Goal: Task Accomplishment & Management: Manage account settings

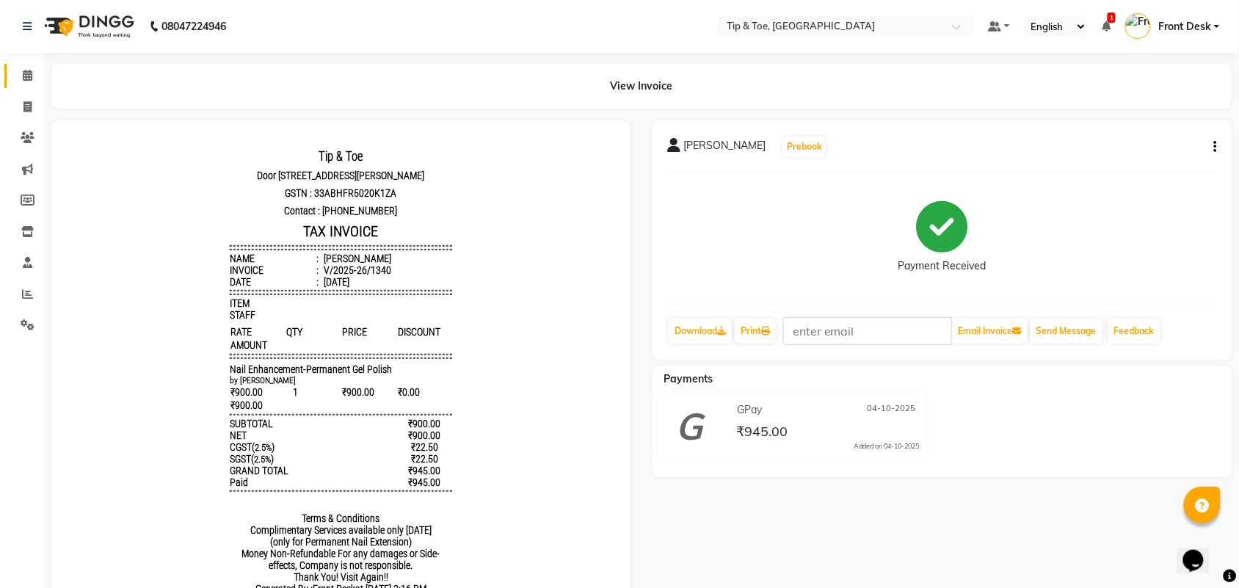
click at [19, 66] on link "Calendar" at bounding box center [21, 76] width 35 height 24
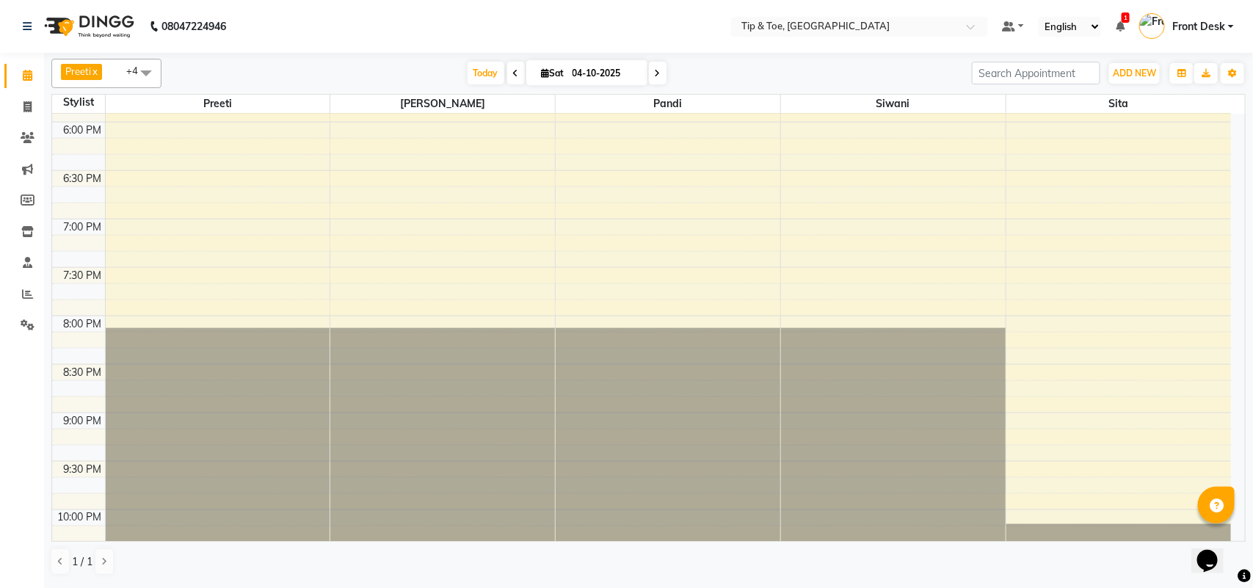
scroll to position [826, 0]
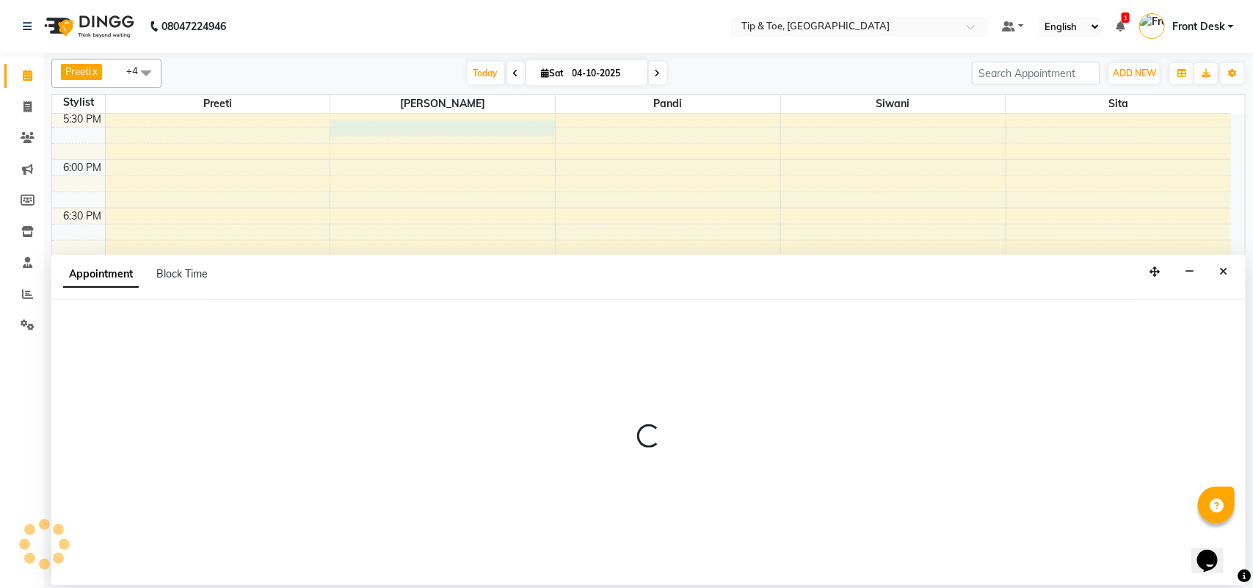
select select "39914"
select select "tentative"
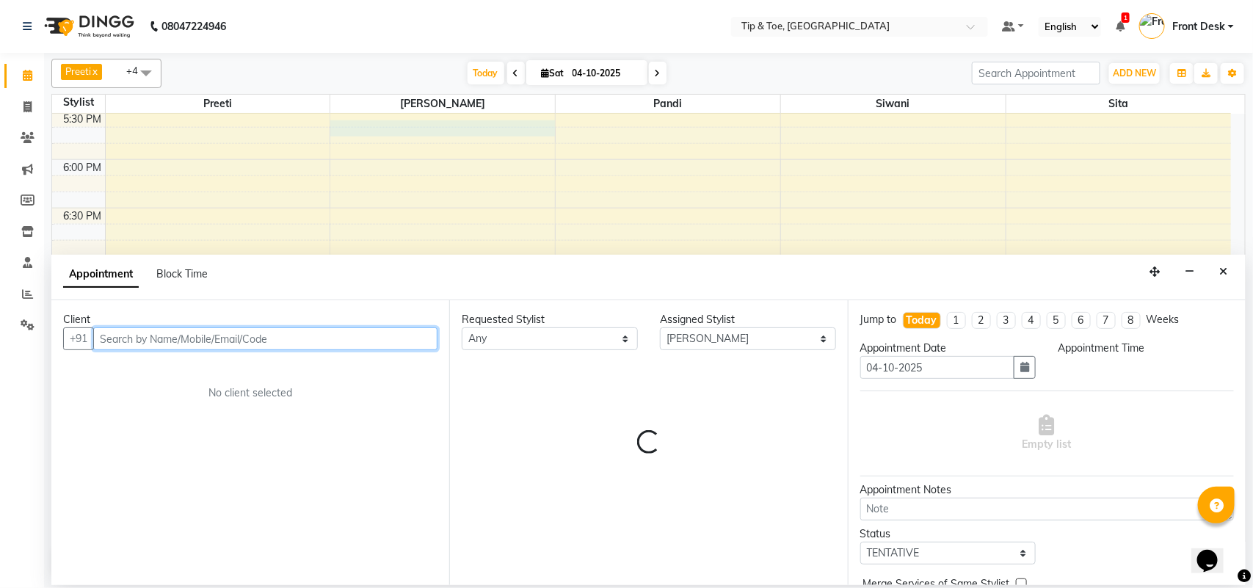
select select "1050"
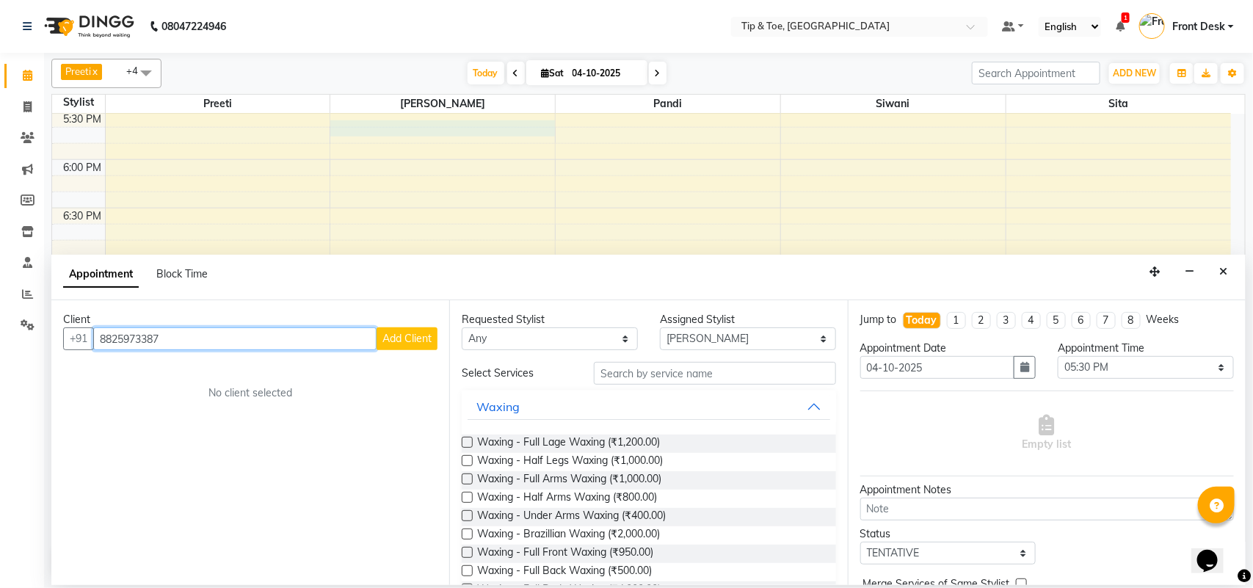
type input "8825973387"
click at [430, 333] on span "Add Client" at bounding box center [407, 338] width 49 height 13
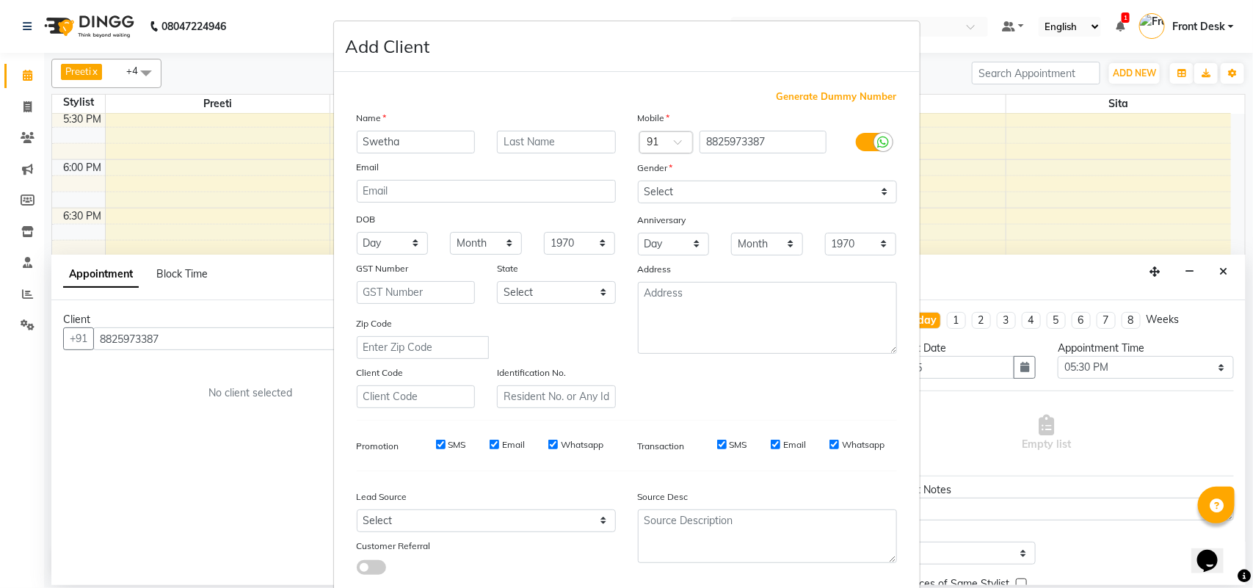
type input "Swetha"
click at [662, 189] on select "Select [DEMOGRAPHIC_DATA] [DEMOGRAPHIC_DATA] Other Prefer Not To Say" at bounding box center [767, 192] width 259 height 23
select select "[DEMOGRAPHIC_DATA]"
click at [638, 181] on select "Select [DEMOGRAPHIC_DATA] [DEMOGRAPHIC_DATA] Other Prefer Not To Say" at bounding box center [767, 192] width 259 height 23
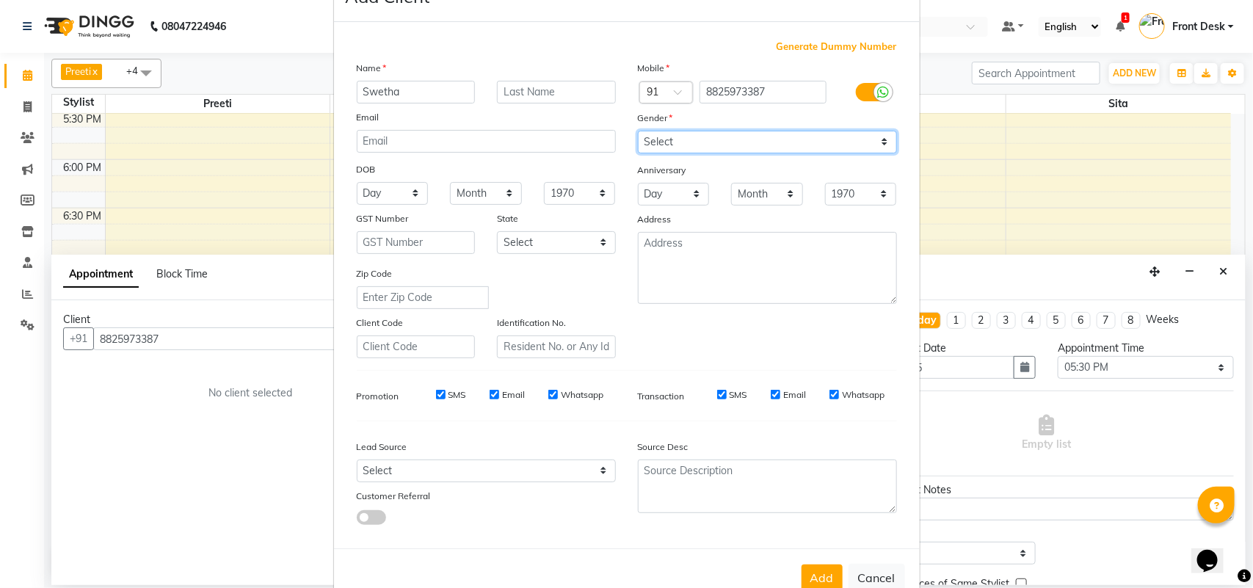
scroll to position [84, 0]
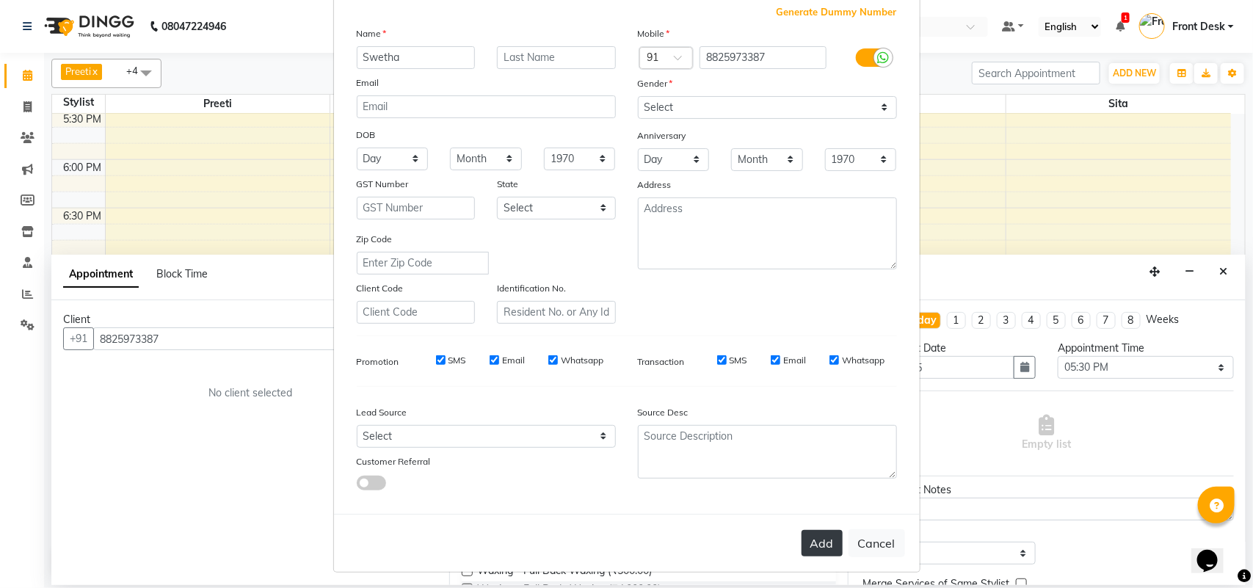
click at [815, 537] on button "Add" at bounding box center [822, 543] width 41 height 26
select select
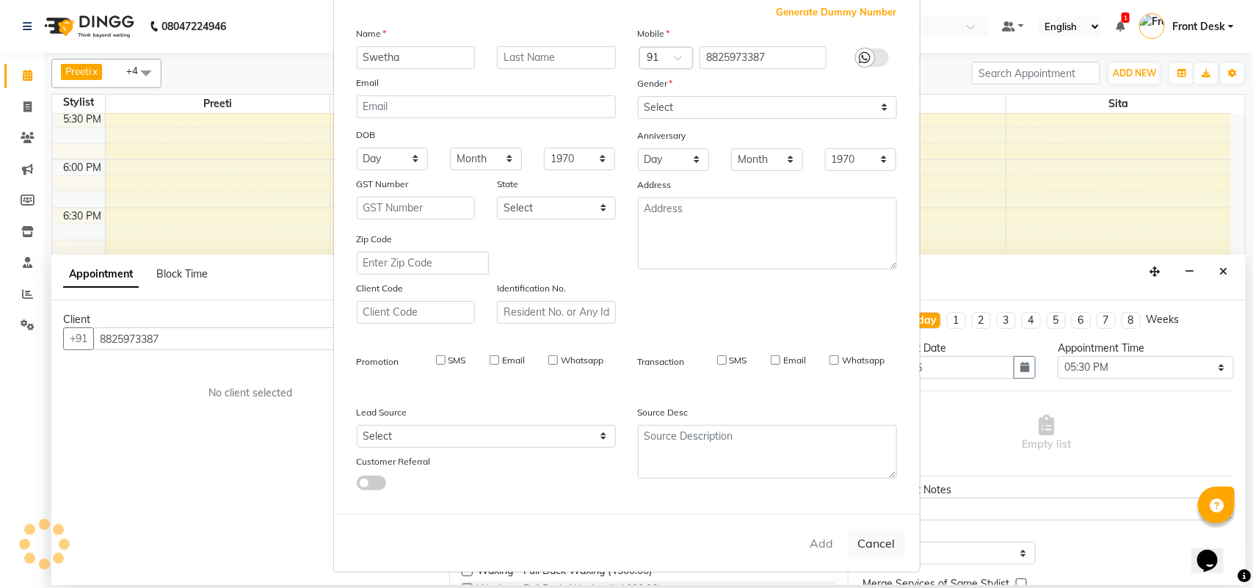
select select
checkbox input "false"
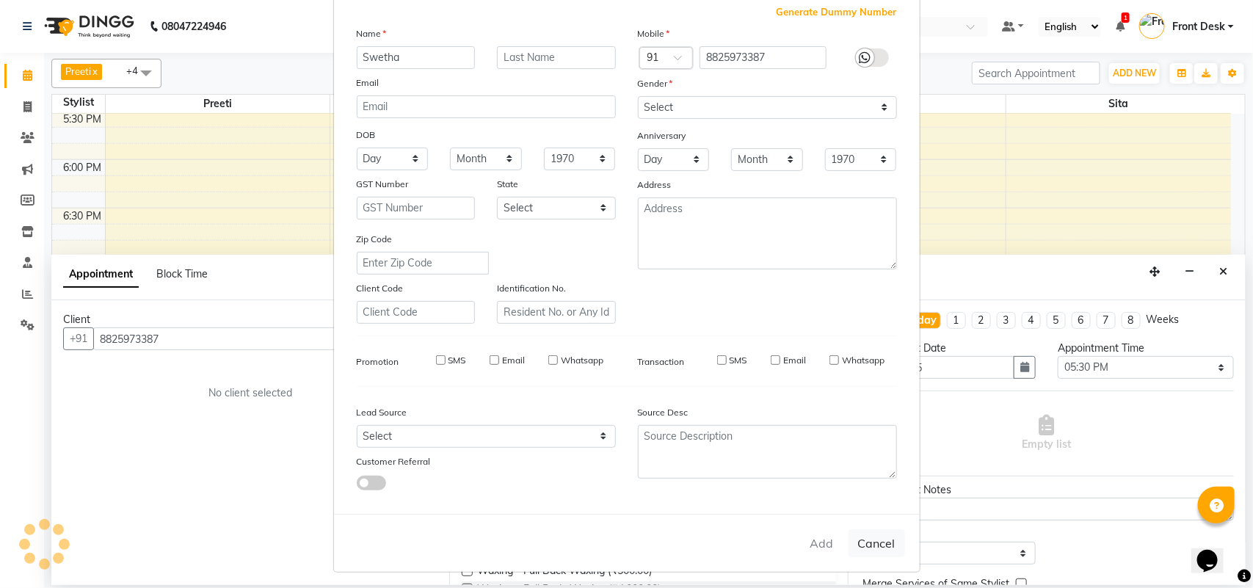
checkbox input "false"
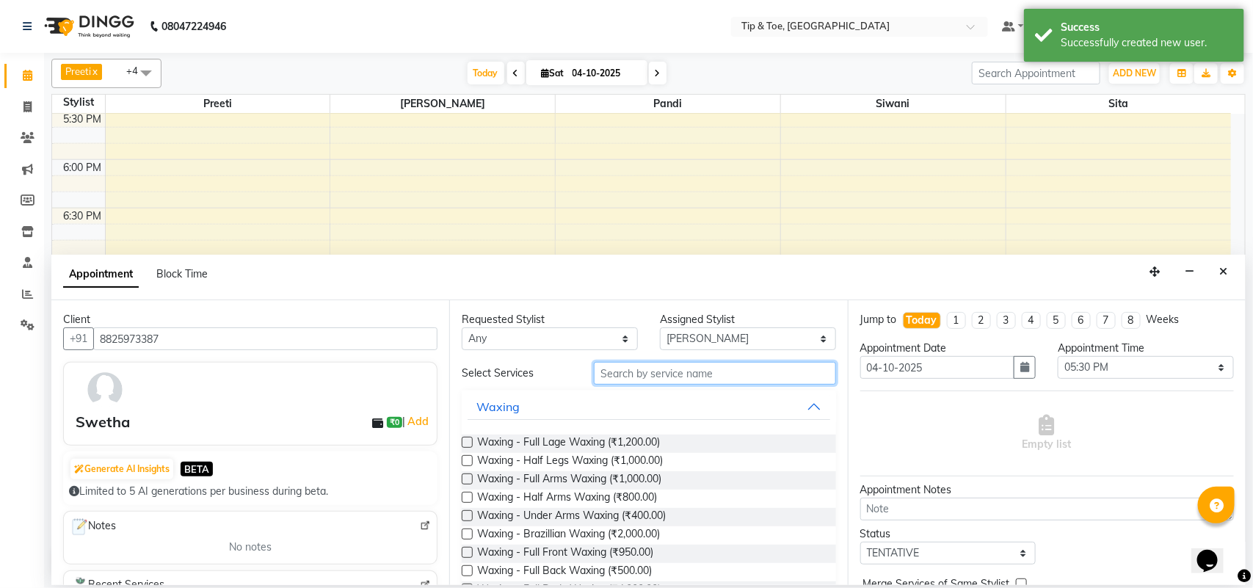
click at [665, 380] on input "text" at bounding box center [715, 373] width 242 height 23
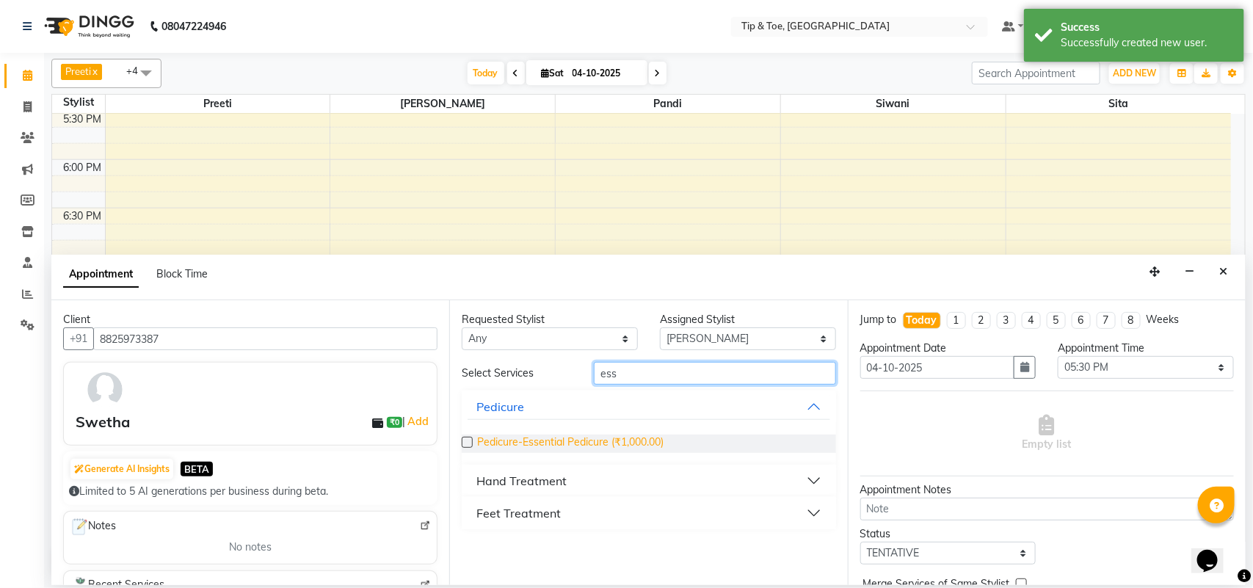
type input "ess"
click at [523, 446] on span "Pedicure-Essential Pedicure (₹1,000.00)" at bounding box center [570, 444] width 186 height 18
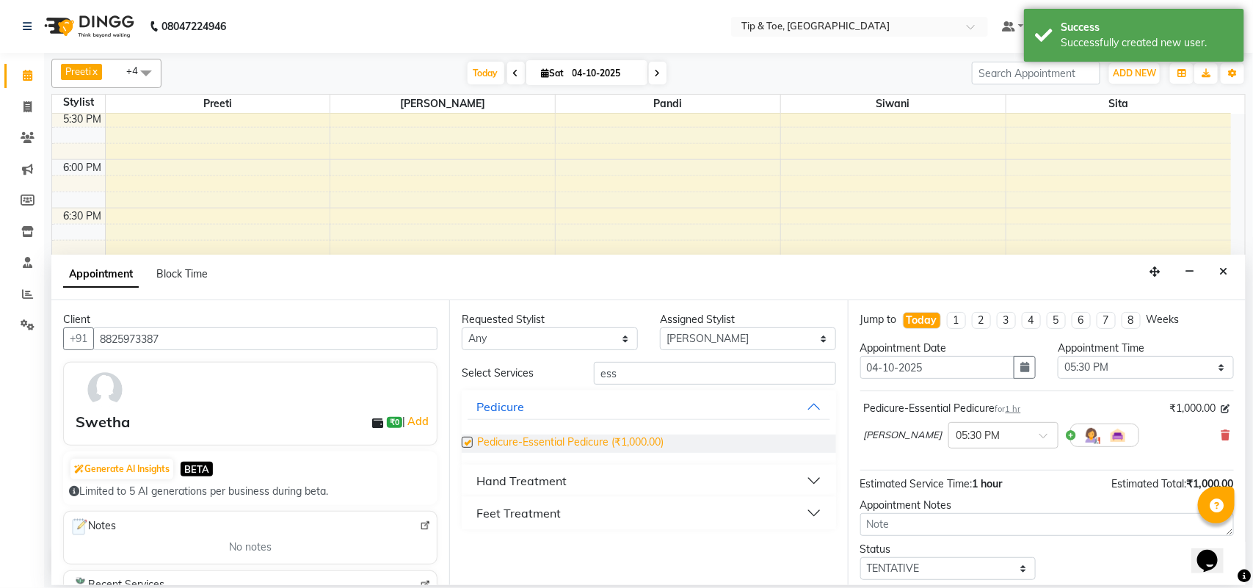
checkbox input "false"
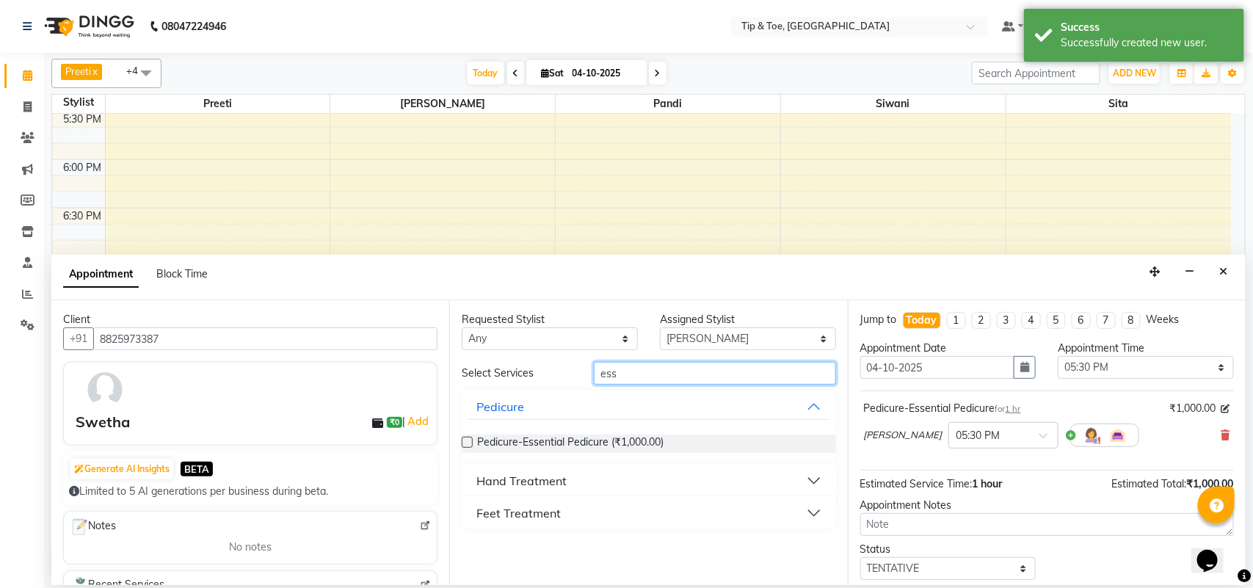
click at [728, 376] on input "ess" at bounding box center [715, 373] width 242 height 23
type input "e"
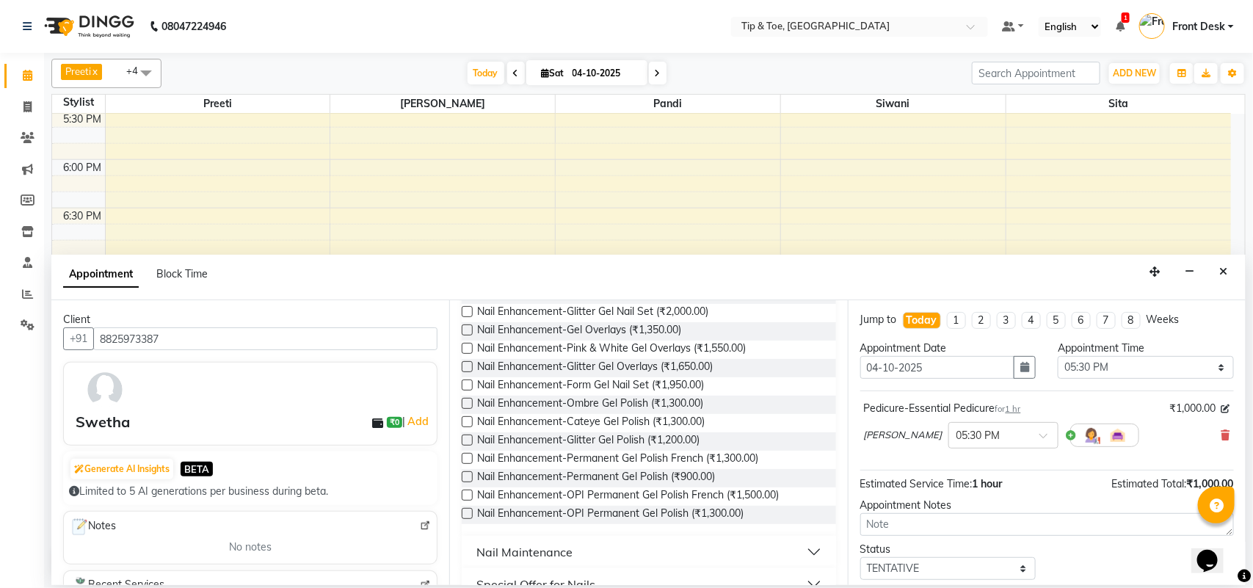
scroll to position [286, 0]
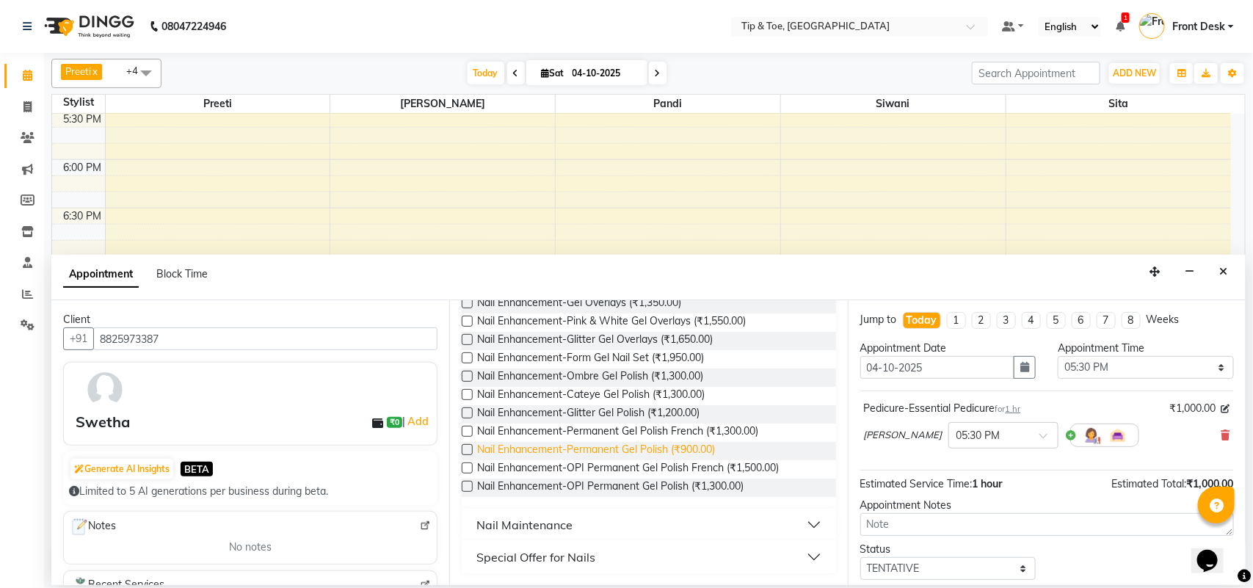
type input "gel"
click at [676, 452] on span "Nail Enhancement-Permanent Gel Polish (₹900.00)" at bounding box center [596, 451] width 238 height 18
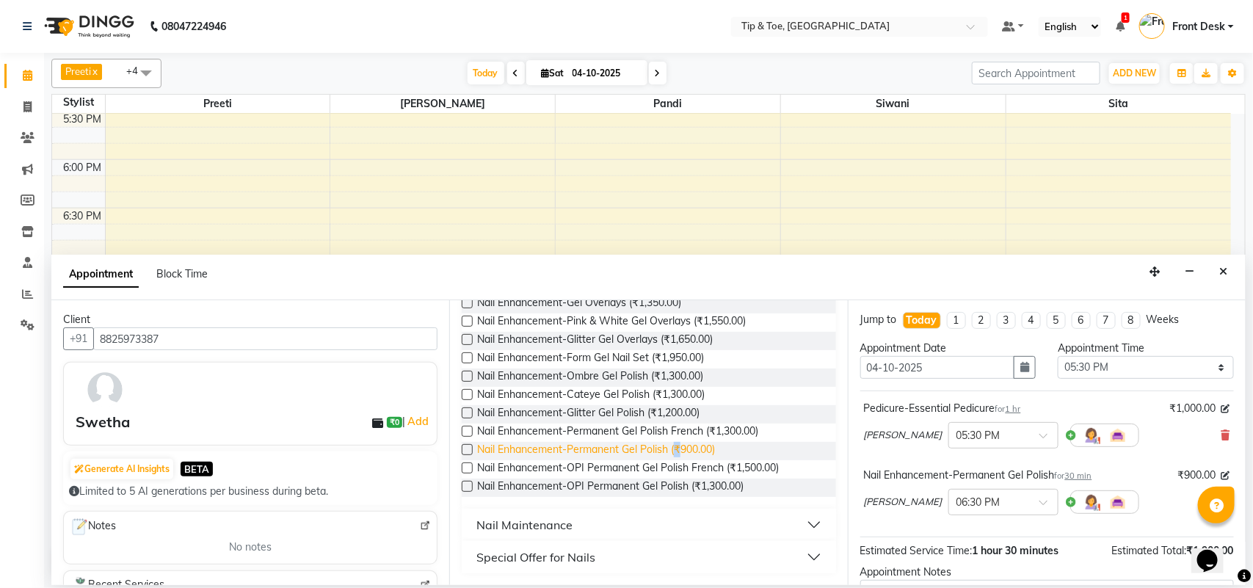
click at [676, 452] on span "Nail Enhancement-Permanent Gel Polish (₹900.00)" at bounding box center [596, 451] width 238 height 18
checkbox input "false"
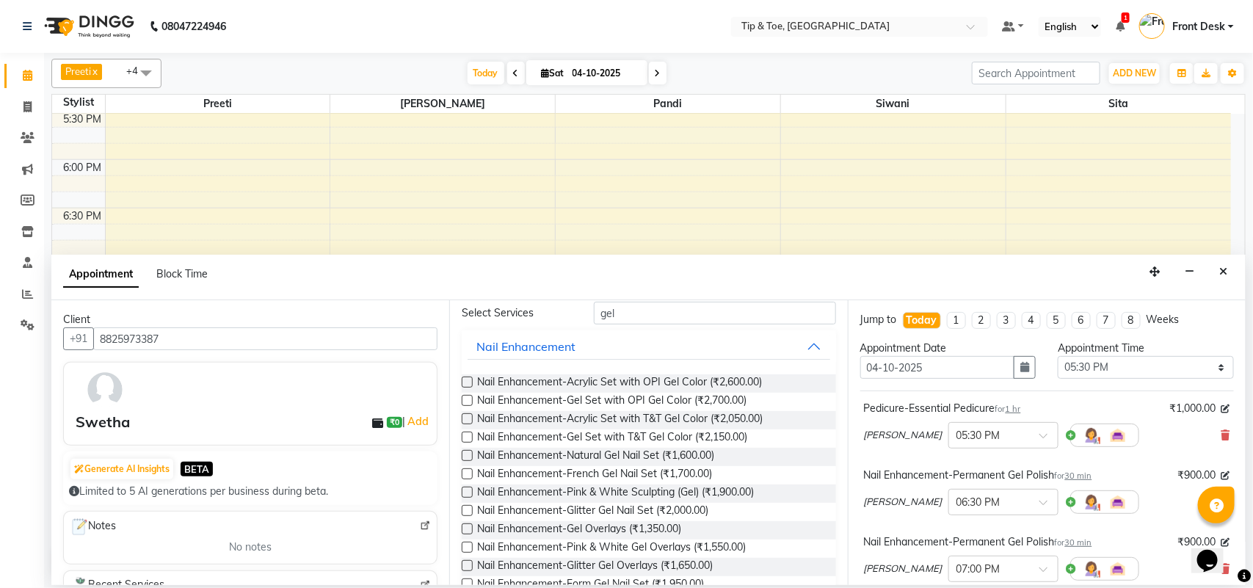
scroll to position [0, 0]
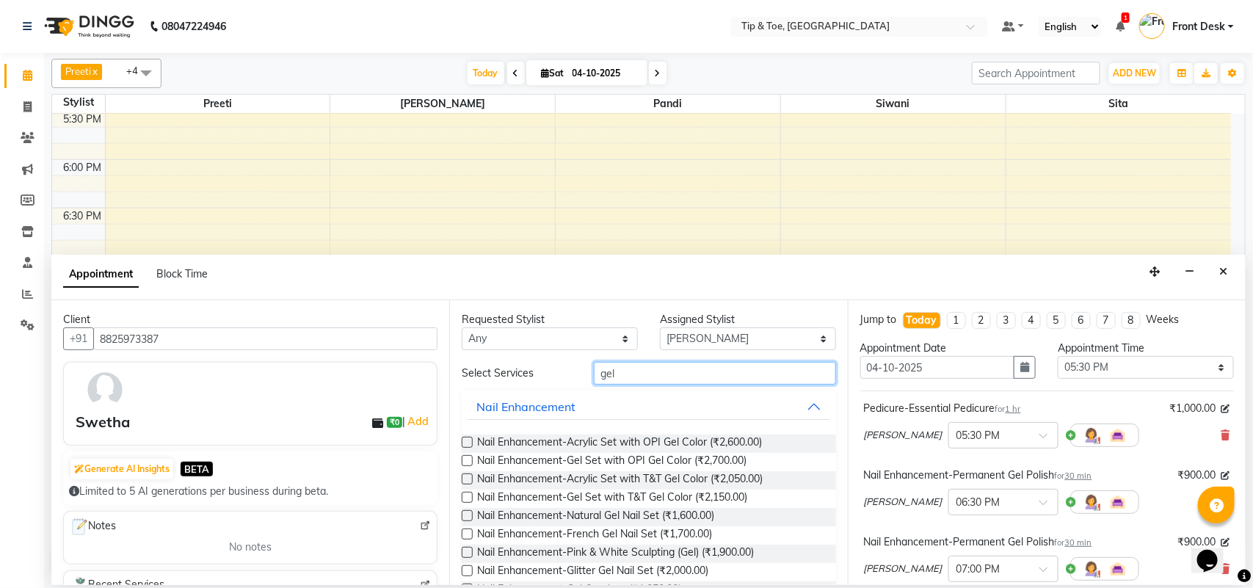
click at [639, 372] on input "gel" at bounding box center [715, 373] width 242 height 23
type input "g"
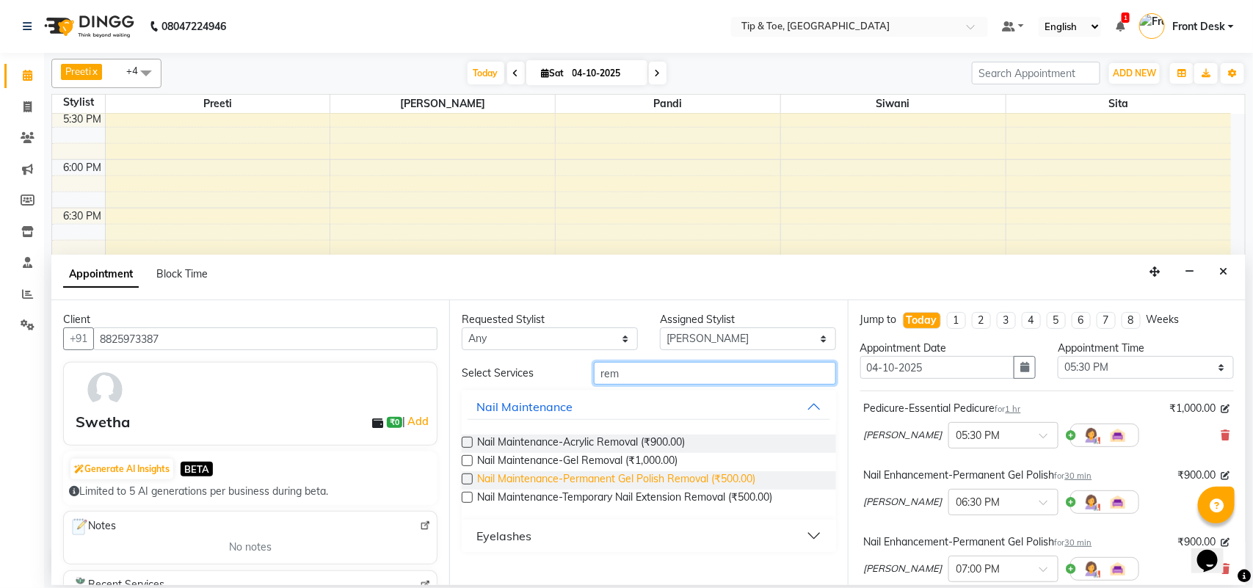
type input "rem"
click at [586, 483] on span "Nail Maintenance-Permanent Gel Polish Removal (₹500.00)" at bounding box center [616, 480] width 278 height 18
checkbox input "false"
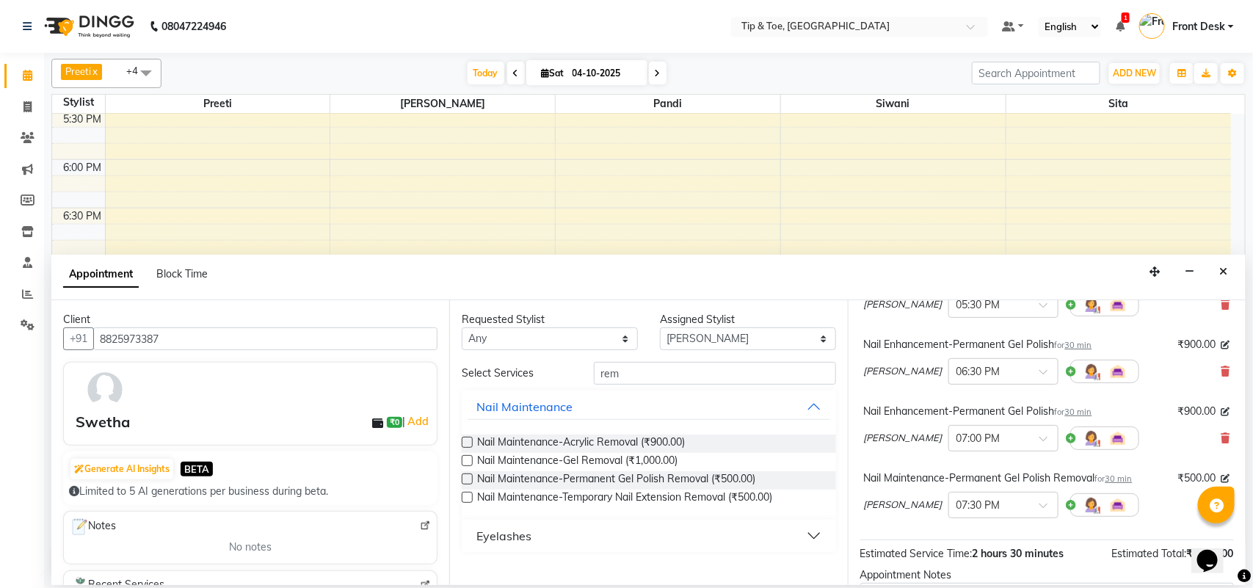
scroll to position [289, 0]
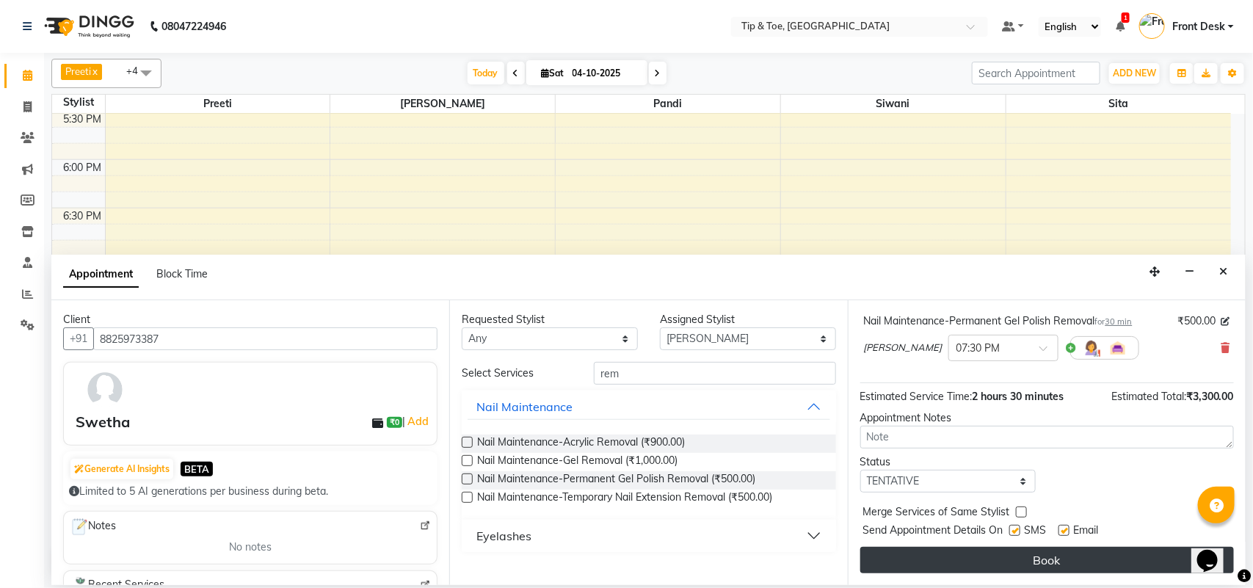
click at [999, 552] on button "Book" at bounding box center [1048, 560] width 374 height 26
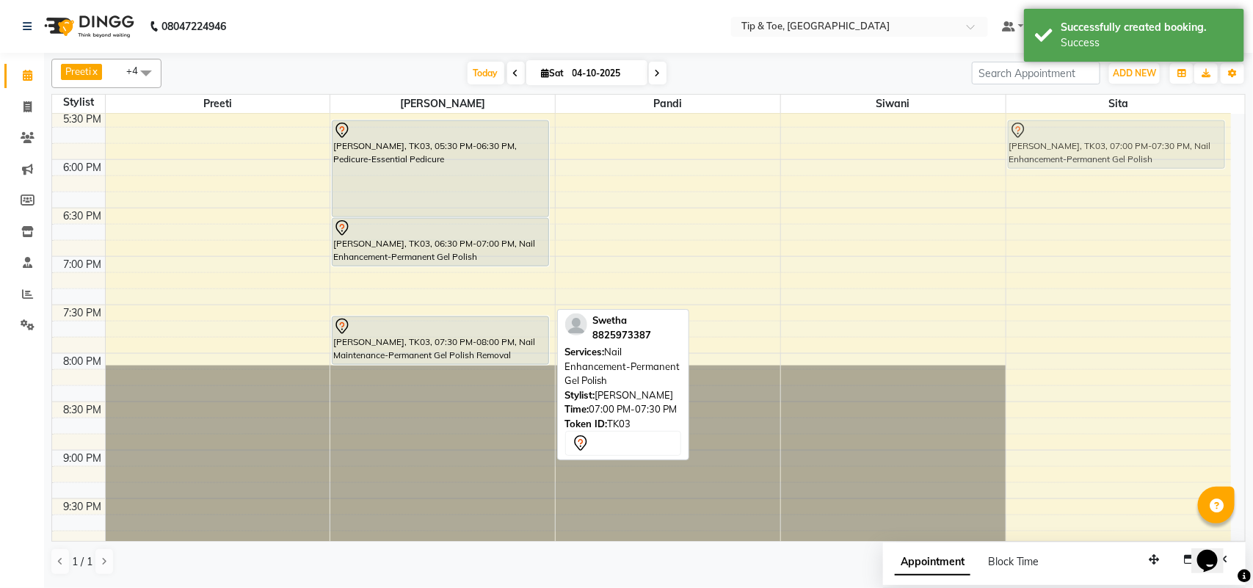
drag, startPoint x: 416, startPoint y: 291, endPoint x: 996, endPoint y: 151, distance: 596.1
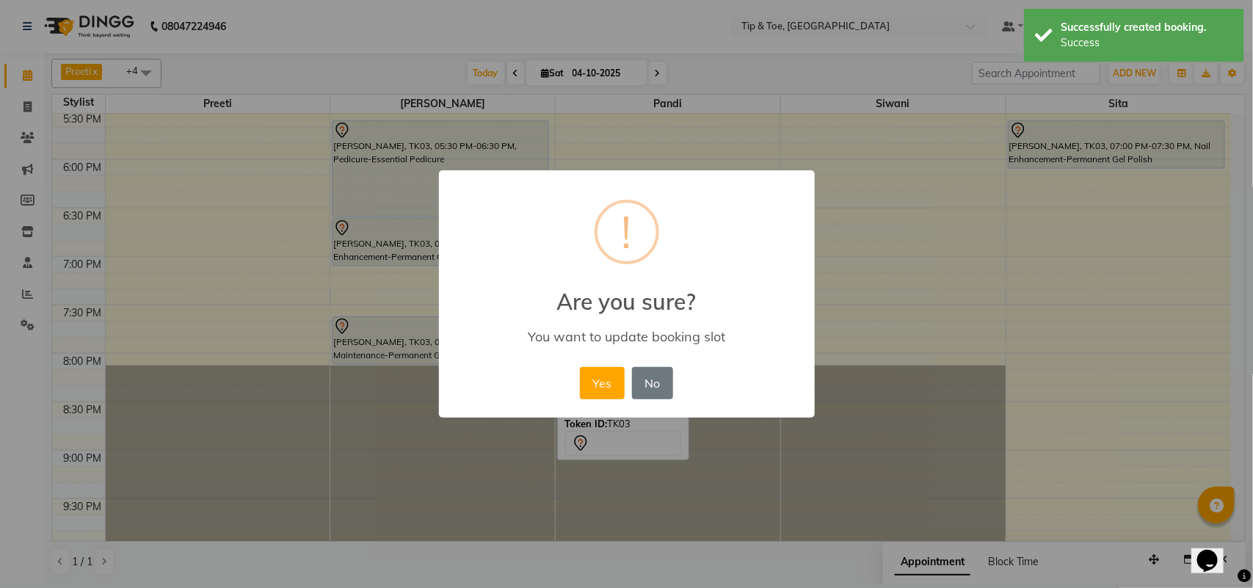
drag, startPoint x: 608, startPoint y: 386, endPoint x: 545, endPoint y: 368, distance: 65.8
click at [609, 386] on button "Yes" at bounding box center [602, 383] width 45 height 32
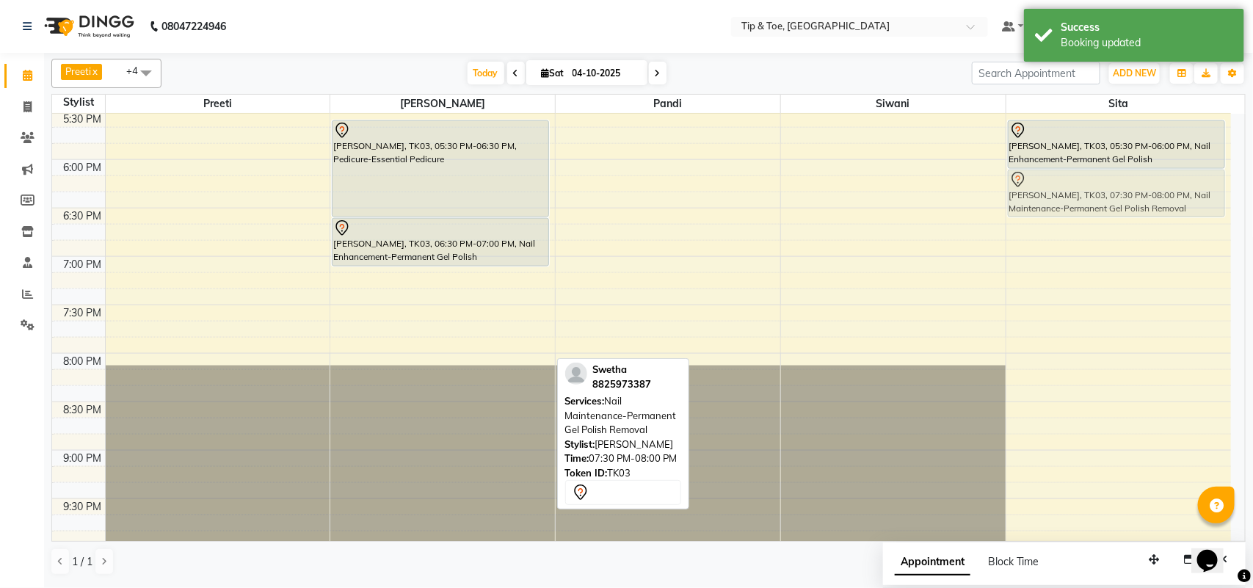
drag, startPoint x: 408, startPoint y: 347, endPoint x: 1137, endPoint y: 202, distance: 743.3
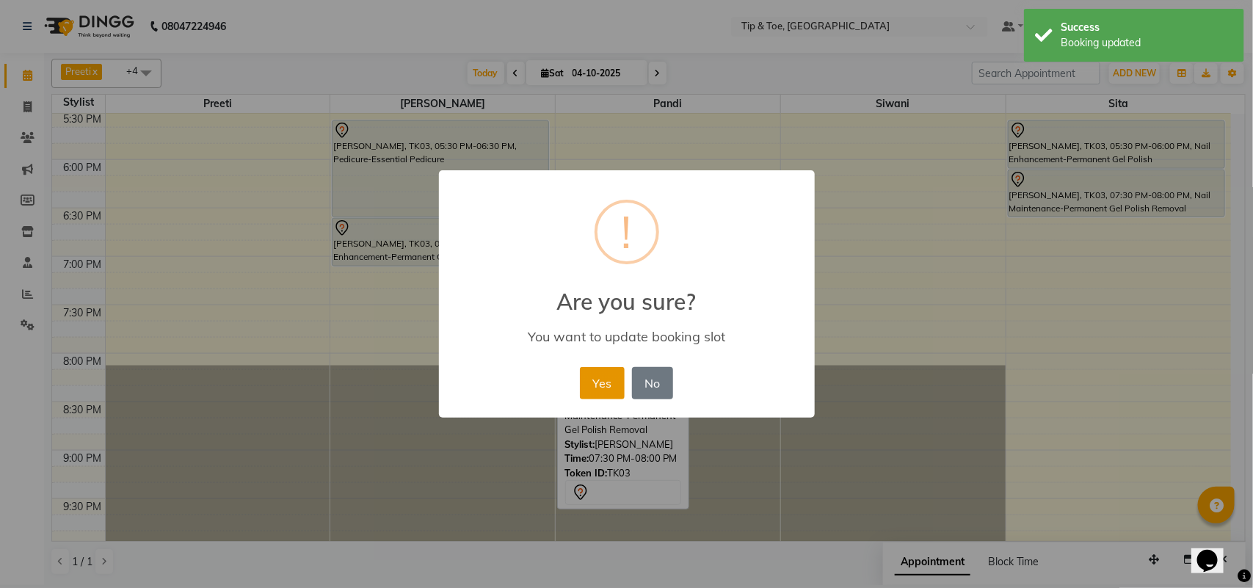
click at [603, 386] on button "Yes" at bounding box center [602, 383] width 45 height 32
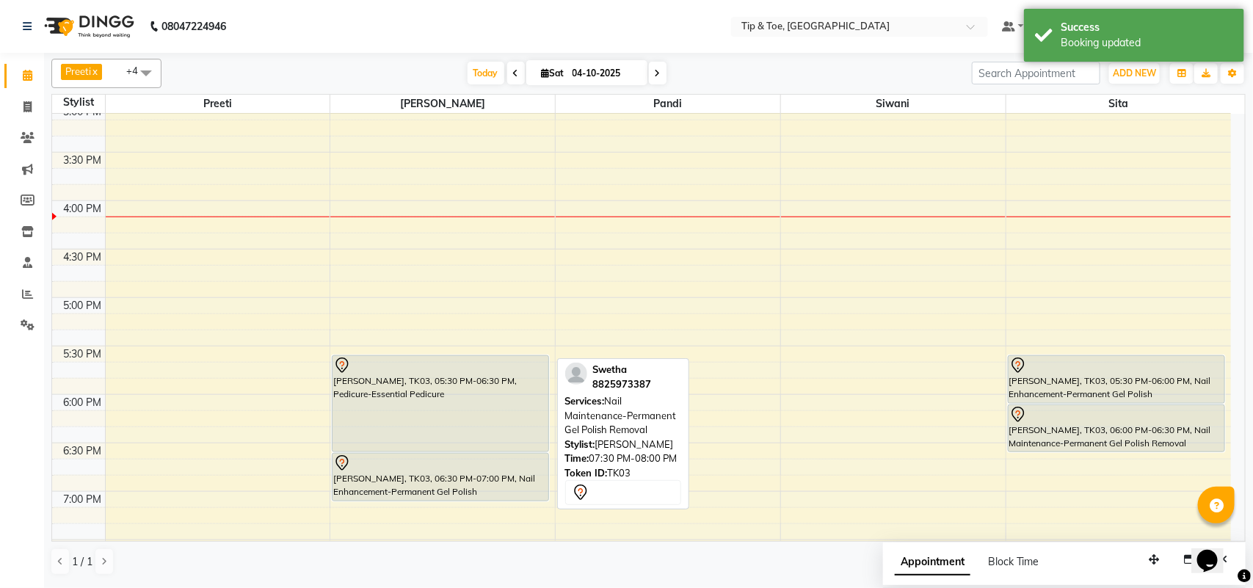
scroll to position [551, 0]
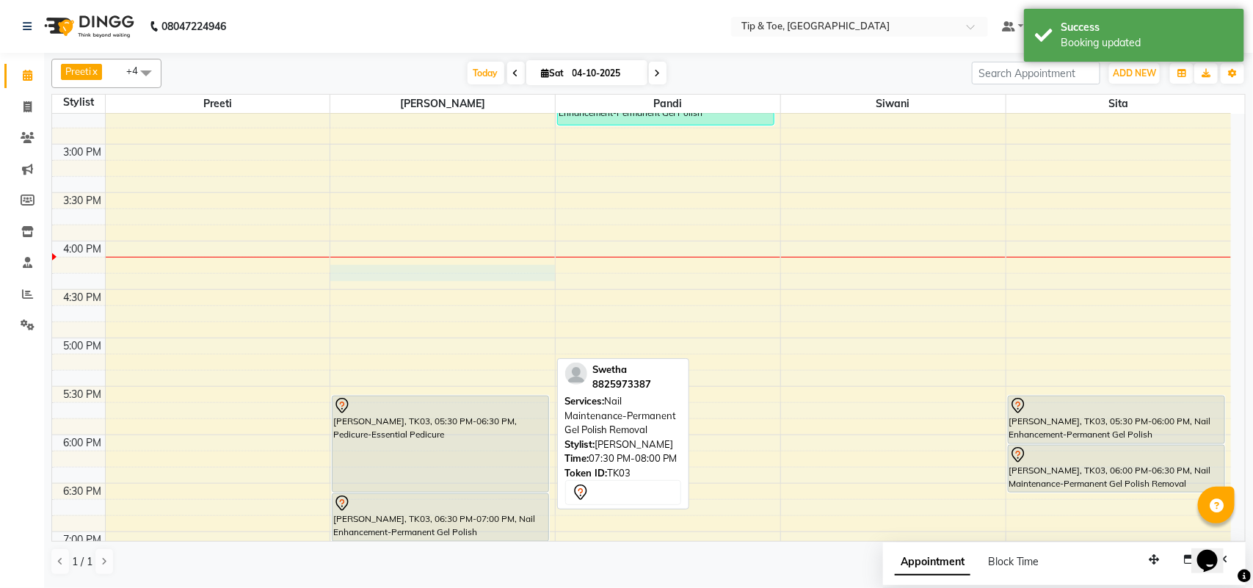
click at [448, 272] on div "9:00 AM 9:30 AM 10:00 AM 10:30 AM 11:00 AM 11:30 AM 12:00 PM 12:30 PM 1:00 PM 1…" at bounding box center [641, 241] width 1179 height 1356
select select "39914"
select select "tentative"
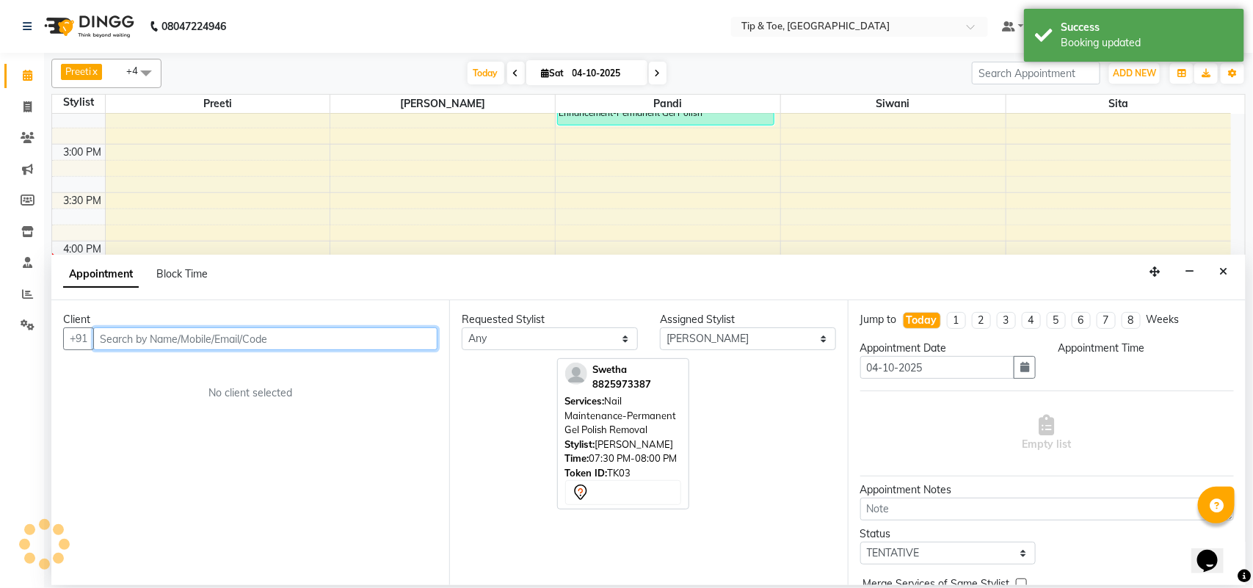
select select "975"
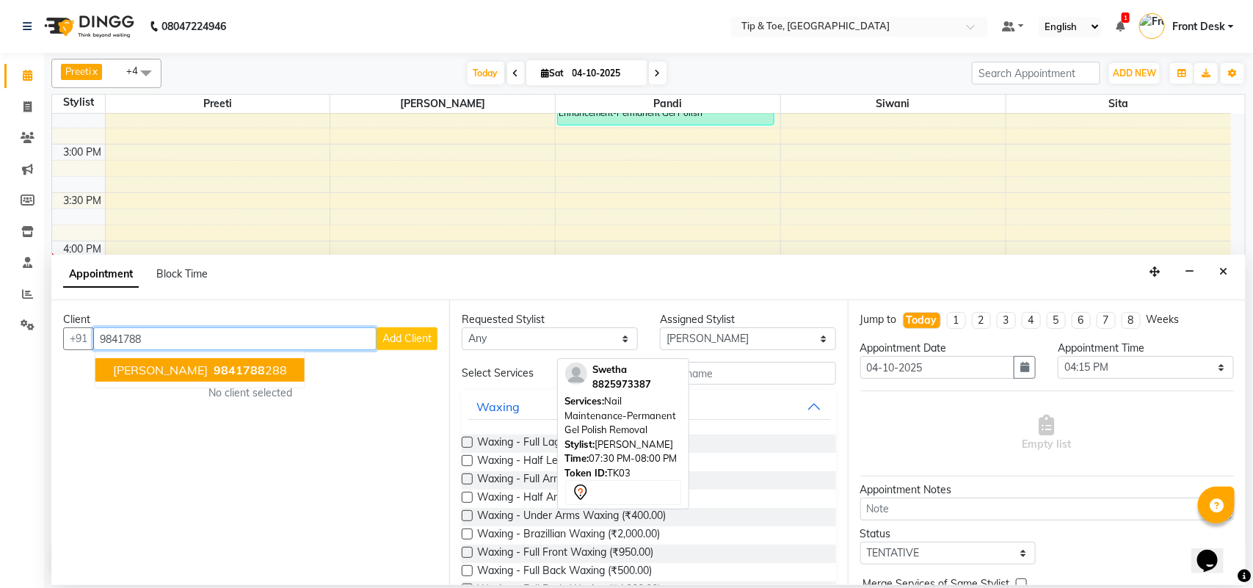
click at [211, 369] on ngb-highlight "9841788 288" at bounding box center [249, 370] width 76 height 15
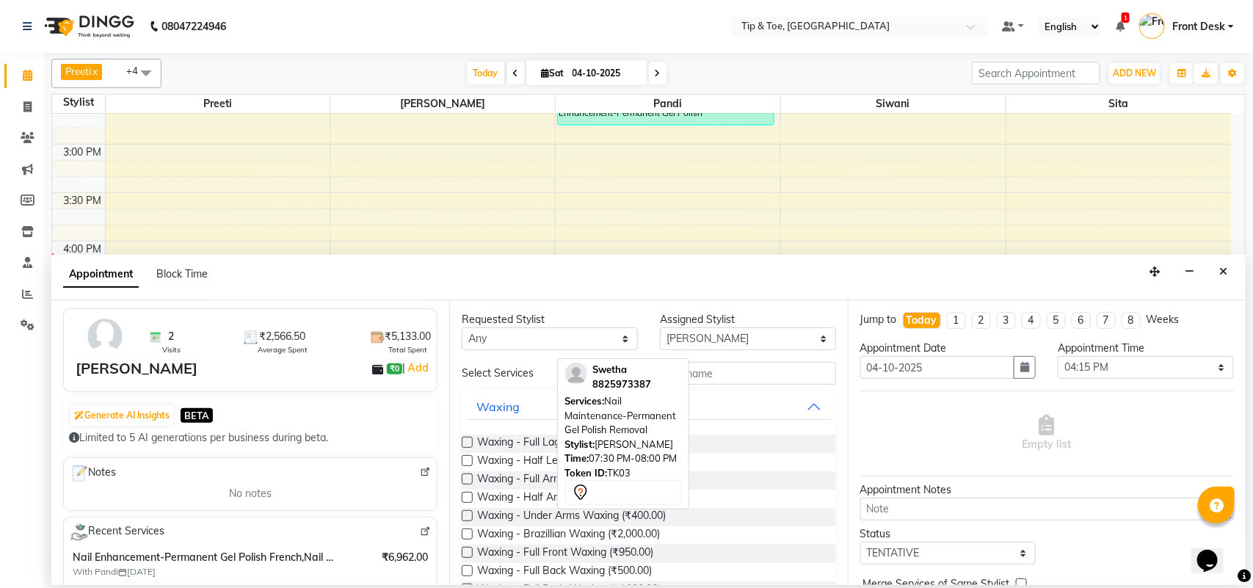
scroll to position [92, 0]
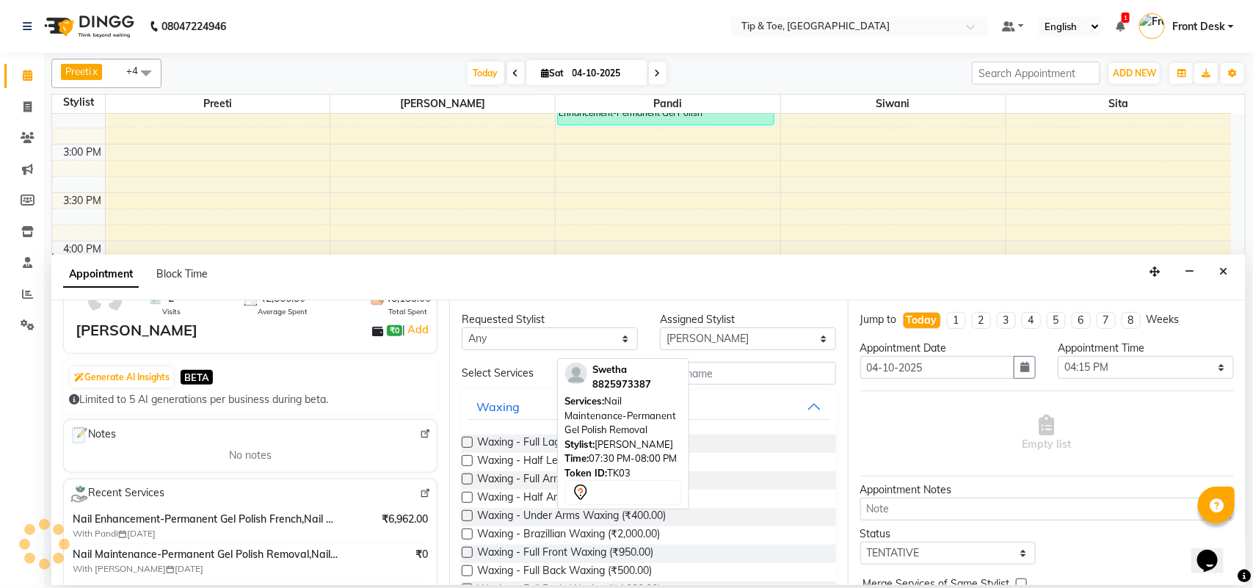
type input "9841788288"
click at [720, 375] on input "text" at bounding box center [715, 373] width 242 height 23
click at [769, 372] on input "text" at bounding box center [715, 373] width 242 height 23
click at [765, 375] on input "text" at bounding box center [715, 373] width 242 height 23
click at [747, 366] on input "text" at bounding box center [715, 373] width 242 height 23
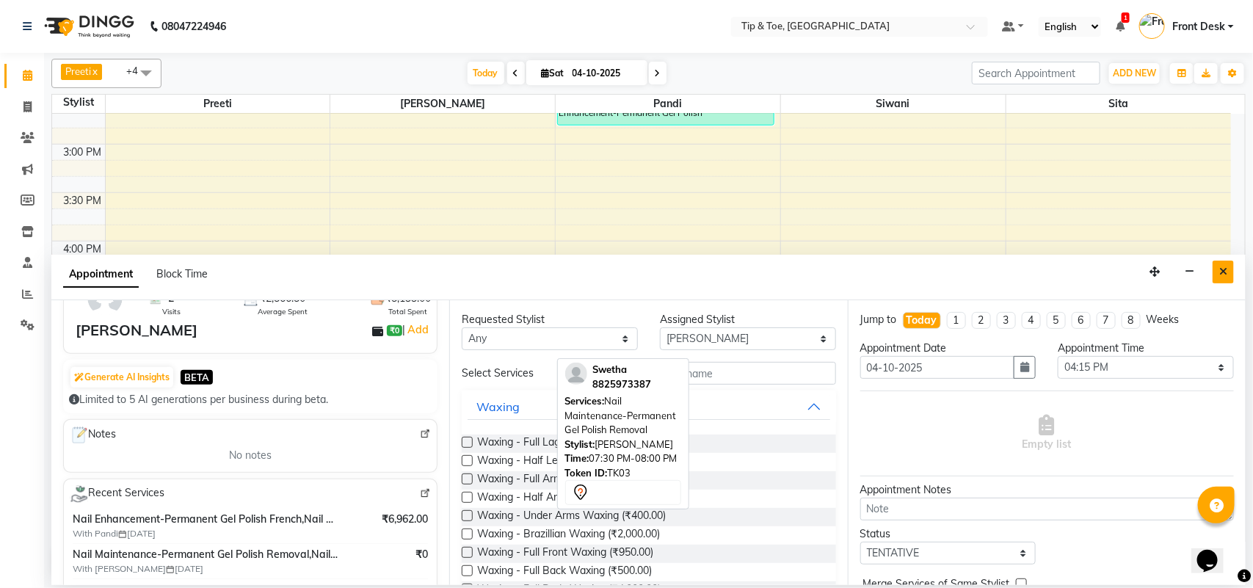
click at [1227, 275] on icon "Close" at bounding box center [1224, 272] width 8 height 10
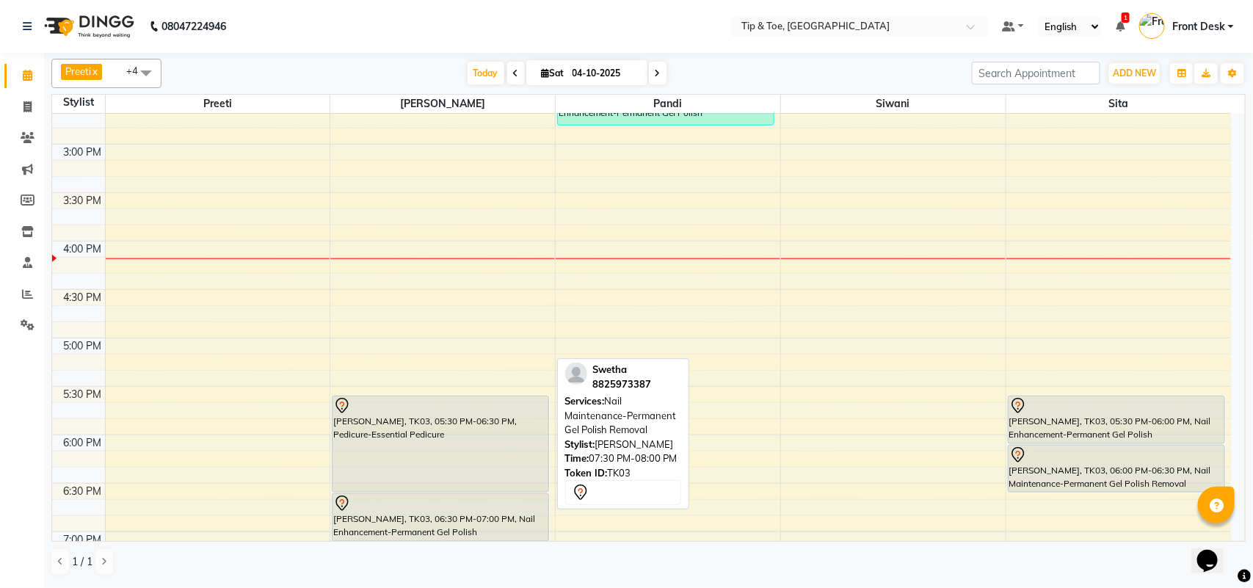
scroll to position [734, 0]
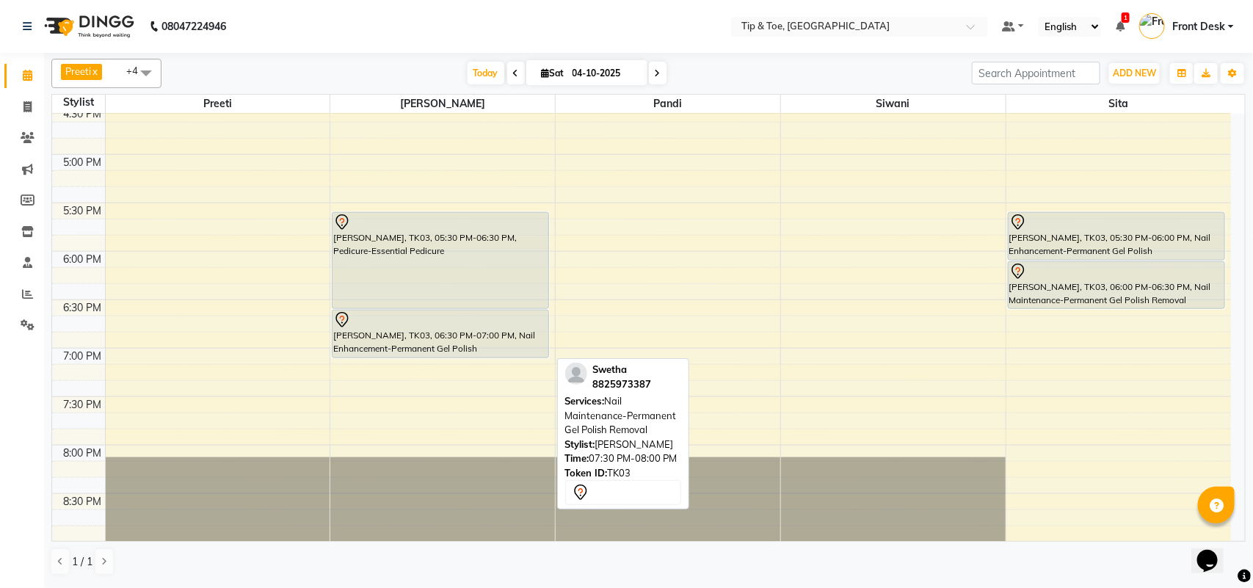
click at [658, 70] on icon at bounding box center [658, 73] width 6 height 9
type input "05-10-2025"
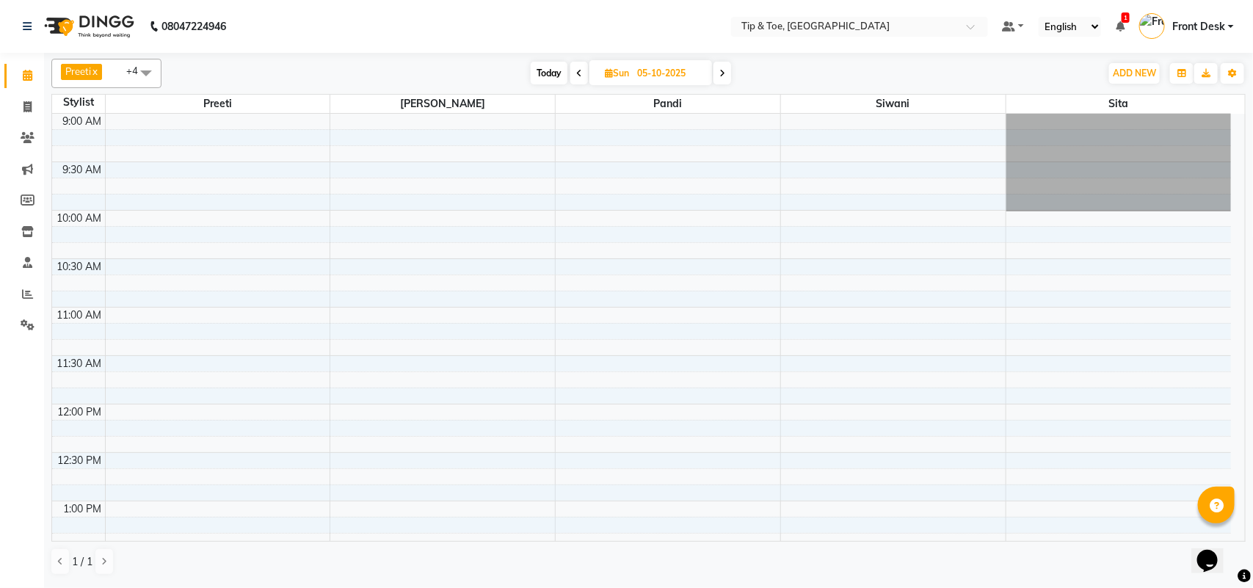
scroll to position [92, 0]
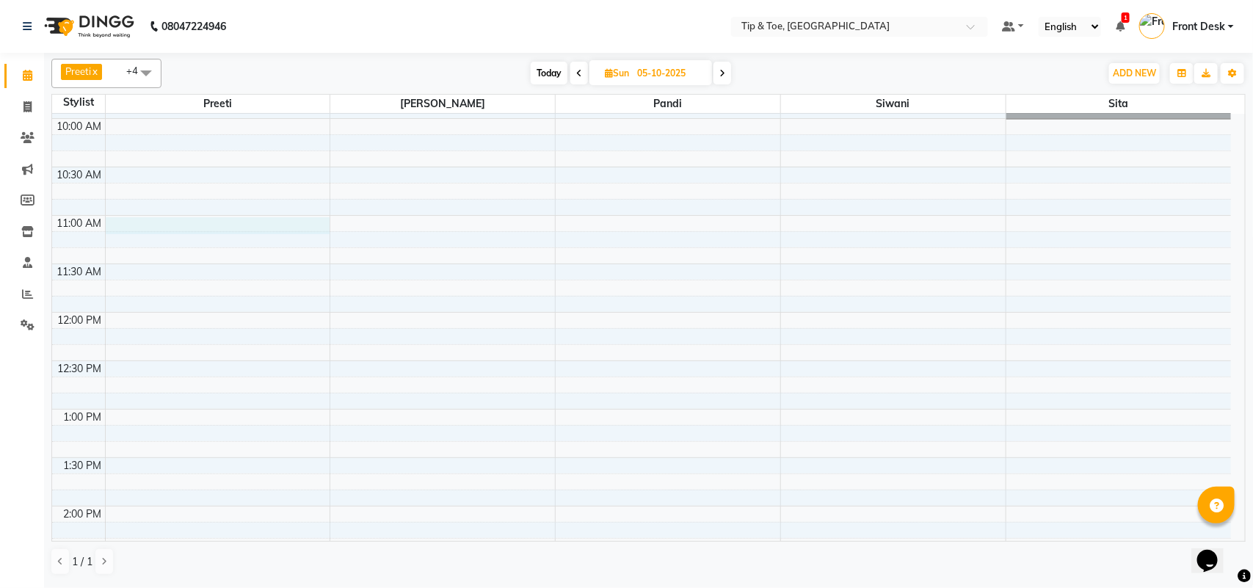
select select "39915"
select select "tentative"
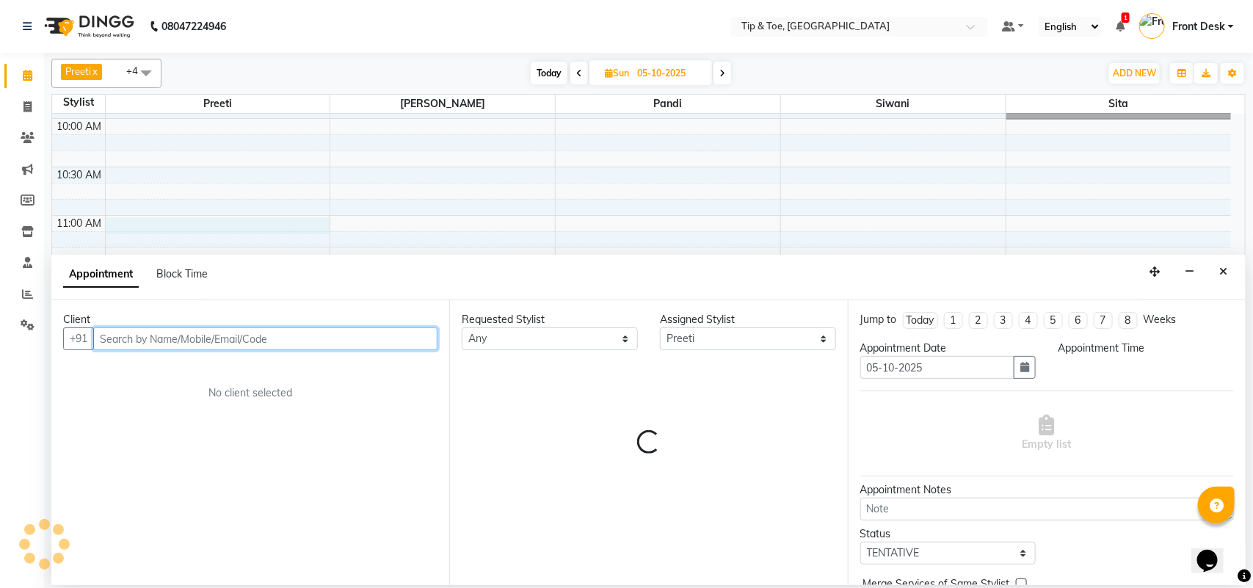
select select "660"
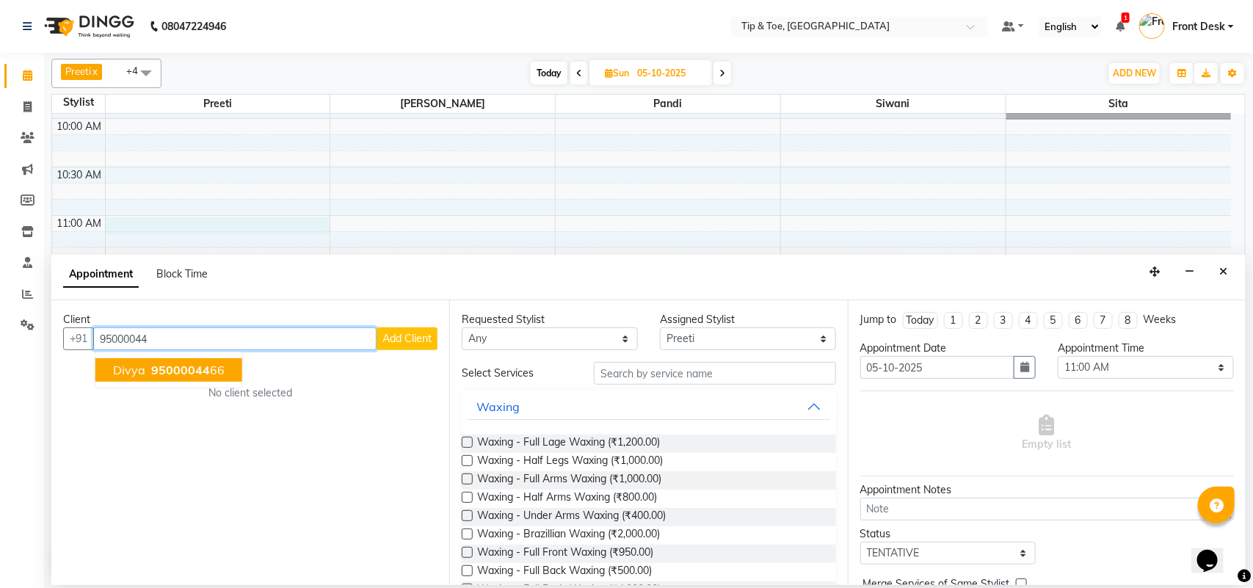
click at [186, 373] on span "95000044" at bounding box center [180, 370] width 59 height 15
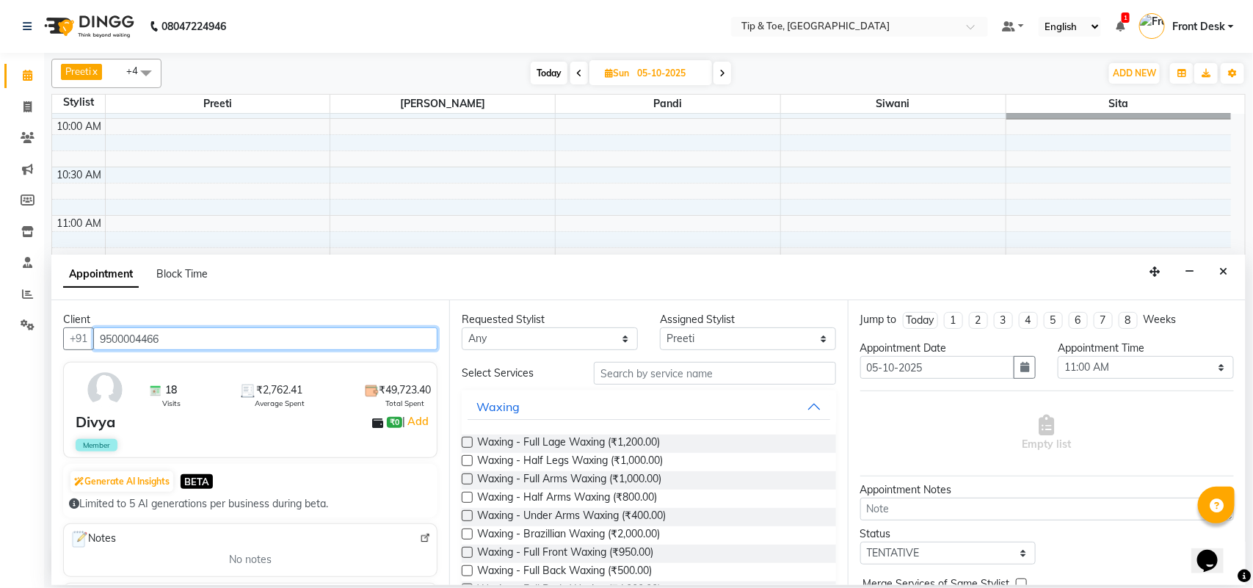
type input "9500004466"
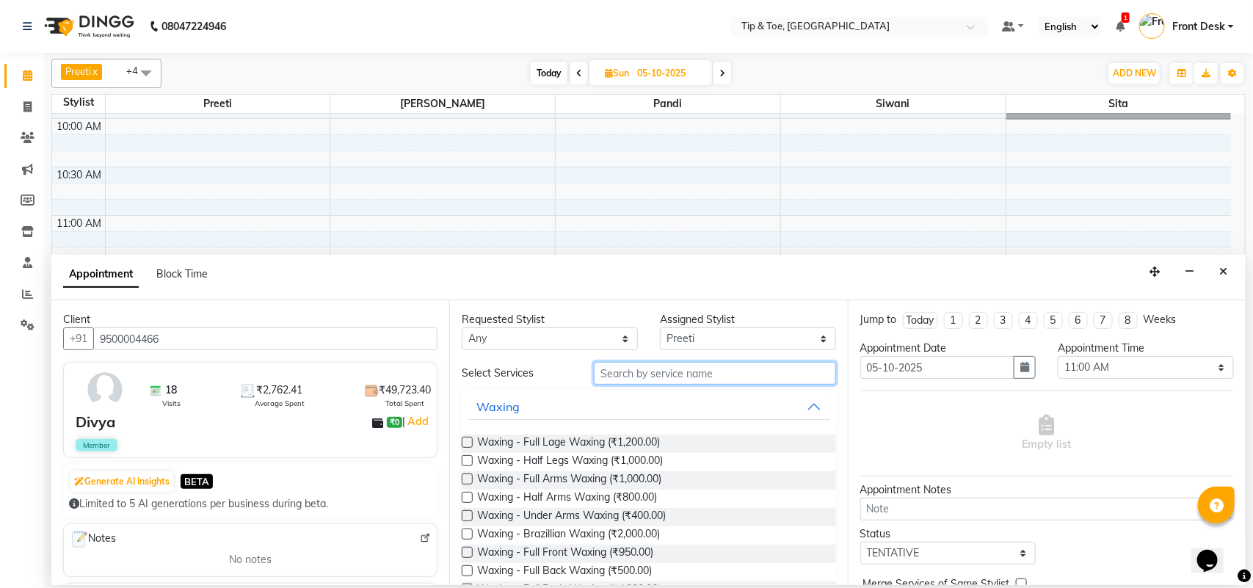
click at [624, 369] on input "text" at bounding box center [715, 373] width 242 height 23
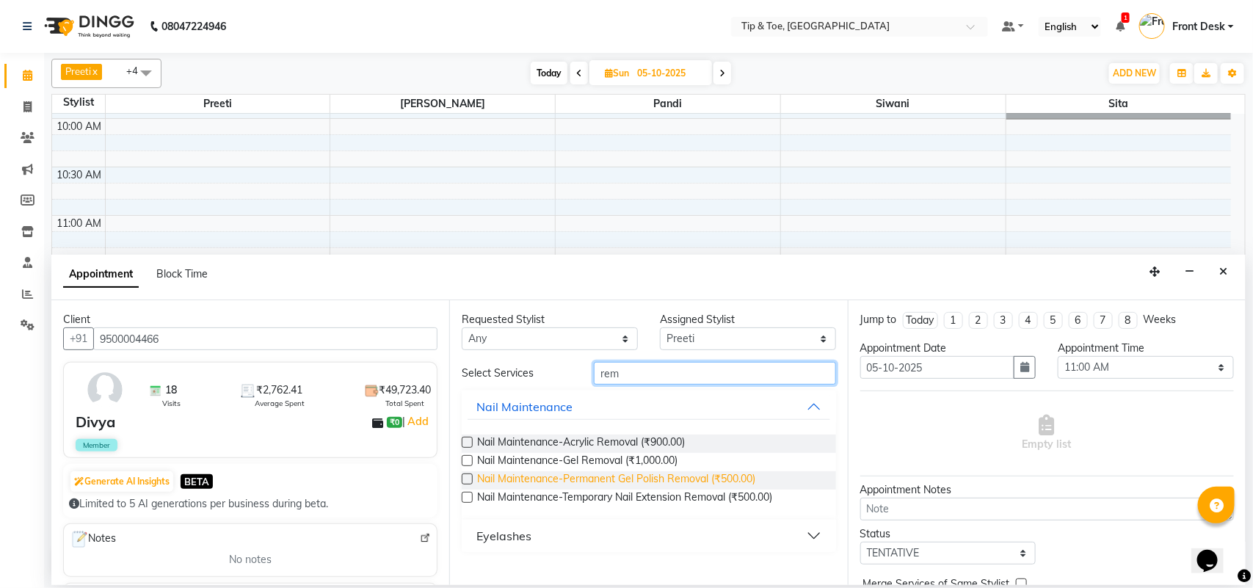
type input "rem"
click at [593, 478] on span "Nail Maintenance-Permanent Gel Polish Removal (₹500.00)" at bounding box center [616, 480] width 278 height 18
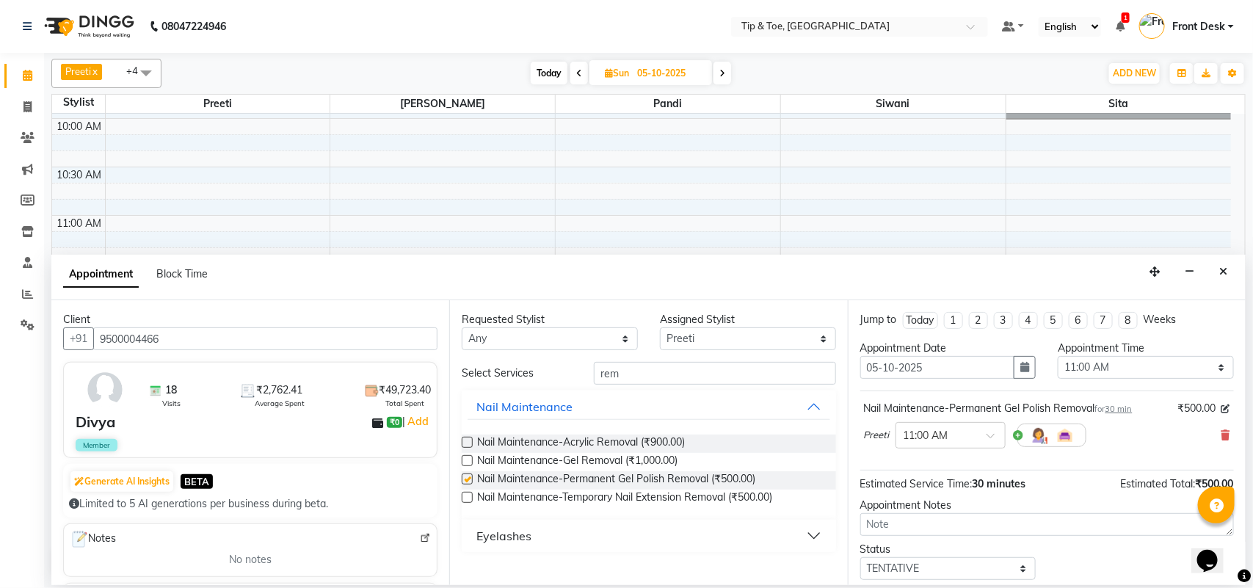
checkbox input "false"
click at [659, 376] on input "rem" at bounding box center [715, 373] width 242 height 23
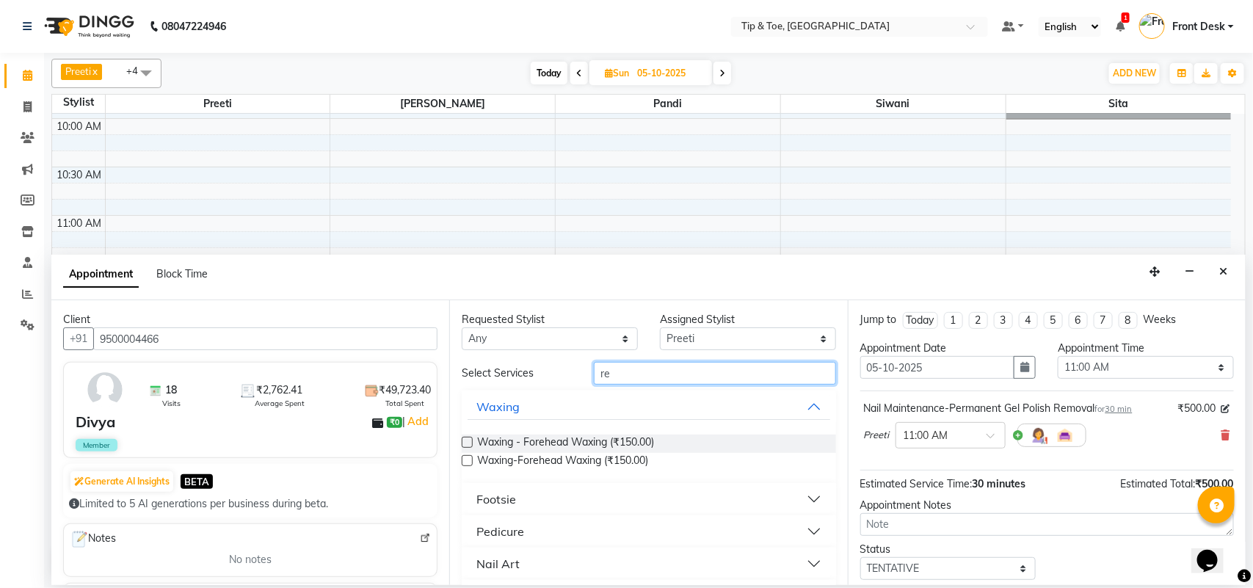
type input "r"
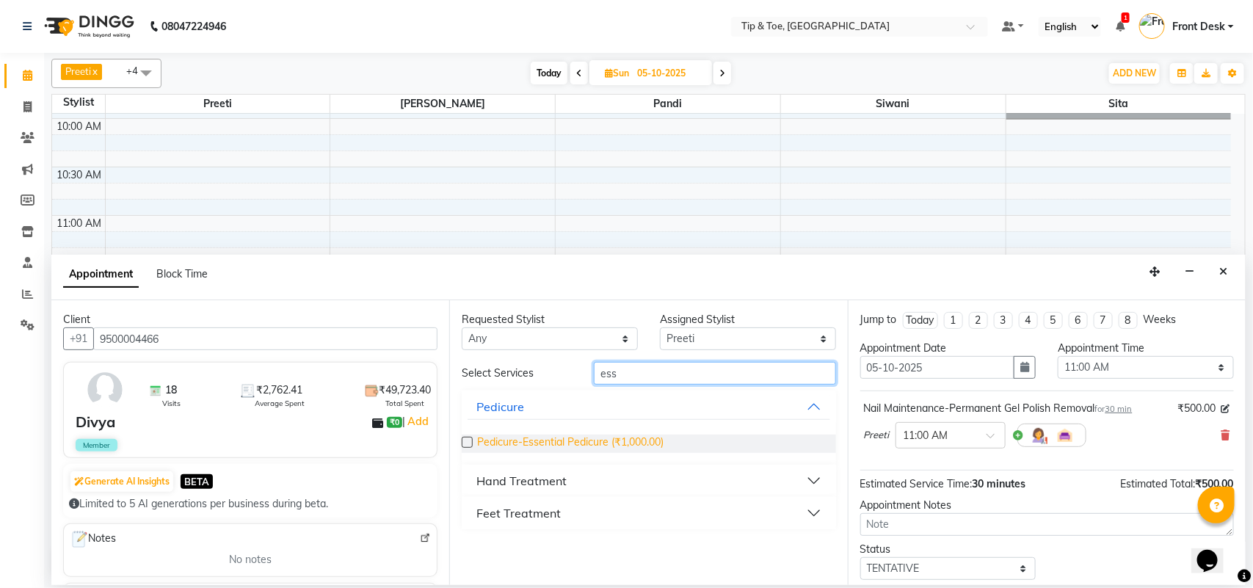
type input "ess"
click at [625, 442] on span "Pedicure-Essential Pedicure (₹1,000.00)" at bounding box center [570, 444] width 186 height 18
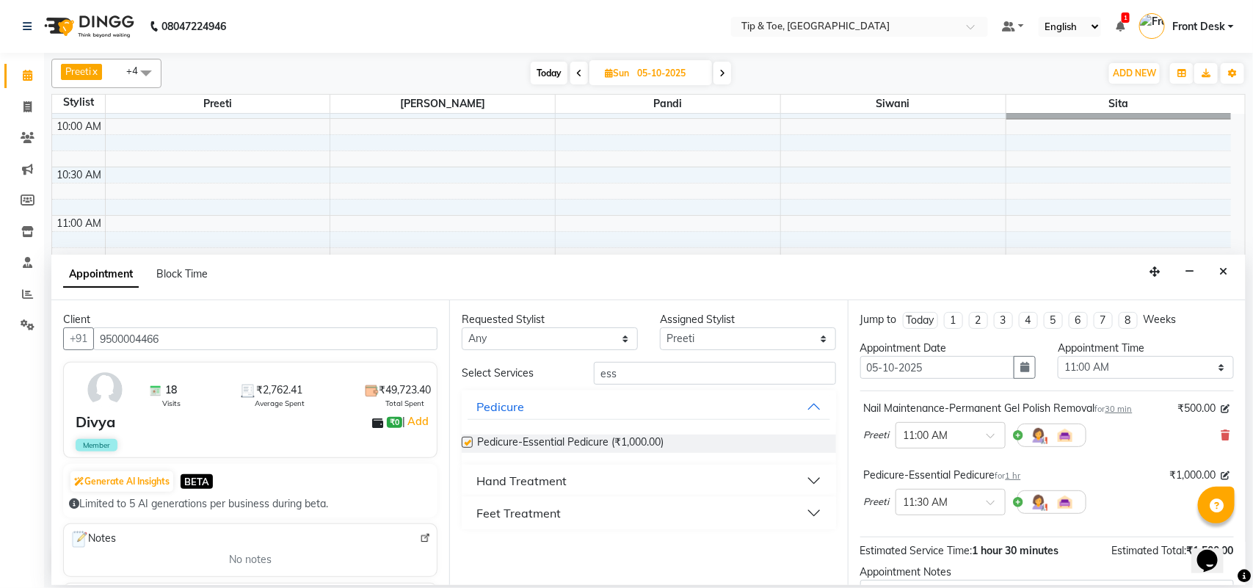
checkbox input "false"
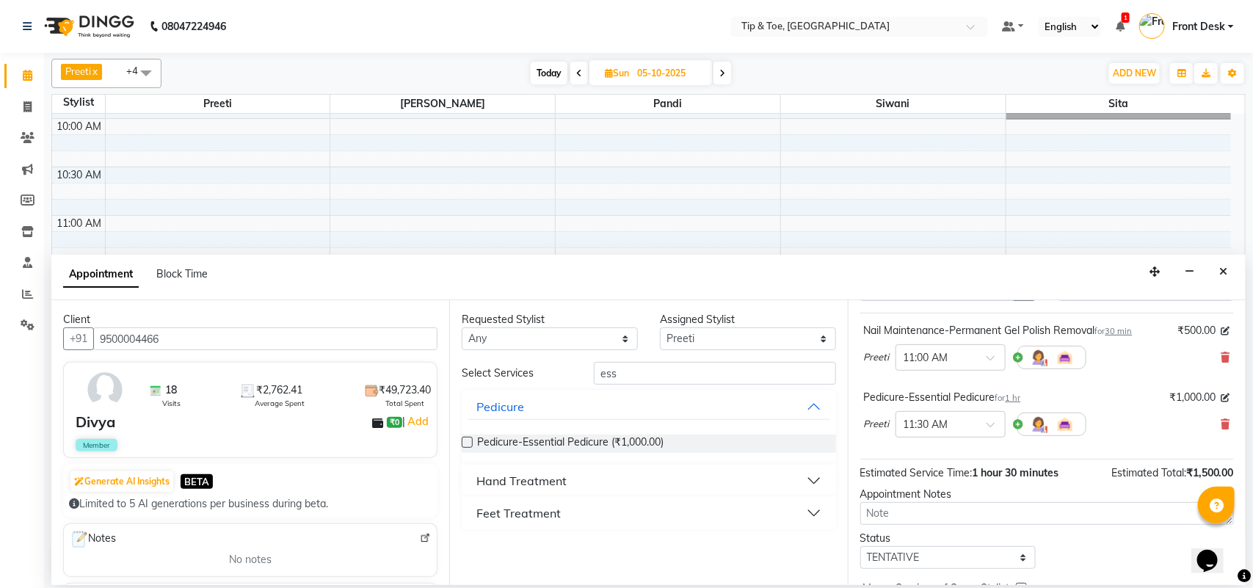
scroll to position [156, 0]
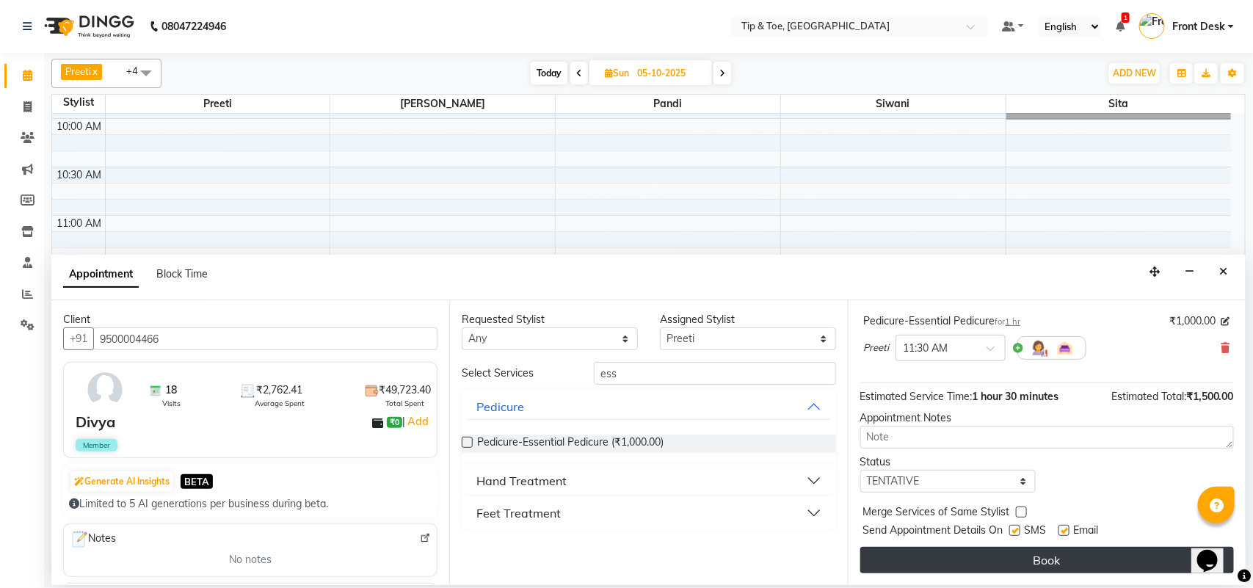
click at [988, 565] on button "Book" at bounding box center [1048, 560] width 374 height 26
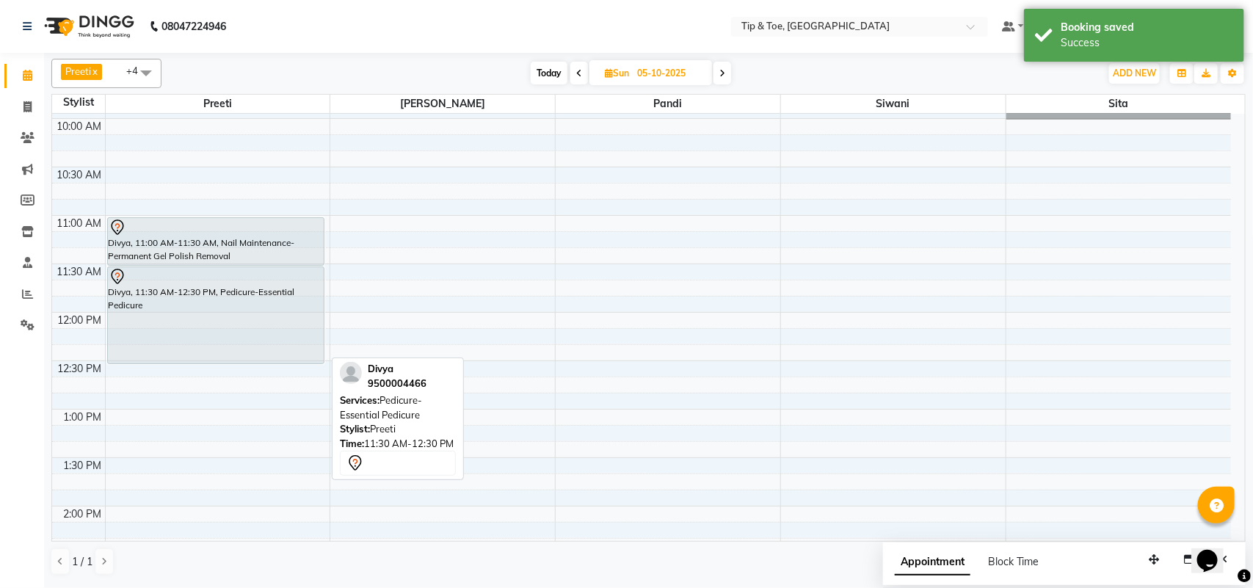
click at [280, 320] on div "Divya, 11:30 AM-12:30 PM, Pedicure-Essential Pedicure" at bounding box center [216, 315] width 216 height 96
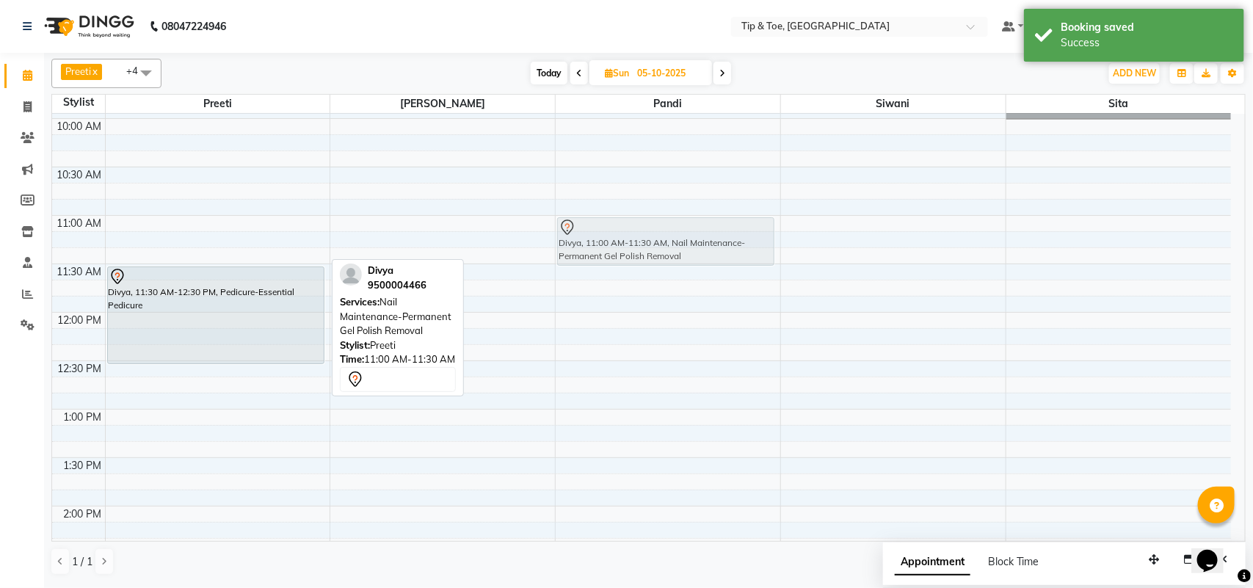
drag, startPoint x: 259, startPoint y: 240, endPoint x: 705, endPoint y: 232, distance: 445.8
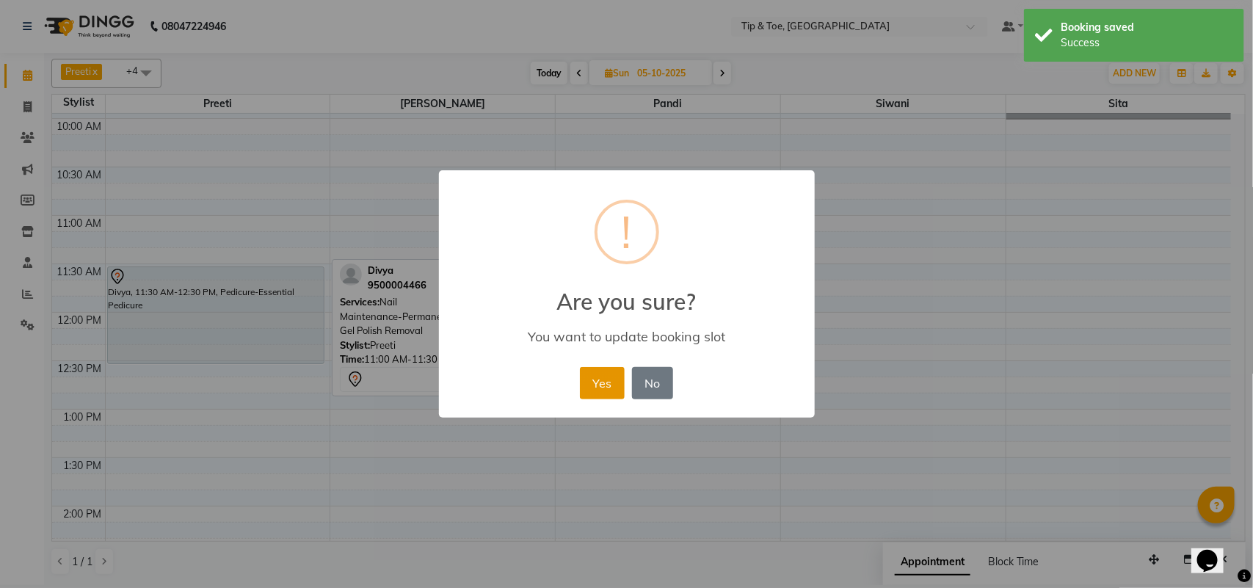
click at [602, 379] on button "Yes" at bounding box center [602, 383] width 45 height 32
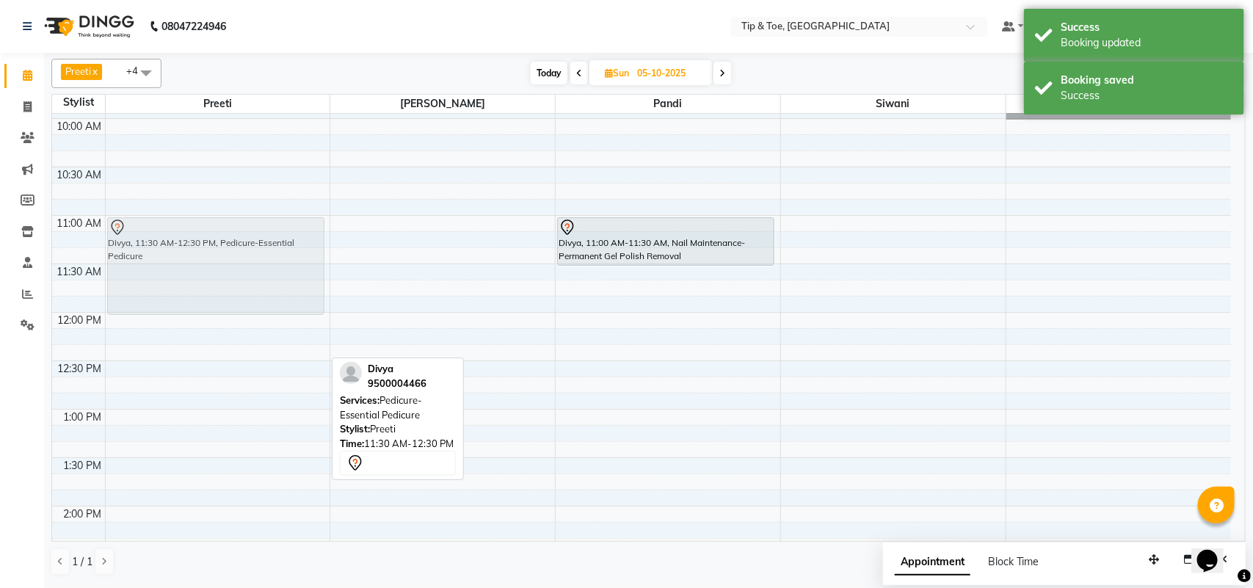
drag, startPoint x: 258, startPoint y: 318, endPoint x: 276, endPoint y: 277, distance: 44.7
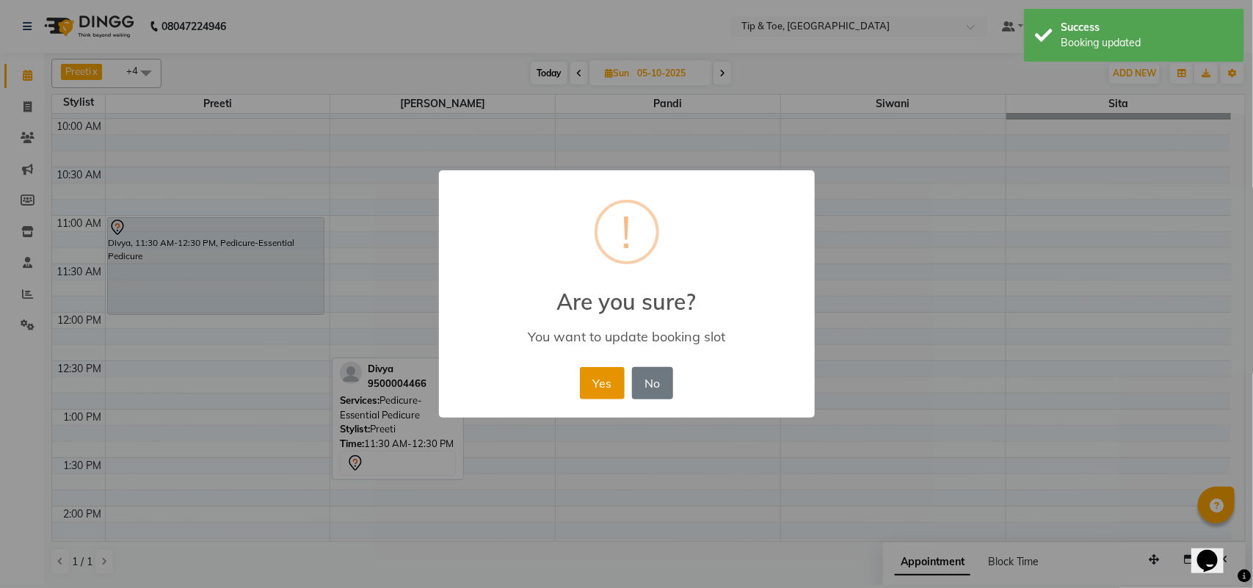
click at [604, 383] on button "Yes" at bounding box center [602, 383] width 45 height 32
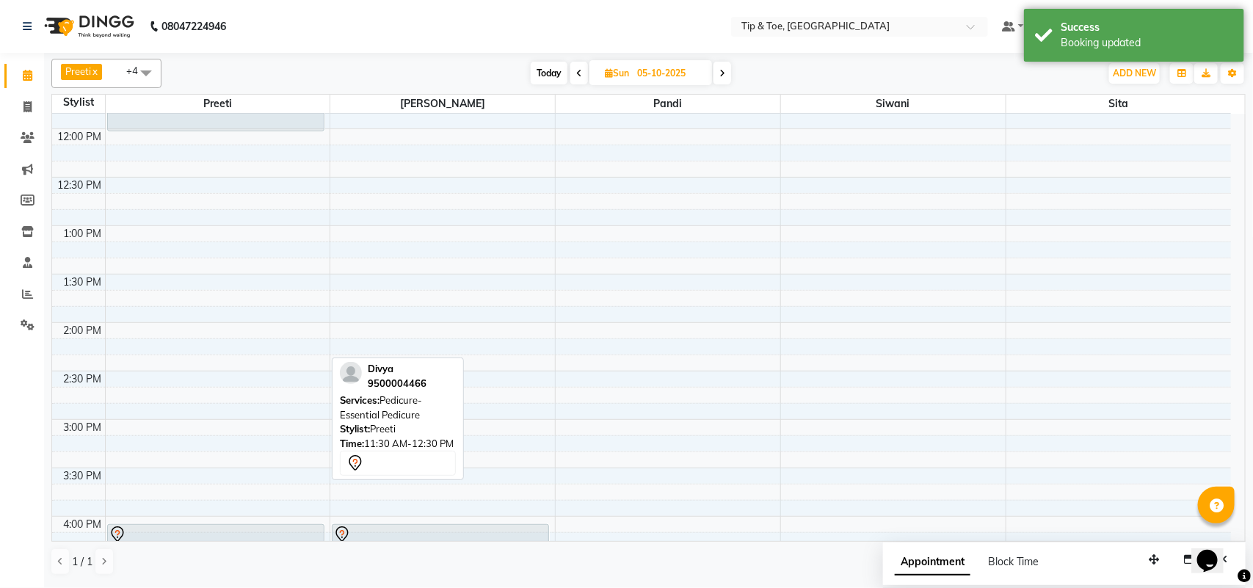
scroll to position [551, 0]
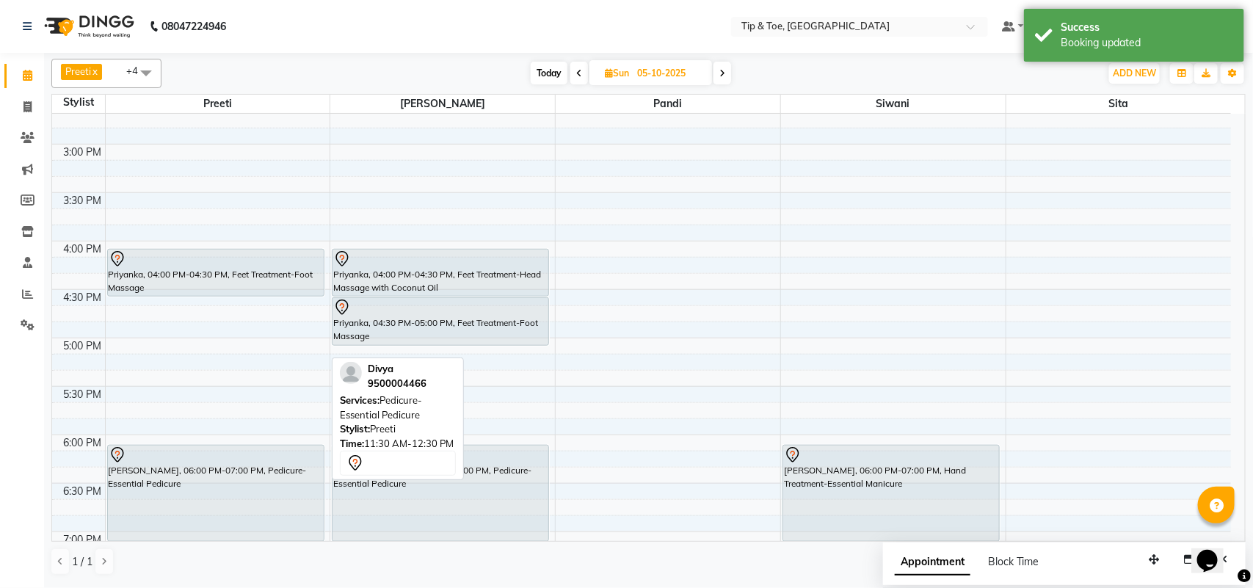
click at [540, 72] on span "Today" at bounding box center [549, 73] width 37 height 23
type input "04-10-2025"
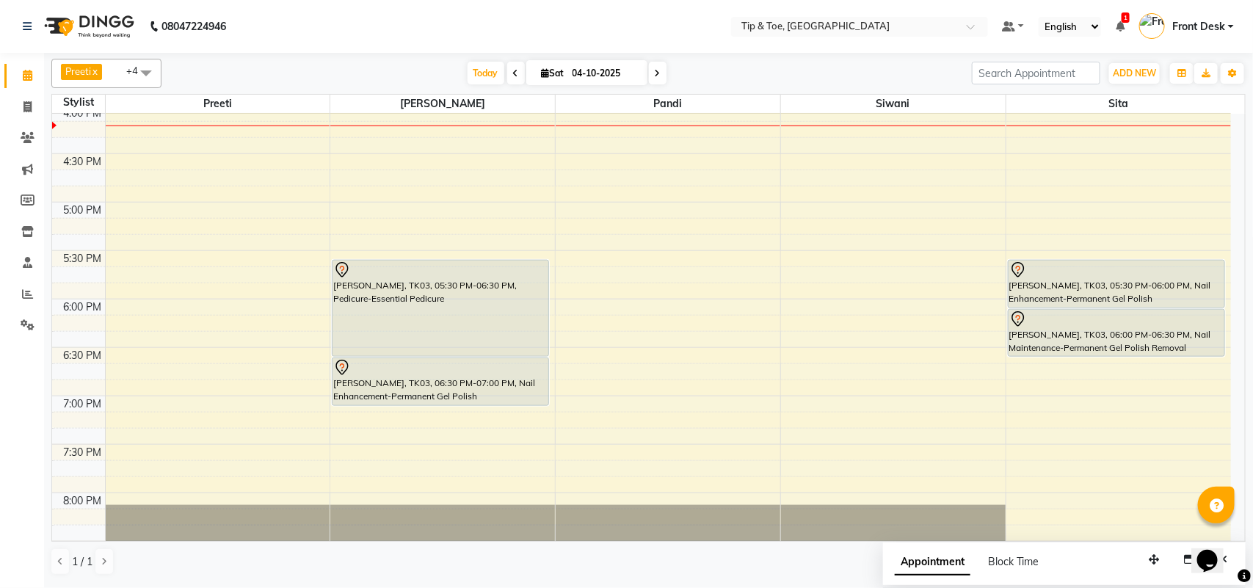
click at [413, 137] on div "9:00 AM 9:30 AM 10:00 AM 10:30 AM 11:00 AM 11:30 AM 12:00 PM 12:30 PM 1:00 PM 1…" at bounding box center [641, 105] width 1179 height 1356
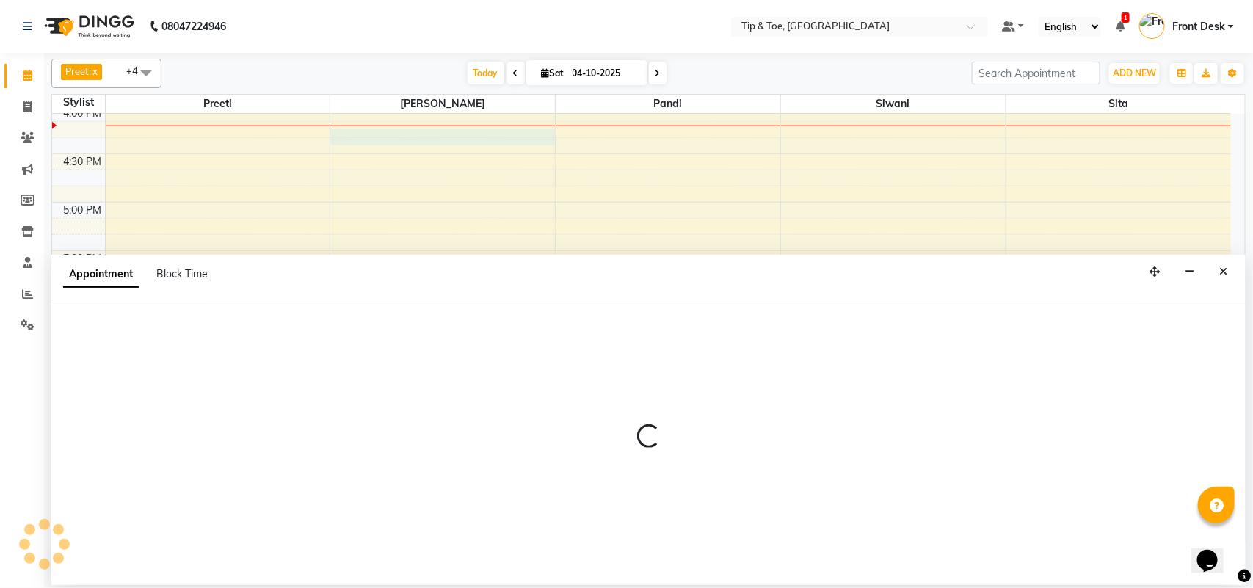
select select "39914"
select select "975"
select select "tentative"
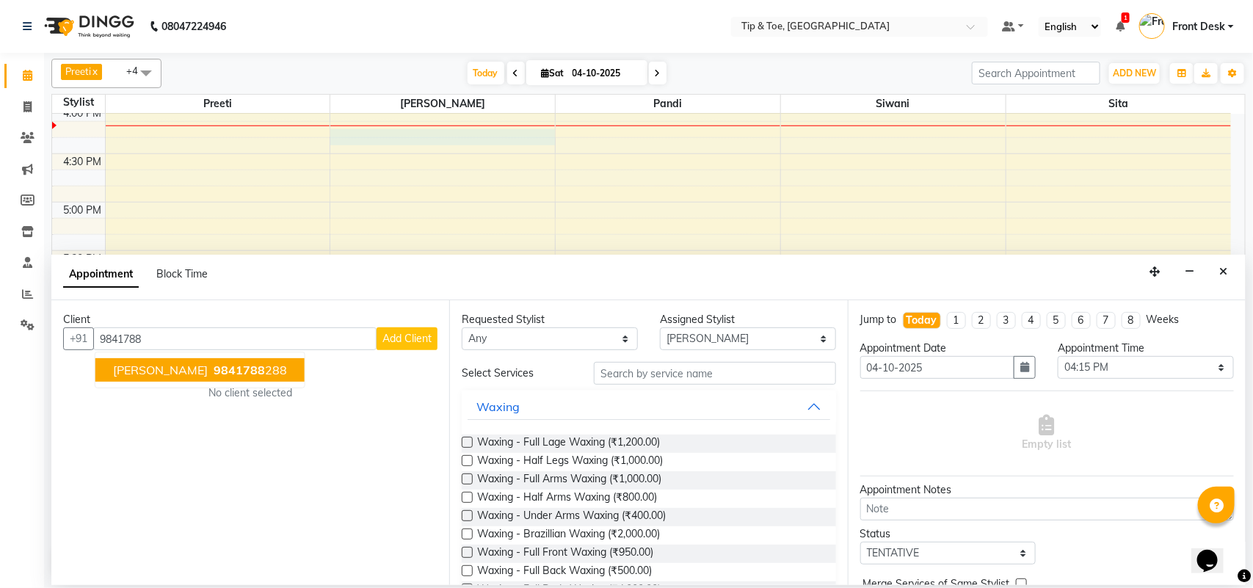
click at [237, 369] on span "9841788" at bounding box center [239, 370] width 51 height 15
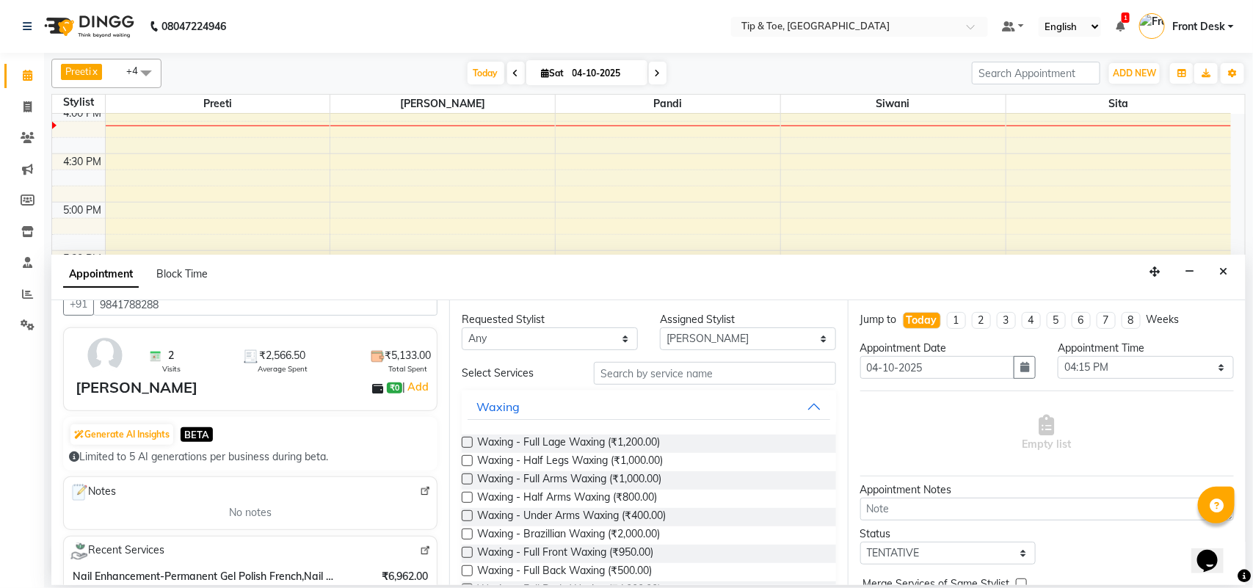
scroll to position [0, 0]
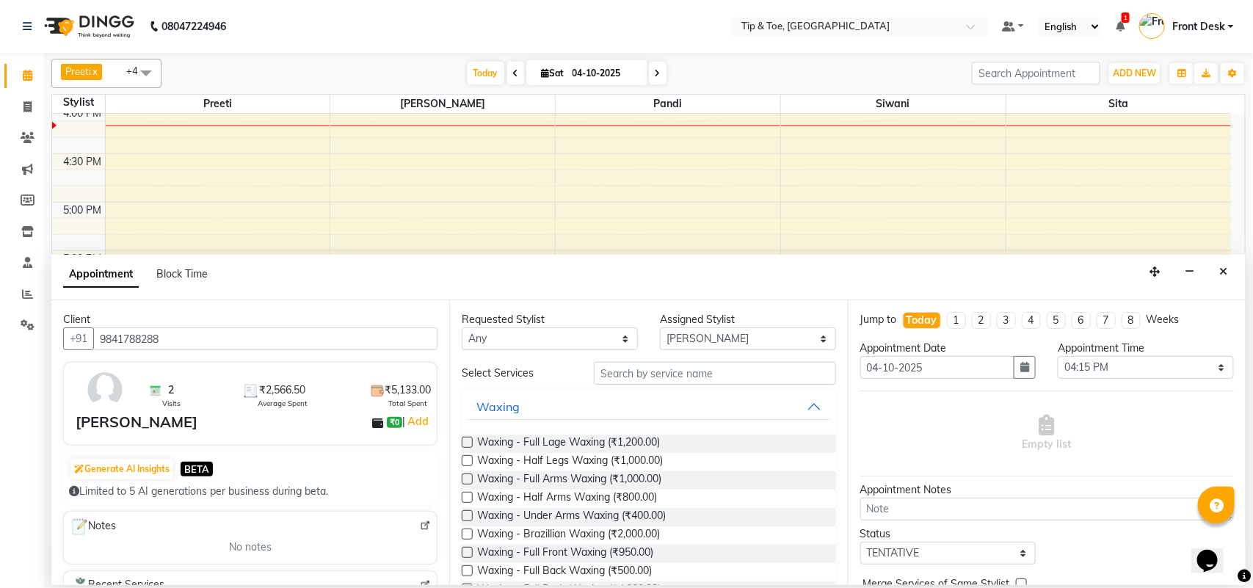
type input "9841788288"
click at [629, 384] on input "text" at bounding box center [715, 373] width 242 height 23
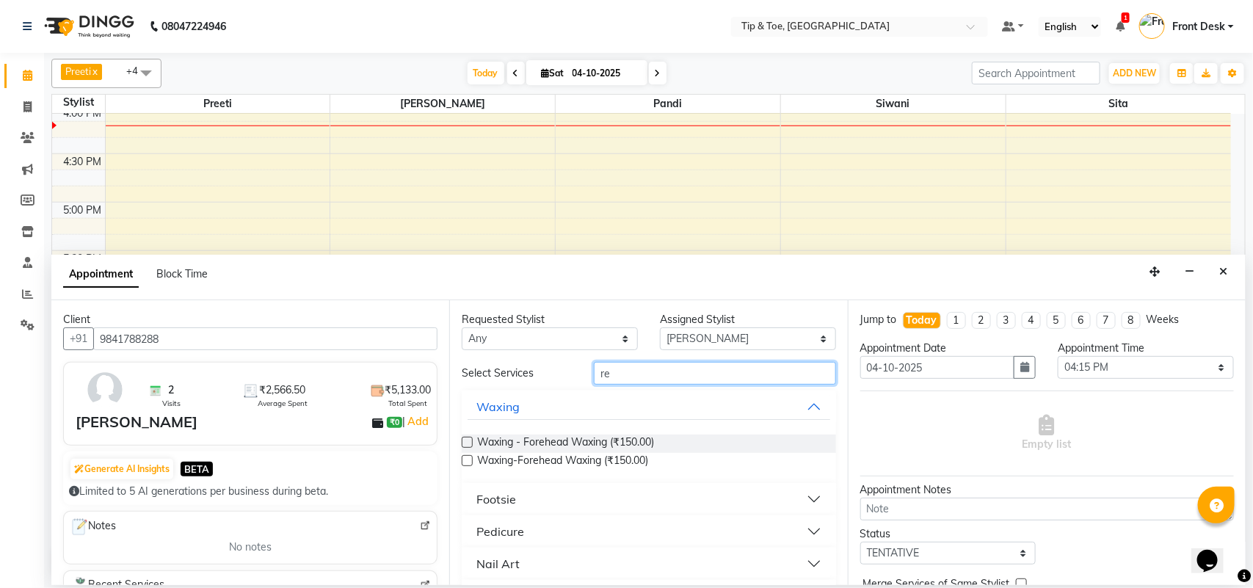
type input "r"
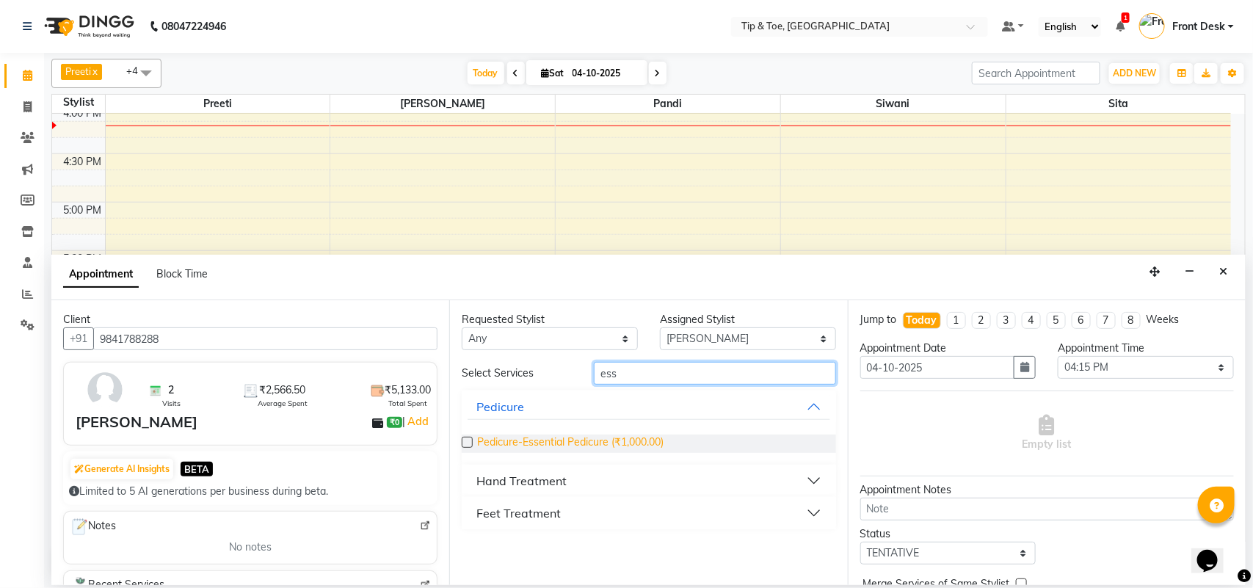
type input "ess"
click at [586, 435] on span "Pedicure-Essential Pedicure (₹1,000.00)" at bounding box center [570, 444] width 186 height 18
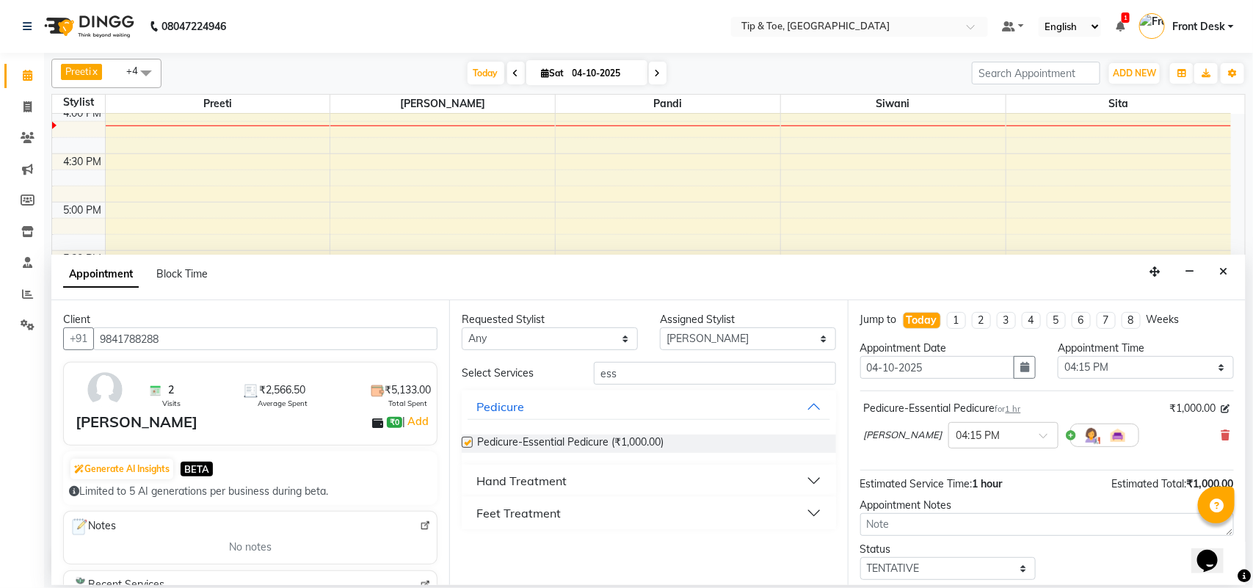
checkbox input "false"
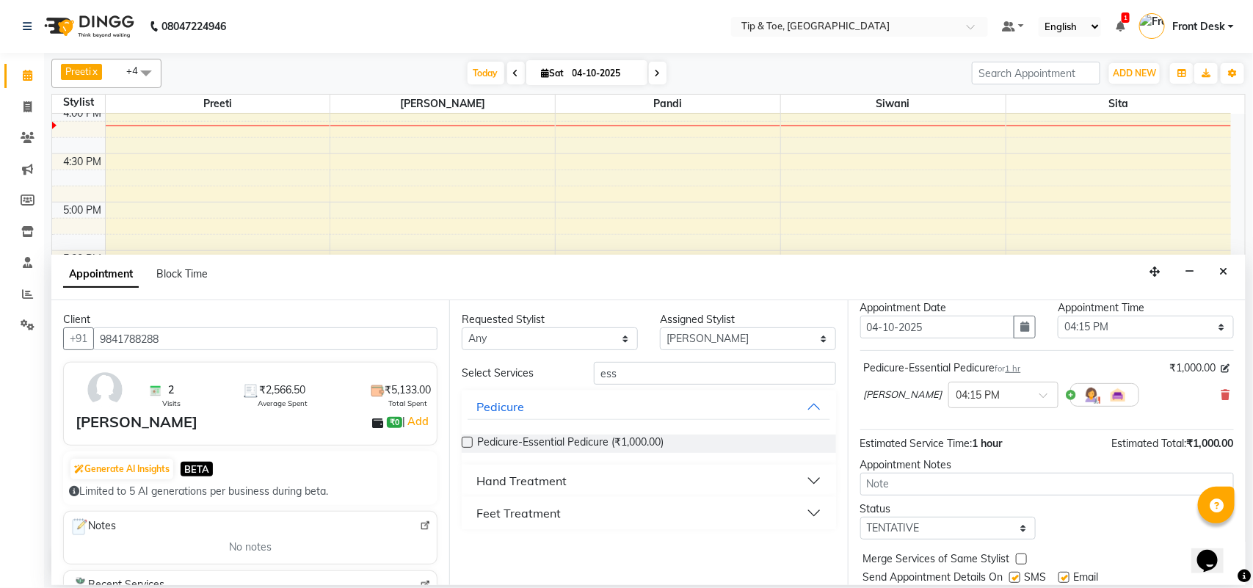
scroll to position [89, 0]
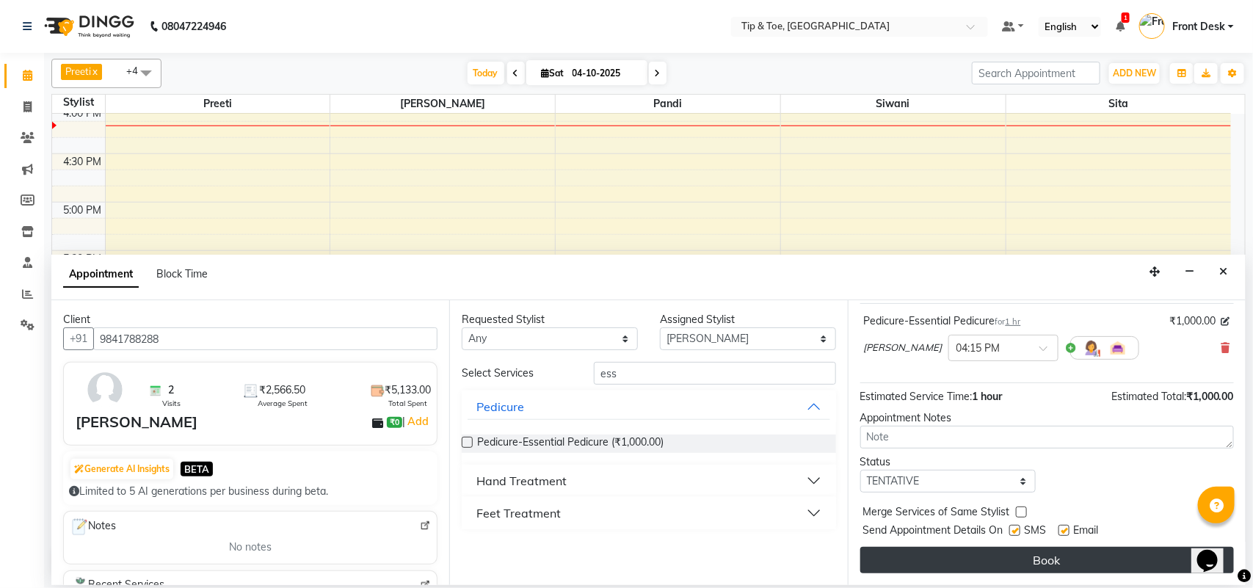
click at [1000, 562] on button "Book" at bounding box center [1048, 560] width 374 height 26
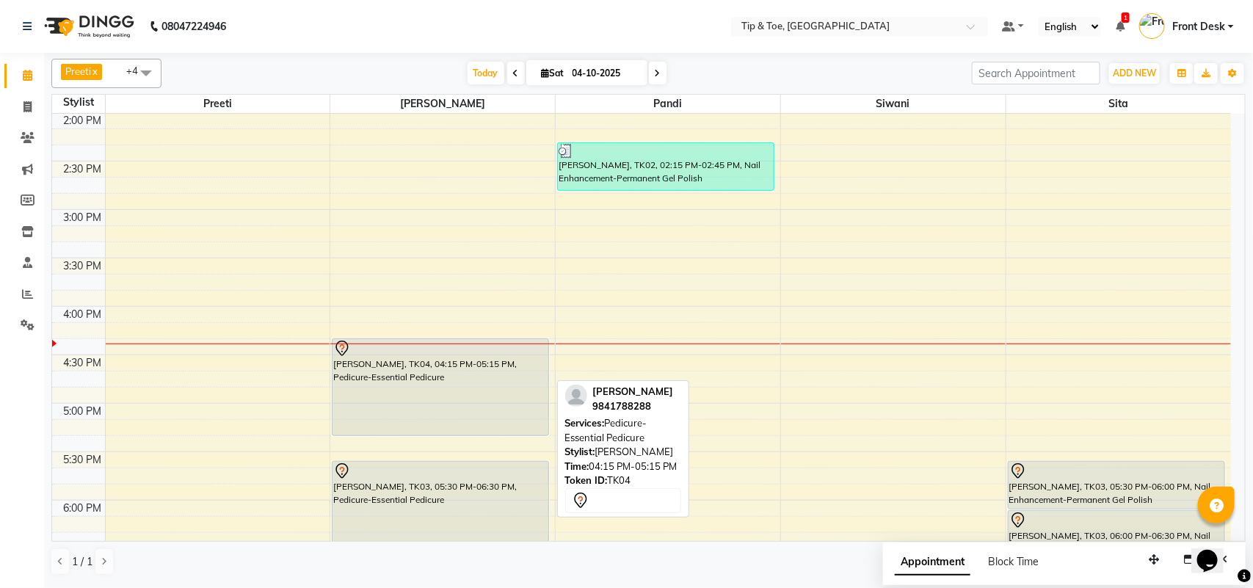
scroll to position [577, 0]
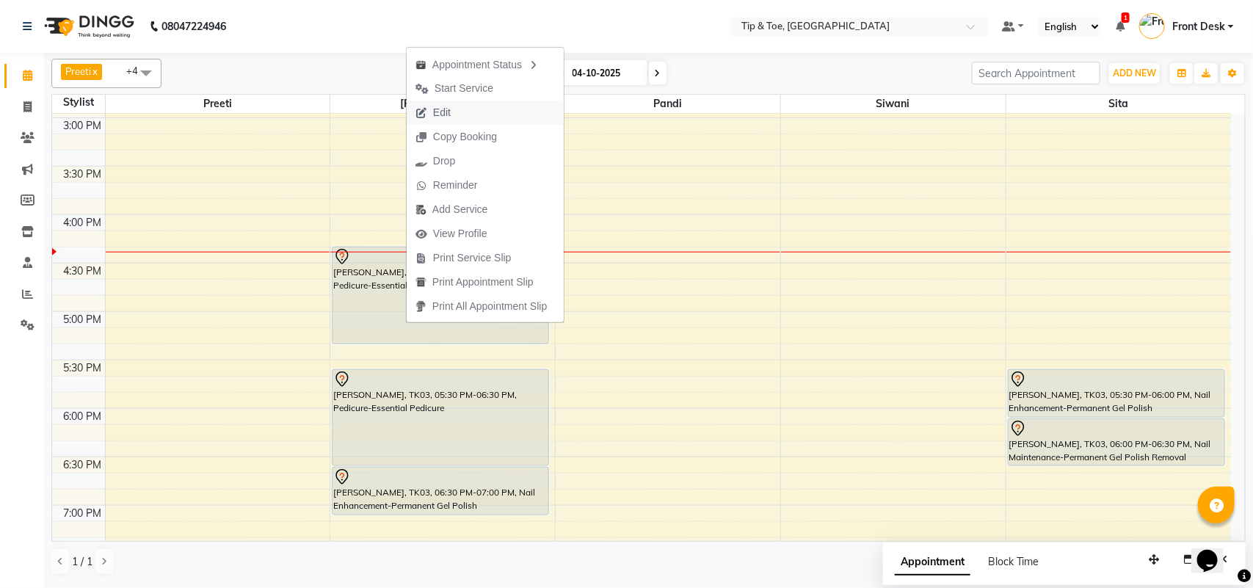
click at [467, 112] on button "Edit" at bounding box center [485, 113] width 157 height 24
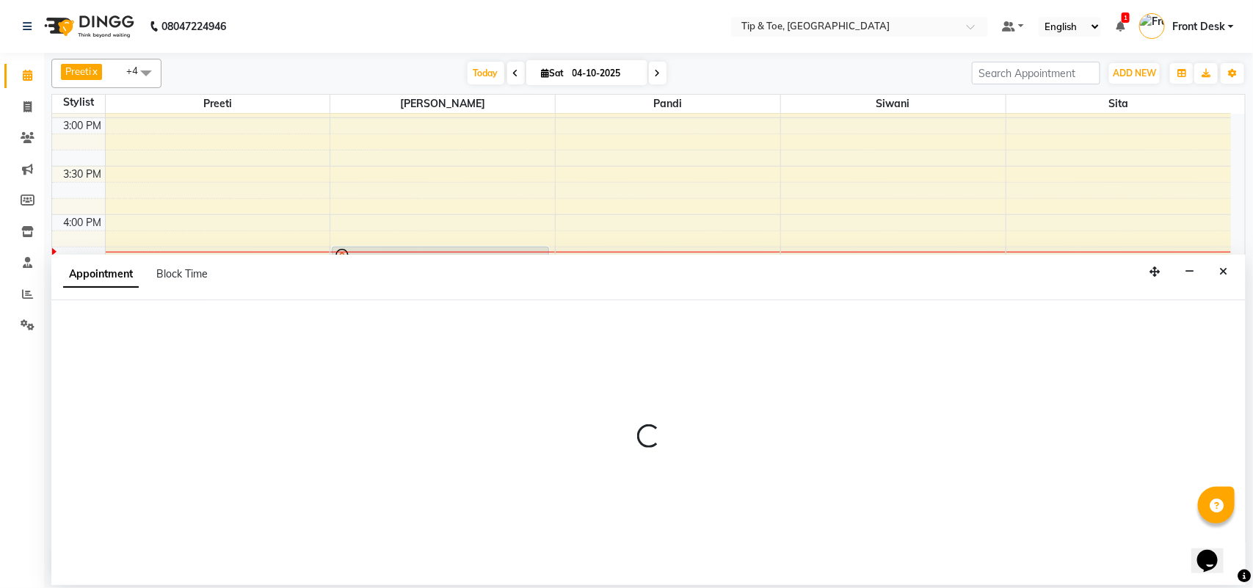
select select "tentative"
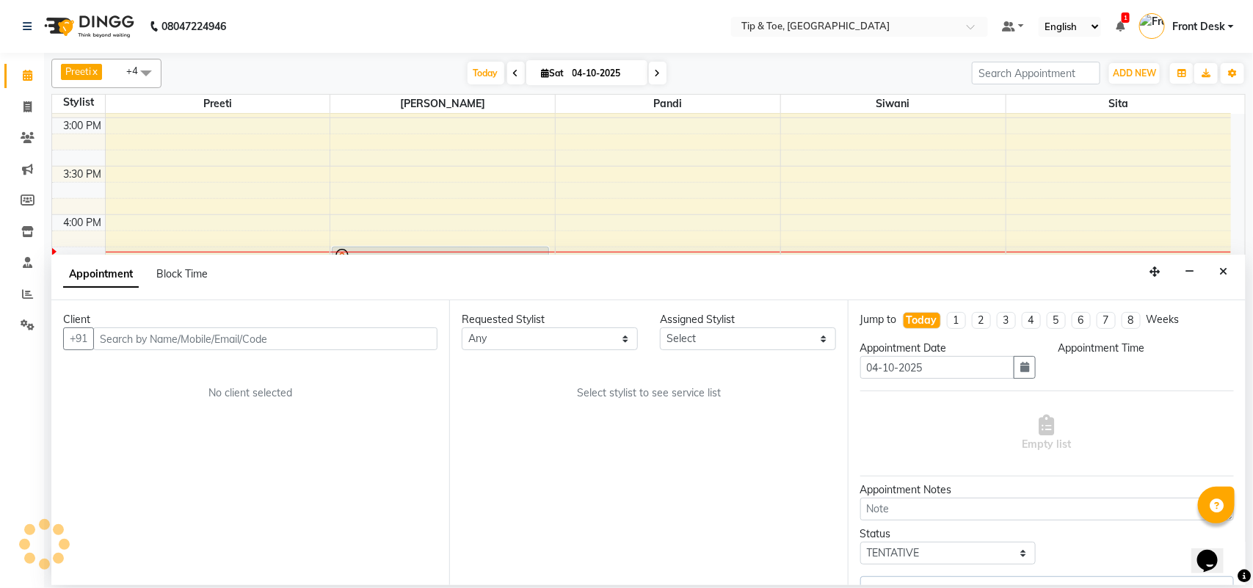
scroll to position [0, 0]
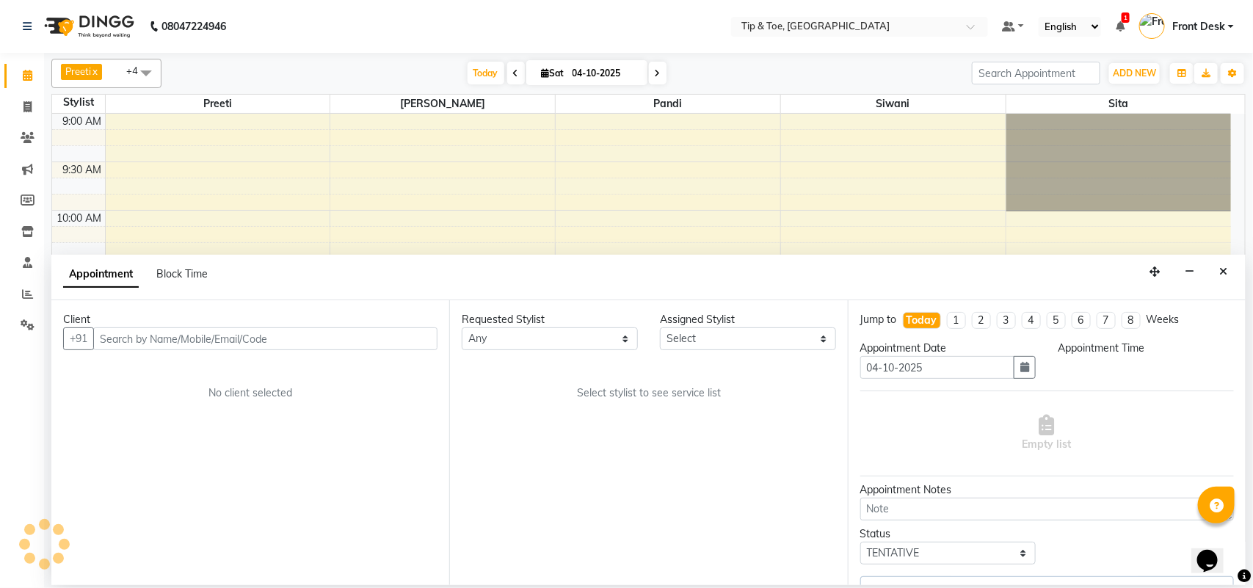
select select "39914"
select select "975"
select select "2752"
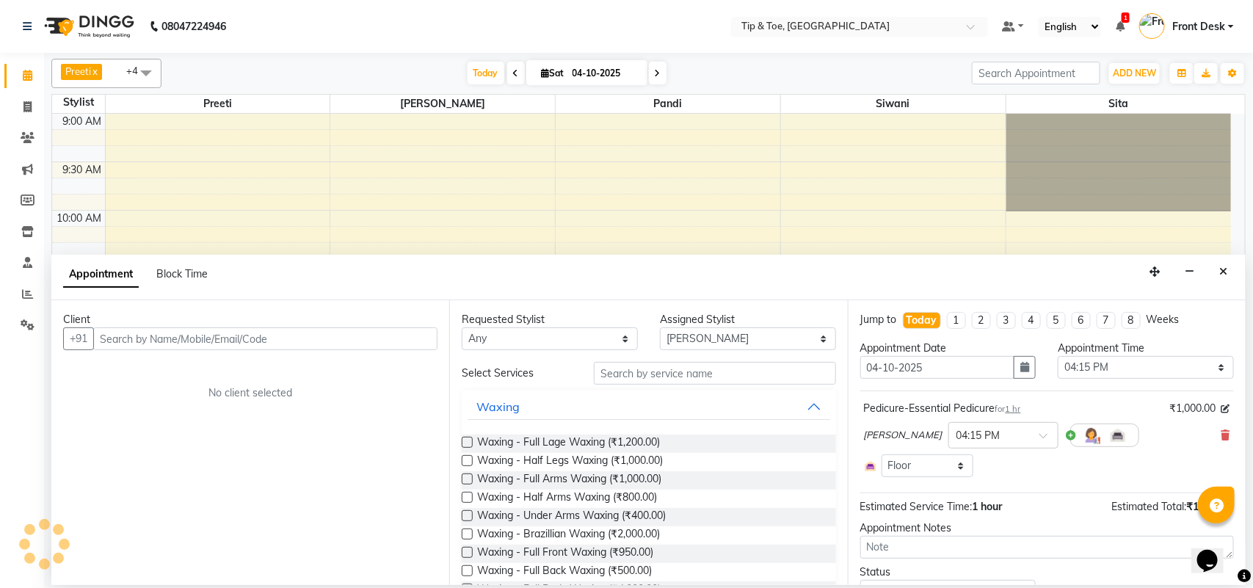
scroll to position [687, 0]
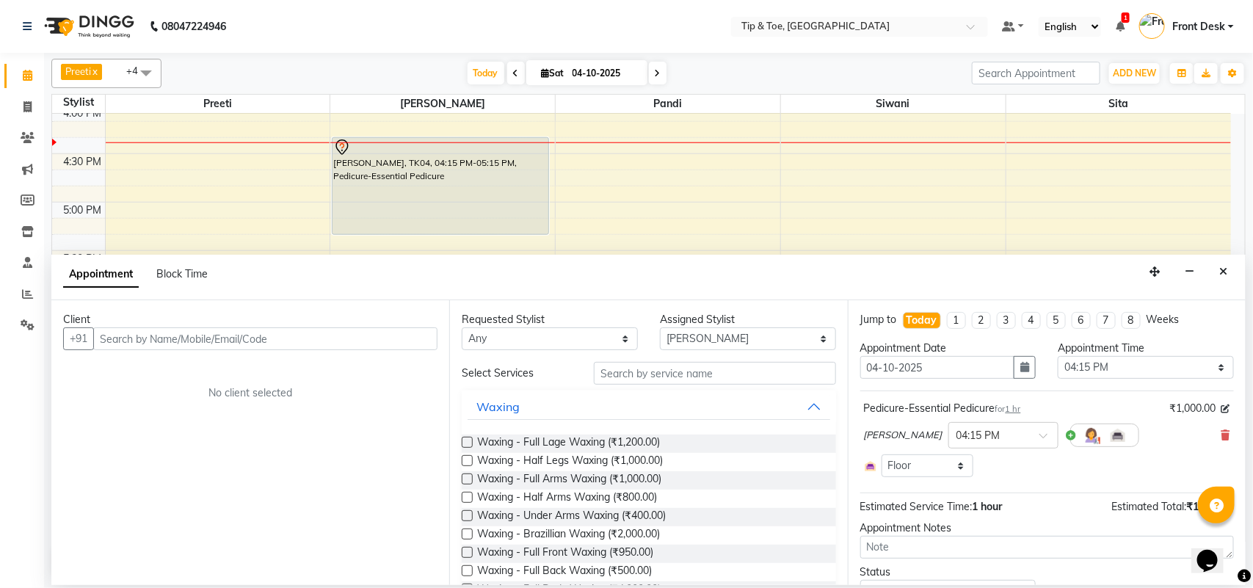
click at [1222, 432] on icon at bounding box center [1226, 435] width 9 height 10
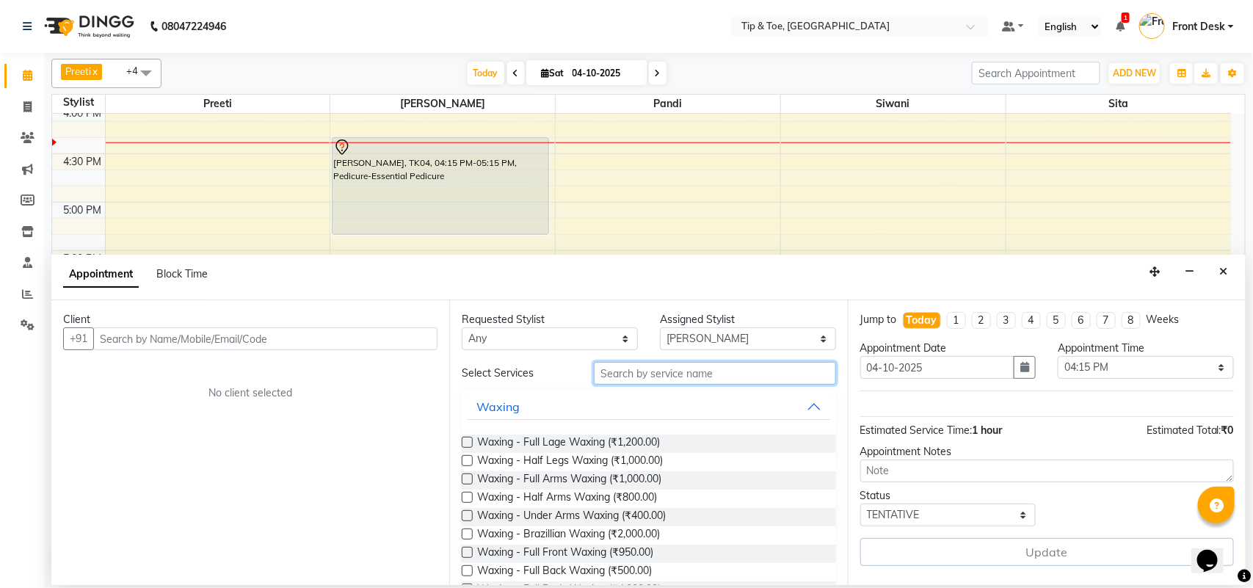
click at [648, 372] on input "text" at bounding box center [715, 373] width 242 height 23
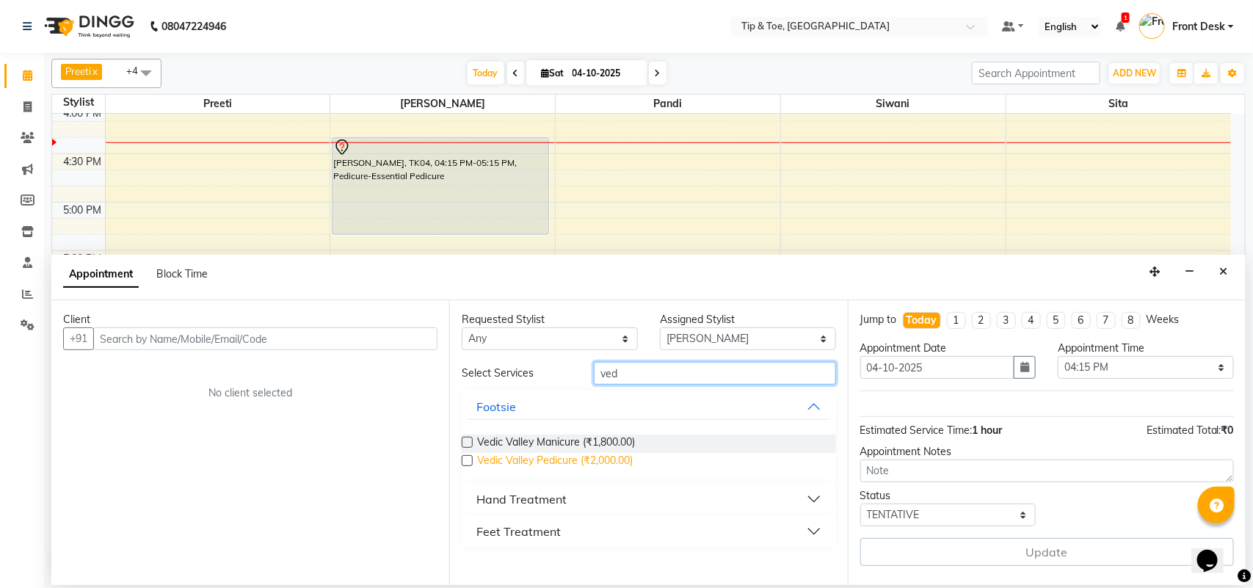
type input "ved"
drag, startPoint x: 577, startPoint y: 464, endPoint x: 695, endPoint y: 463, distance: 117.5
click at [577, 463] on span "Vedic Valley Pedicure (₹2,000.00)" at bounding box center [555, 462] width 156 height 18
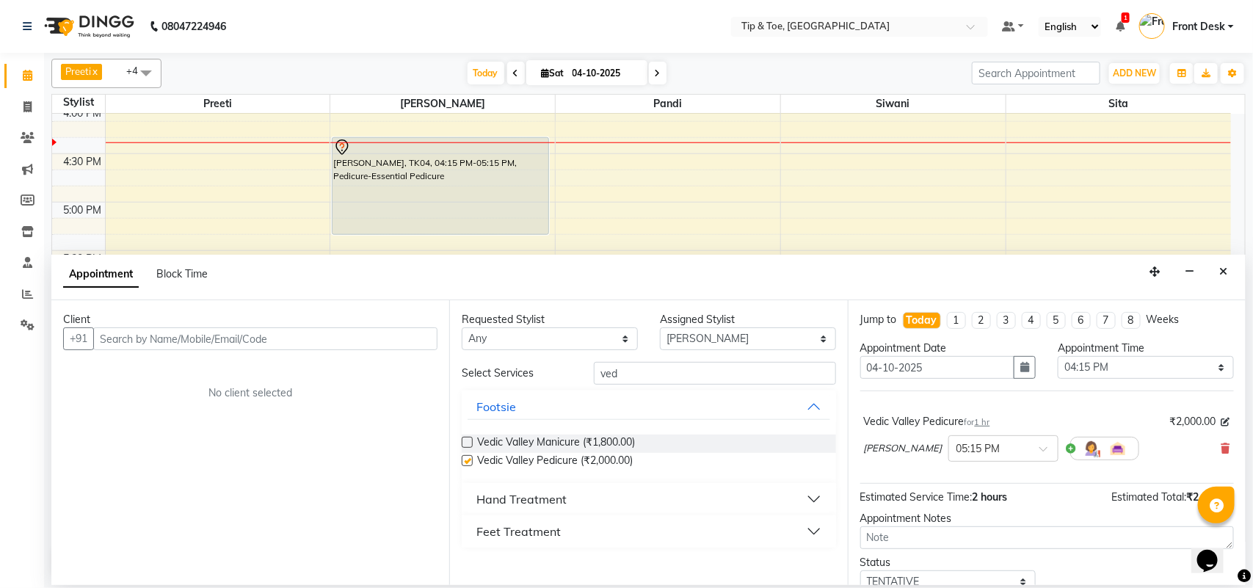
checkbox input "false"
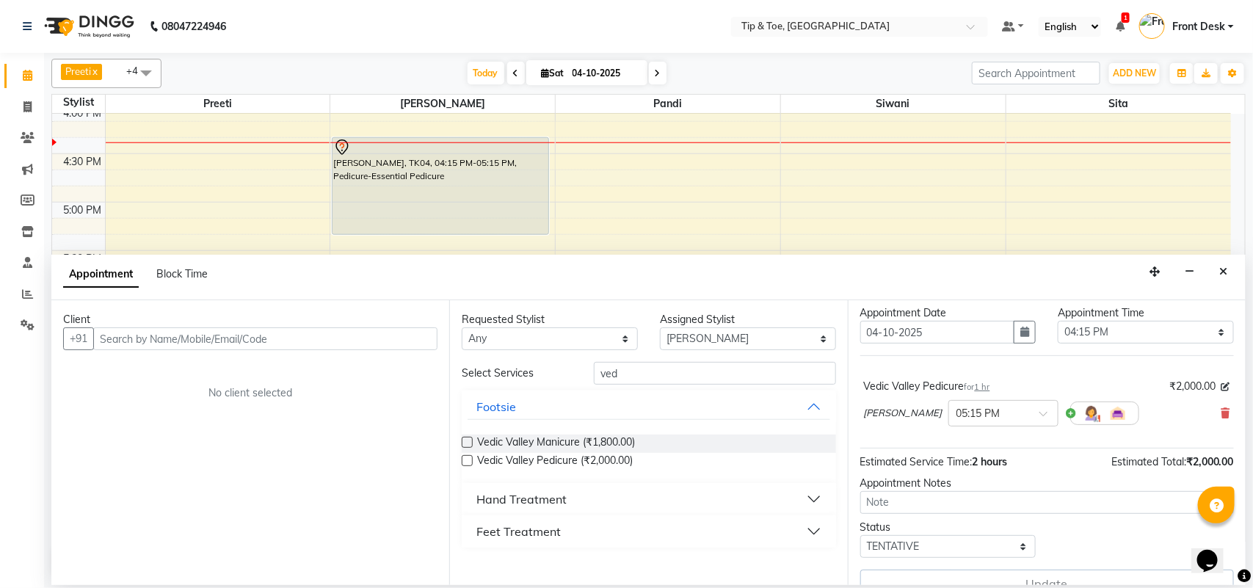
scroll to position [61, 0]
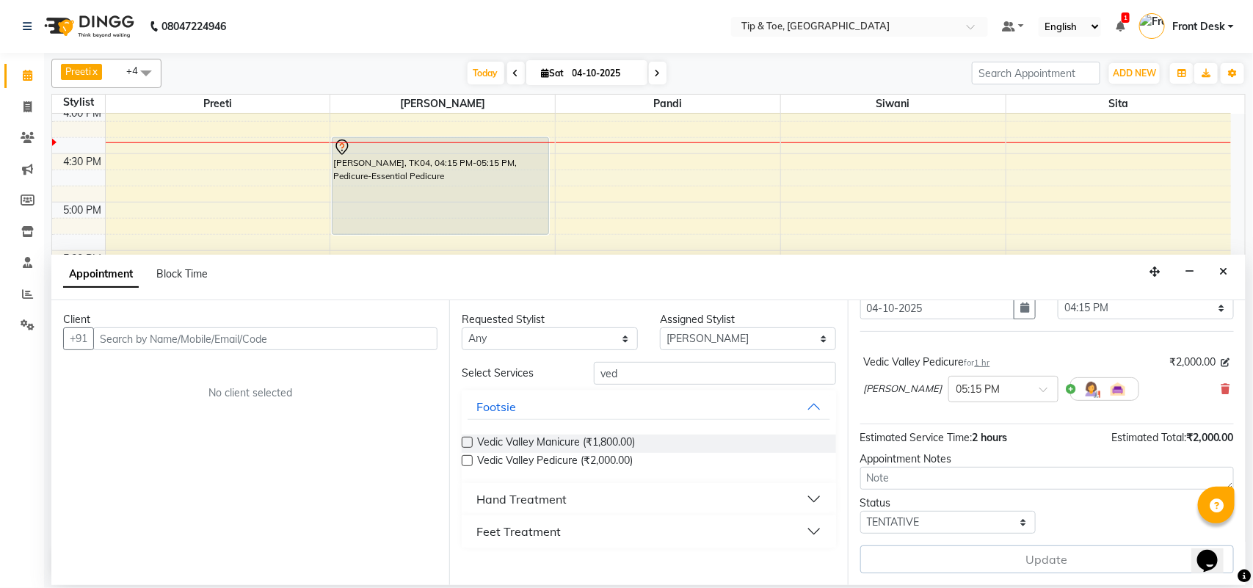
drag, startPoint x: 416, startPoint y: 15, endPoint x: 431, endPoint y: 21, distance: 15.6
click at [416, 13] on nav "08047224946 Select Location × Tip & Toe, Annanagar East Default Panel My Panel …" at bounding box center [626, 26] width 1253 height 53
click at [1225, 272] on icon "Close" at bounding box center [1224, 272] width 8 height 10
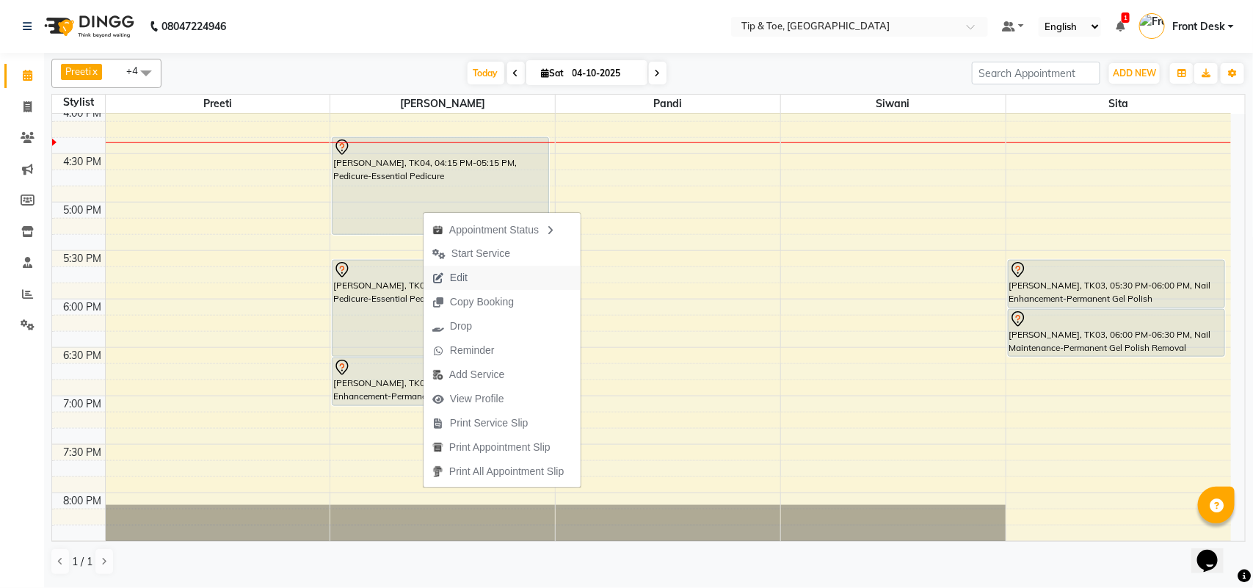
click at [446, 274] on span "Edit" at bounding box center [450, 278] width 53 height 24
select select "tentative"
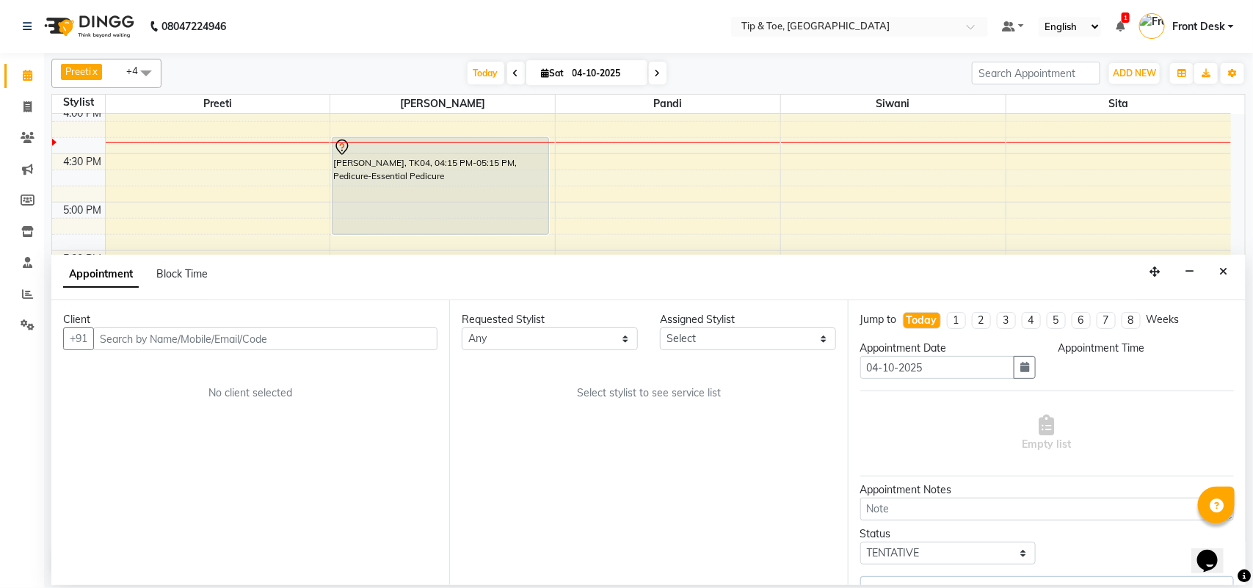
select select "39914"
select select "975"
select select "2752"
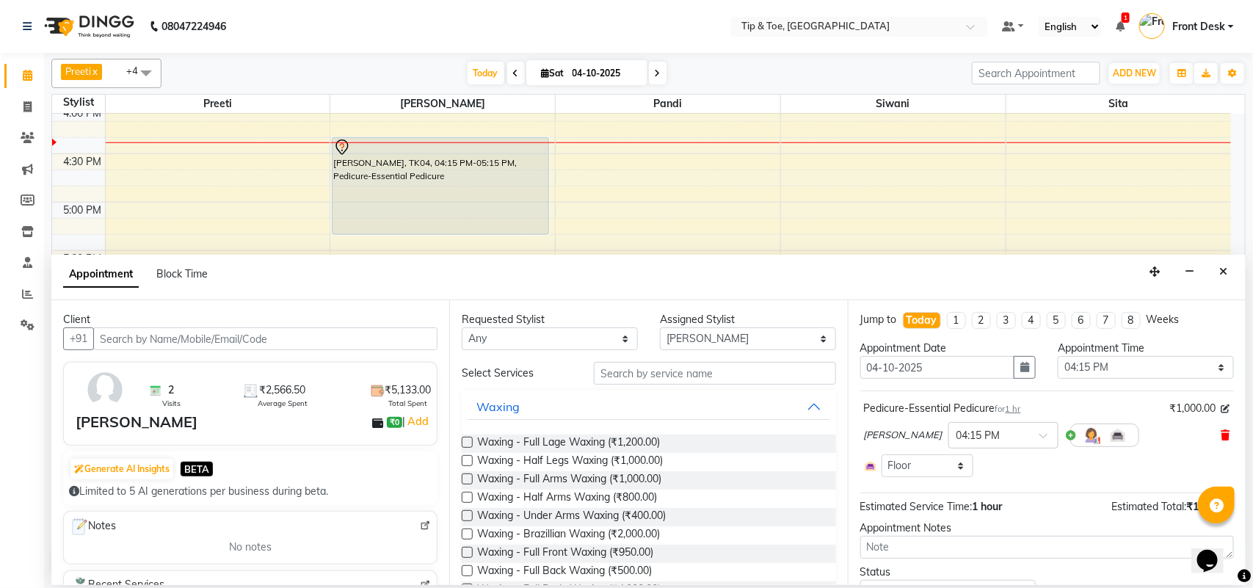
click at [1222, 435] on icon at bounding box center [1226, 435] width 9 height 10
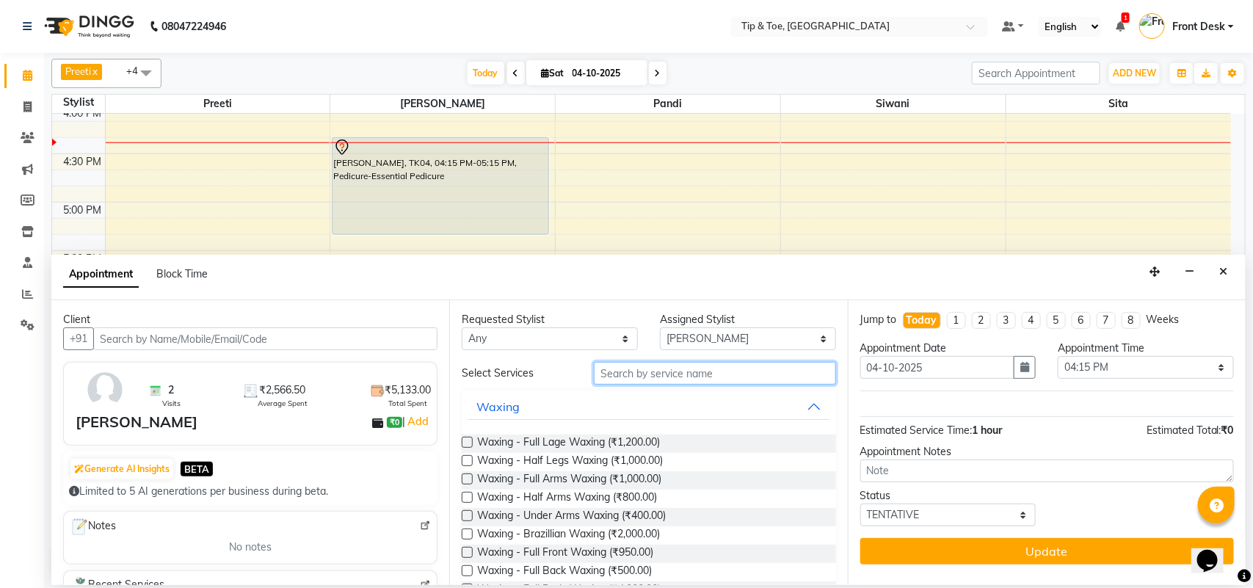
click at [634, 380] on input "text" at bounding box center [715, 373] width 242 height 23
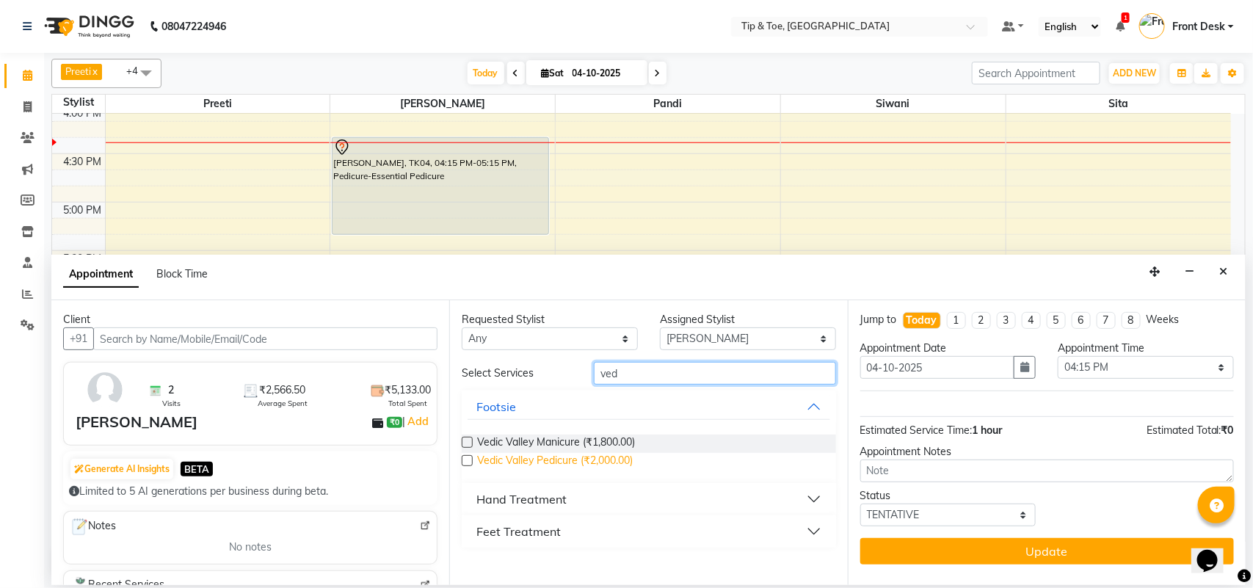
type input "ved"
click at [604, 455] on span "Vedic Valley Pedicure (₹2,000.00)" at bounding box center [555, 462] width 156 height 18
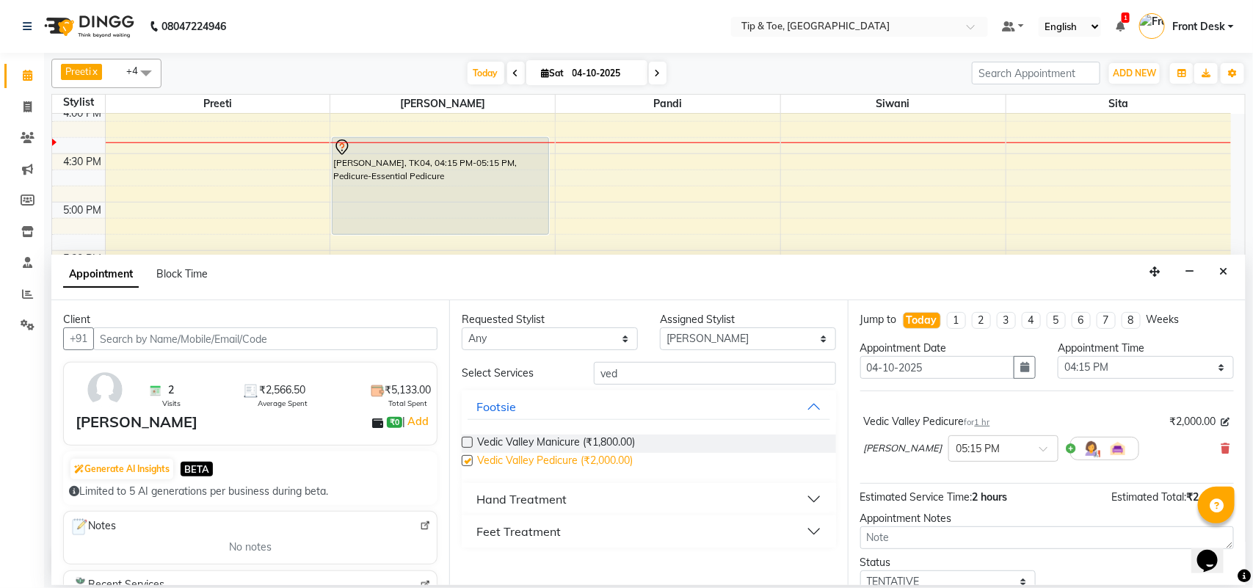
checkbox input "false"
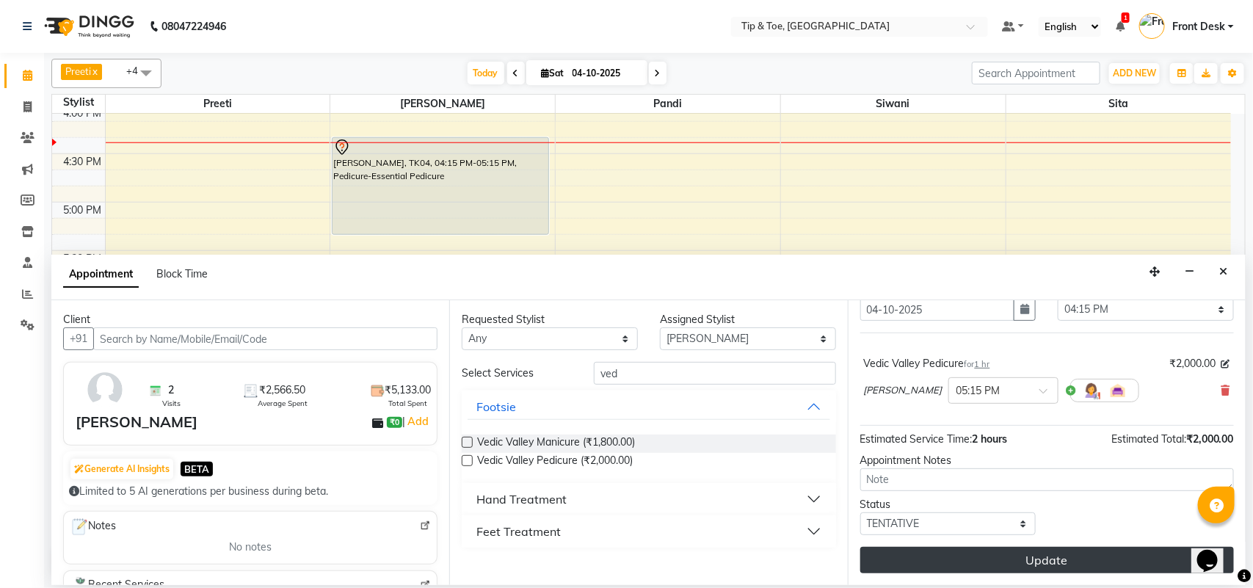
click at [977, 559] on button "Update" at bounding box center [1048, 560] width 374 height 26
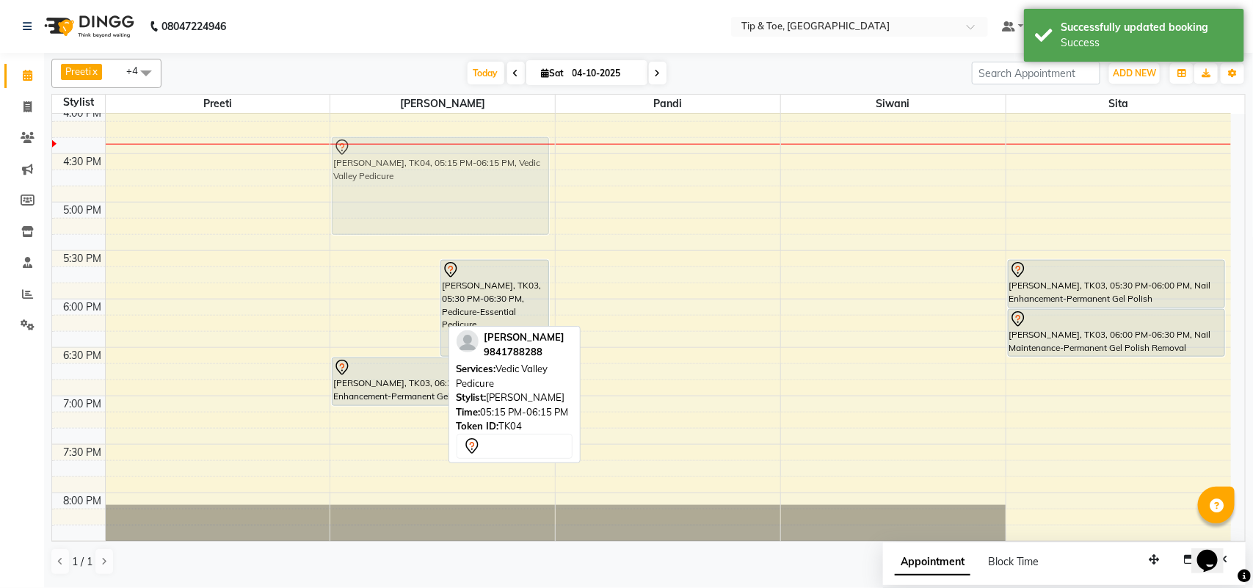
drag, startPoint x: 410, startPoint y: 310, endPoint x: 439, endPoint y: 219, distance: 95.7
click at [439, 219] on div "[PERSON_NAME], TK04, 05:15 PM-06:15 PM, Vedic Valley Pedicure [PERSON_NAME], TK…" at bounding box center [442, 105] width 225 height 1356
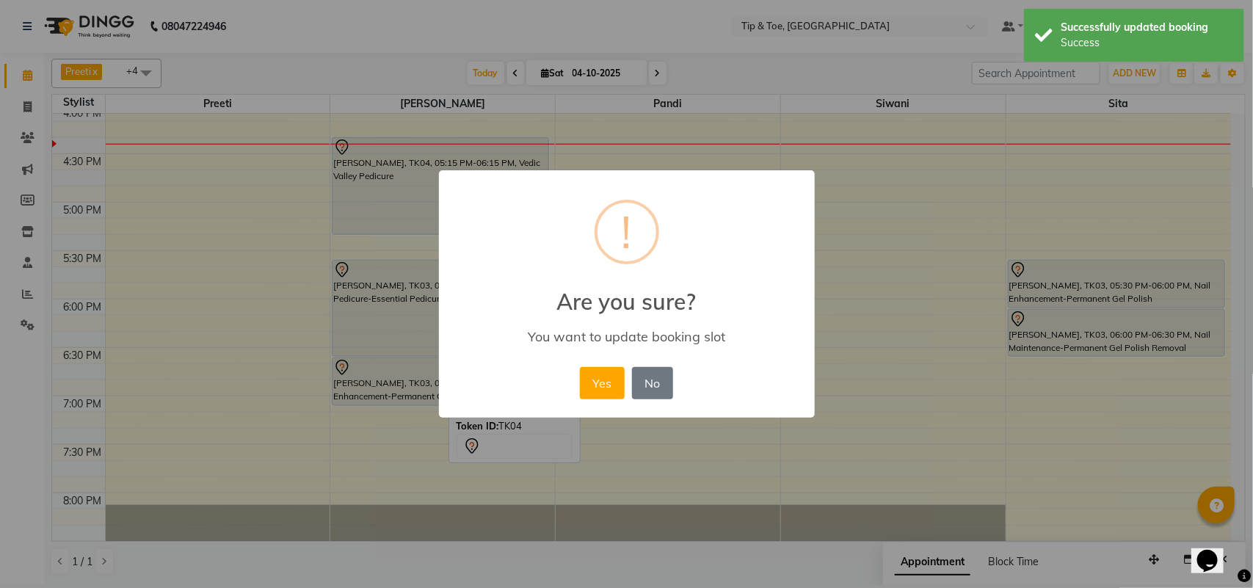
click at [439, 219] on div "× ! Are you sure? You want to update booking slot Yes No No" at bounding box center [626, 294] width 1253 height 588
click at [613, 379] on button "Yes" at bounding box center [602, 383] width 45 height 32
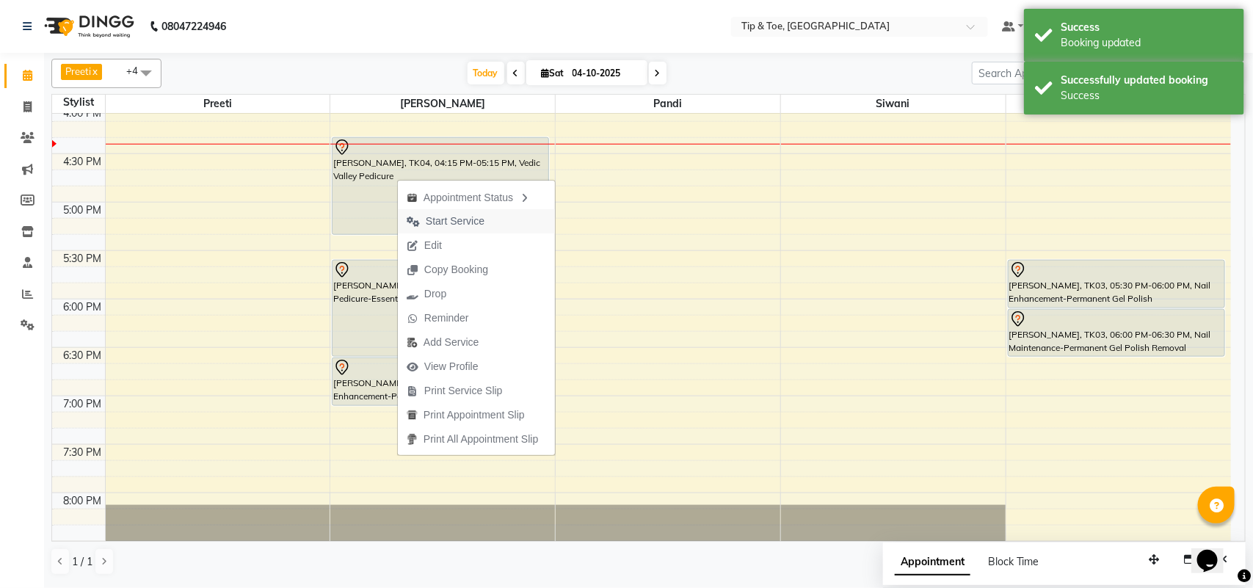
click at [463, 219] on span "Start Service" at bounding box center [455, 221] width 59 height 15
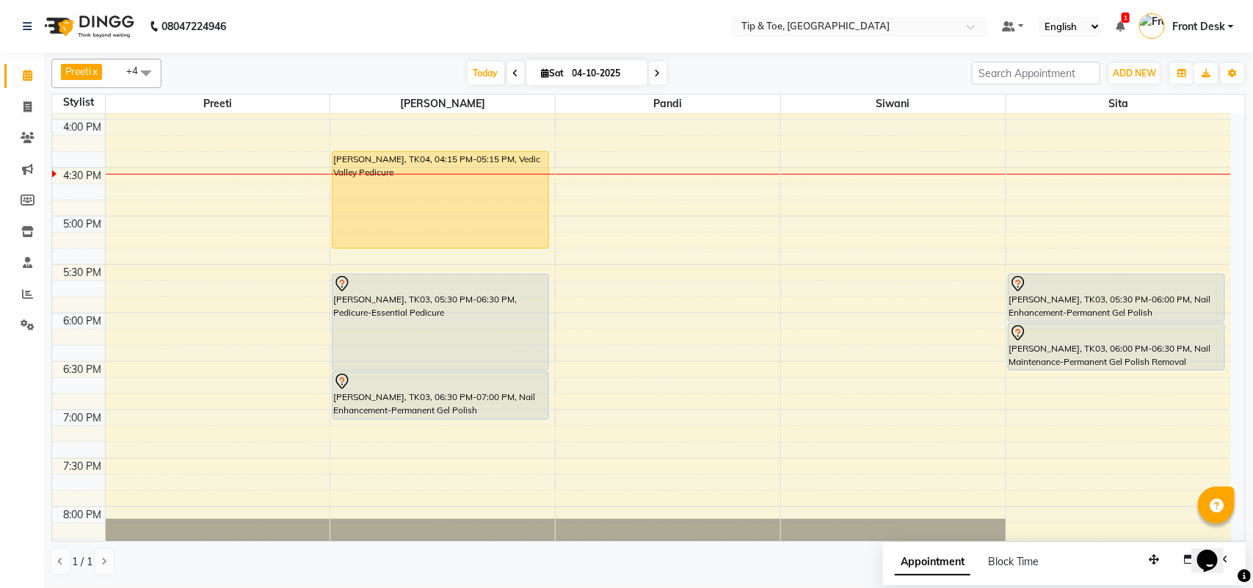
scroll to position [669, 0]
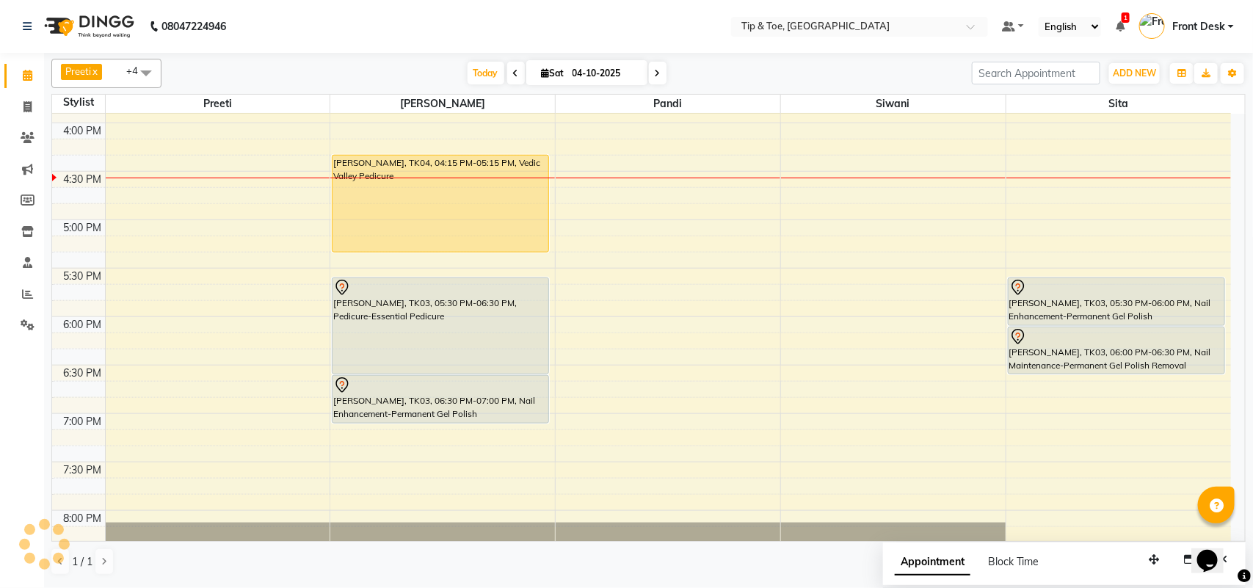
click at [192, 237] on div "9:00 AM 9:30 AM 10:00 AM 10:30 AM 11:00 AM 11:30 AM 12:00 PM 12:30 PM 1:00 PM 1…" at bounding box center [641, 123] width 1179 height 1356
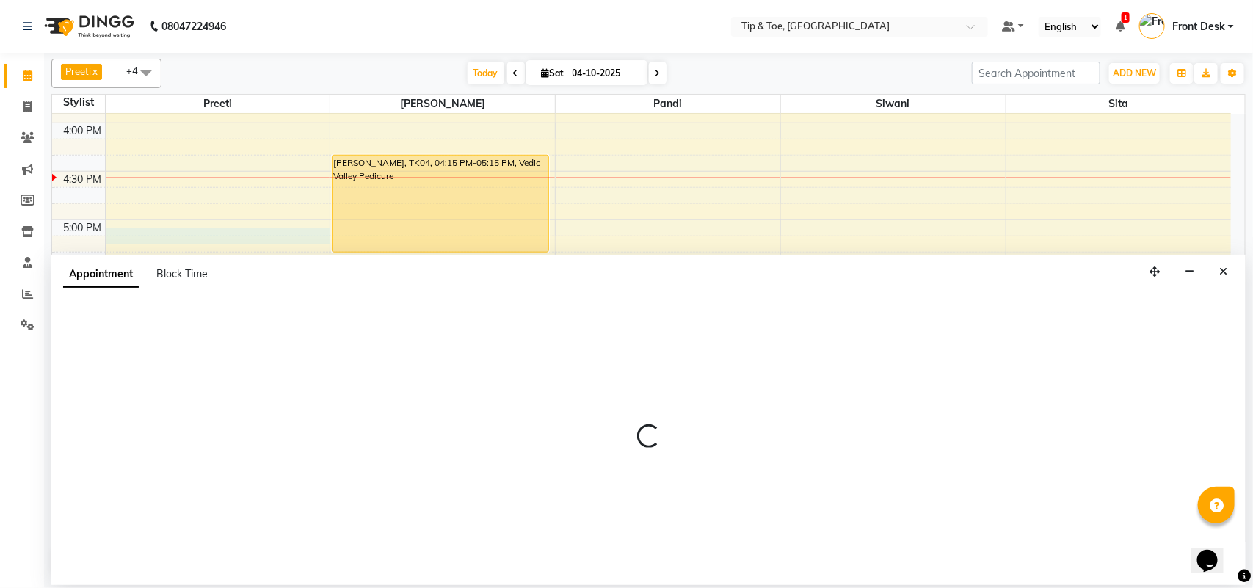
select select "39915"
select select "tentative"
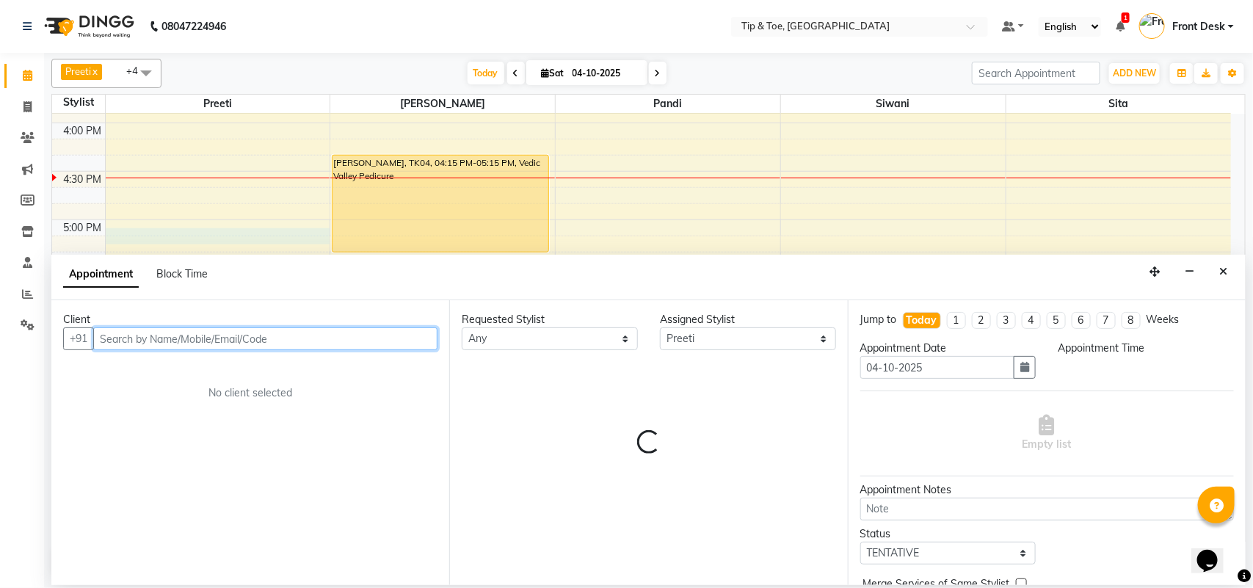
select select "1020"
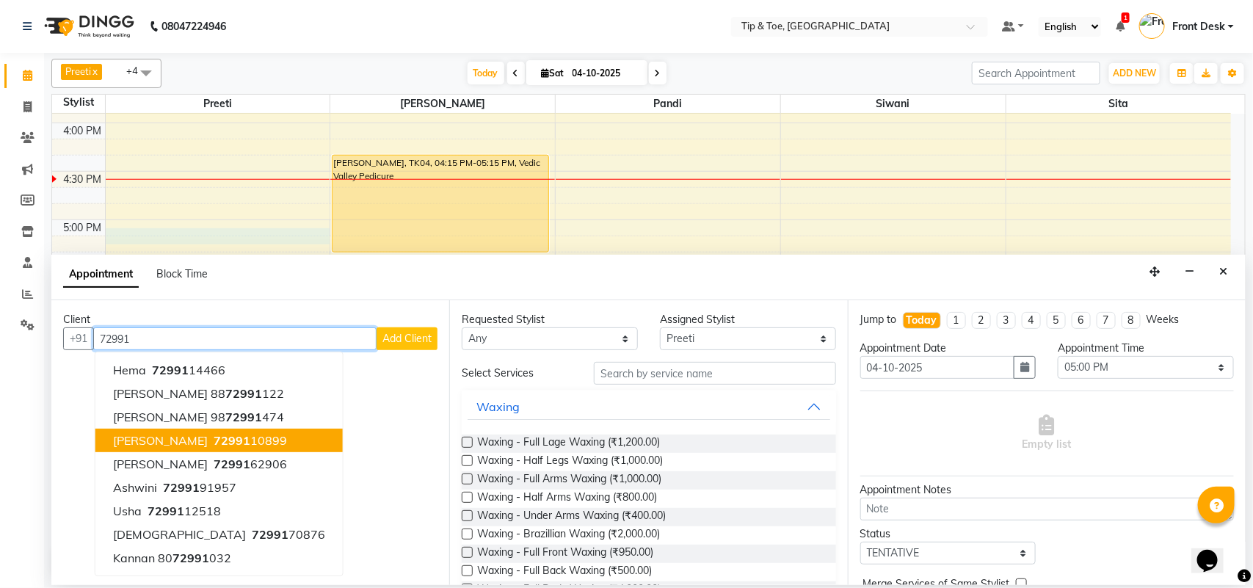
click at [215, 434] on ngb-highlight "72991 10899" at bounding box center [249, 440] width 76 height 15
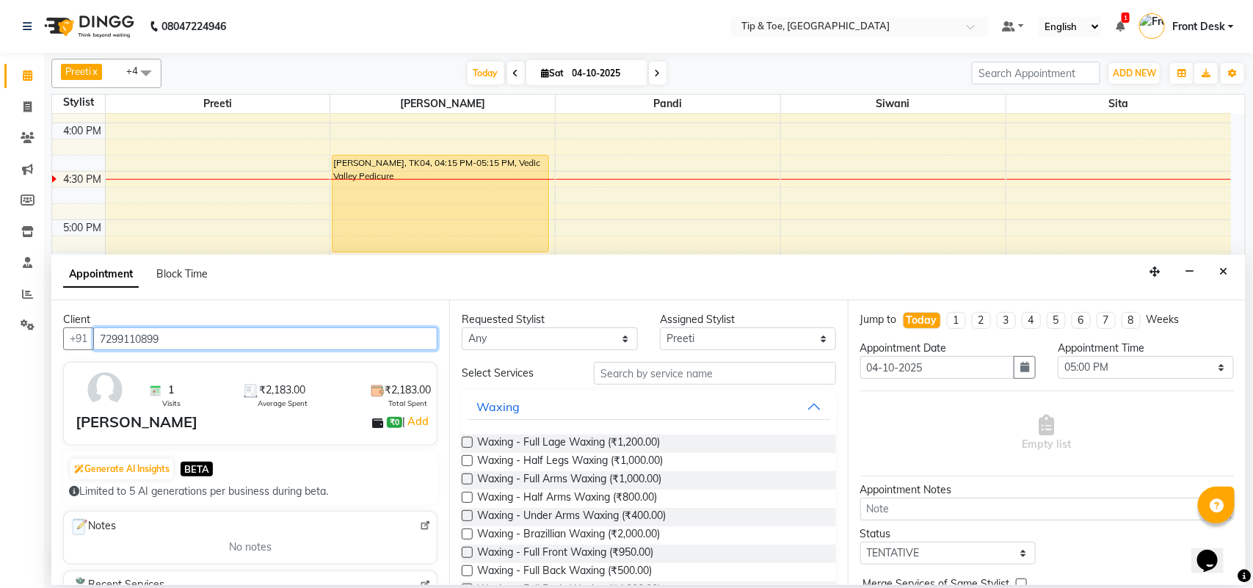
type input "7299110899"
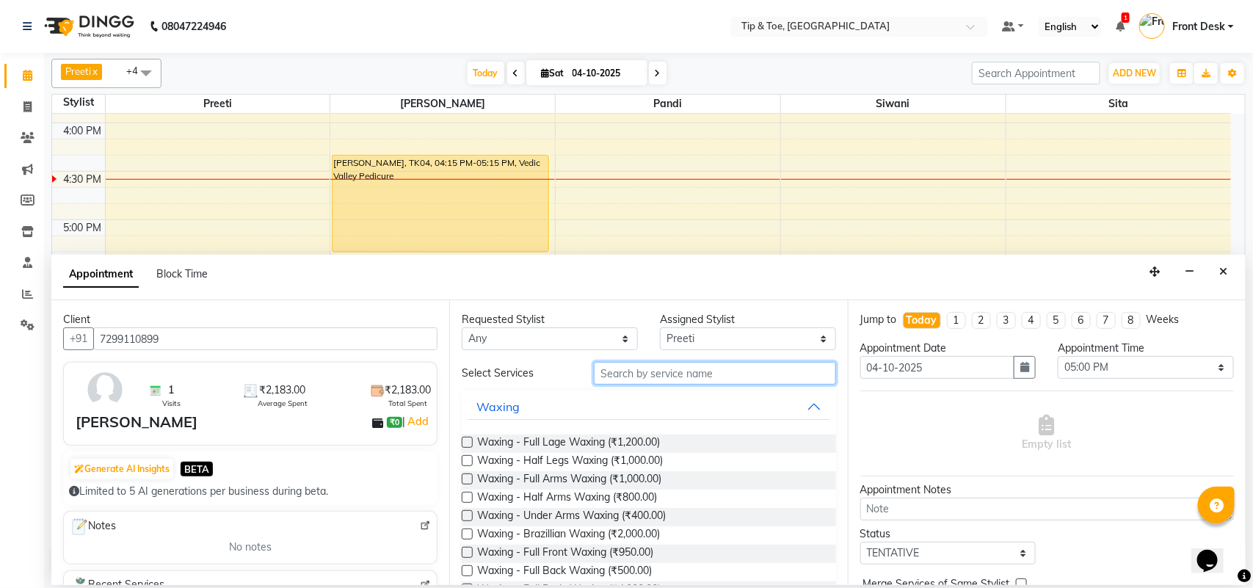
click at [637, 382] on input "text" at bounding box center [715, 373] width 242 height 23
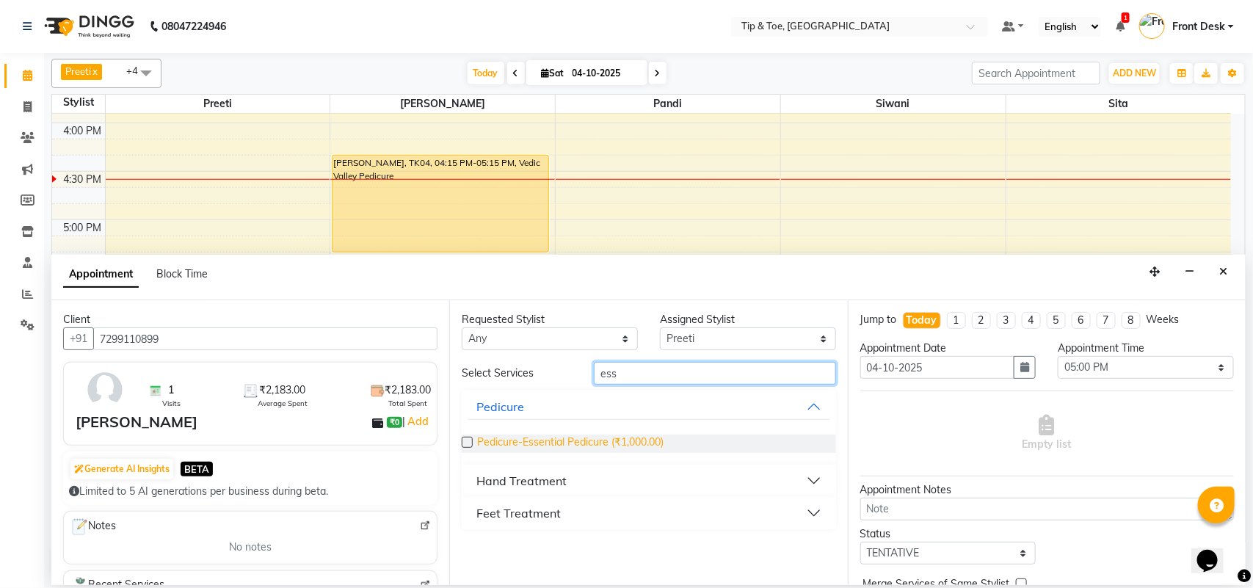
type input "ess"
click at [615, 435] on span "Pedicure-Essential Pedicure (₹1,000.00)" at bounding box center [570, 444] width 186 height 18
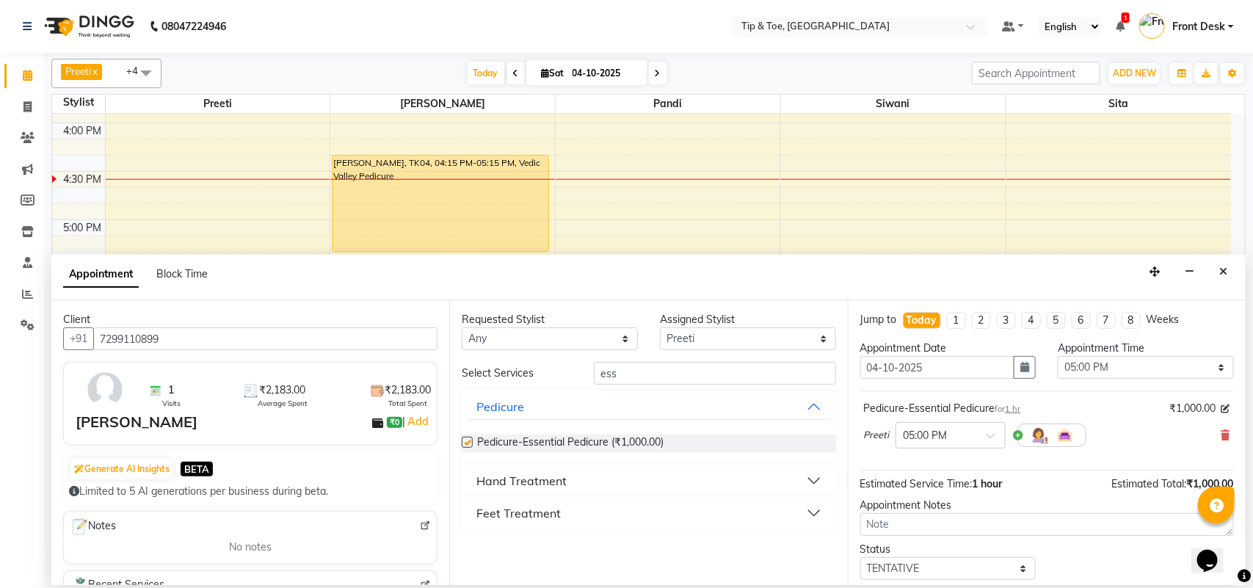
checkbox input "false"
click at [573, 479] on button "Hand Treatment" at bounding box center [649, 481] width 362 height 26
click at [657, 515] on span "Hand Treatment-Essential Manicure (₹850.00)" at bounding box center [585, 518] width 217 height 18
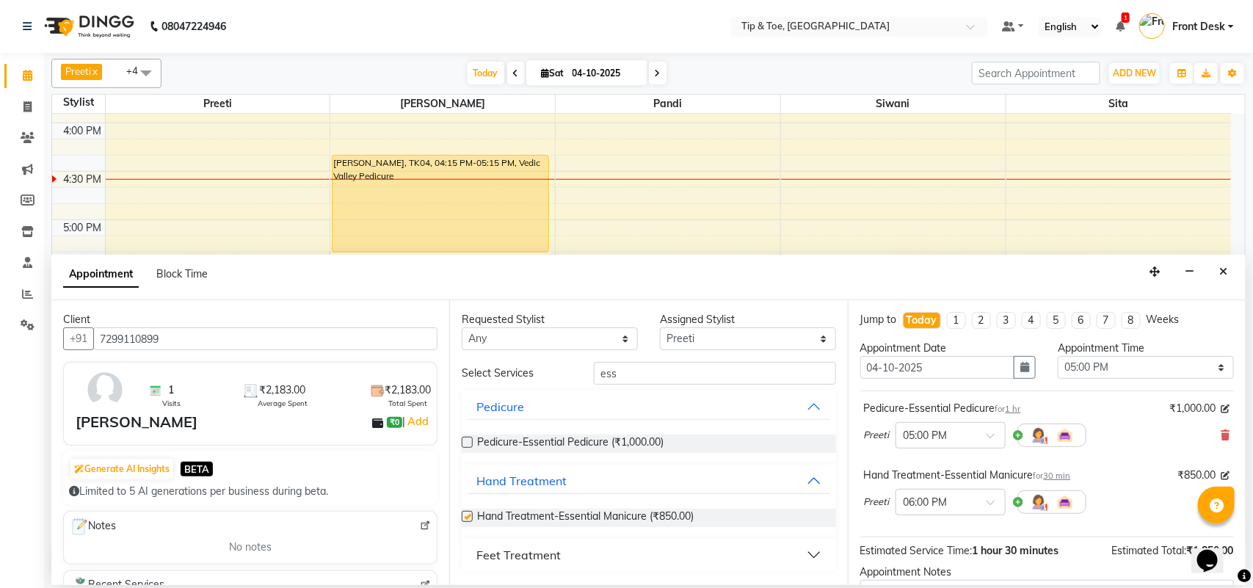
checkbox input "false"
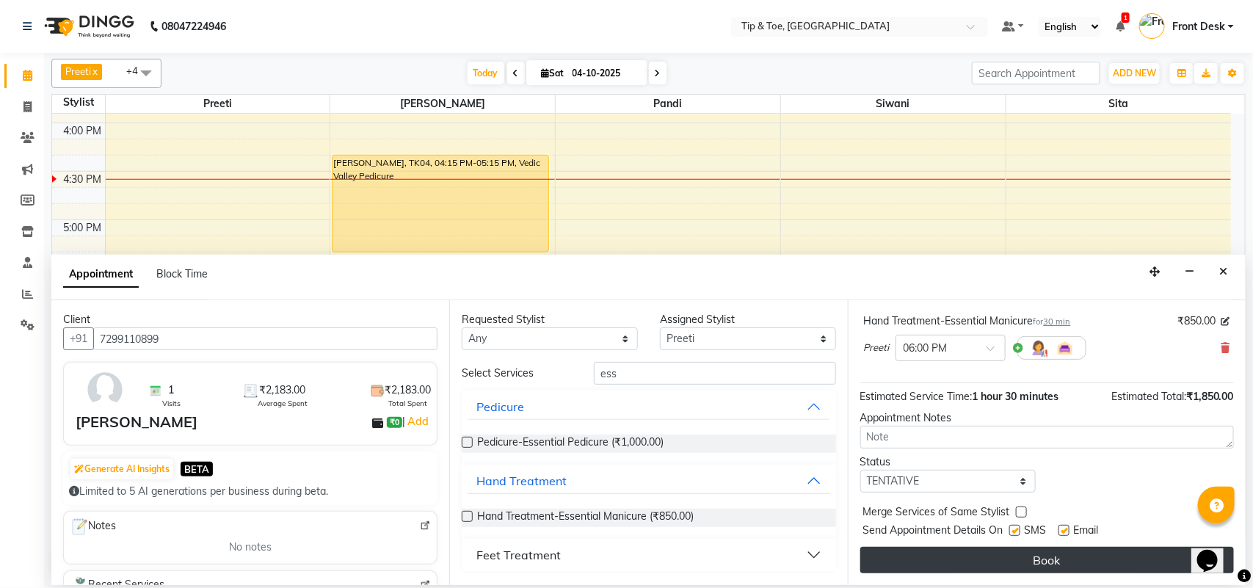
click at [996, 549] on button "Book" at bounding box center [1048, 560] width 374 height 26
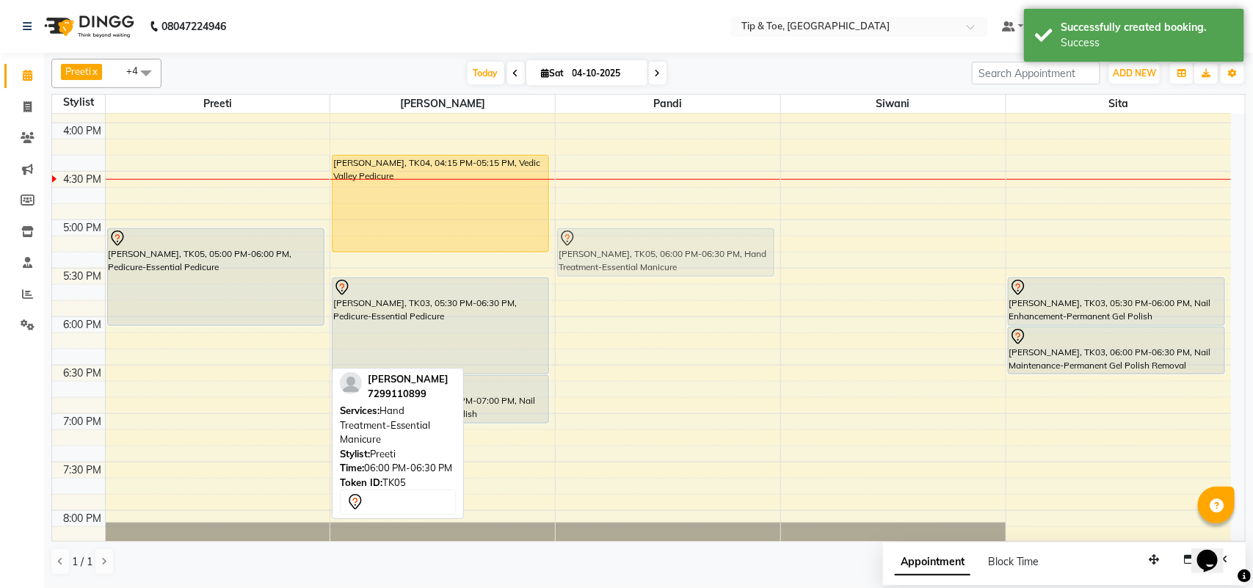
drag, startPoint x: 247, startPoint y: 346, endPoint x: 677, endPoint y: 247, distance: 441.4
click at [677, 247] on tr "Nikshitha, TK01, 10:30 AM-11:30 AM, Nail Maintenance-Acrylic Removal [PERSON_NA…" at bounding box center [641, 123] width 1179 height 1356
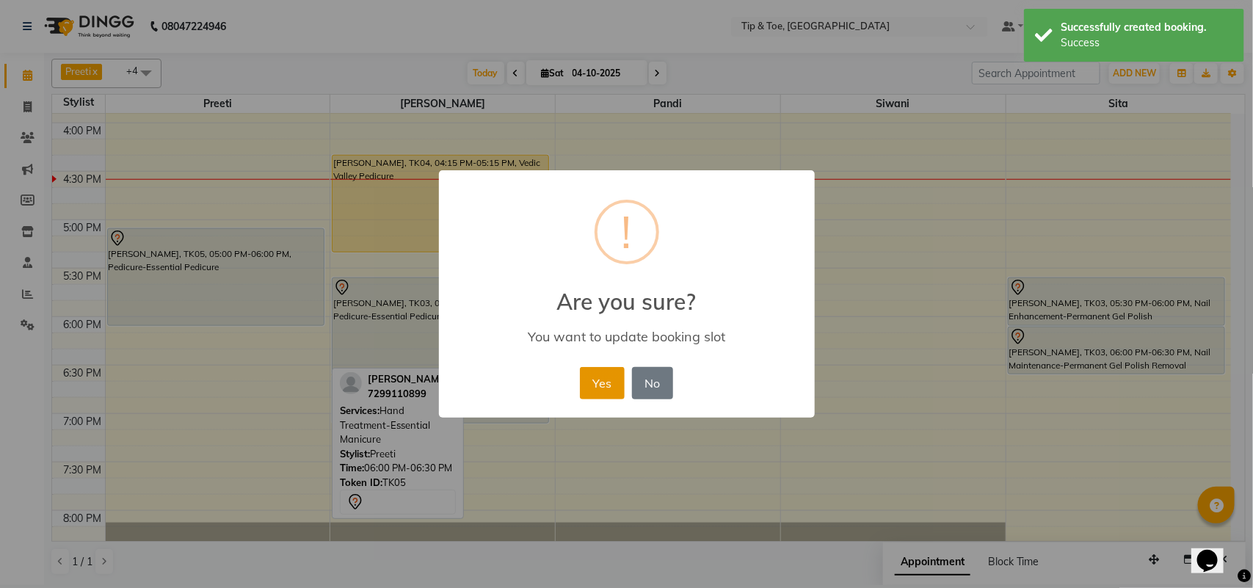
click at [617, 391] on button "Yes" at bounding box center [602, 383] width 45 height 32
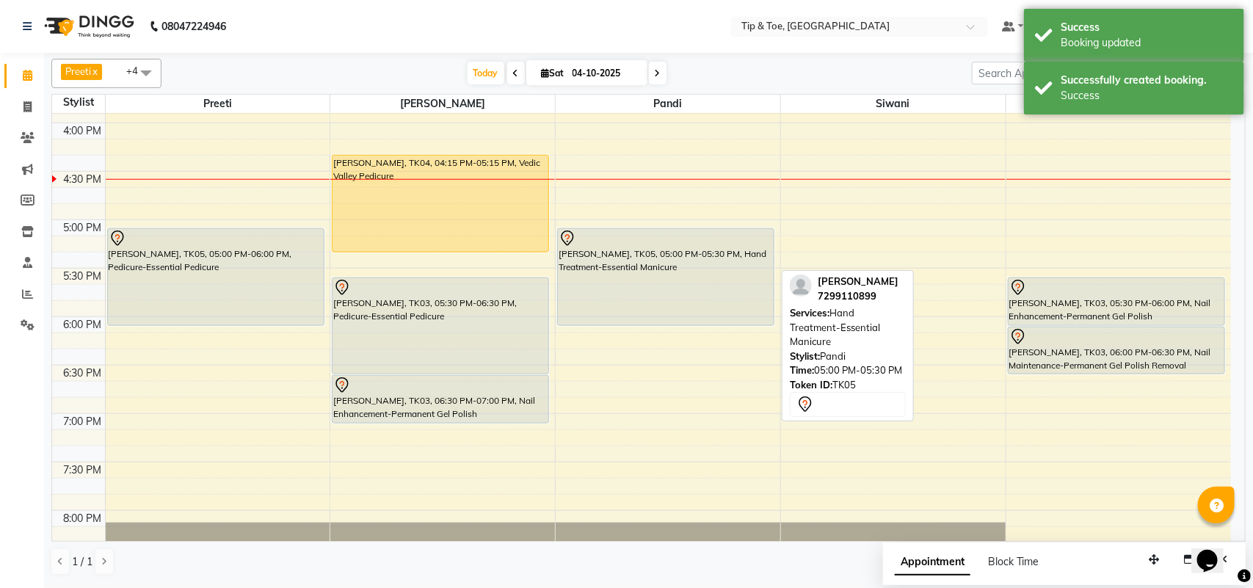
drag, startPoint x: 663, startPoint y: 275, endPoint x: 674, endPoint y: 316, distance: 41.9
click at [674, 316] on div "[PERSON_NAME], TK02, 02:15 PM-02:45 PM, Nail Enhancement-Permanent Gel Polish […" at bounding box center [668, 123] width 225 height 1356
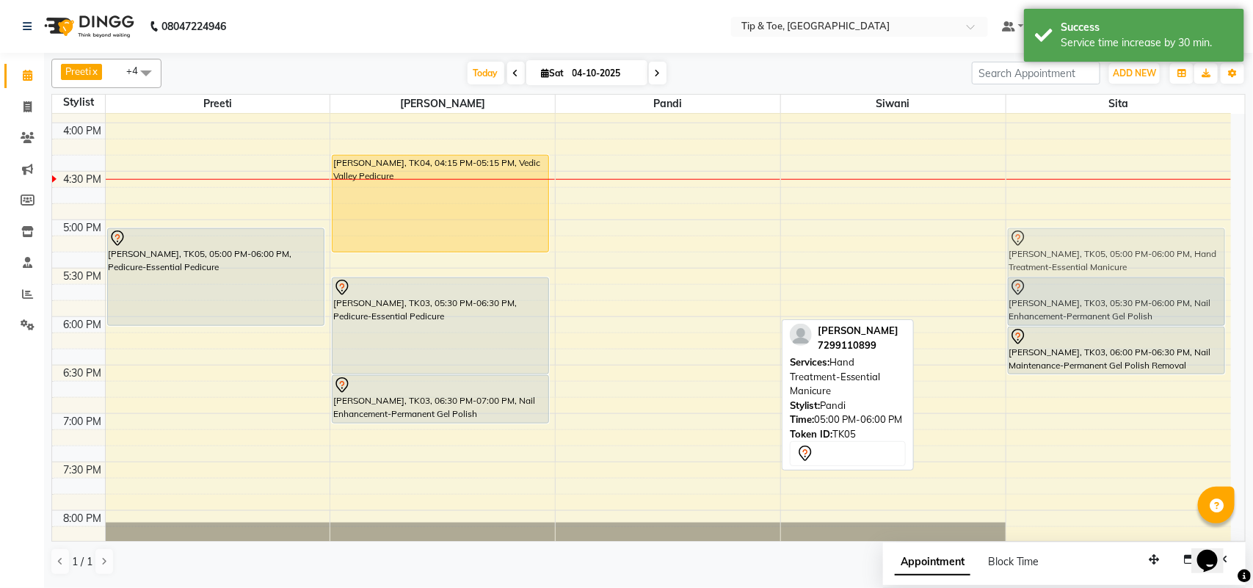
drag, startPoint x: 700, startPoint y: 279, endPoint x: 1107, endPoint y: 283, distance: 407.5
click at [1107, 283] on tr "Nikshitha, TK01, 10:30 AM-11:30 AM, Nail Maintenance-Acrylic Removal [PERSON_NA…" at bounding box center [641, 123] width 1179 height 1356
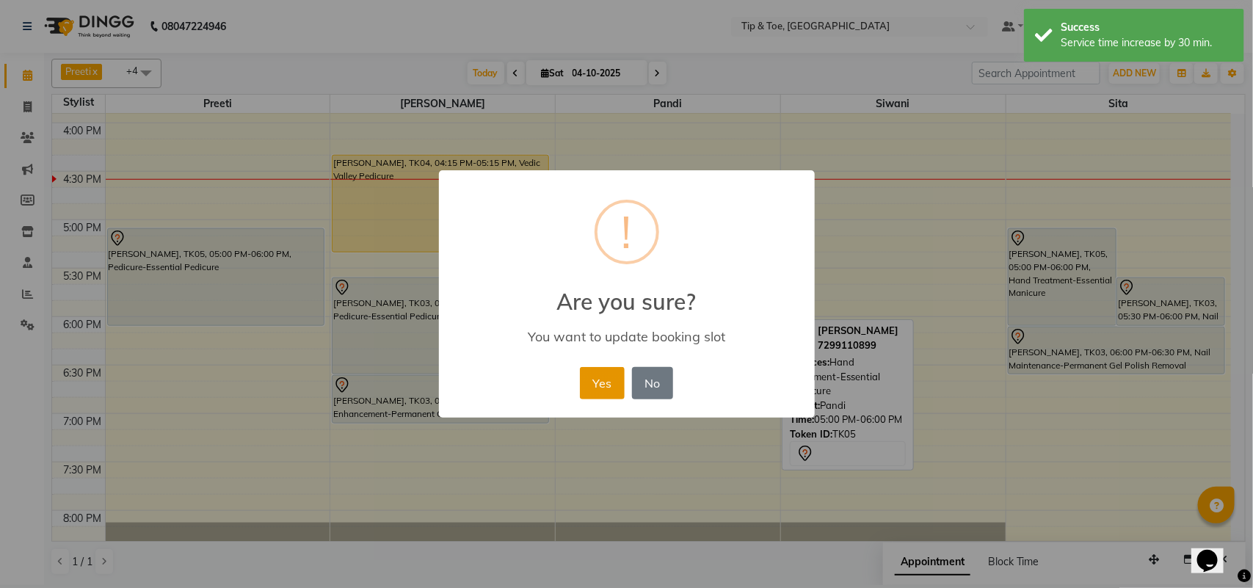
drag, startPoint x: 615, startPoint y: 384, endPoint x: 622, endPoint y: 372, distance: 14.5
click at [615, 378] on button "Yes" at bounding box center [602, 383] width 45 height 32
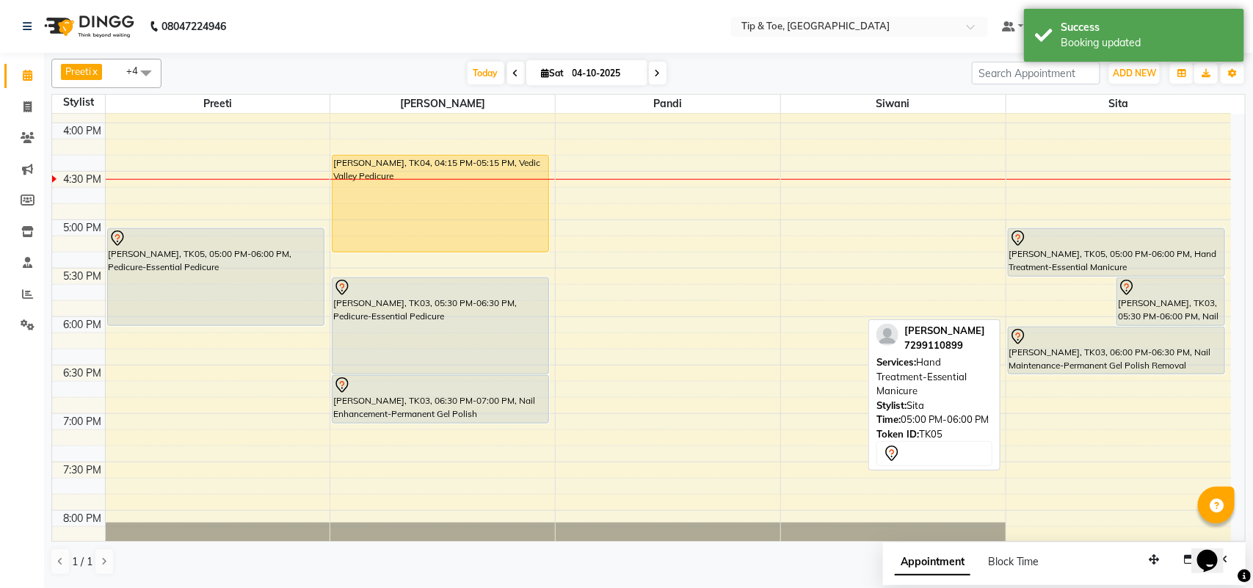
drag, startPoint x: 1095, startPoint y: 322, endPoint x: 1100, endPoint y: 277, distance: 45.1
click at [1100, 277] on div "[PERSON_NAME], TK05, 05:00 PM-06:00 PM, Hand Treatment-Essential Manicure [PERS…" at bounding box center [1119, 123] width 225 height 1356
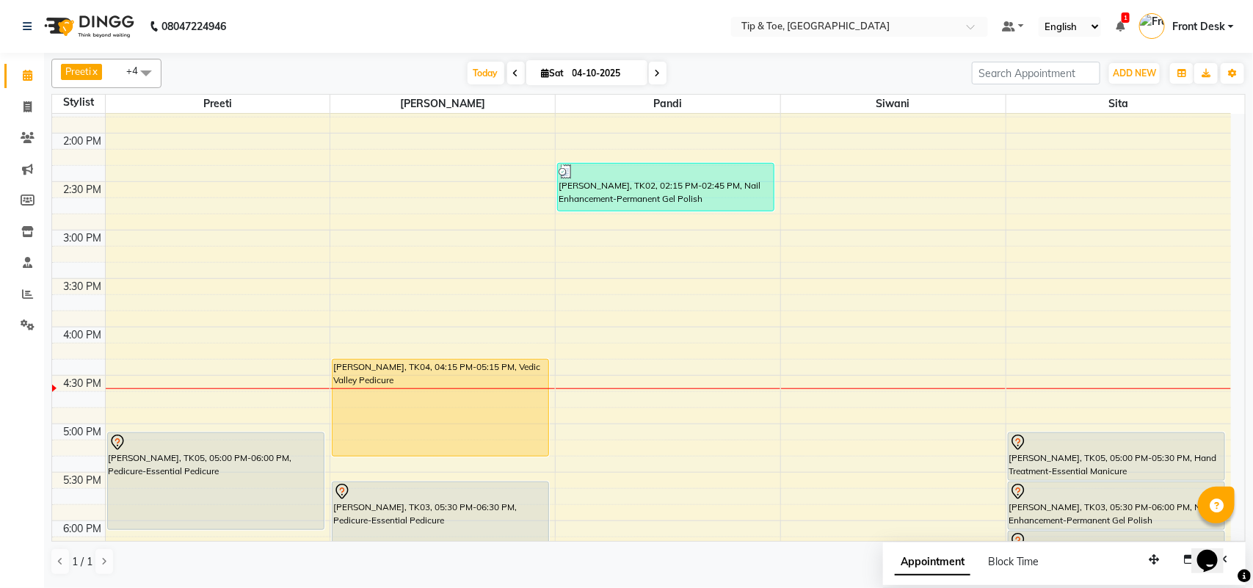
scroll to position [485, 0]
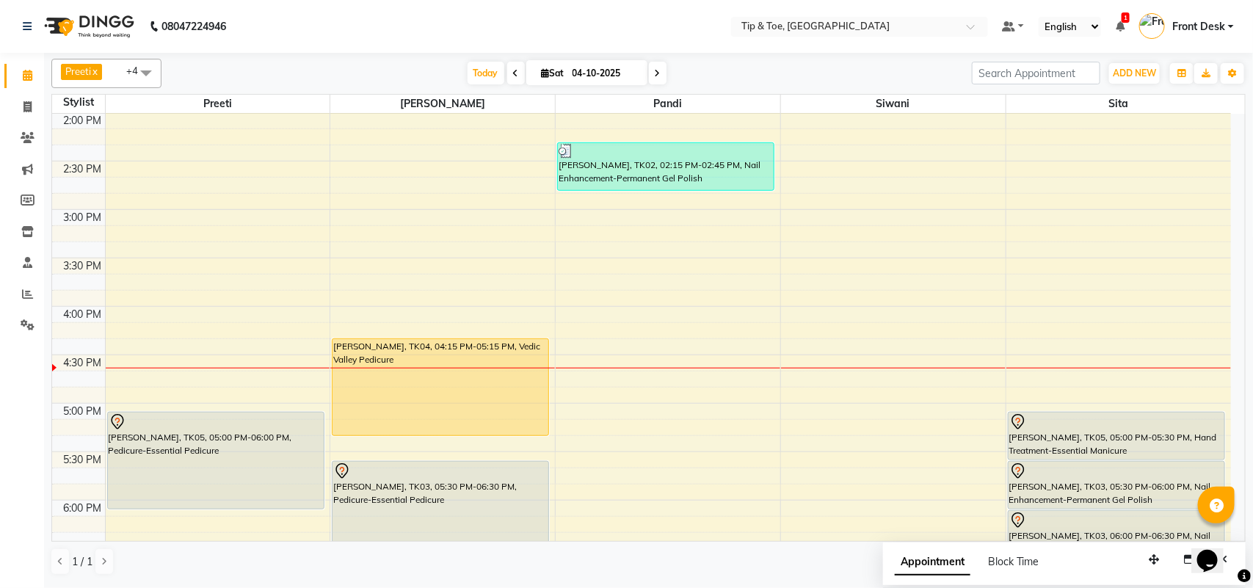
click at [137, 323] on div "9:00 AM 9:30 AM 10:00 AM 10:30 AM 11:00 AM 11:30 AM 12:00 PM 12:30 PM 1:00 PM 1…" at bounding box center [641, 306] width 1179 height 1356
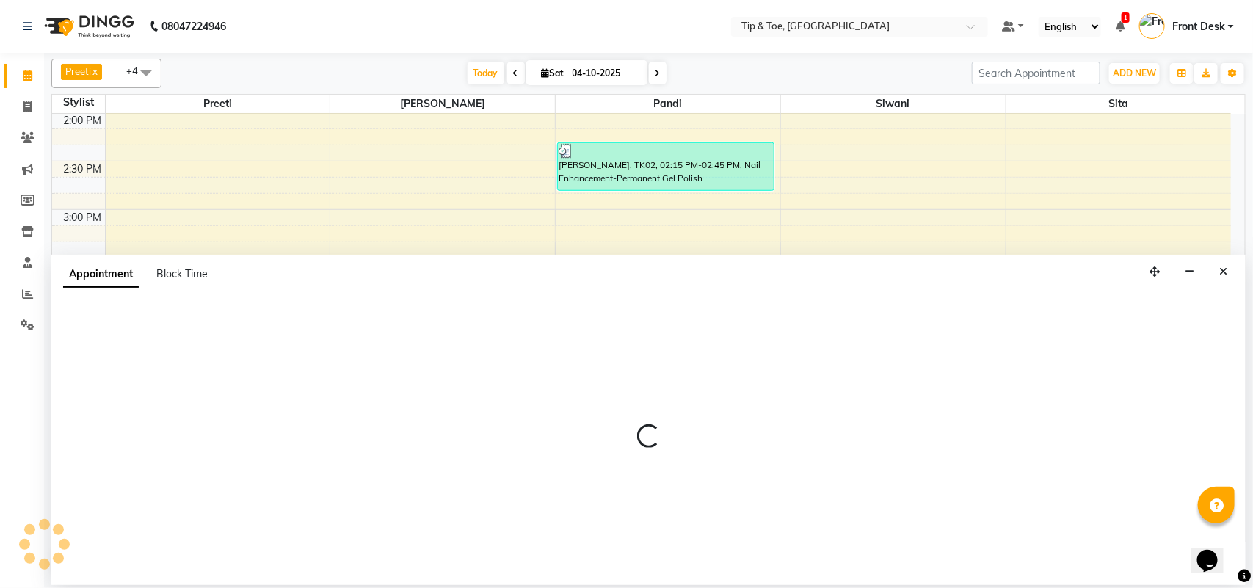
select select "39915"
select select "960"
select select "tentative"
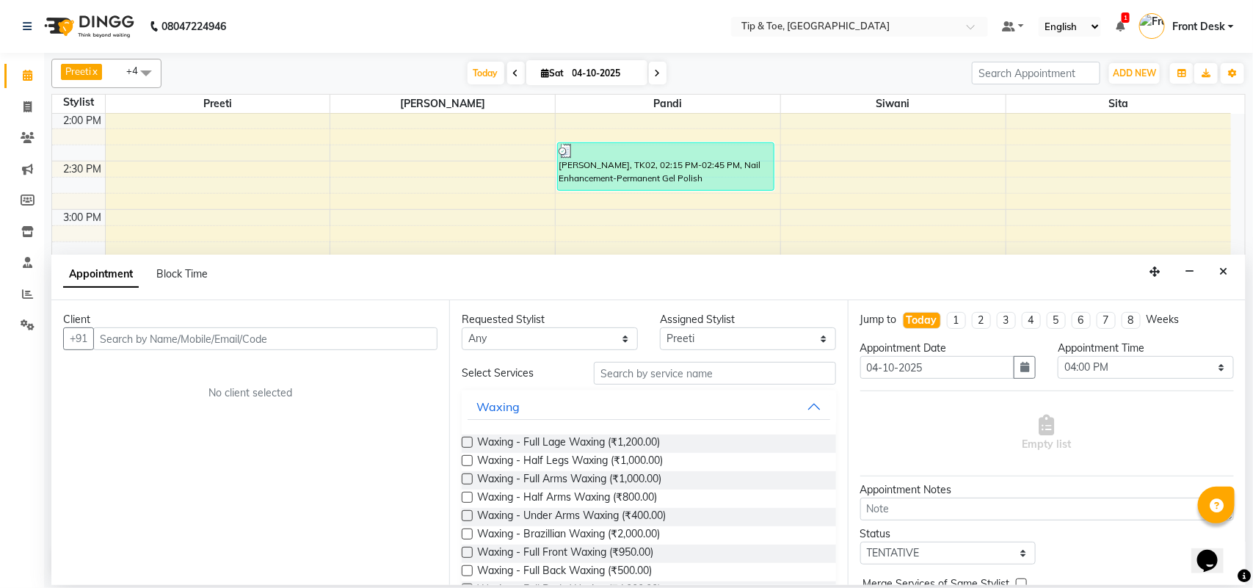
click at [137, 341] on input "text" at bounding box center [265, 338] width 344 height 23
type input "9094715353"
click at [405, 338] on span "Add Client" at bounding box center [407, 338] width 49 height 13
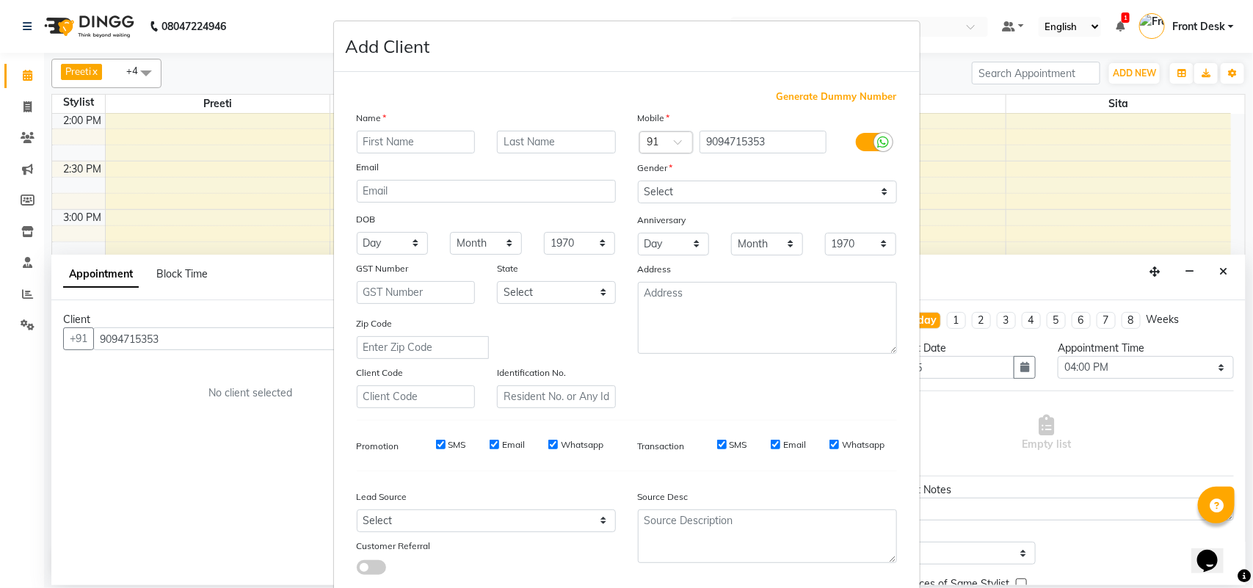
click at [413, 134] on input "text" at bounding box center [416, 142] width 119 height 23
type input "Nisha"
click at [695, 186] on select "Select [DEMOGRAPHIC_DATA] [DEMOGRAPHIC_DATA] Other Prefer Not To Say" at bounding box center [767, 192] width 259 height 23
select select "[DEMOGRAPHIC_DATA]"
click at [638, 181] on select "Select [DEMOGRAPHIC_DATA] [DEMOGRAPHIC_DATA] Other Prefer Not To Say" at bounding box center [767, 192] width 259 height 23
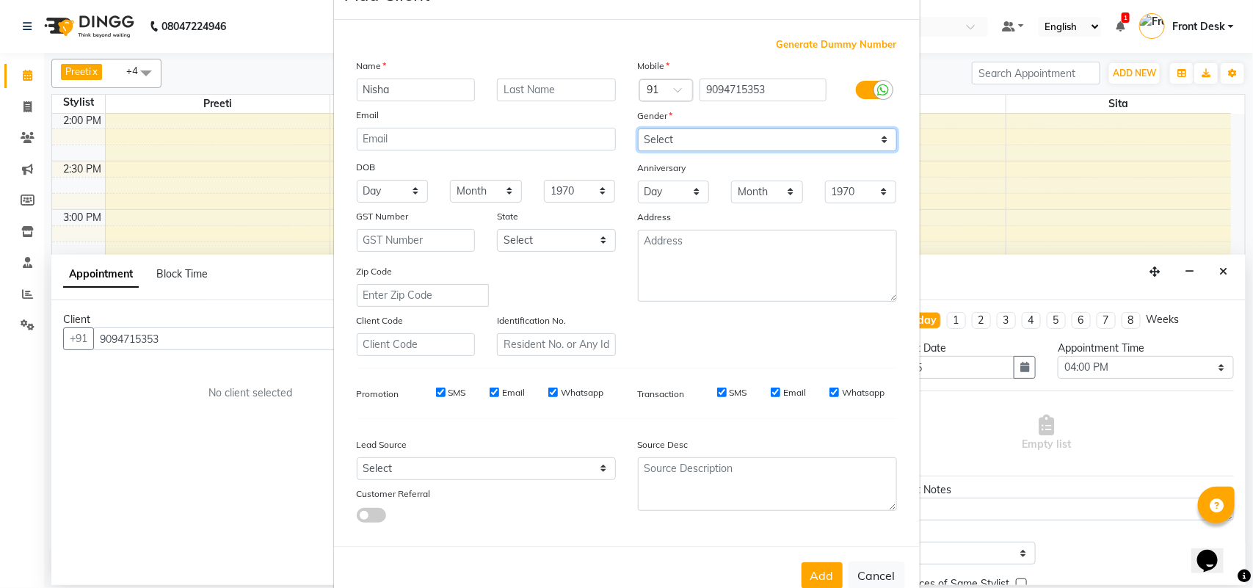
scroll to position [84, 0]
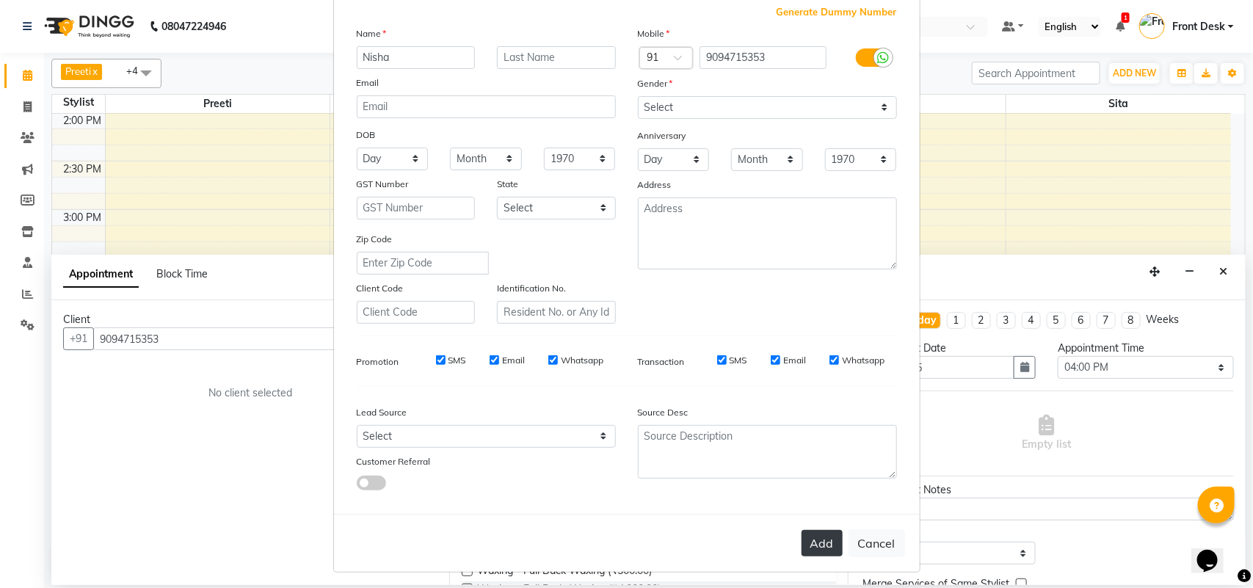
click at [805, 530] on button "Add" at bounding box center [822, 543] width 41 height 26
select select
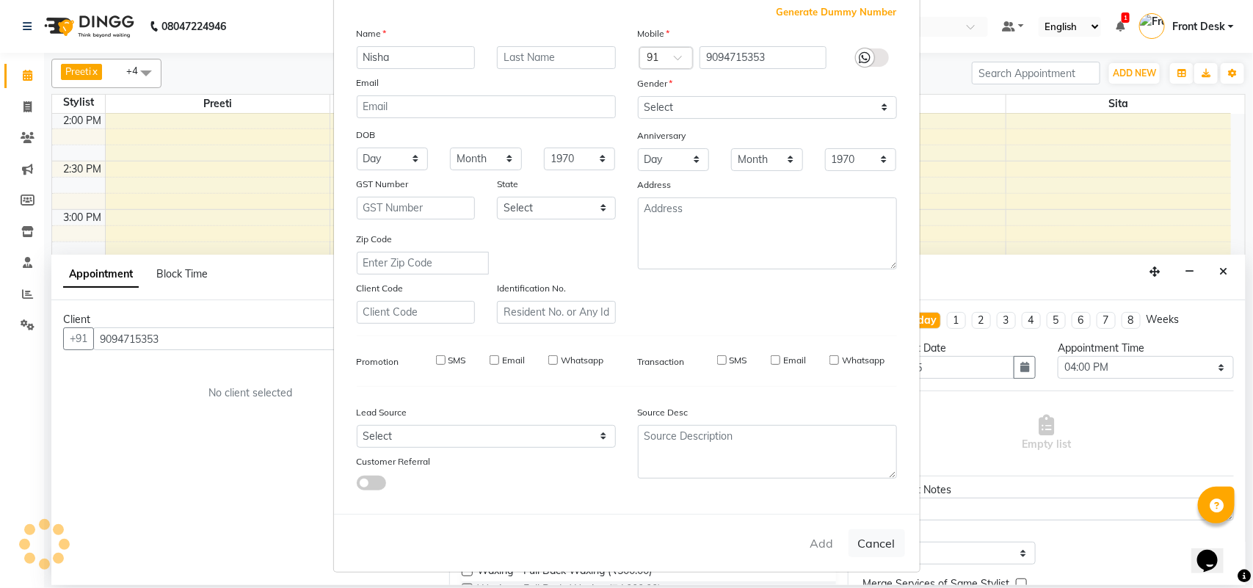
select select
checkbox input "false"
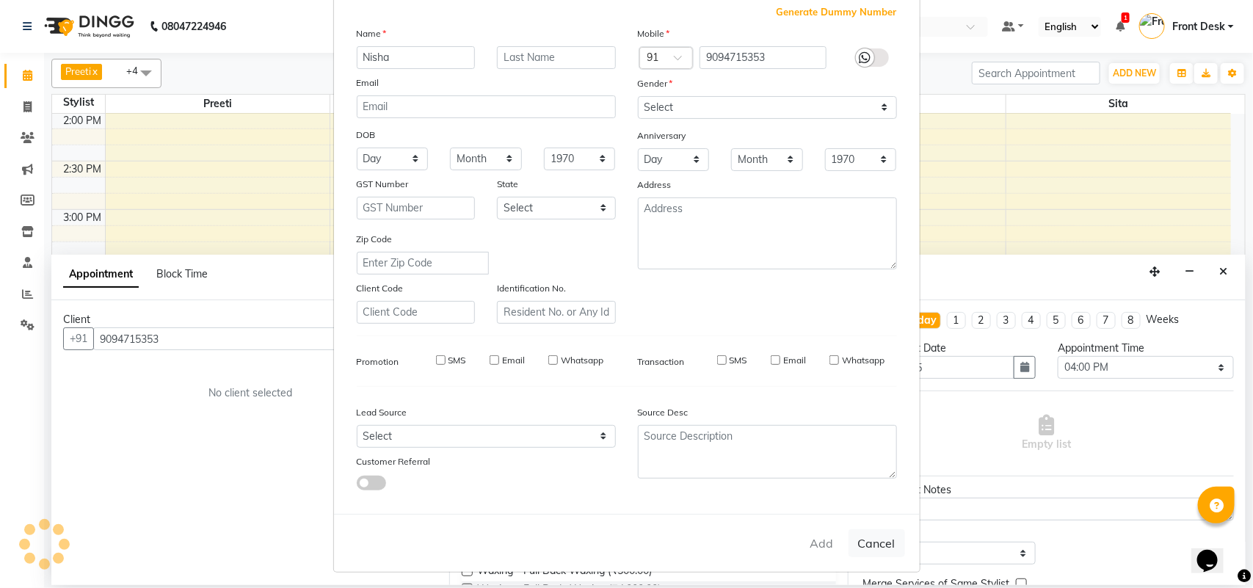
checkbox input "false"
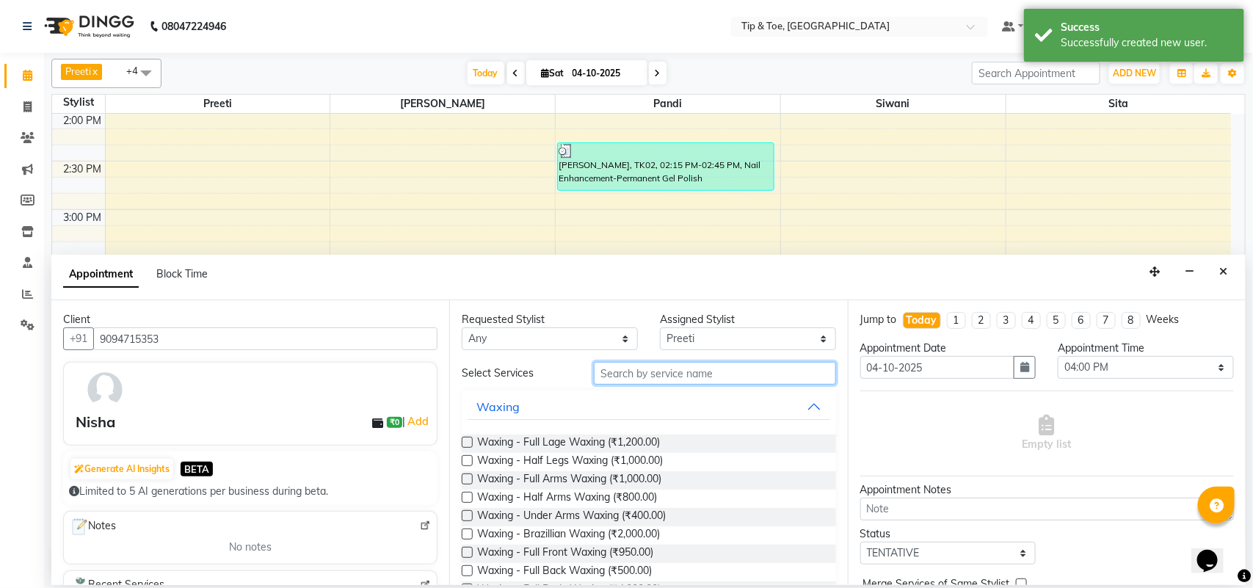
click at [628, 378] on input "text" at bounding box center [715, 373] width 242 height 23
type input "f"
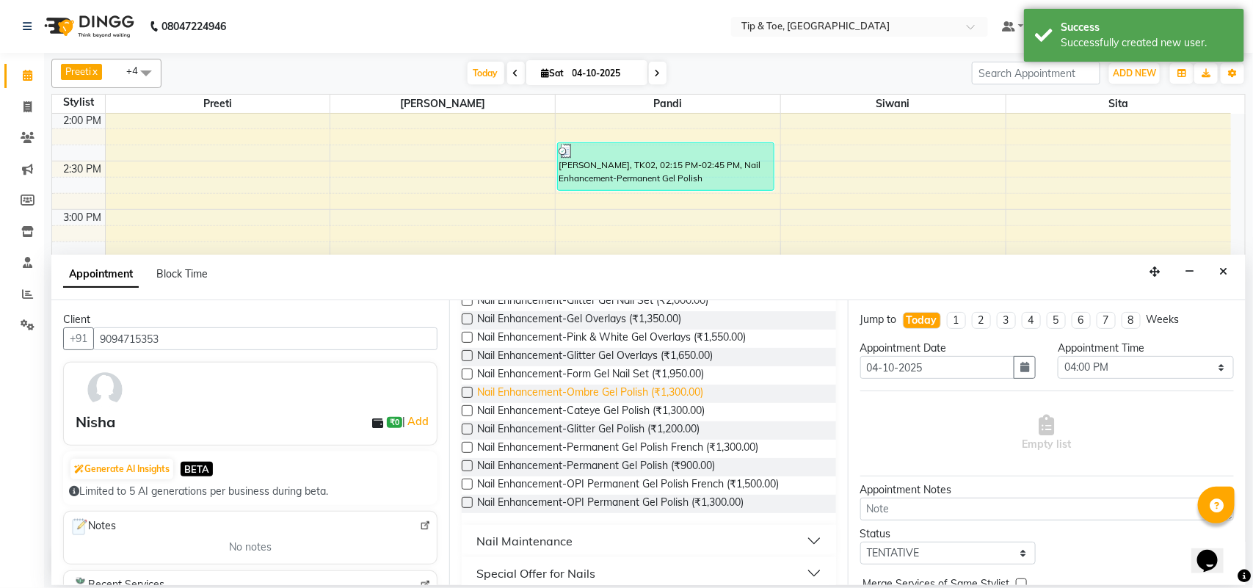
scroll to position [275, 0]
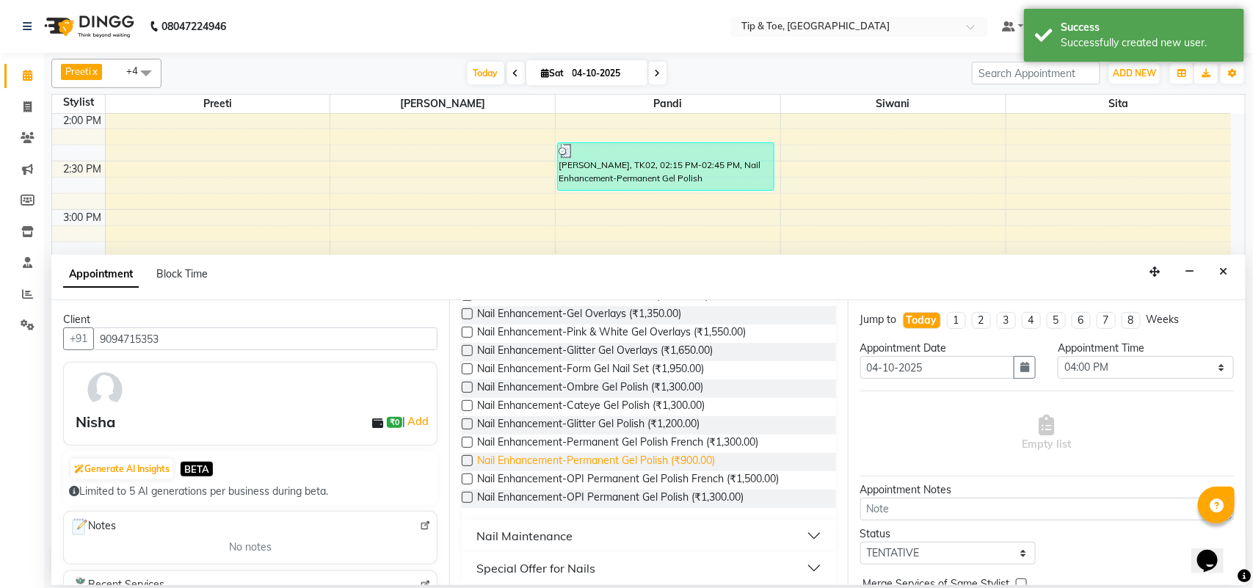
type input "gel"
click at [684, 466] on span "Nail Enhancement-Permanent Gel Polish (₹900.00)" at bounding box center [596, 462] width 238 height 18
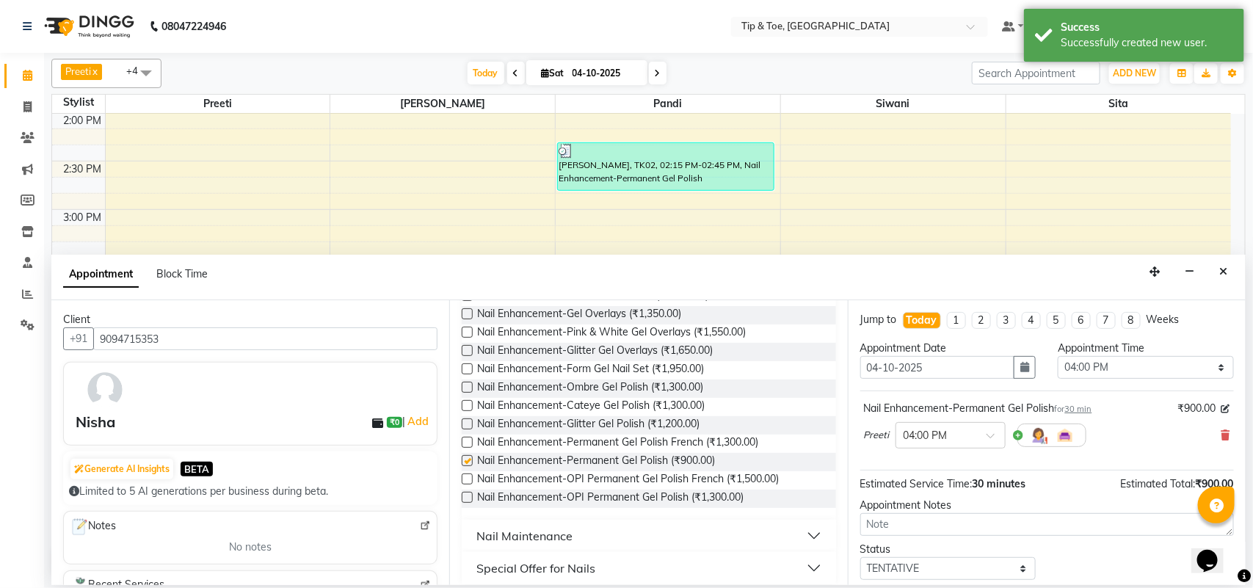
checkbox input "false"
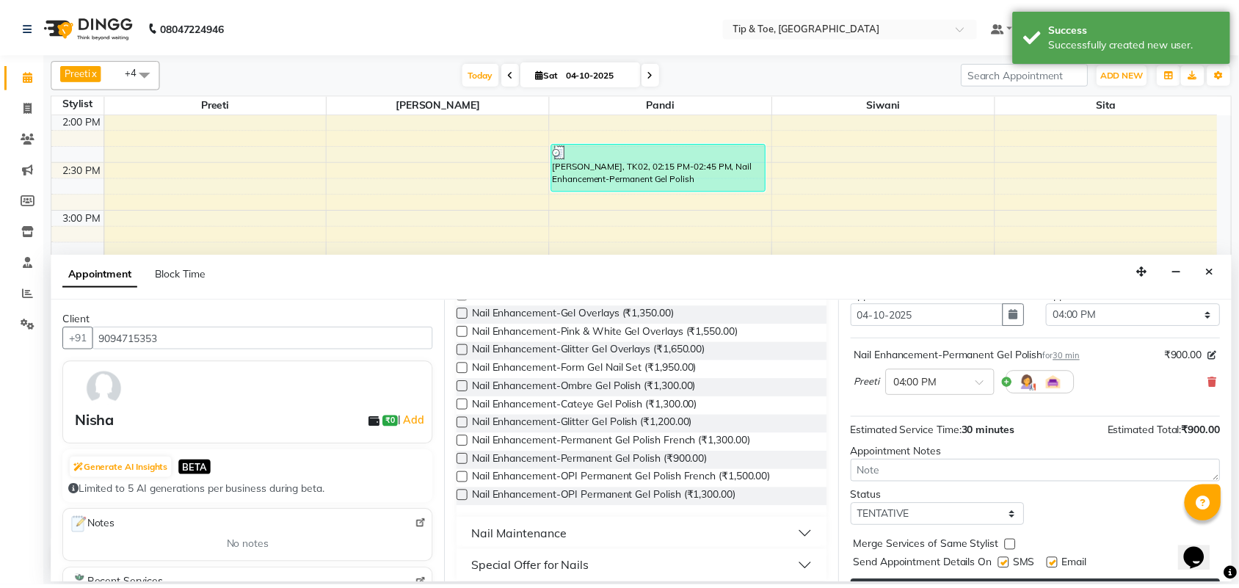
scroll to position [89, 0]
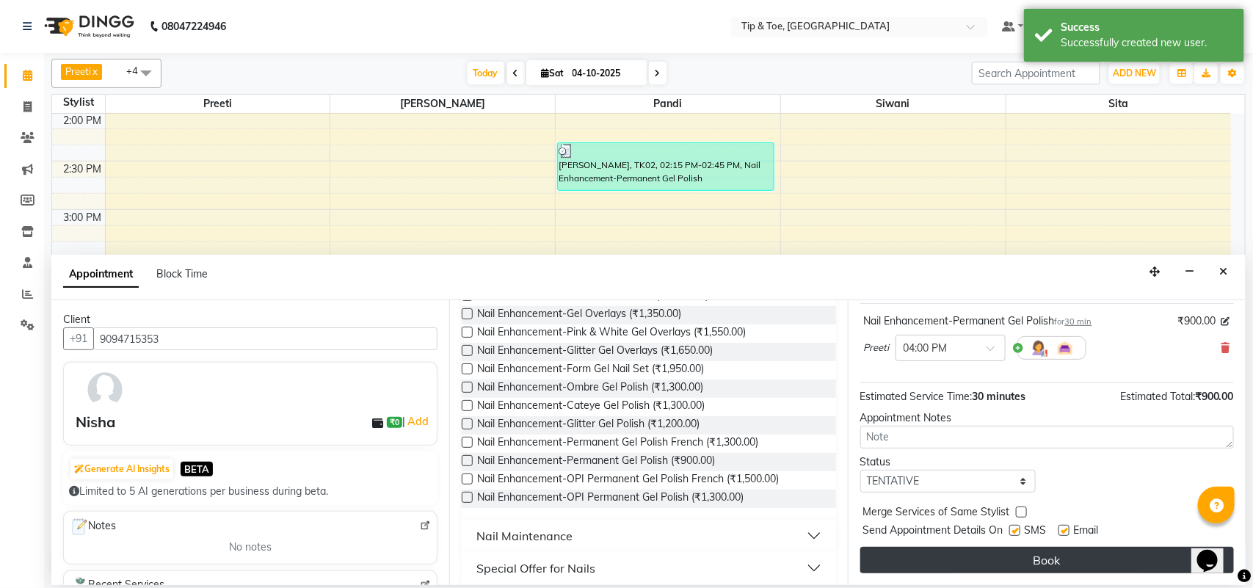
click at [951, 548] on button "Book" at bounding box center [1048, 560] width 374 height 26
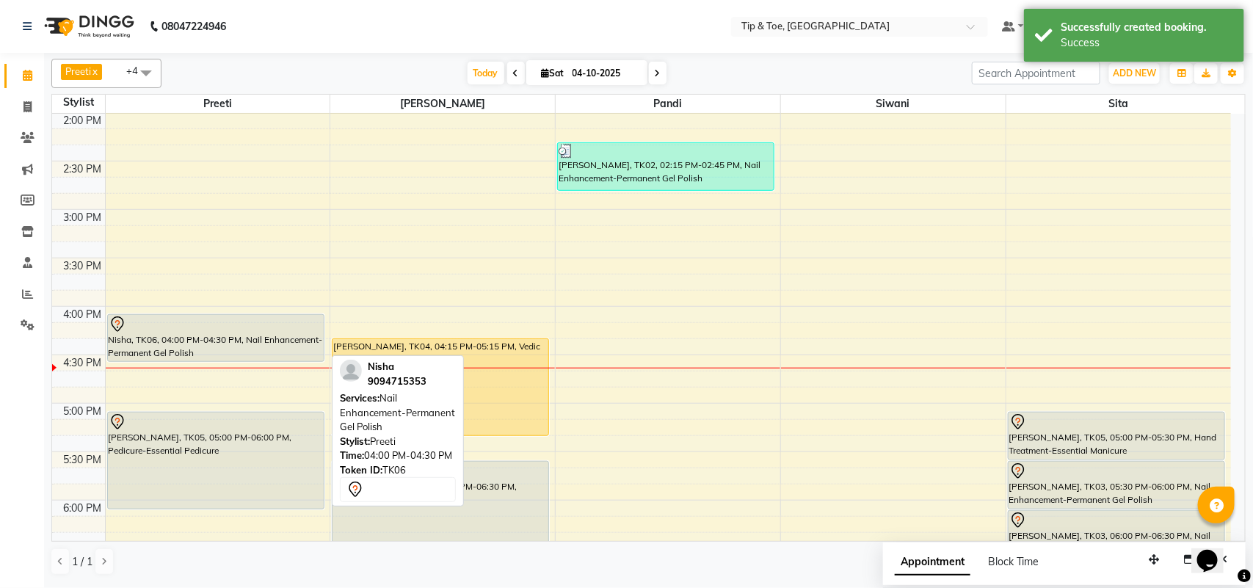
click at [213, 338] on div "Nisha, TK06, 04:00 PM-04:30 PM, Nail Enhancement-Permanent Gel Polish" at bounding box center [216, 338] width 216 height 46
click at [253, 347] on div "Nisha, TK06, 04:00 PM-04:30 PM, Nail Enhancement-Permanent Gel Polish" at bounding box center [216, 338] width 216 height 46
select select "7"
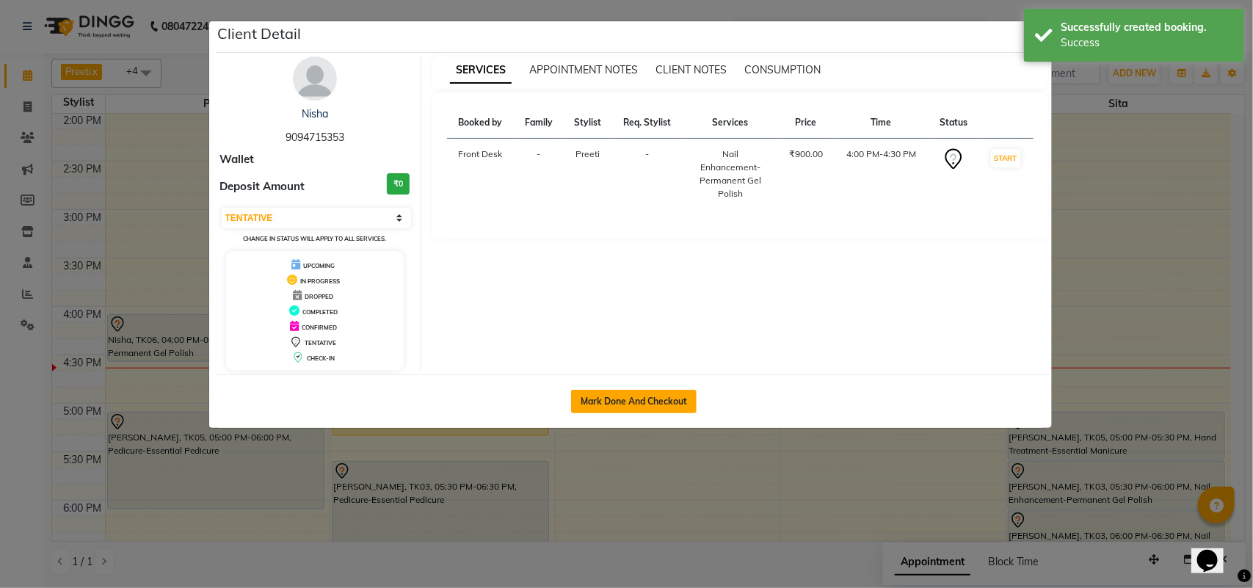
click at [628, 404] on button "Mark Done And Checkout" at bounding box center [634, 401] width 126 height 23
select select "service"
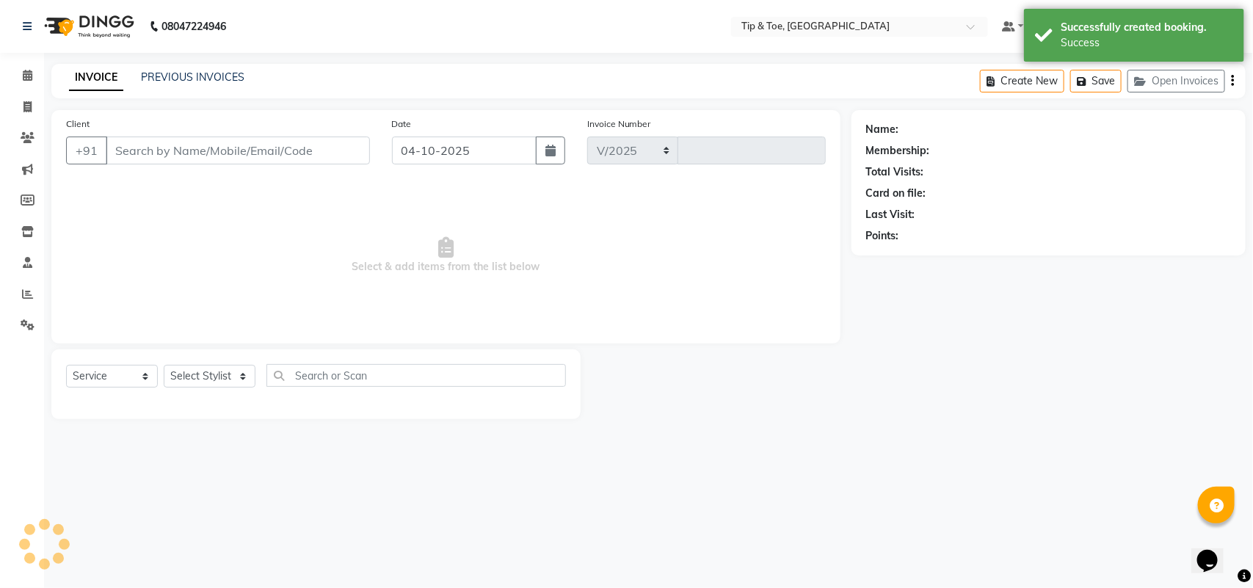
select select "5770"
type input "1341"
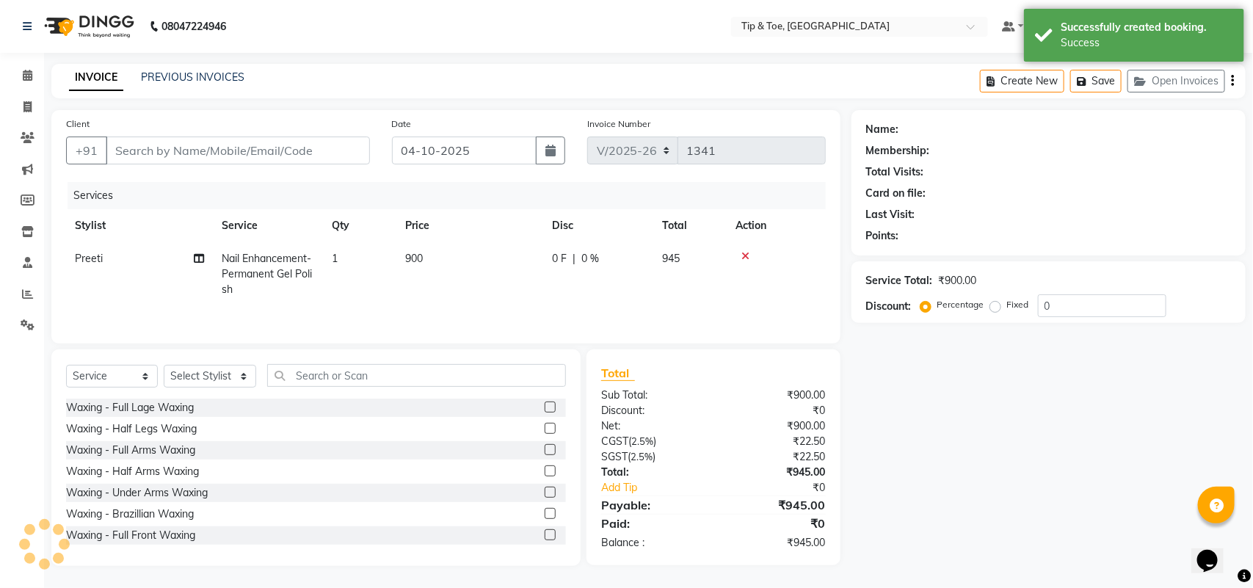
type input "9094715353"
select select "39915"
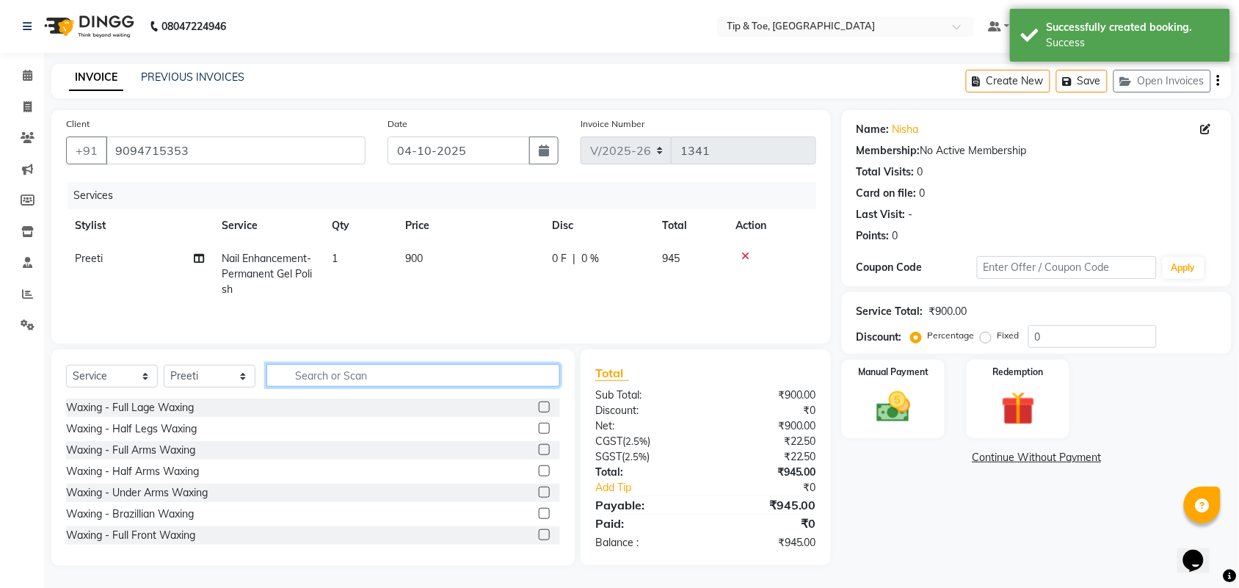
click at [322, 375] on input "text" at bounding box center [414, 375] width 294 height 23
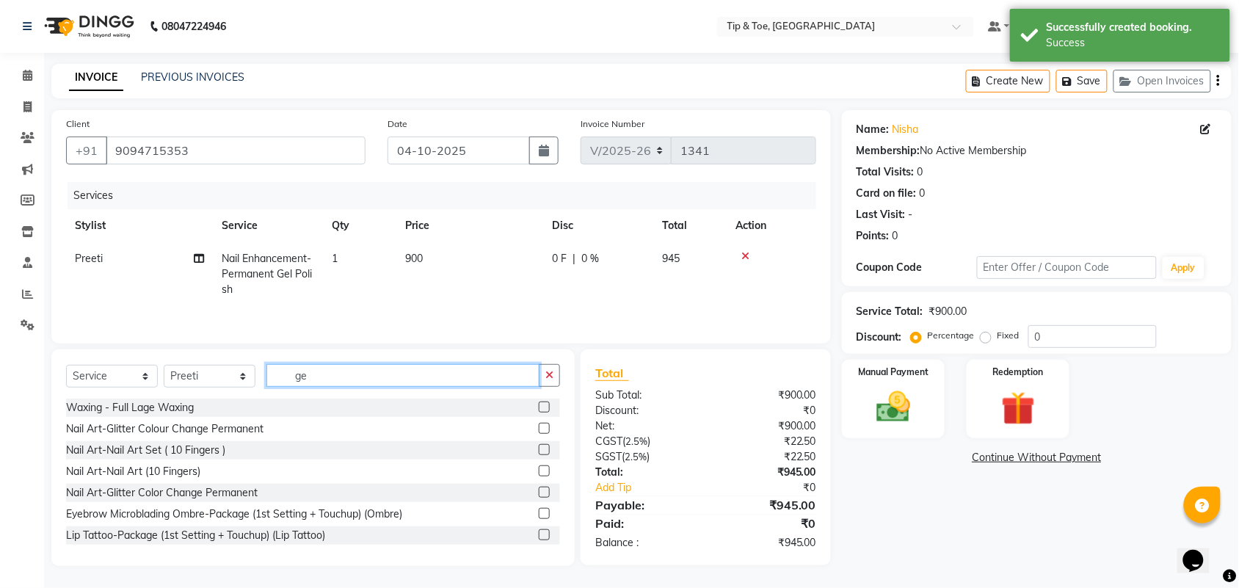
type input "g"
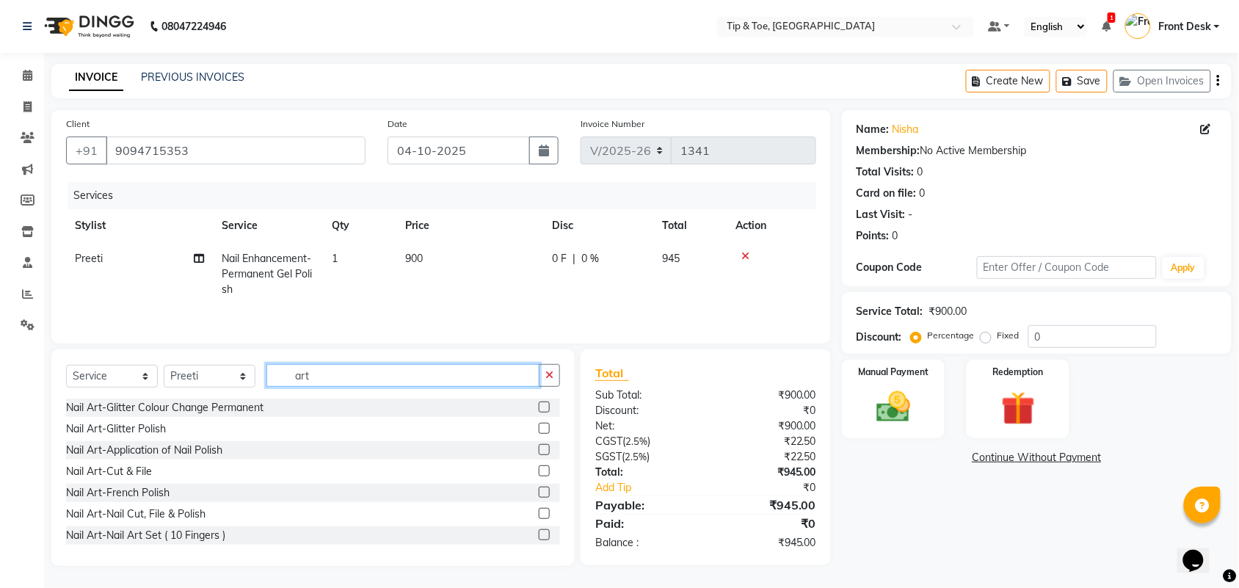
type input "art"
click at [539, 537] on label at bounding box center [544, 534] width 11 height 11
click at [539, 537] on input "checkbox" at bounding box center [544, 536] width 10 height 10
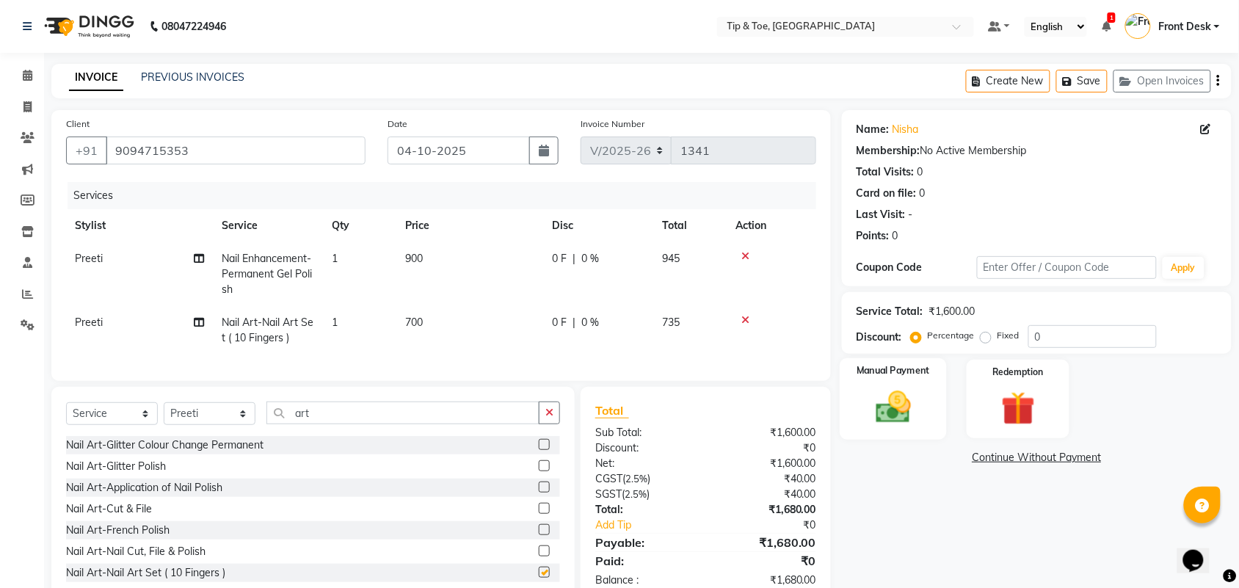
checkbox input "false"
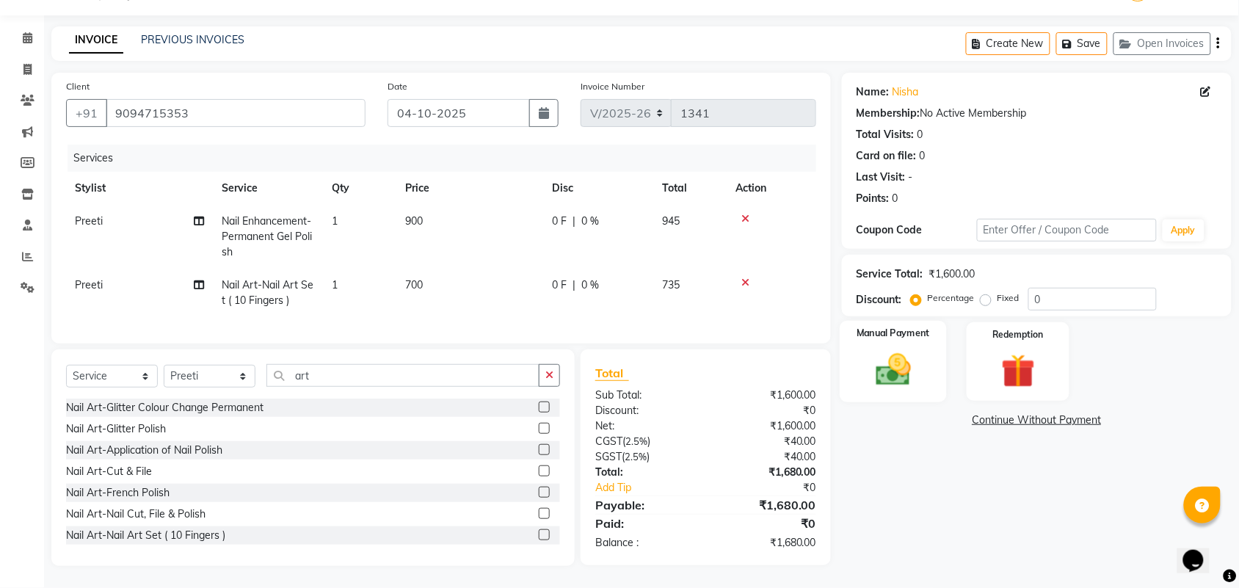
click at [918, 327] on label "Manual Payment" at bounding box center [893, 334] width 73 height 14
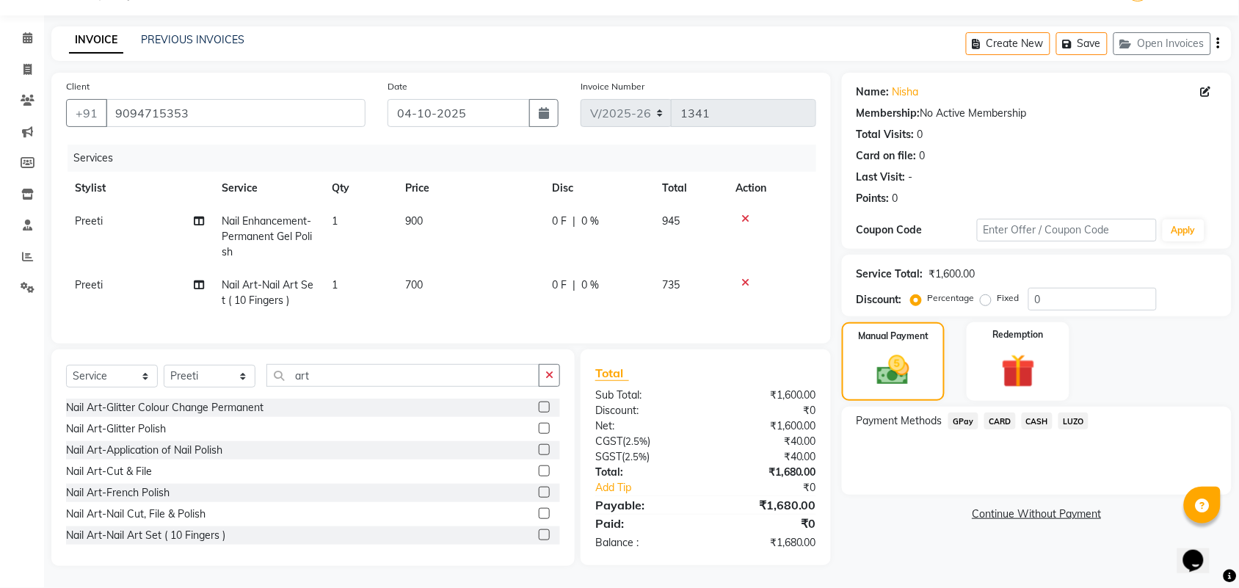
click at [991, 413] on span "CARD" at bounding box center [1001, 421] width 32 height 17
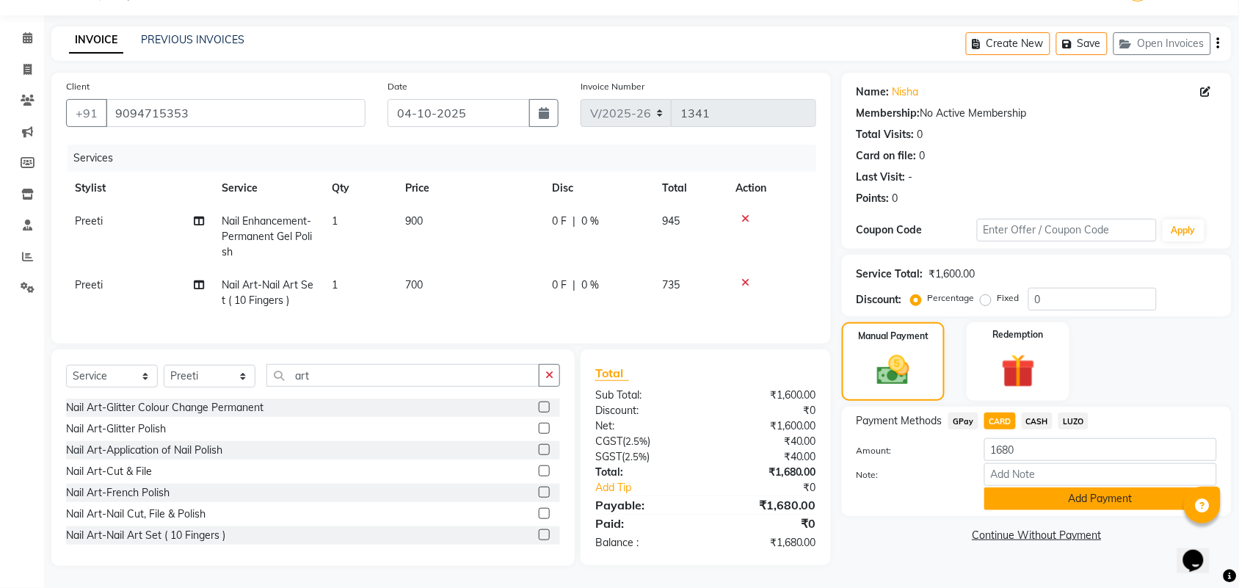
click at [1017, 488] on button "Add Payment" at bounding box center [1101, 499] width 233 height 23
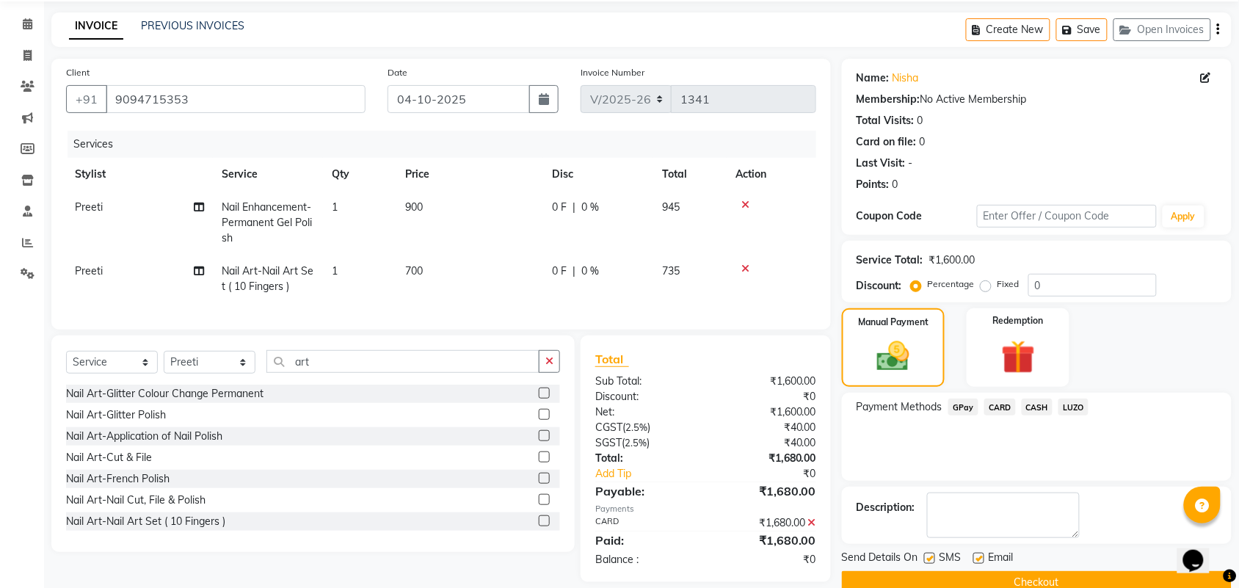
scroll to position [81, 0]
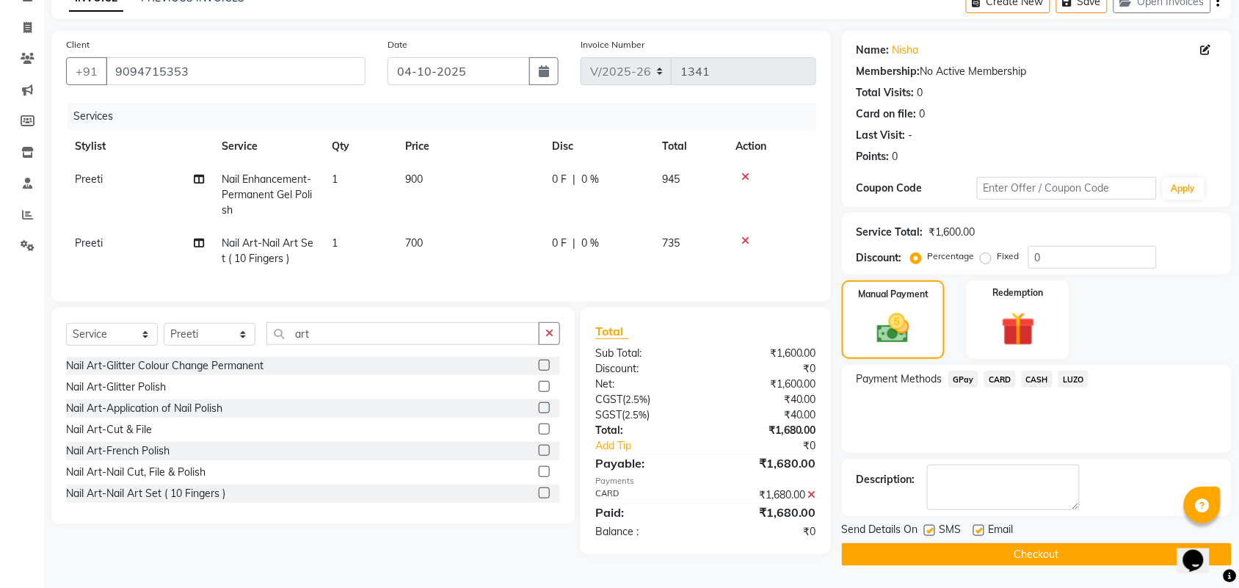
click at [1039, 547] on button "Checkout" at bounding box center [1037, 554] width 390 height 23
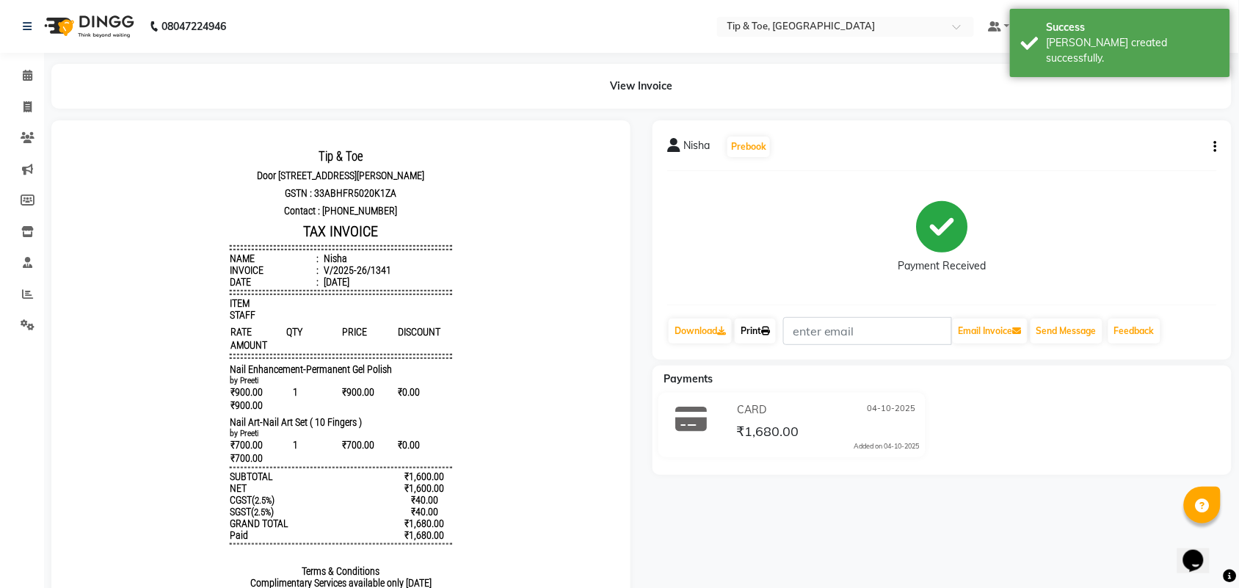
click at [761, 333] on link "Print" at bounding box center [755, 331] width 41 height 25
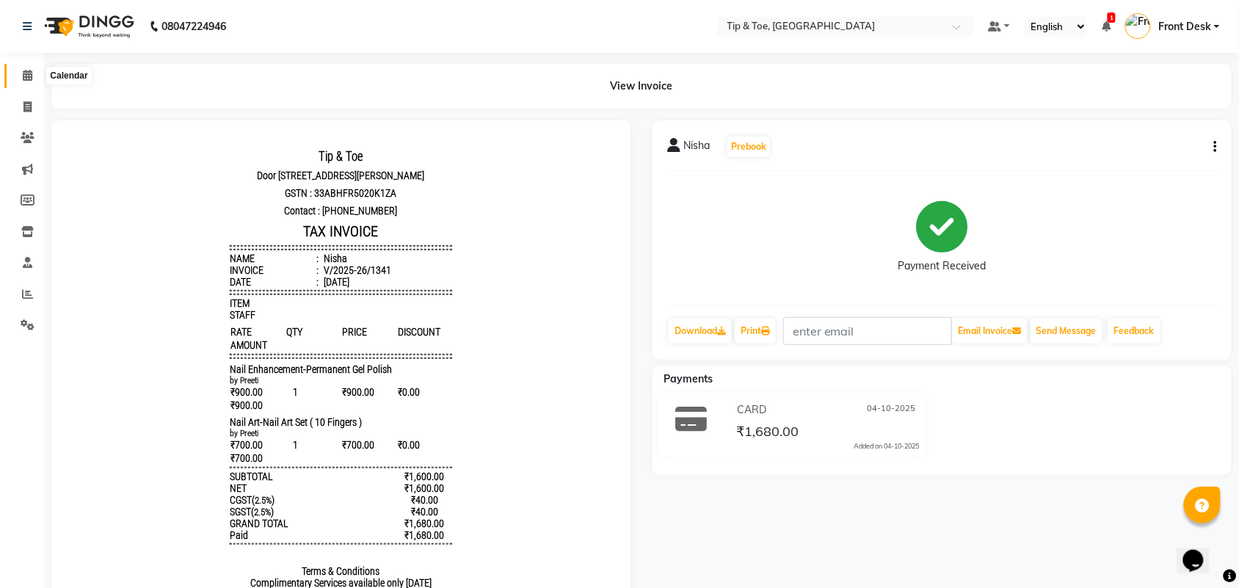
click at [38, 75] on span at bounding box center [28, 76] width 26 height 17
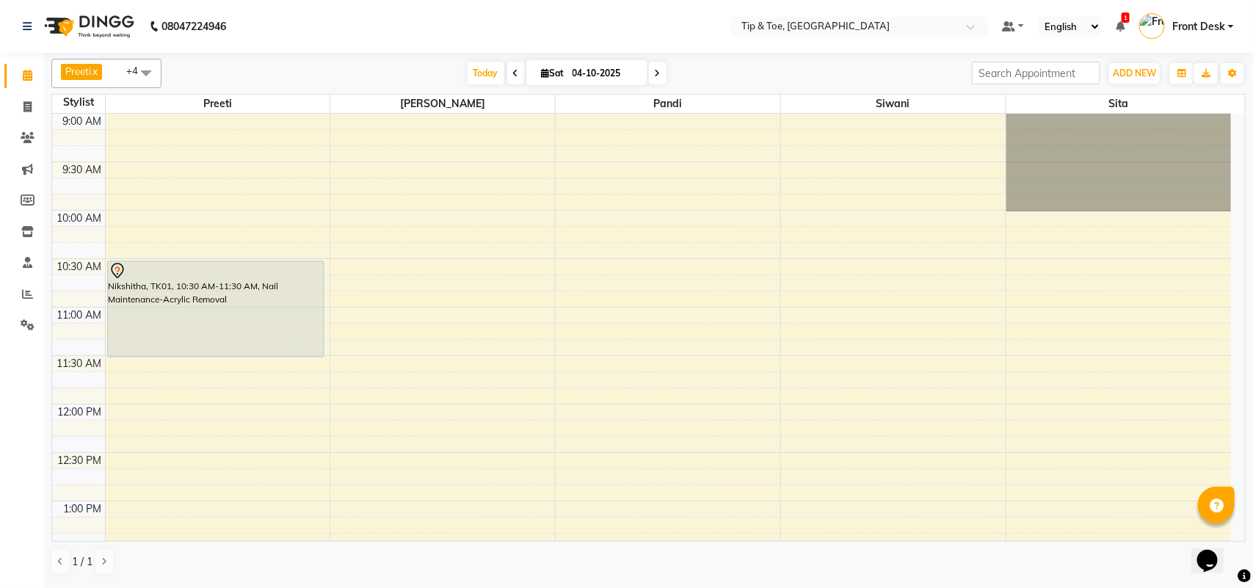
click at [658, 81] on span at bounding box center [658, 73] width 18 height 23
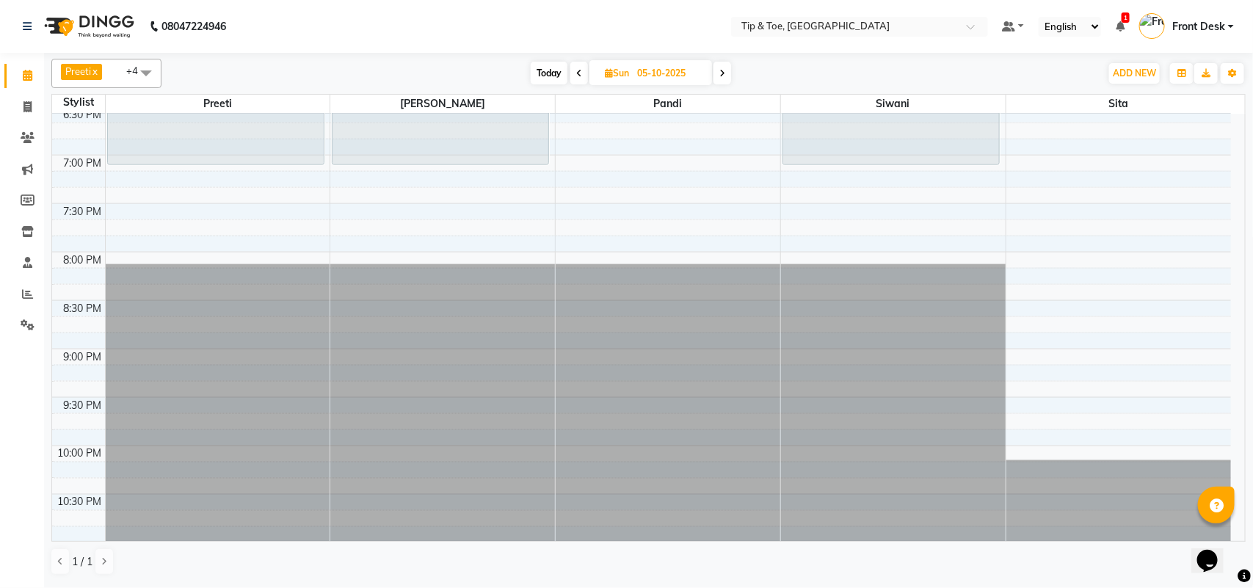
scroll to position [944, 0]
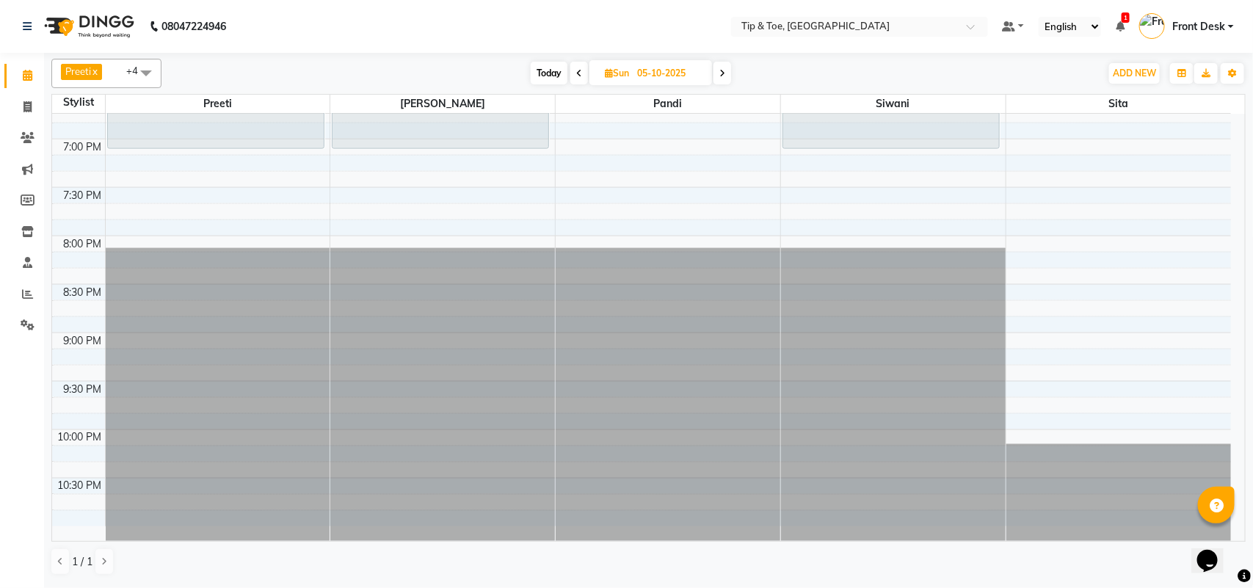
click at [537, 66] on span "Today" at bounding box center [549, 73] width 37 height 23
type input "04-10-2025"
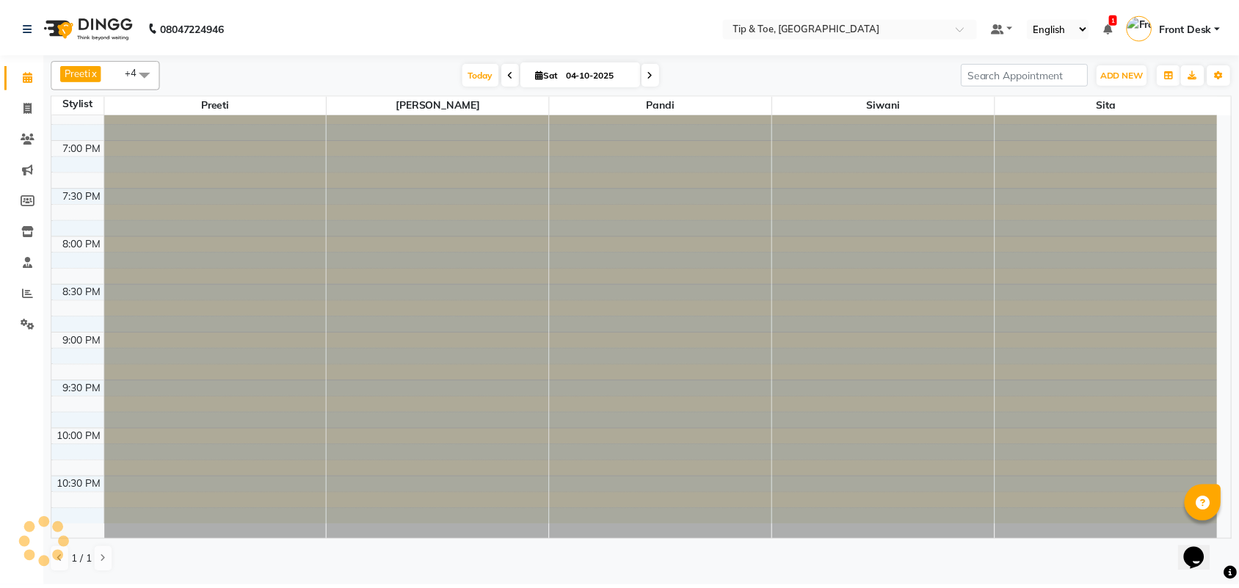
scroll to position [687, 0]
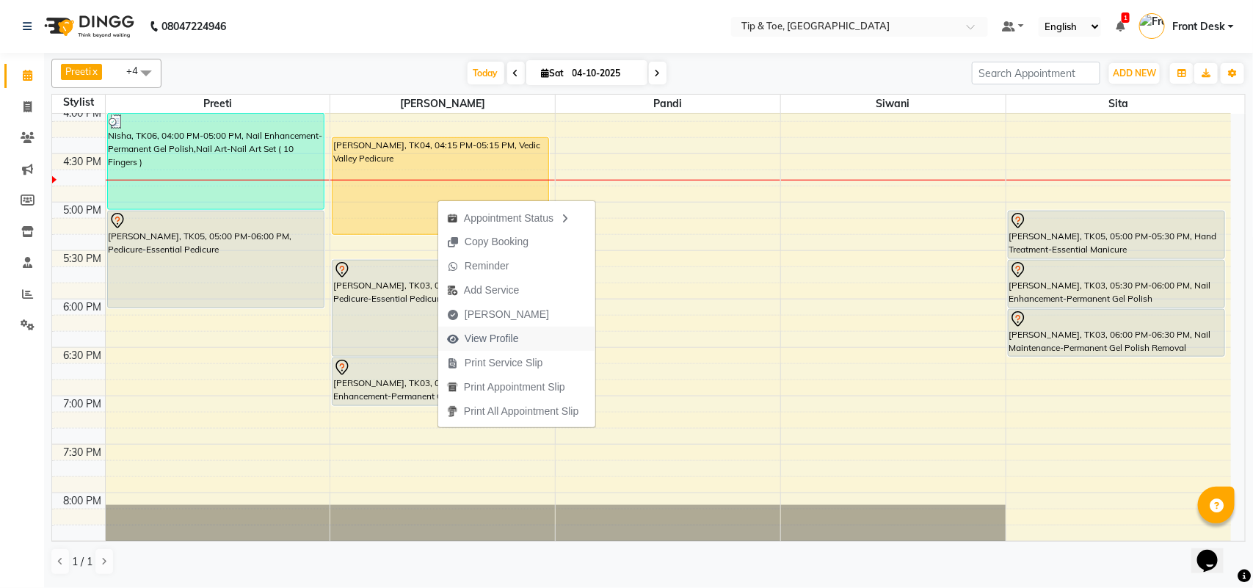
click at [494, 338] on span "View Profile" at bounding box center [492, 338] width 54 height 15
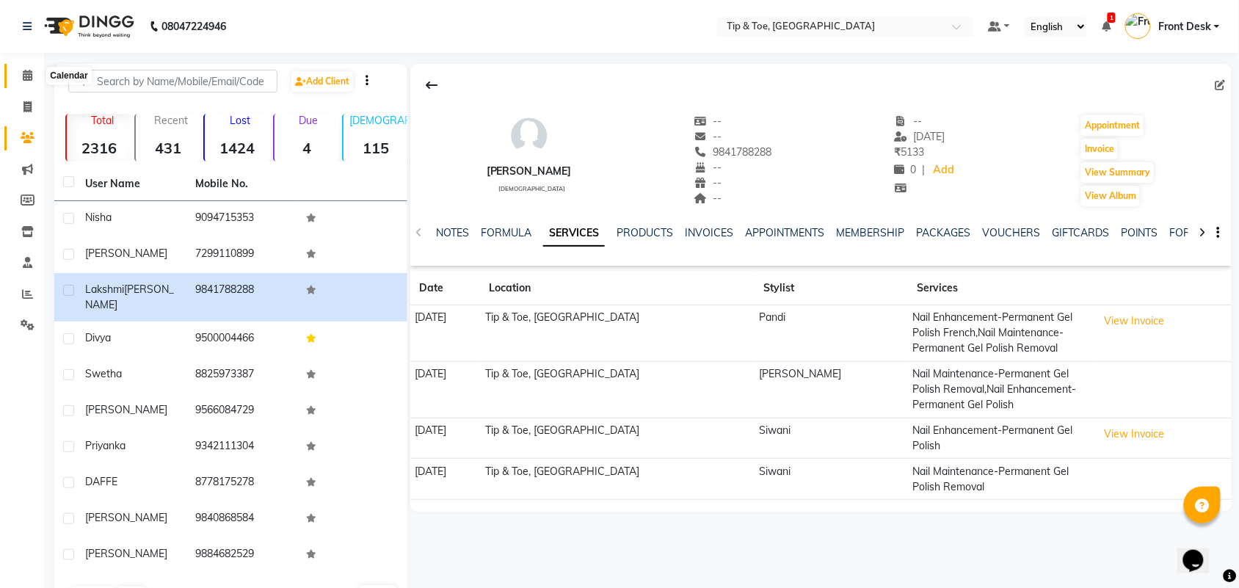
click at [32, 79] on span at bounding box center [28, 76] width 26 height 17
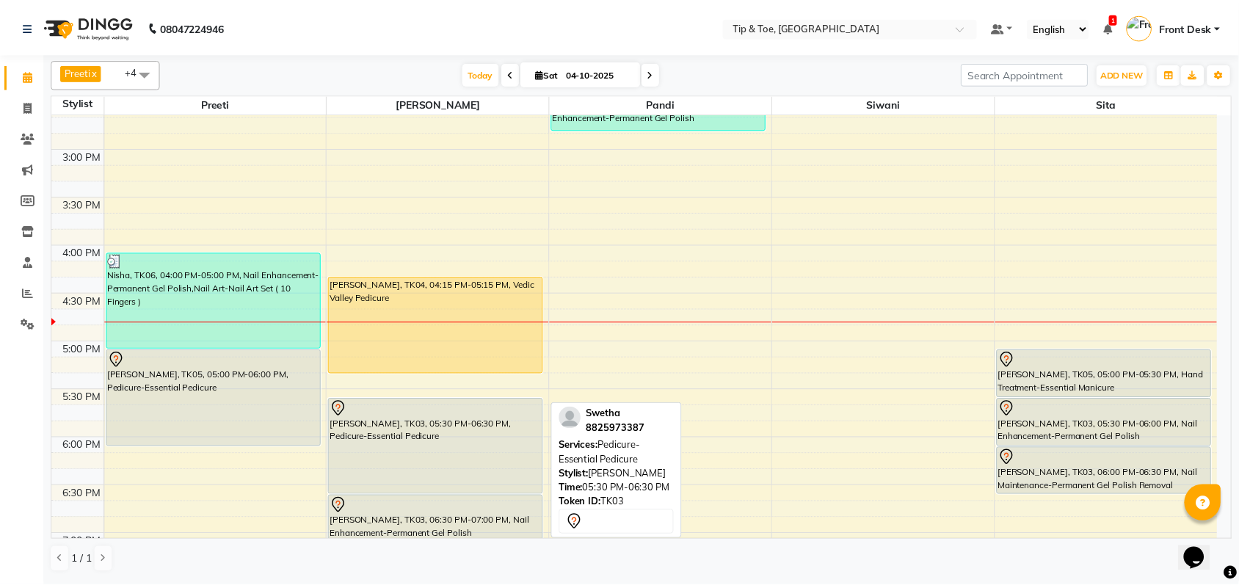
scroll to position [551, 0]
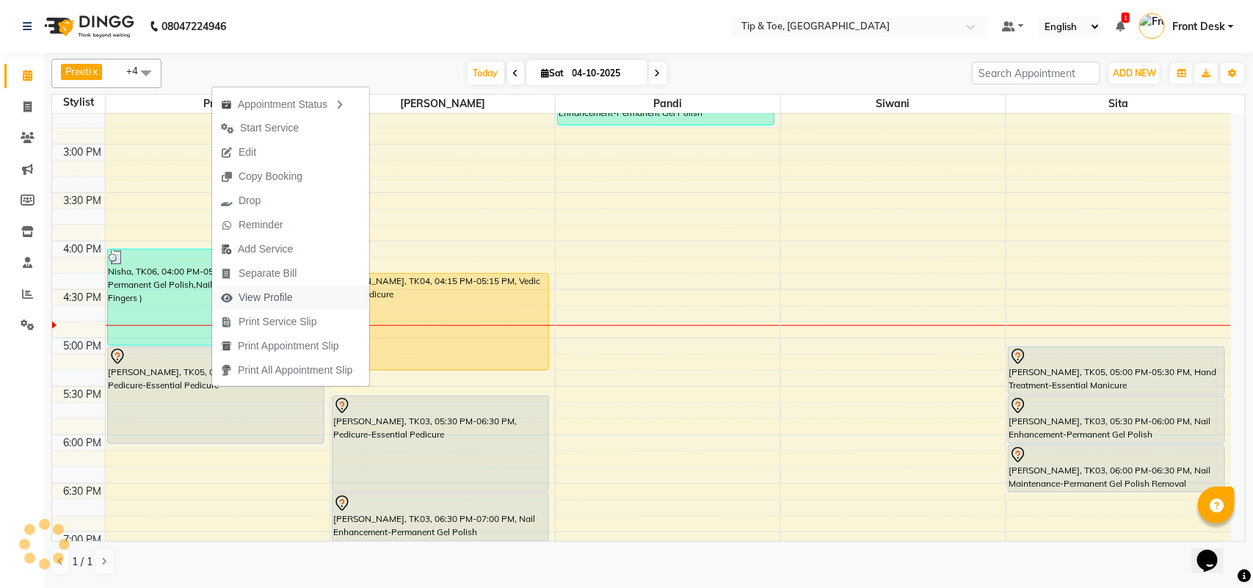
click at [288, 294] on span "View Profile" at bounding box center [266, 297] width 54 height 15
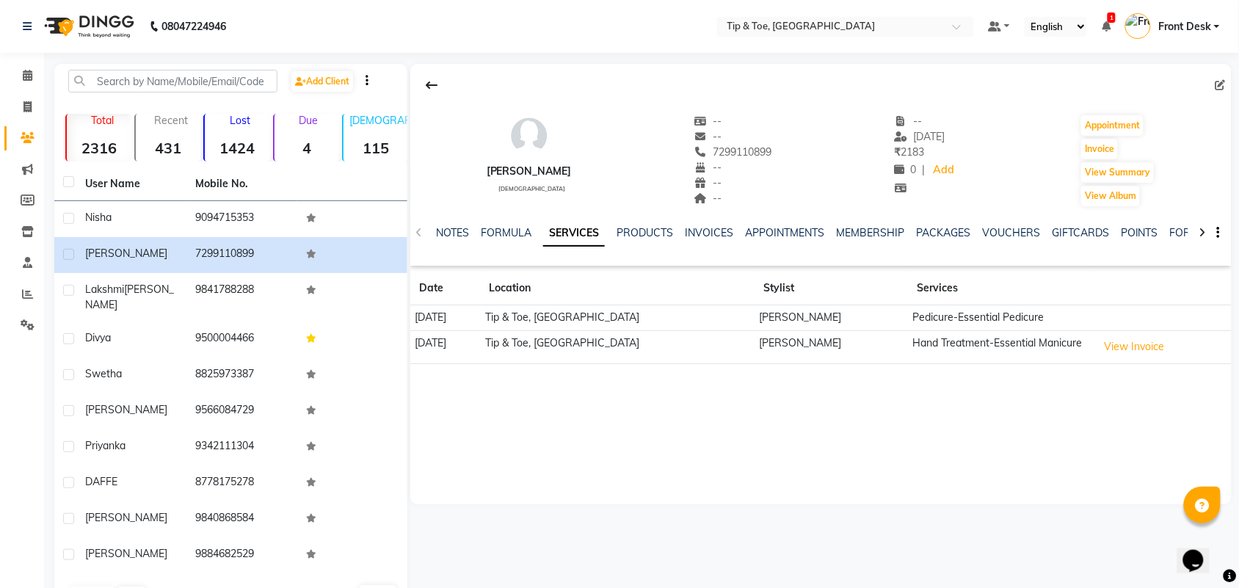
scroll to position [35, 0]
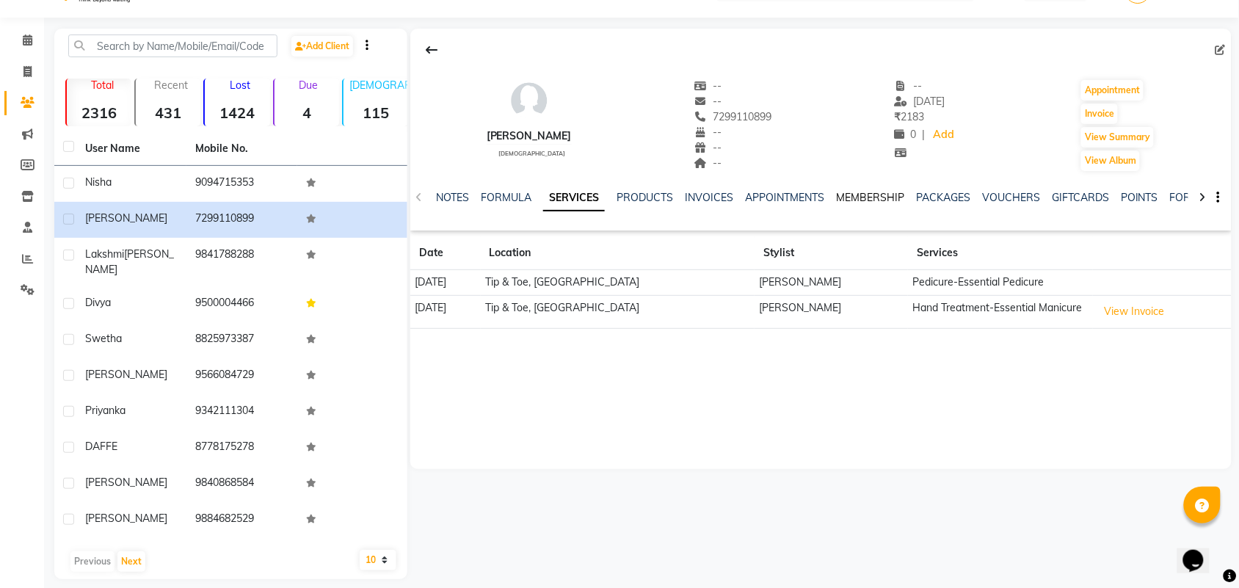
click at [877, 195] on link "MEMBERSHIP" at bounding box center [870, 197] width 68 height 13
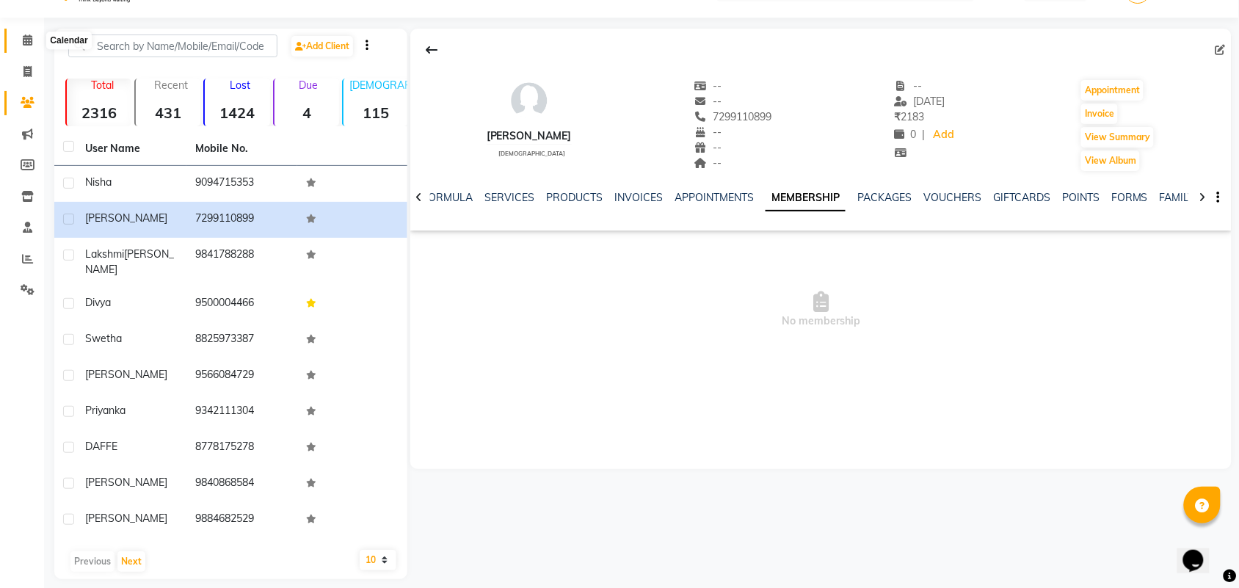
click at [23, 40] on icon at bounding box center [28, 40] width 10 height 11
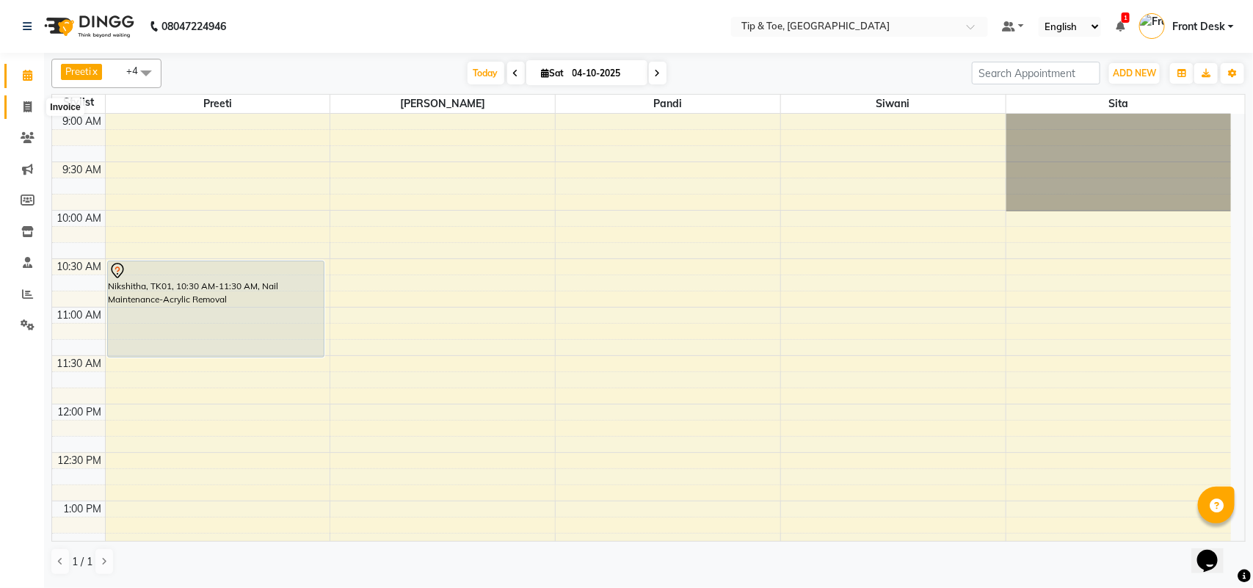
click at [27, 99] on span at bounding box center [28, 107] width 26 height 17
select select "service"
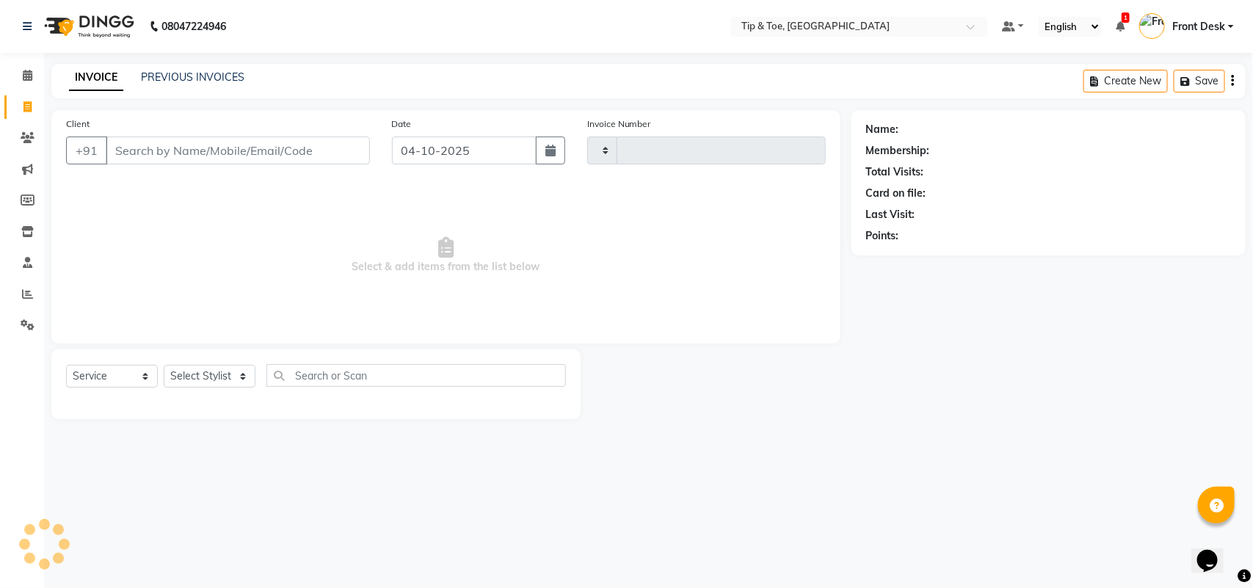
type input "1342"
select select "5770"
click at [184, 76] on link "PREVIOUS INVOICES" at bounding box center [193, 76] width 104 height 13
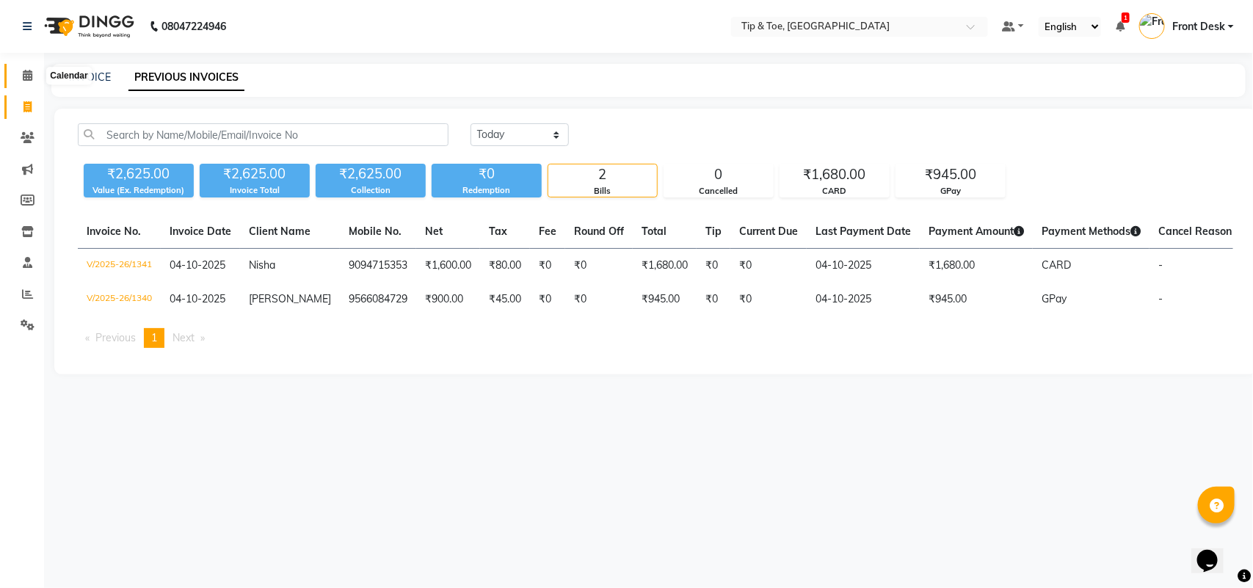
click at [18, 77] on span at bounding box center [28, 76] width 26 height 17
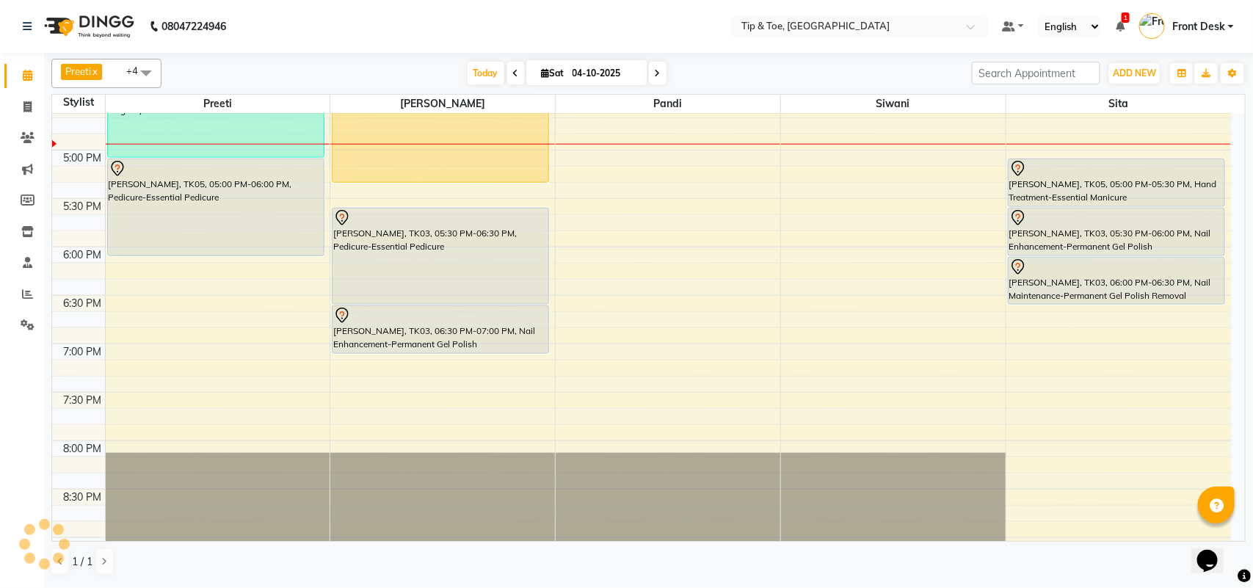
scroll to position [669, 0]
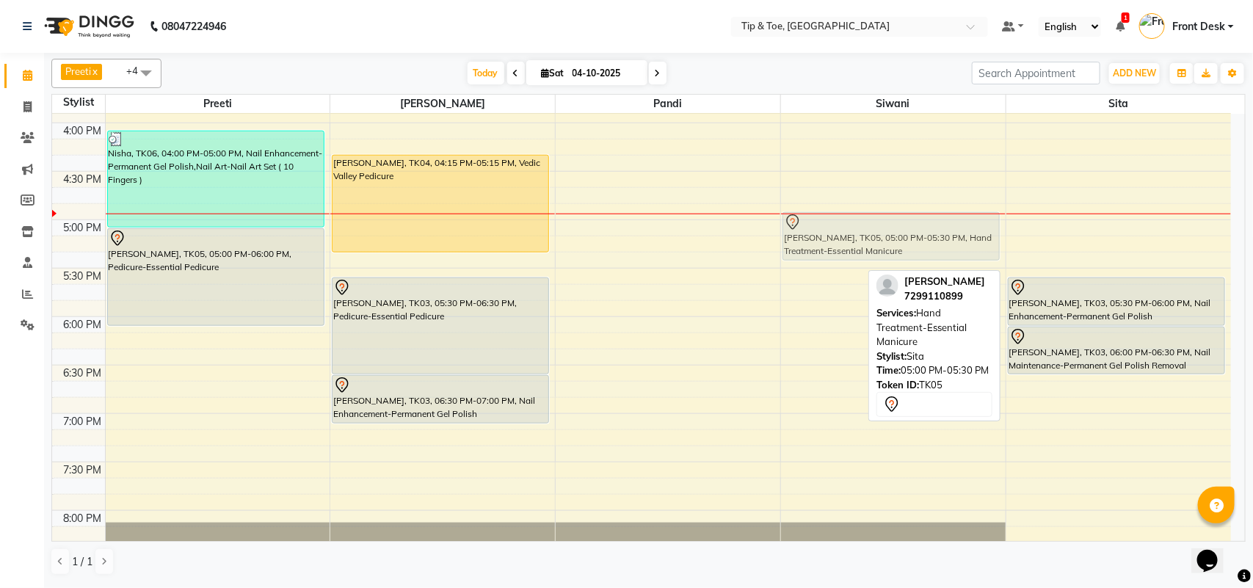
drag, startPoint x: 1121, startPoint y: 247, endPoint x: 960, endPoint y: 230, distance: 161.8
click at [960, 230] on tr "Nikshitha, TK01, 10:30 AM-11:30 AM, Nail Maintenance-Acrylic Removal Nisha, TK0…" at bounding box center [641, 123] width 1179 height 1356
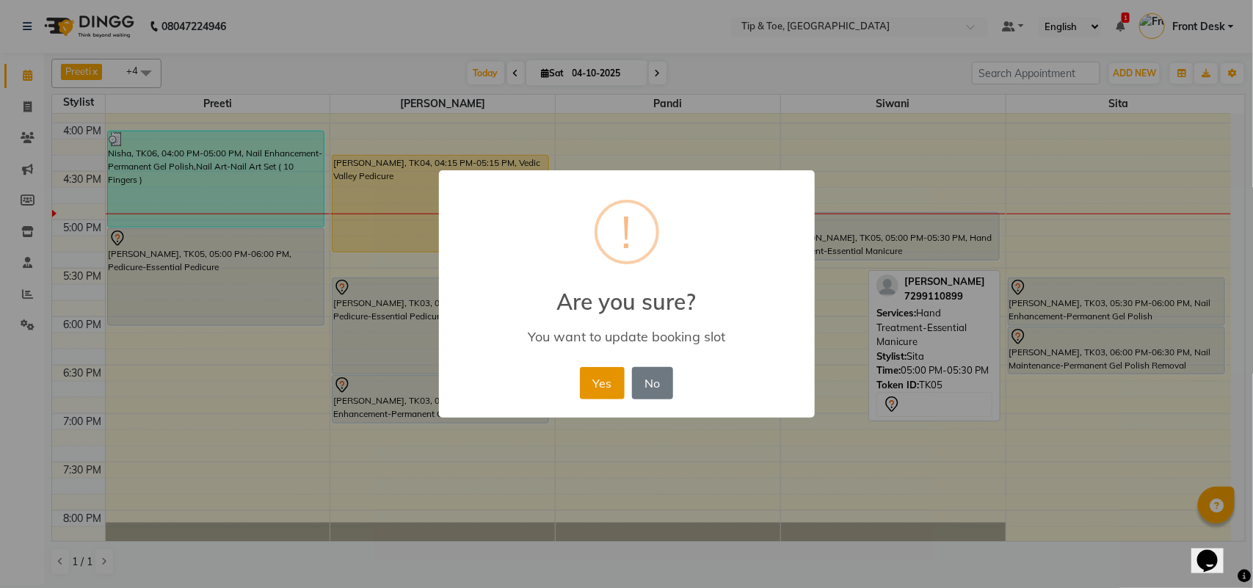
click at [604, 375] on button "Yes" at bounding box center [602, 383] width 45 height 32
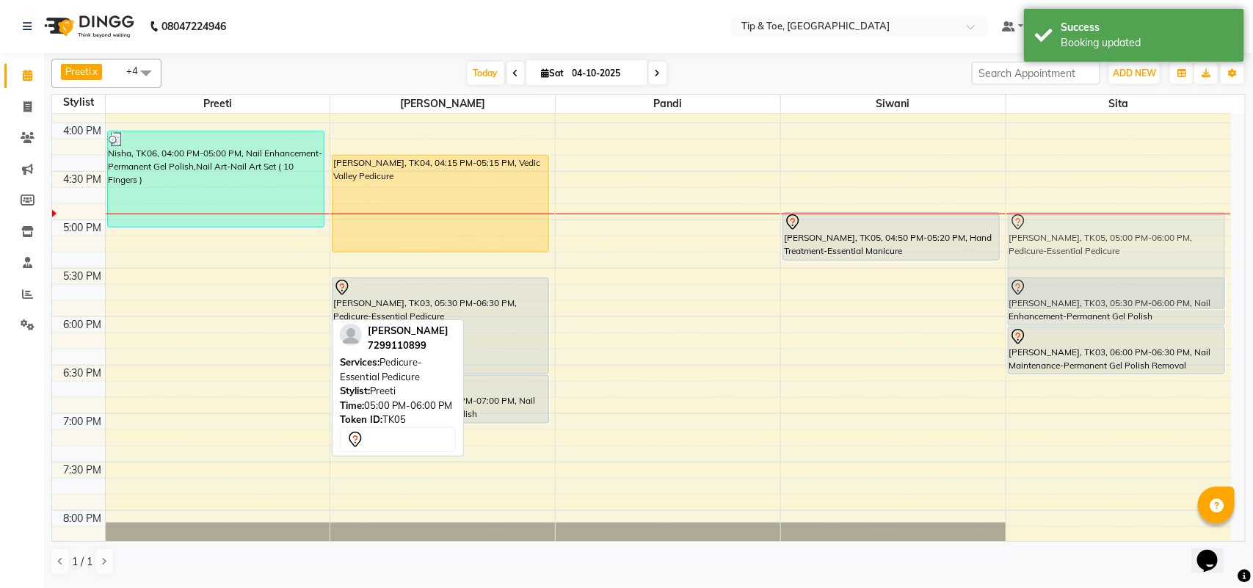
drag, startPoint x: 162, startPoint y: 291, endPoint x: 1057, endPoint y: 269, distance: 896.1
click at [1057, 269] on tr "Nikshitha, TK01, 10:30 AM-11:30 AM, Nail Maintenance-Acrylic Removal Nisha, TK0…" at bounding box center [641, 123] width 1179 height 1356
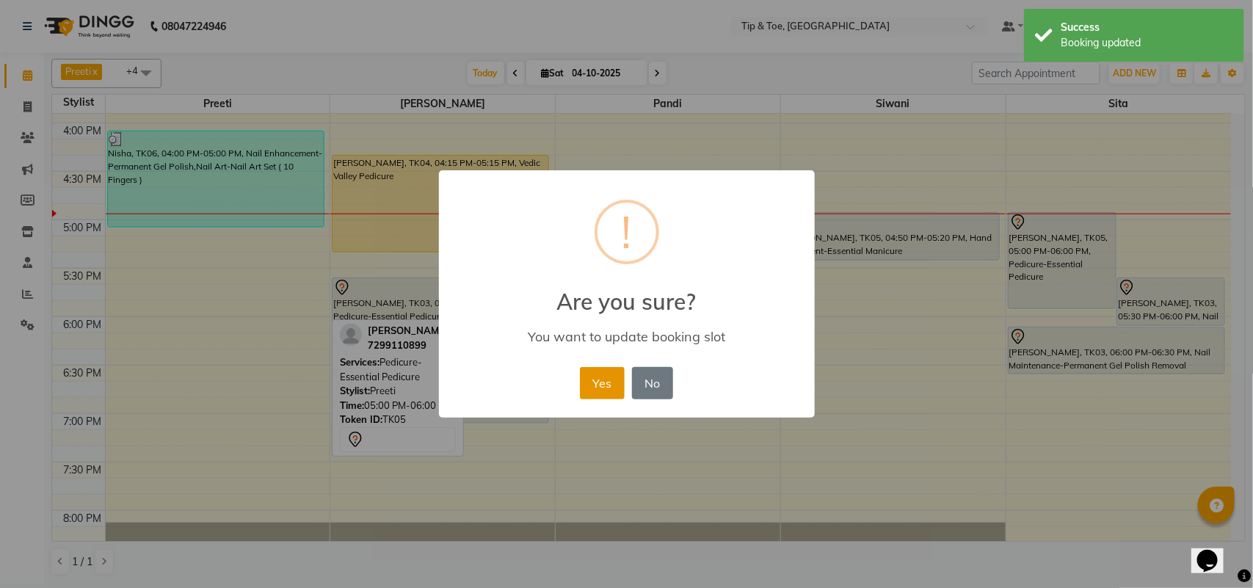
click at [595, 379] on button "Yes" at bounding box center [602, 383] width 45 height 32
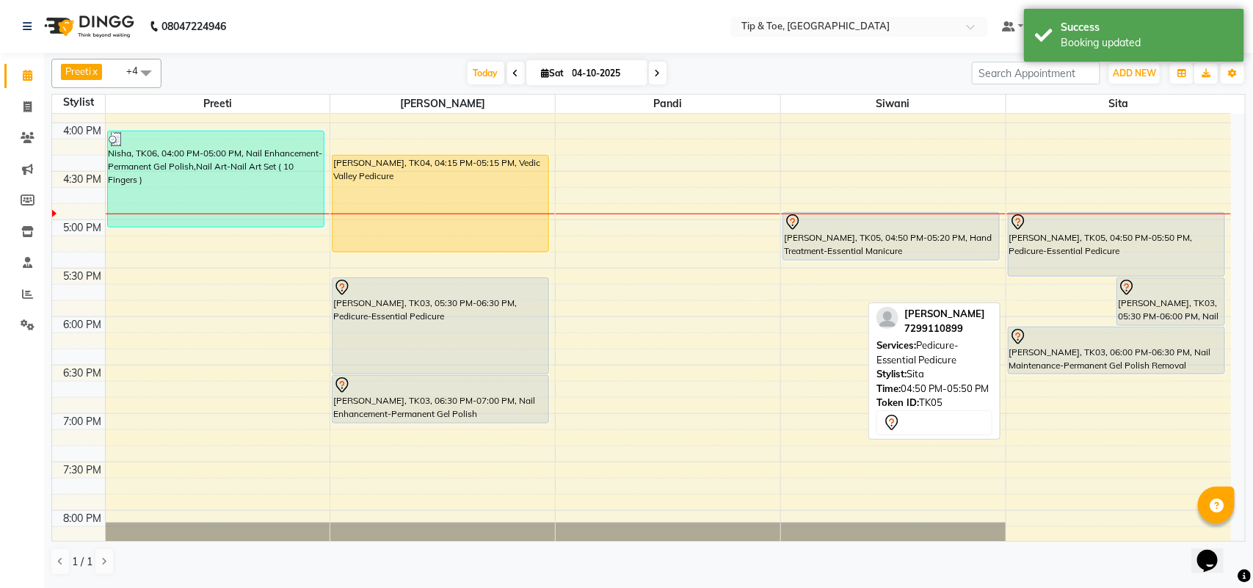
drag, startPoint x: 1087, startPoint y: 308, endPoint x: 1107, endPoint y: 277, distance: 37.7
click at [1107, 277] on div "[PERSON_NAME], TK05, 04:50 PM-05:50 PM, Pedicure-Essential Pedicure [PERSON_NAM…" at bounding box center [1119, 123] width 225 height 1356
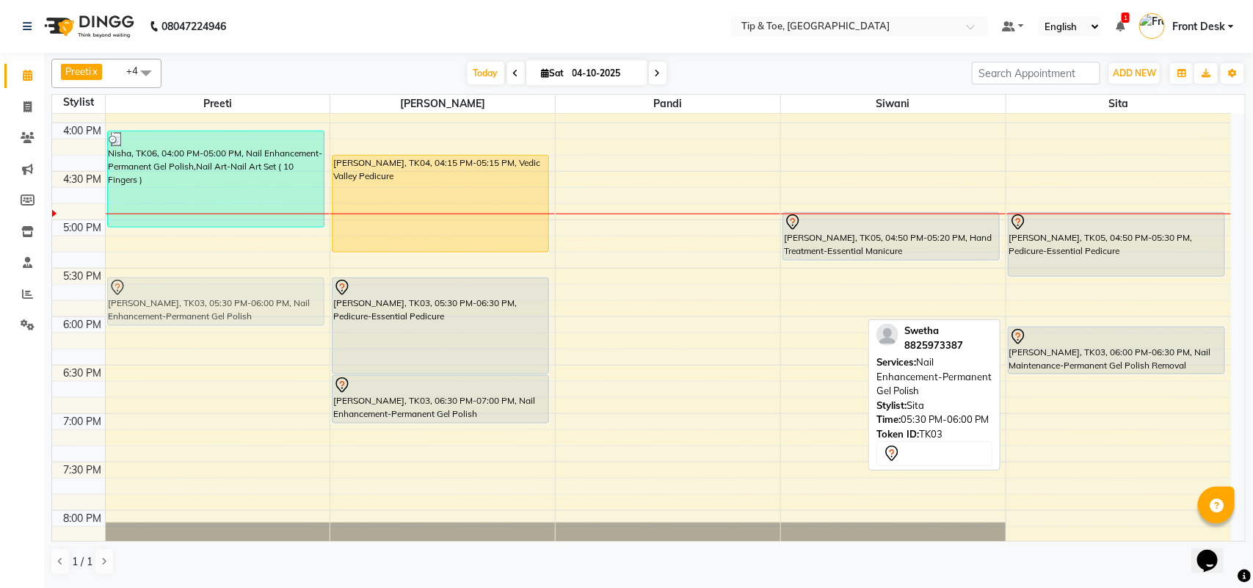
drag, startPoint x: 1110, startPoint y: 301, endPoint x: 112, endPoint y: 303, distance: 998.6
click at [112, 303] on tr "Nikshitha, TK01, 10:30 AM-11:30 AM, Nail Maintenance-Acrylic Removal Nisha, TK0…" at bounding box center [641, 123] width 1179 height 1356
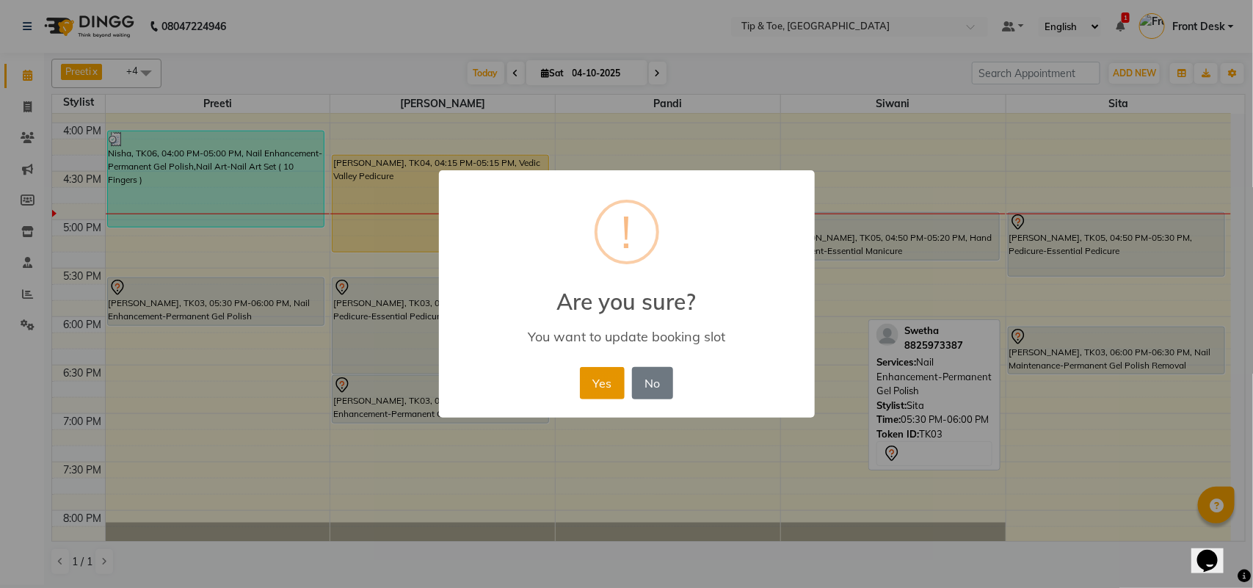
click at [596, 378] on button "Yes" at bounding box center [602, 383] width 45 height 32
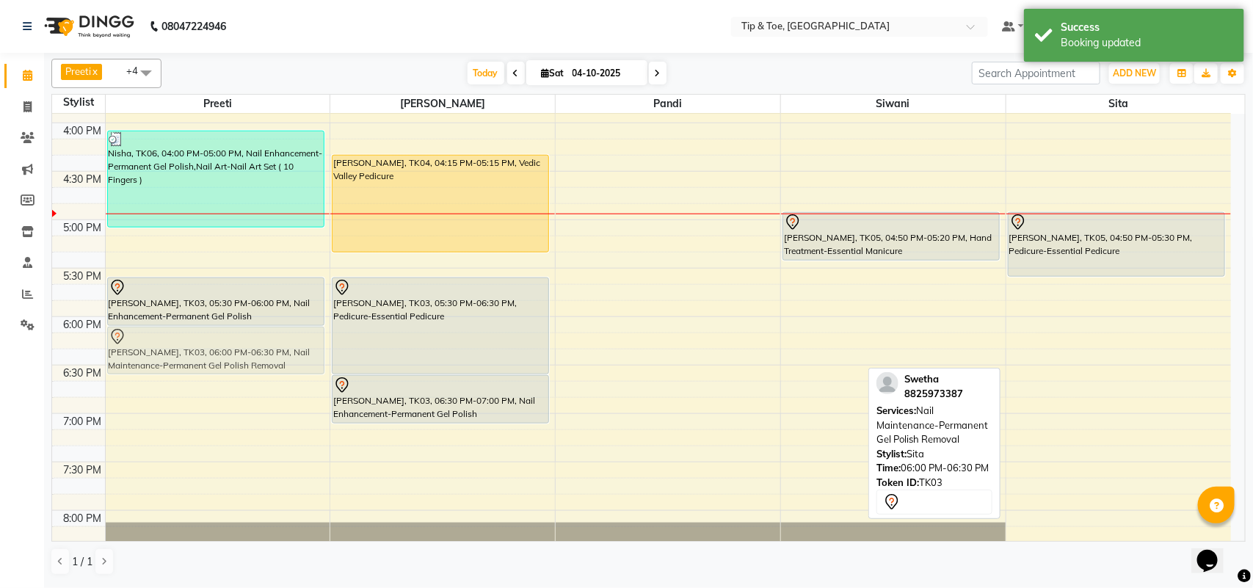
drag, startPoint x: 1134, startPoint y: 355, endPoint x: 229, endPoint y: 358, distance: 905.3
click at [229, 358] on tr "Nikshitha, TK01, 10:30 AM-11:30 AM, Nail Maintenance-Acrylic Removal Nisha, TK0…" at bounding box center [641, 123] width 1179 height 1356
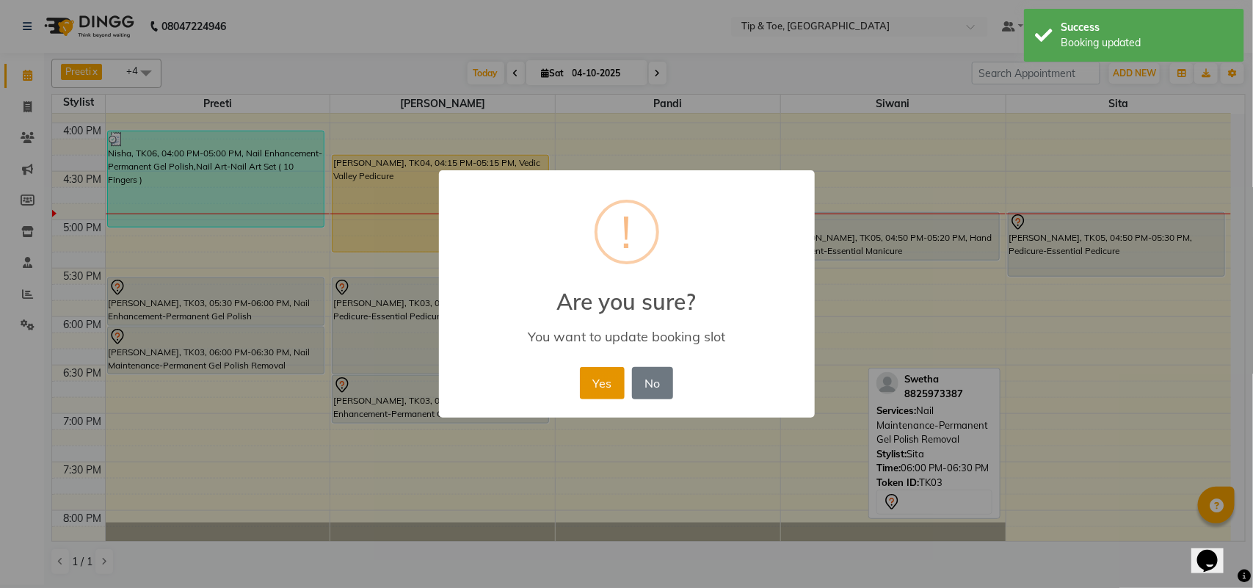
click at [599, 385] on button "Yes" at bounding box center [602, 383] width 45 height 32
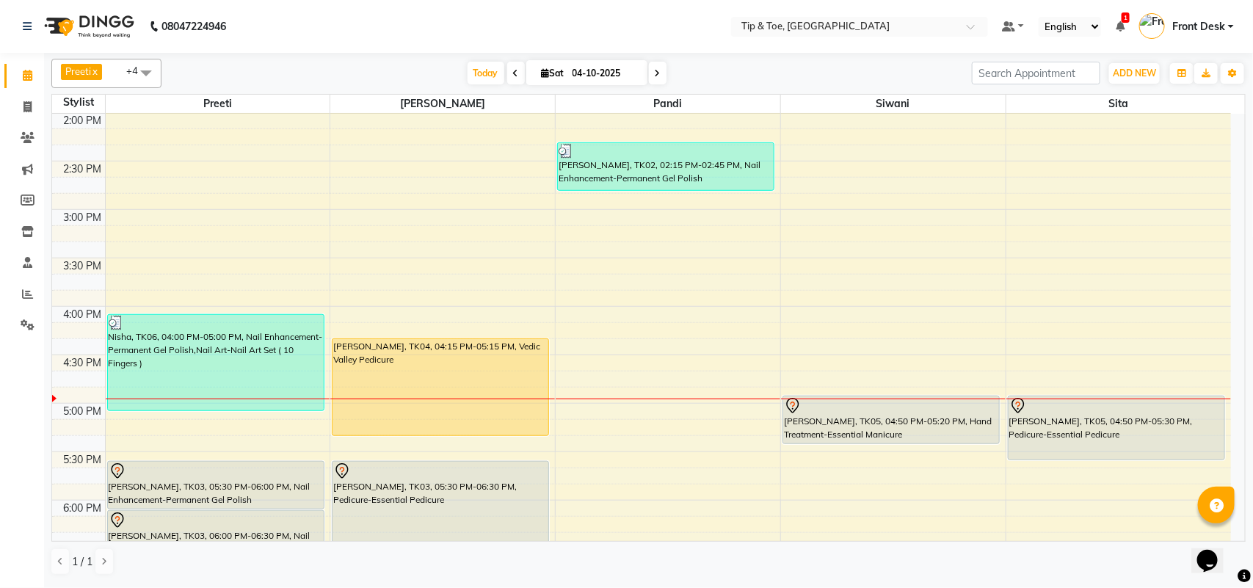
scroll to position [577, 0]
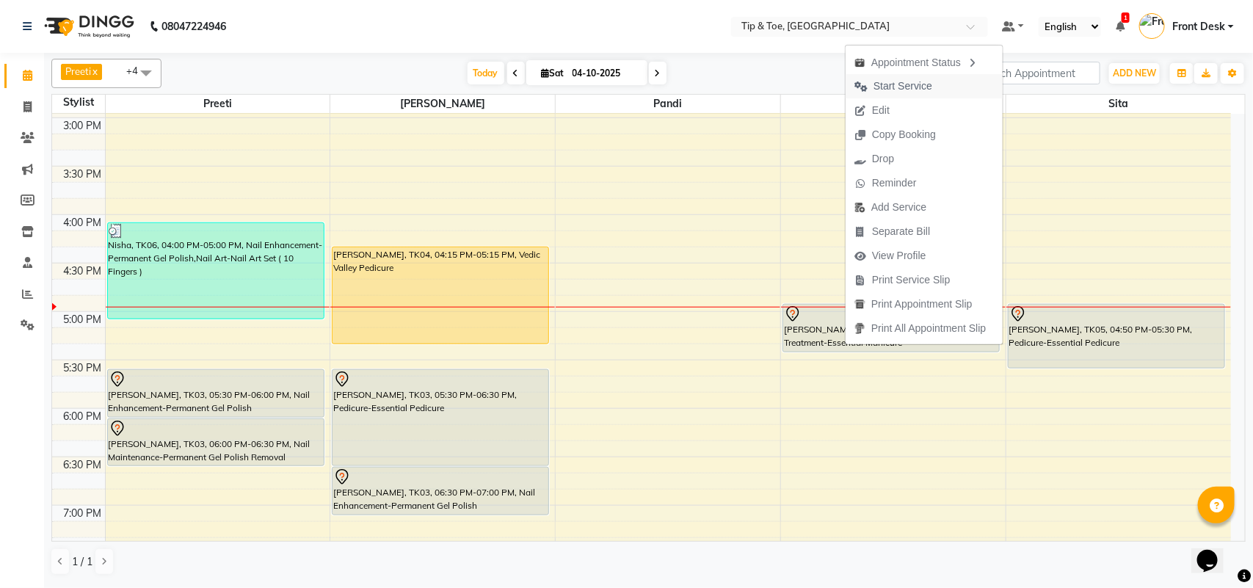
click at [949, 90] on button "Start Service" at bounding box center [924, 86] width 157 height 24
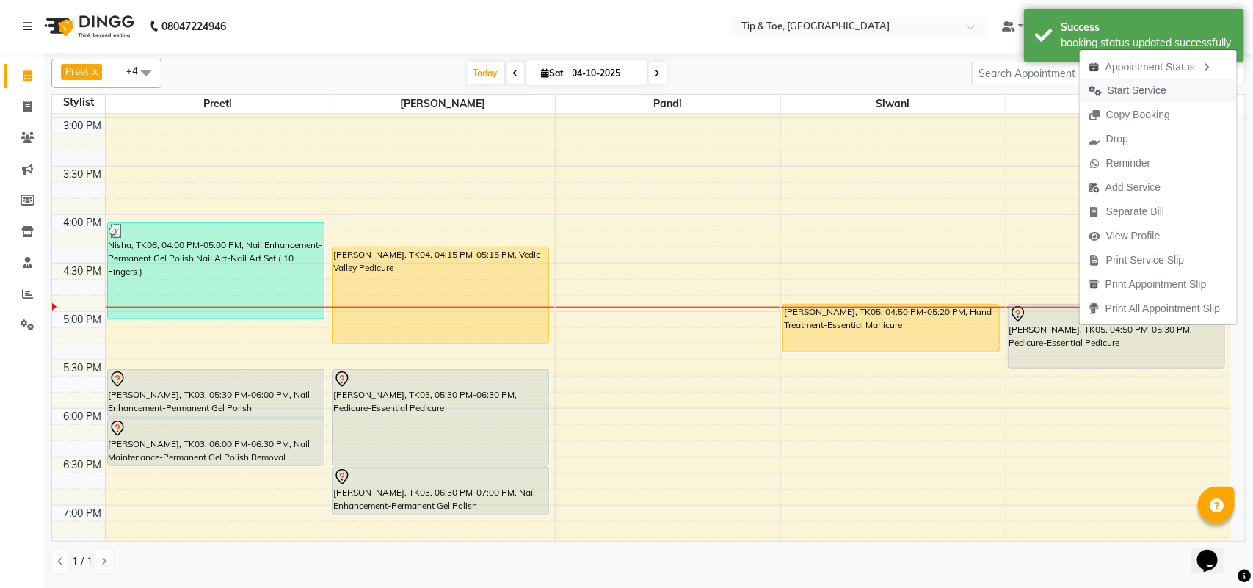
click at [1115, 93] on span "Start Service" at bounding box center [1137, 90] width 59 height 15
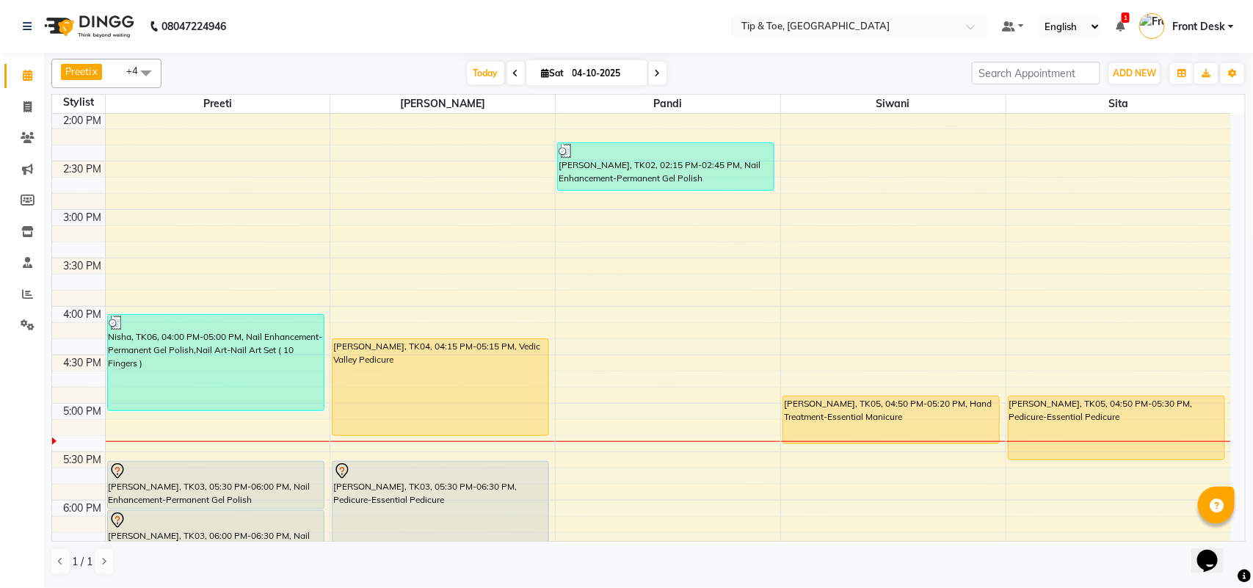
scroll to position [669, 0]
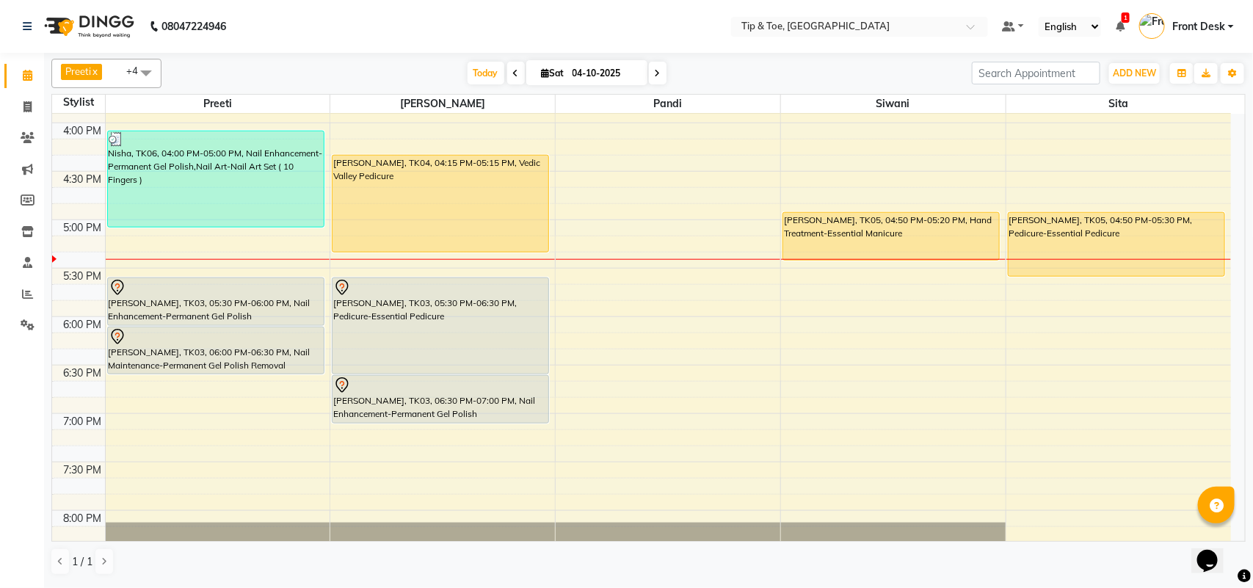
click at [843, 263] on div "9:00 AM 9:30 AM 10:00 AM 10:30 AM 11:00 AM 11:30 AM 12:00 PM 12:30 PM 1:00 PM 1…" at bounding box center [641, 123] width 1179 height 1356
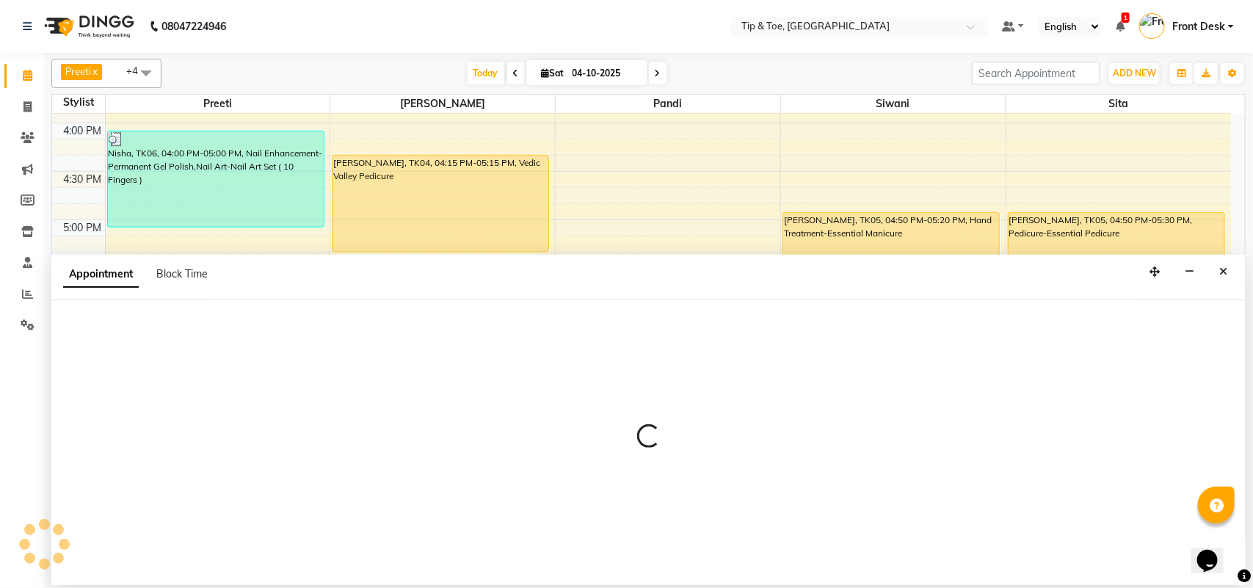
select select "49685"
select select "tentative"
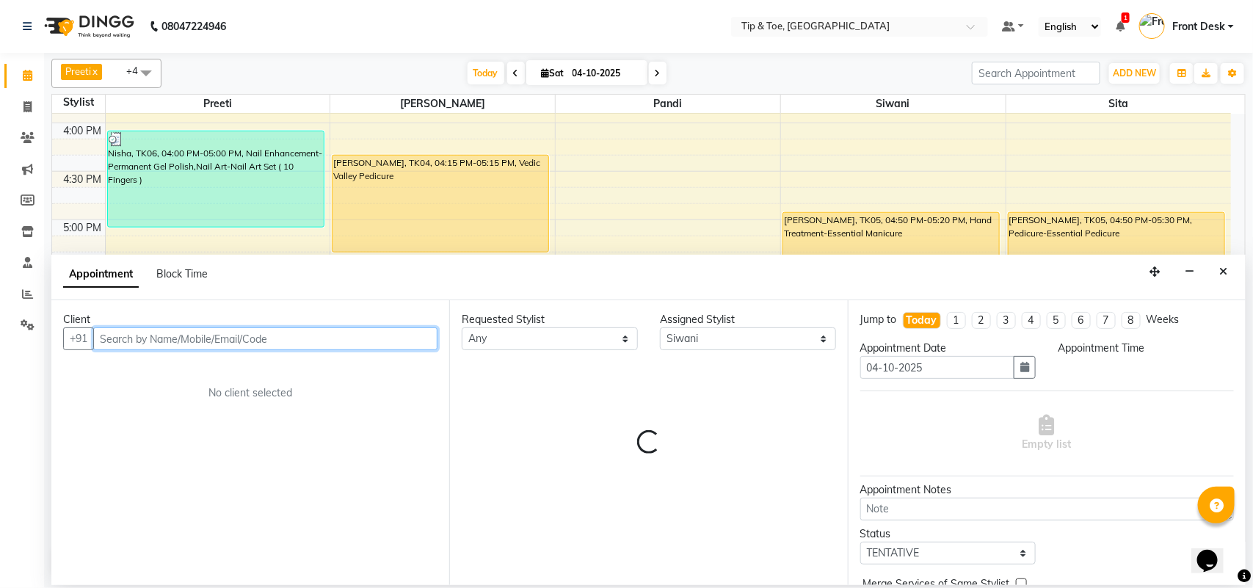
select select "1035"
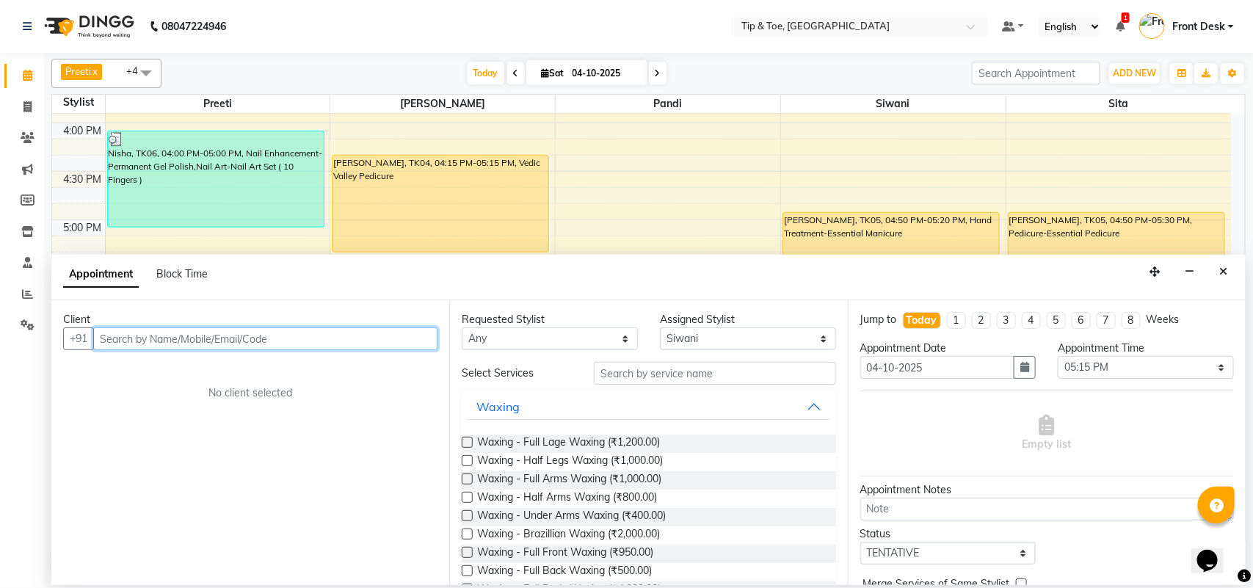
click at [378, 338] on input "text" at bounding box center [265, 338] width 344 height 23
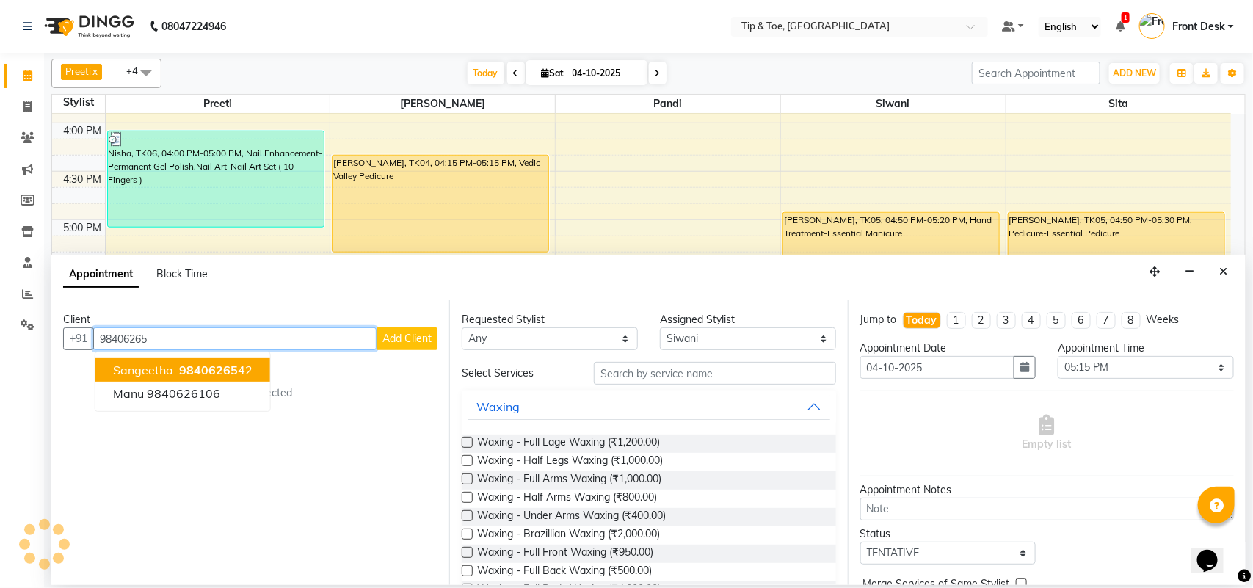
click at [219, 367] on span "98406265" at bounding box center [208, 370] width 59 height 15
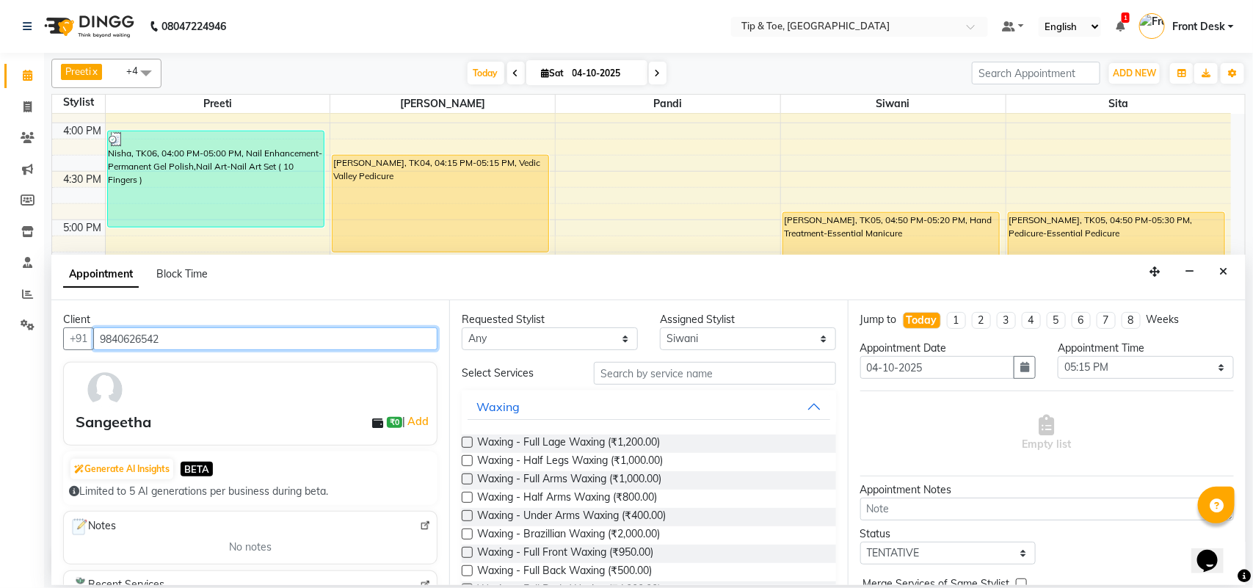
type input "9840626542"
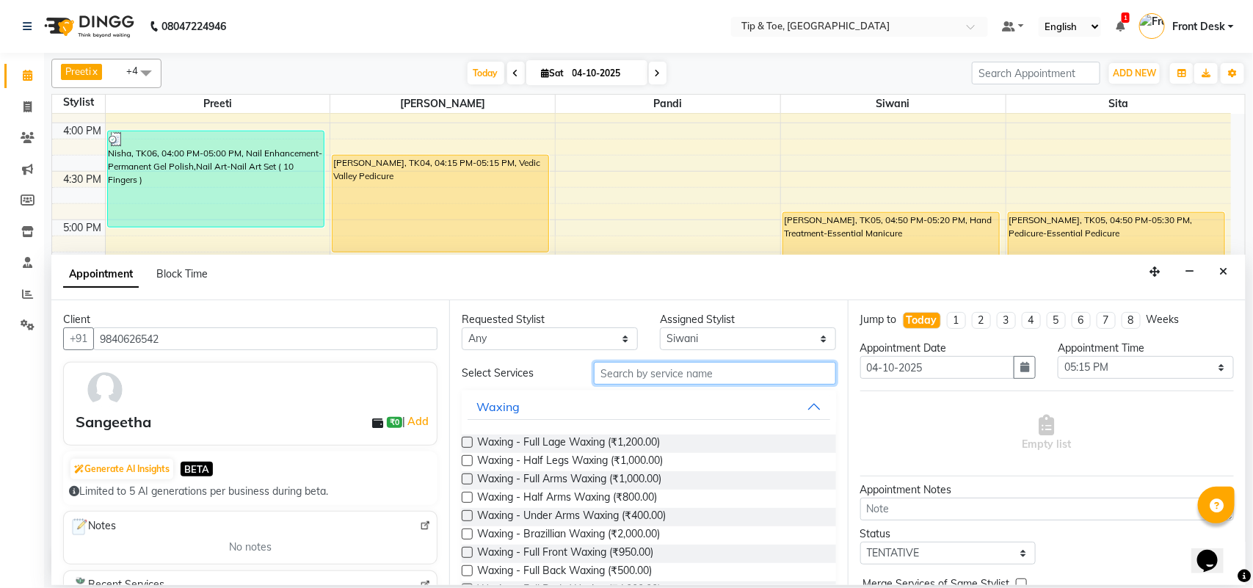
click at [606, 375] on input "text" at bounding box center [715, 373] width 242 height 23
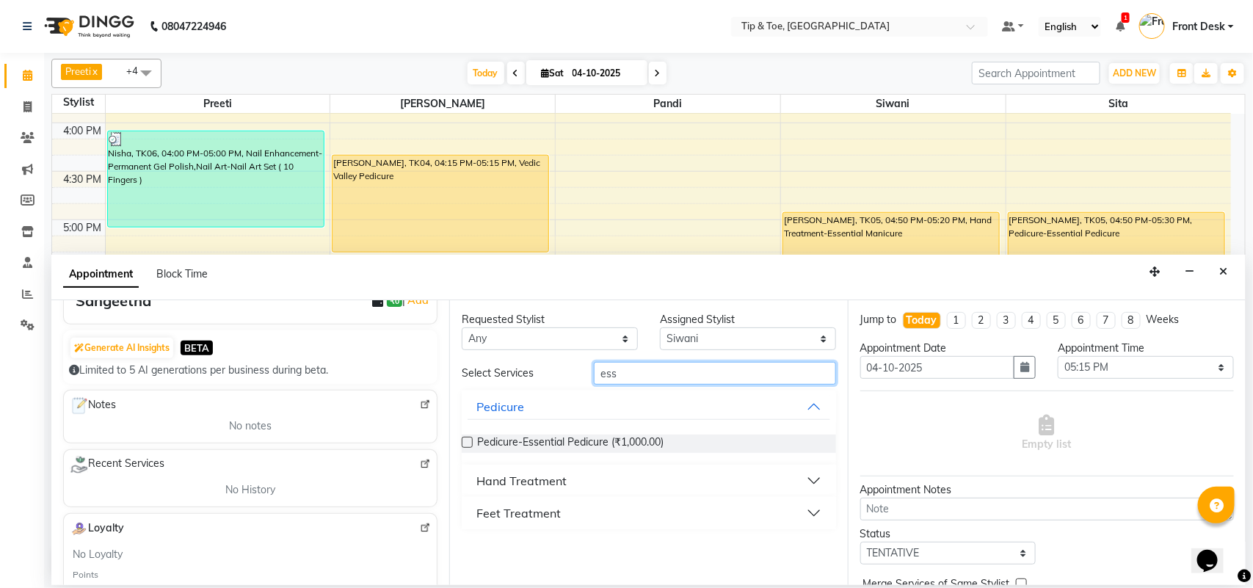
scroll to position [92, 0]
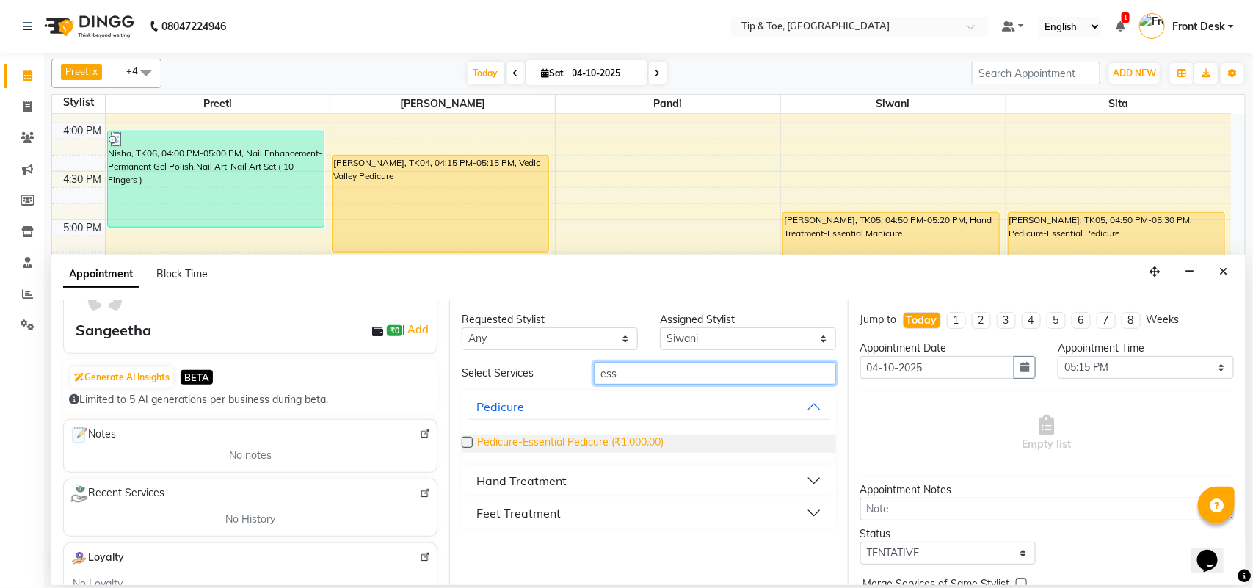
type input "ess"
click at [593, 446] on span "Pedicure-Essential Pedicure (₹1,000.00)" at bounding box center [570, 444] width 186 height 18
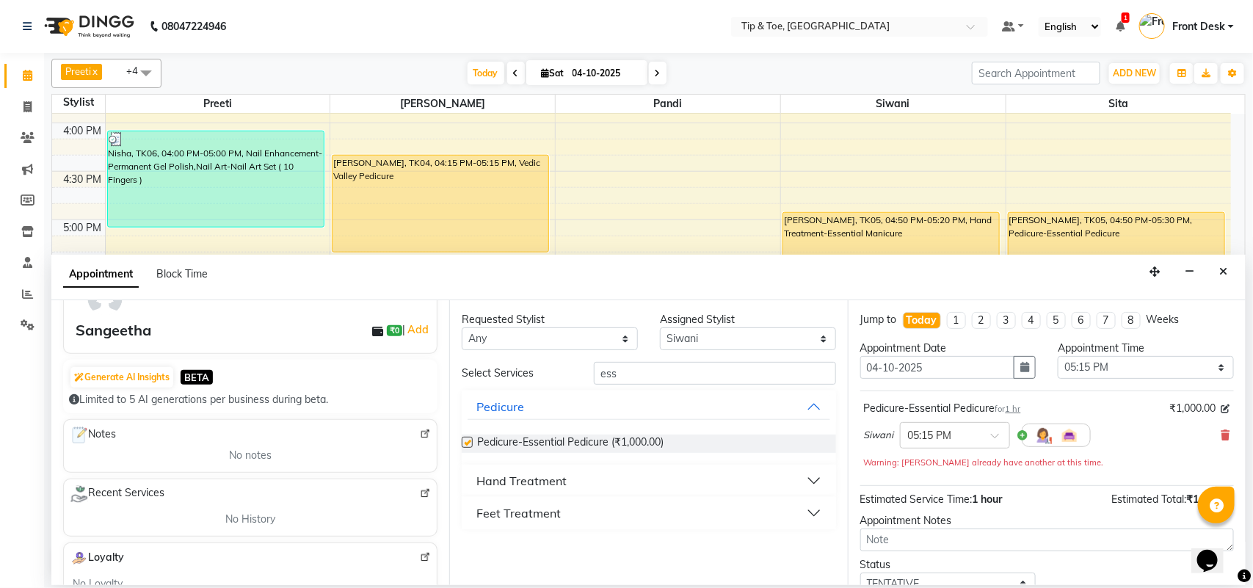
checkbox input "false"
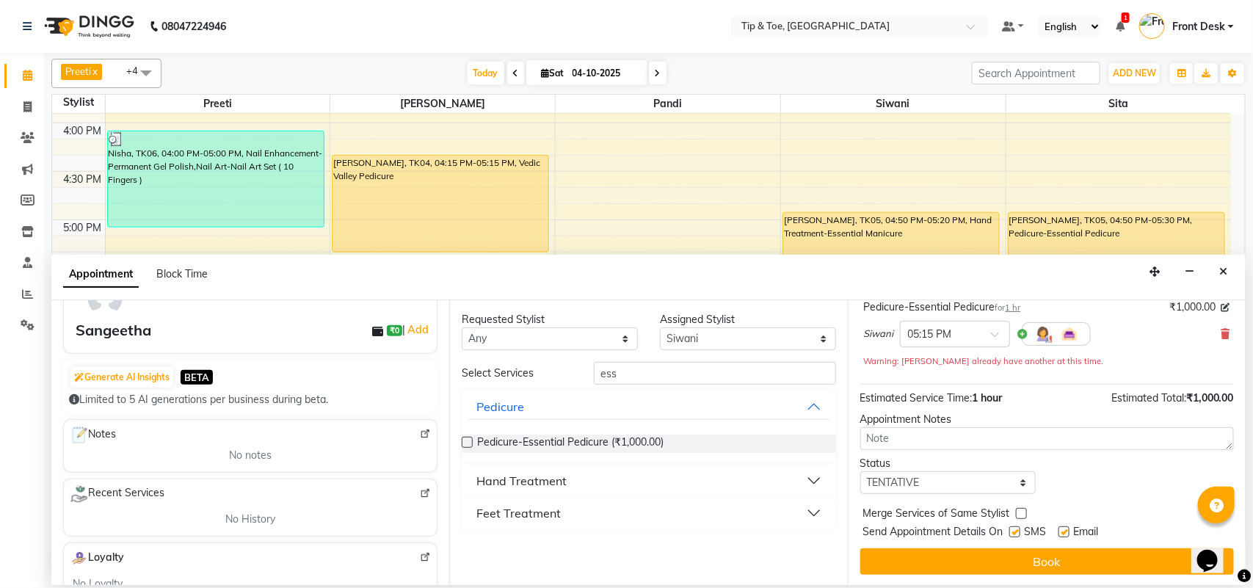
scroll to position [104, 0]
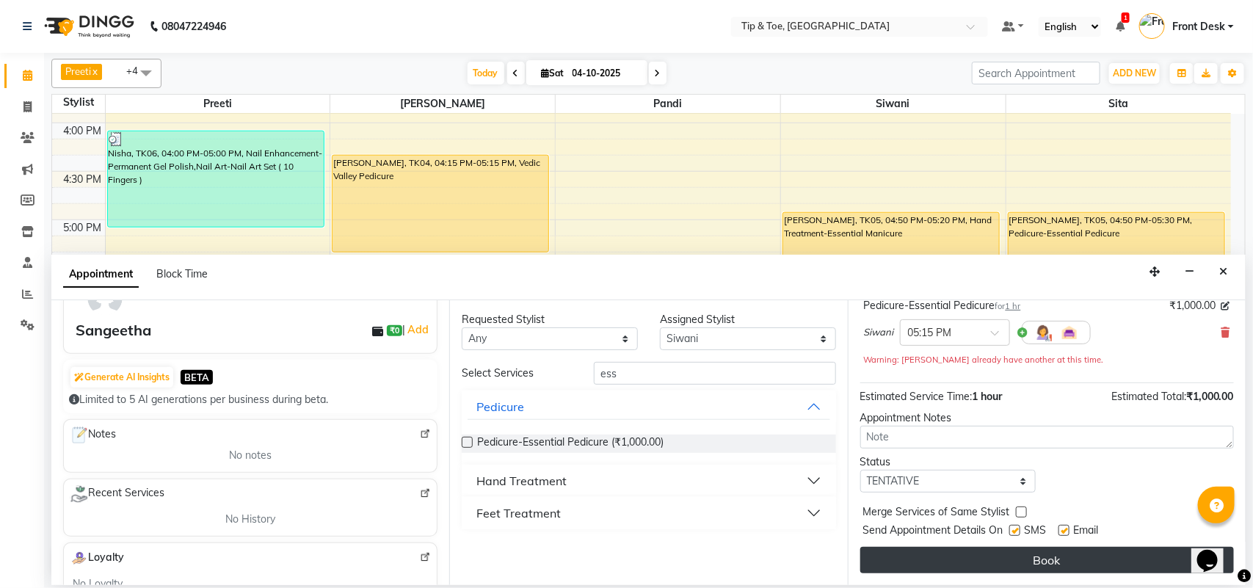
click at [1131, 555] on button "Book" at bounding box center [1048, 560] width 374 height 26
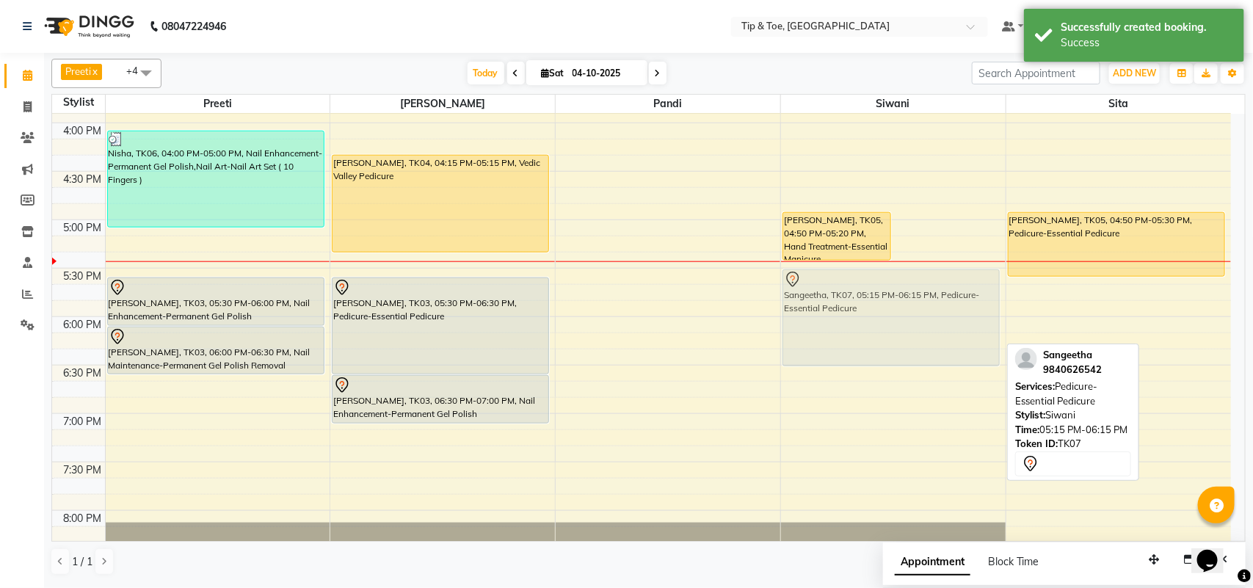
drag, startPoint x: 936, startPoint y: 311, endPoint x: 924, endPoint y: 325, distance: 19.3
click at [924, 325] on div "[PERSON_NAME], TK05, 04:50 PM-05:20 PM, Hand Treatment-Essential Manicure Sange…" at bounding box center [893, 123] width 225 height 1356
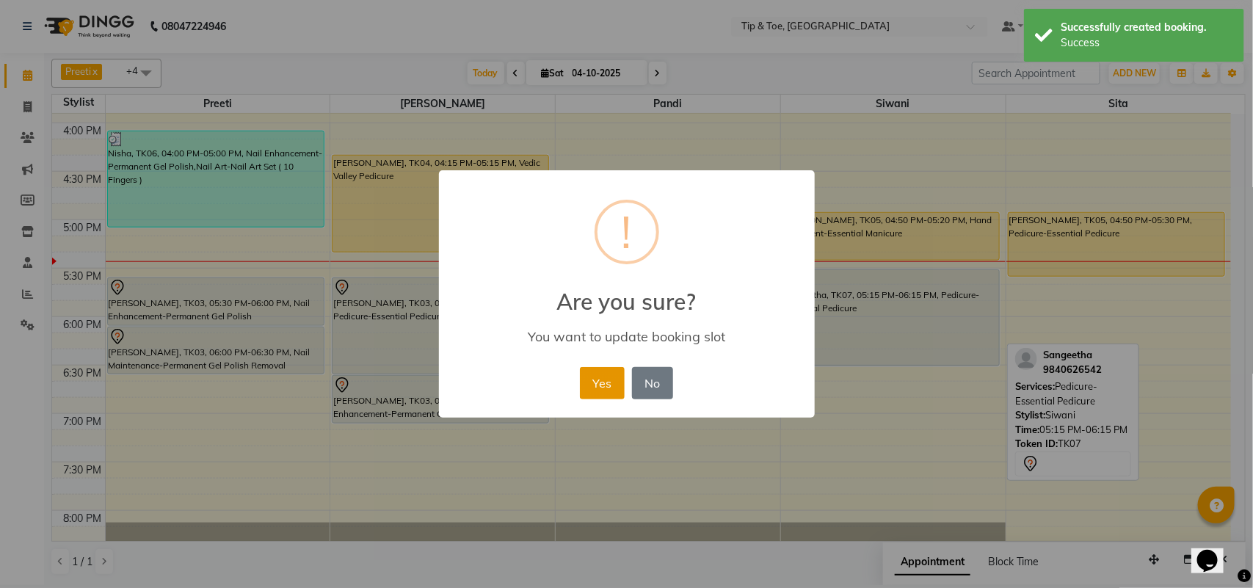
click at [606, 380] on button "Yes" at bounding box center [602, 383] width 45 height 32
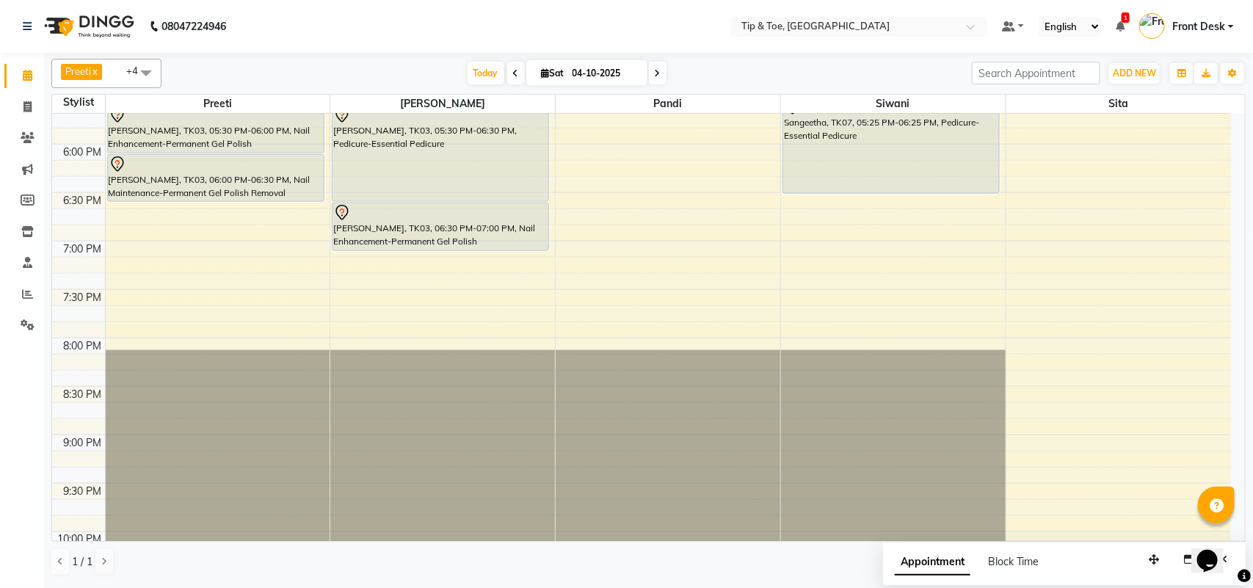
scroll to position [852, 0]
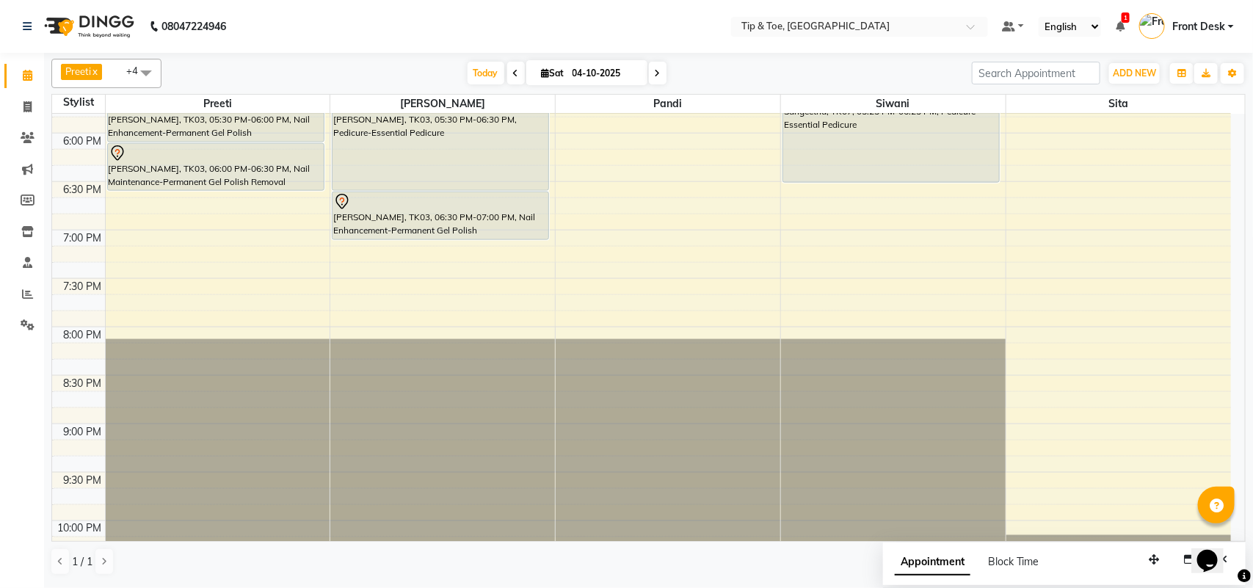
click at [554, 71] on span "Sat" at bounding box center [553, 73] width 30 height 11
select select "10"
select select "2025"
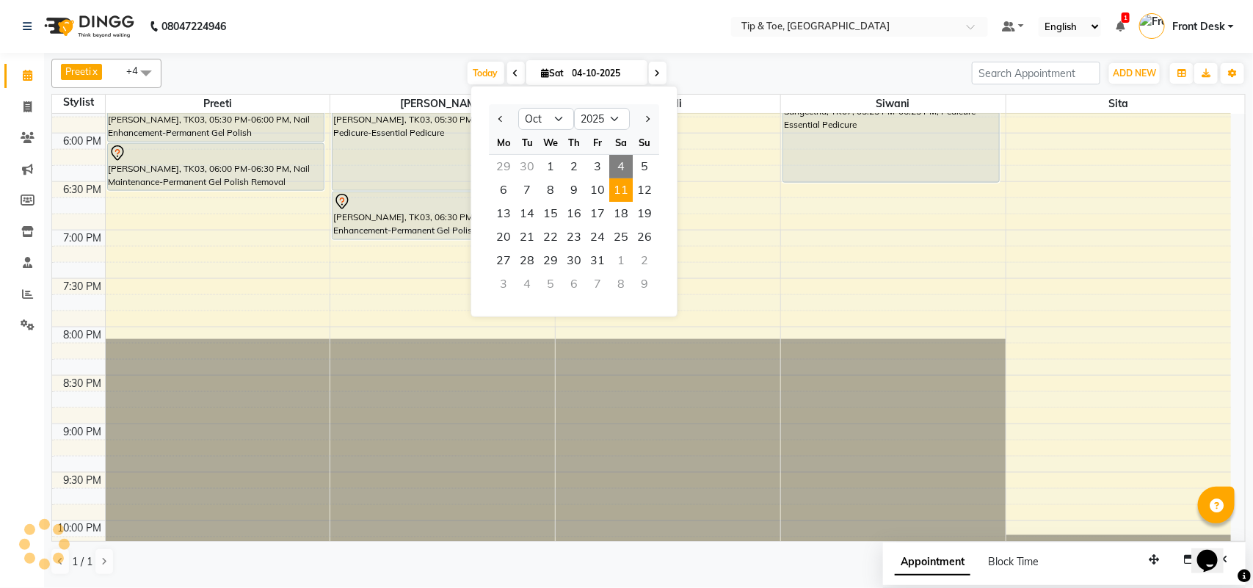
click at [618, 184] on span "11" at bounding box center [620, 189] width 23 height 23
type input "[DATE]"
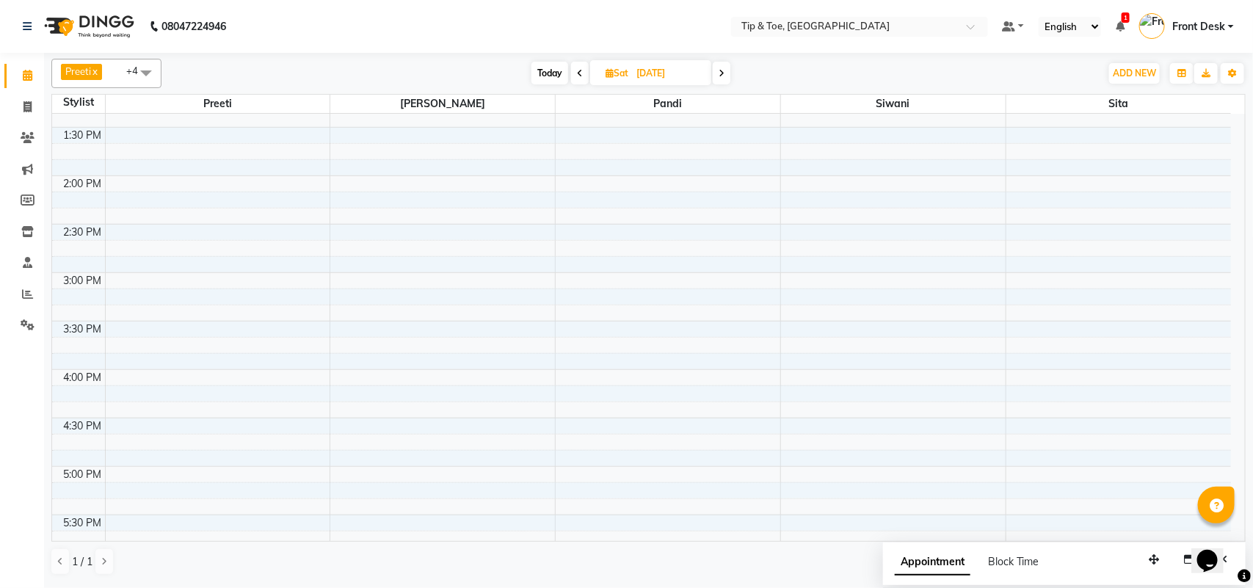
scroll to position [417, 0]
click at [203, 294] on div "9:00 AM 9:30 AM 10:00 AM 10:30 AM 11:00 AM 11:30 AM 12:00 PM 12:30 PM 1:00 PM 1…" at bounding box center [641, 375] width 1179 height 1356
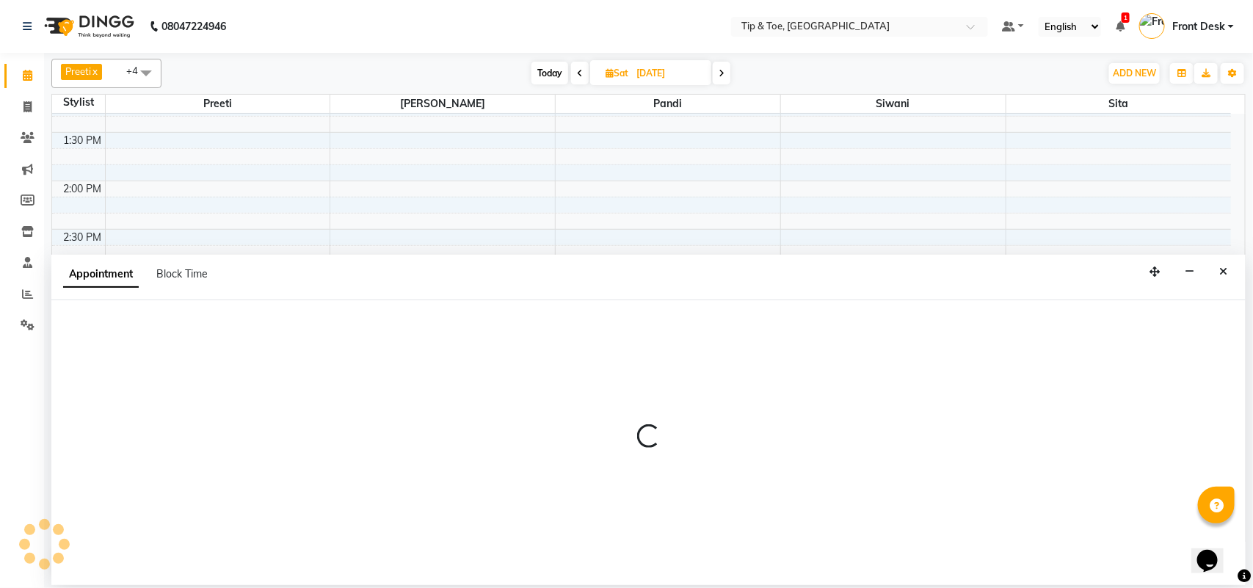
select select "39915"
select select "900"
select select "tentative"
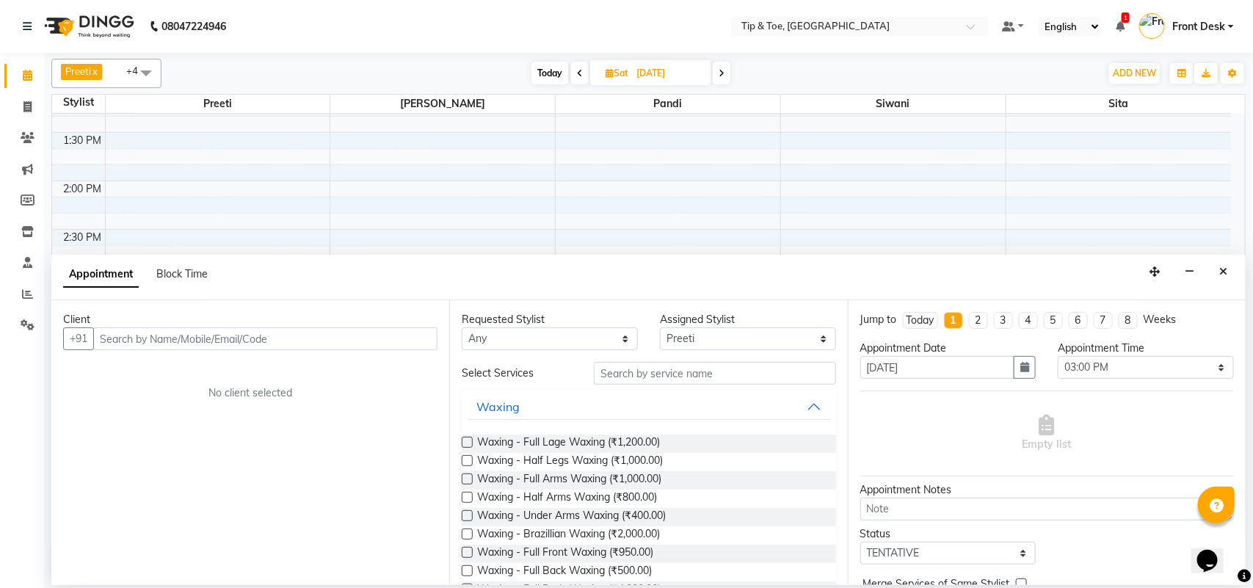
click at [167, 336] on input "text" at bounding box center [265, 338] width 344 height 23
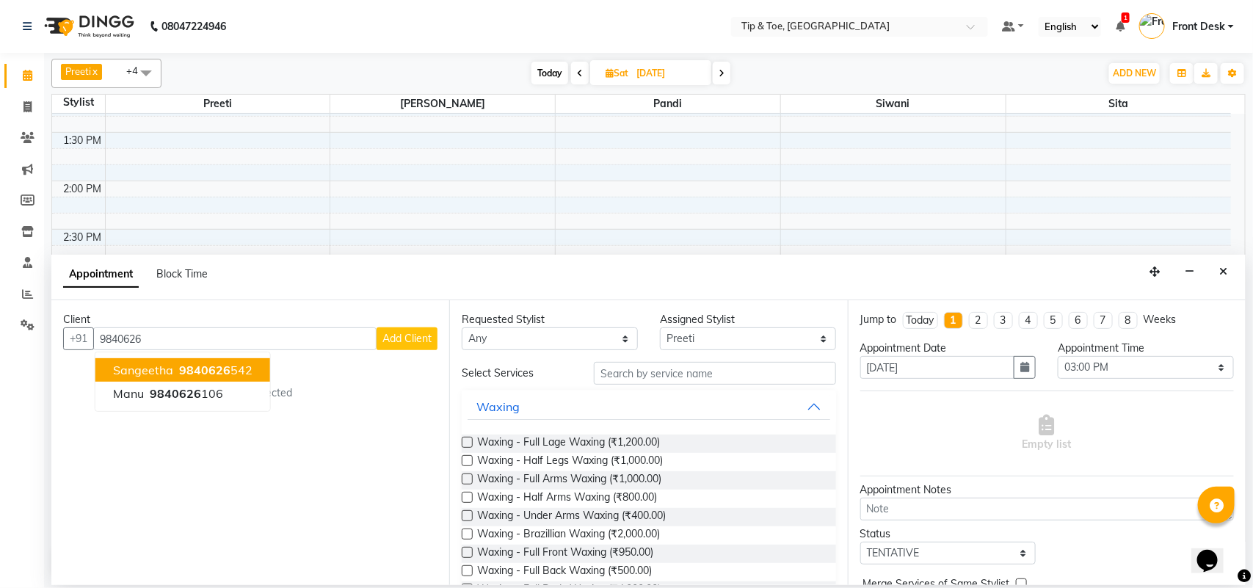
click at [214, 364] on span "9840626" at bounding box center [204, 370] width 51 height 15
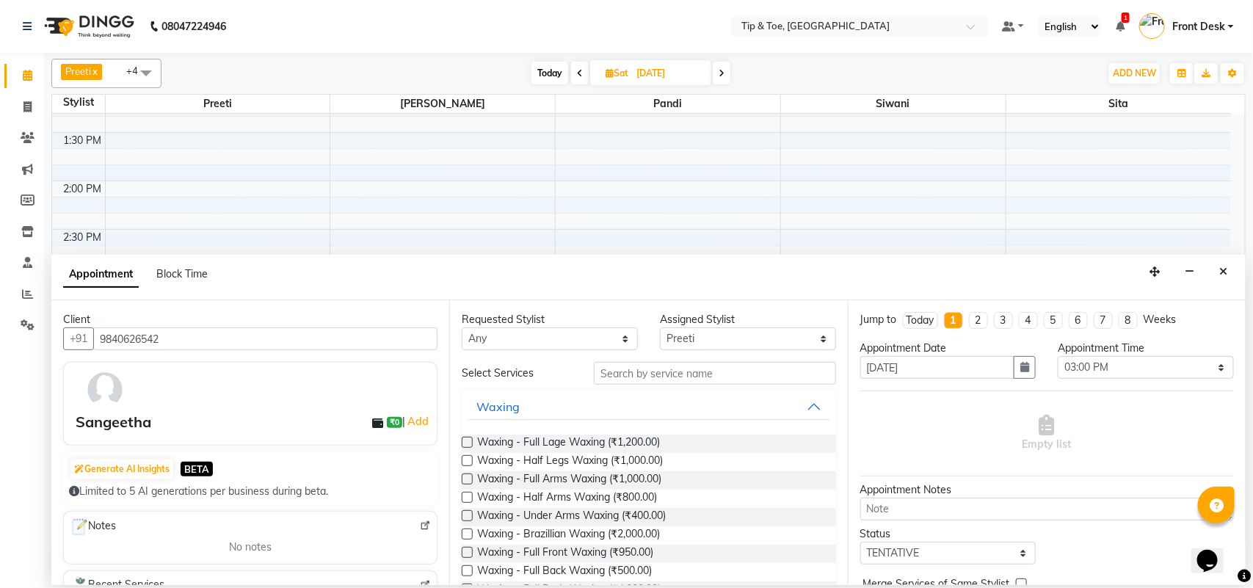
type input "9840626542"
click at [603, 377] on input "text" at bounding box center [715, 373] width 242 height 23
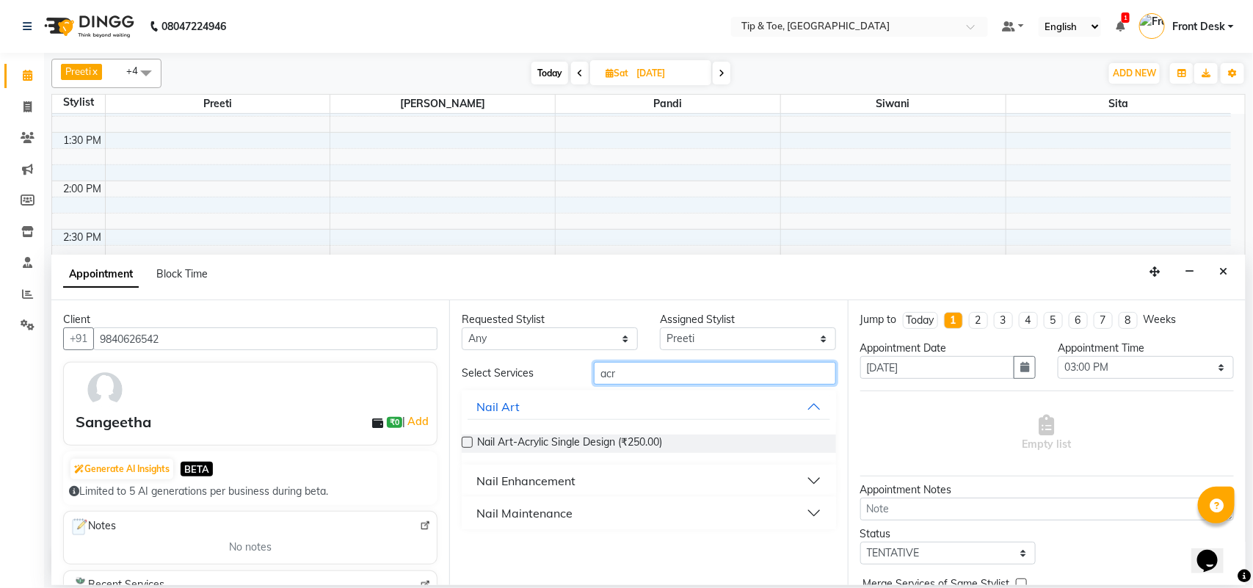
scroll to position [75, 0]
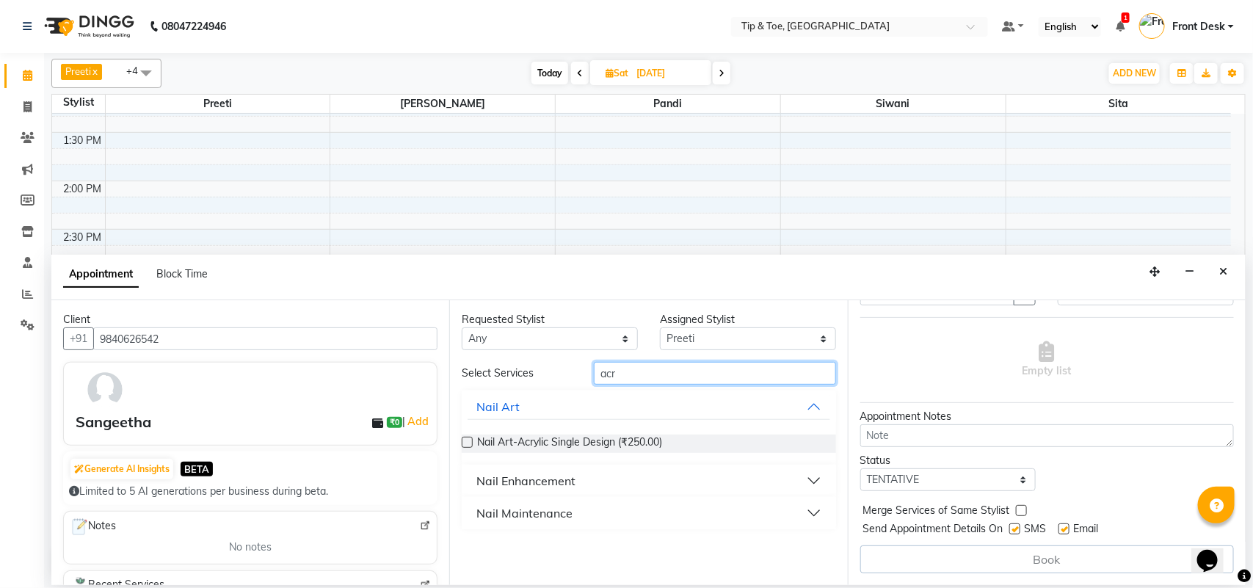
type input "acr"
click at [571, 479] on div "Nail Enhancement" at bounding box center [526, 481] width 99 height 18
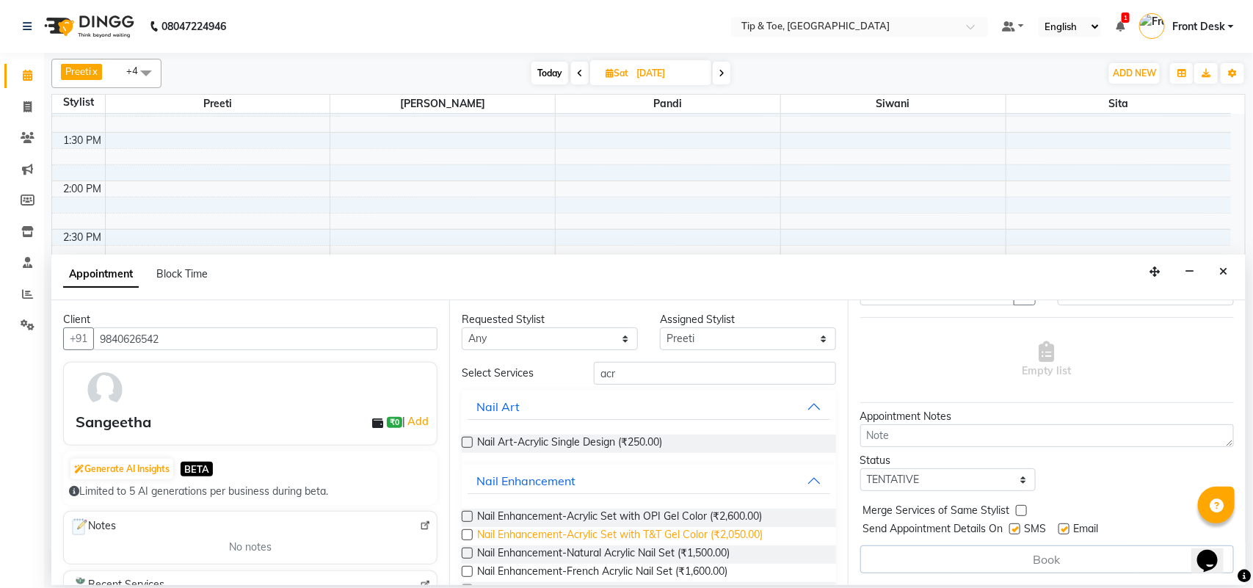
click at [606, 533] on span "Nail Enhancement-Acrylic Set with T&T Gel Color (₹2,050.00)" at bounding box center [620, 536] width 286 height 18
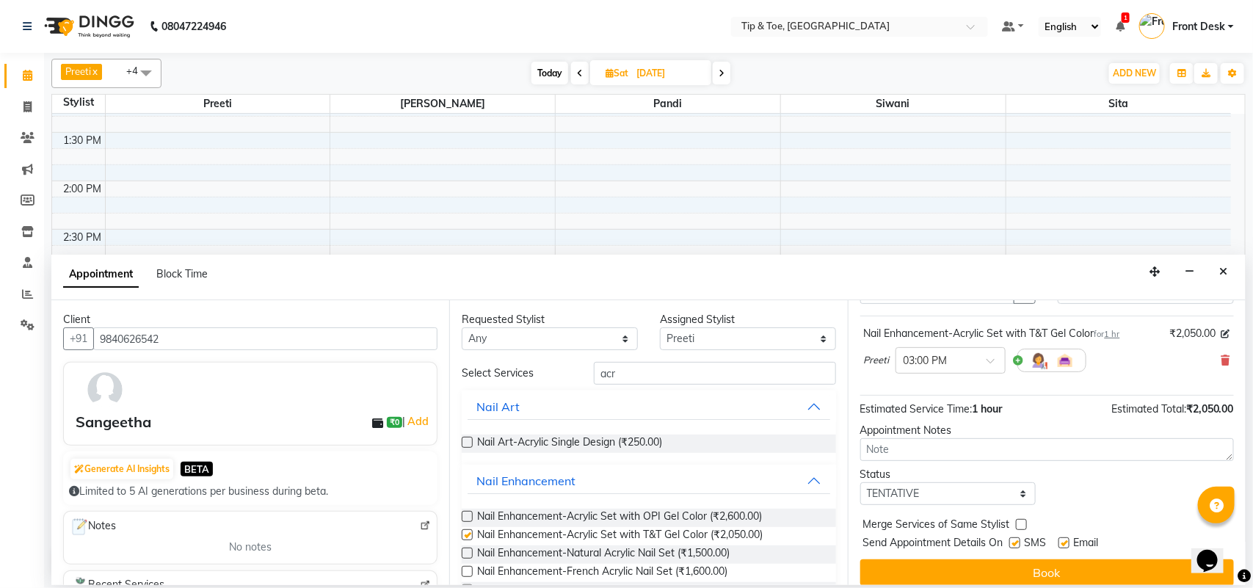
checkbox input "false"
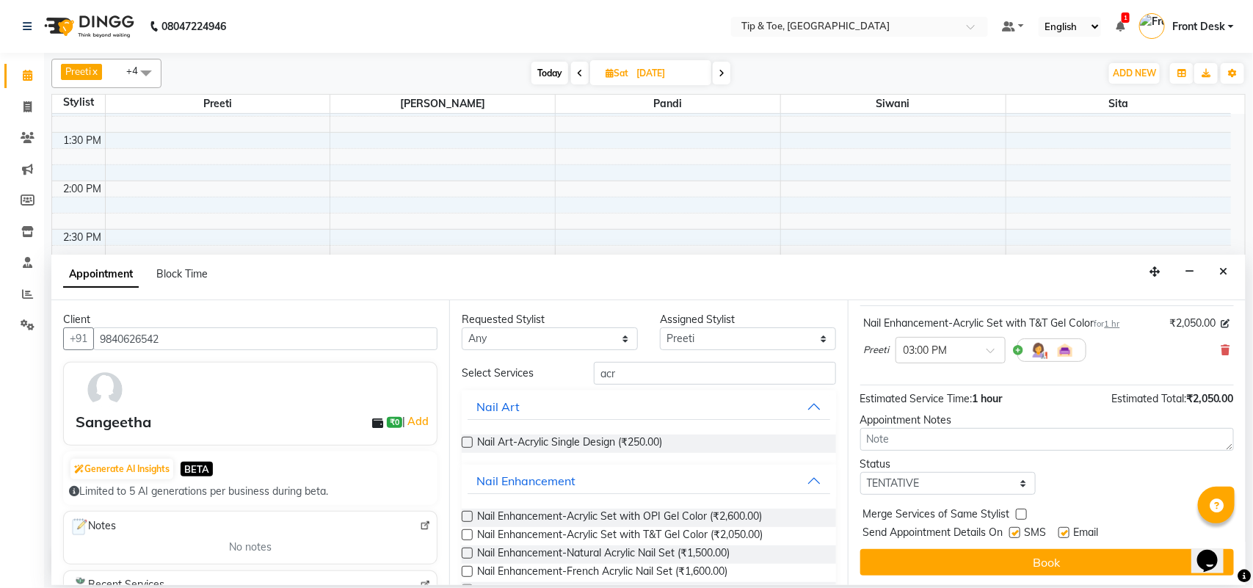
scroll to position [89, 0]
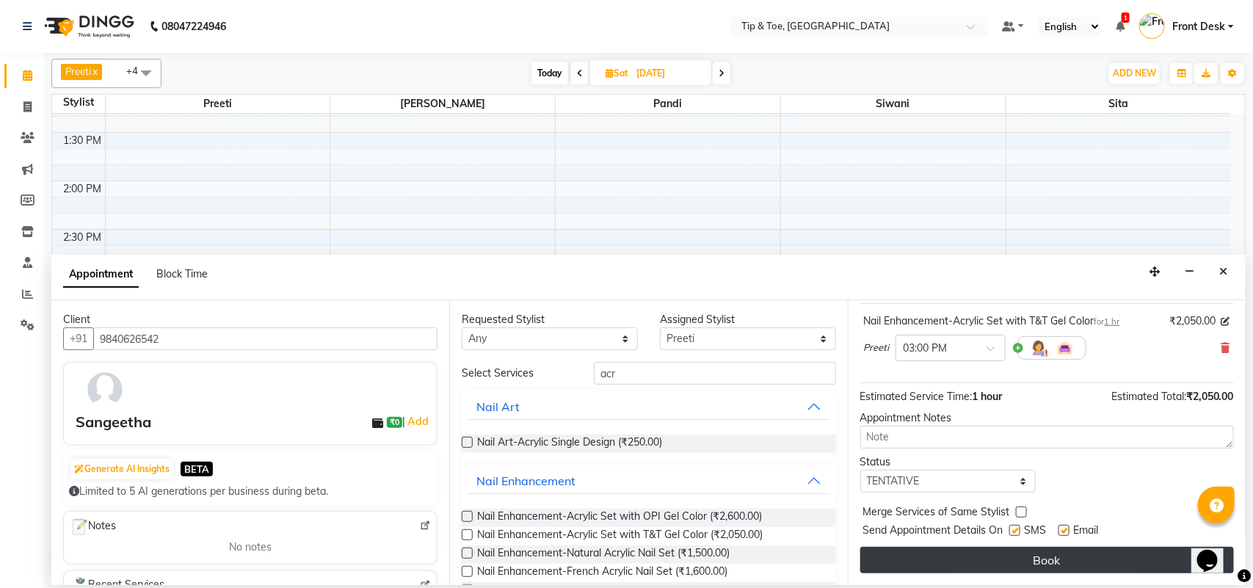
click at [1030, 555] on button "Book" at bounding box center [1048, 560] width 374 height 26
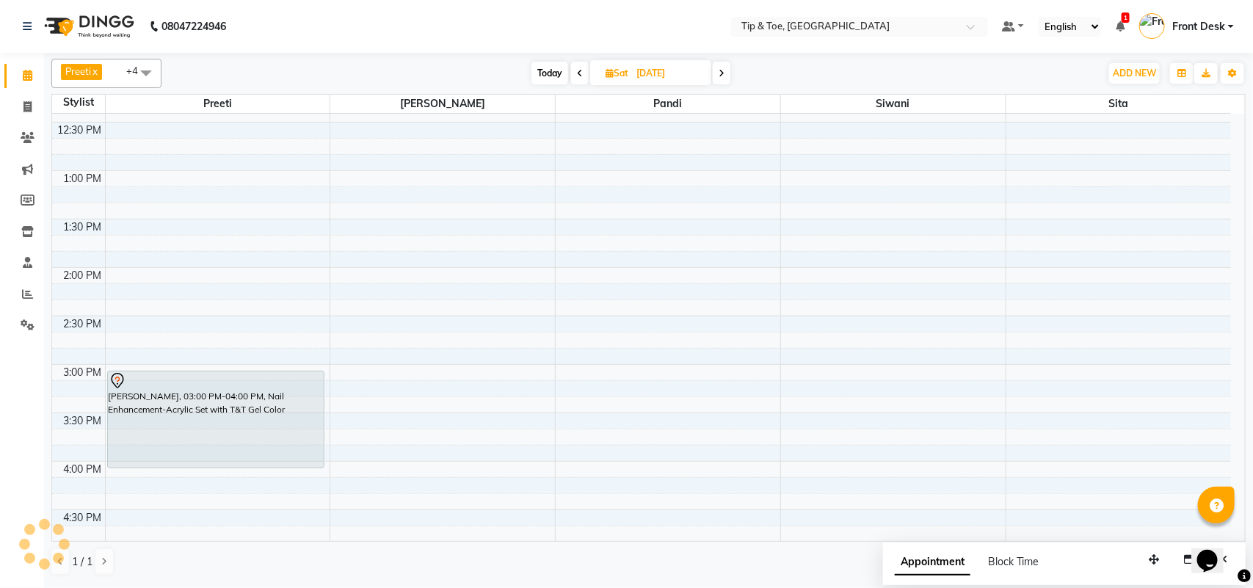
scroll to position [367, 0]
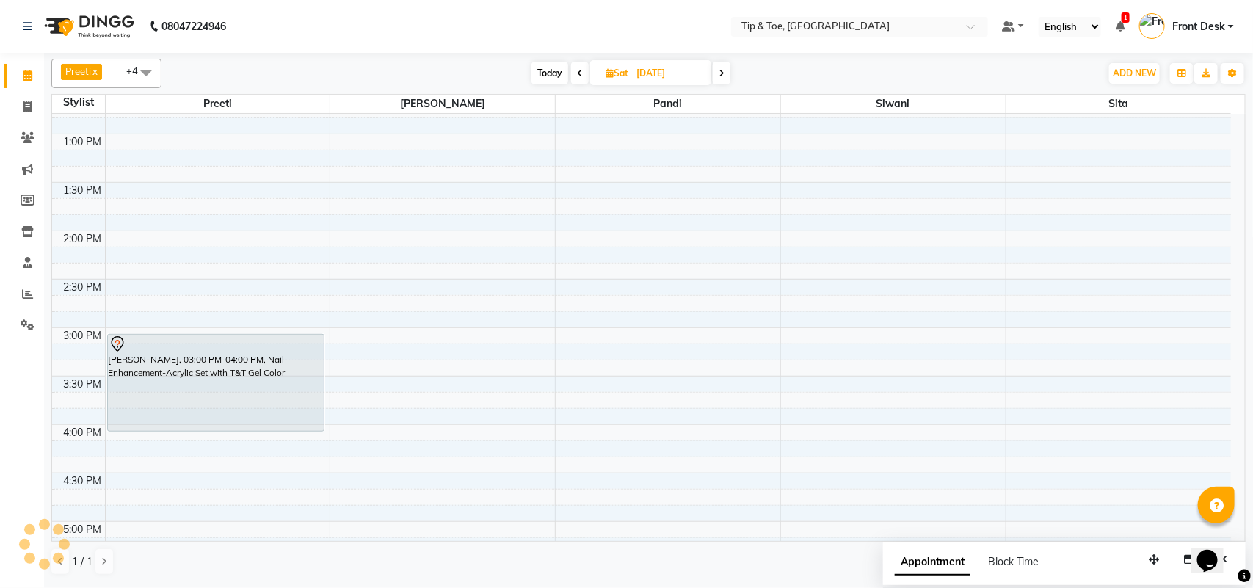
click at [537, 77] on span "Today" at bounding box center [550, 73] width 37 height 23
type input "04-10-2025"
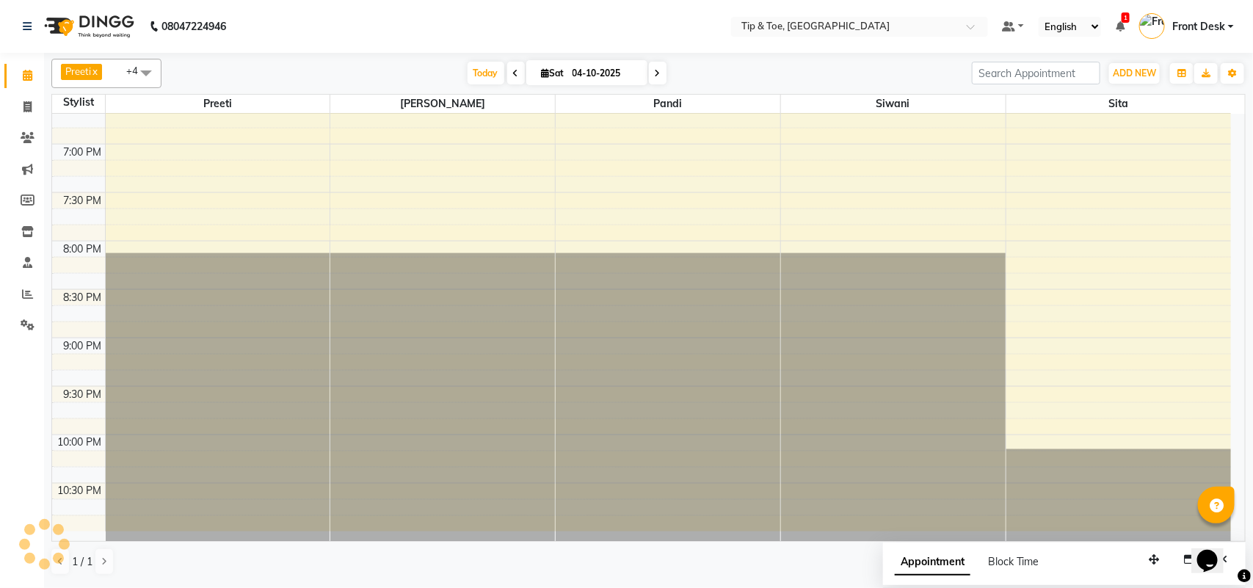
scroll to position [944, 0]
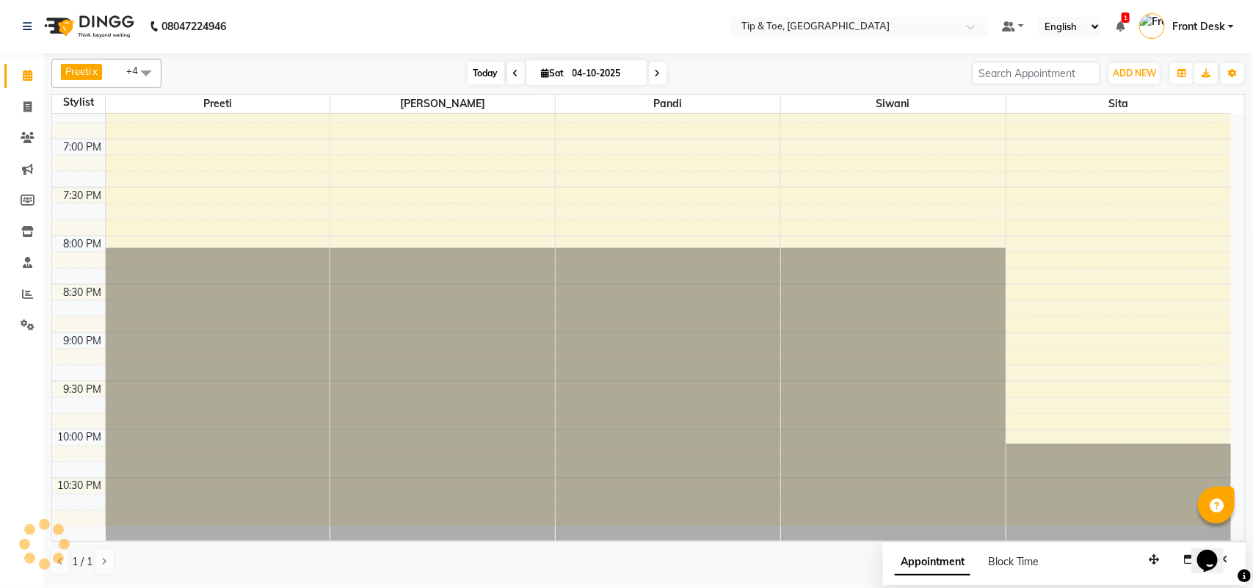
click at [477, 78] on span "Today" at bounding box center [486, 73] width 37 height 23
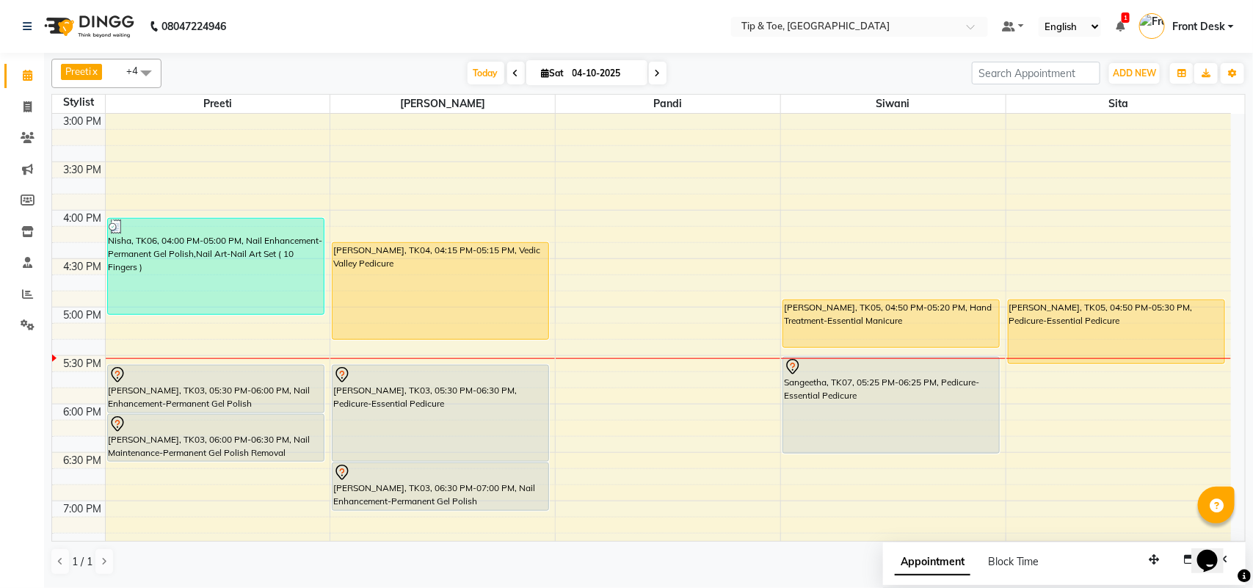
scroll to position [692, 0]
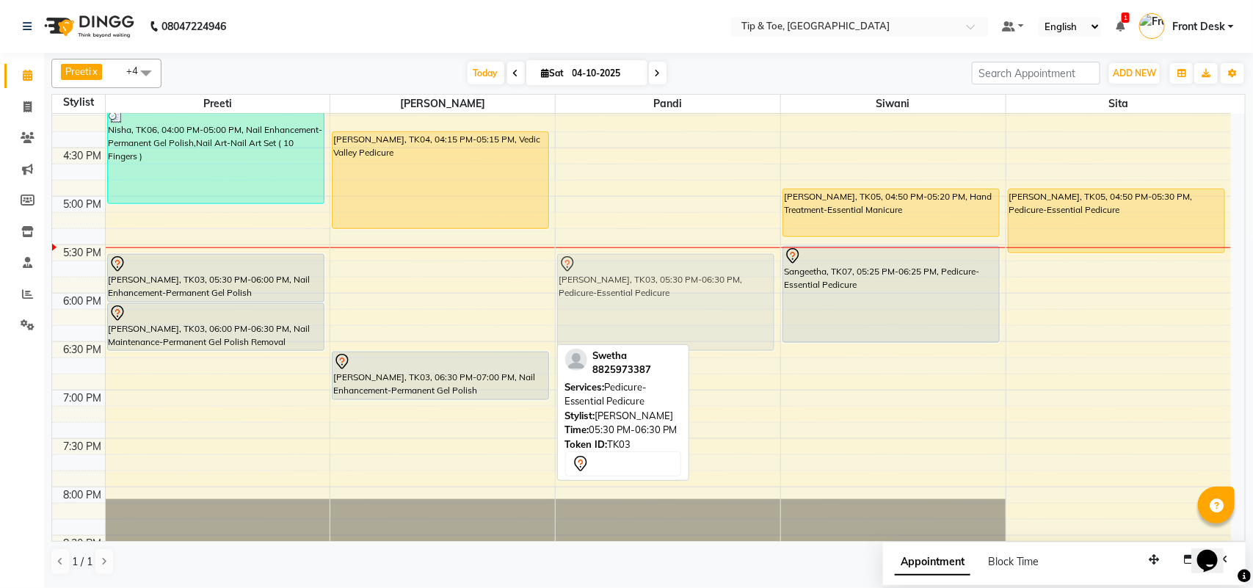
drag, startPoint x: 372, startPoint y: 303, endPoint x: 623, endPoint y: 303, distance: 250.4
click at [623, 303] on tr "Nikshitha, TK01, 10:30 AM-11:30 AM, Nail Maintenance-Acrylic Removal Nisha, TK0…" at bounding box center [641, 99] width 1179 height 1356
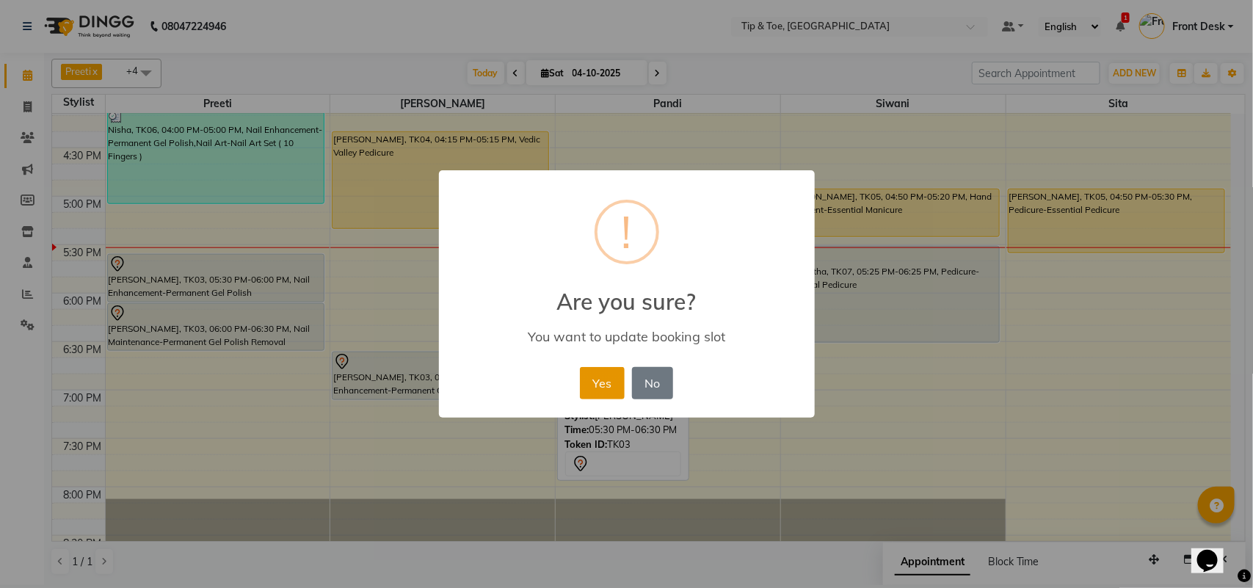
click at [593, 374] on button "Yes" at bounding box center [602, 383] width 45 height 32
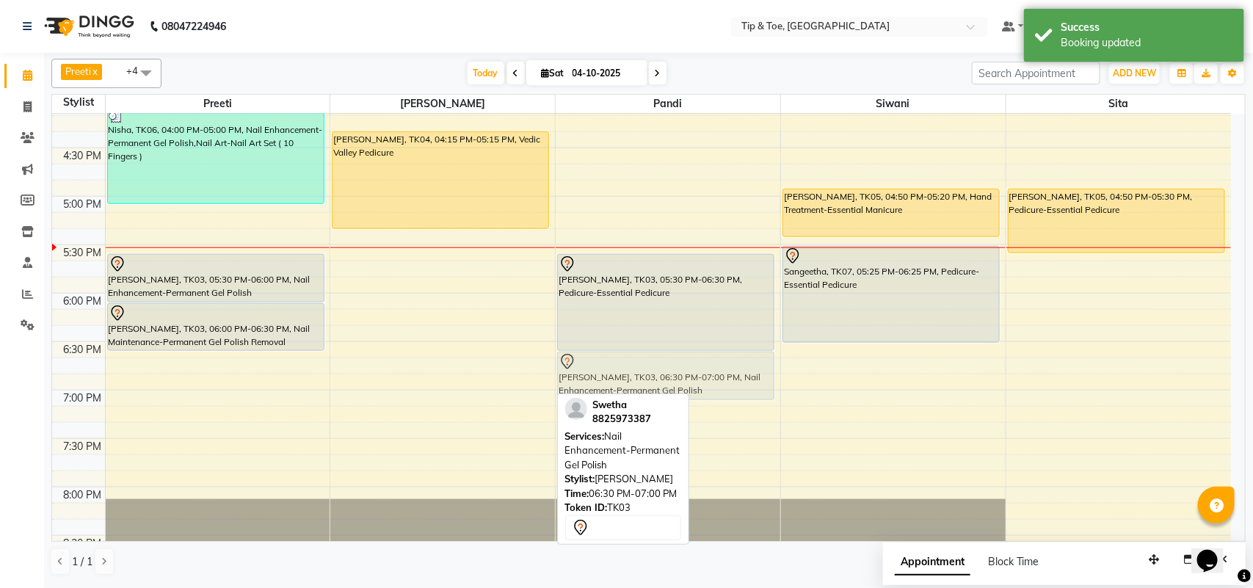
drag, startPoint x: 424, startPoint y: 380, endPoint x: 602, endPoint y: 383, distance: 178.5
click at [602, 383] on tr "Nikshitha, TK01, 10:30 AM-11:30 AM, Nail Maintenance-Acrylic Removal Nisha, TK0…" at bounding box center [641, 99] width 1179 height 1356
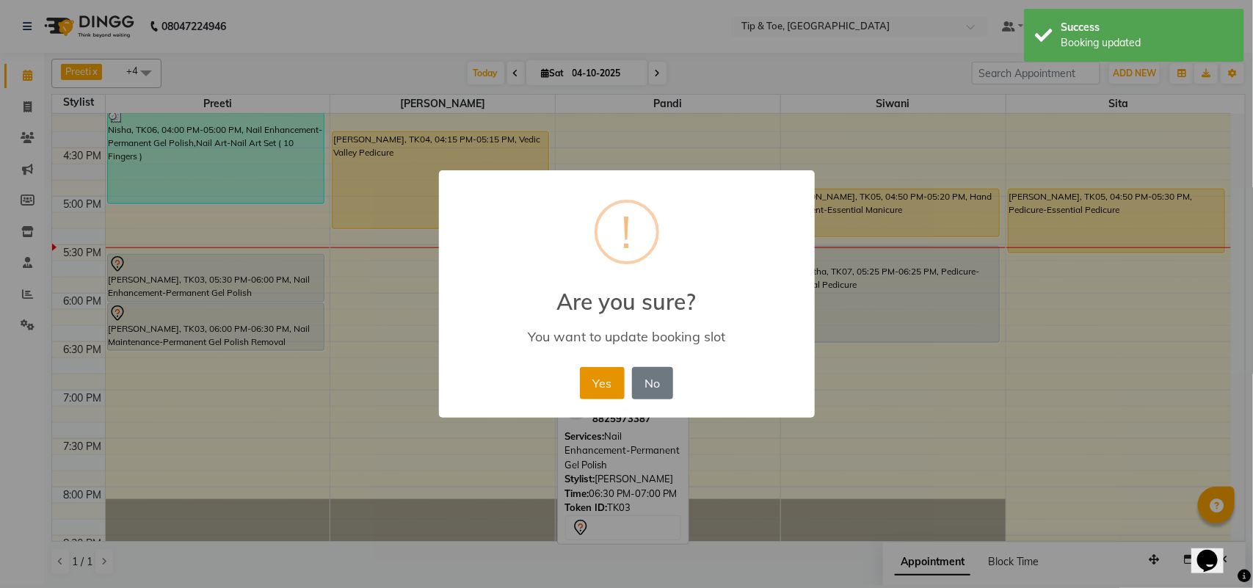
click at [598, 387] on button "Yes" at bounding box center [602, 383] width 45 height 32
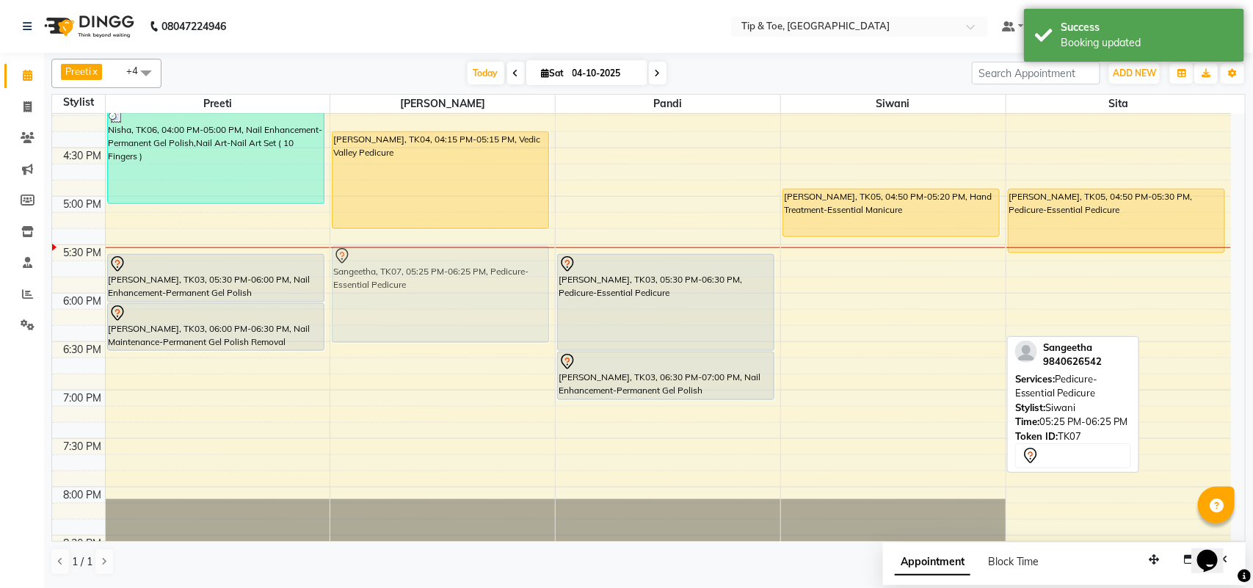
drag, startPoint x: 872, startPoint y: 291, endPoint x: 507, endPoint y: 284, distance: 365.0
click at [507, 284] on tr "Nikshitha, TK01, 10:30 AM-11:30 AM, Nail Maintenance-Acrylic Removal Nisha, TK0…" at bounding box center [641, 99] width 1179 height 1356
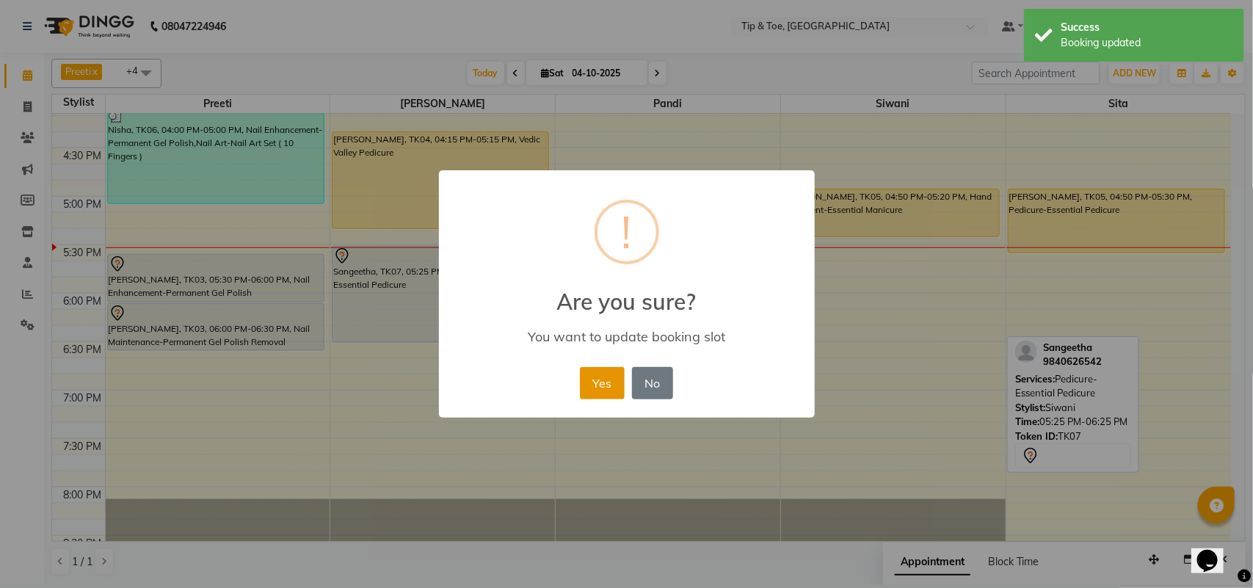
click at [615, 371] on button "Yes" at bounding box center [602, 383] width 45 height 32
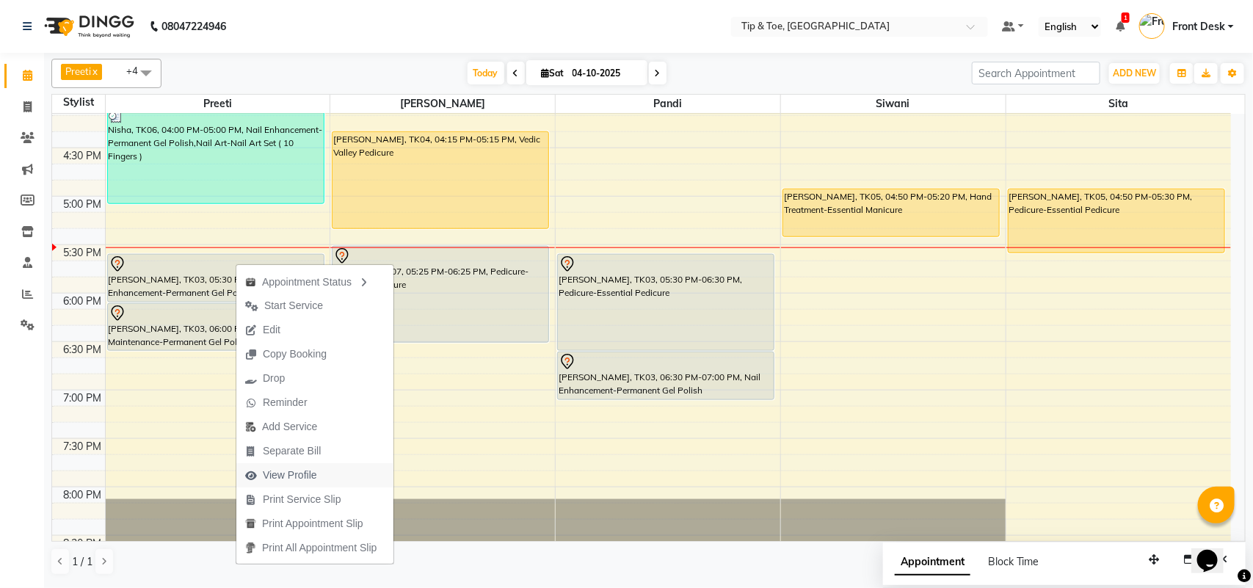
click at [314, 471] on span "View Profile" at bounding box center [290, 475] width 54 height 15
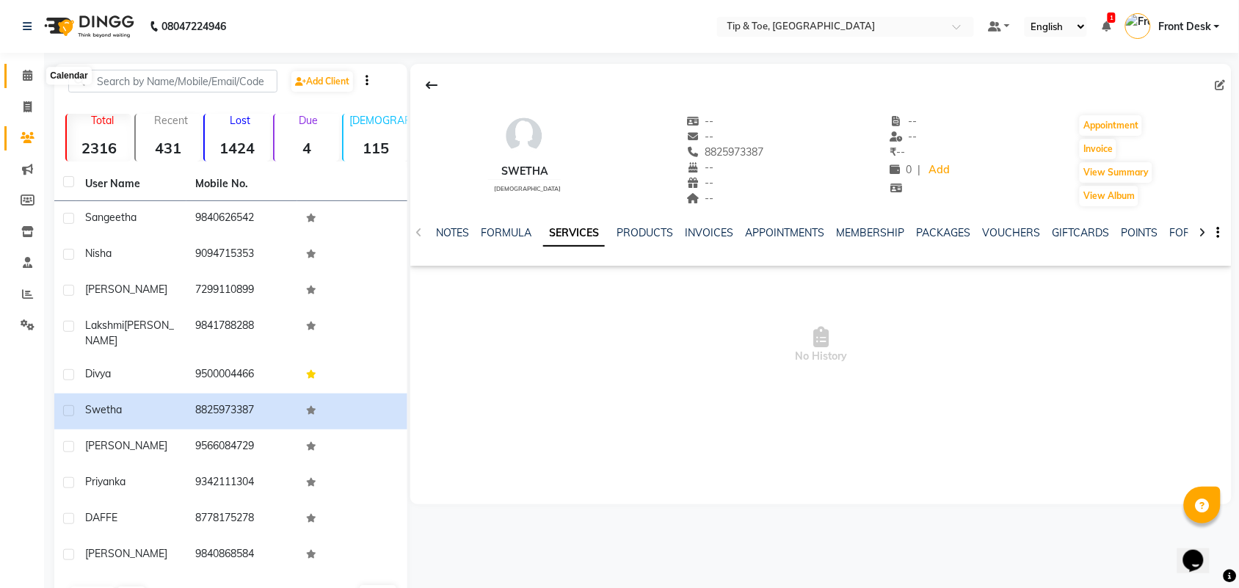
click at [33, 81] on span at bounding box center [28, 76] width 26 height 17
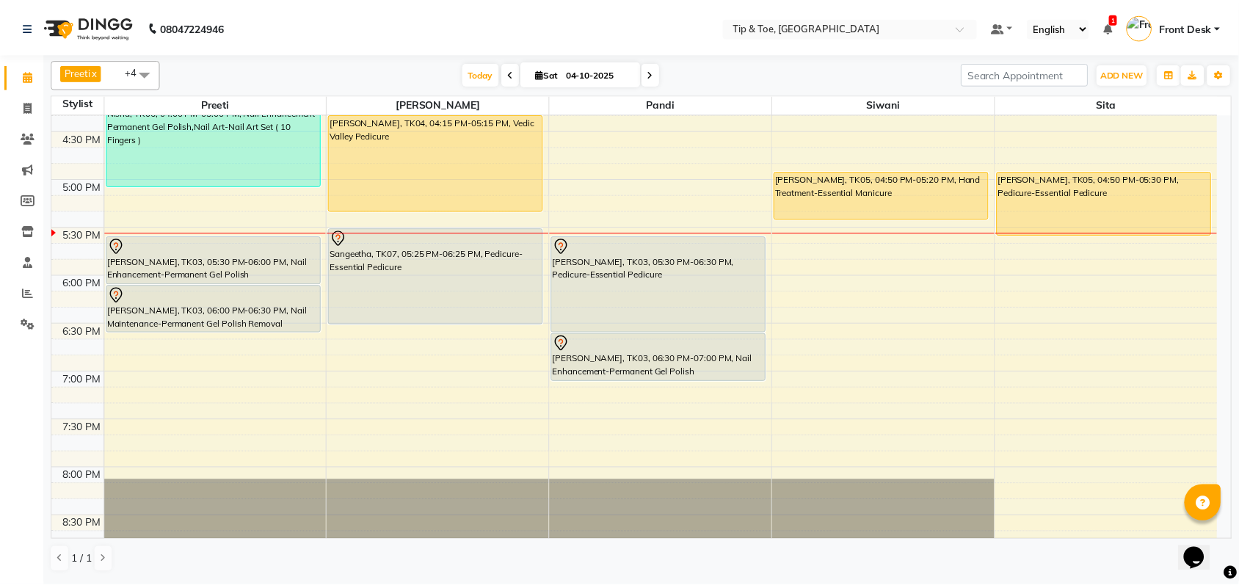
scroll to position [669, 0]
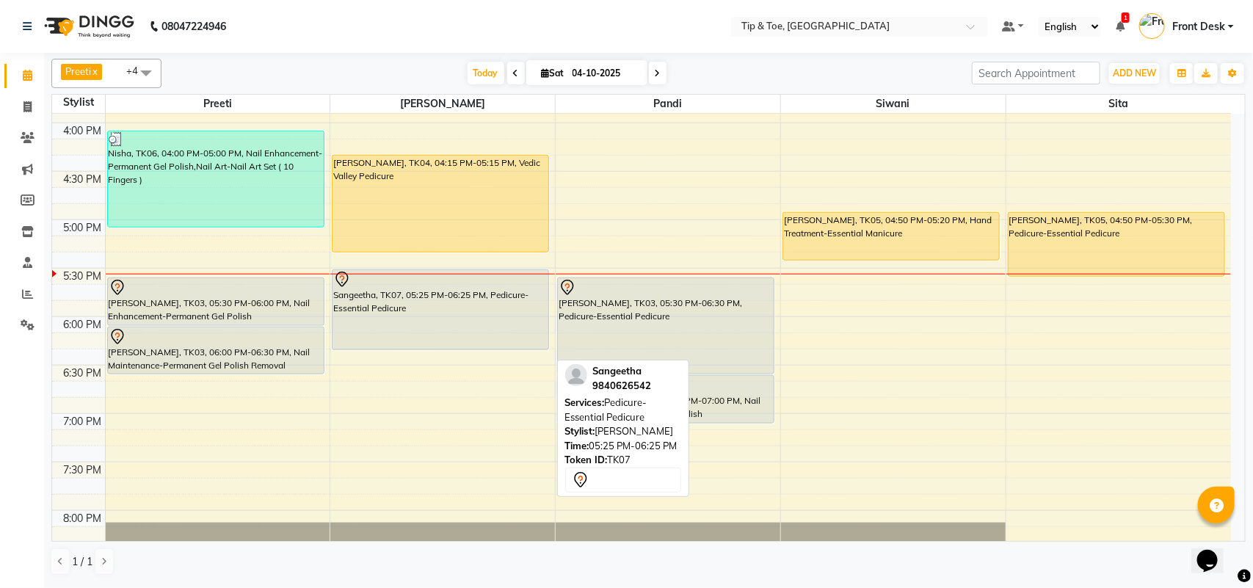
drag, startPoint x: 465, startPoint y: 365, endPoint x: 482, endPoint y: 350, distance: 22.4
click at [482, 350] on div "[PERSON_NAME], TK04, 04:15 PM-05:15 PM, Vedic Valley Pedicure Sangeetha, TK07, …" at bounding box center [442, 123] width 225 height 1356
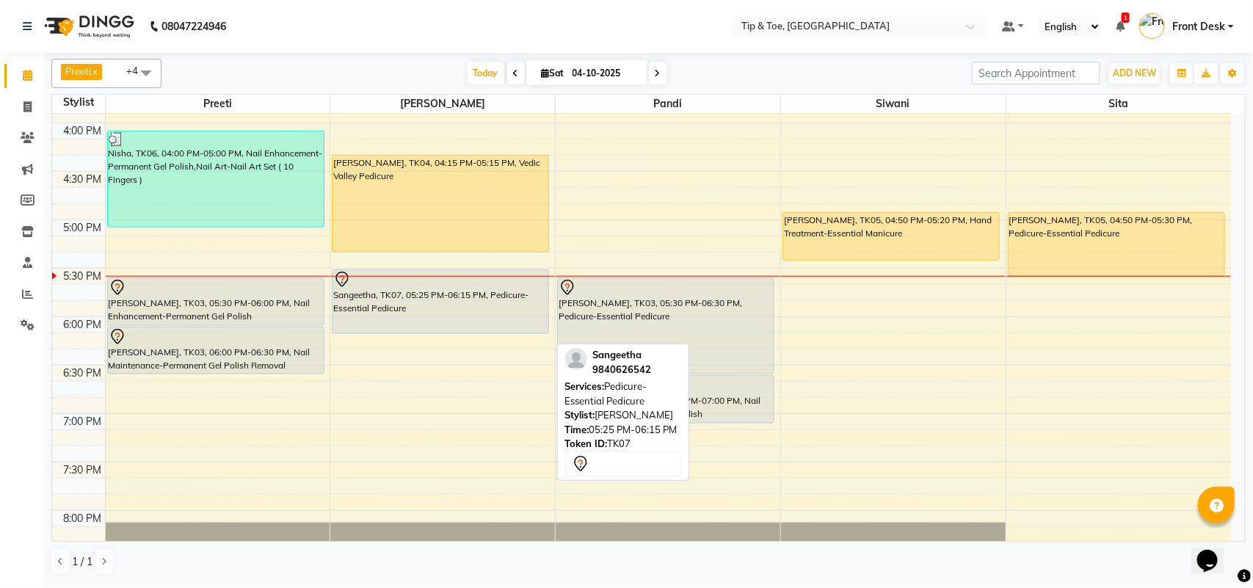
drag, startPoint x: 494, startPoint y: 350, endPoint x: 515, endPoint y: 329, distance: 29.1
click at [515, 329] on div "[PERSON_NAME], TK04, 04:15 PM-05:15 PM, Vedic Valley Pedicure Sangeetha, TK07, …" at bounding box center [442, 123] width 225 height 1356
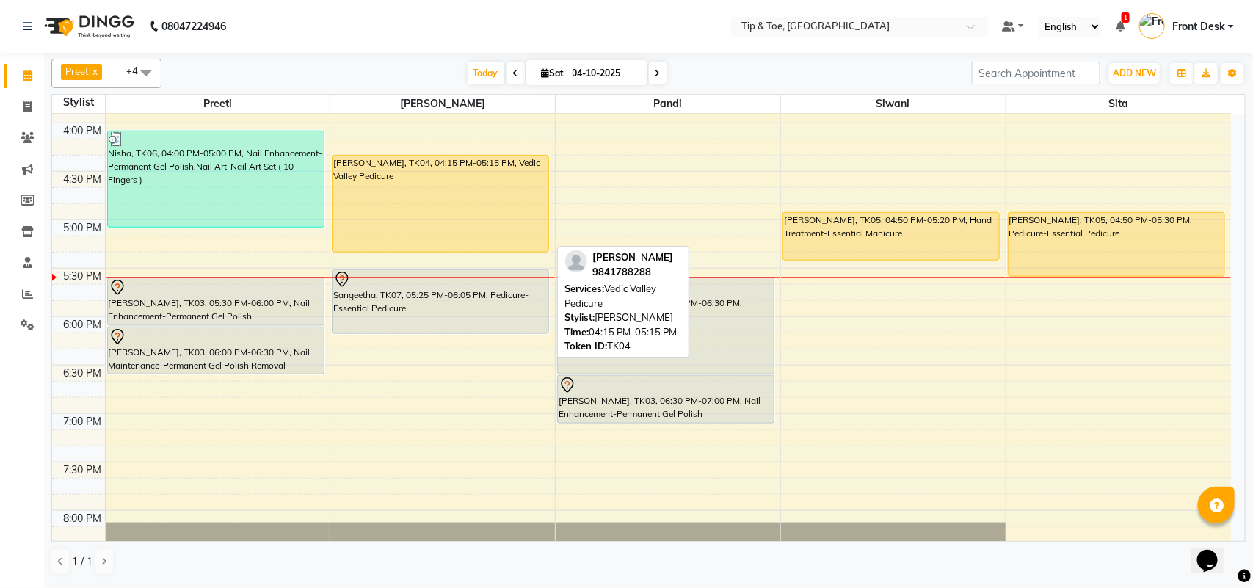
click at [427, 218] on div "[PERSON_NAME], TK04, 04:15 PM-05:15 PM, Vedic Valley Pedicure" at bounding box center [441, 204] width 216 height 96
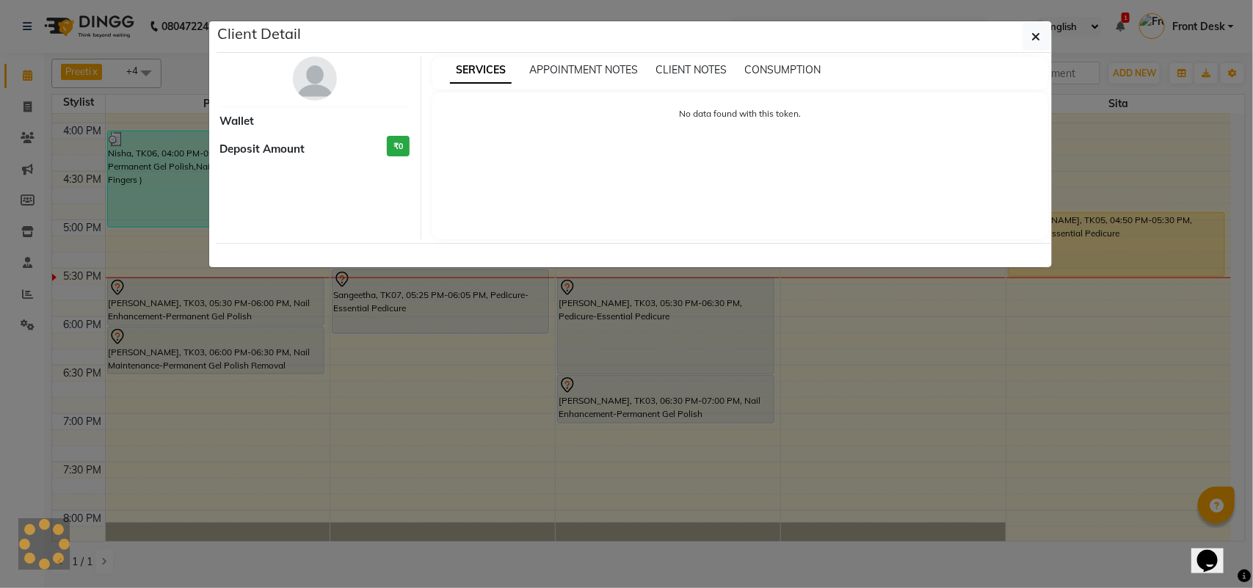
select select "1"
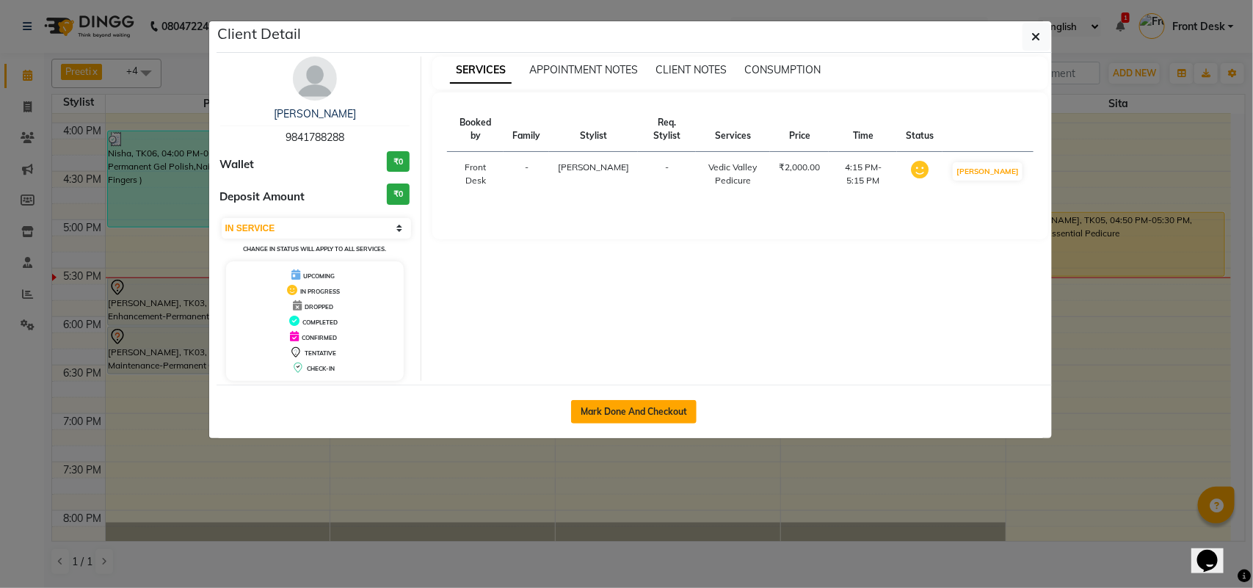
click at [625, 411] on button "Mark Done And Checkout" at bounding box center [634, 411] width 126 height 23
select select "5770"
select select "service"
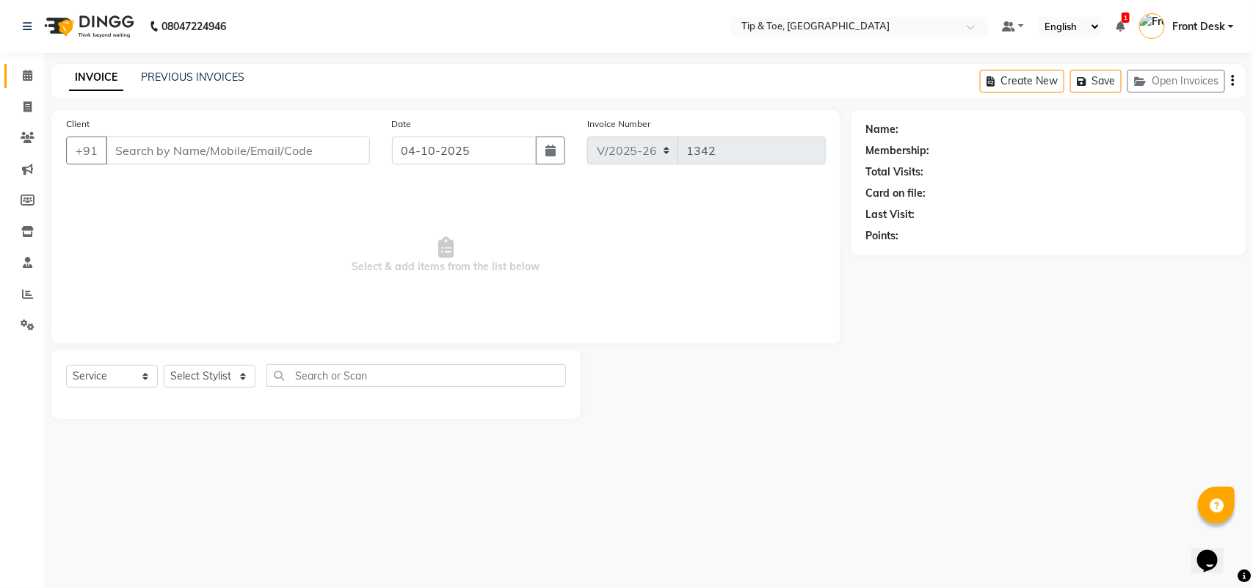
type input "9841788288"
select select "39914"
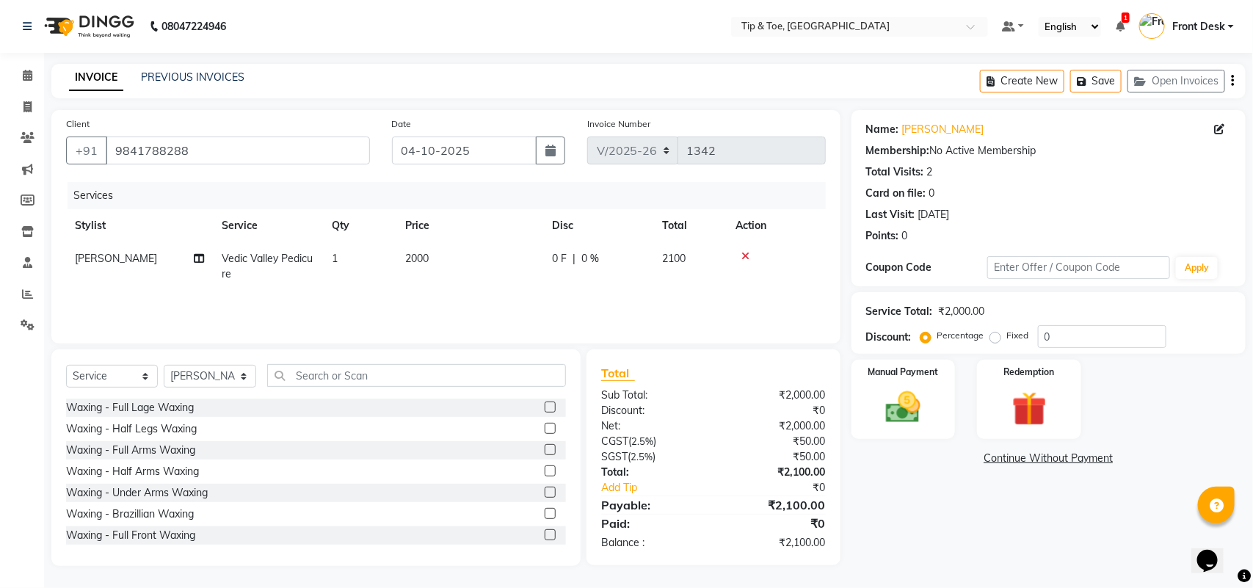
click at [412, 258] on span "2000" at bounding box center [416, 258] width 23 height 13
select select "39914"
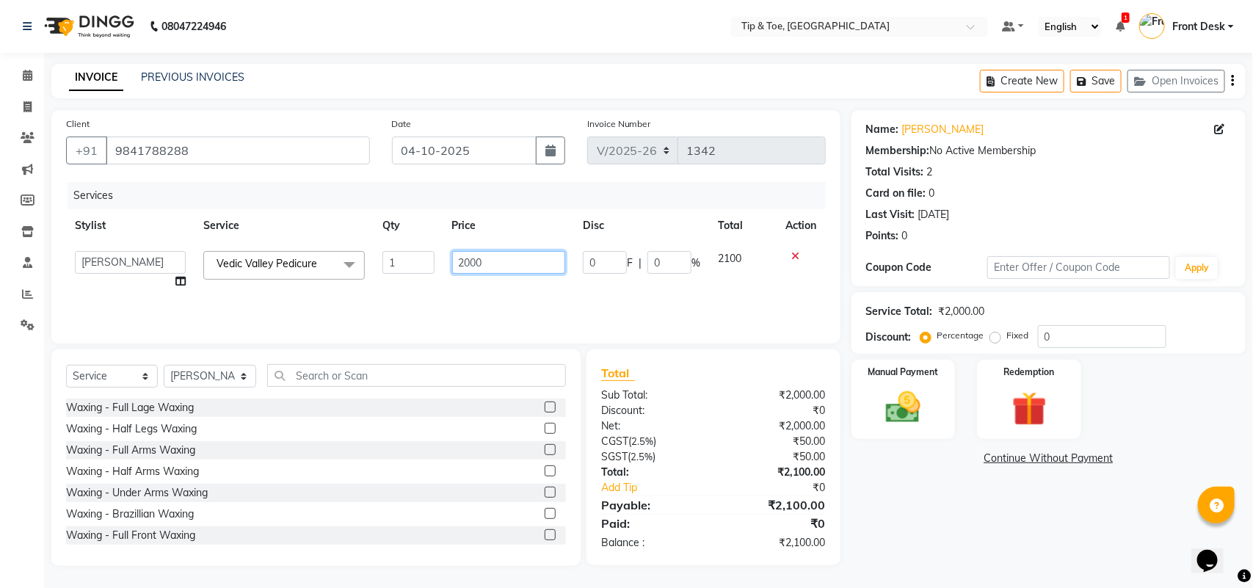
click at [468, 258] on input "2000" at bounding box center [509, 262] width 114 height 23
type input "1500"
click at [982, 514] on div "Name: [PERSON_NAME] Membership: No Active Membership Total Visits: 2 Card on fi…" at bounding box center [1054, 338] width 405 height 456
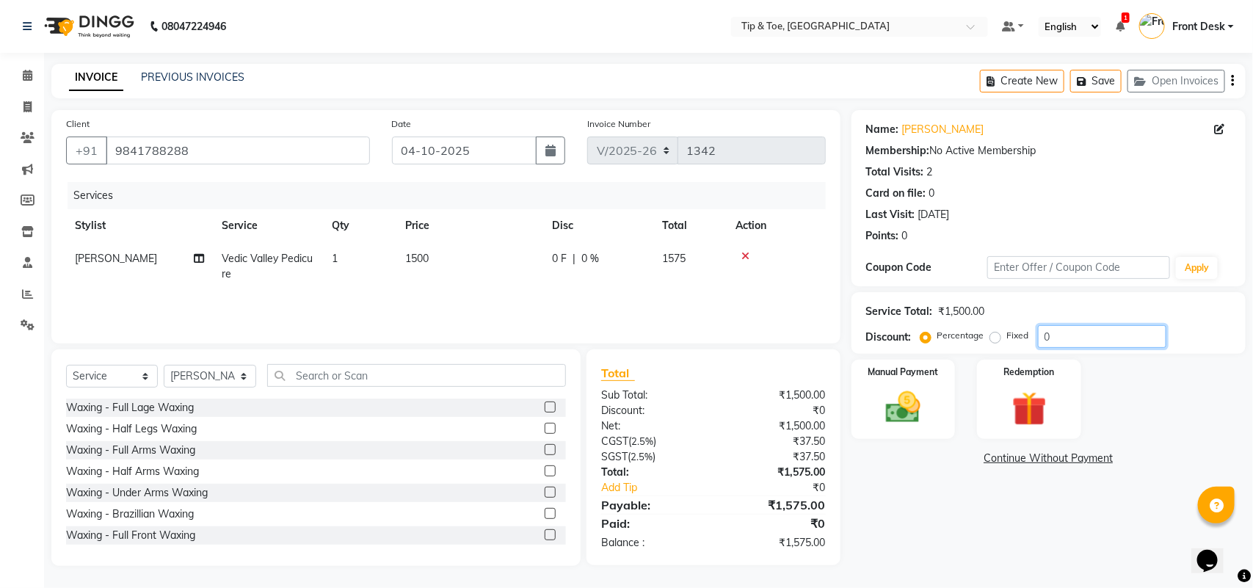
click at [1131, 341] on input "0" at bounding box center [1102, 336] width 128 height 23
type input "0"
click at [924, 408] on img at bounding box center [903, 407] width 58 height 41
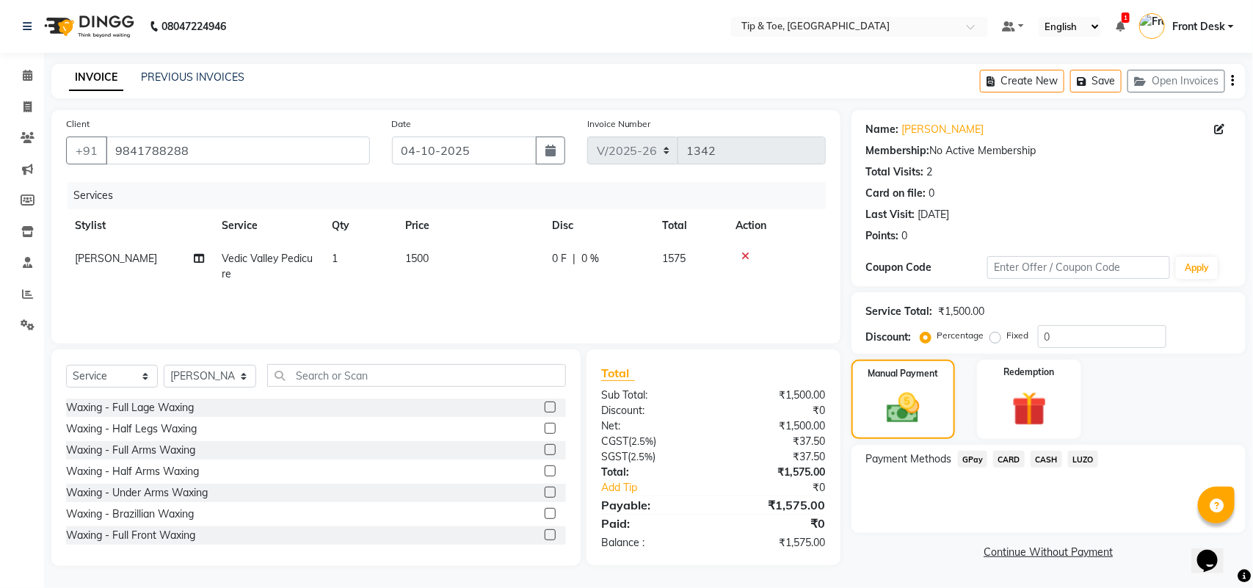
click at [977, 461] on span "GPay" at bounding box center [973, 459] width 30 height 17
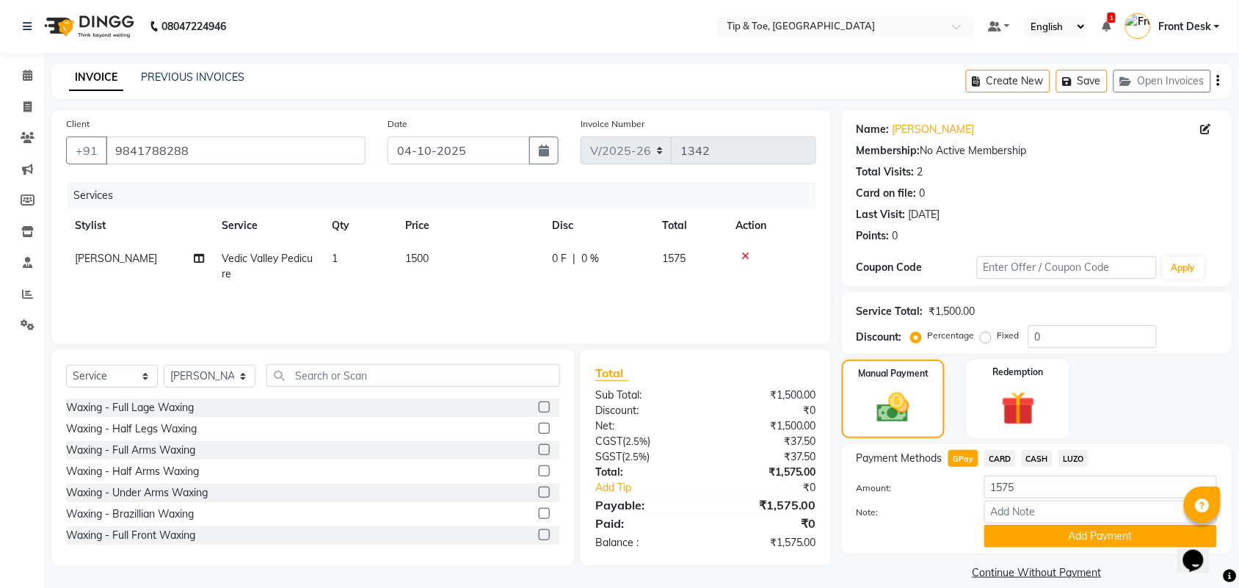
scroll to position [17, 0]
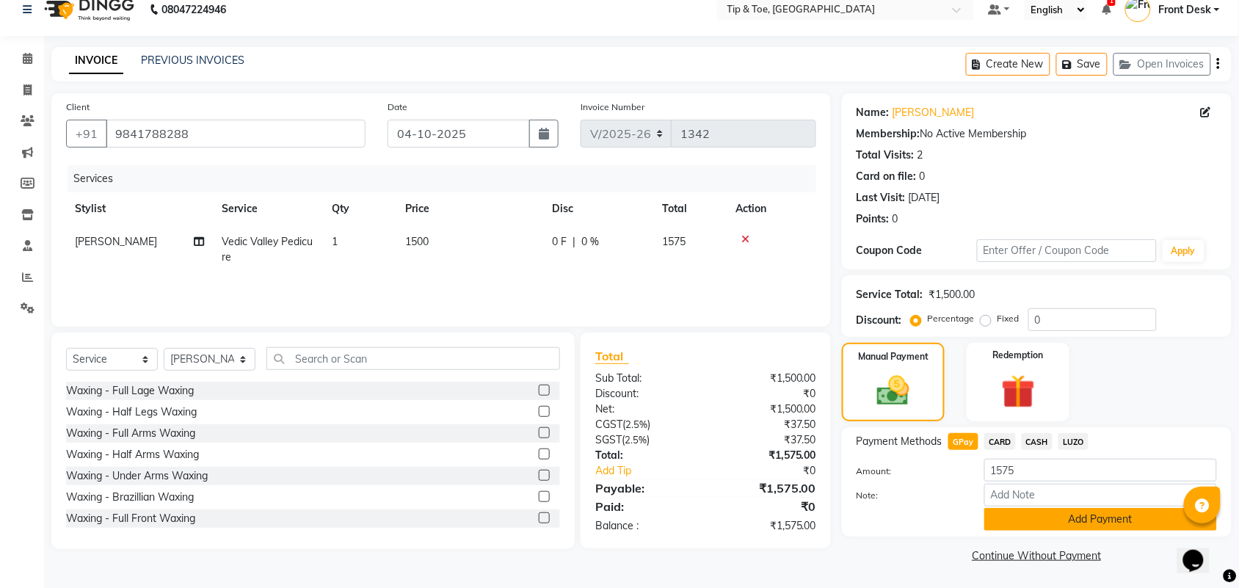
click at [1051, 523] on button "Add Payment" at bounding box center [1101, 519] width 233 height 23
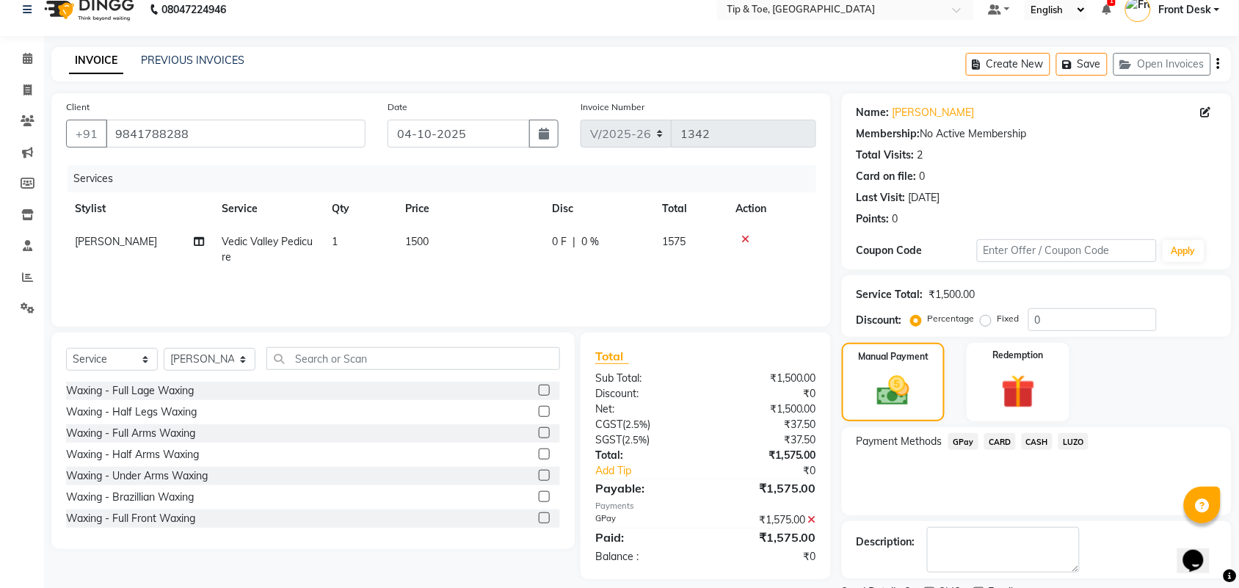
scroll to position [79, 0]
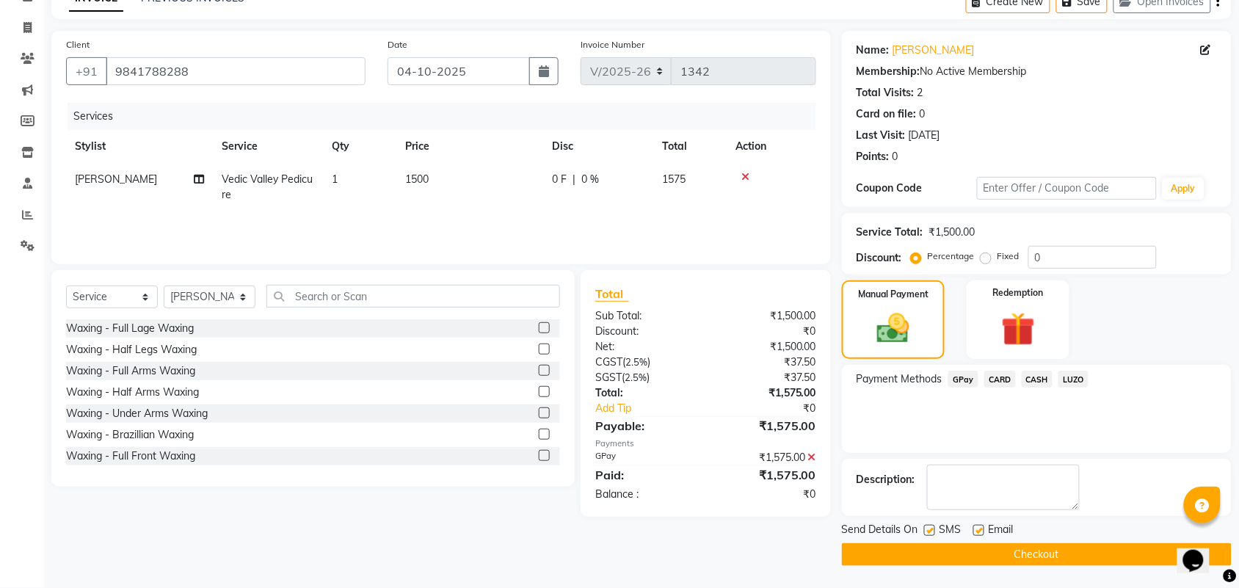
click at [908, 548] on button "Checkout" at bounding box center [1037, 554] width 390 height 23
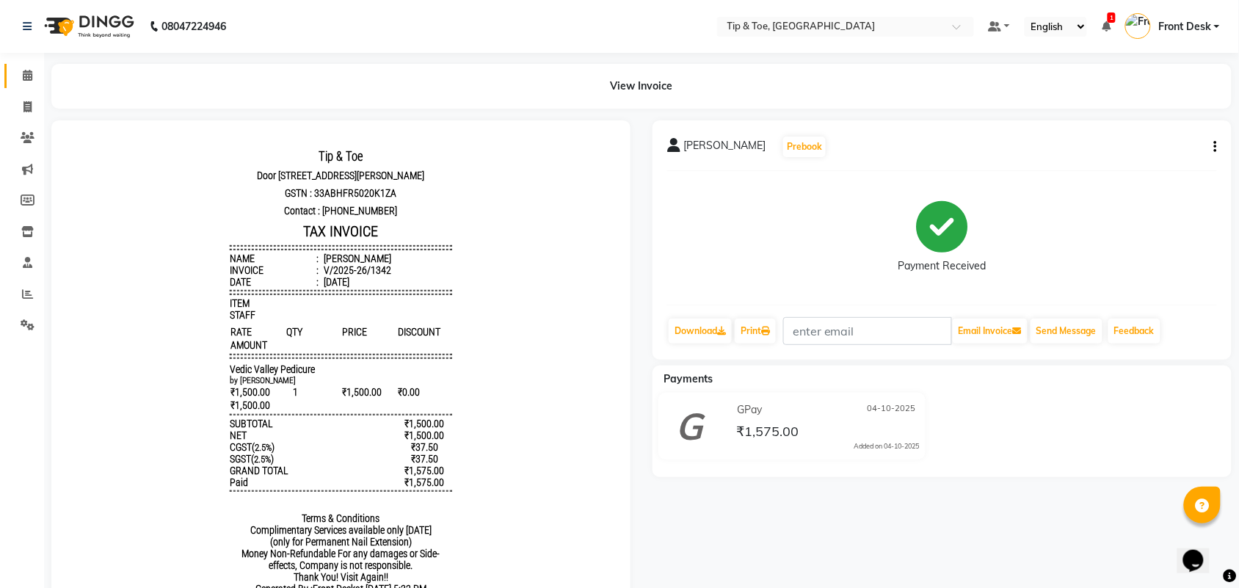
click at [26, 64] on link "Calendar" at bounding box center [21, 76] width 35 height 24
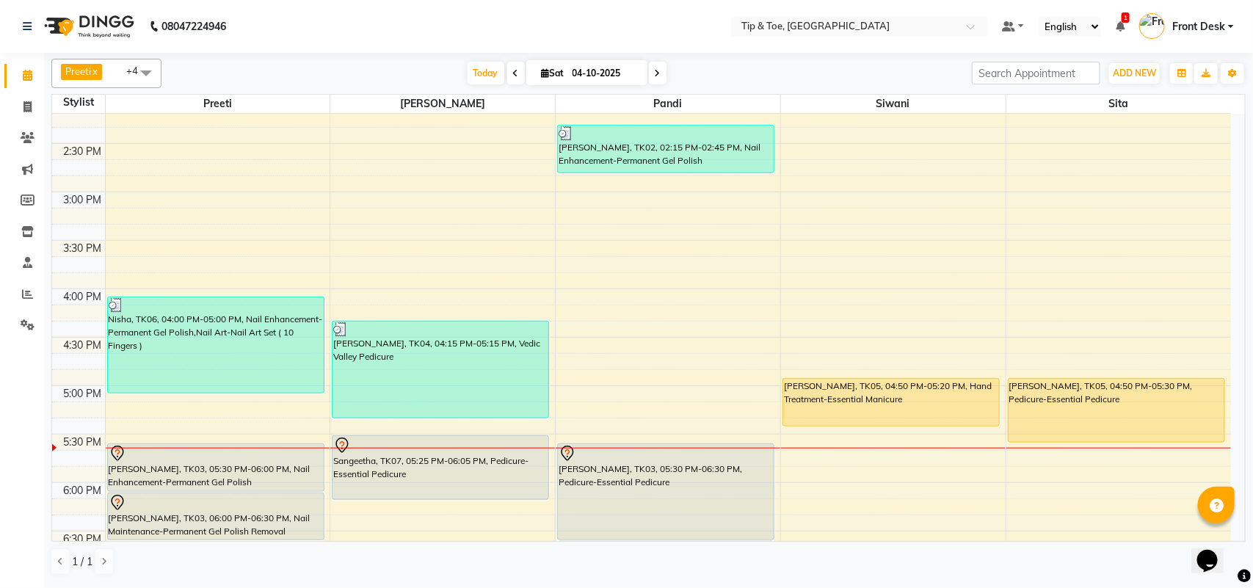
scroll to position [551, 0]
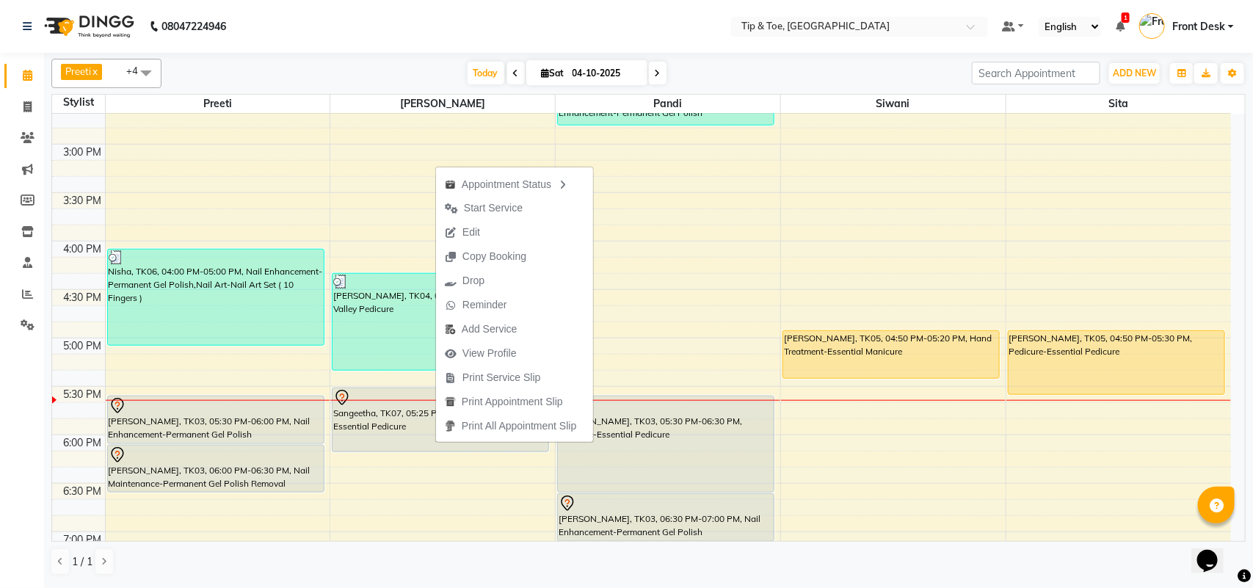
click at [496, 210] on span "Start Service" at bounding box center [493, 207] width 59 height 15
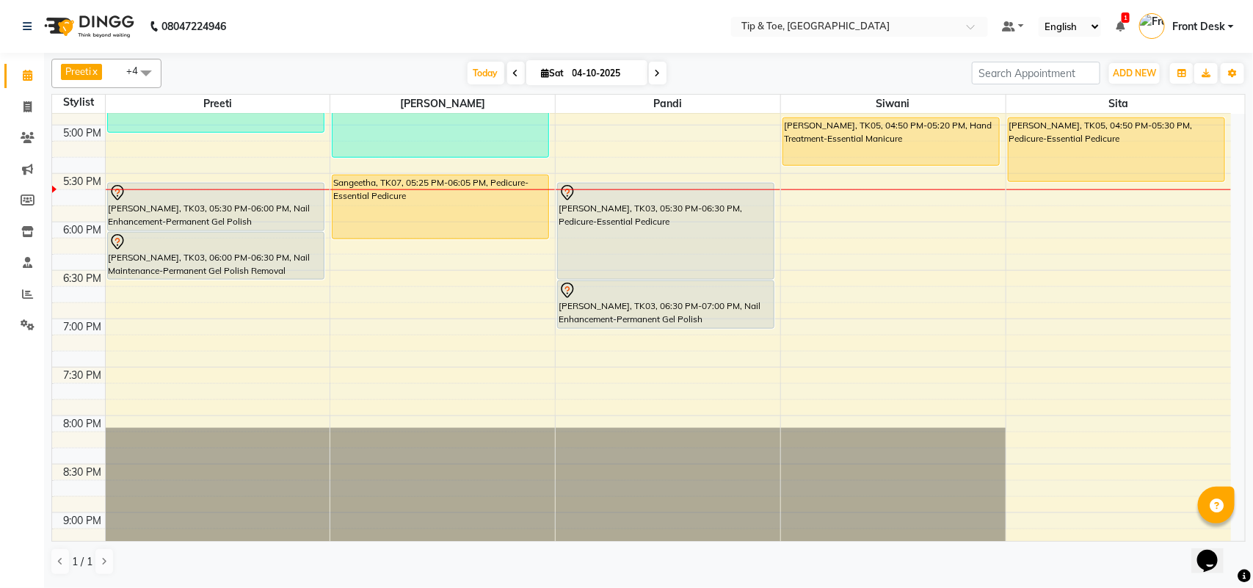
scroll to position [669, 0]
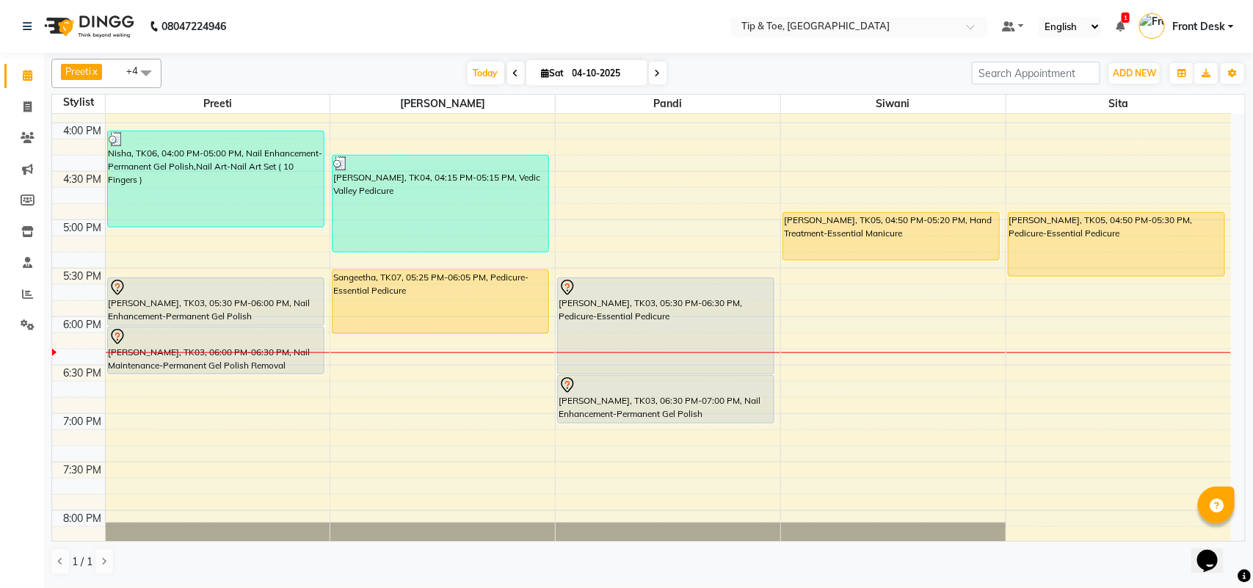
click at [659, 66] on span at bounding box center [658, 73] width 18 height 23
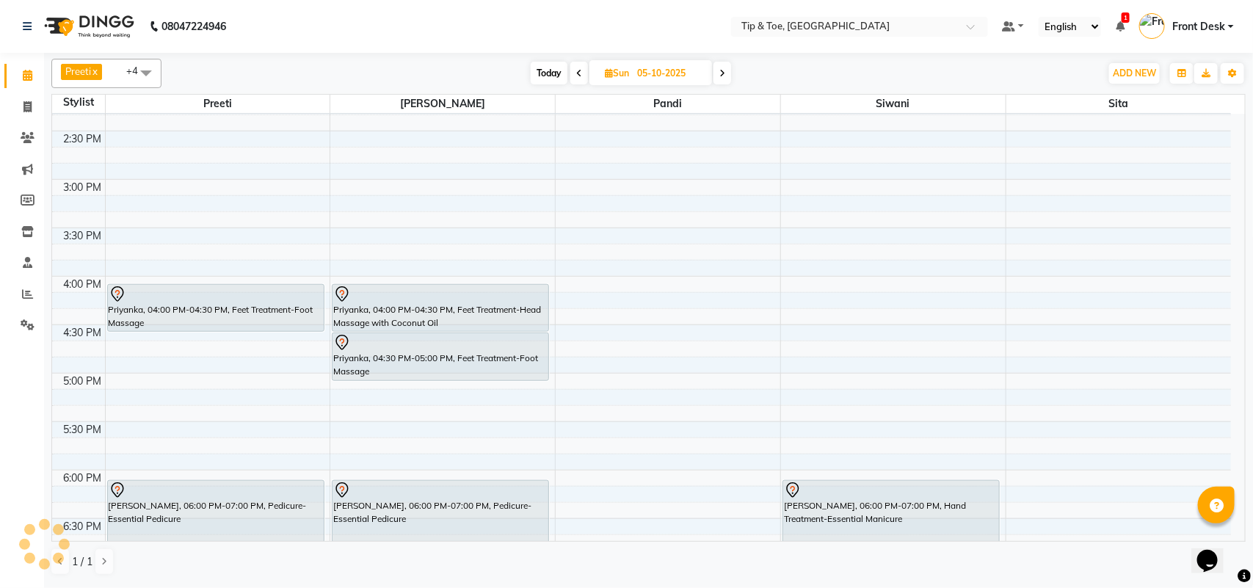
scroll to position [57, 0]
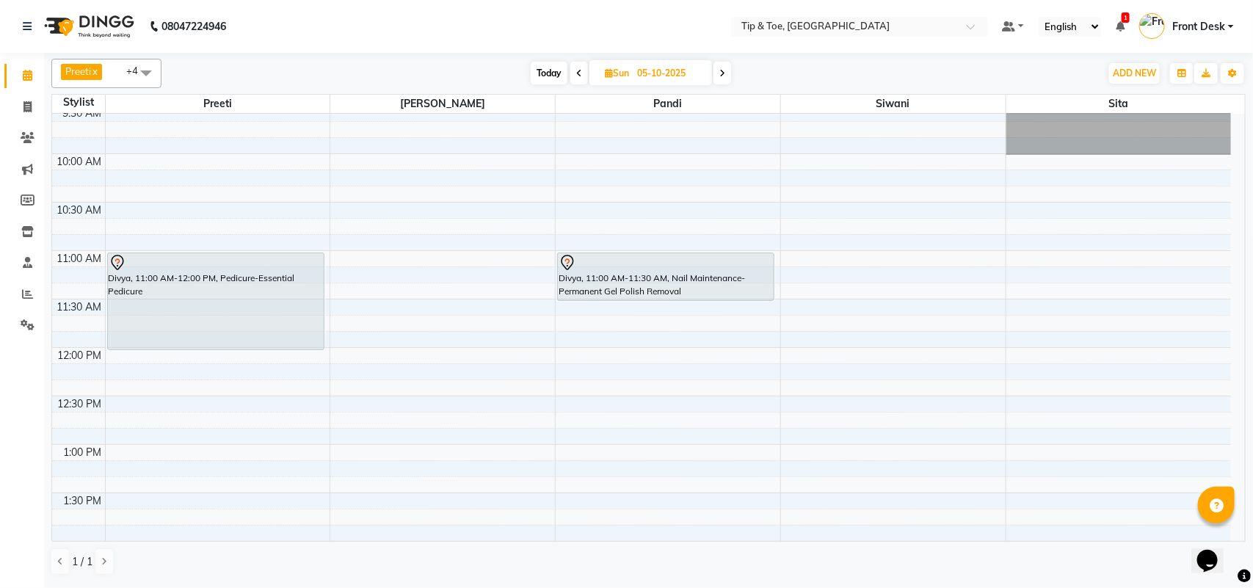
click at [728, 74] on span at bounding box center [723, 73] width 18 height 23
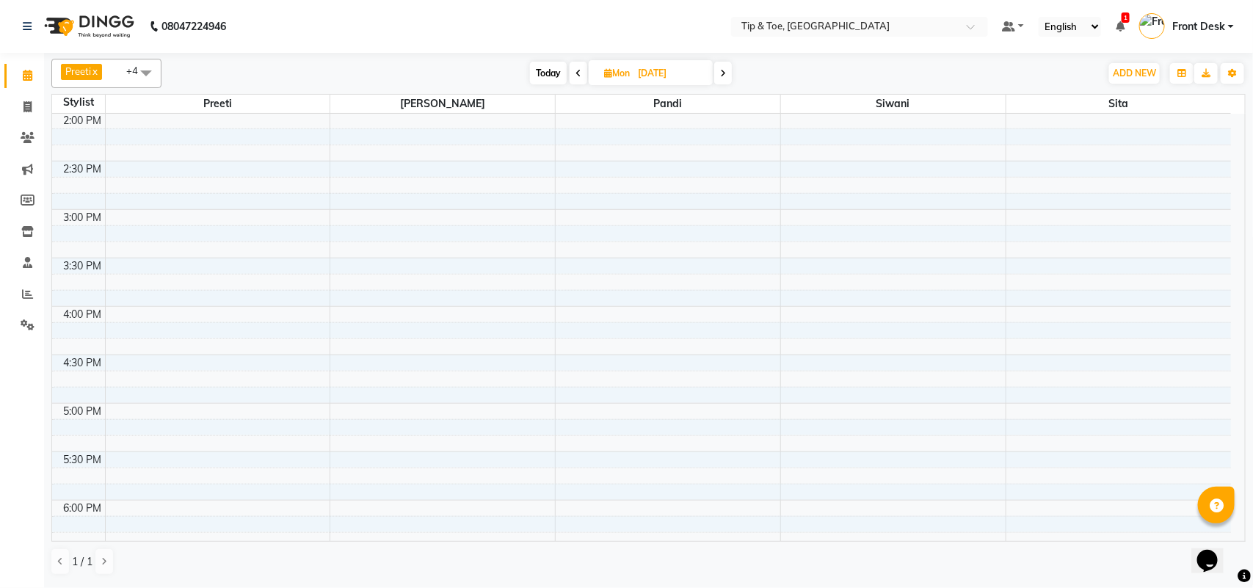
scroll to position [118, 0]
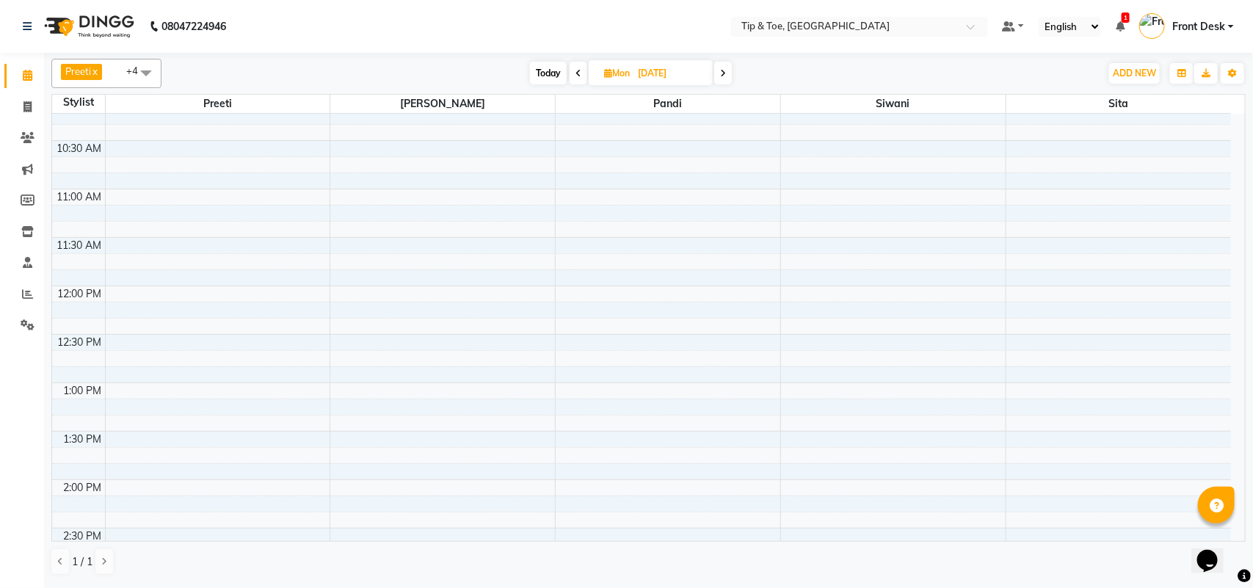
click at [551, 73] on span "Today" at bounding box center [548, 73] width 37 height 23
type input "04-10-2025"
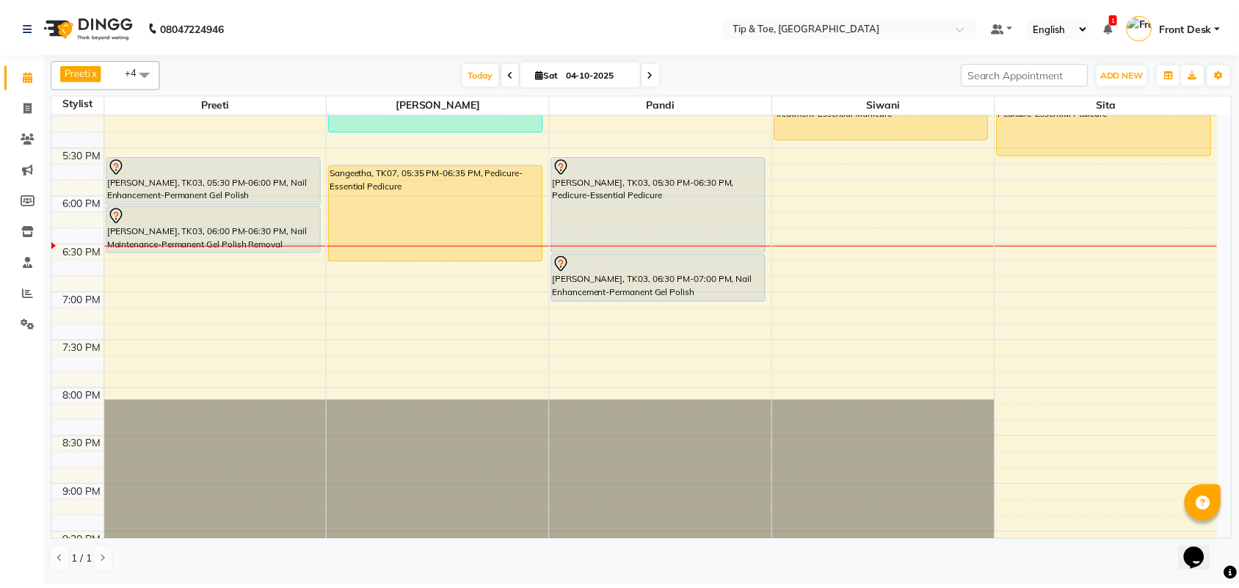
scroll to position [761, 0]
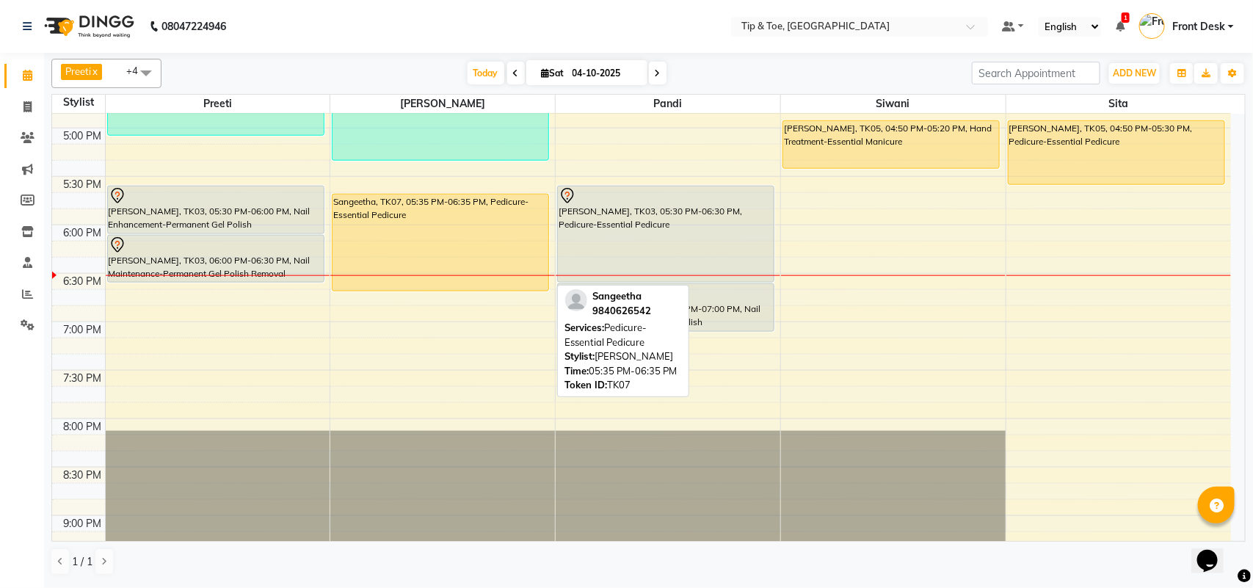
click at [468, 225] on div "Sangeetha, TK07, 05:35 PM-06:35 PM, Pedicure-Essential Pedicure" at bounding box center [441, 243] width 216 height 96
select select "1"
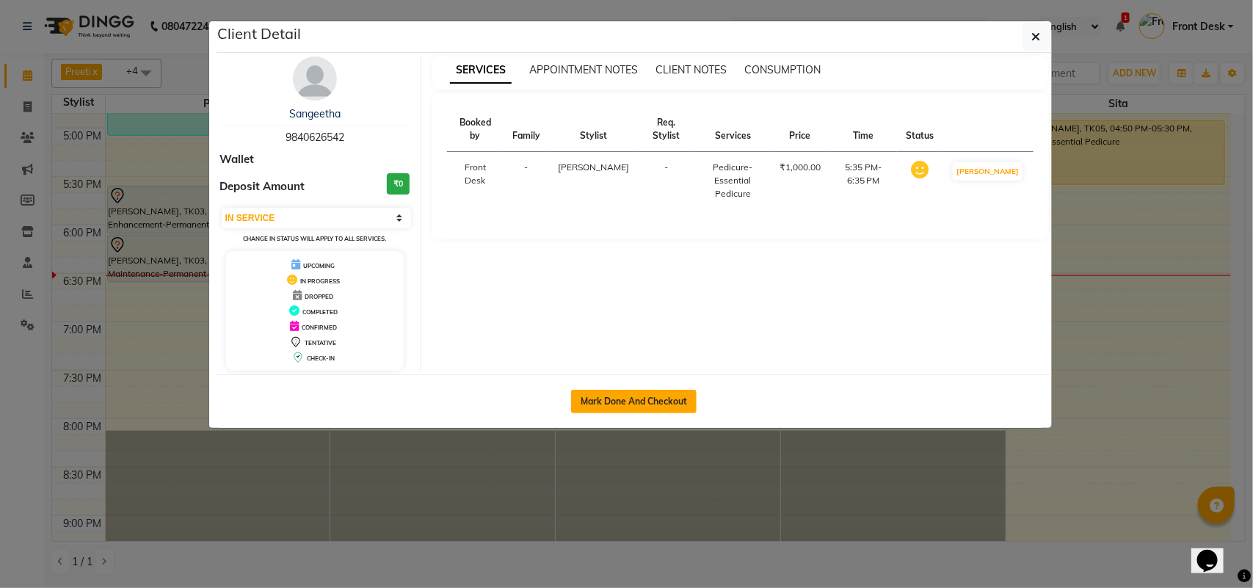
click at [584, 391] on button "Mark Done And Checkout" at bounding box center [634, 401] width 126 height 23
select select "service"
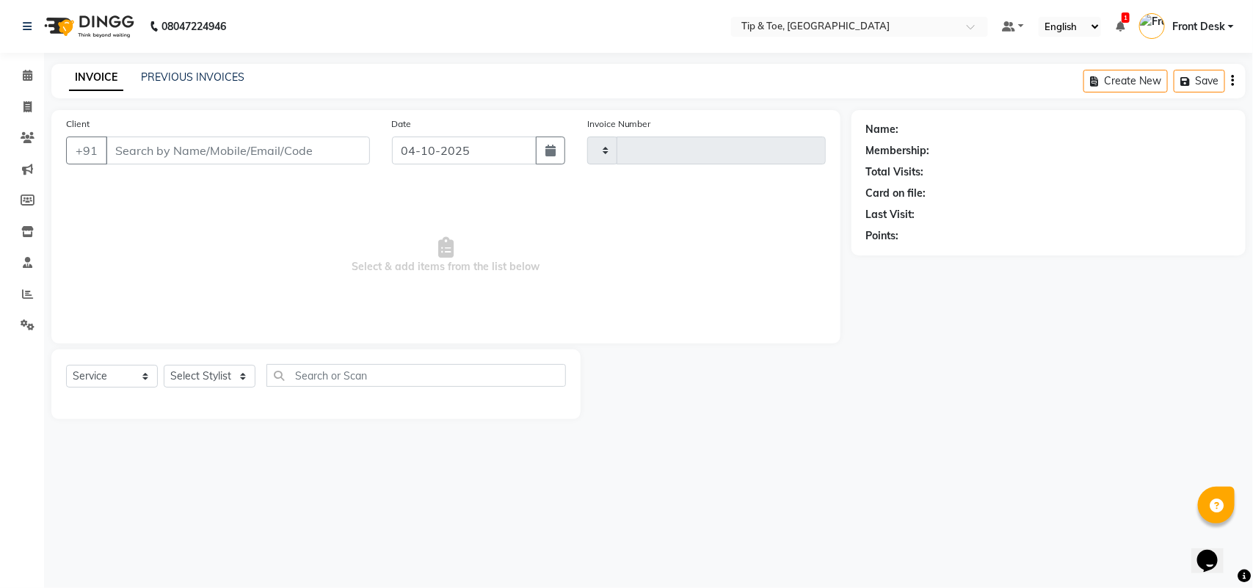
type input "1343"
select select "5770"
type input "9840626542"
select select "39914"
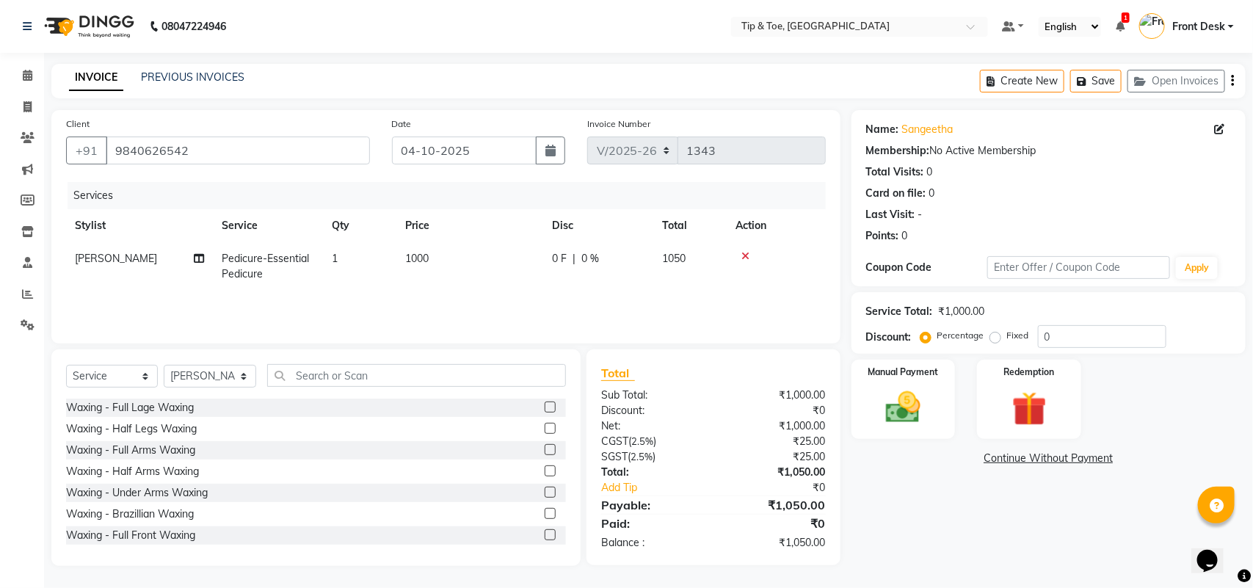
click at [430, 253] on td "1000" at bounding box center [469, 266] width 147 height 48
select select "39914"
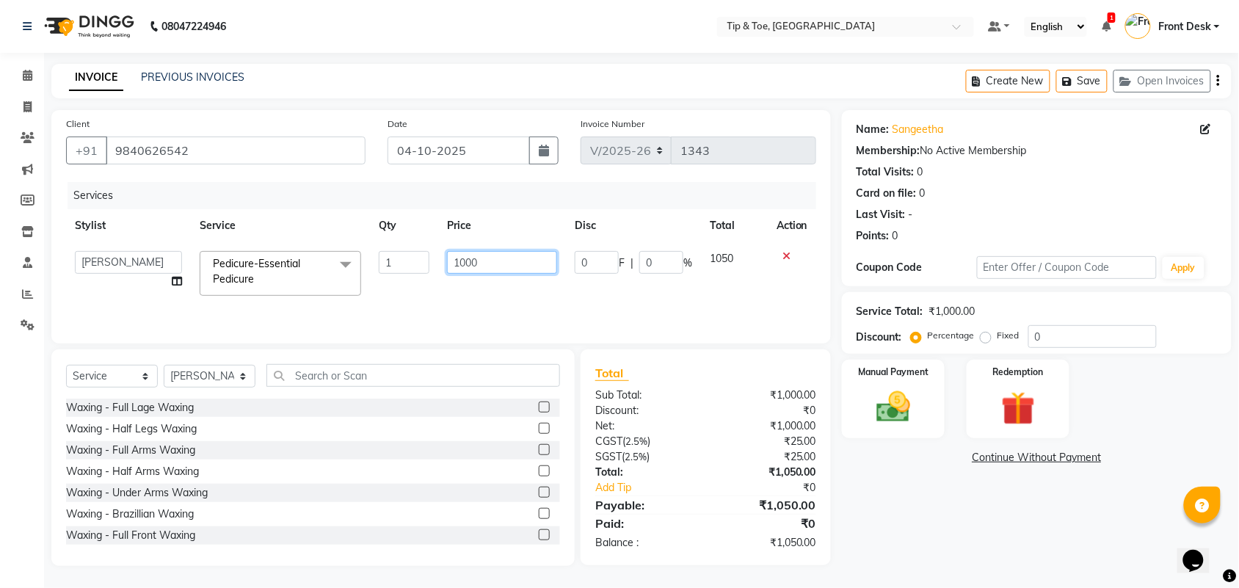
click at [470, 254] on input "1000" at bounding box center [502, 262] width 110 height 23
click at [467, 257] on input "1000" at bounding box center [502, 262] width 110 height 23
type input "1300"
drag, startPoint x: 941, startPoint y: 509, endPoint x: 944, endPoint y: 498, distance: 11.4
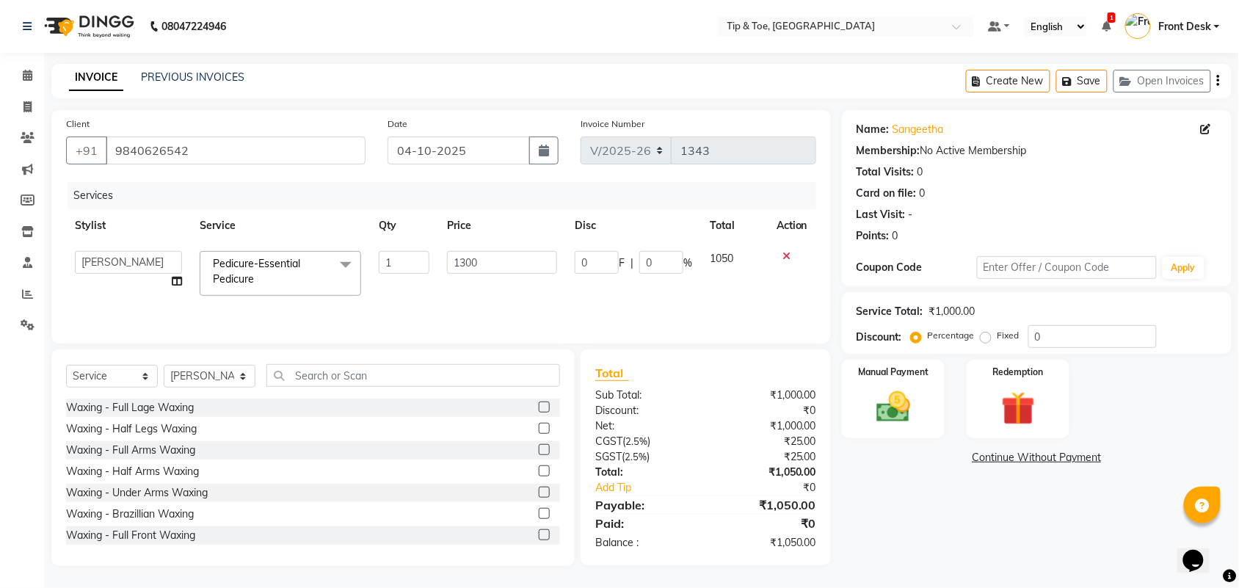
click at [942, 509] on div "Name: Sangeetha Membership: No Active Membership Total Visits: 0 Card on file: …" at bounding box center [1042, 338] width 401 height 456
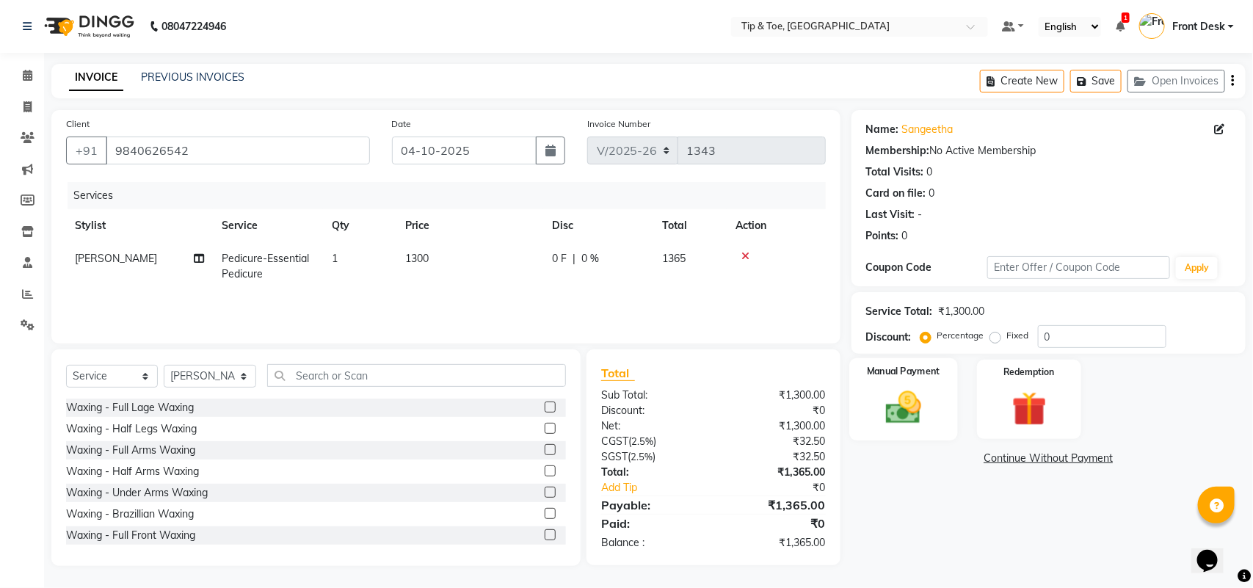
click at [938, 405] on div "Manual Payment" at bounding box center [904, 399] width 109 height 83
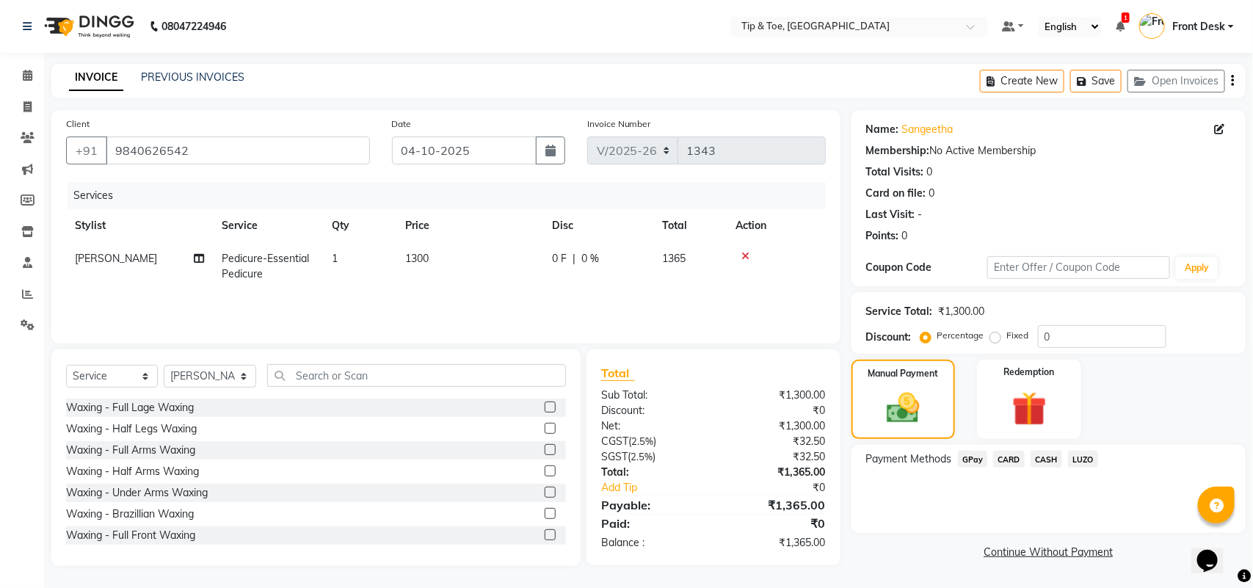
click at [969, 464] on span "GPay" at bounding box center [973, 459] width 30 height 17
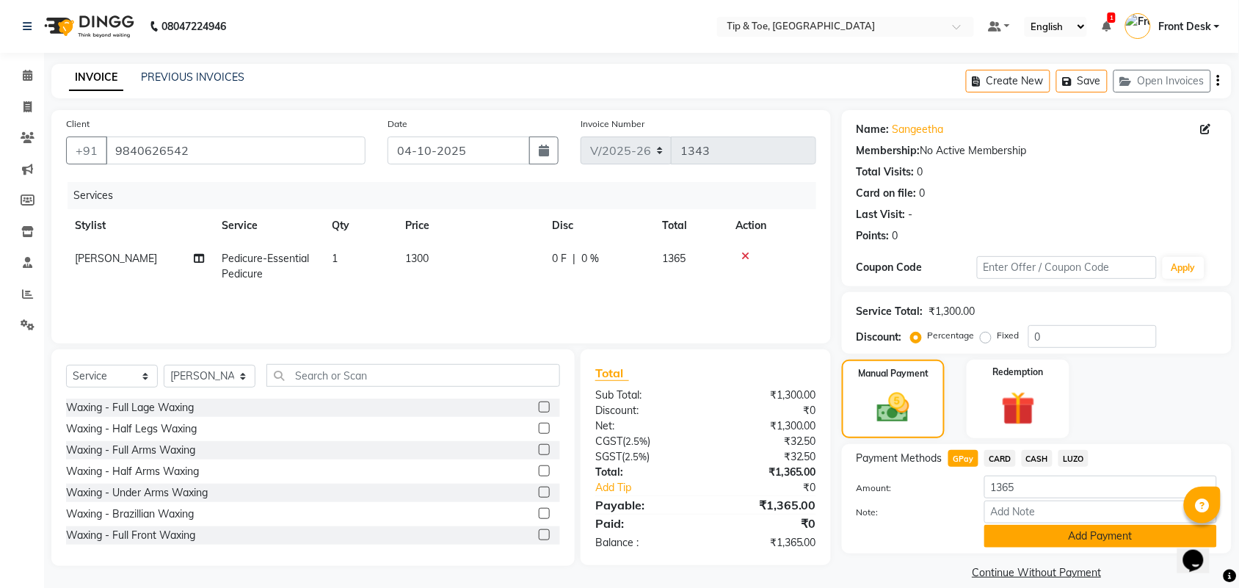
click at [1140, 531] on button "Add Payment" at bounding box center [1101, 536] width 233 height 23
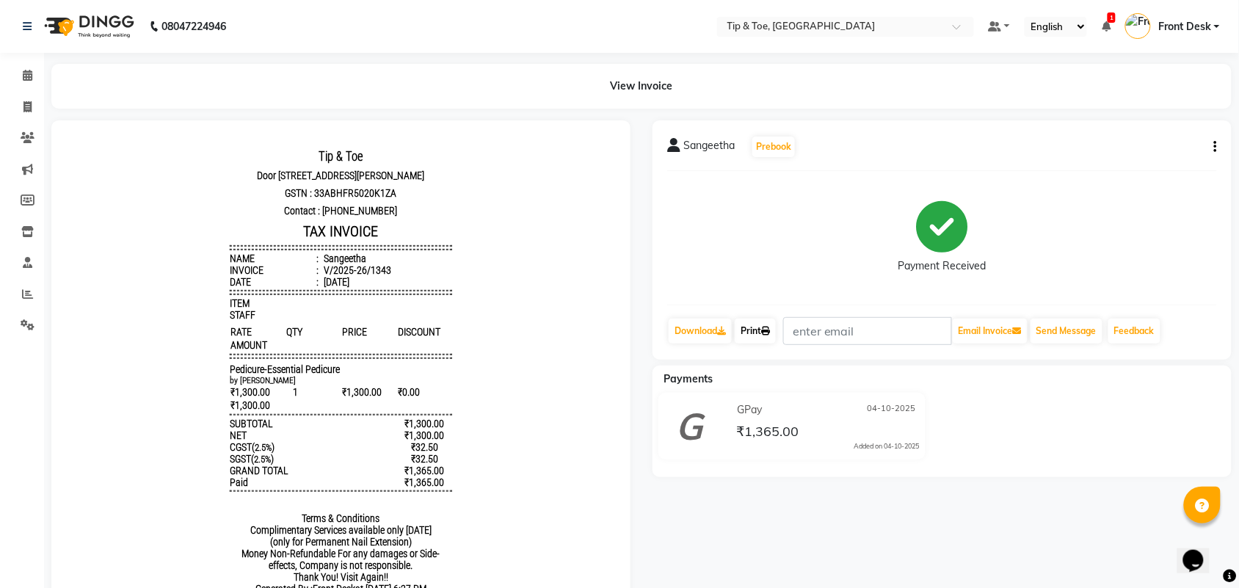
click at [755, 319] on link "Print" at bounding box center [755, 331] width 41 height 25
click at [21, 92] on li "Invoice" at bounding box center [22, 108] width 44 height 32
click at [31, 82] on span at bounding box center [28, 76] width 26 height 17
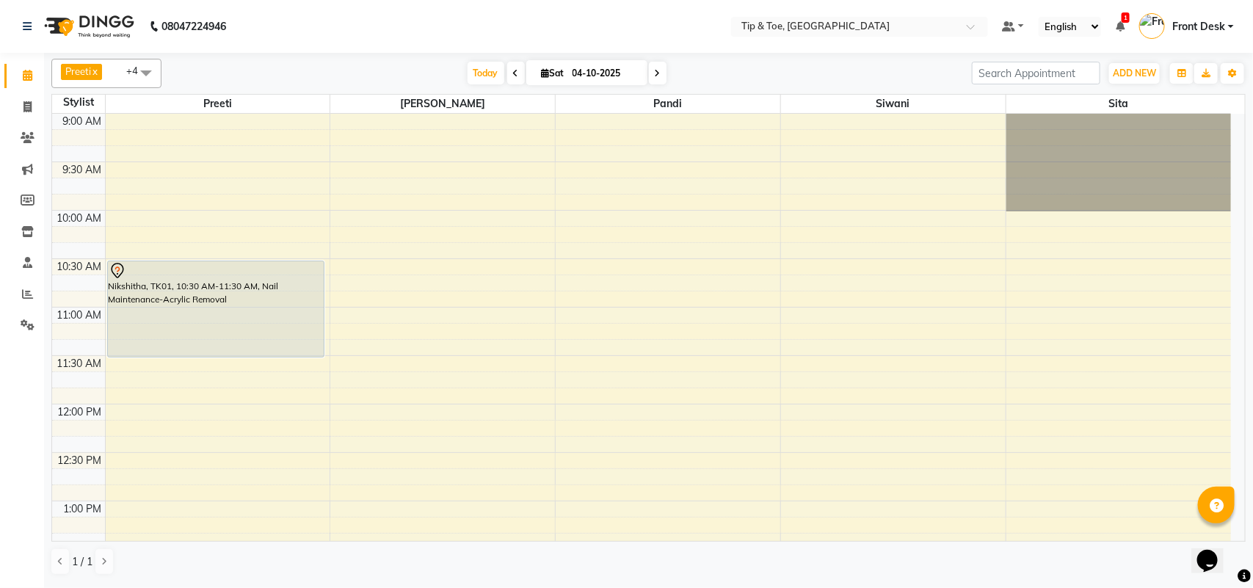
click at [538, 76] on span "Sat" at bounding box center [553, 73] width 30 height 11
select select "10"
select select "2025"
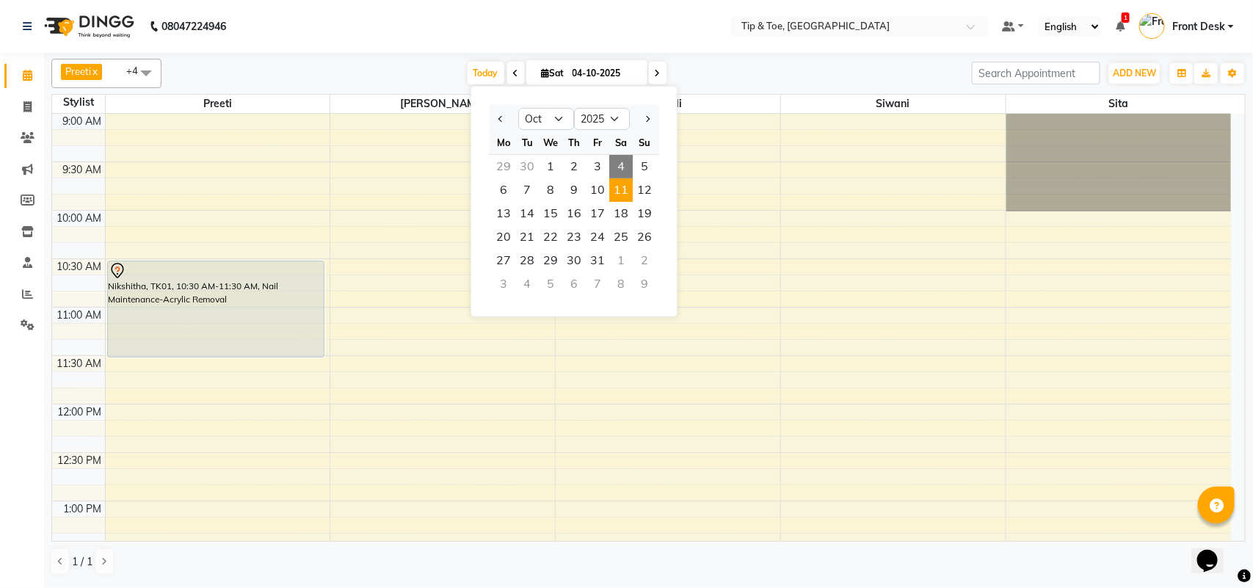
click at [618, 189] on span "11" at bounding box center [620, 189] width 23 height 23
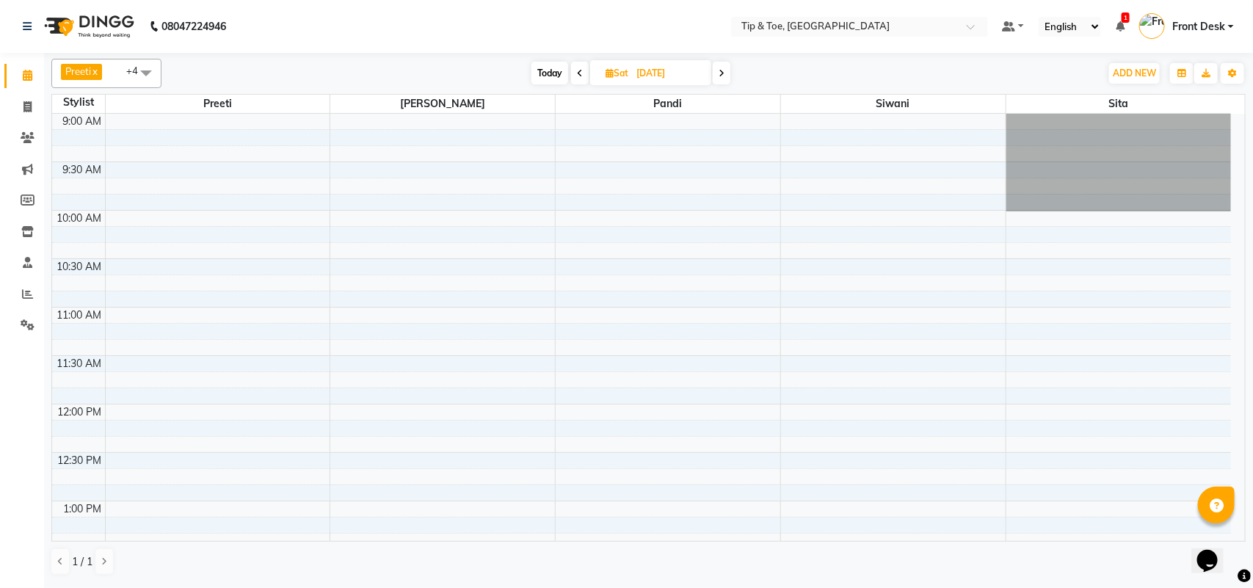
click at [553, 65] on span "Today" at bounding box center [550, 73] width 37 height 23
type input "04-10-2025"
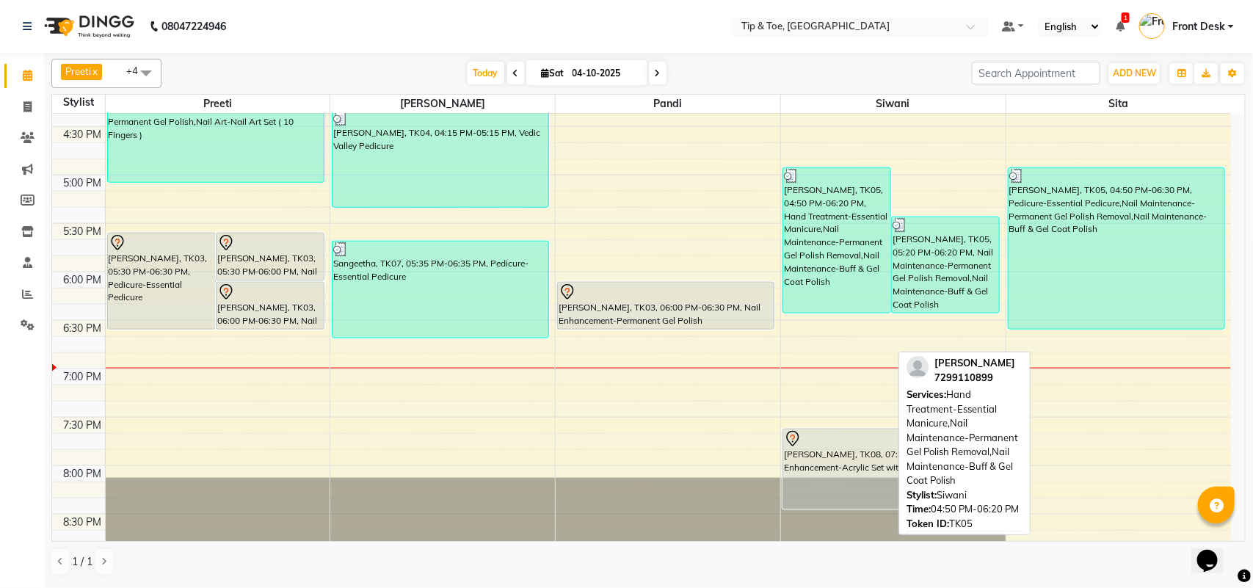
scroll to position [761, 0]
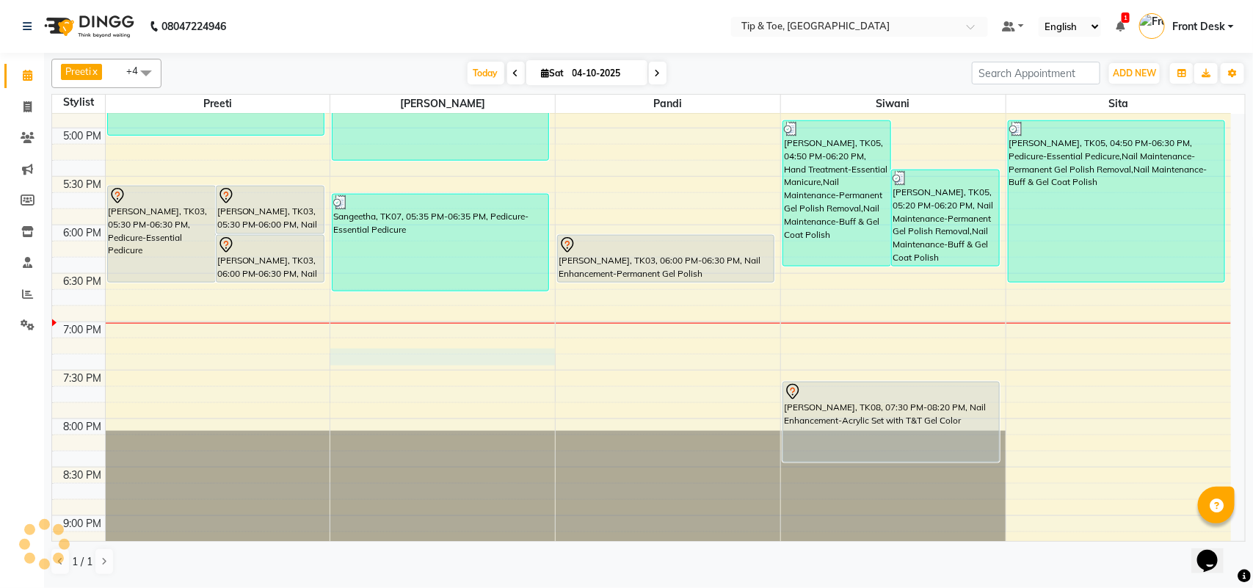
click at [395, 358] on div "9:00 AM 9:30 AM 10:00 AM 10:30 AM 11:00 AM 11:30 AM 12:00 PM 12:30 PM 1:00 PM 1…" at bounding box center [641, 31] width 1179 height 1356
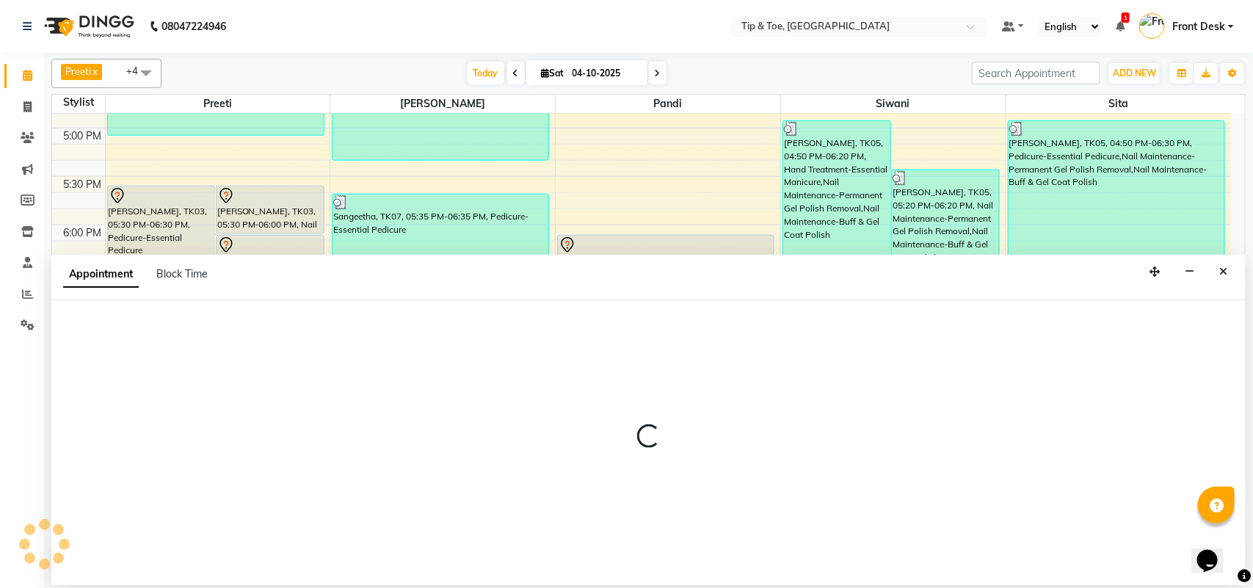
select select "39914"
select select "1155"
select select "tentative"
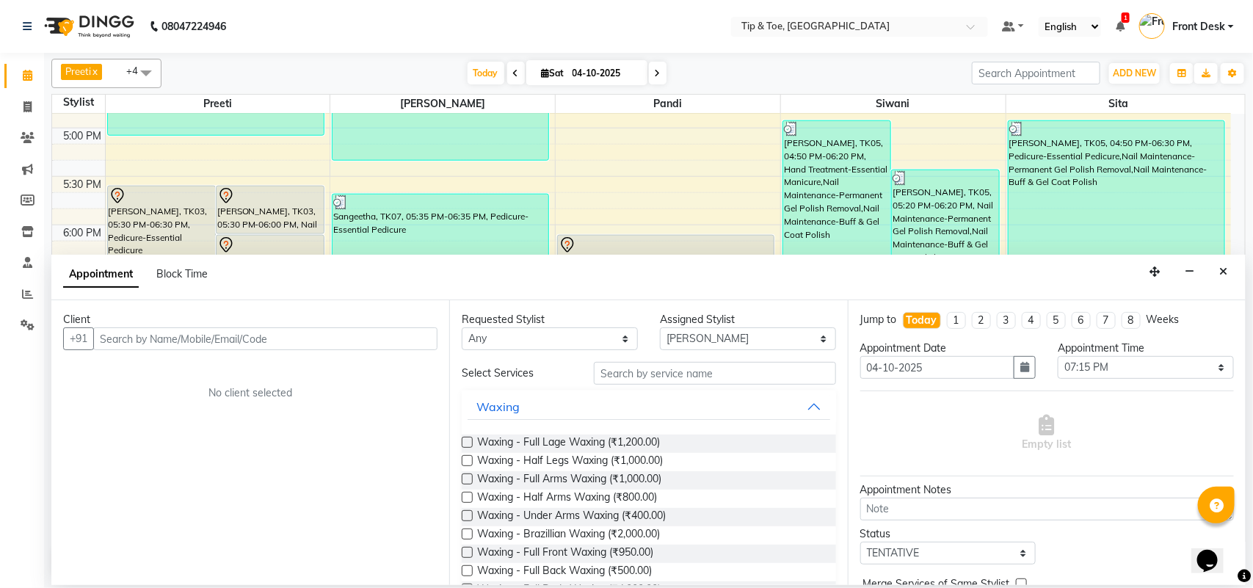
click at [355, 344] on input "text" at bounding box center [265, 338] width 344 height 23
click at [1216, 272] on button "Close" at bounding box center [1223, 272] width 21 height 23
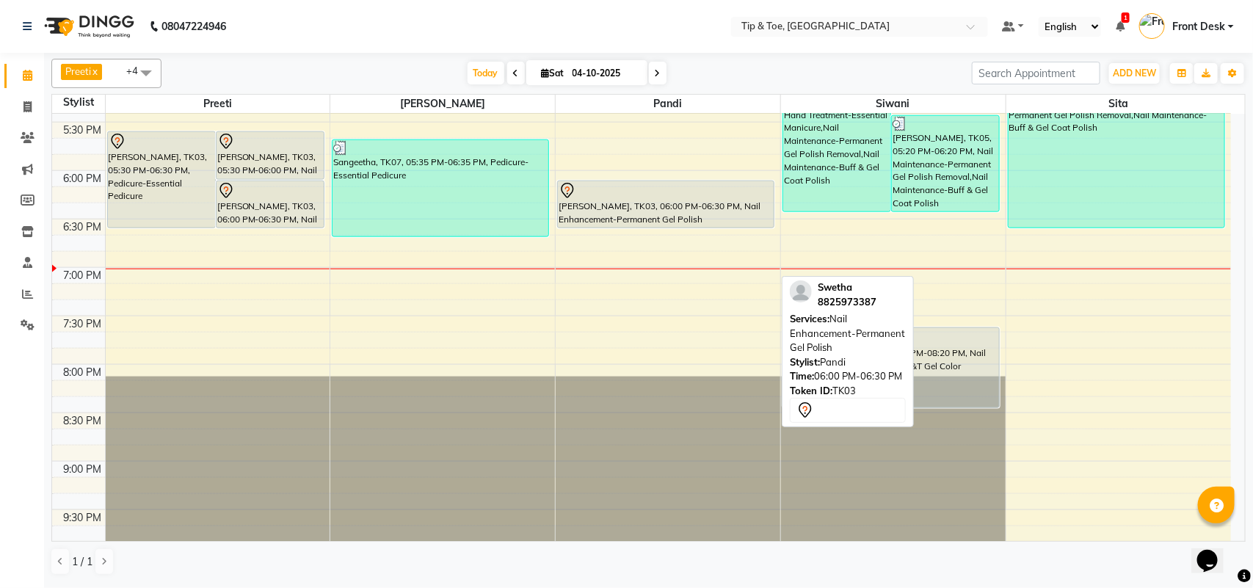
scroll to position [852, 0]
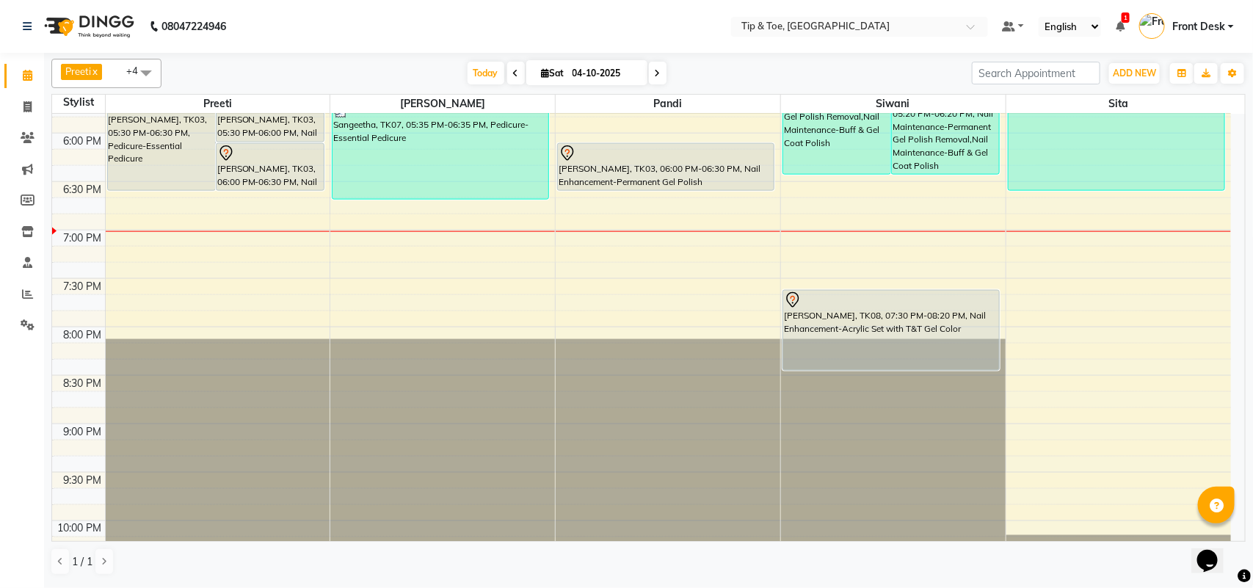
select select "39914"
select select "tentative"
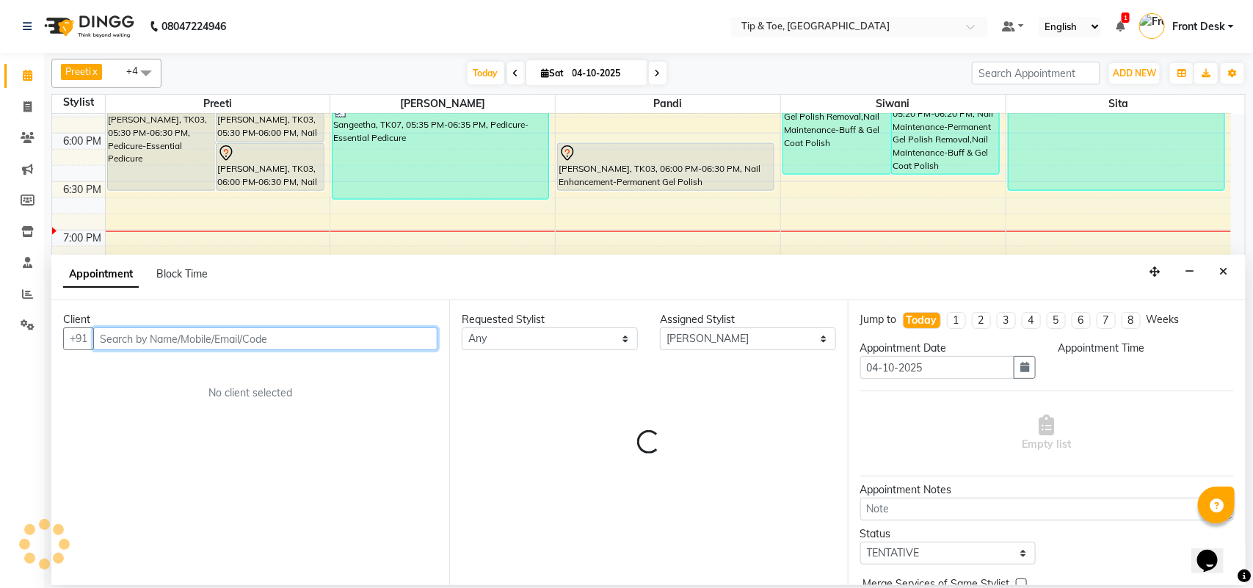
select select "1155"
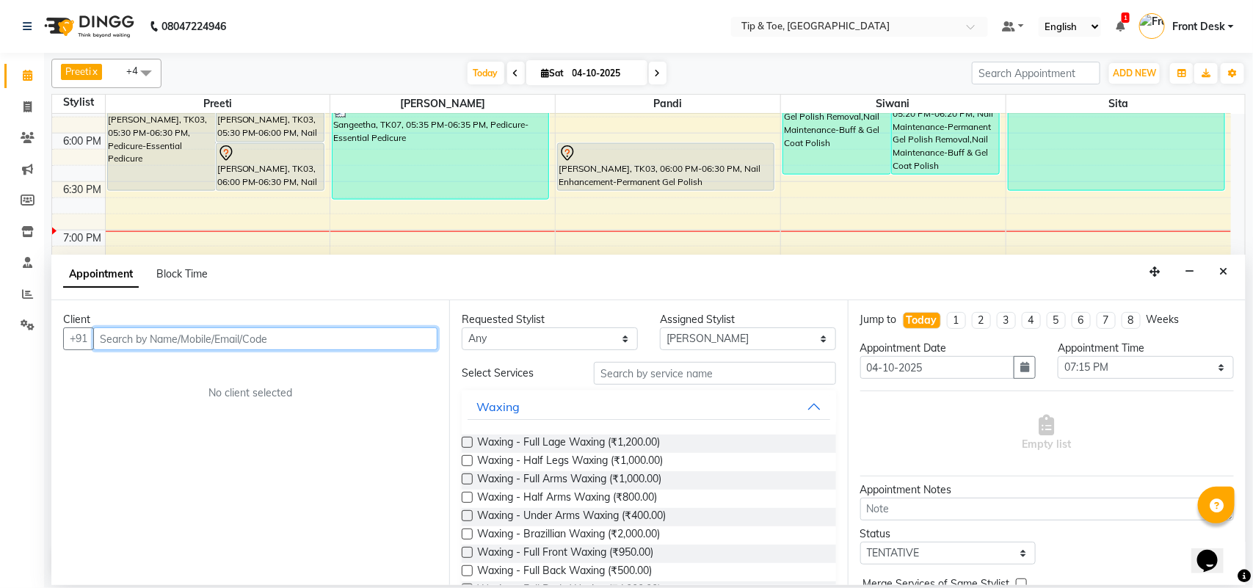
click at [154, 342] on input "text" at bounding box center [265, 338] width 344 height 23
type input "9"
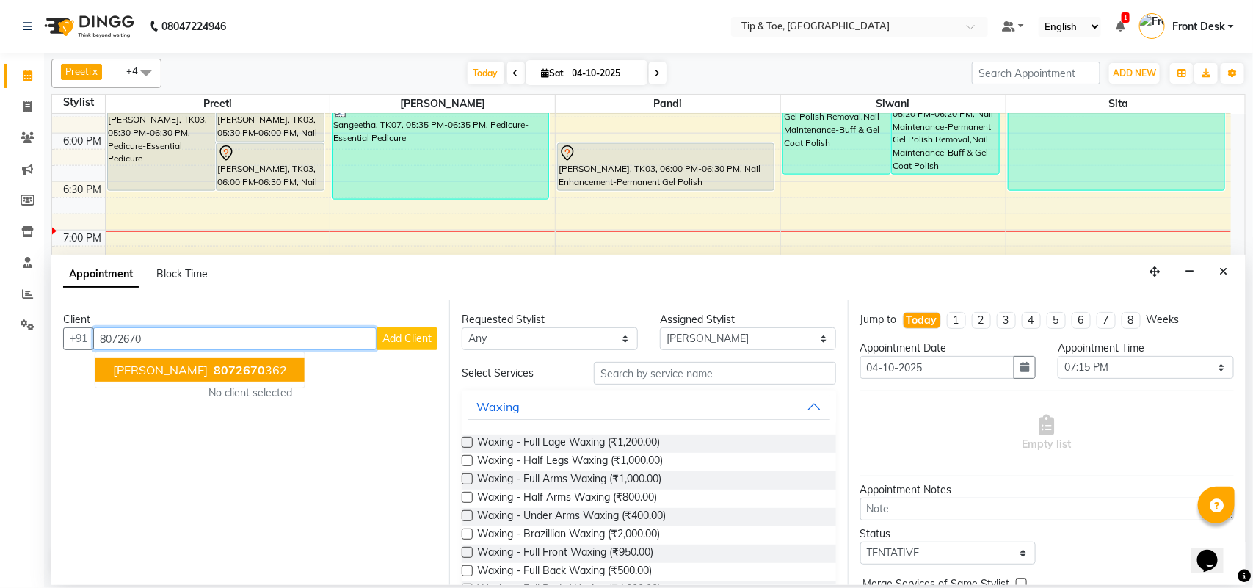
click at [173, 375] on button "Aishwarya 8072670 362" at bounding box center [199, 369] width 209 height 23
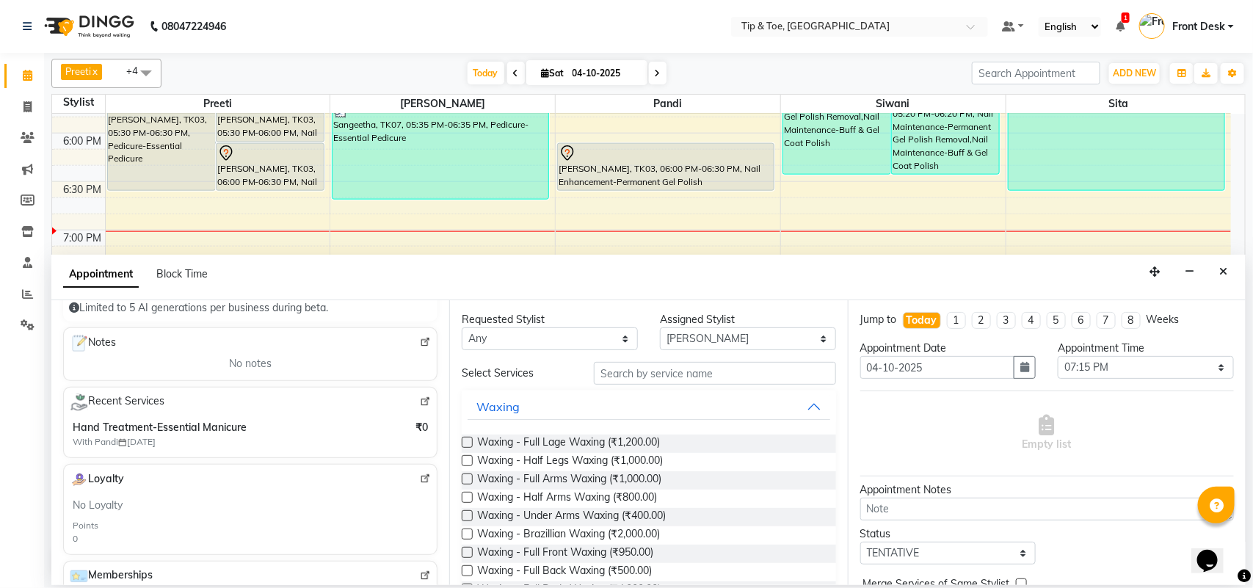
scroll to position [0, 0]
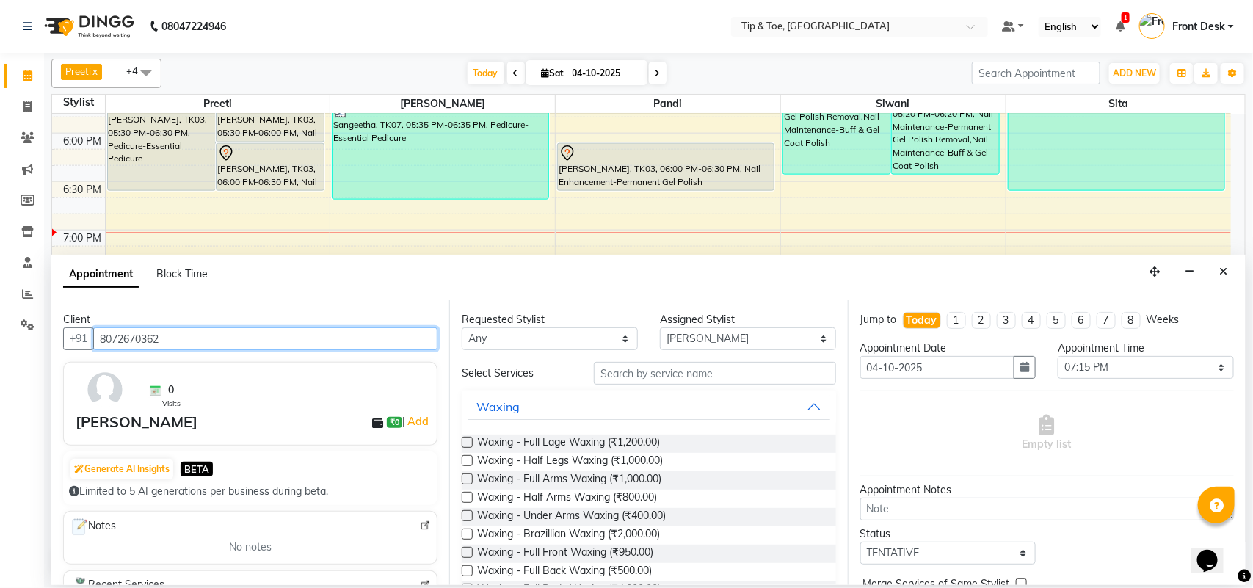
type input "8072670362"
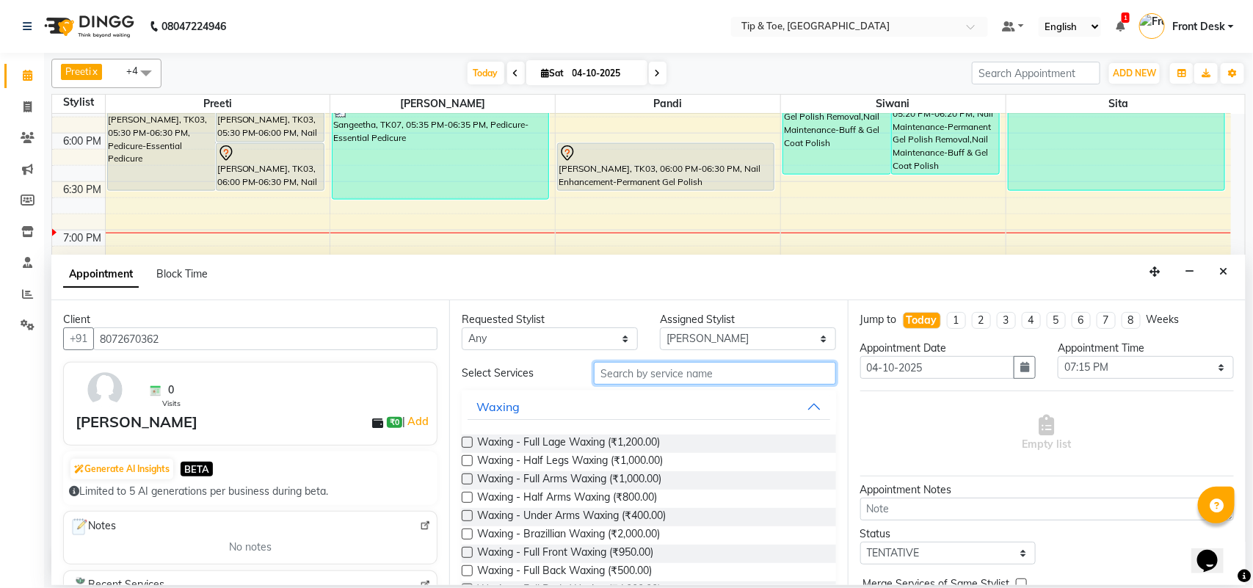
click at [598, 378] on input "text" at bounding box center [715, 373] width 242 height 23
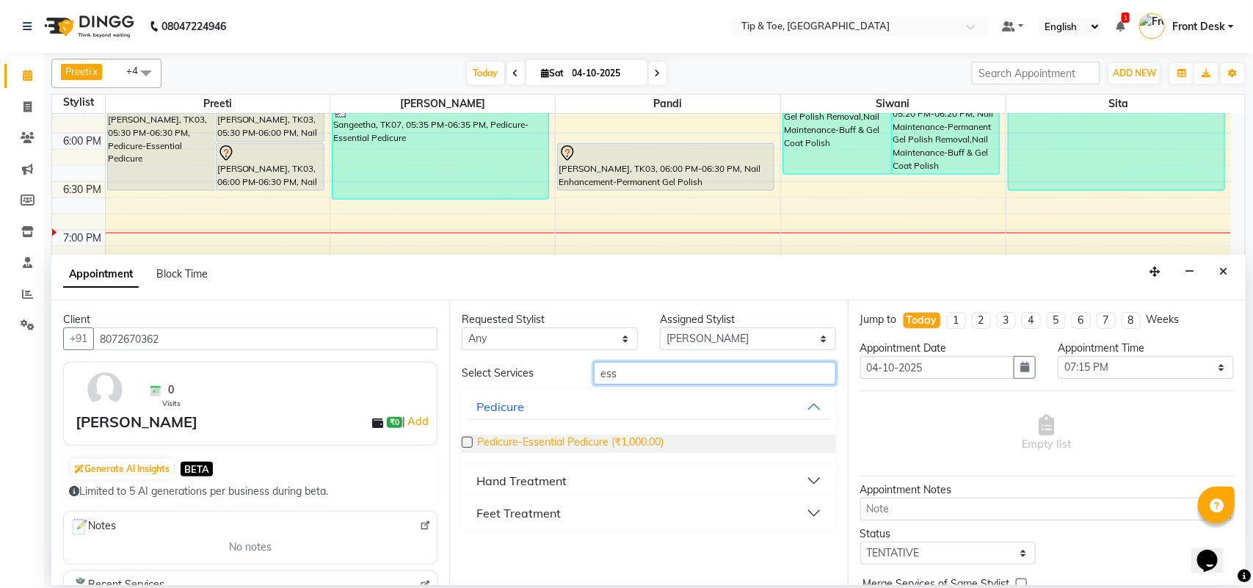
type input "ess"
click at [645, 439] on span "Pedicure-Essential Pedicure (₹1,000.00)" at bounding box center [570, 444] width 186 height 18
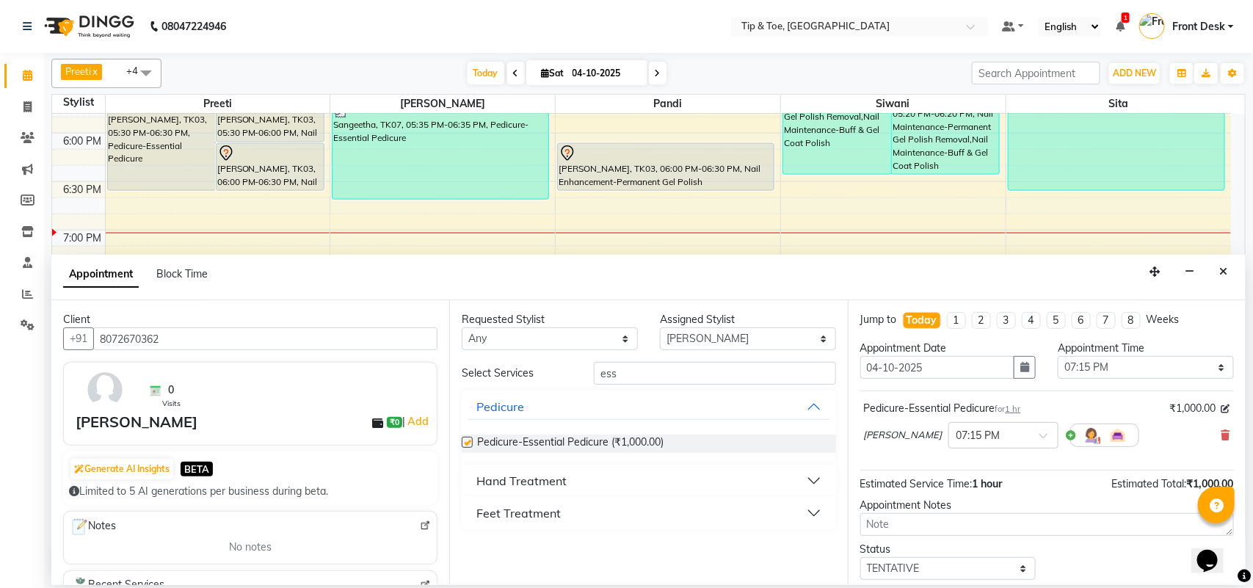
checkbox input "false"
click at [646, 380] on input "ess" at bounding box center [715, 373] width 242 height 23
type input "e"
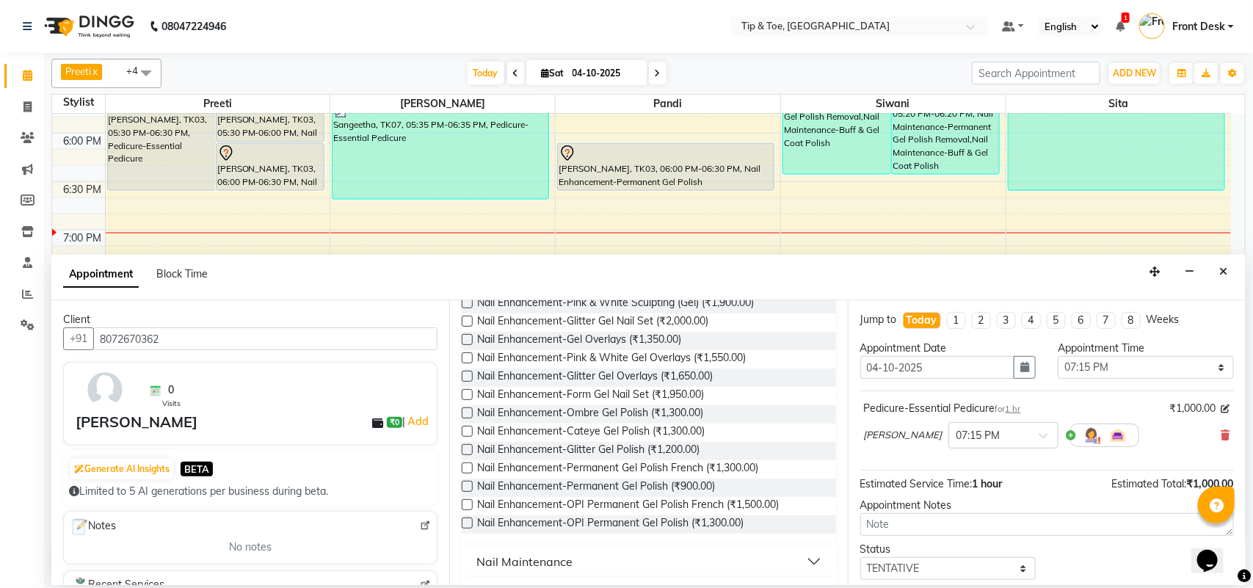
scroll to position [286, 0]
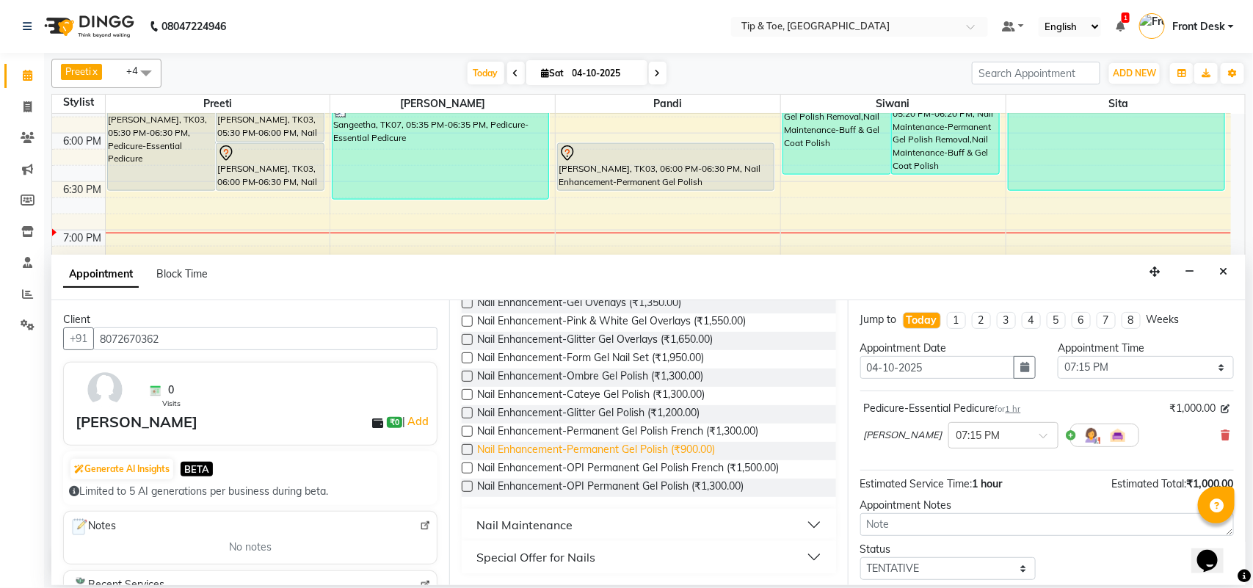
type input "gel"
click at [631, 456] on span "Nail Enhancement-Permanent Gel Polish (₹900.00)" at bounding box center [596, 451] width 238 height 18
checkbox input "false"
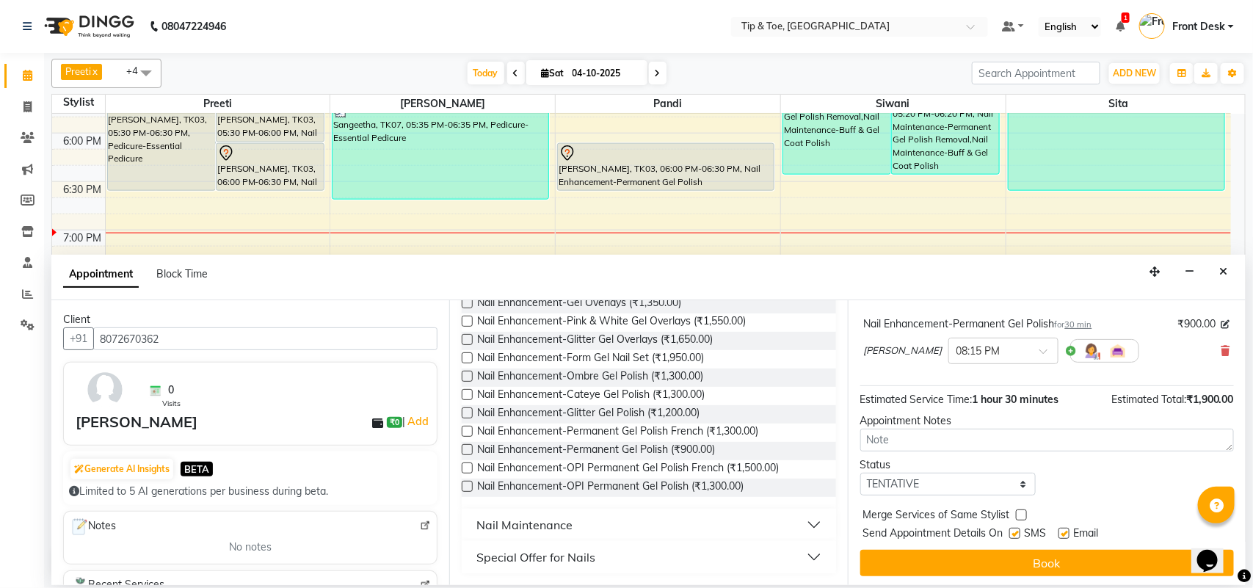
scroll to position [156, 0]
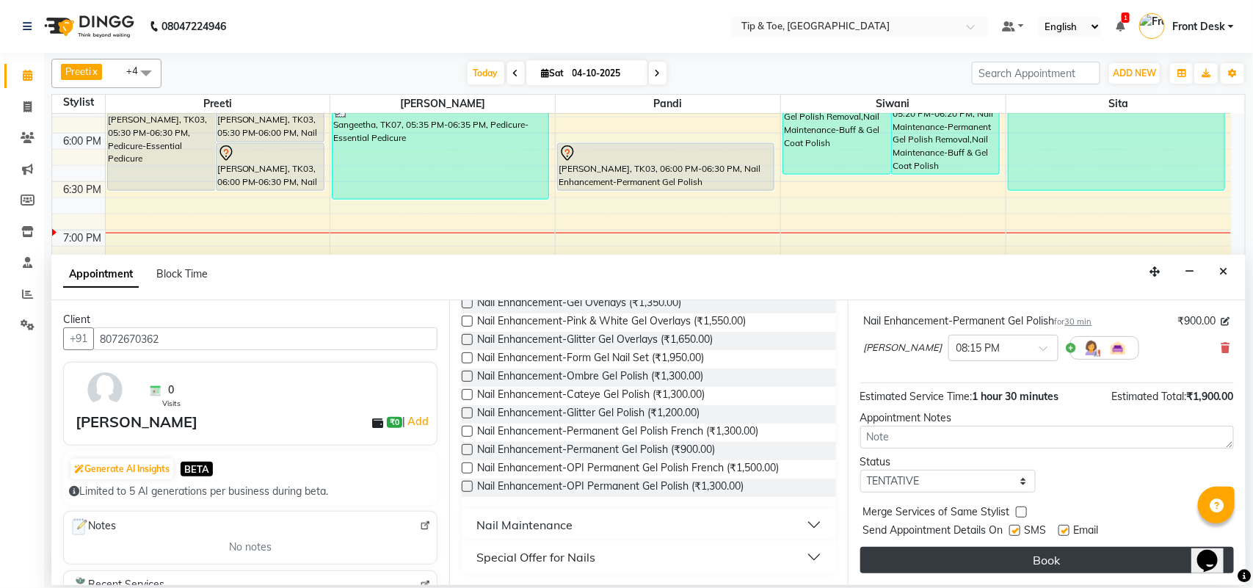
click at [1094, 570] on button "Book" at bounding box center [1048, 560] width 374 height 26
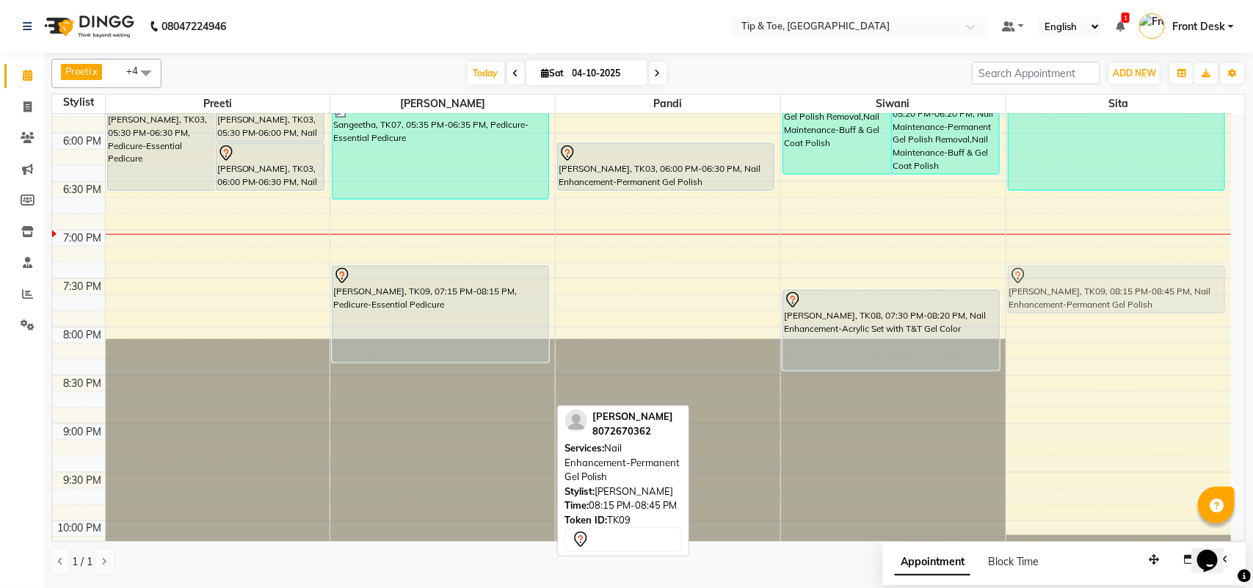
drag, startPoint x: 494, startPoint y: 383, endPoint x: 1107, endPoint y: 285, distance: 620.8
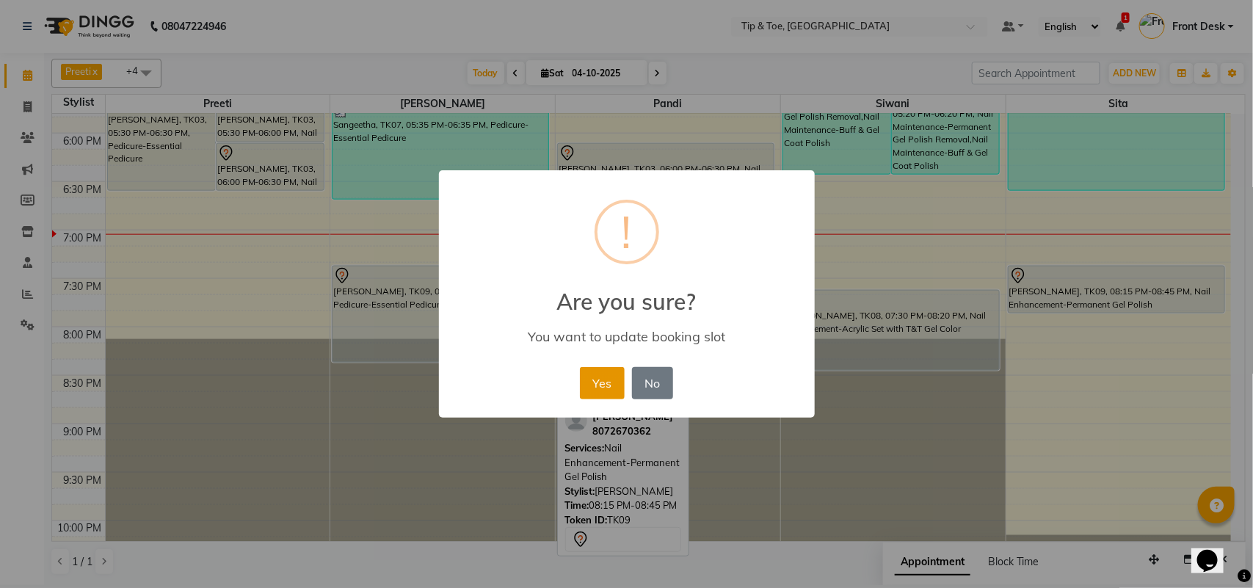
click at [613, 389] on button "Yes" at bounding box center [602, 383] width 45 height 32
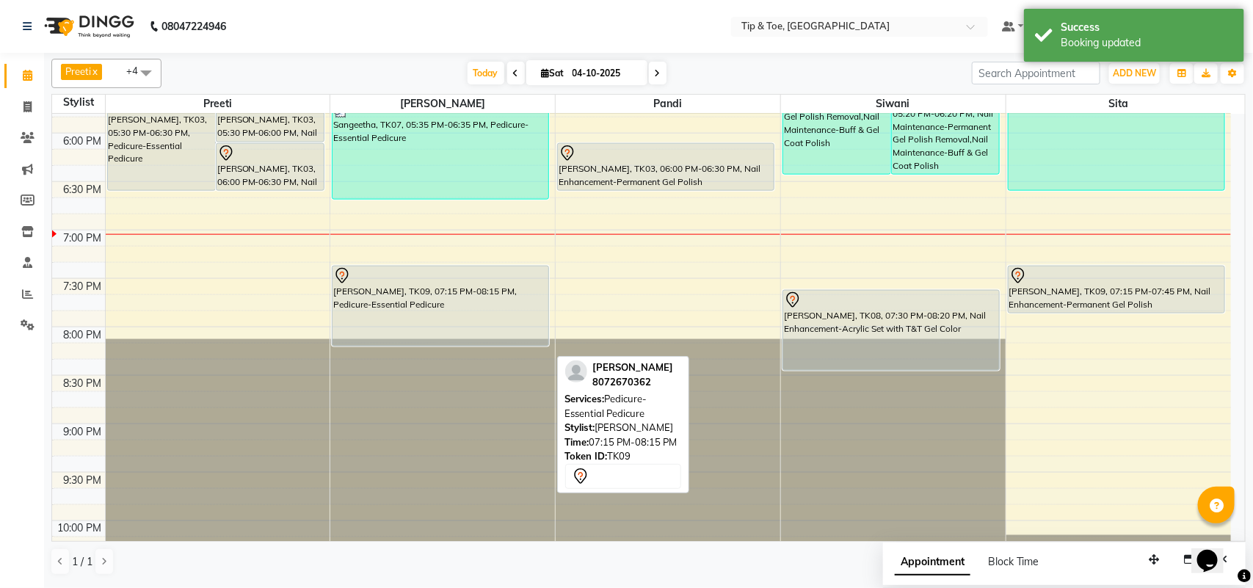
drag, startPoint x: 444, startPoint y: 361, endPoint x: 449, endPoint y: 343, distance: 18.4
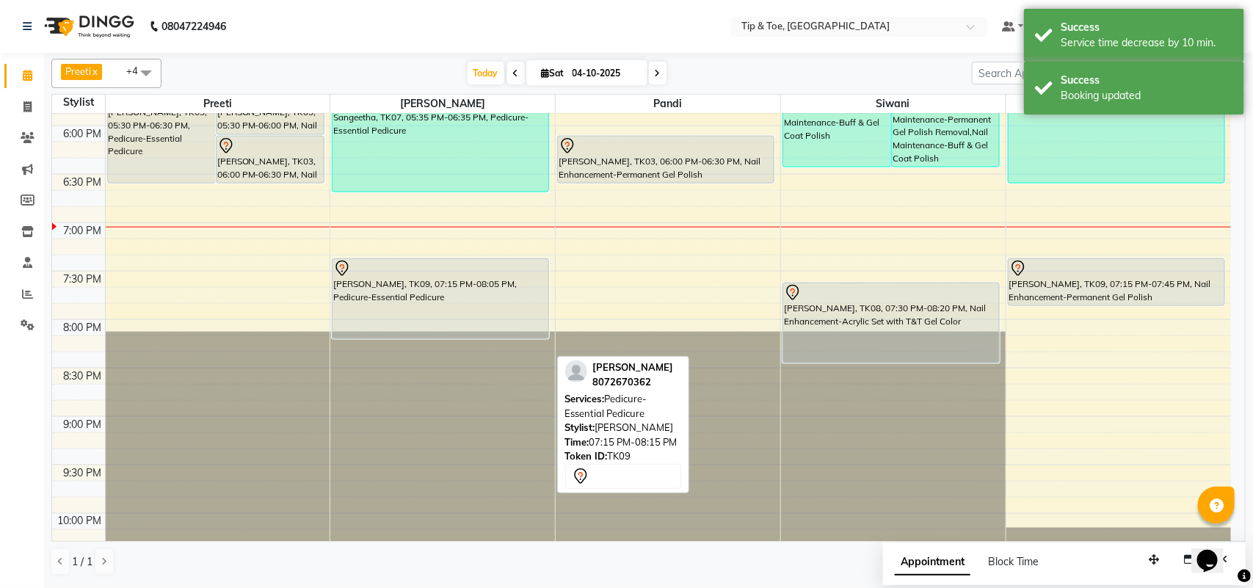
scroll to position [761, 0]
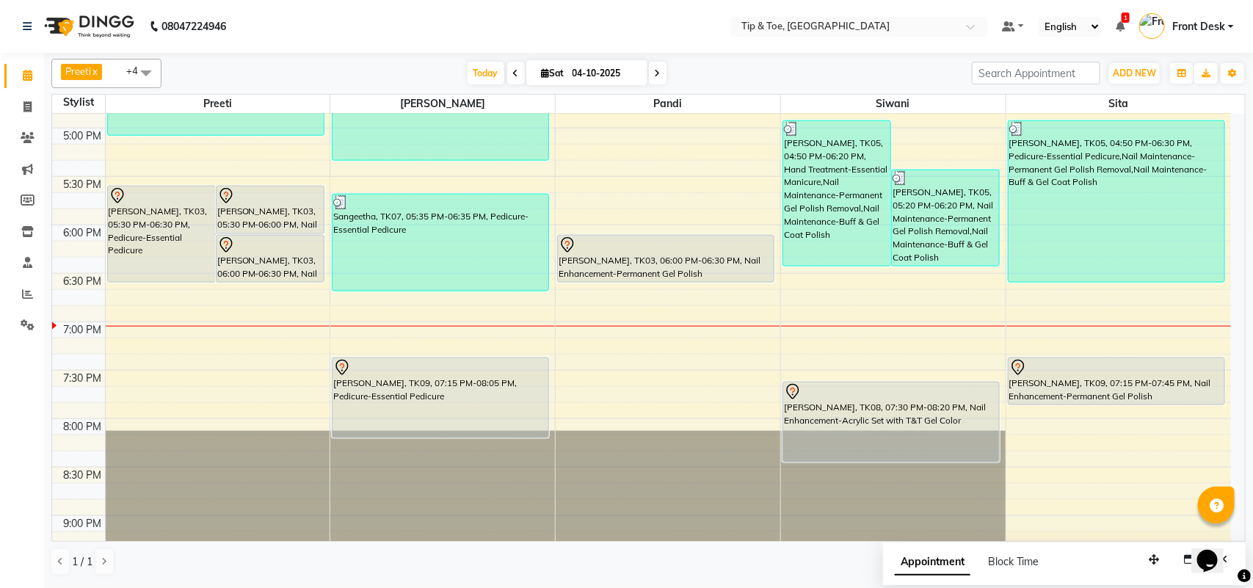
click at [655, 71] on icon at bounding box center [658, 73] width 6 height 9
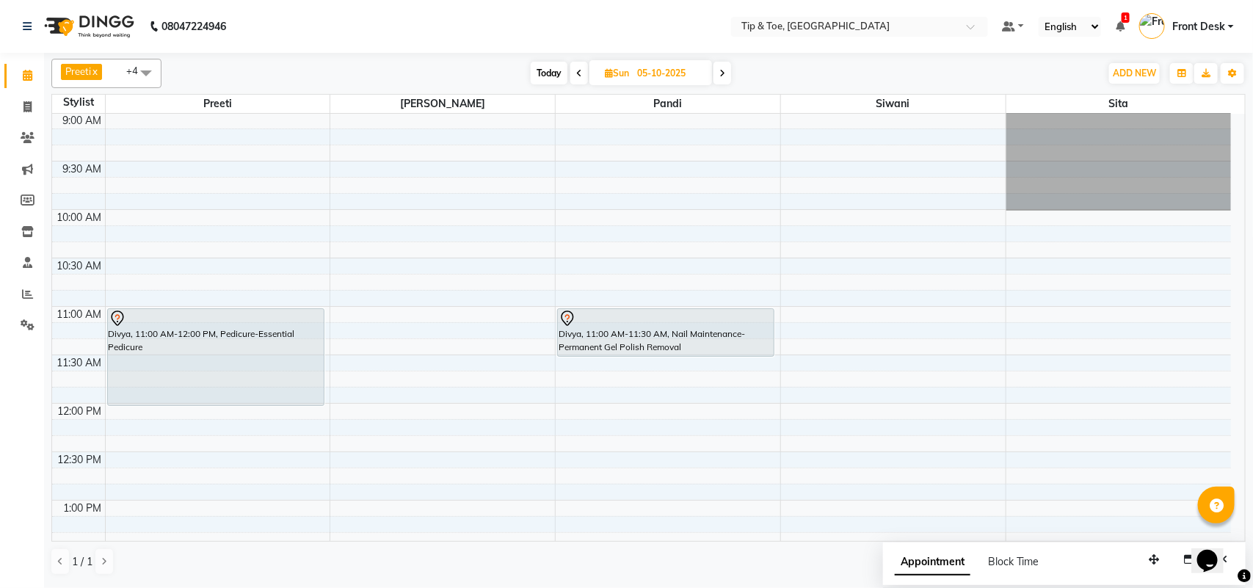
scroll to position [0, 0]
click at [554, 76] on span "Today" at bounding box center [549, 73] width 37 height 23
type input "04-10-2025"
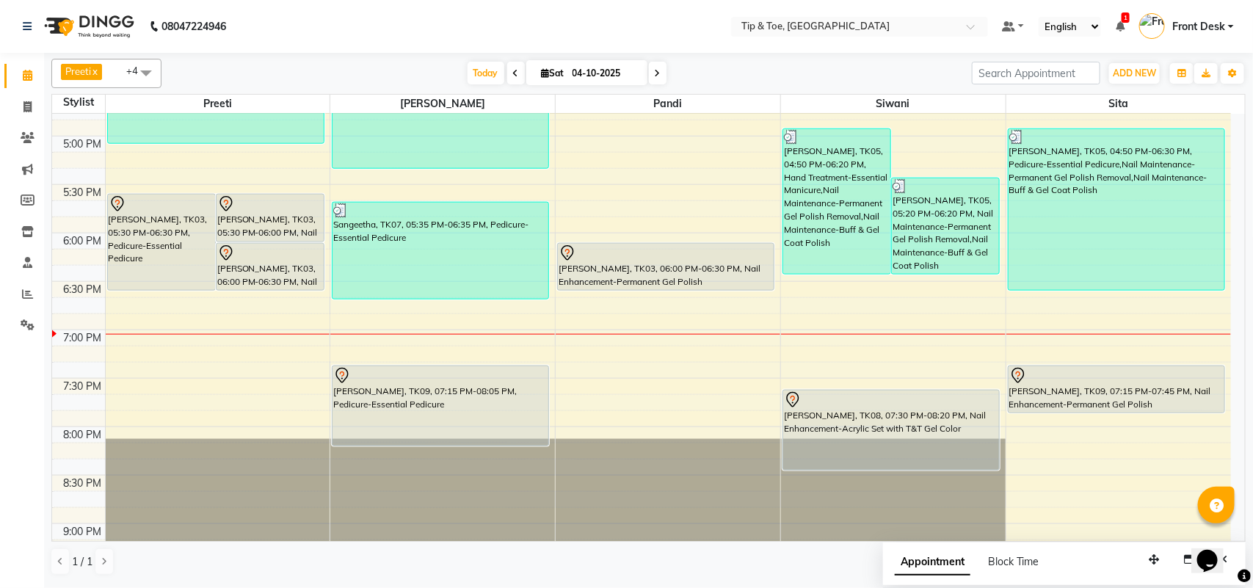
scroll to position [791, 0]
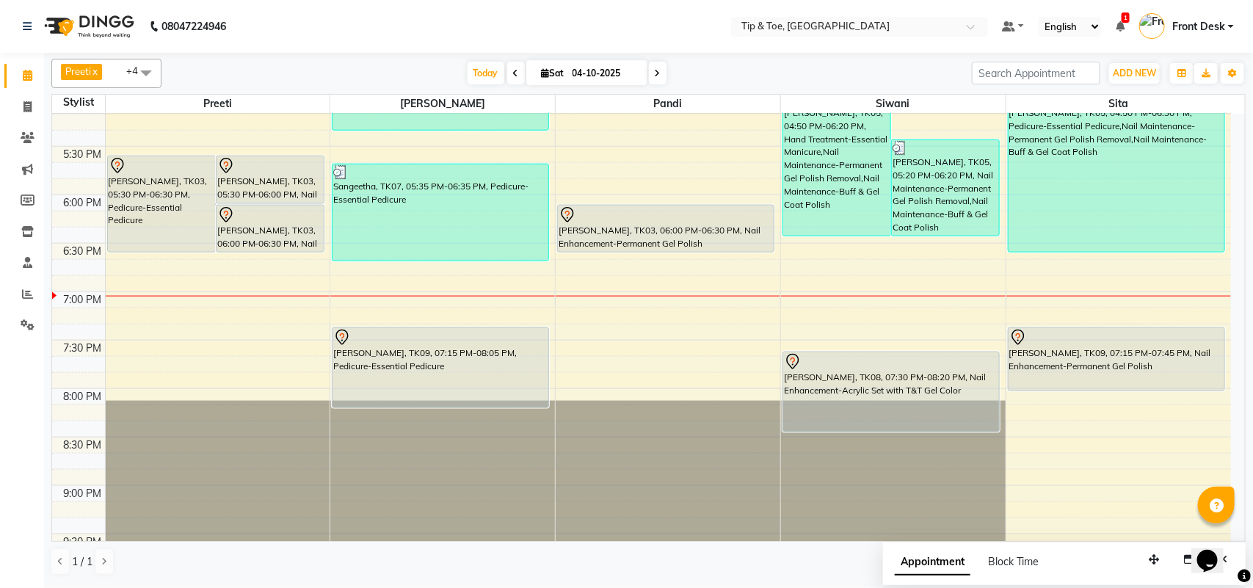
drag, startPoint x: 1045, startPoint y: 374, endPoint x: 1040, endPoint y: 393, distance: 19.1
click at [1040, 393] on div "[PERSON_NAME], TK05, 04:50 PM-06:30 PM, Pedicure-Essential Pedicure,Nail Mainte…" at bounding box center [1119, 1] width 225 height 1356
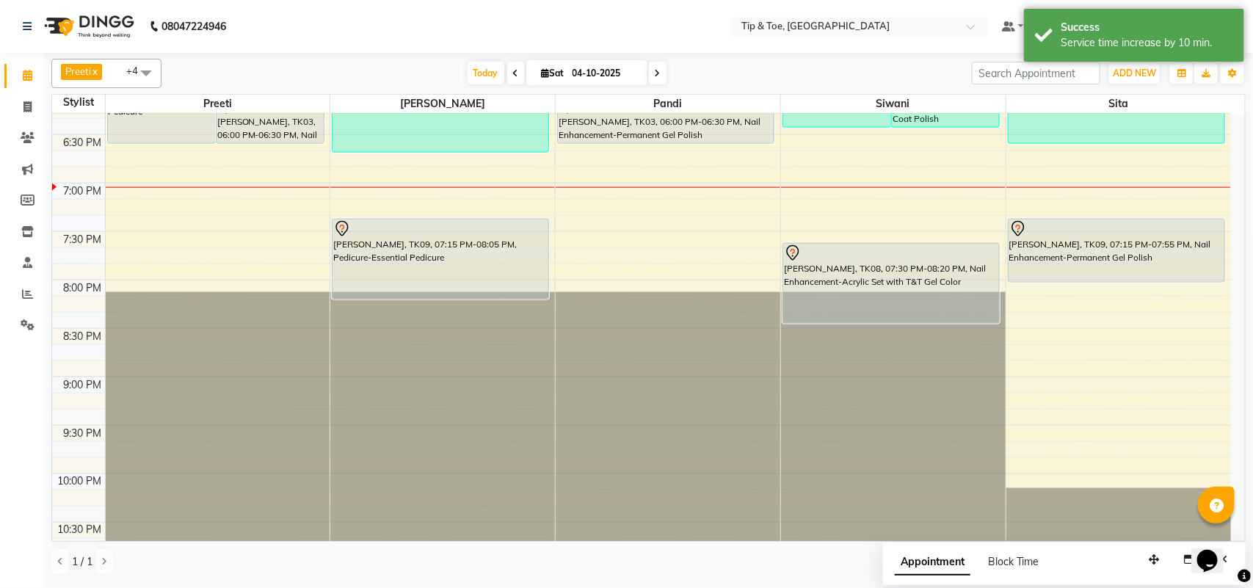
scroll to position [852, 0]
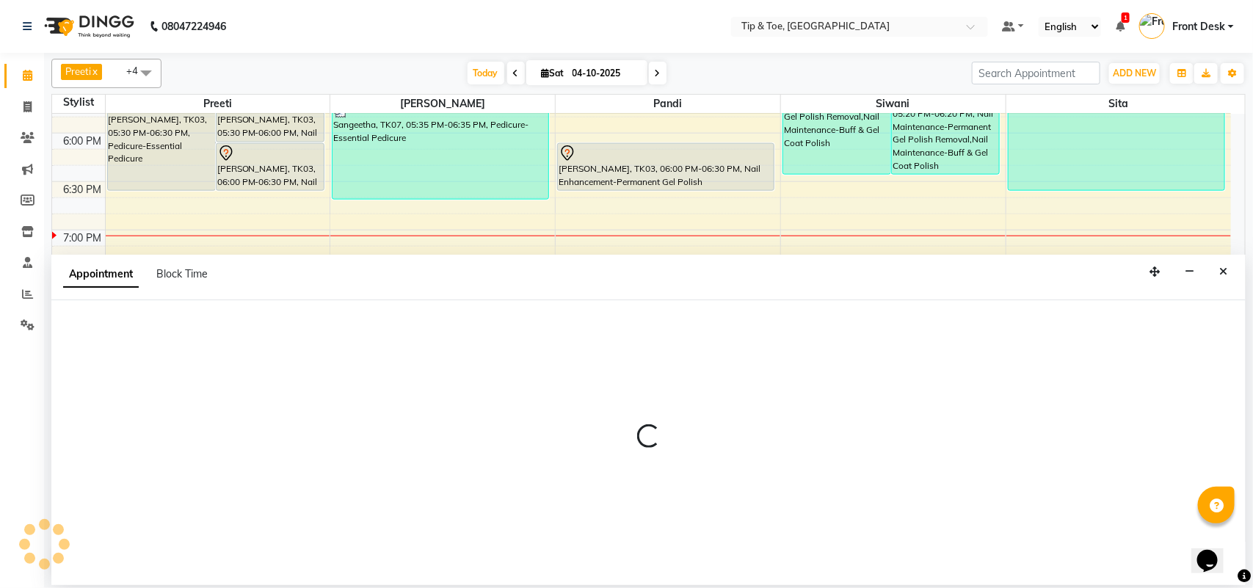
select select "39912"
select select "tentative"
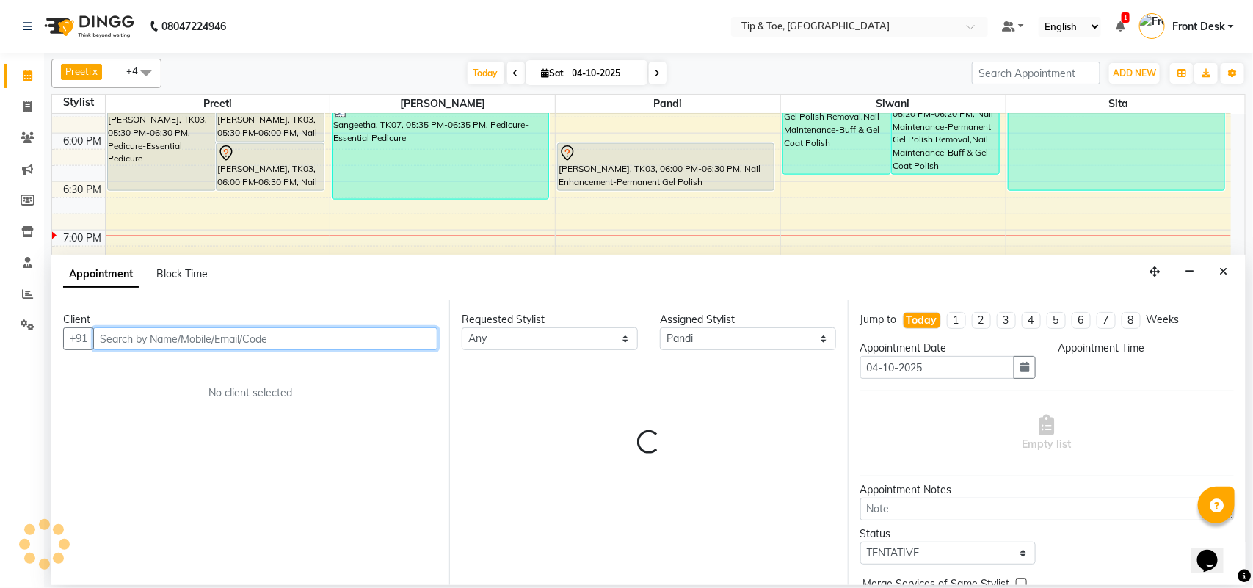
select select "1155"
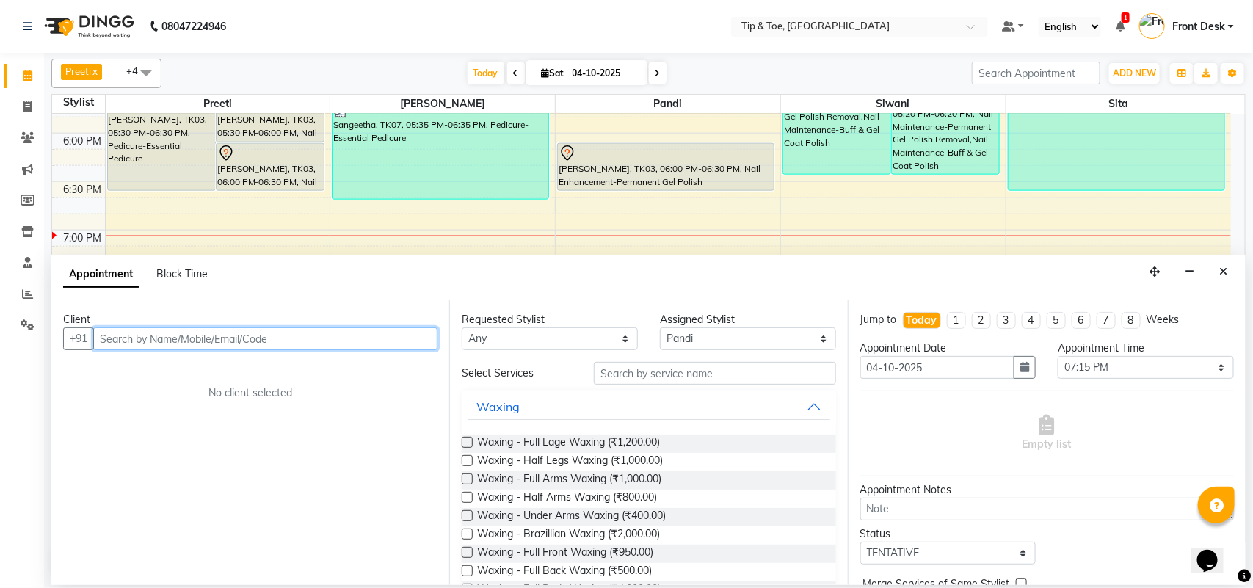
click at [275, 343] on input "text" at bounding box center [265, 338] width 344 height 23
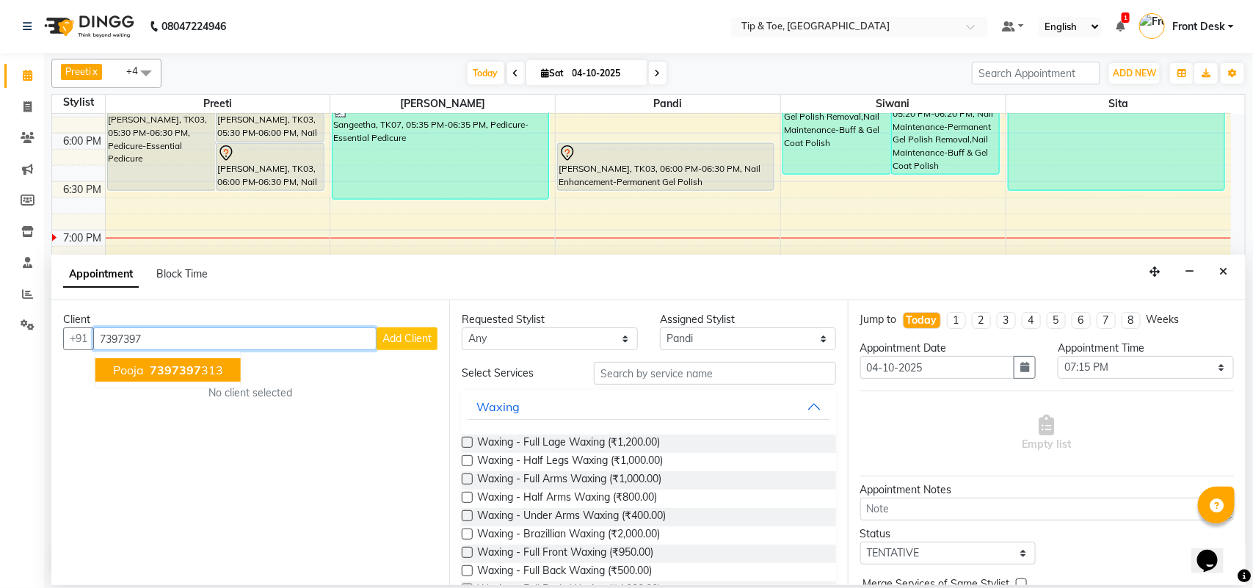
click at [214, 369] on ngb-highlight "7397397 313" at bounding box center [185, 370] width 76 height 15
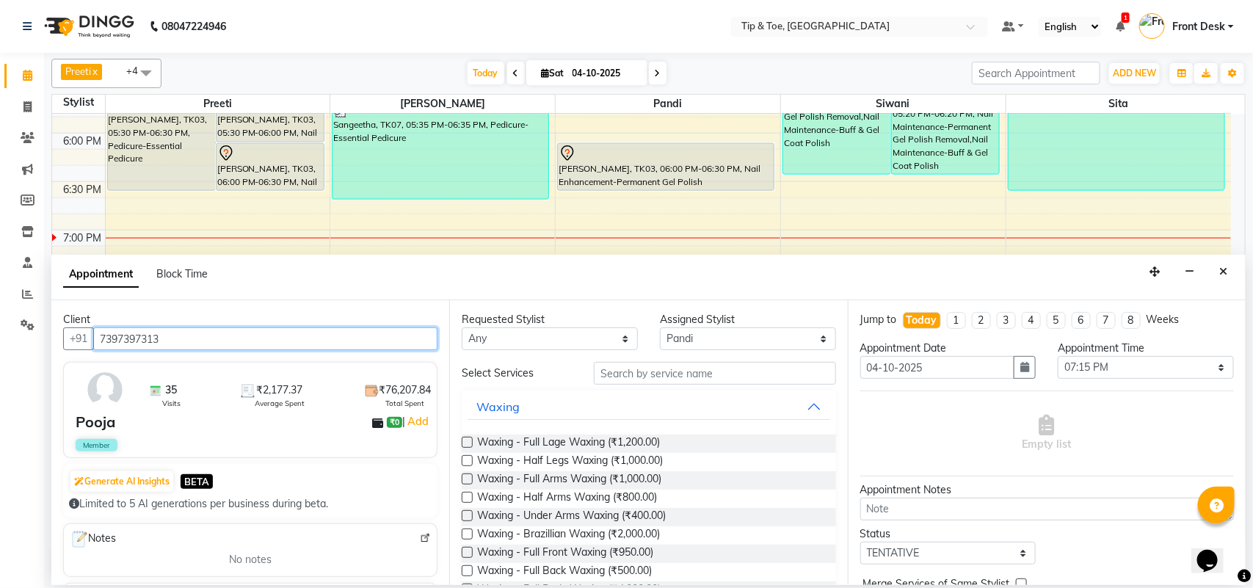
type input "7397397313"
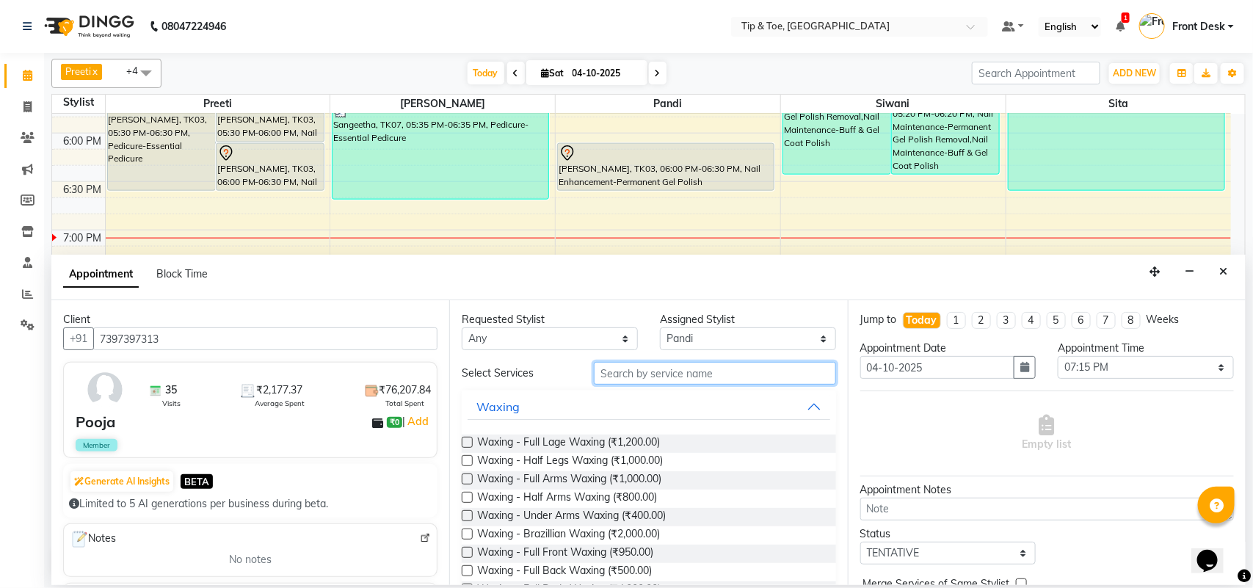
click at [647, 368] on input "text" at bounding box center [715, 373] width 242 height 23
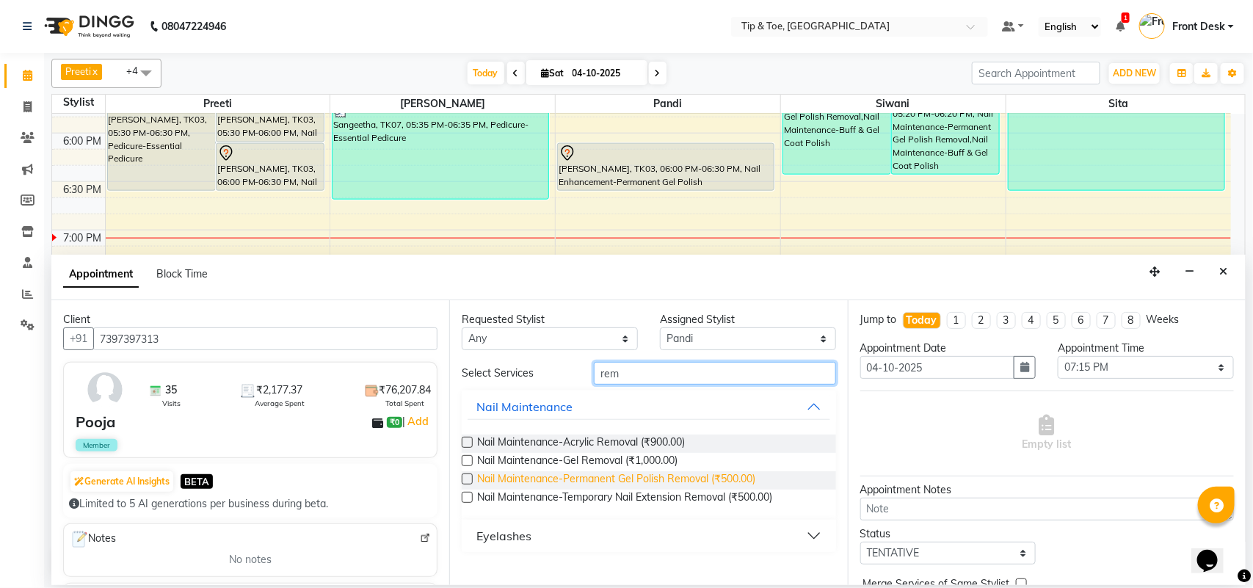
type input "rem"
click at [618, 479] on span "Nail Maintenance-Permanent Gel Polish Removal (₹500.00)" at bounding box center [616, 480] width 278 height 18
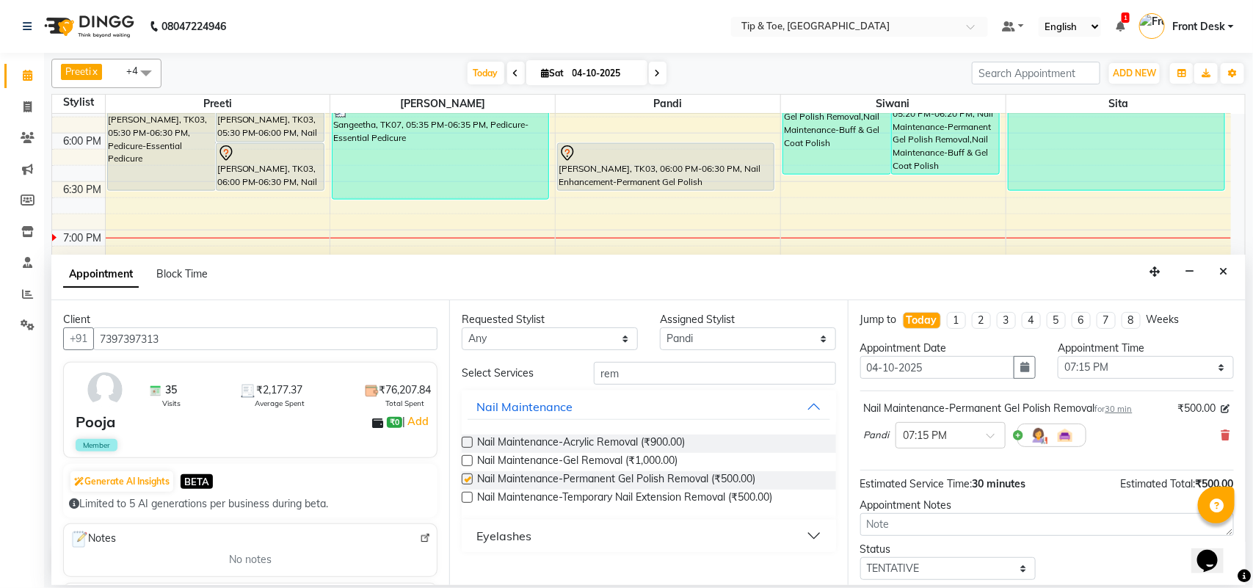
checkbox input "false"
click at [662, 369] on input "rem" at bounding box center [715, 373] width 242 height 23
type input "r"
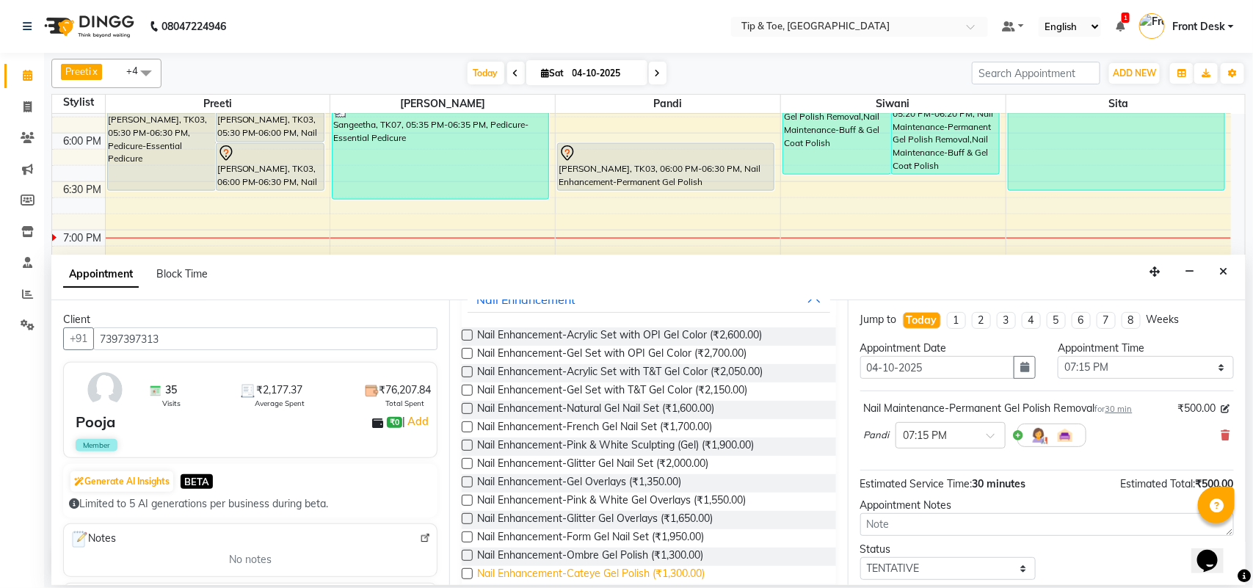
scroll to position [184, 0]
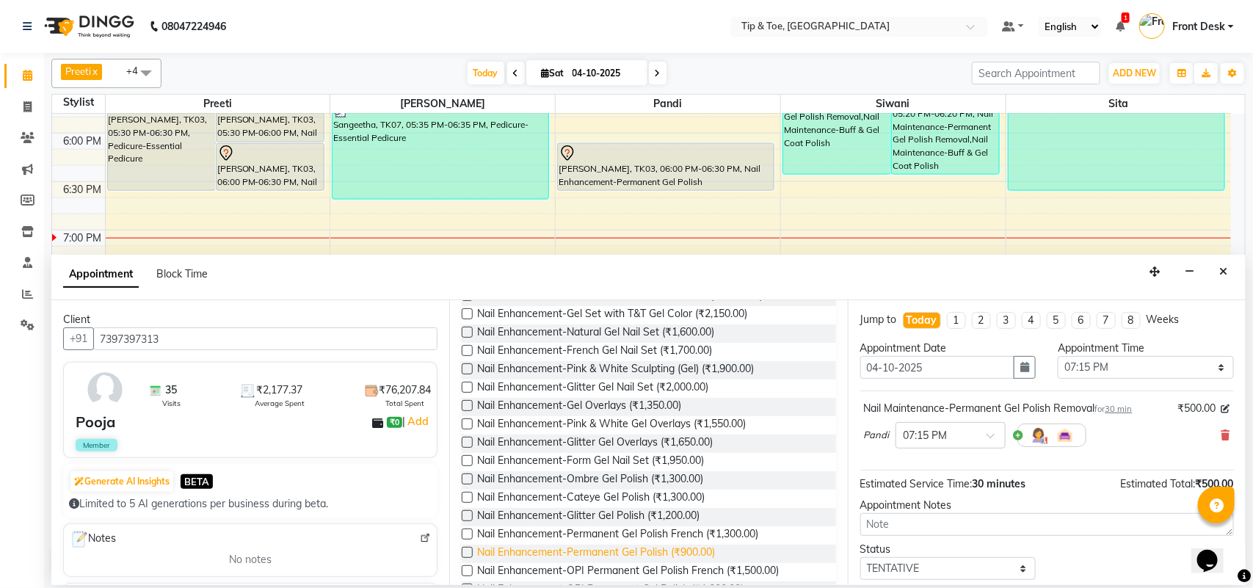
type input "gel"
click at [679, 558] on span "Nail Enhancement-Permanent Gel Polish (₹900.00)" at bounding box center [596, 554] width 238 height 18
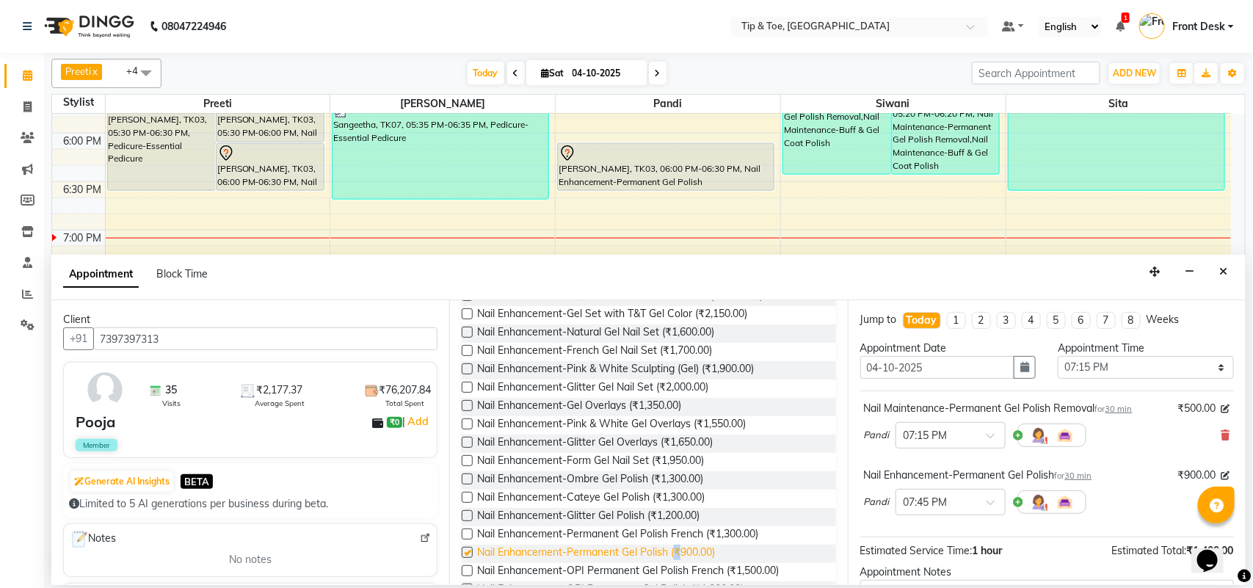
checkbox input "false"
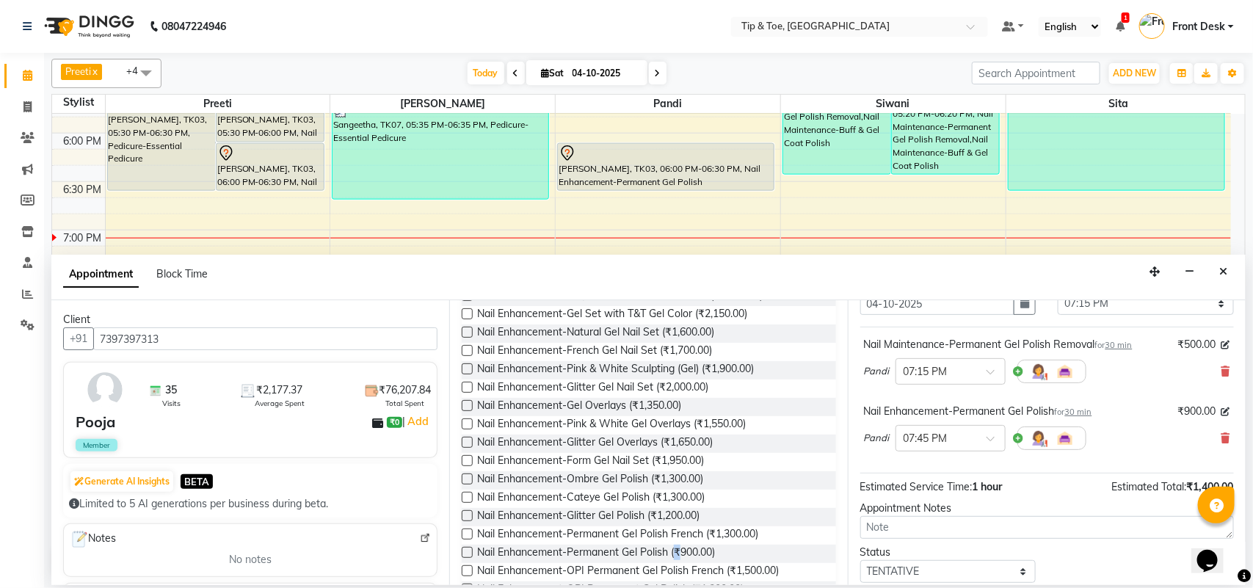
scroll to position [156, 0]
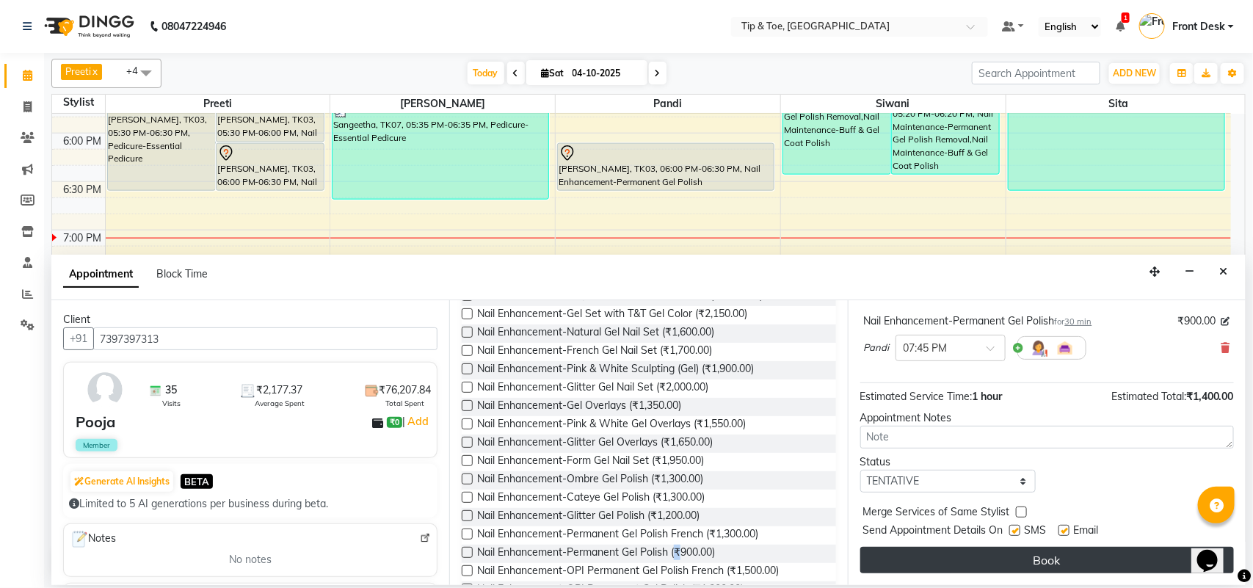
click at [962, 557] on button "Book" at bounding box center [1048, 560] width 374 height 26
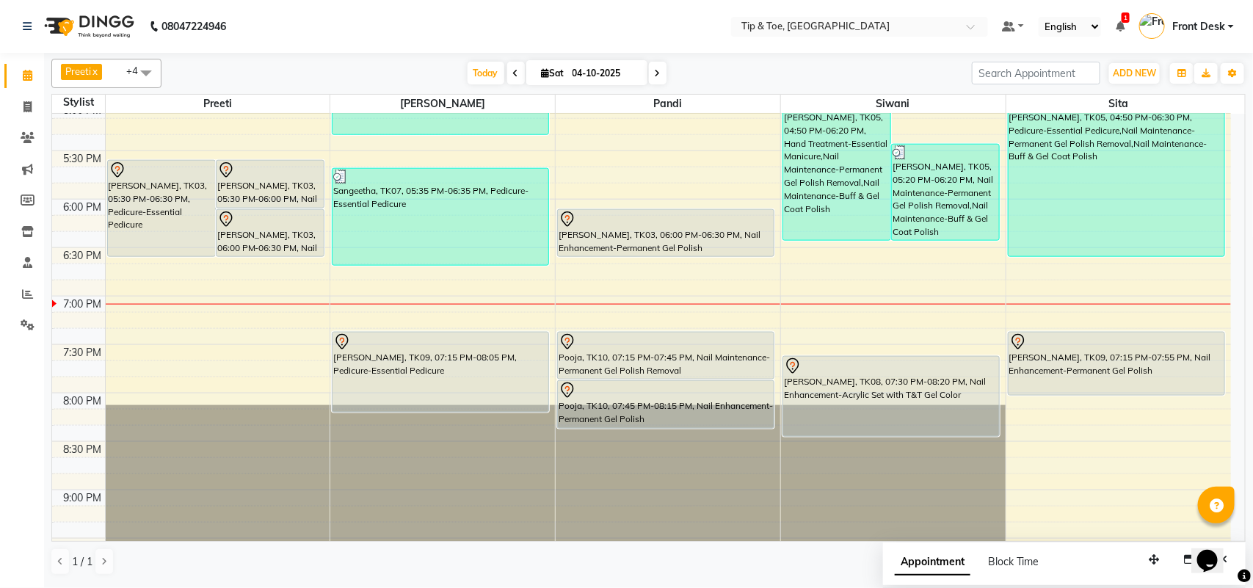
scroll to position [761, 0]
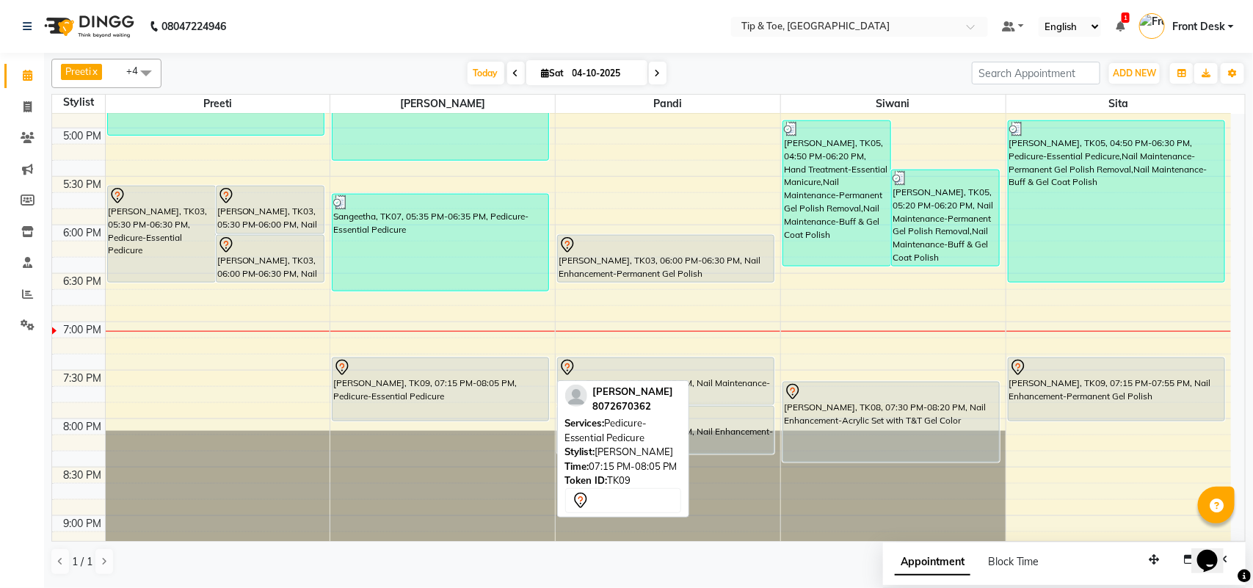
drag, startPoint x: 461, startPoint y: 438, endPoint x: 461, endPoint y: 427, distance: 11.7
click at [461, 427] on div "9:00 AM 9:30 AM 10:00 AM 10:30 AM 11:00 AM 11:30 AM 12:00 PM 12:30 PM 1:00 PM 1…" at bounding box center [641, 31] width 1179 height 1356
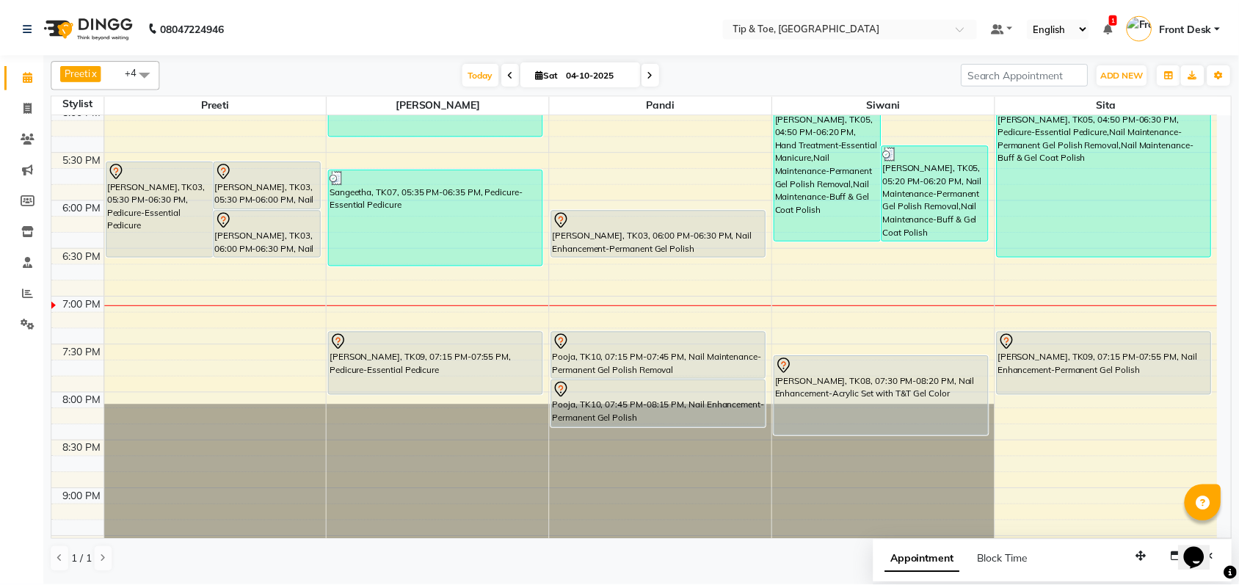
scroll to position [826, 0]
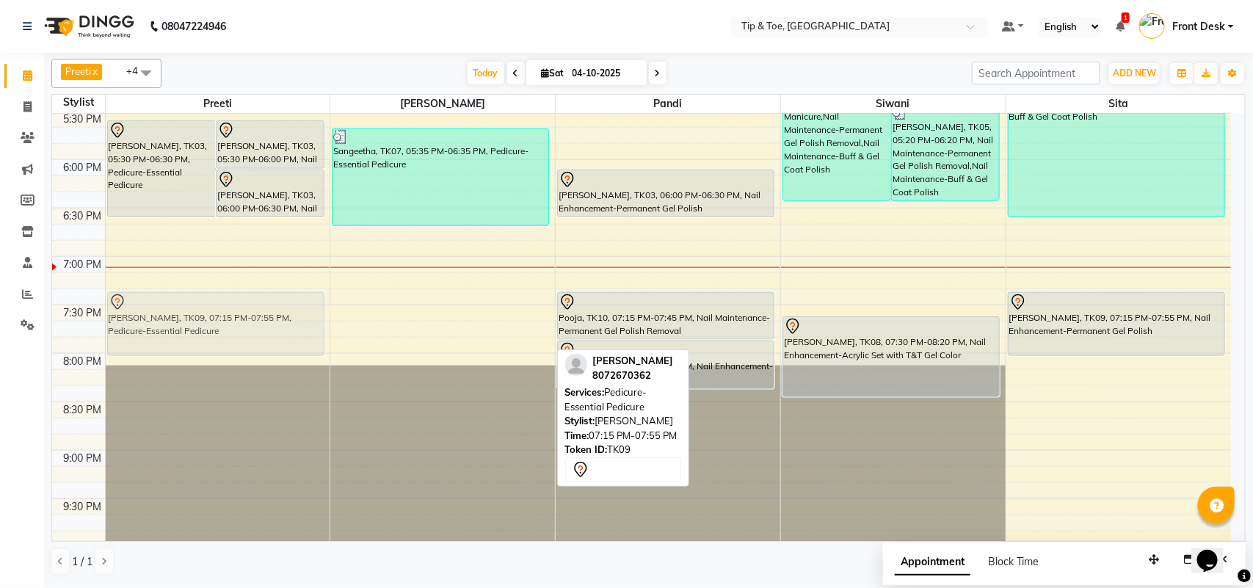
drag, startPoint x: 474, startPoint y: 325, endPoint x: 218, endPoint y: 320, distance: 256.3
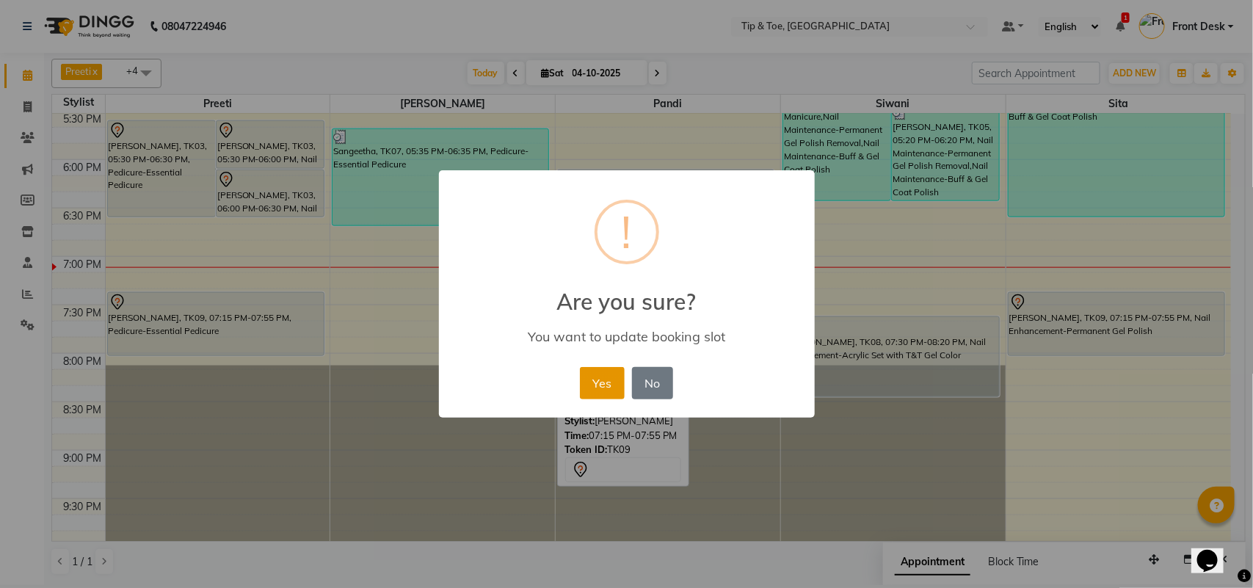
click at [590, 384] on button "Yes" at bounding box center [602, 383] width 45 height 32
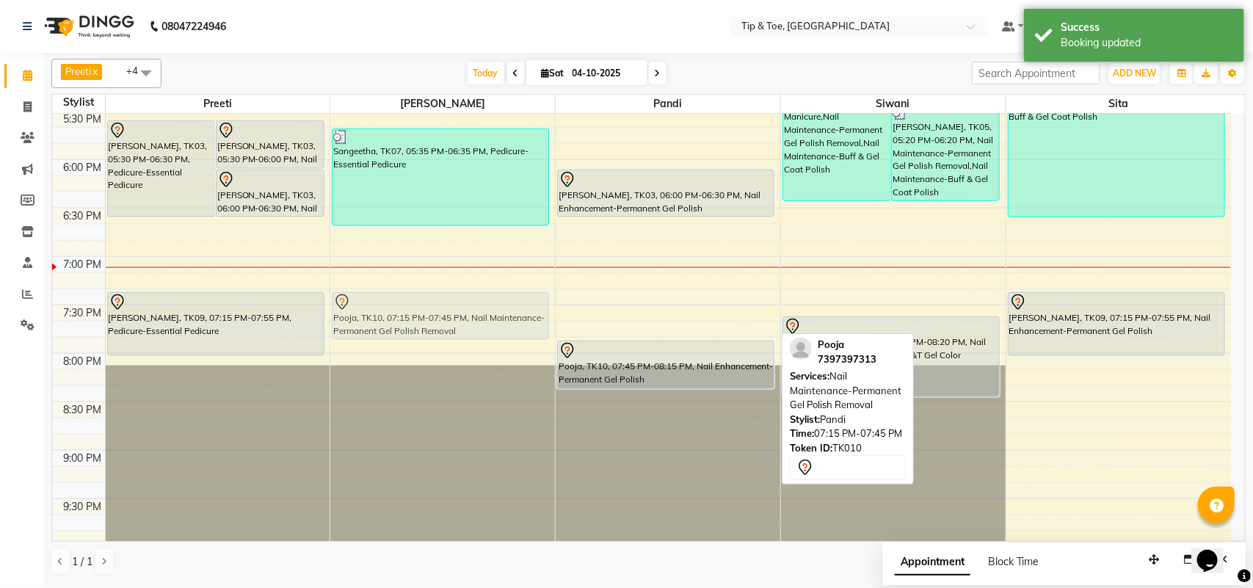
drag, startPoint x: 595, startPoint y: 308, endPoint x: 426, endPoint y: 306, distance: 169.6
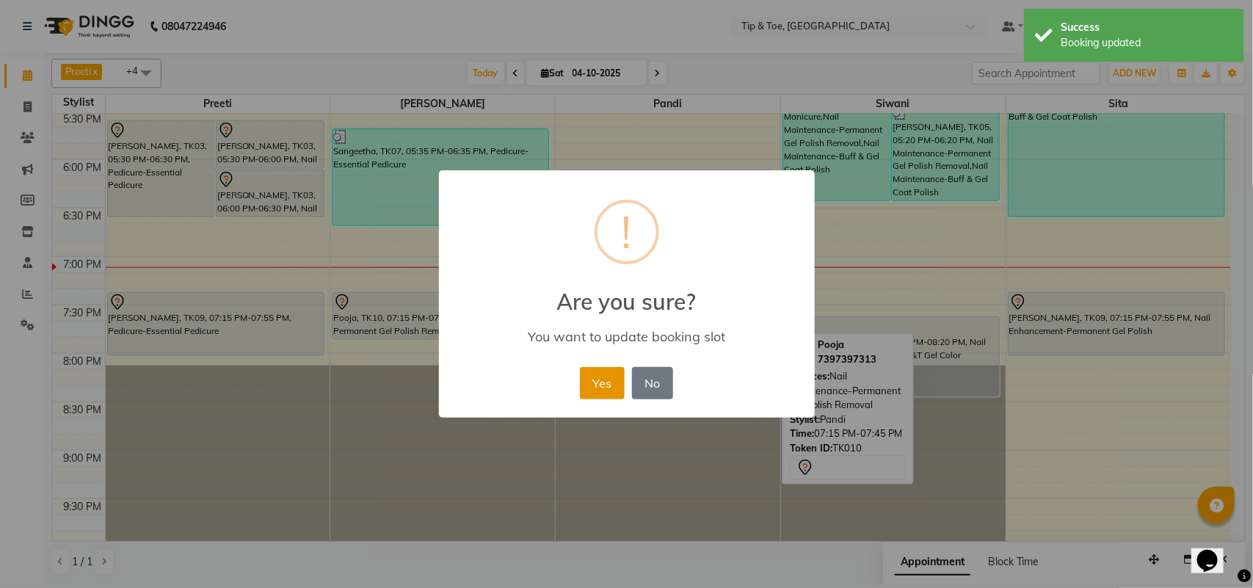
click at [604, 384] on button "Yes" at bounding box center [602, 383] width 45 height 32
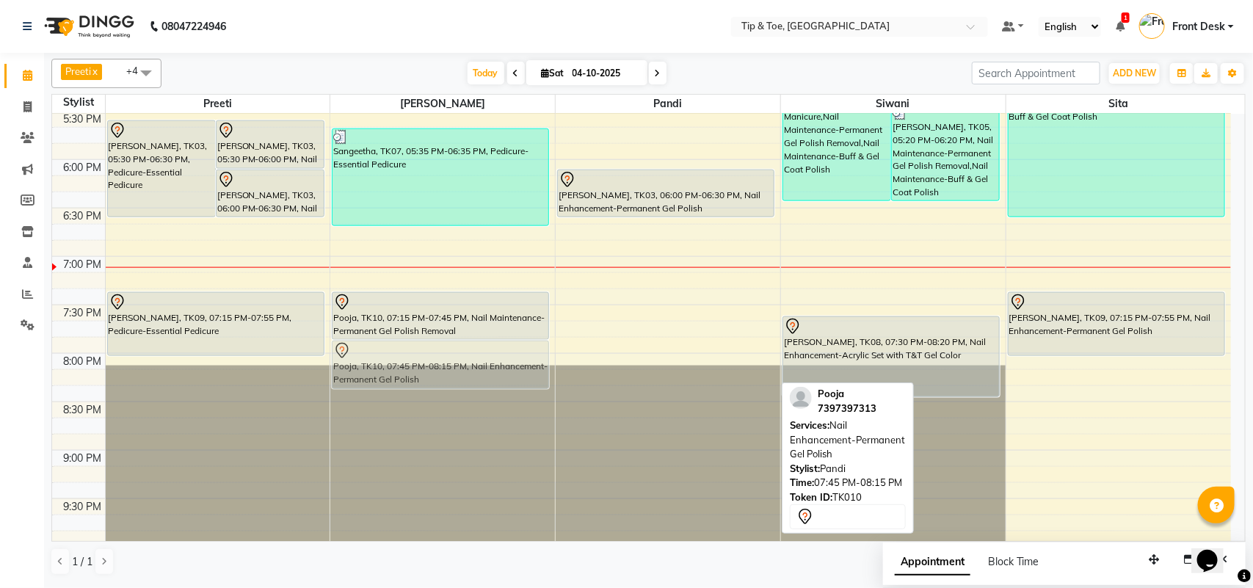
drag, startPoint x: 640, startPoint y: 363, endPoint x: 438, endPoint y: 366, distance: 201.9
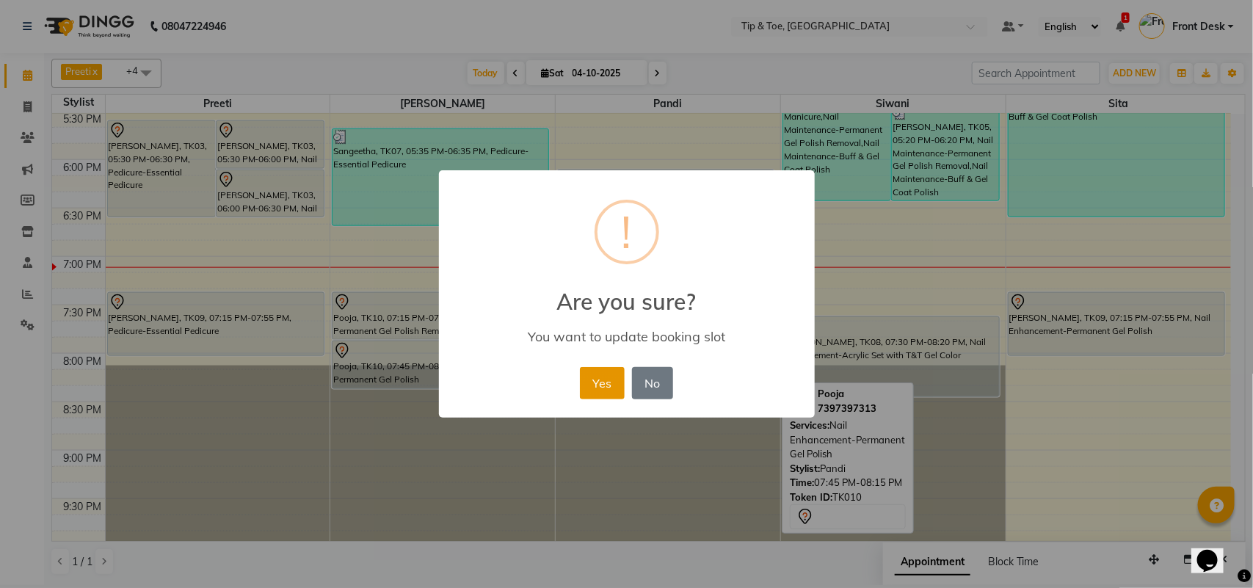
click at [614, 377] on button "Yes" at bounding box center [602, 383] width 45 height 32
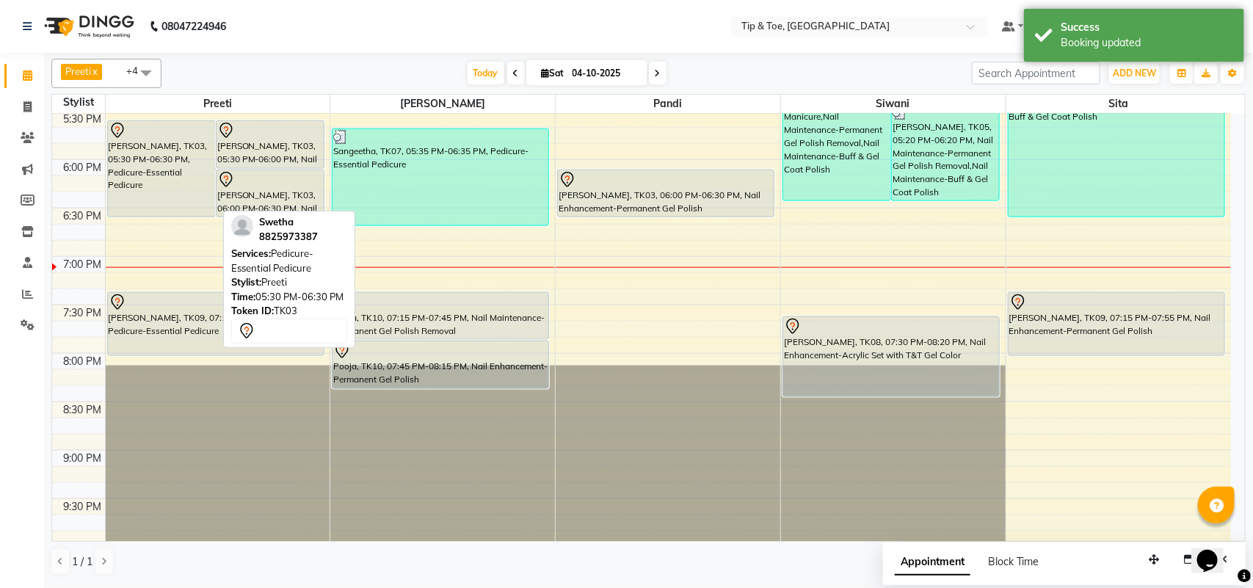
click at [165, 169] on div "[PERSON_NAME], TK03, 05:30 PM-06:30 PM, Pedicure-Essential Pedicure" at bounding box center [161, 168] width 107 height 95
click at [167, 203] on div "[PERSON_NAME], TK03, 05:30 PM-06:30 PM, Pedicure-Essential Pedicure" at bounding box center [161, 168] width 107 height 95
select select "7"
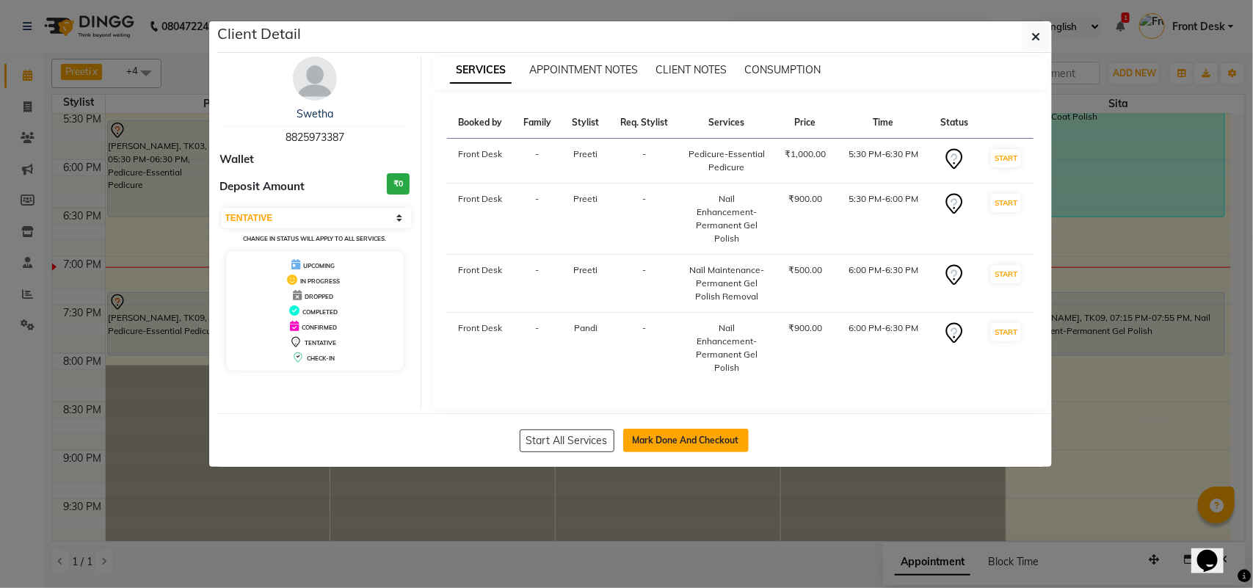
click at [656, 446] on button "Mark Done And Checkout" at bounding box center [686, 440] width 126 height 23
select select "service"
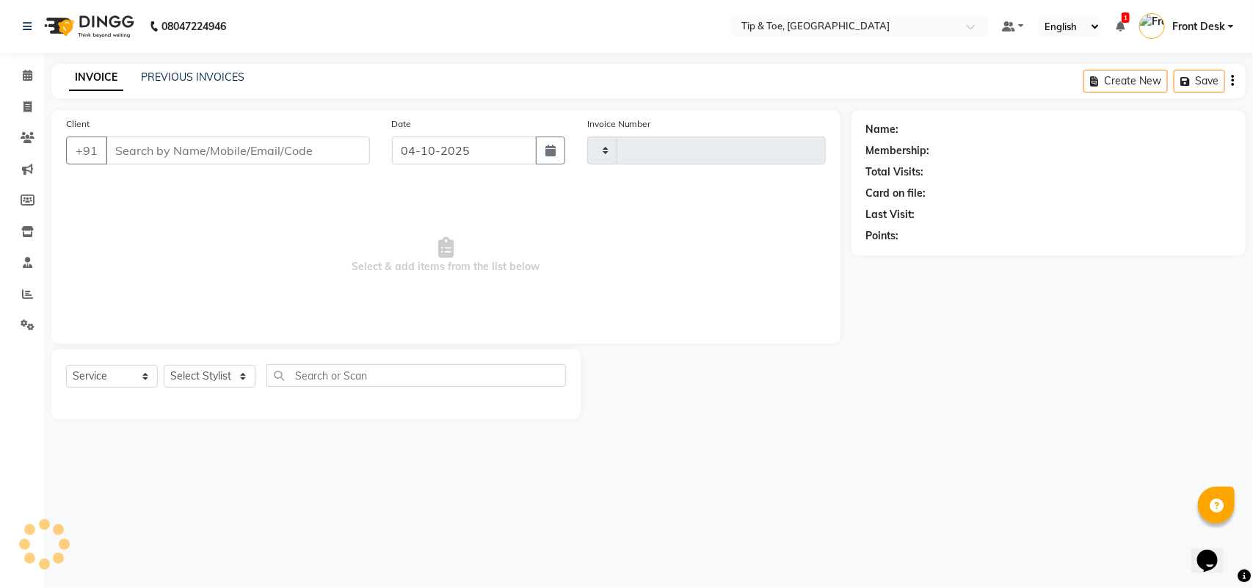
type input "1345"
select select "5770"
type input "8825973387"
select select "39915"
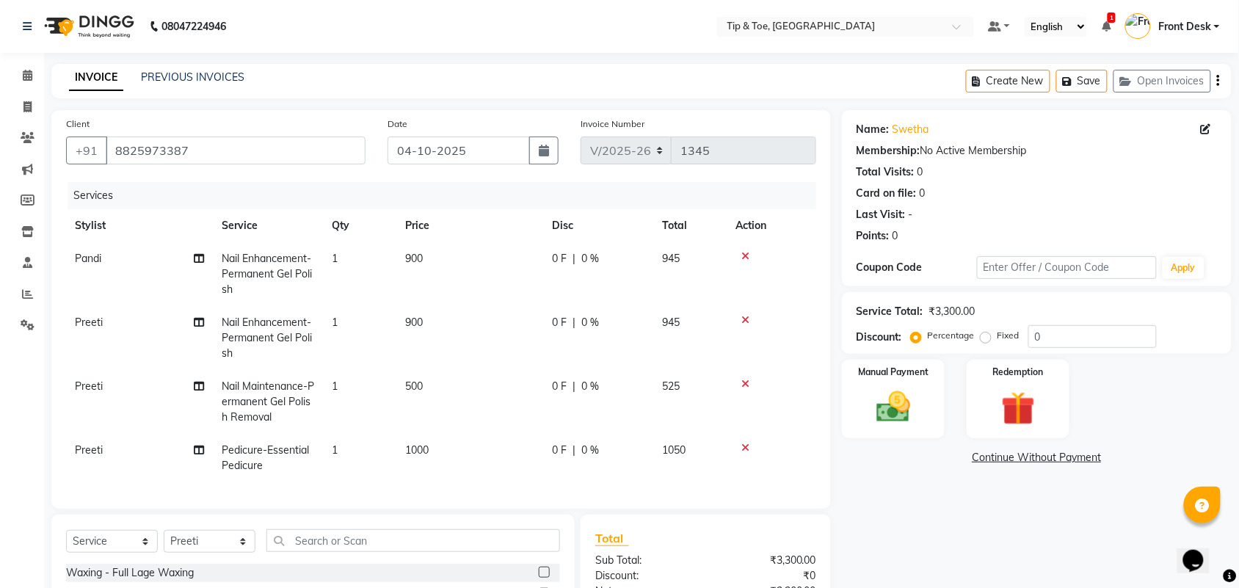
click at [264, 272] on span "Nail Enhancement-Permanent Gel Polish" at bounding box center [267, 274] width 90 height 44
select select "39912"
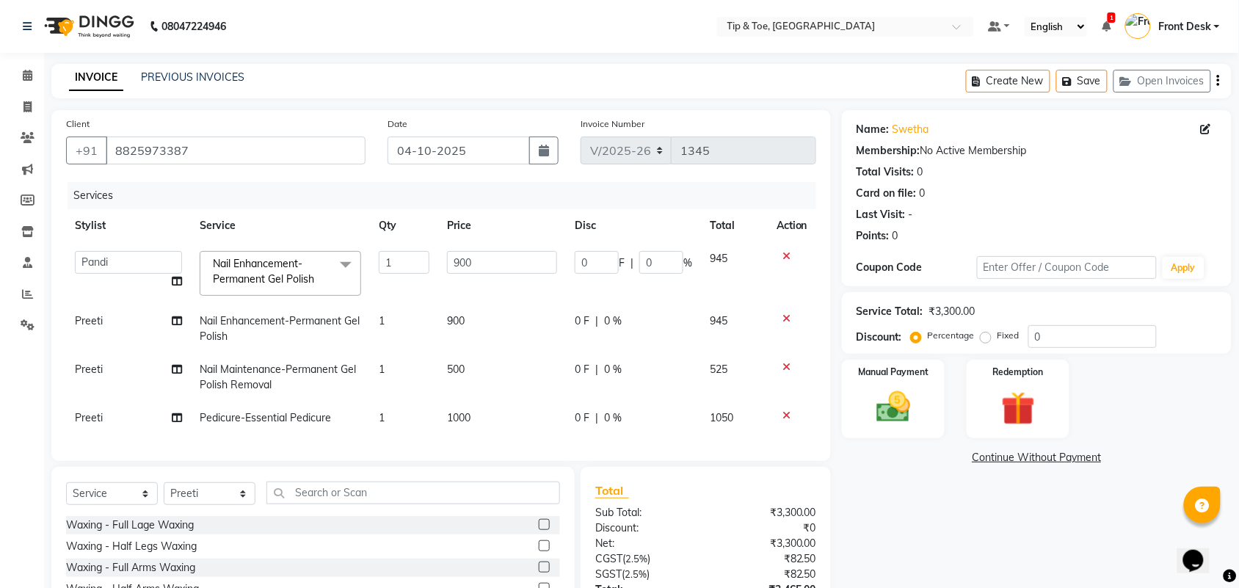
click at [270, 270] on span "Nail Enhancement-Permanent Gel Polish x" at bounding box center [273, 272] width 129 height 32
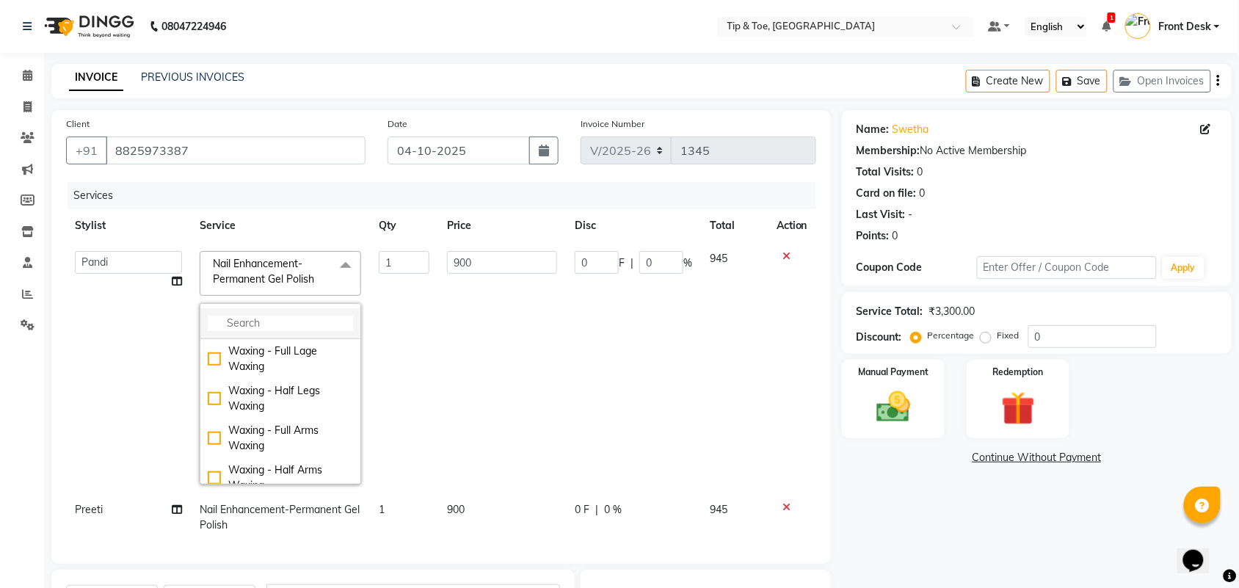
click at [289, 311] on li at bounding box center [280, 323] width 160 height 31
click at [295, 325] on input "multiselect-search" at bounding box center [280, 323] width 145 height 15
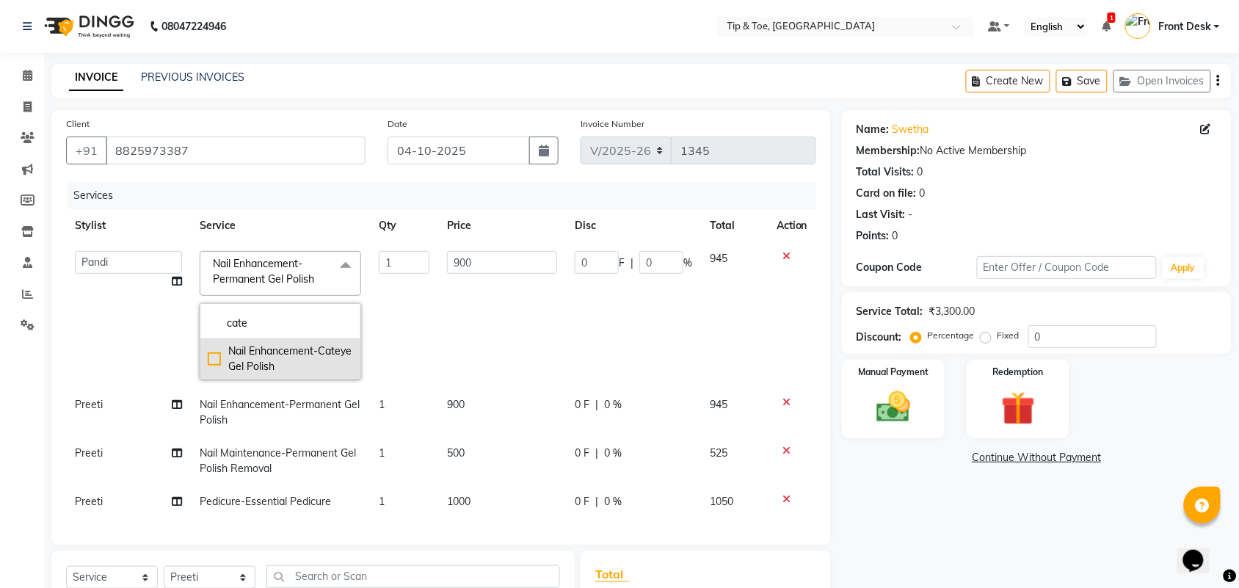
type input "cate"
click at [288, 361] on div "Nail Enhancement-Cateye Gel Polish" at bounding box center [280, 359] width 145 height 31
checkbox input "true"
type input "1300"
click at [916, 512] on div "Name: [PERSON_NAME] Membership: No Active Membership Total Visits: 0 Card on fi…" at bounding box center [1042, 438] width 401 height 657
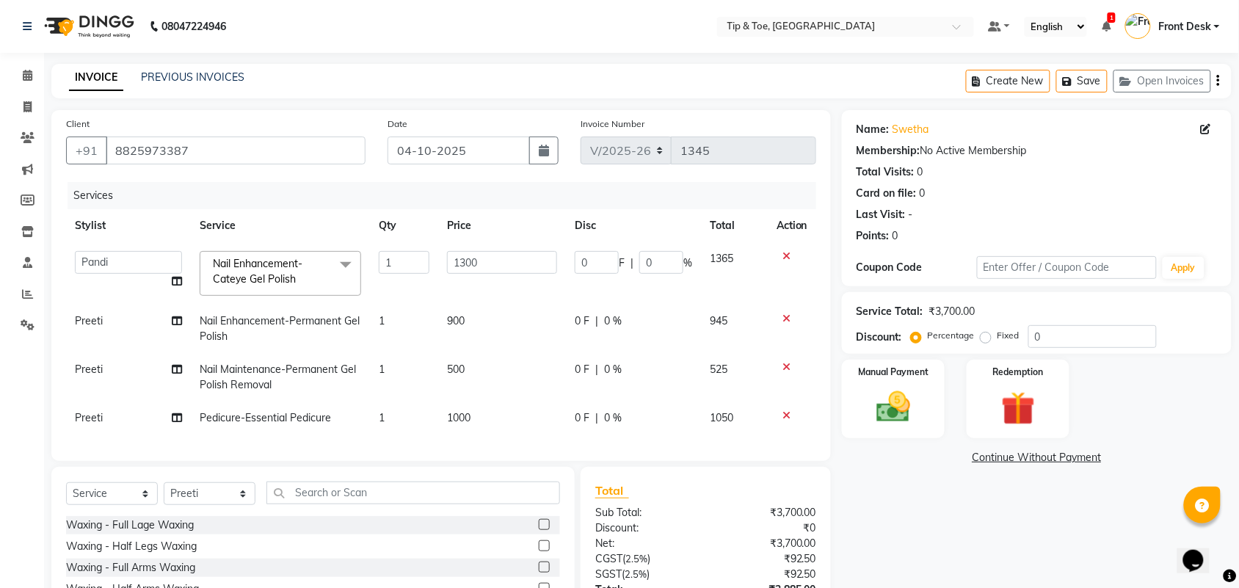
click at [222, 319] on span "Nail Enhancement-Permanent Gel Polish" at bounding box center [280, 328] width 160 height 29
select select "39915"
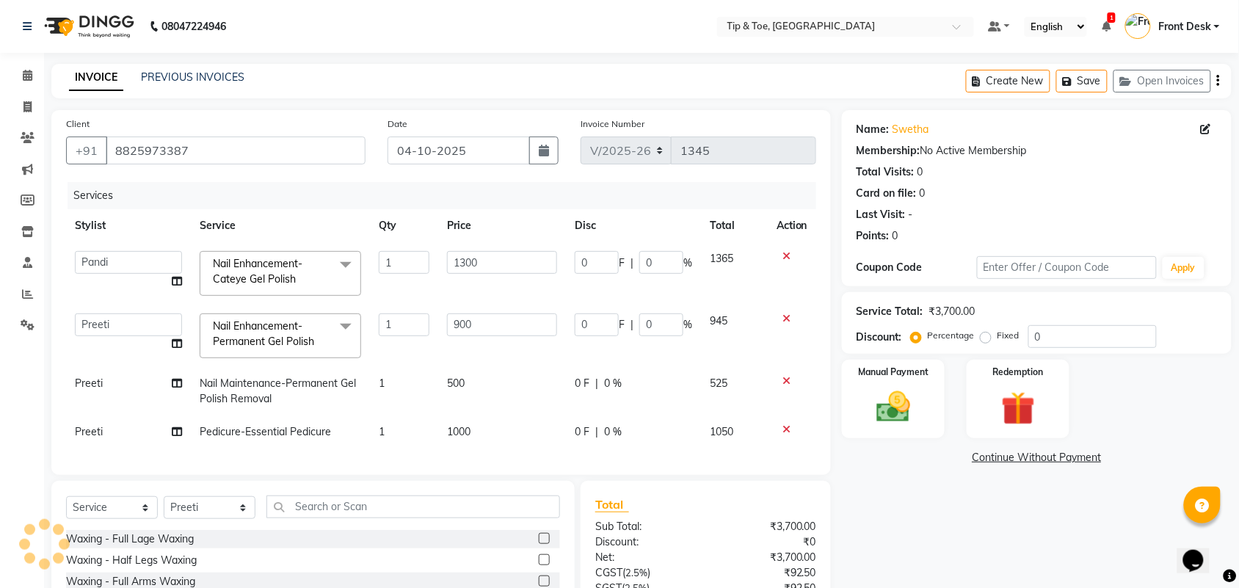
click at [789, 316] on icon at bounding box center [787, 319] width 8 height 10
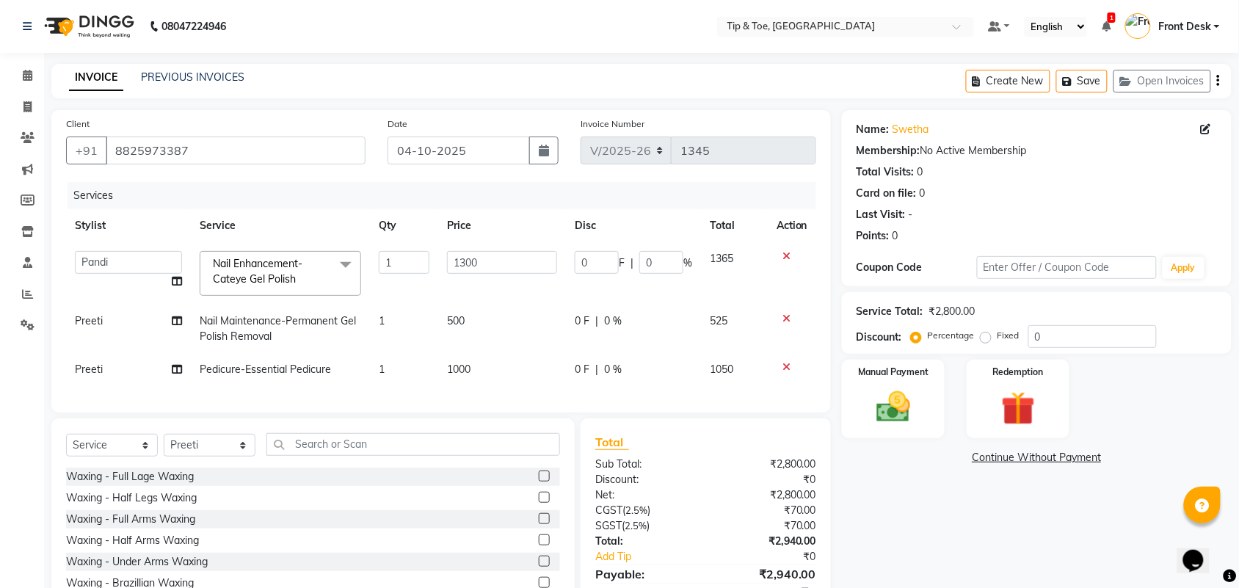
click at [464, 369] on span "1000" at bounding box center [458, 369] width 23 height 13
select select "39915"
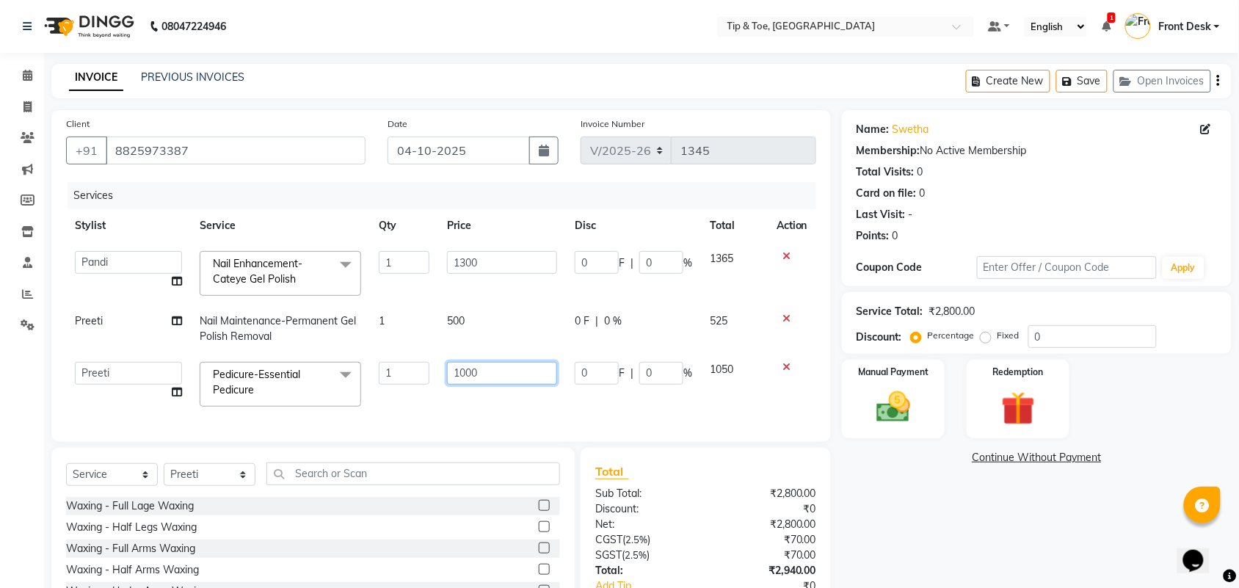
click at [463, 367] on input "1000" at bounding box center [502, 373] width 110 height 23
click at [468, 371] on input "1000" at bounding box center [502, 373] width 110 height 23
type input "1300"
click at [977, 482] on div "Name: [PERSON_NAME] Membership: No Active Membership Total Visits: 0 Card on fi…" at bounding box center [1042, 387] width 401 height 554
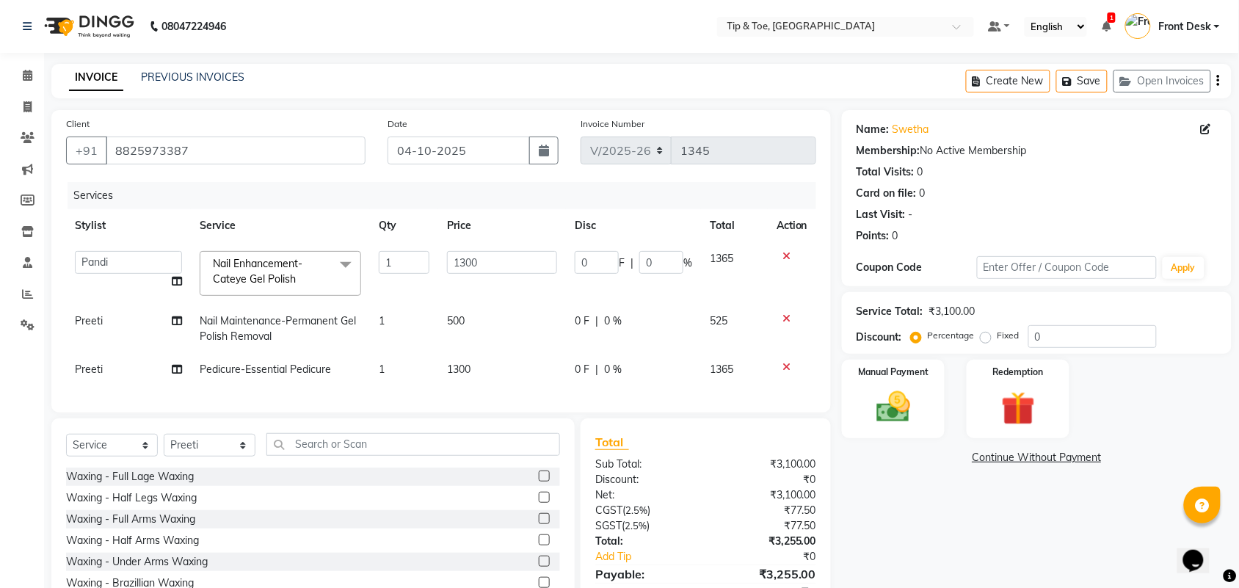
scroll to position [82, 0]
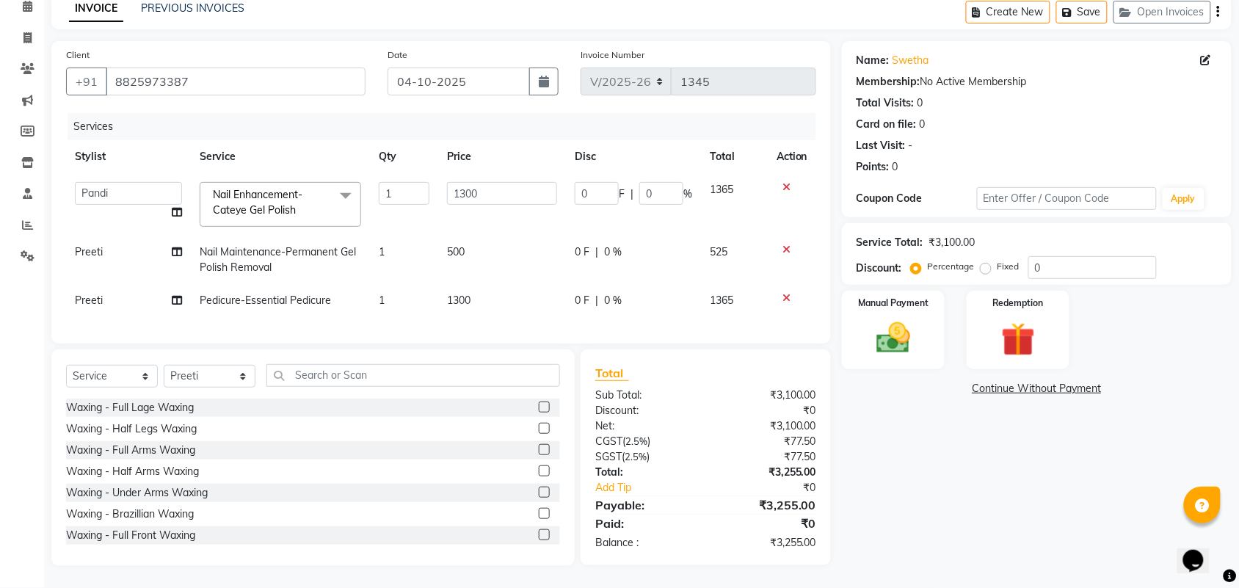
click at [99, 245] on span "Preeti" at bounding box center [89, 251] width 28 height 13
select select "39915"
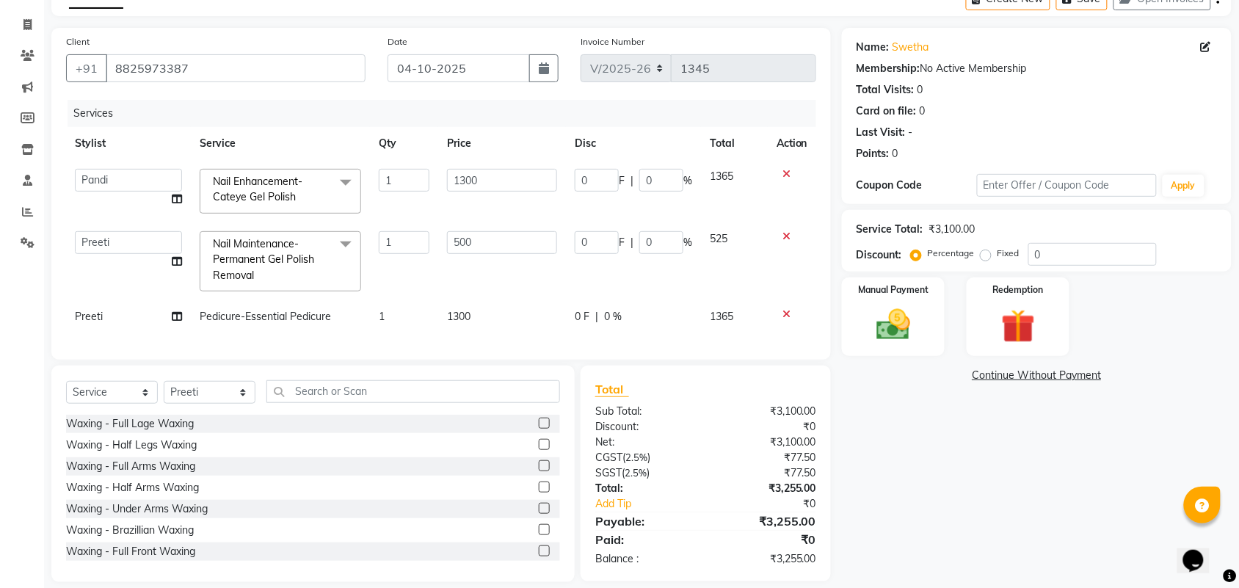
click at [99, 241] on td "[PERSON_NAME] [PERSON_NAME] Front Desk Joys [PERSON_NAME].D [PERSON_NAME] [PERS…" at bounding box center [128, 261] width 125 height 78
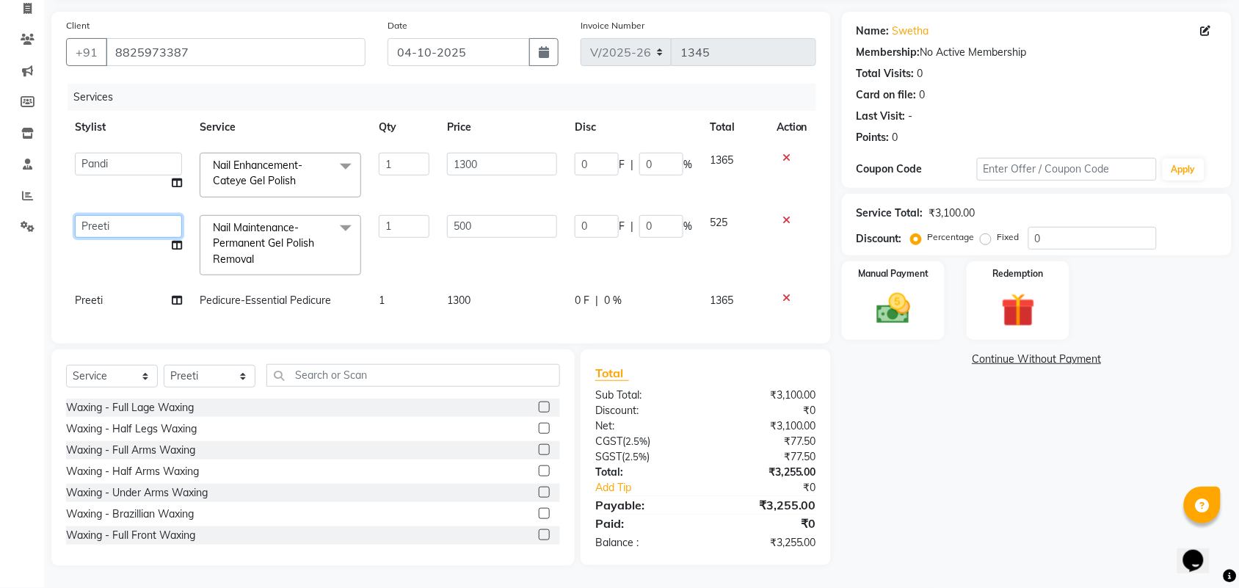
click at [111, 215] on select "[PERSON_NAME] [PERSON_NAME] Front Desk Joys [PERSON_NAME].D [PERSON_NAME] [PERS…" at bounding box center [128, 226] width 107 height 23
select select "39912"
click at [1010, 477] on div "Name: [PERSON_NAME] Membership: No Active Membership Total Visits: 0 Card on fi…" at bounding box center [1042, 289] width 401 height 554
click at [20, 215] on link "Settings" at bounding box center [21, 227] width 35 height 24
click at [886, 266] on label "Manual Payment" at bounding box center [893, 273] width 73 height 14
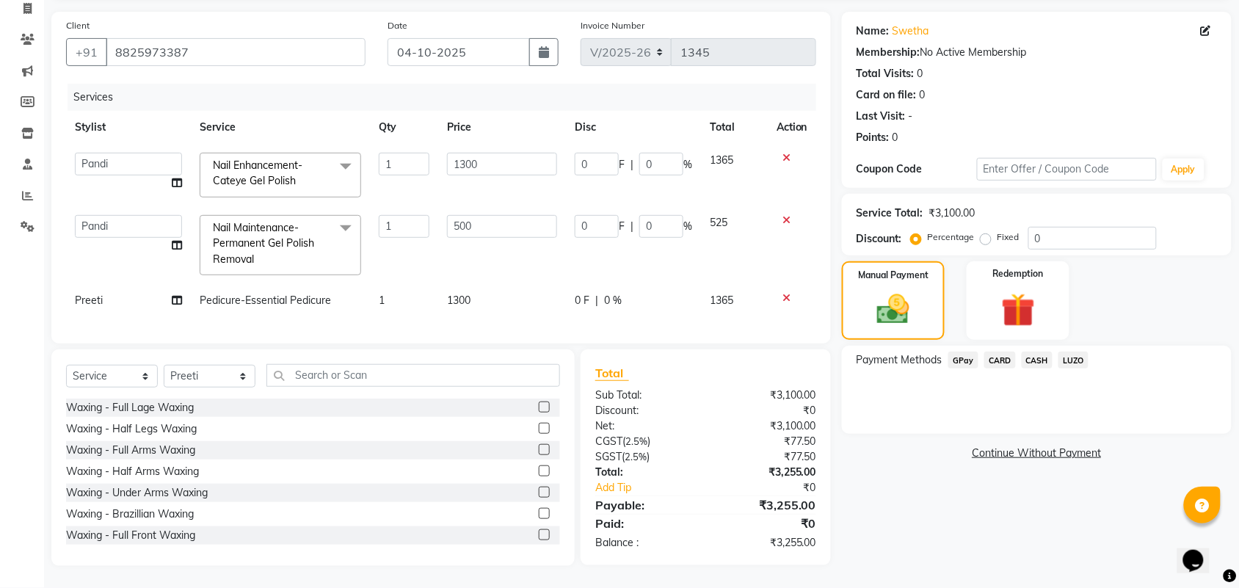
click at [999, 352] on span "CARD" at bounding box center [1001, 360] width 32 height 17
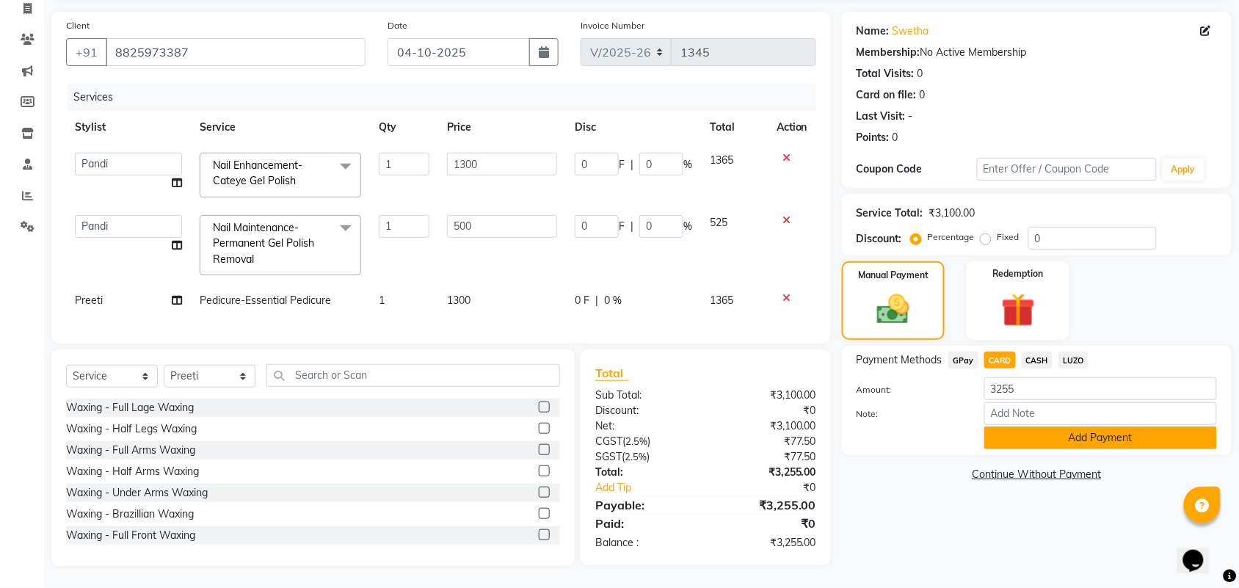
click at [1059, 430] on button "Add Payment" at bounding box center [1101, 438] width 233 height 23
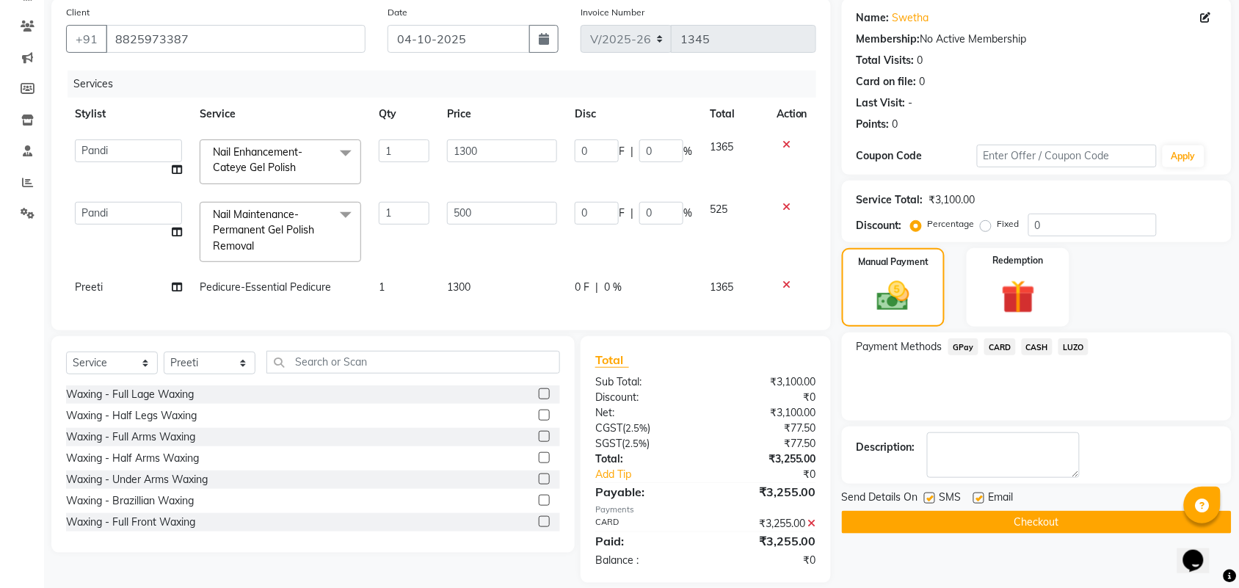
click at [1065, 511] on button "Checkout" at bounding box center [1037, 522] width 390 height 23
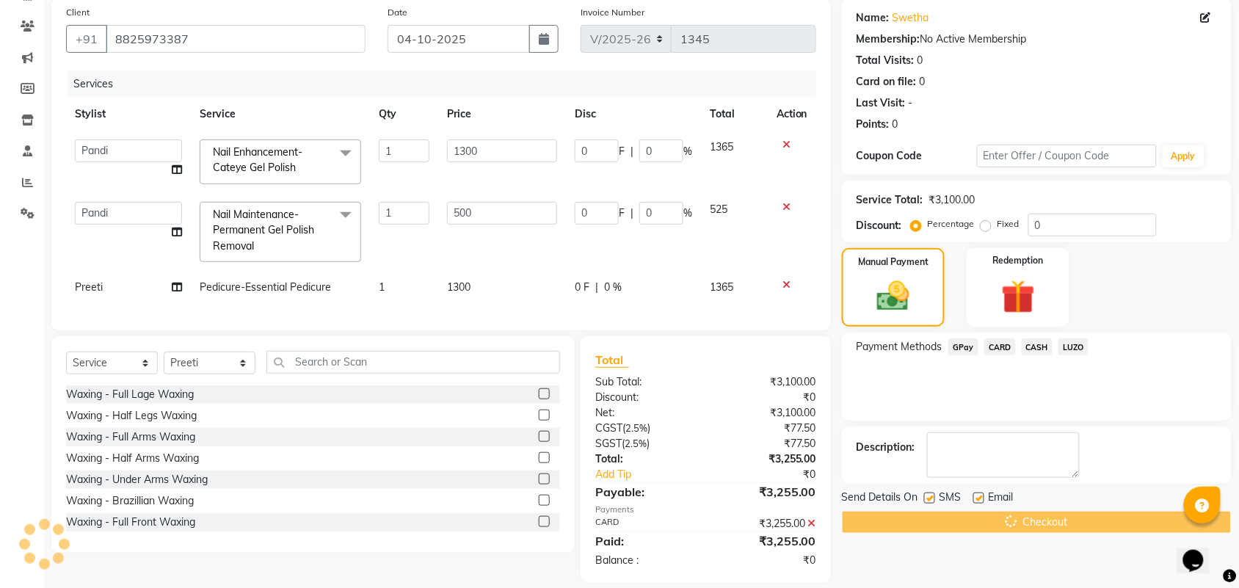
scroll to position [142, 0]
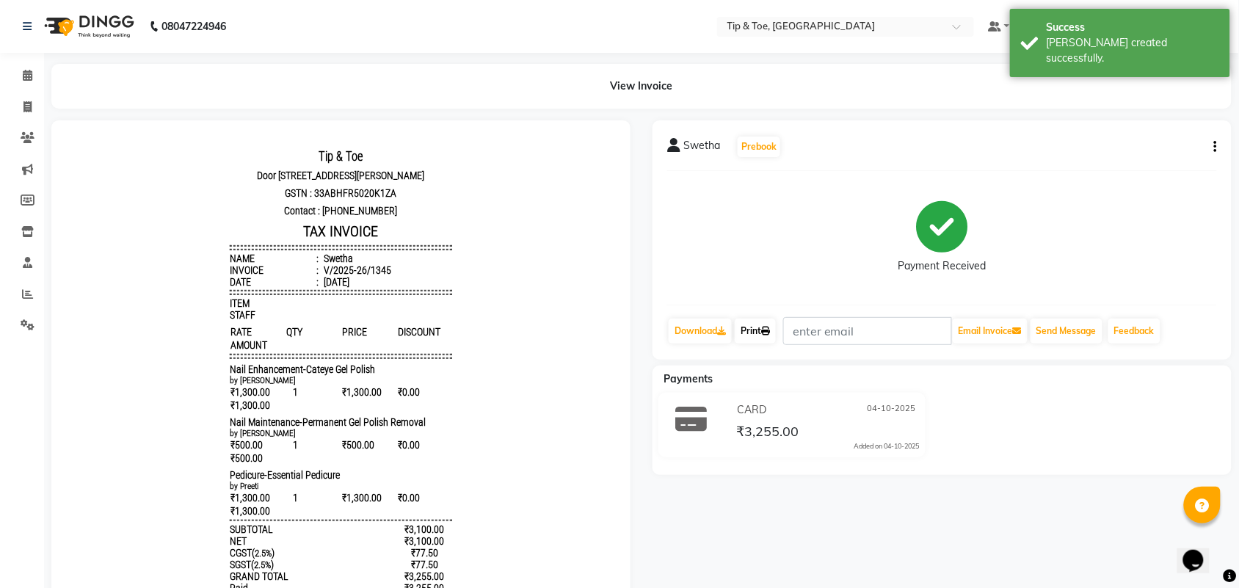
click at [758, 332] on link "Print" at bounding box center [755, 331] width 41 height 25
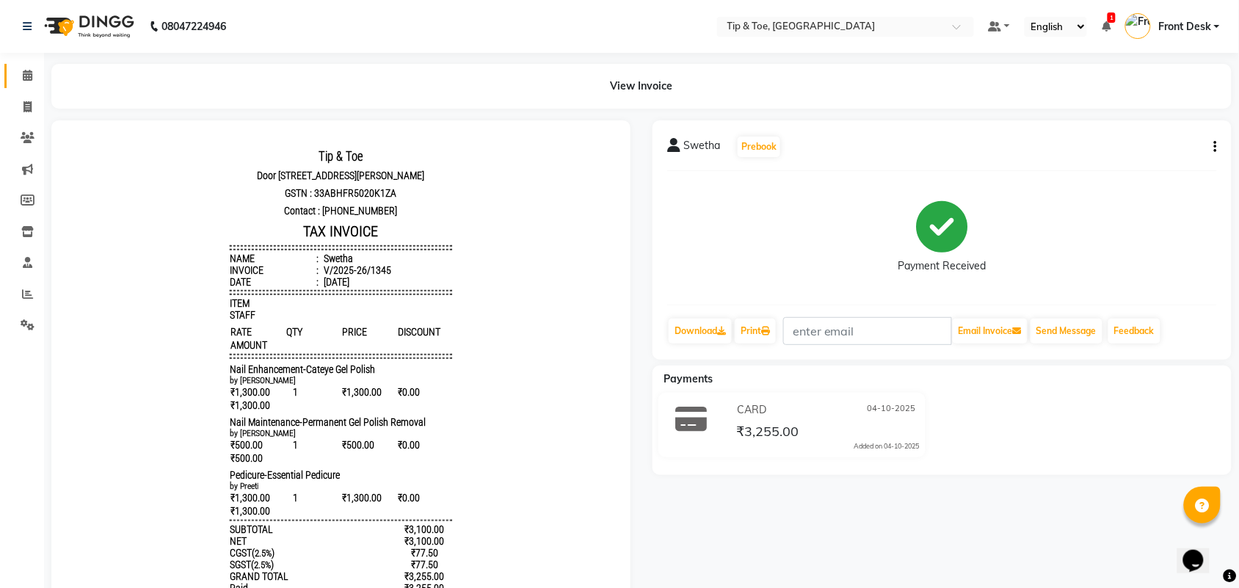
click at [26, 89] on li "Calendar" at bounding box center [22, 76] width 44 height 32
click at [16, 79] on span at bounding box center [28, 76] width 26 height 17
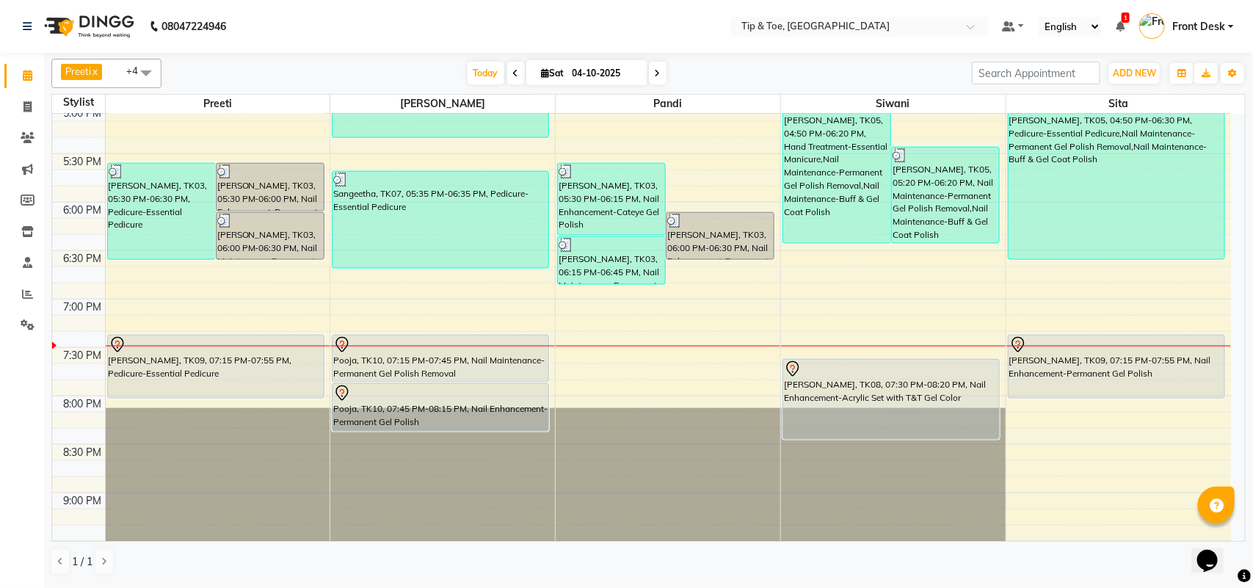
scroll to position [761, 0]
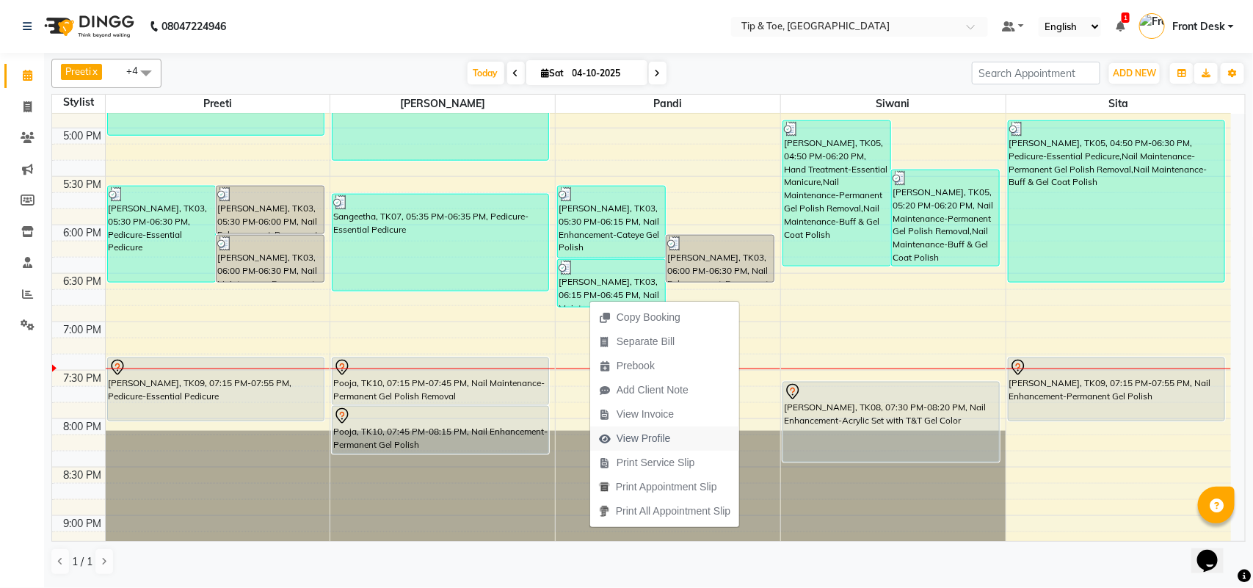
click at [653, 443] on span "View Profile" at bounding box center [644, 438] width 54 height 15
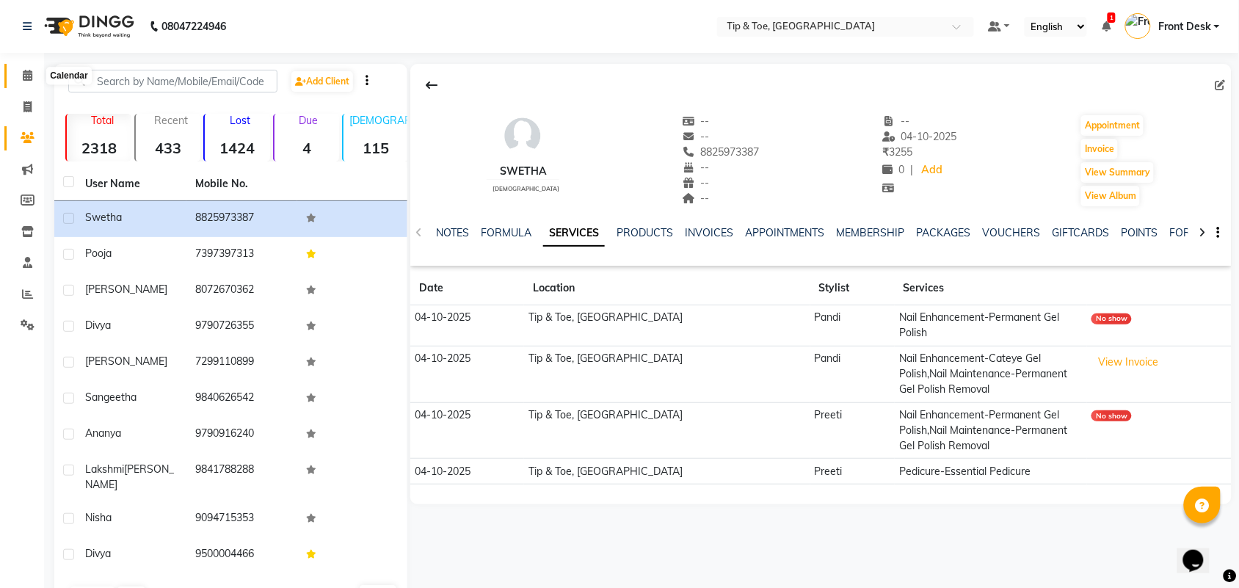
click at [28, 83] on span at bounding box center [28, 76] width 26 height 17
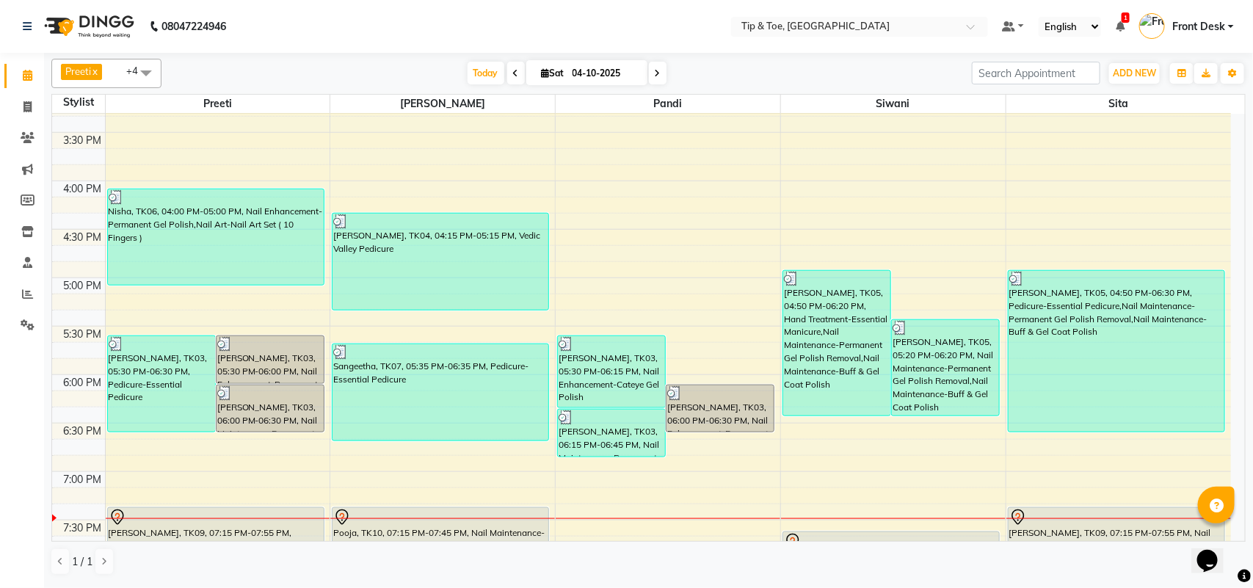
scroll to position [826, 0]
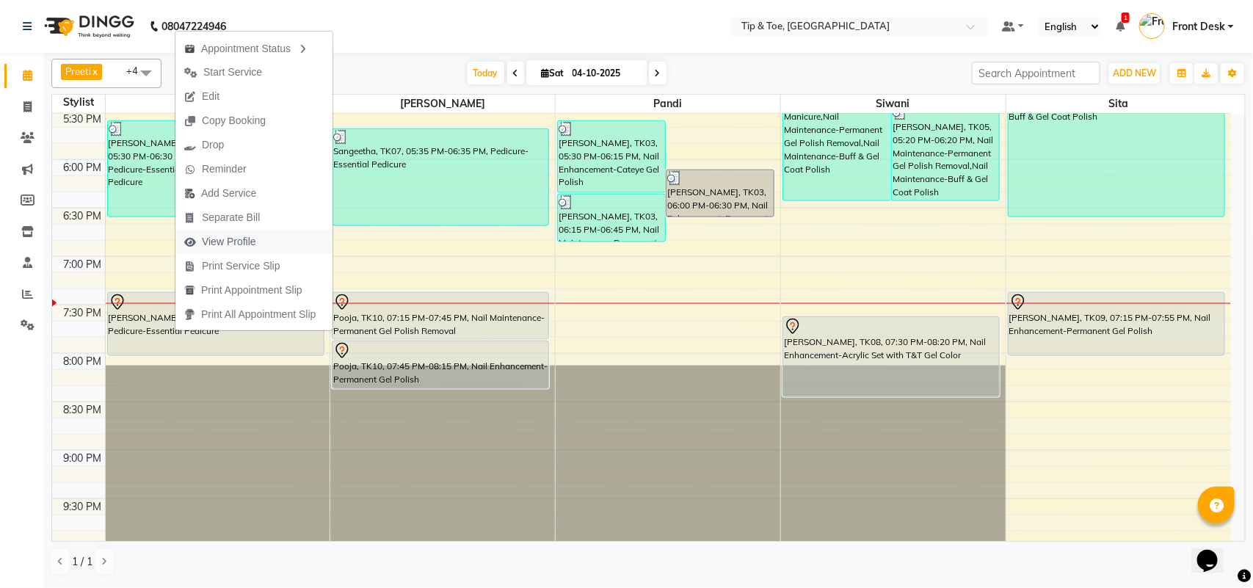
click at [215, 236] on span "View Profile" at bounding box center [229, 241] width 54 height 15
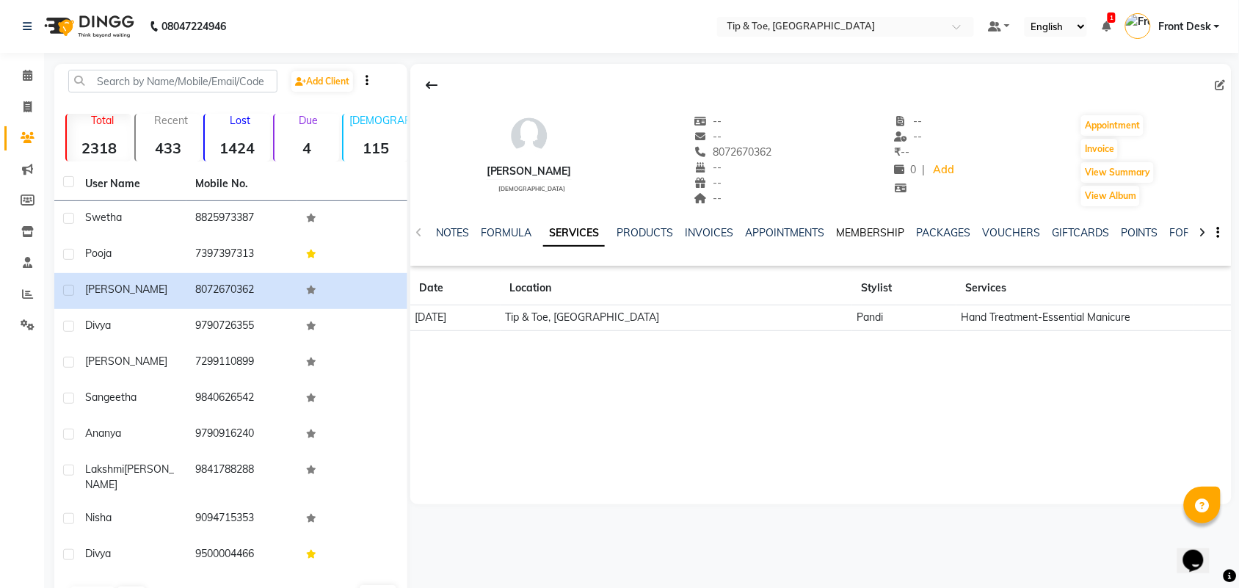
click at [872, 235] on link "MEMBERSHIP" at bounding box center [870, 232] width 68 height 13
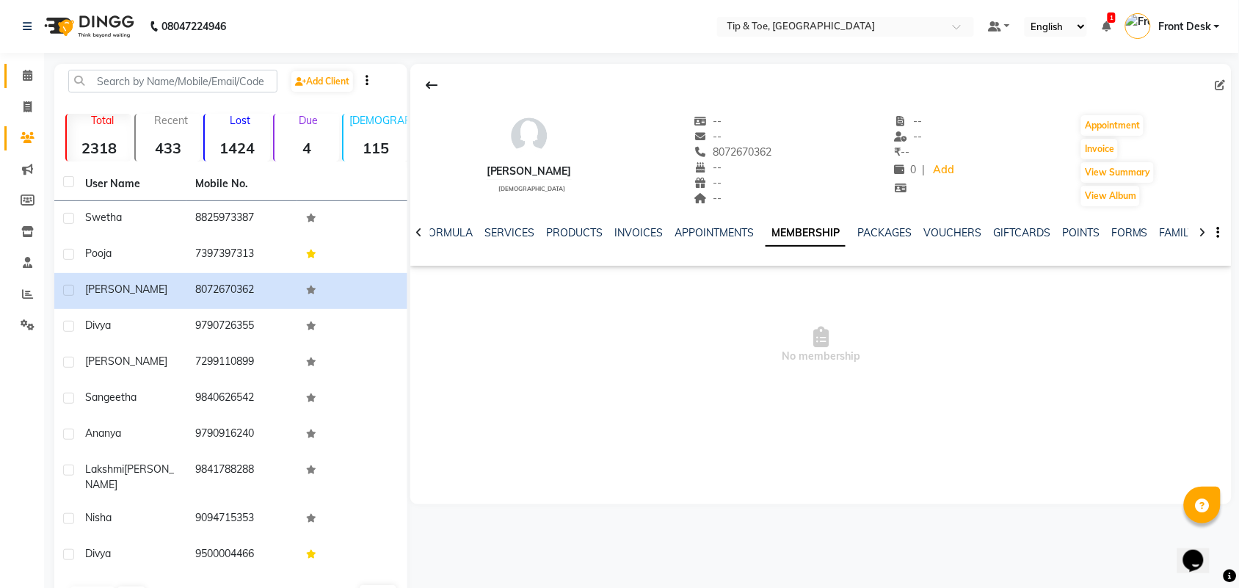
click at [29, 84] on link "Calendar" at bounding box center [21, 76] width 35 height 24
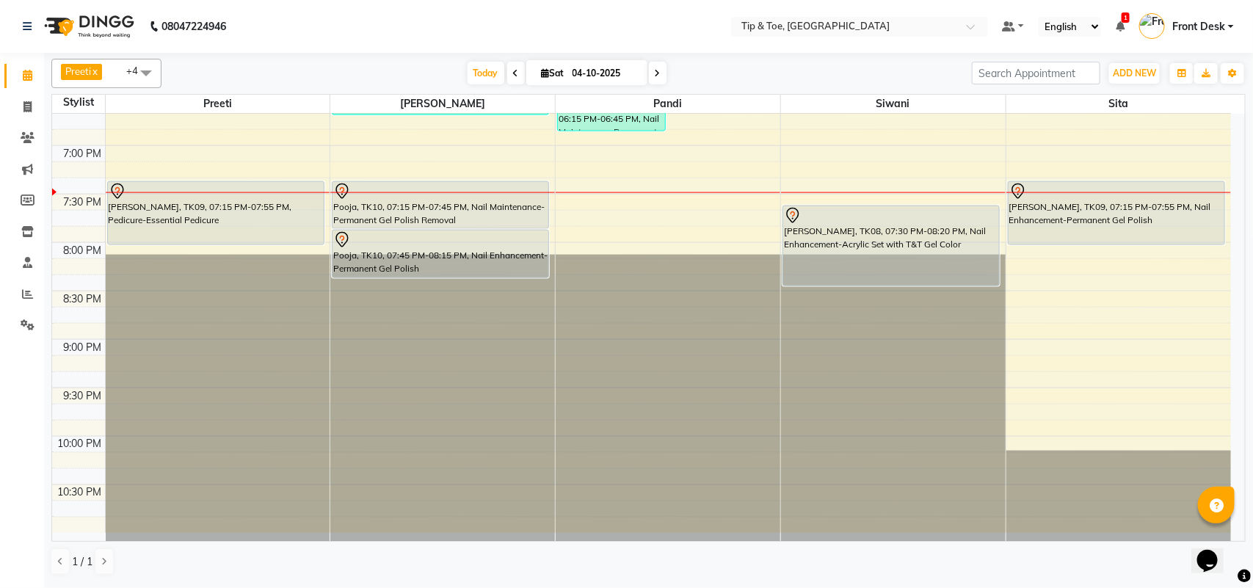
scroll to position [944, 0]
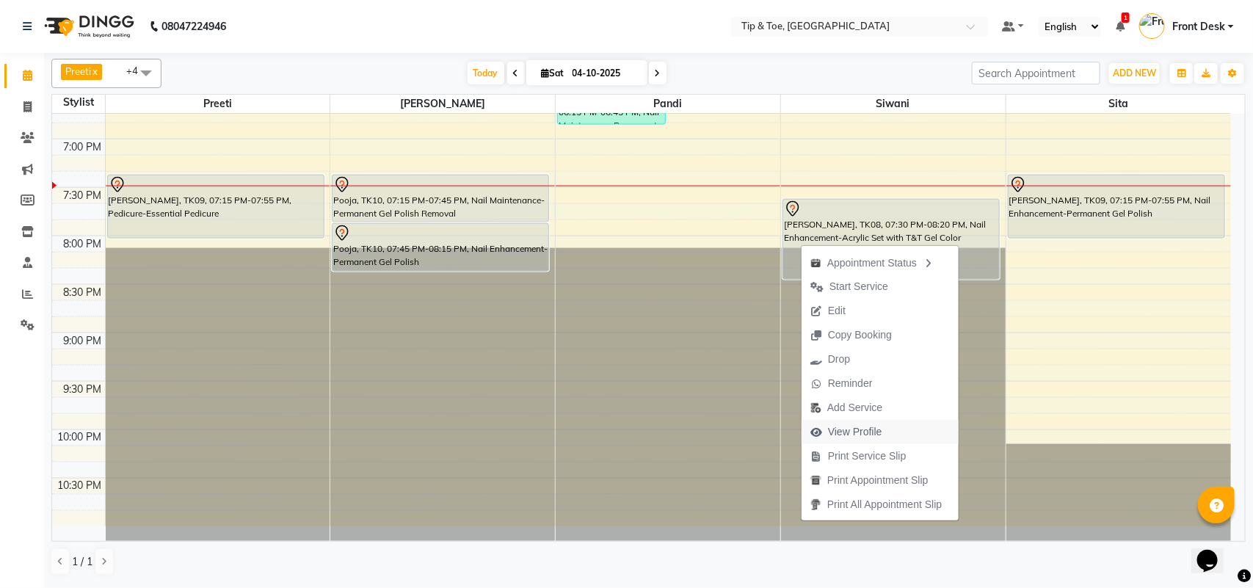
click at [887, 428] on span "View Profile" at bounding box center [847, 432] width 90 height 24
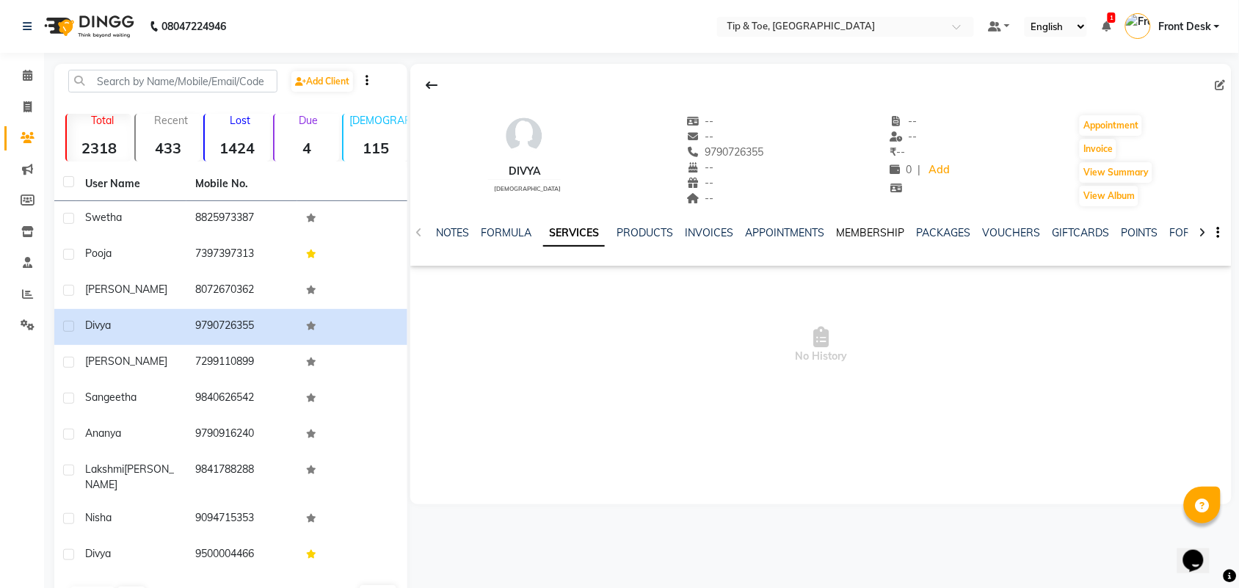
click at [866, 233] on link "MEMBERSHIP" at bounding box center [870, 232] width 68 height 13
click at [22, 74] on span at bounding box center [28, 76] width 26 height 17
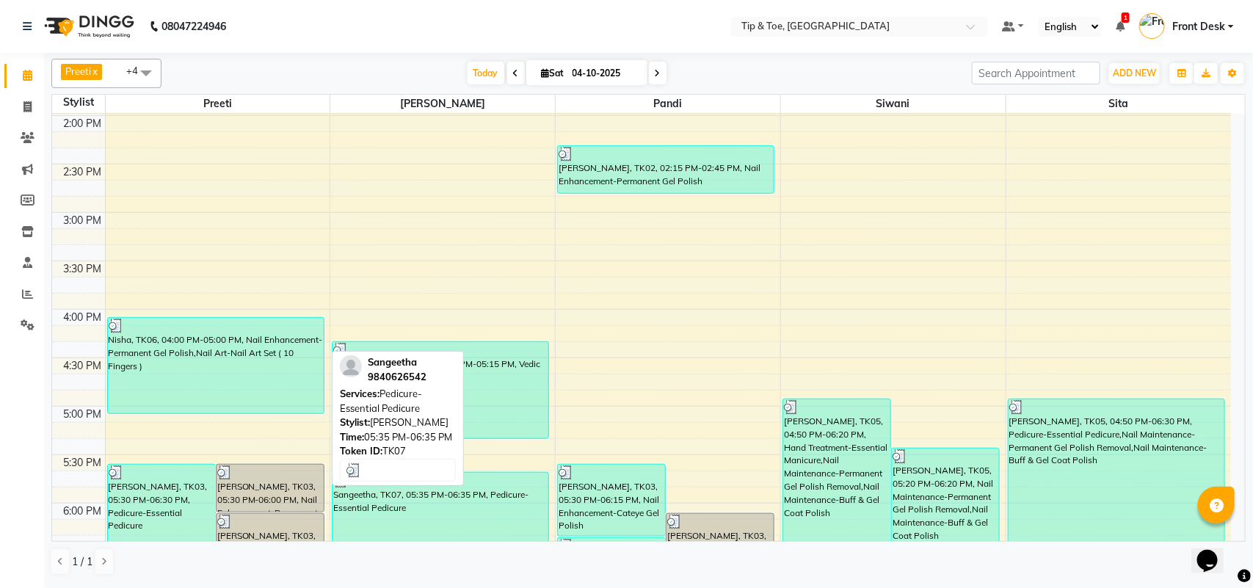
scroll to position [826, 0]
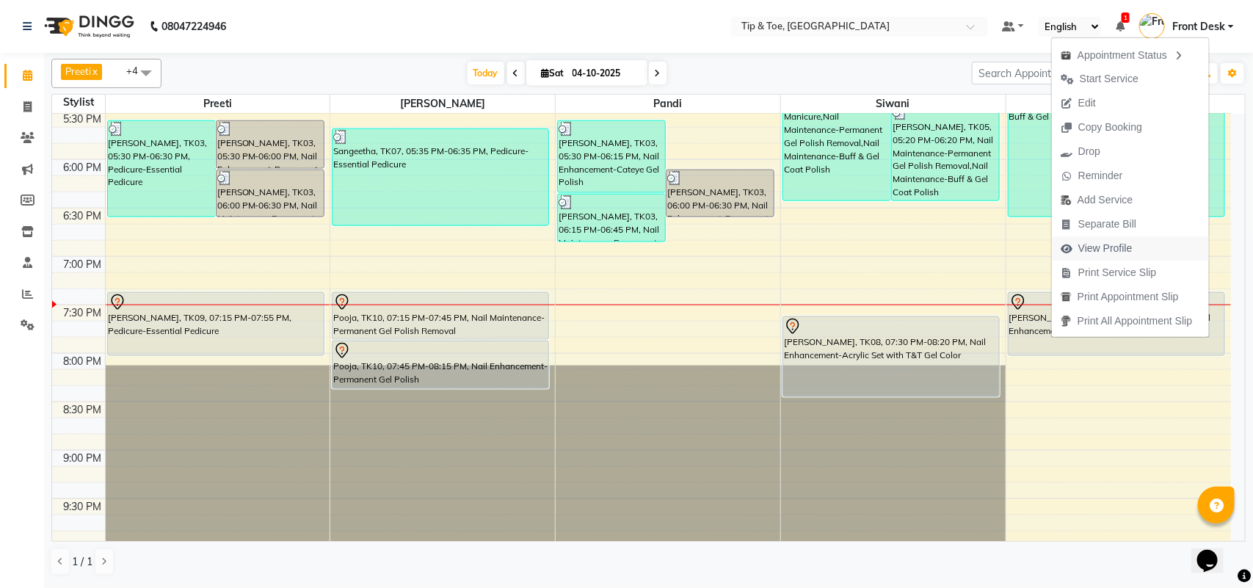
click at [1082, 258] on span "View Profile" at bounding box center [1097, 248] width 90 height 24
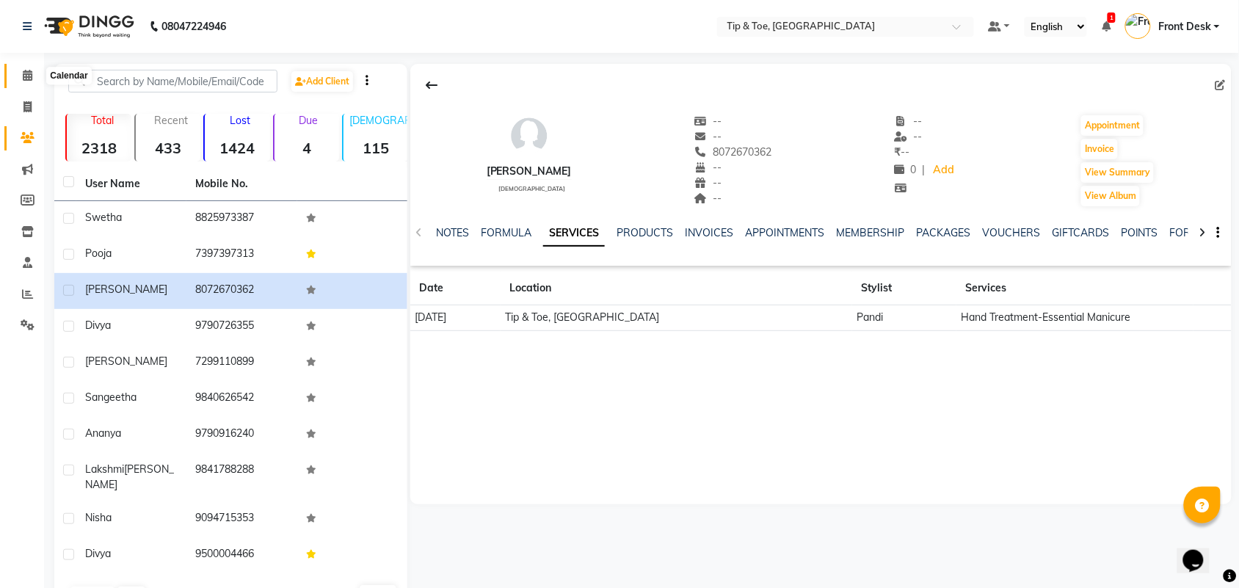
click at [26, 82] on span at bounding box center [28, 76] width 26 height 17
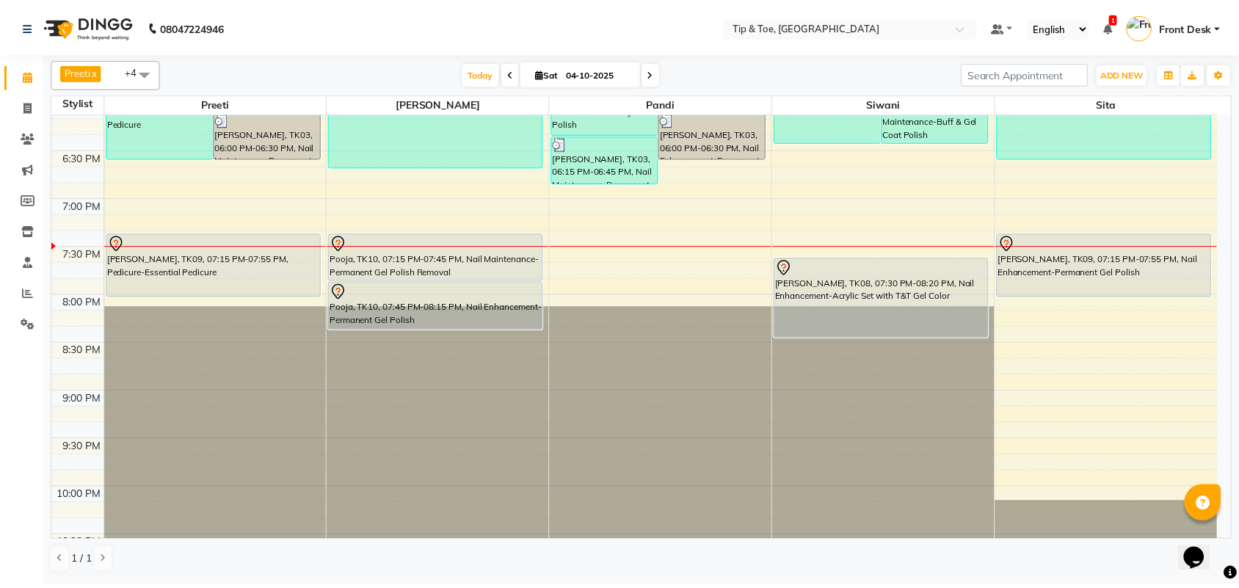
scroll to position [918, 0]
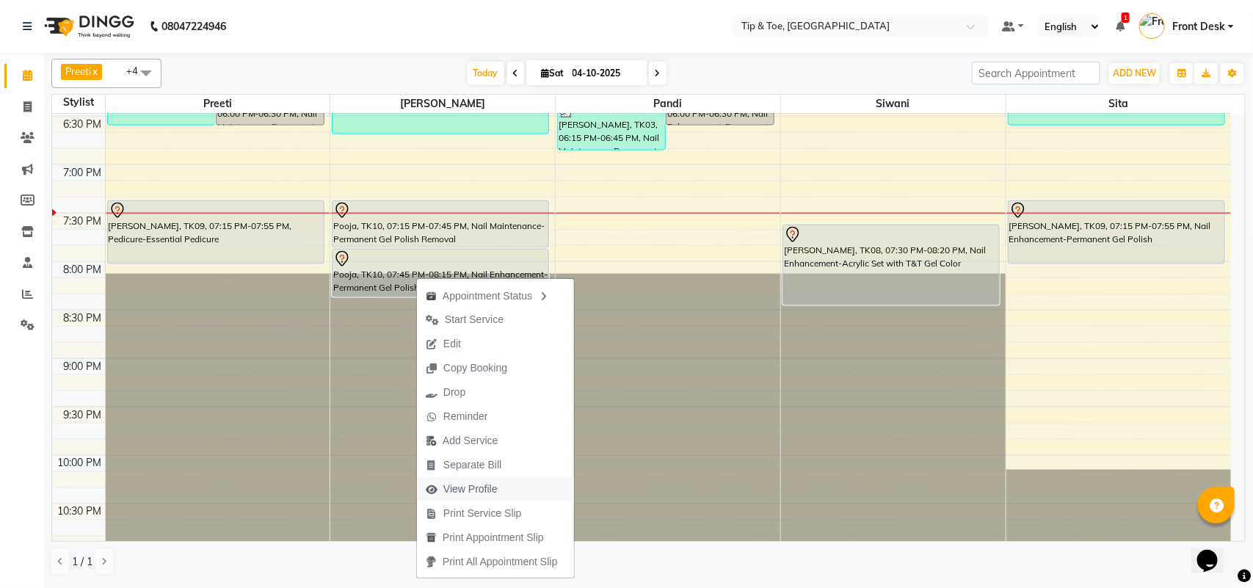
click at [464, 490] on span "View Profile" at bounding box center [470, 489] width 54 height 15
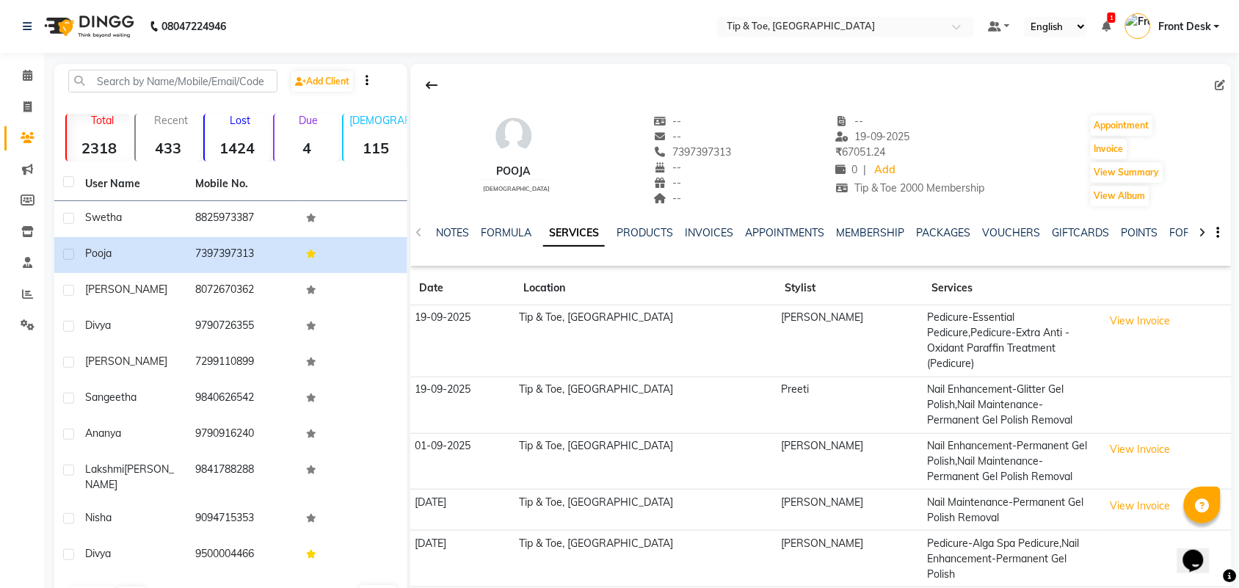
scroll to position [35, 0]
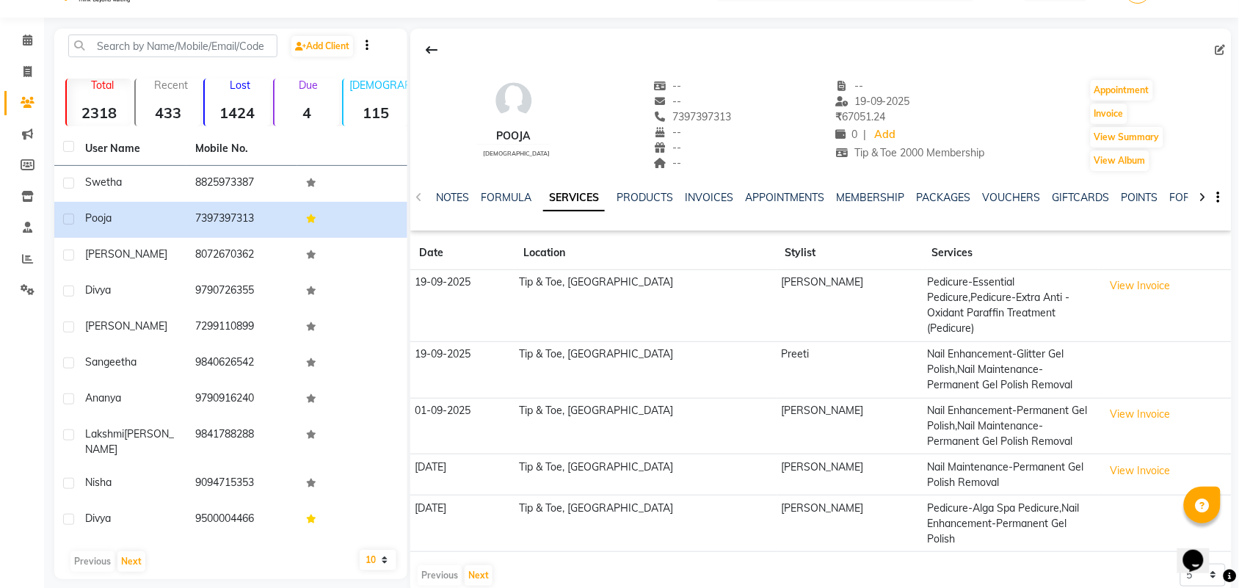
click at [445, 564] on div "Previous Next" at bounding box center [455, 575] width 78 height 23
drag, startPoint x: 445, startPoint y: 546, endPoint x: 481, endPoint y: 546, distance: 36.0
click at [457, 564] on div "Previous Next" at bounding box center [455, 575] width 78 height 23
click at [481, 565] on button "Next" at bounding box center [479, 575] width 28 height 21
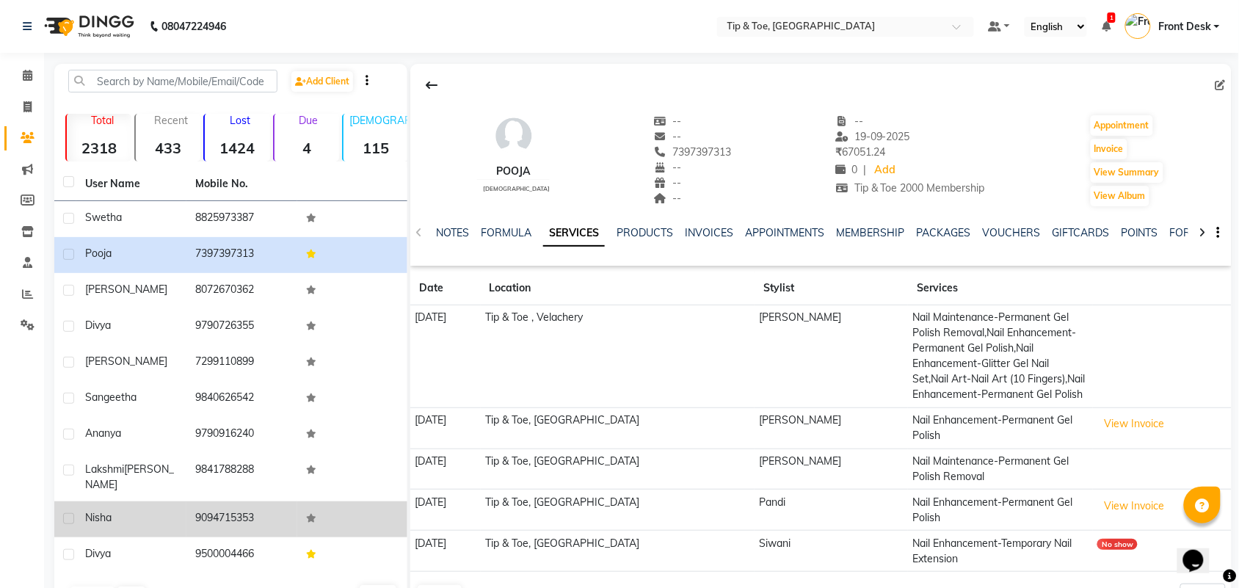
scroll to position [48, 0]
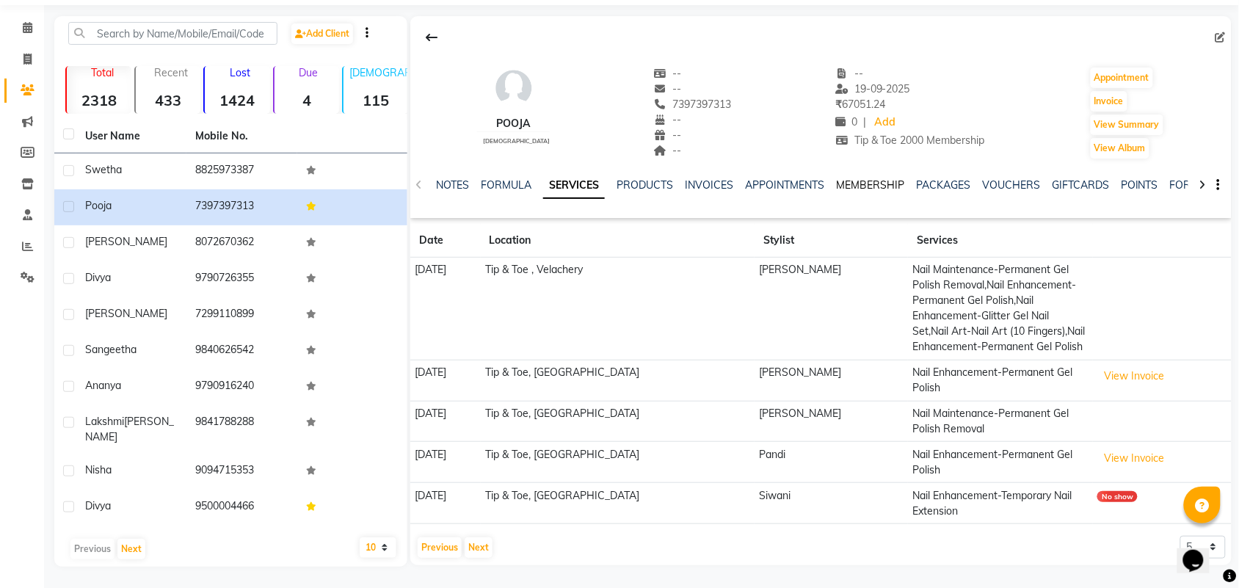
click at [863, 184] on link "MEMBERSHIP" at bounding box center [870, 184] width 68 height 13
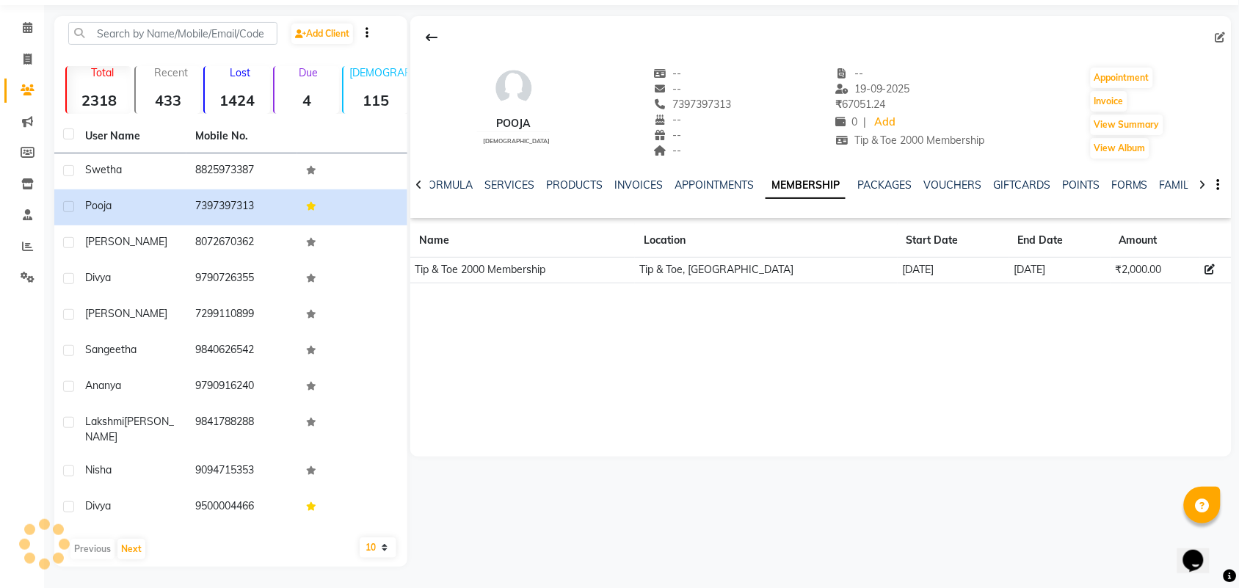
scroll to position [35, 0]
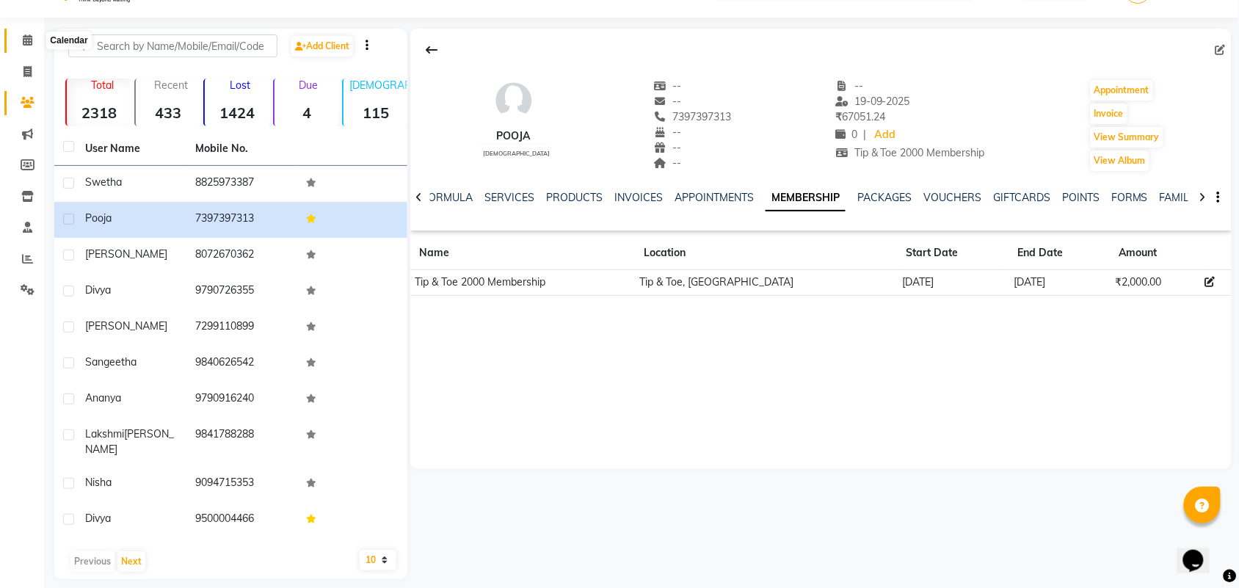
click at [33, 43] on span at bounding box center [28, 40] width 26 height 17
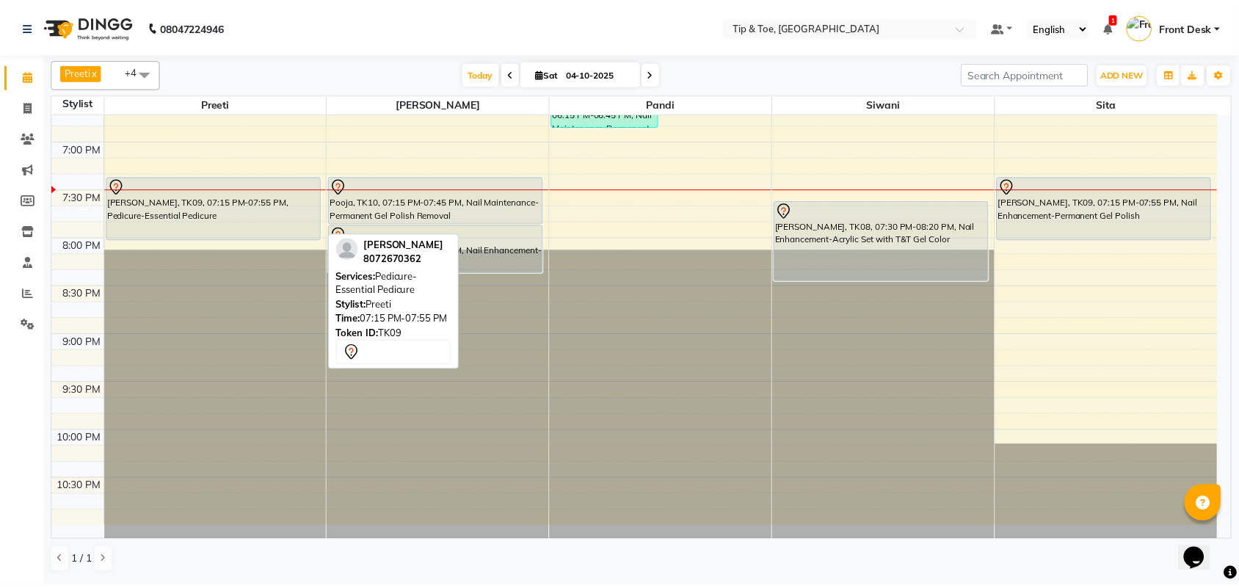
scroll to position [944, 0]
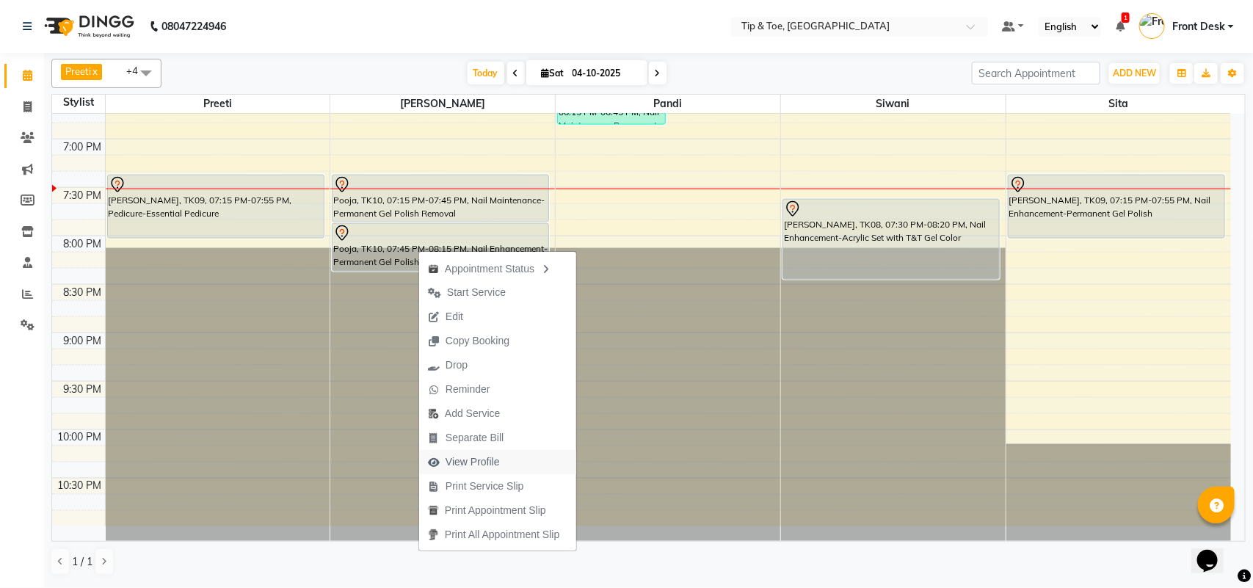
click at [509, 463] on button "View Profile" at bounding box center [497, 462] width 157 height 24
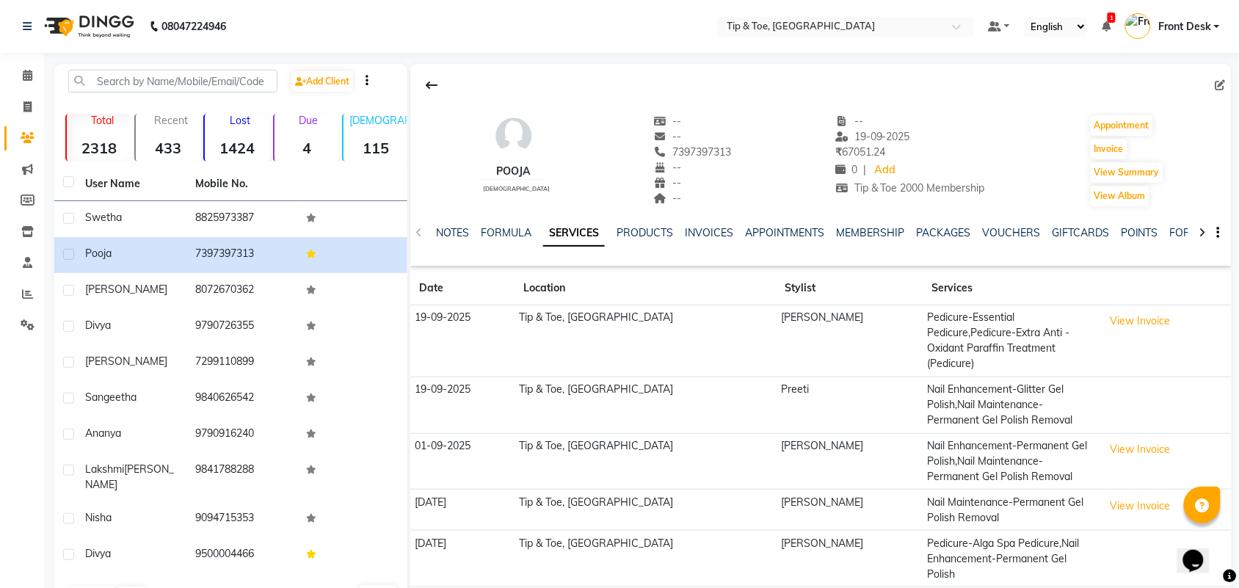
scroll to position [35, 0]
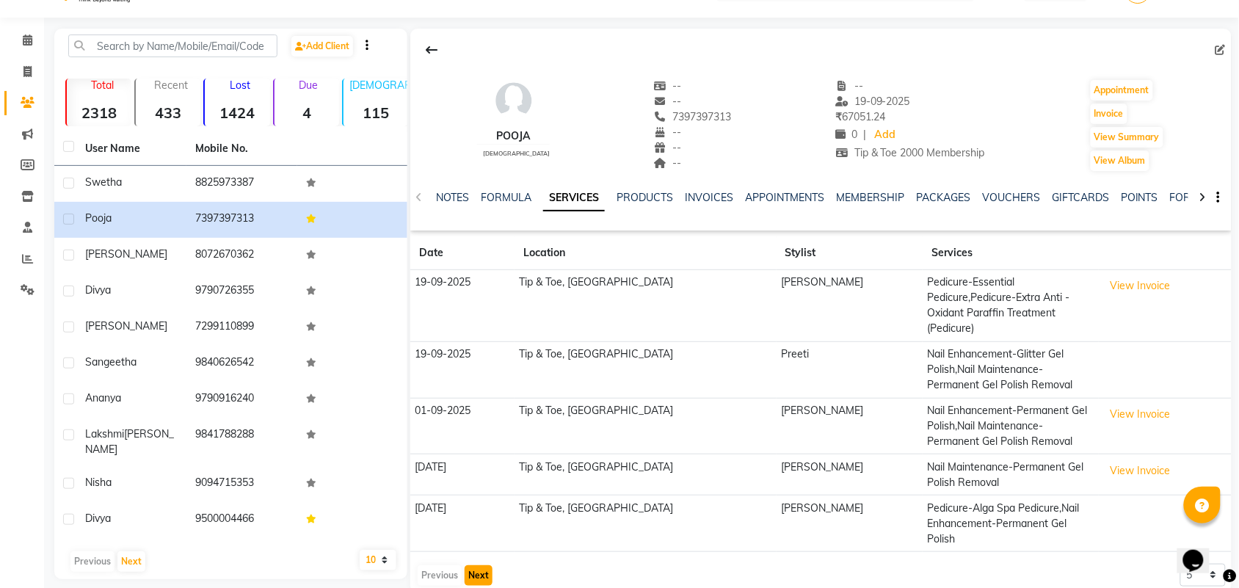
click at [471, 565] on button "Next" at bounding box center [479, 575] width 28 height 21
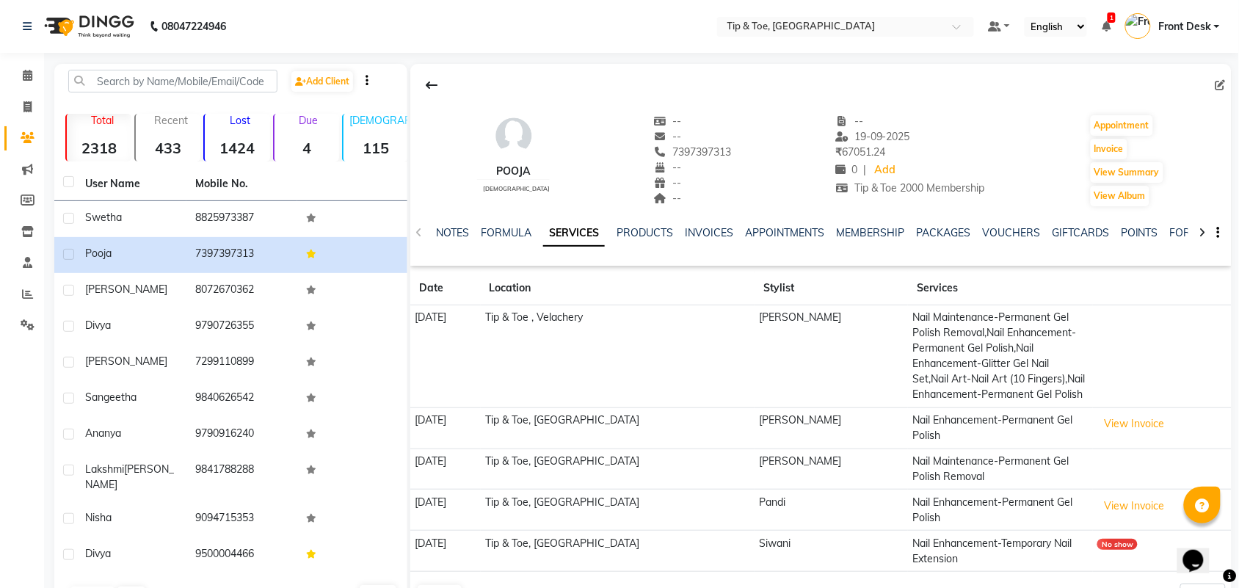
scroll to position [48, 0]
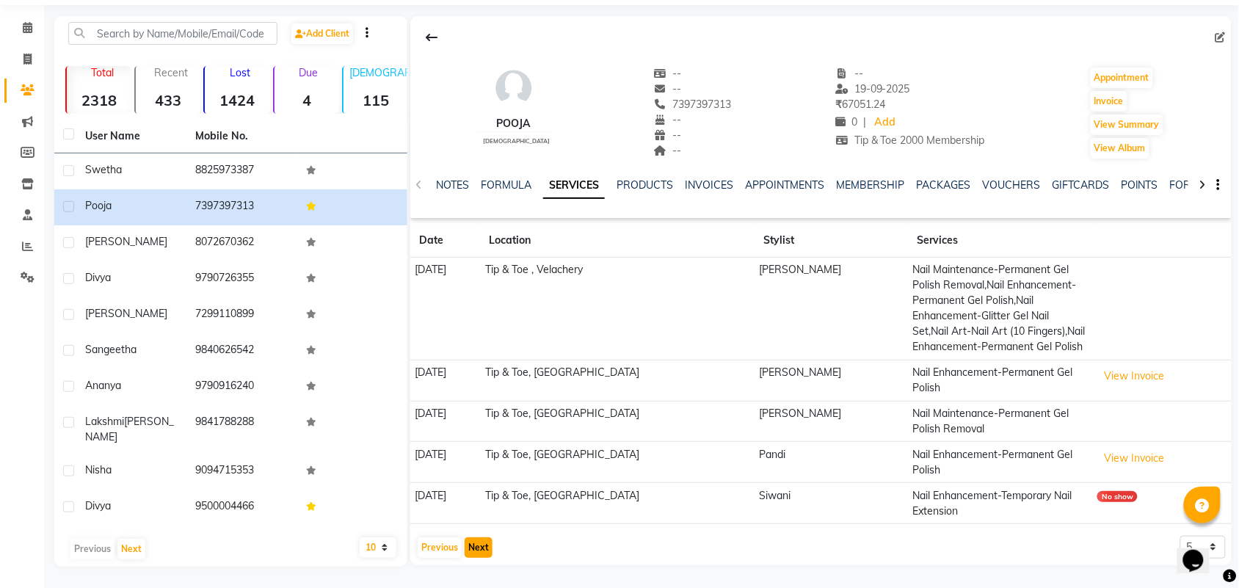
click at [481, 552] on button "Next" at bounding box center [479, 547] width 28 height 21
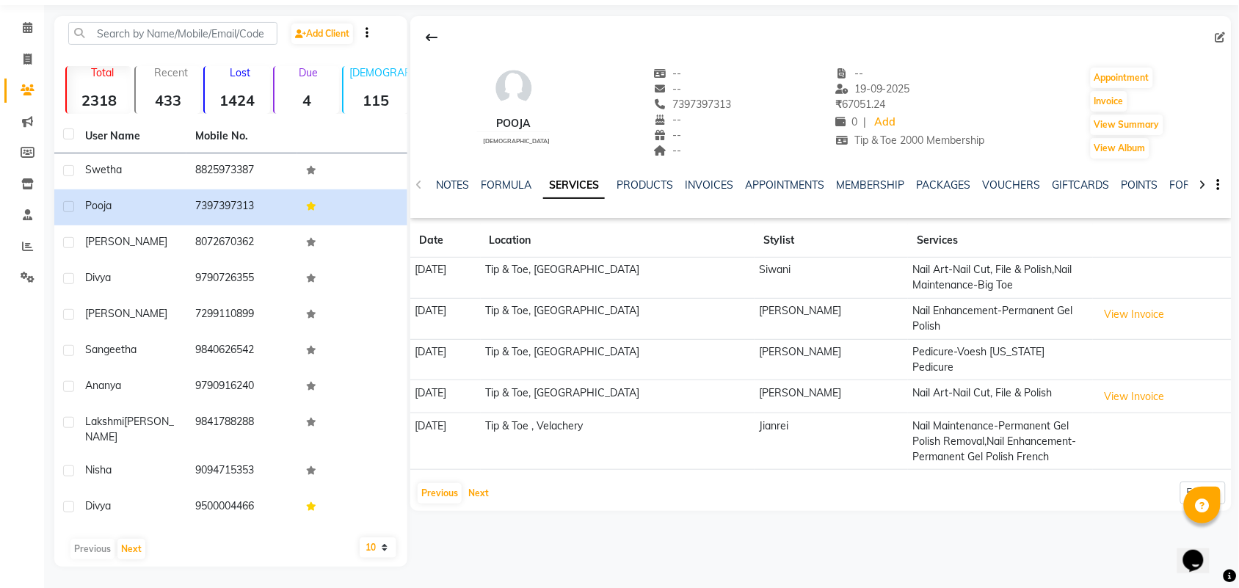
scroll to position [35, 0]
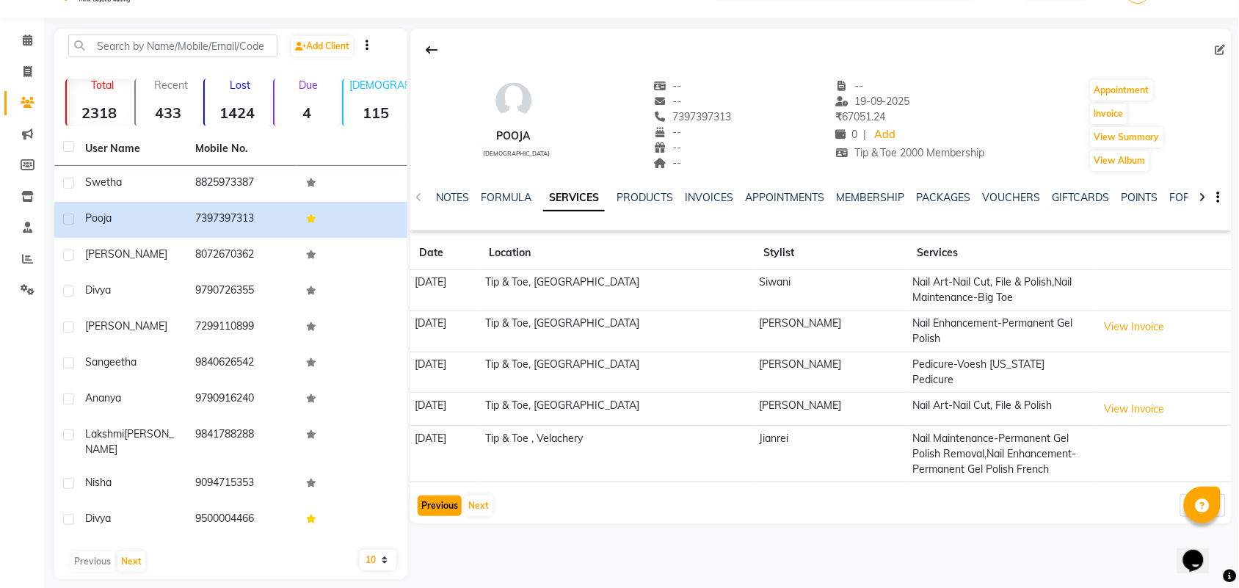
click at [454, 496] on button "Previous" at bounding box center [440, 506] width 44 height 21
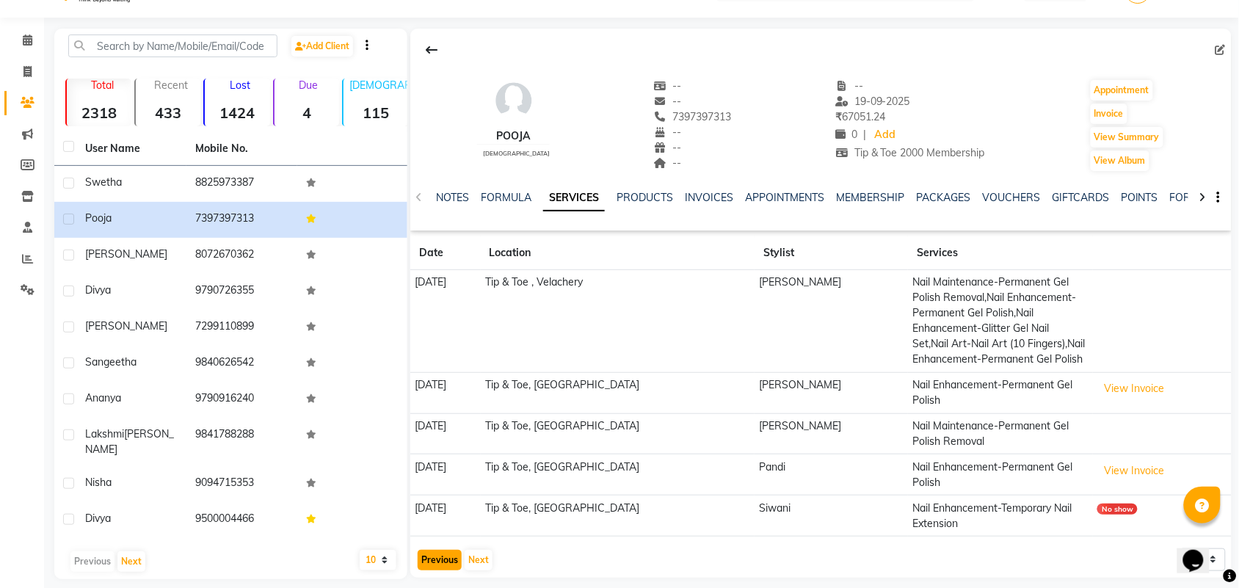
click at [446, 560] on button "Previous" at bounding box center [440, 560] width 44 height 21
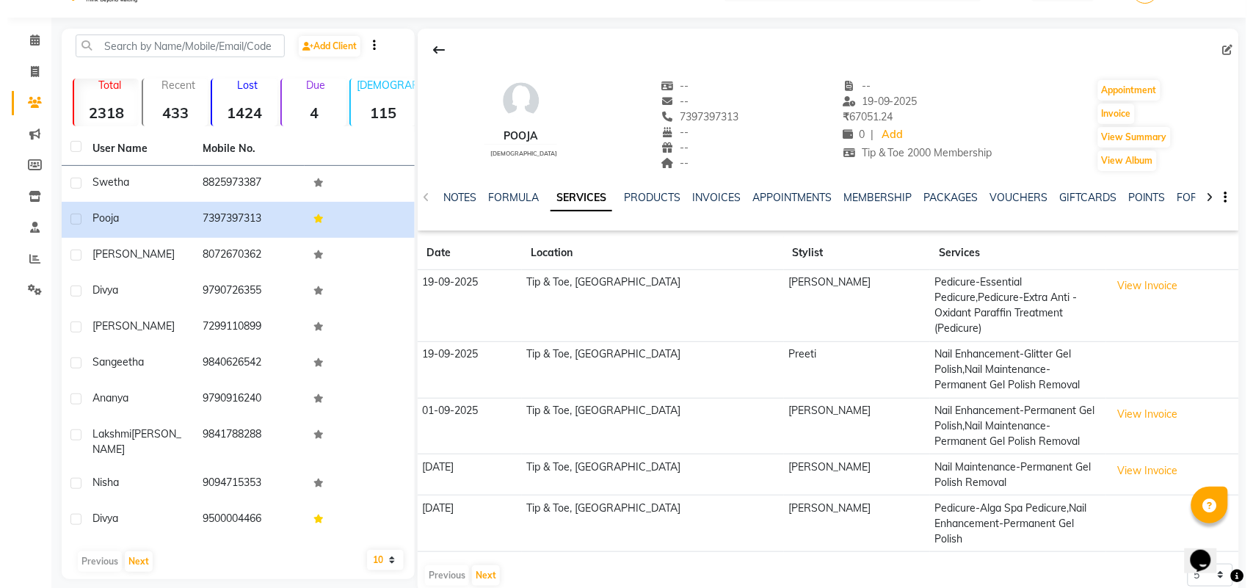
scroll to position [0, 0]
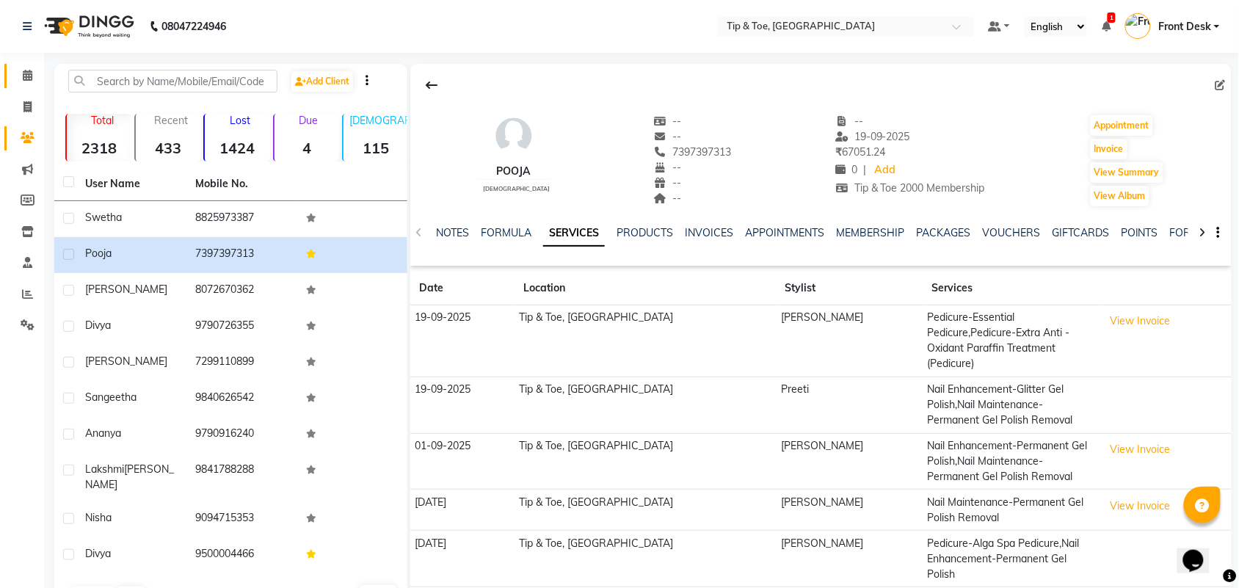
click at [17, 66] on link "Calendar" at bounding box center [21, 76] width 35 height 24
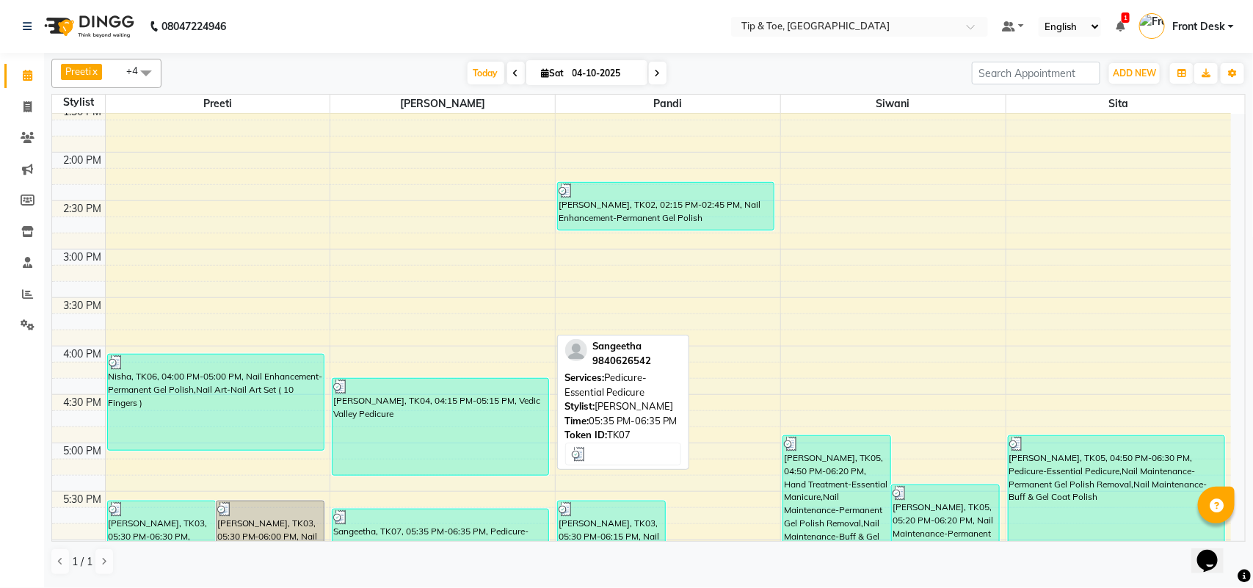
scroll to position [642, 0]
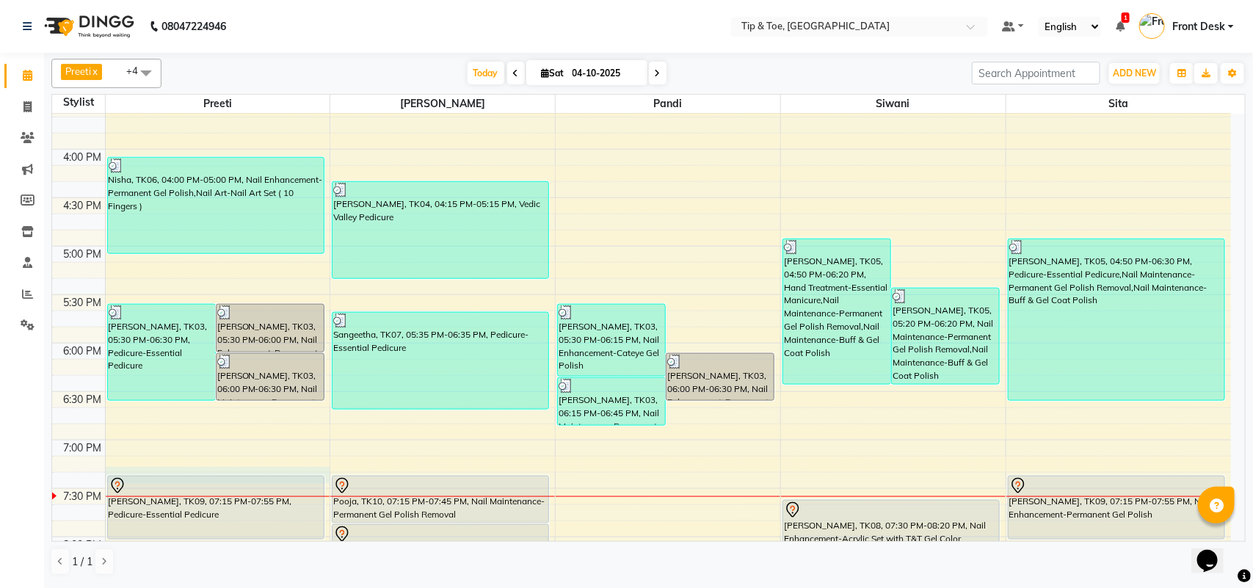
click at [252, 474] on div "9:00 AM 9:30 AM 10:00 AM 10:30 AM 11:00 AM 11:30 AM 12:00 PM 12:30 PM 1:00 PM 1…" at bounding box center [641, 149] width 1179 height 1356
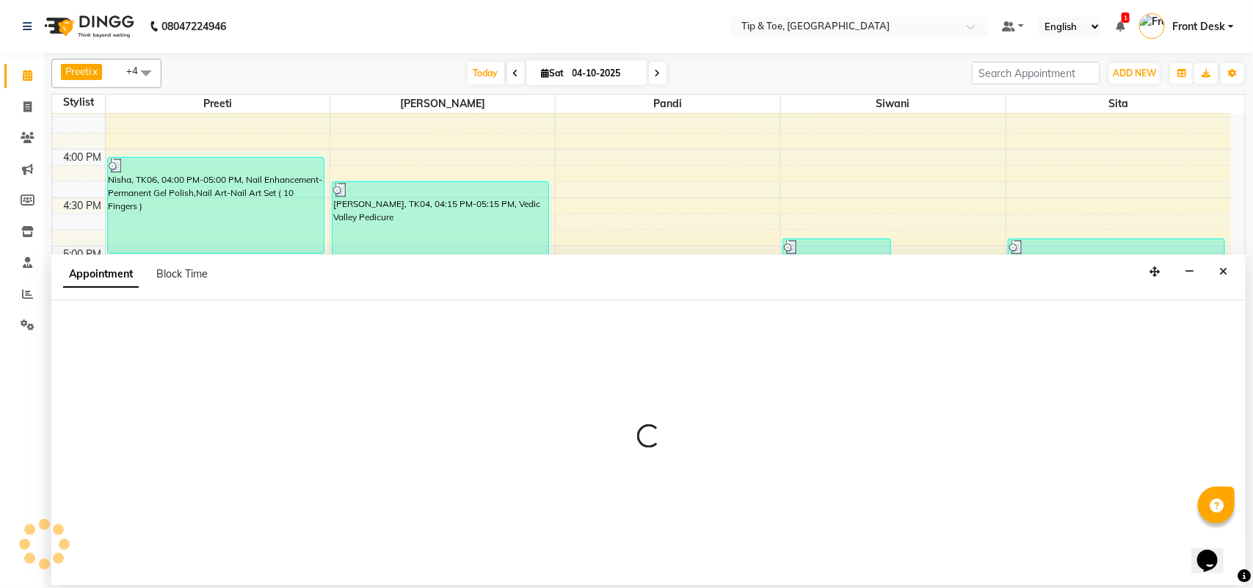
select select "39915"
select select "1155"
select select "tentative"
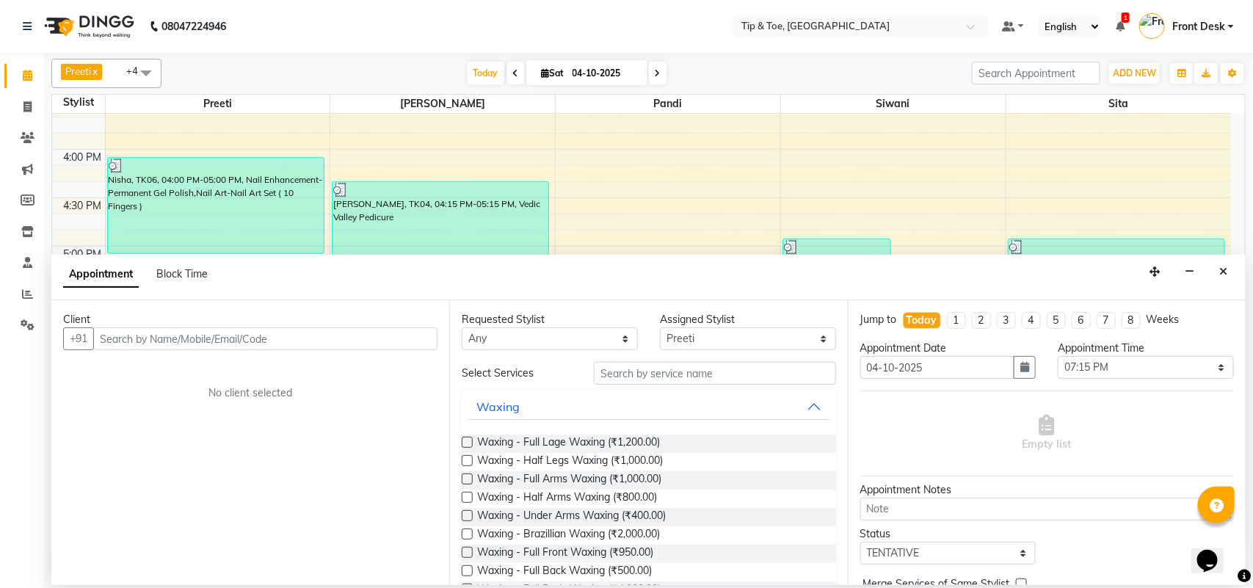
click at [187, 325] on div "Client" at bounding box center [250, 319] width 374 height 15
click at [207, 336] on input "text" at bounding box center [265, 338] width 344 height 23
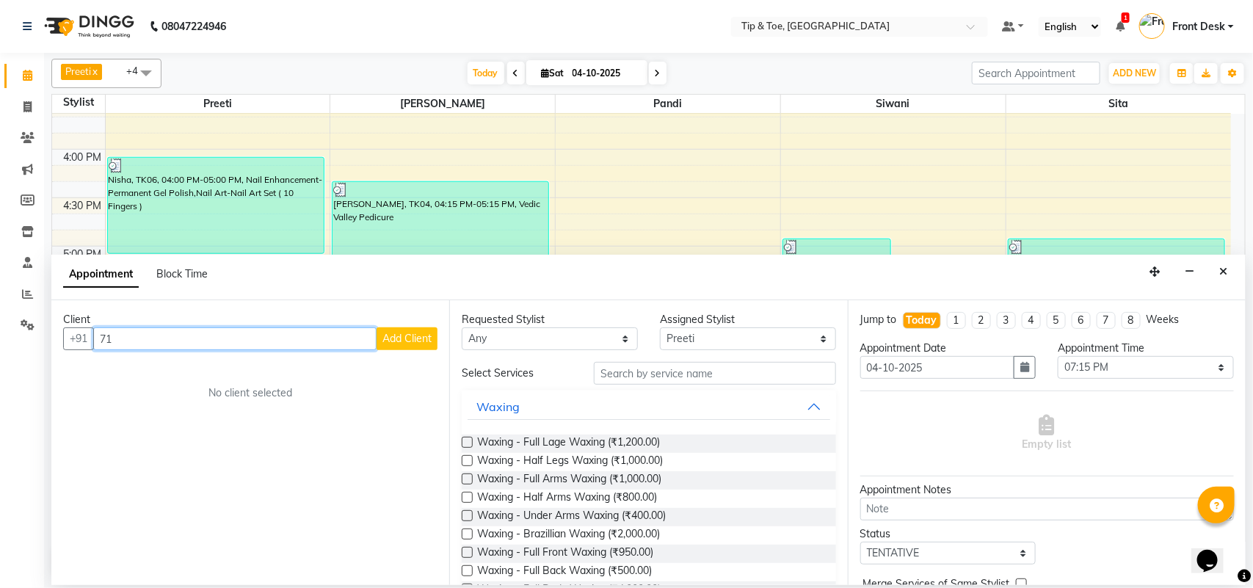
type input "7"
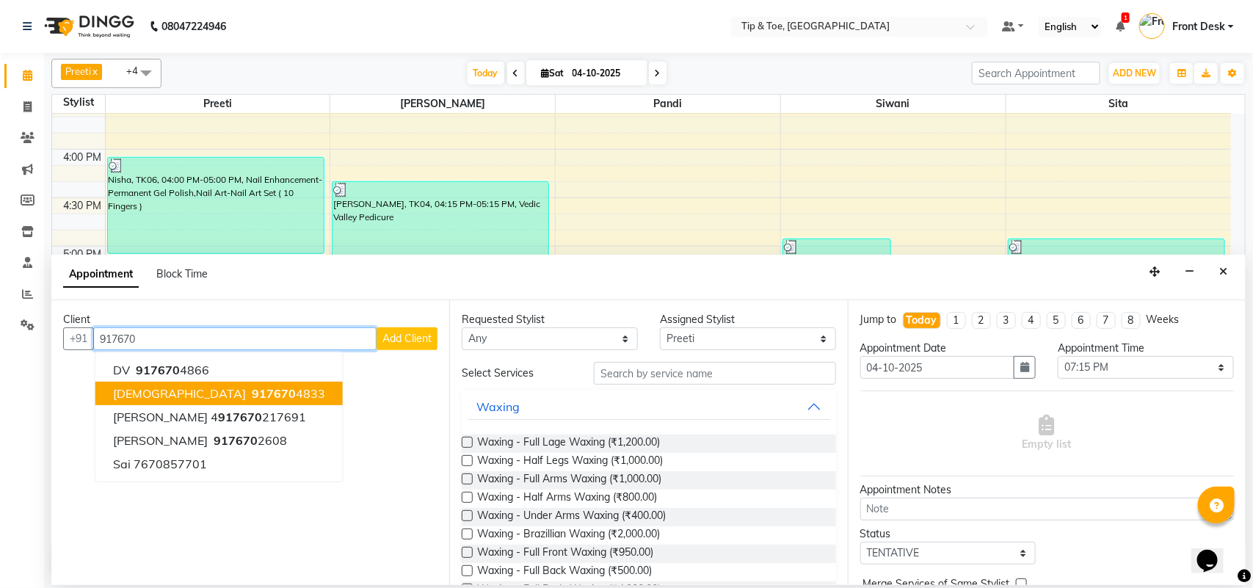
click at [249, 389] on ngb-highlight "917670 4833" at bounding box center [287, 393] width 76 height 15
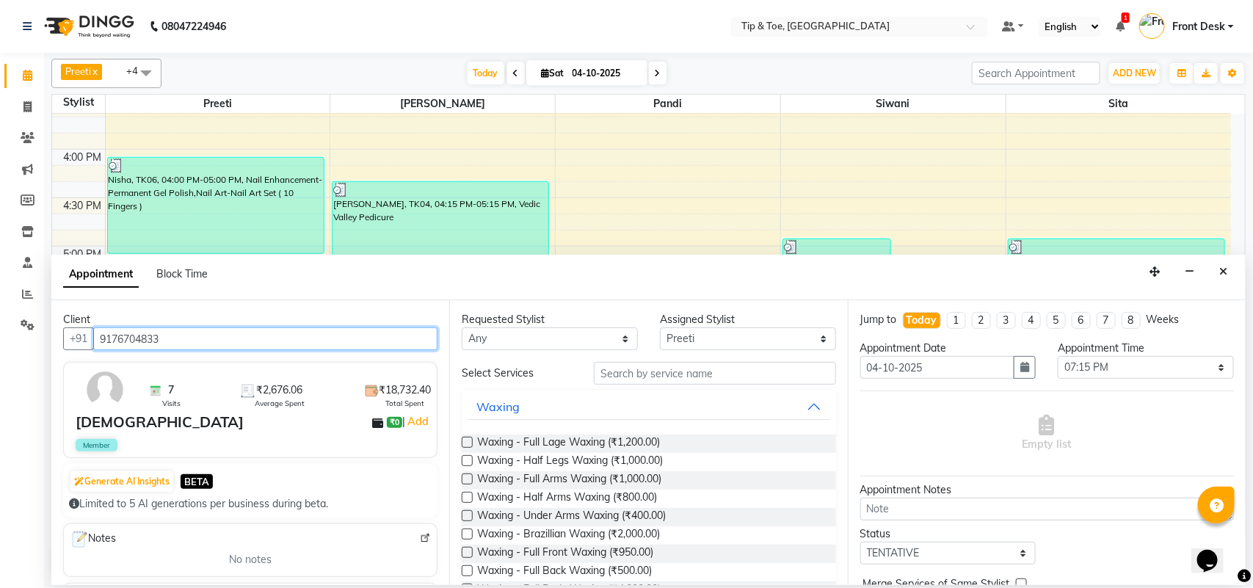
type input "9176704833"
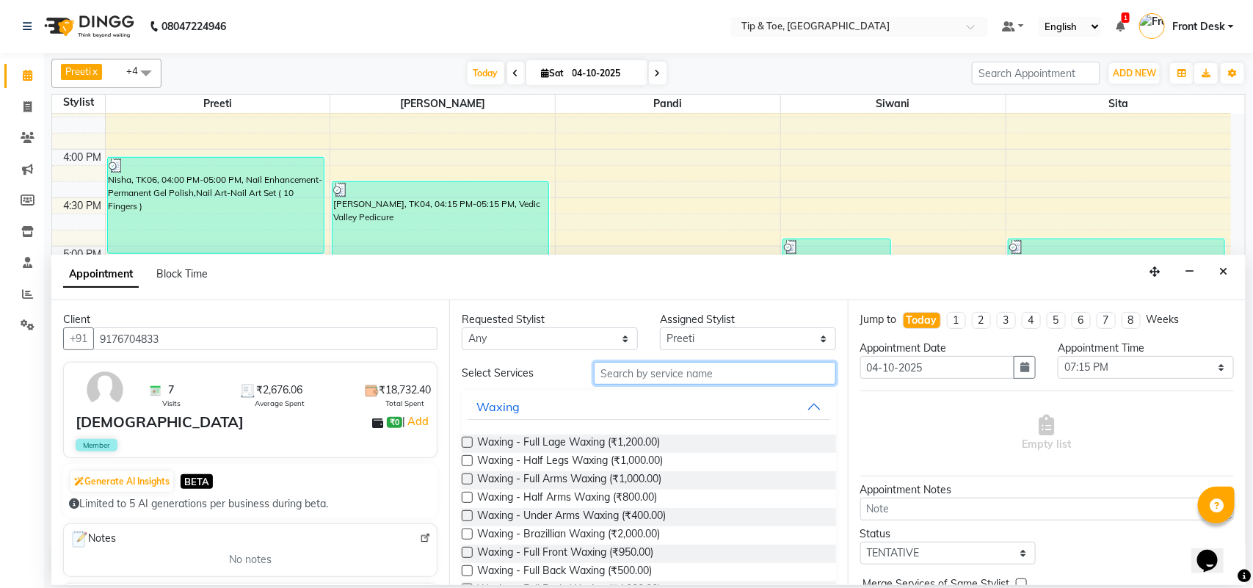
click at [662, 377] on input "text" at bounding box center [715, 373] width 242 height 23
click at [636, 373] on input "text" at bounding box center [715, 373] width 242 height 23
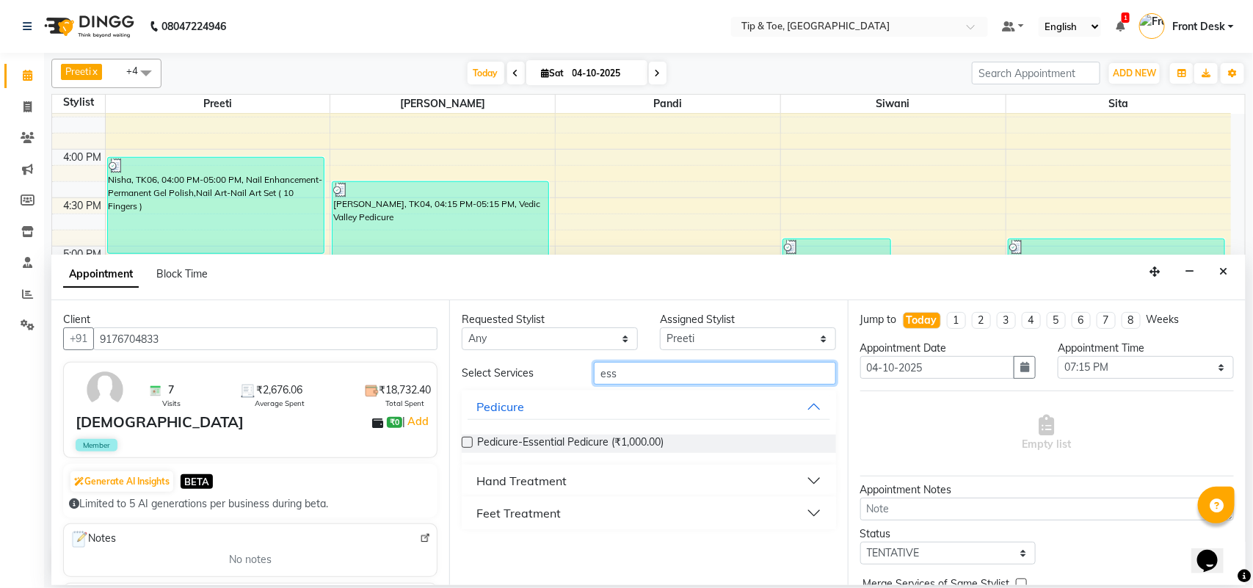
type input "ess"
click at [476, 438] on div "Pedicure-Essential Pedicure (₹1,000.00)" at bounding box center [649, 444] width 374 height 18
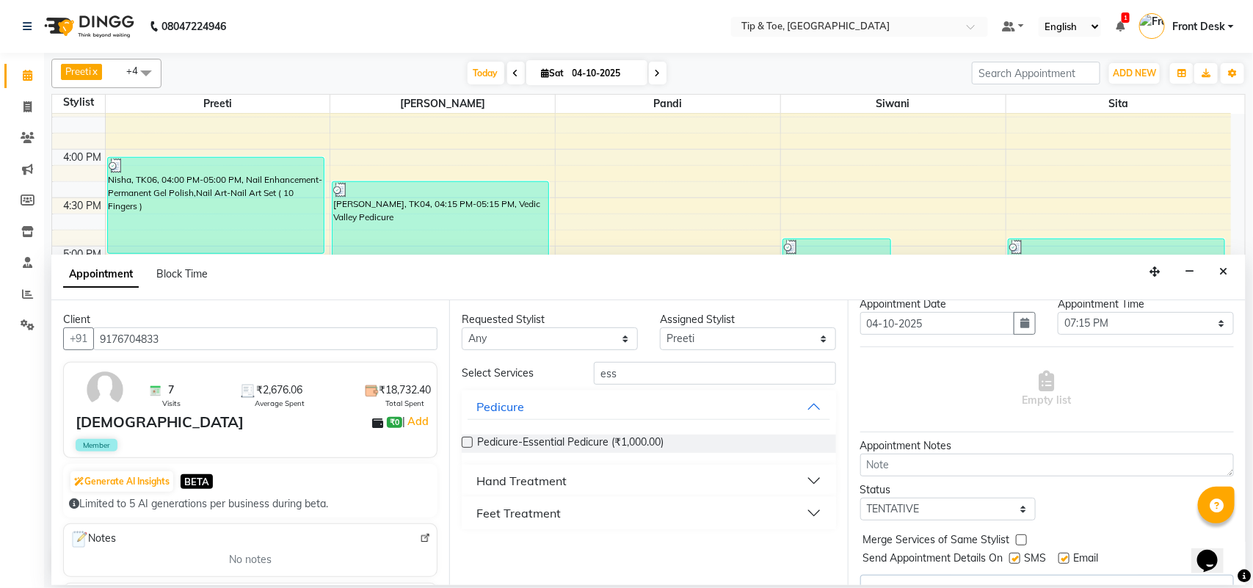
scroll to position [75, 0]
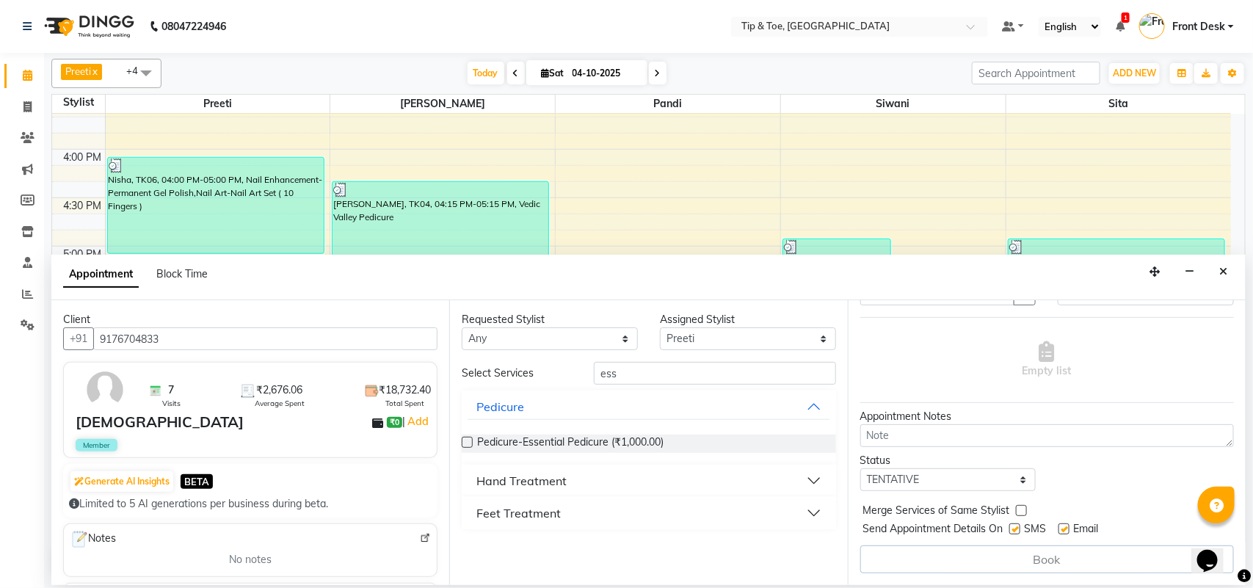
click at [470, 441] on label at bounding box center [467, 442] width 11 height 11
click at [470, 441] on input "checkbox" at bounding box center [467, 444] width 10 height 10
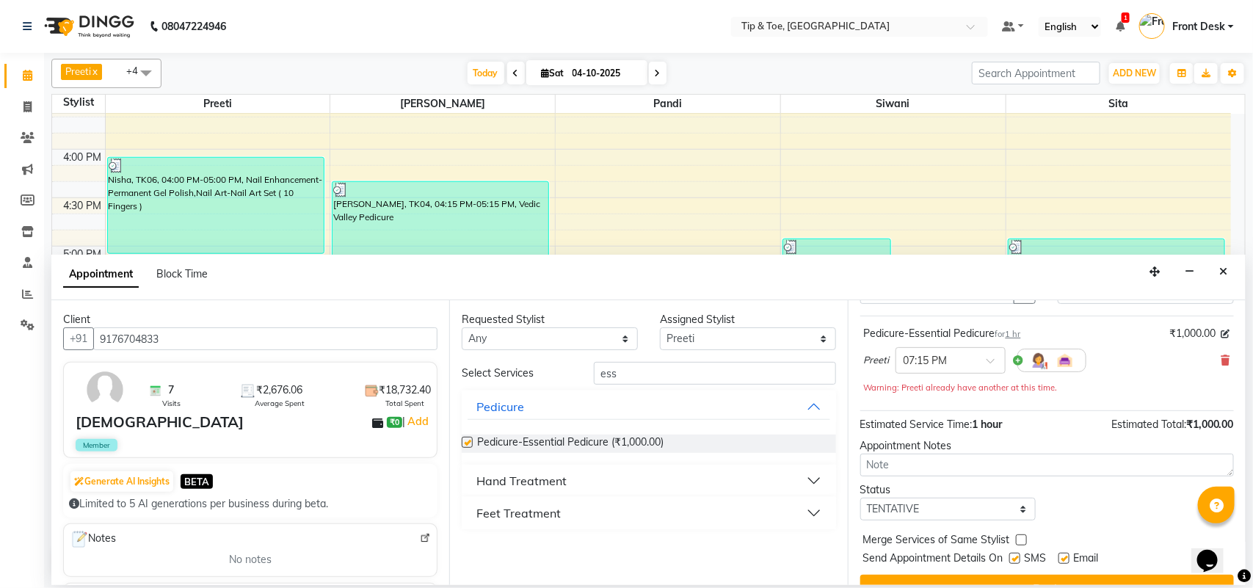
checkbox input "false"
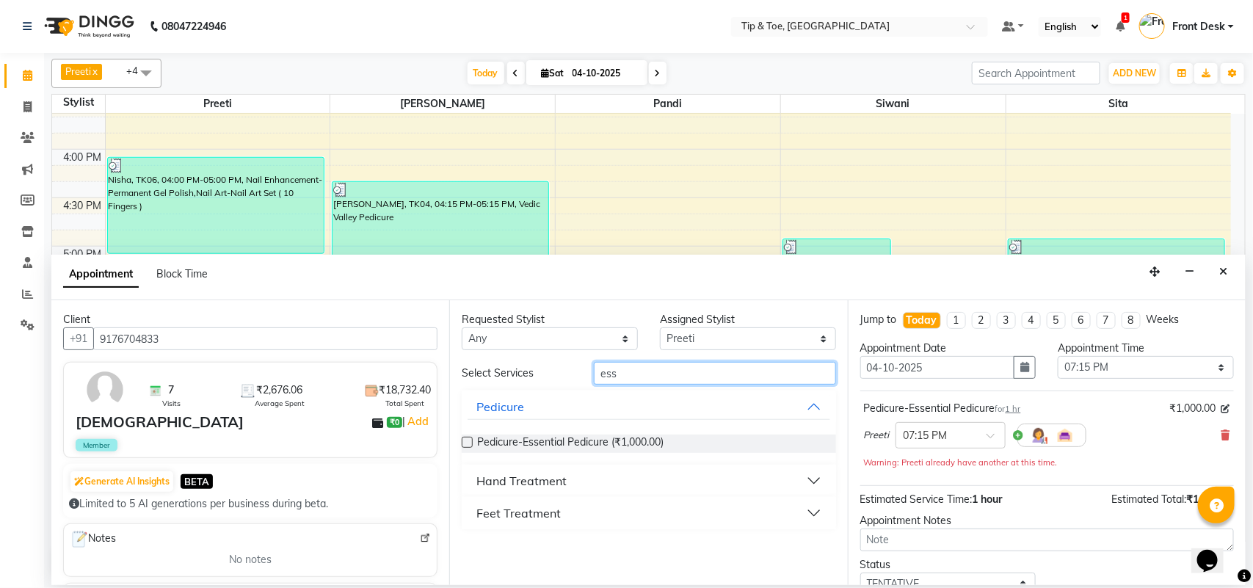
click at [673, 372] on input "ess" at bounding box center [715, 373] width 242 height 23
type input "e"
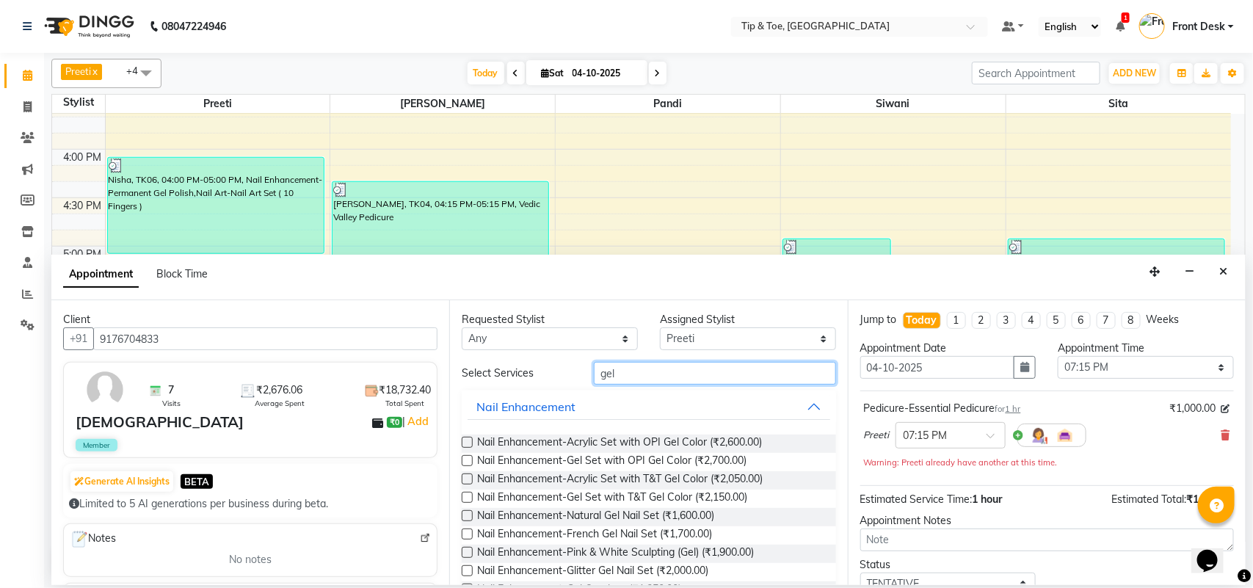
scroll to position [104, 0]
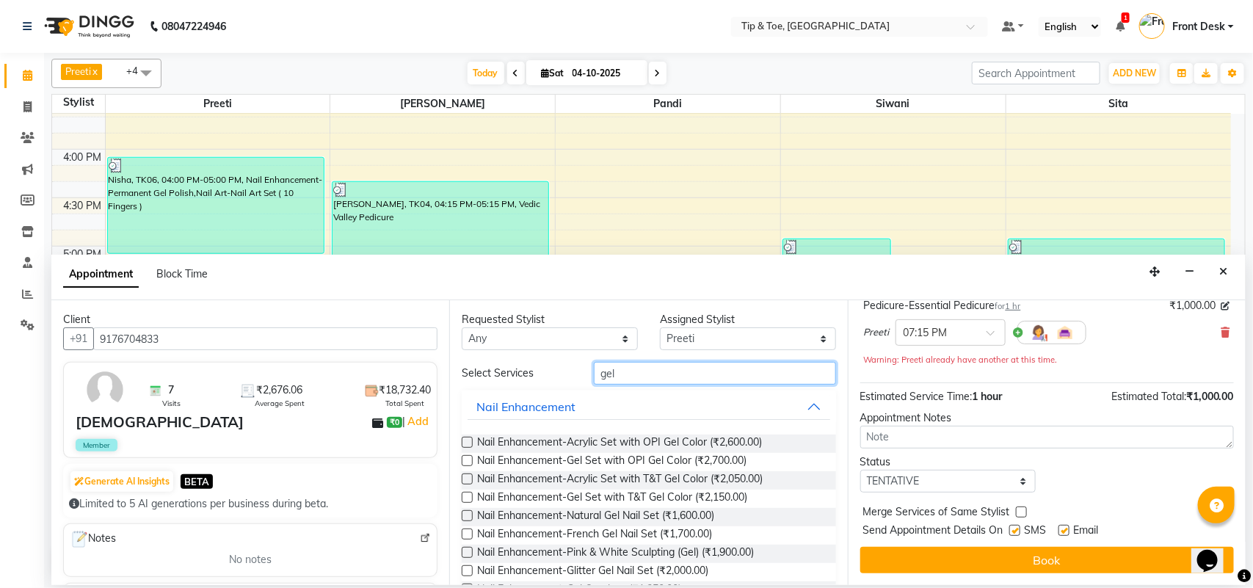
type input "gel"
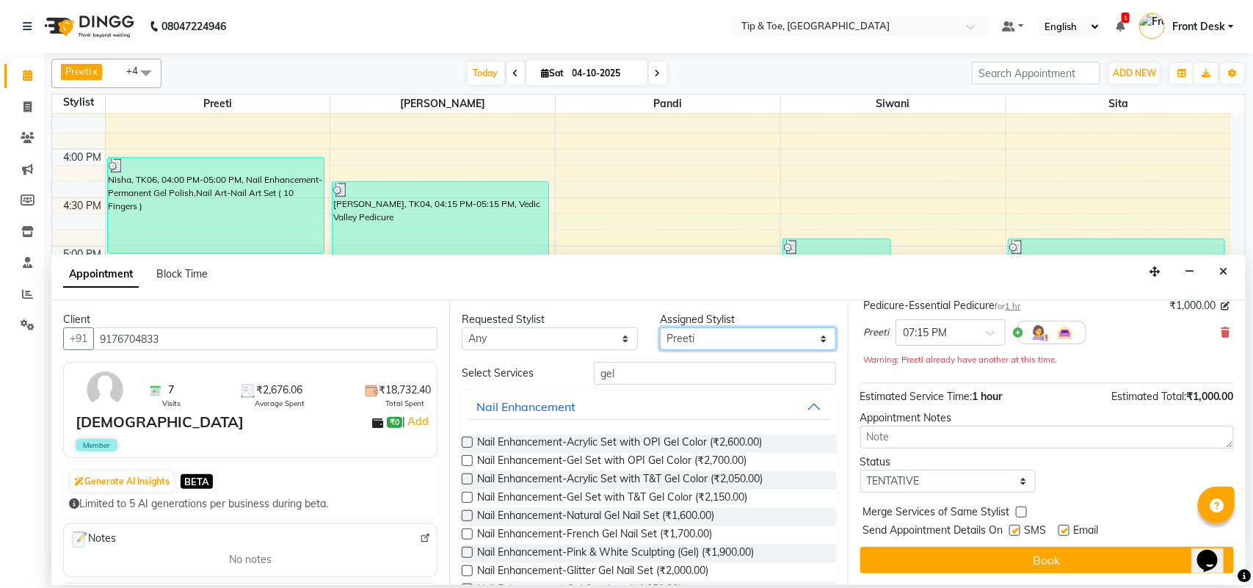
click at [700, 335] on select "Select [PERSON_NAME] [PERSON_NAME].D Pandi Preeti [PERSON_NAME] [PERSON_NAME] M…" at bounding box center [748, 338] width 176 height 23
select select "93490"
click at [660, 328] on select "Select [PERSON_NAME] [PERSON_NAME].D Pandi Preeti [PERSON_NAME] [PERSON_NAME] M…" at bounding box center [748, 338] width 176 height 23
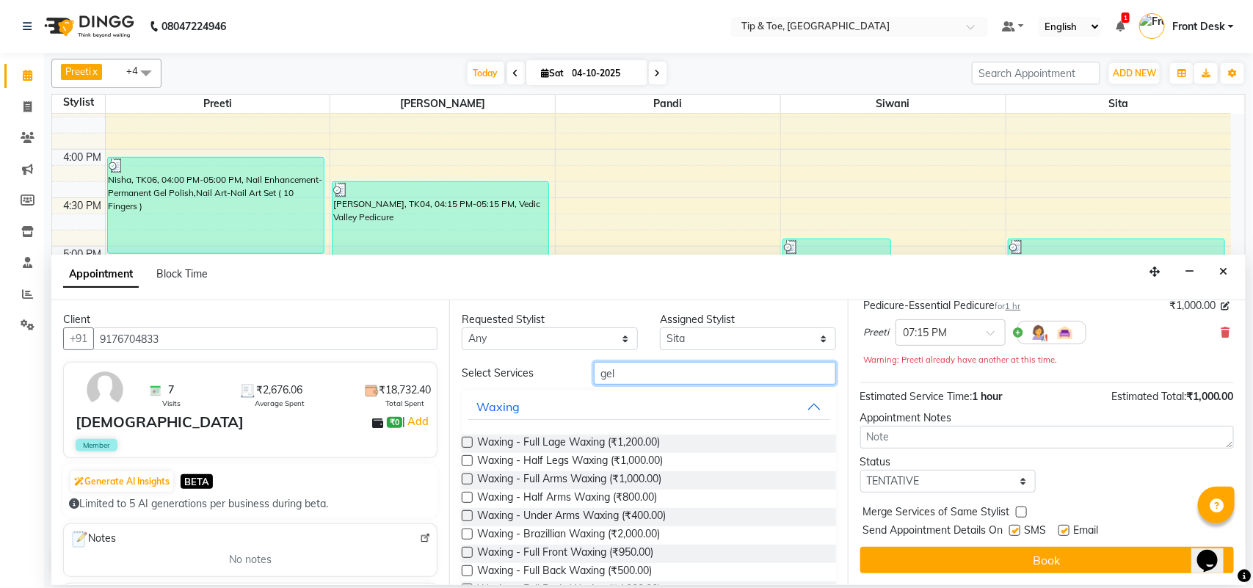
click at [664, 378] on input "gel" at bounding box center [715, 373] width 242 height 23
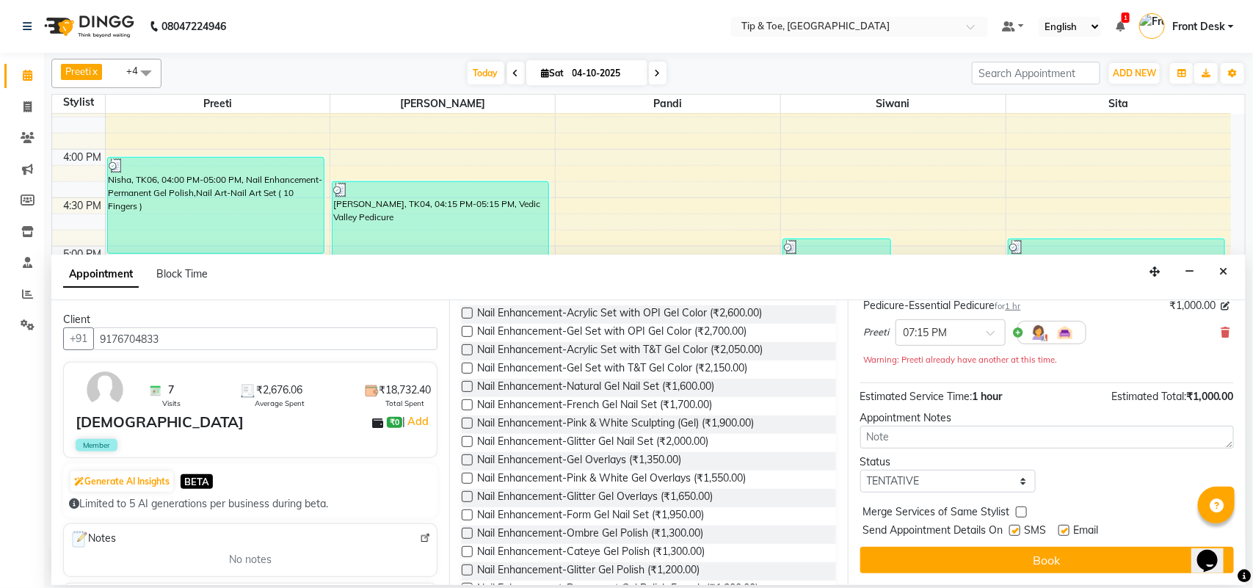
scroll to position [275, 0]
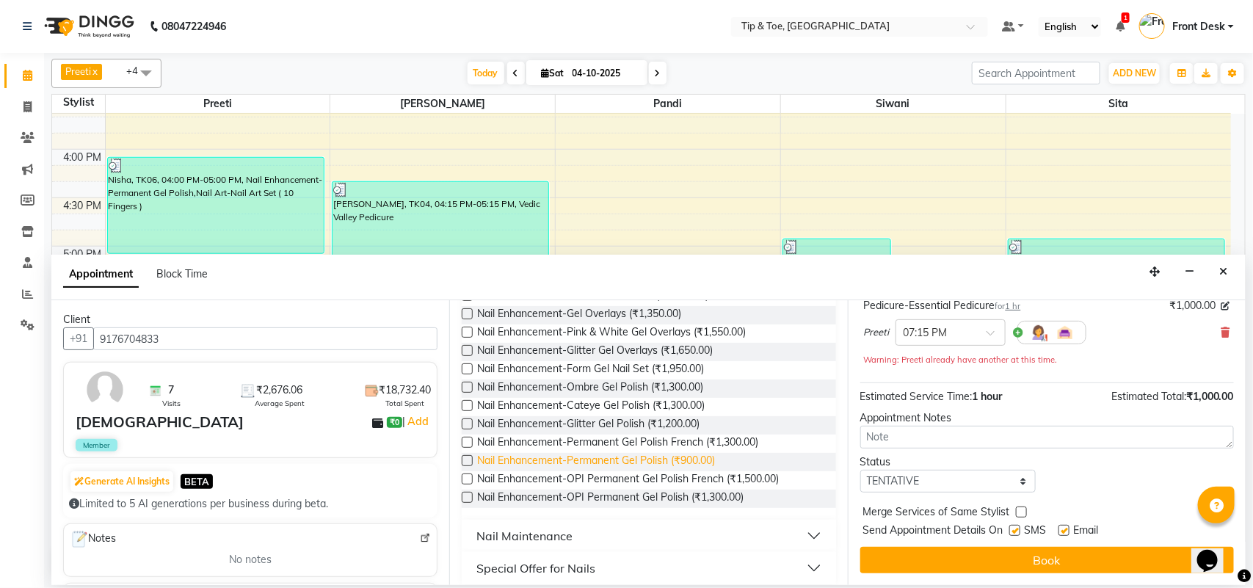
type input "gel"
click at [651, 460] on span "Nail Enhancement-Permanent Gel Polish (₹900.00)" at bounding box center [596, 462] width 238 height 18
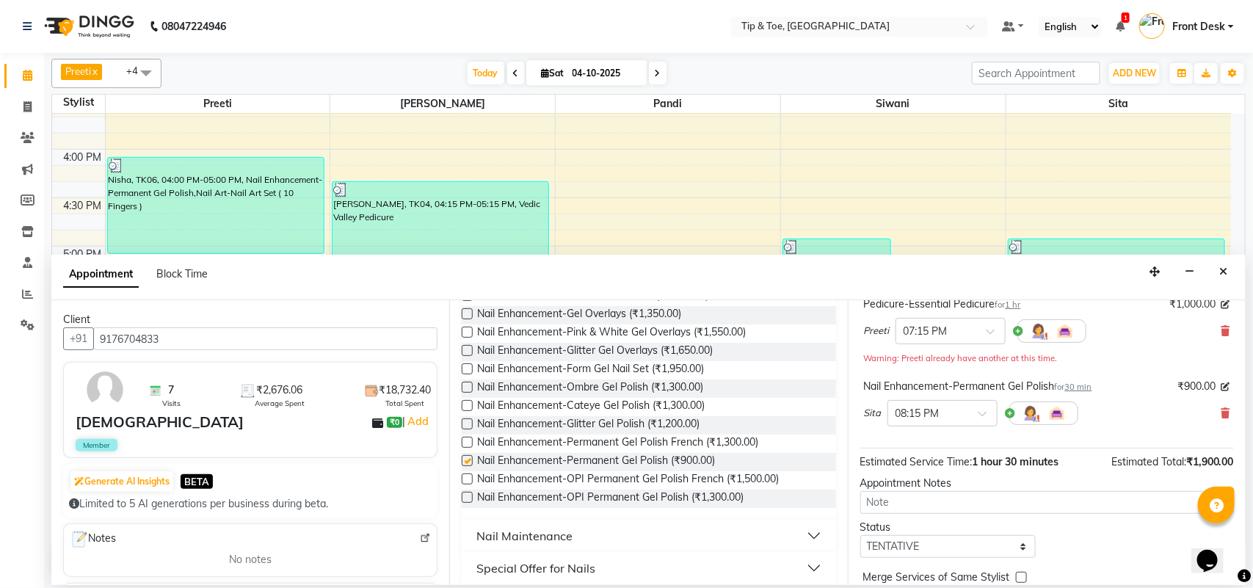
checkbox input "false"
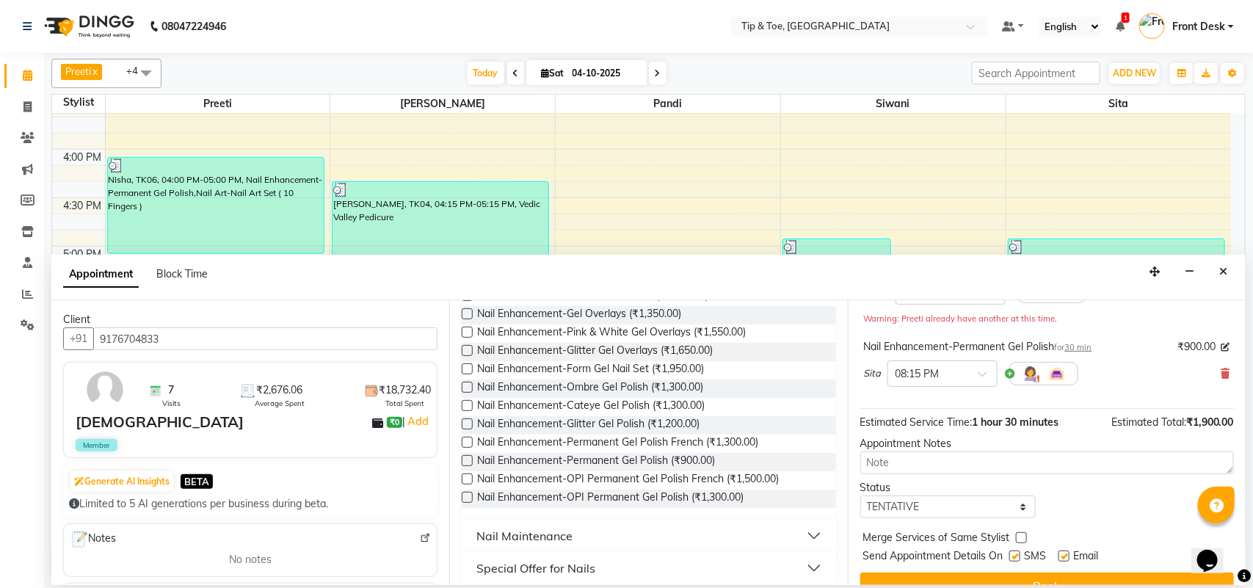
scroll to position [171, 0]
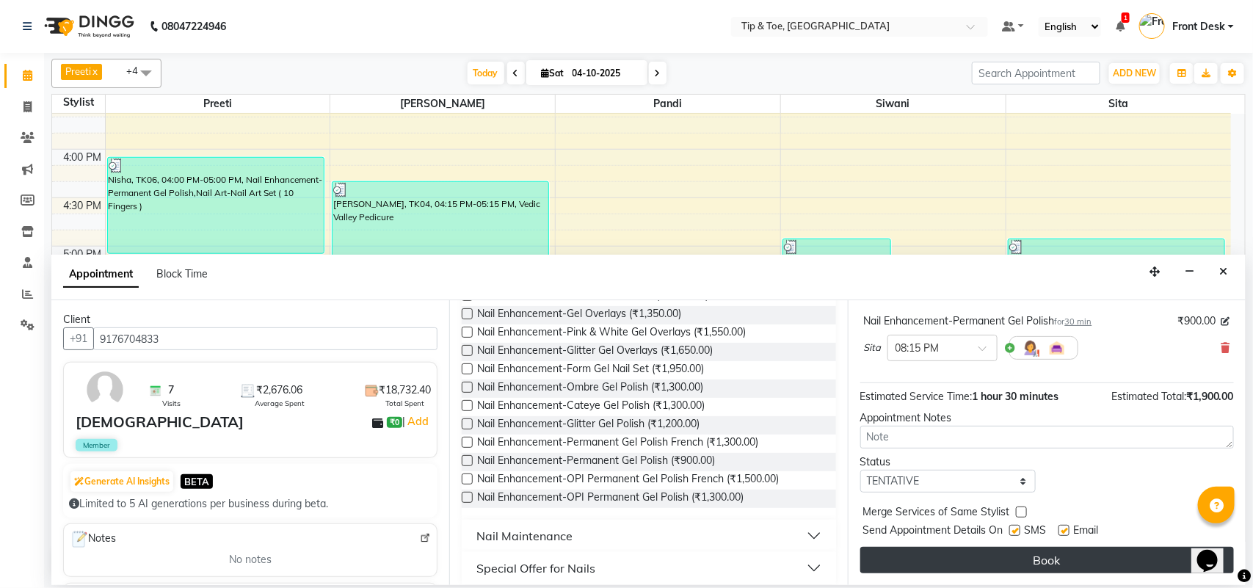
click at [951, 553] on button "Book" at bounding box center [1048, 560] width 374 height 26
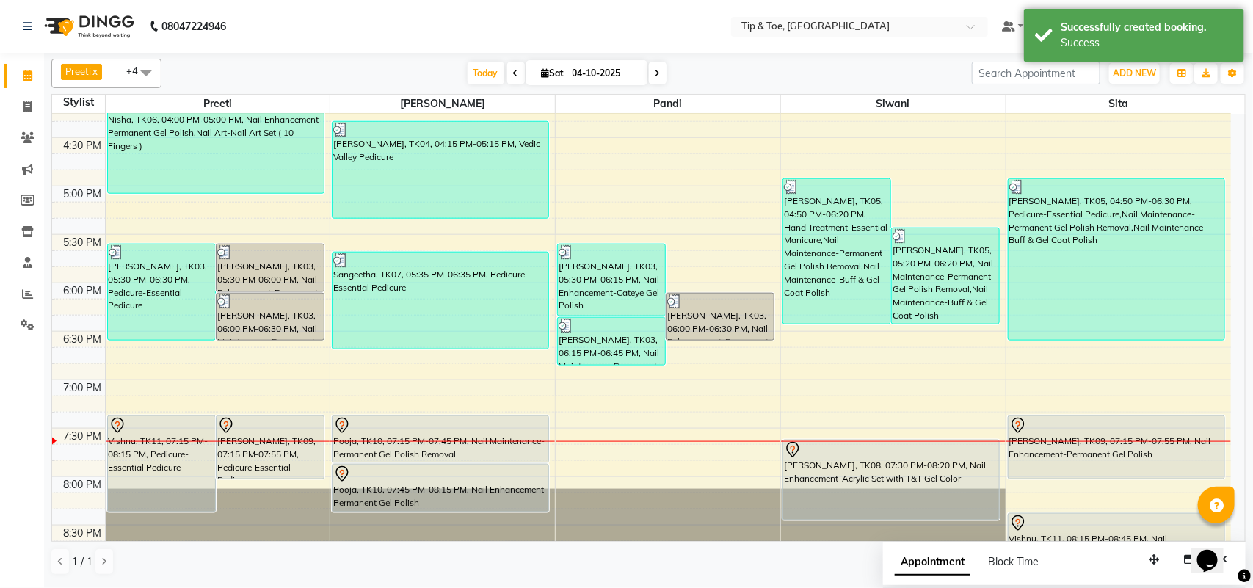
scroll to position [734, 0]
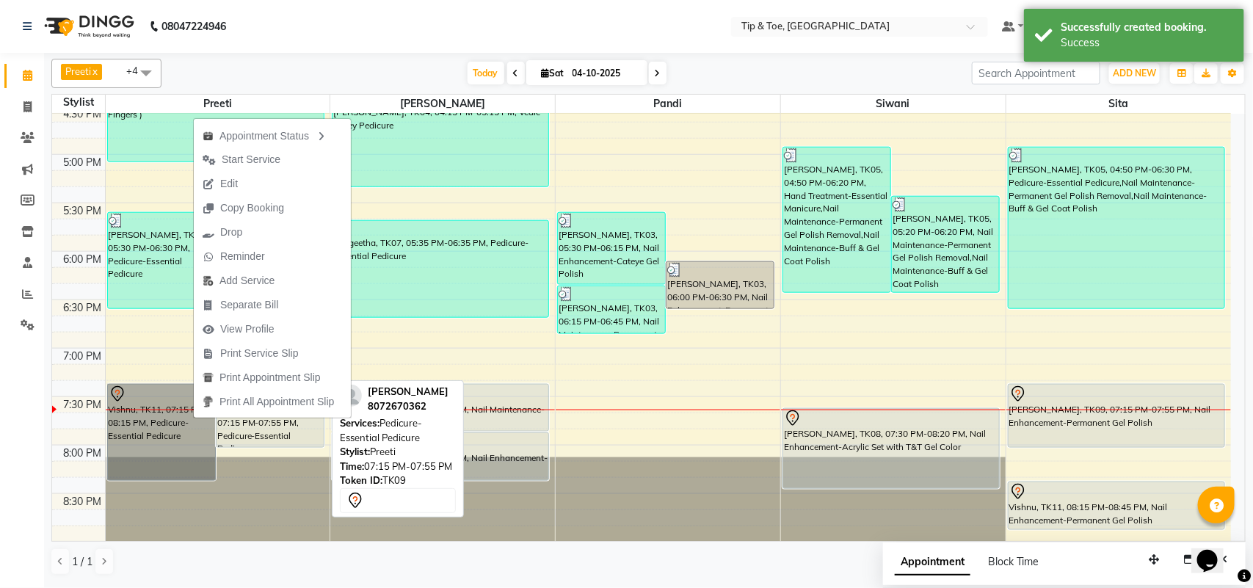
click at [289, 435] on div "[PERSON_NAME], TK09, 07:15 PM-07:55 PM, Pedicure-Essential Pedicure" at bounding box center [270, 416] width 107 height 62
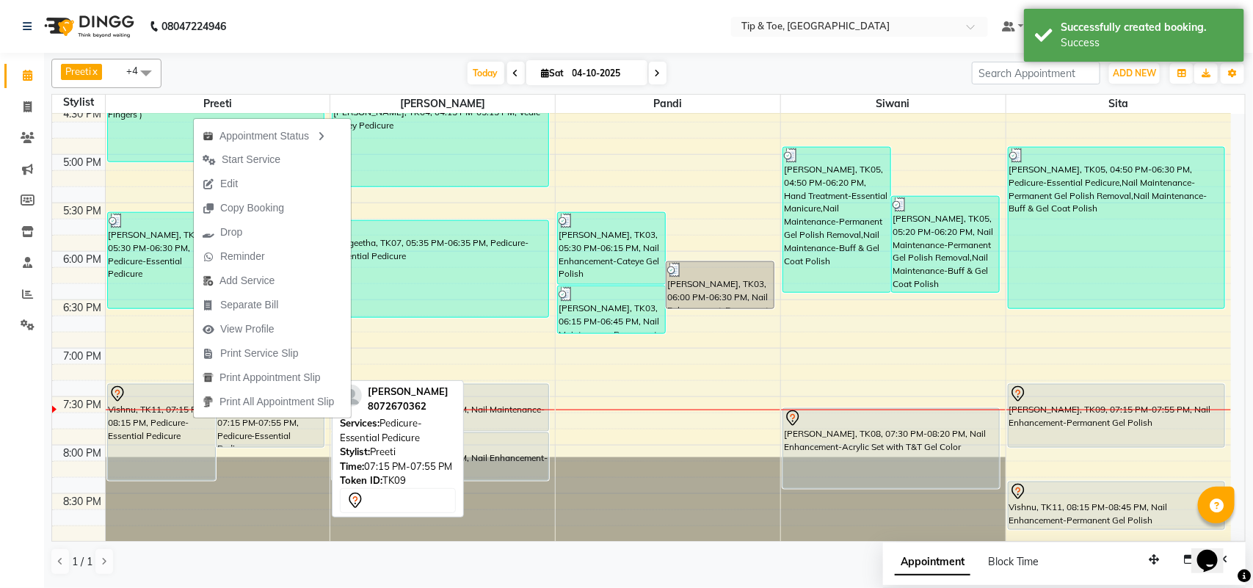
select select "7"
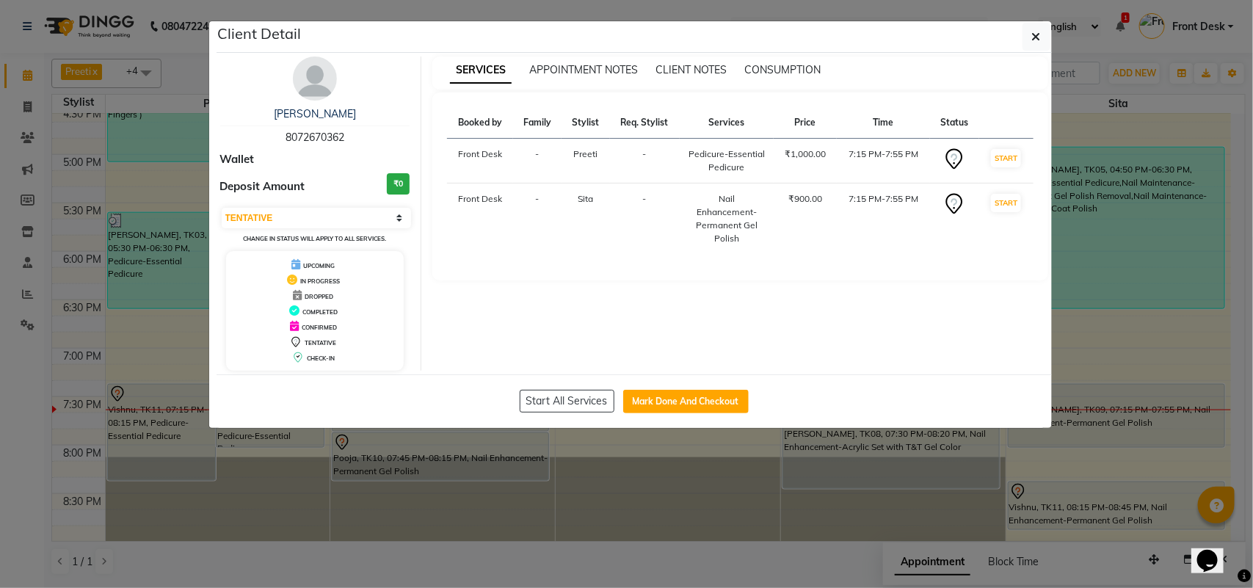
click at [1149, 132] on ngb-modal-window "Client Detail Aishwarya 8072670362 Wallet Deposit Amount ₹0 Select IN SERVICE C…" at bounding box center [626, 294] width 1253 height 588
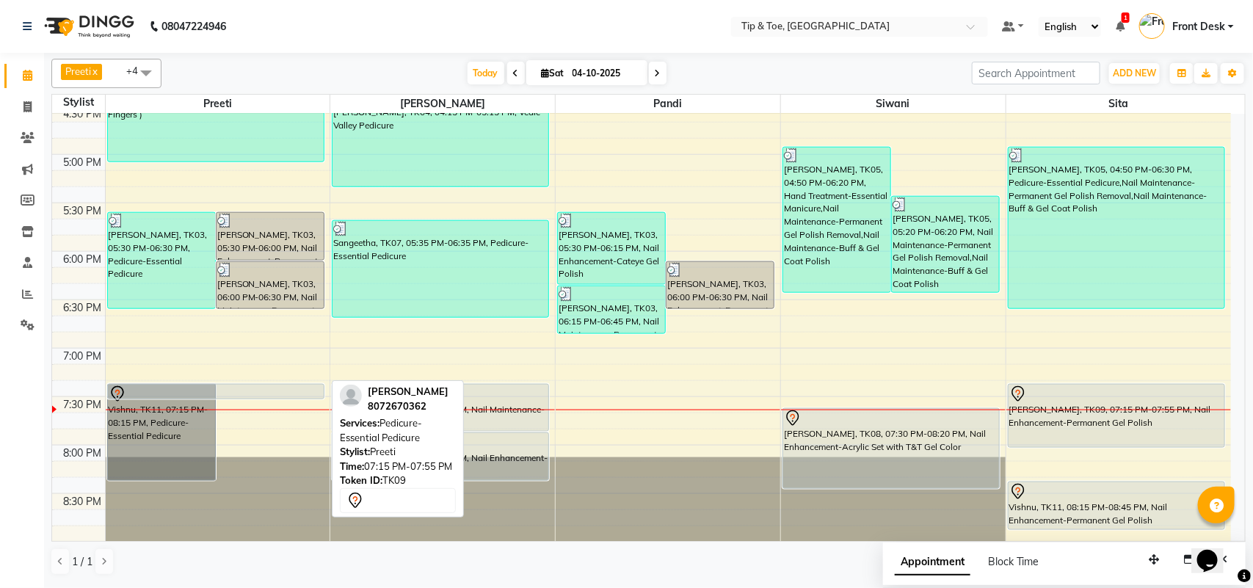
drag, startPoint x: 294, startPoint y: 449, endPoint x: 281, endPoint y: 394, distance: 56.5
click at [281, 394] on div "[PERSON_NAME], TK03, 05:30 PM-06:30 PM, Pedicure-Essential Pedicure [PERSON_NAM…" at bounding box center [218, 58] width 225 height 1356
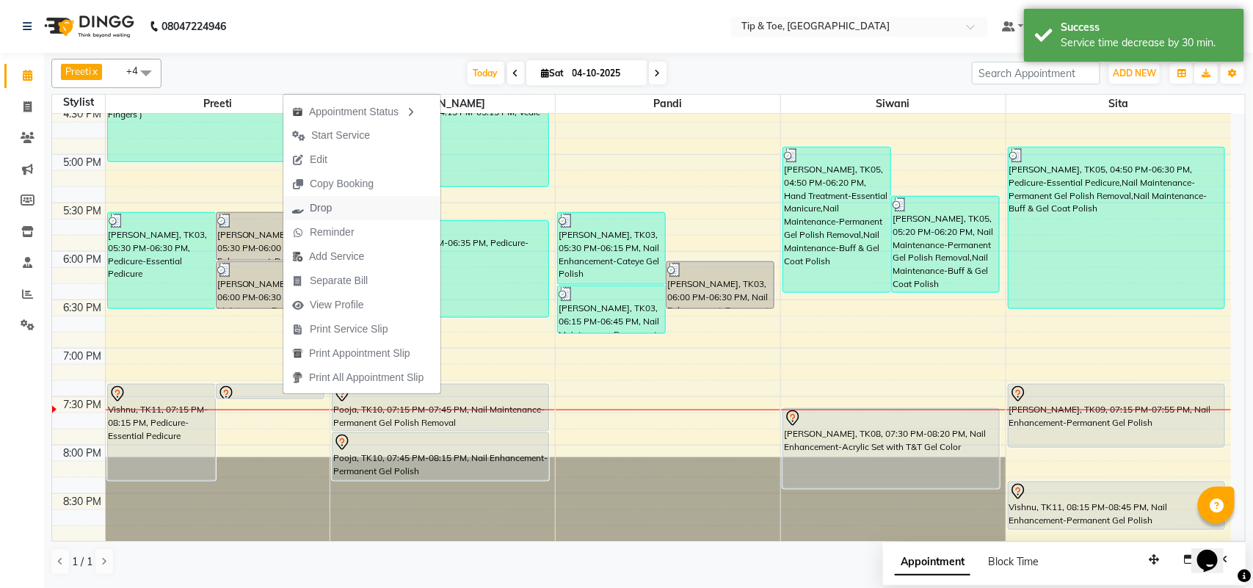
click at [356, 208] on button "Drop" at bounding box center [361, 208] width 157 height 24
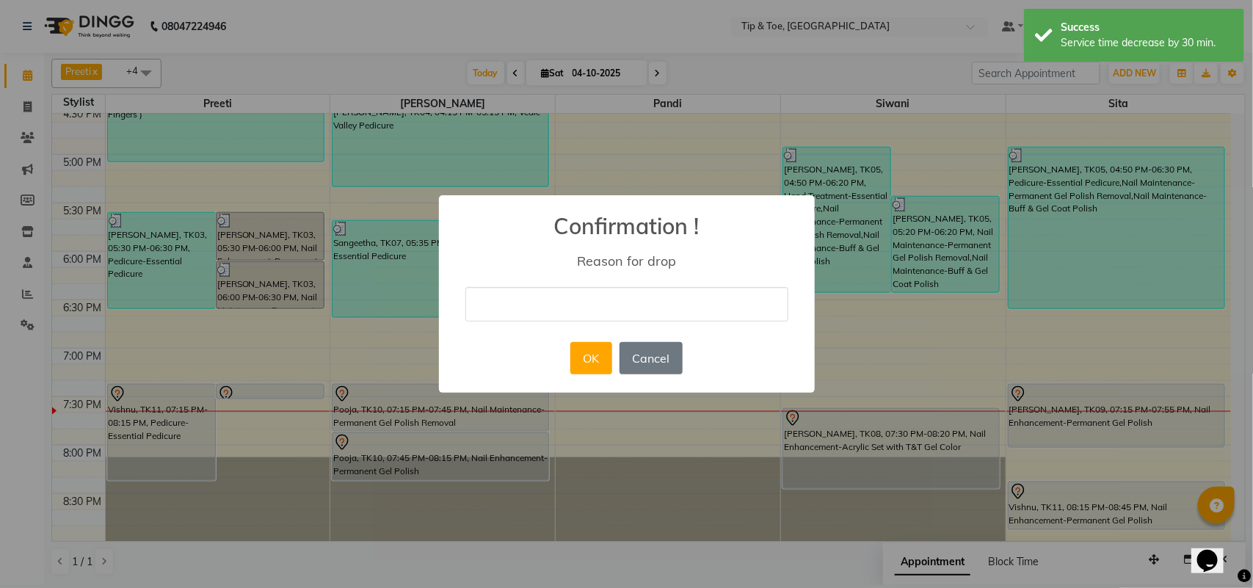
click at [514, 308] on input "text" at bounding box center [627, 304] width 323 height 35
type input "cancel"
click at [597, 357] on button "OK" at bounding box center [592, 358] width 42 height 32
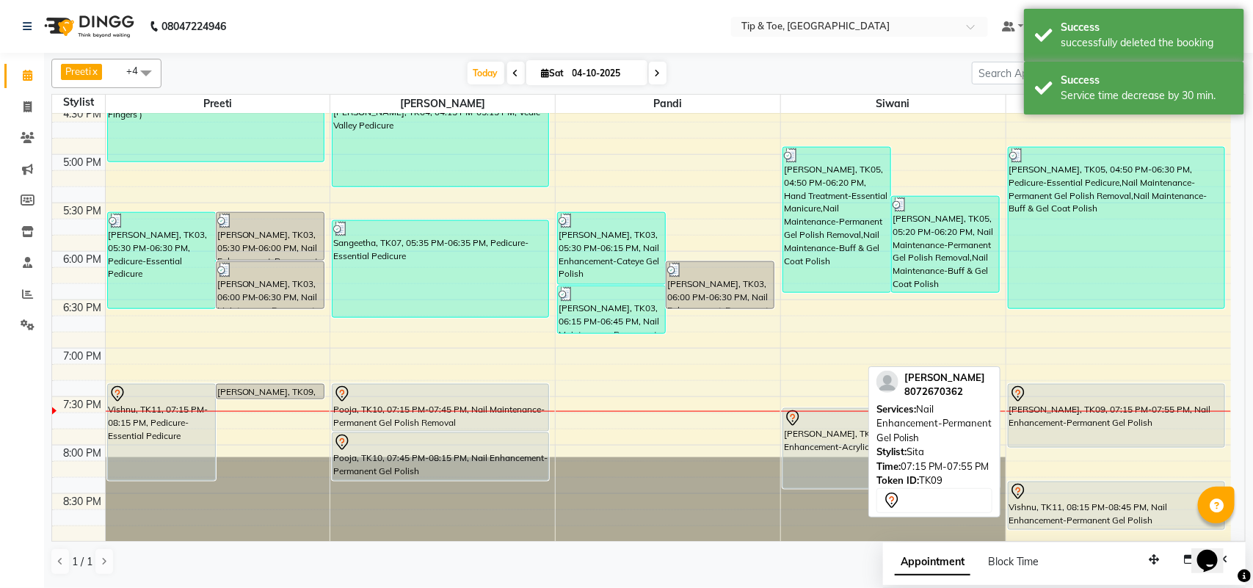
drag, startPoint x: 1073, startPoint y: 445, endPoint x: 1067, endPoint y: 390, distance: 55.4
click at [1067, 390] on link "[PERSON_NAME], TK09, 07:15 PM-07:55 PM, Nail Enhancement-Permanent Gel Polish" at bounding box center [1117, 416] width 218 height 64
select select "7"
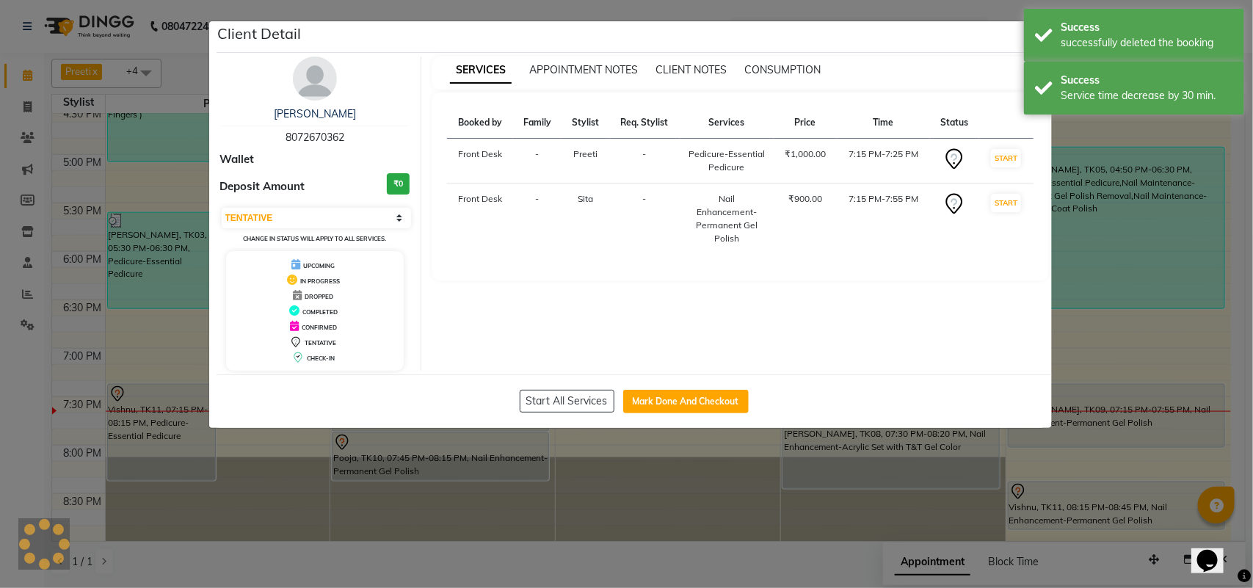
click at [1067, 390] on ngb-modal-window "Client Detail Aishwarya 8072670362 Wallet Deposit Amount ₹0 Select IN SERVICE C…" at bounding box center [626, 294] width 1253 height 588
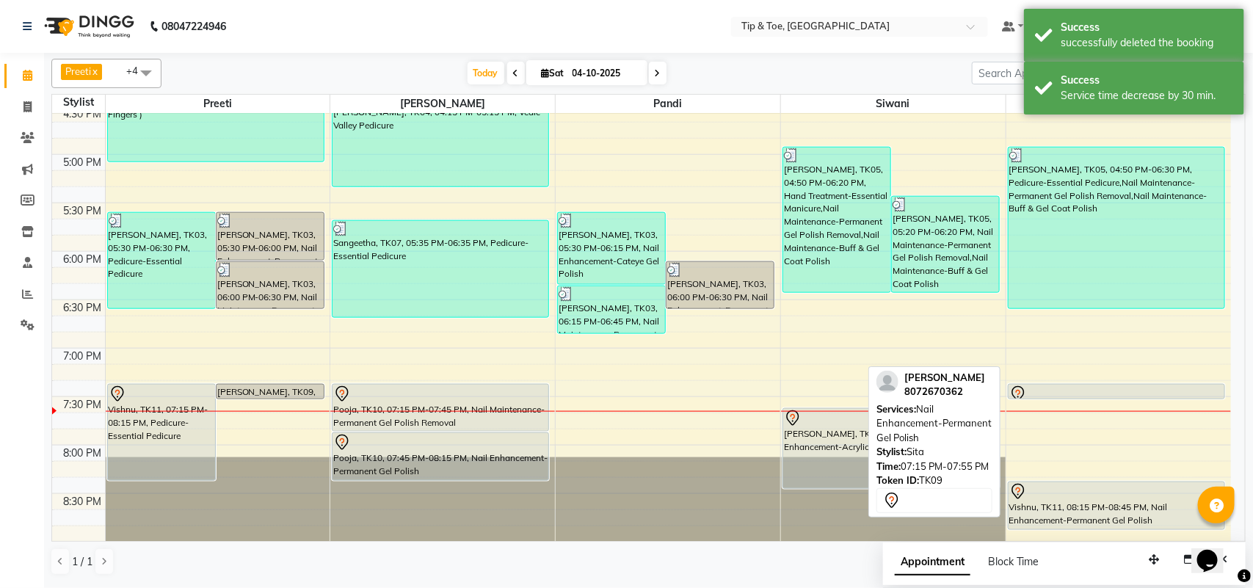
drag, startPoint x: 1049, startPoint y: 444, endPoint x: 1054, endPoint y: 401, distance: 43.7
click at [1054, 401] on div "[PERSON_NAME], TK05, 04:50 PM-06:30 PM, Pedicure-Essential Pedicure,Nail Mainte…" at bounding box center [1119, 58] width 225 height 1356
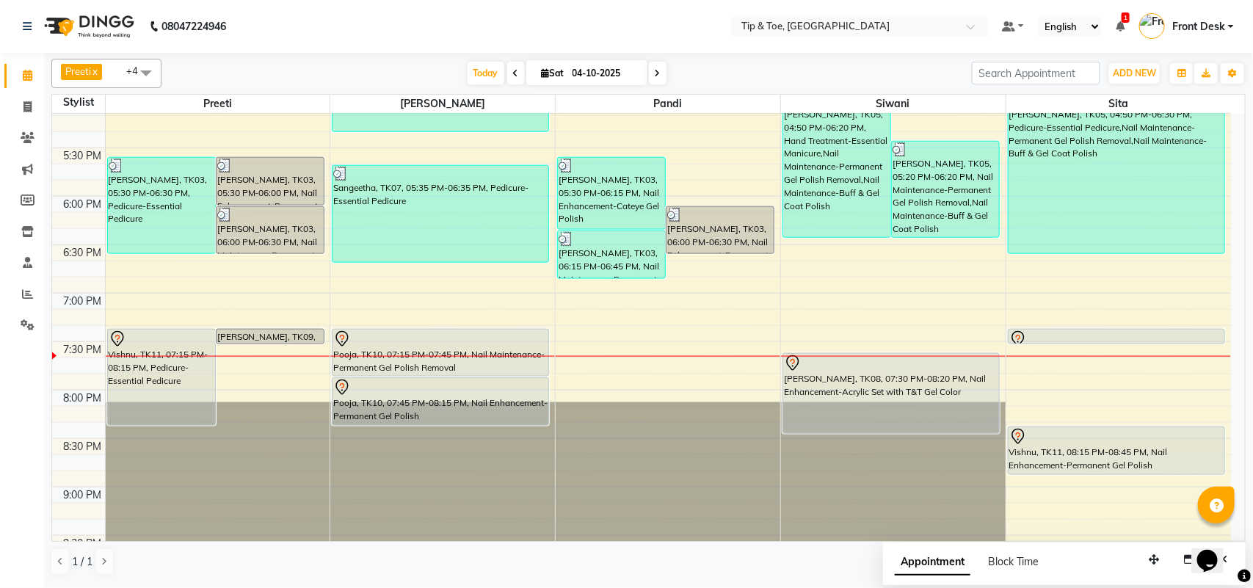
scroll to position [826, 0]
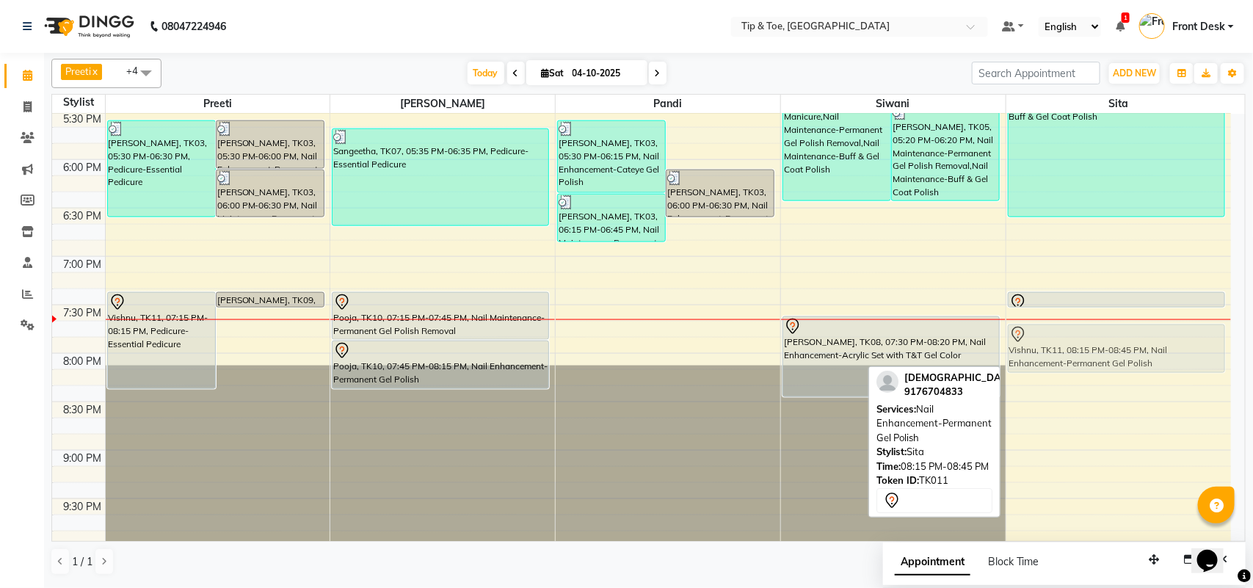
drag, startPoint x: 1090, startPoint y: 408, endPoint x: 1088, endPoint y: 338, distance: 69.8
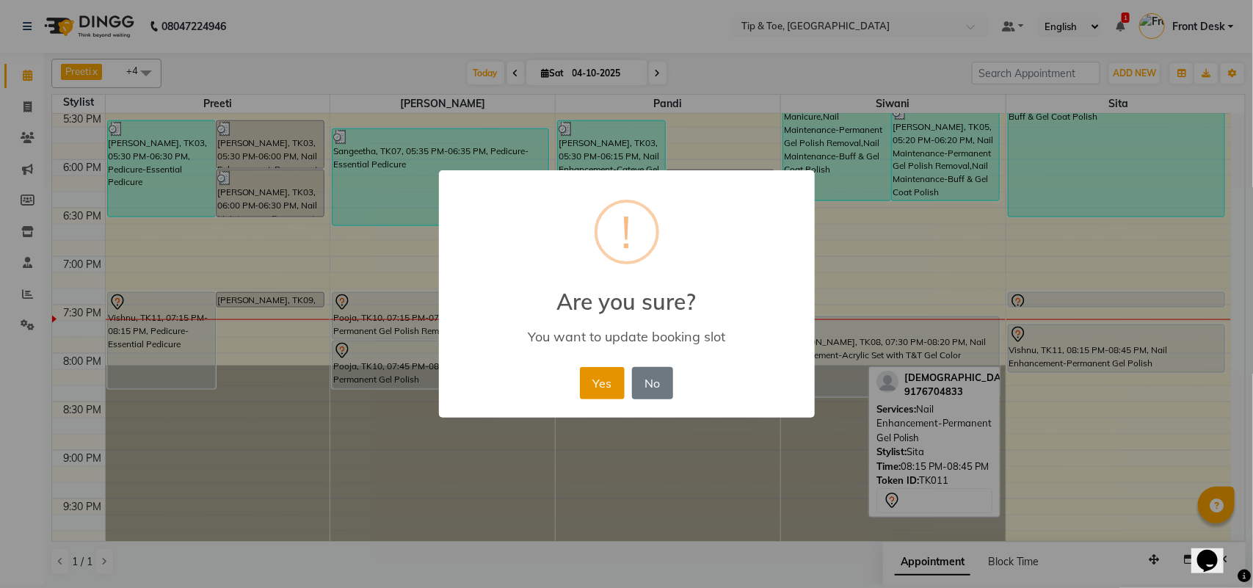
click at [597, 384] on button "Yes" at bounding box center [602, 383] width 45 height 32
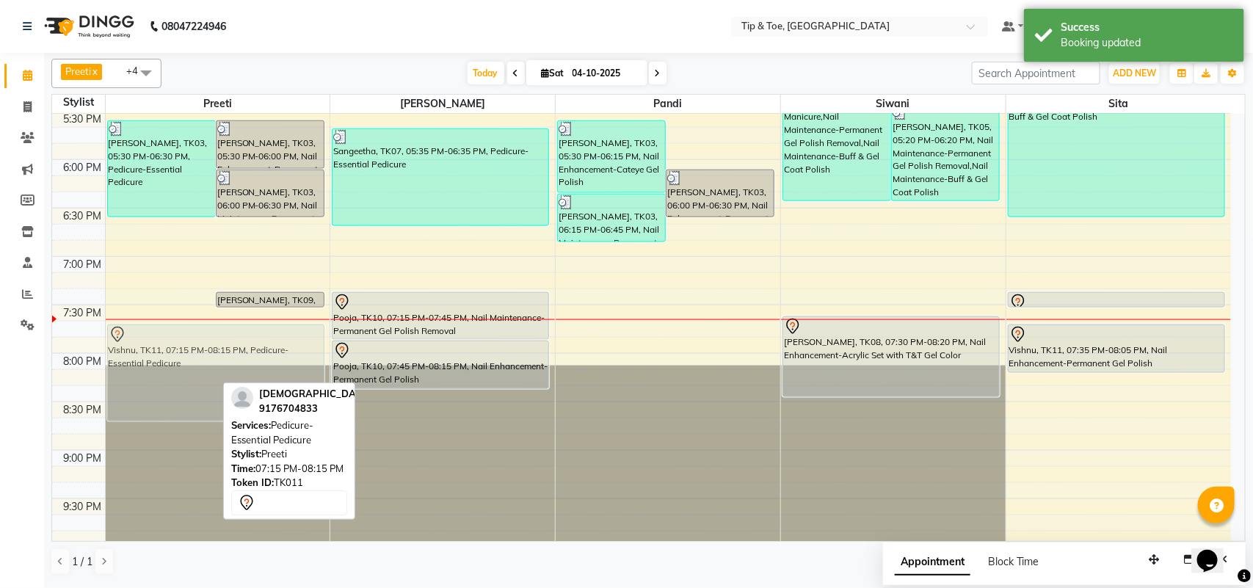
drag, startPoint x: 136, startPoint y: 352, endPoint x: 174, endPoint y: 382, distance: 48.2
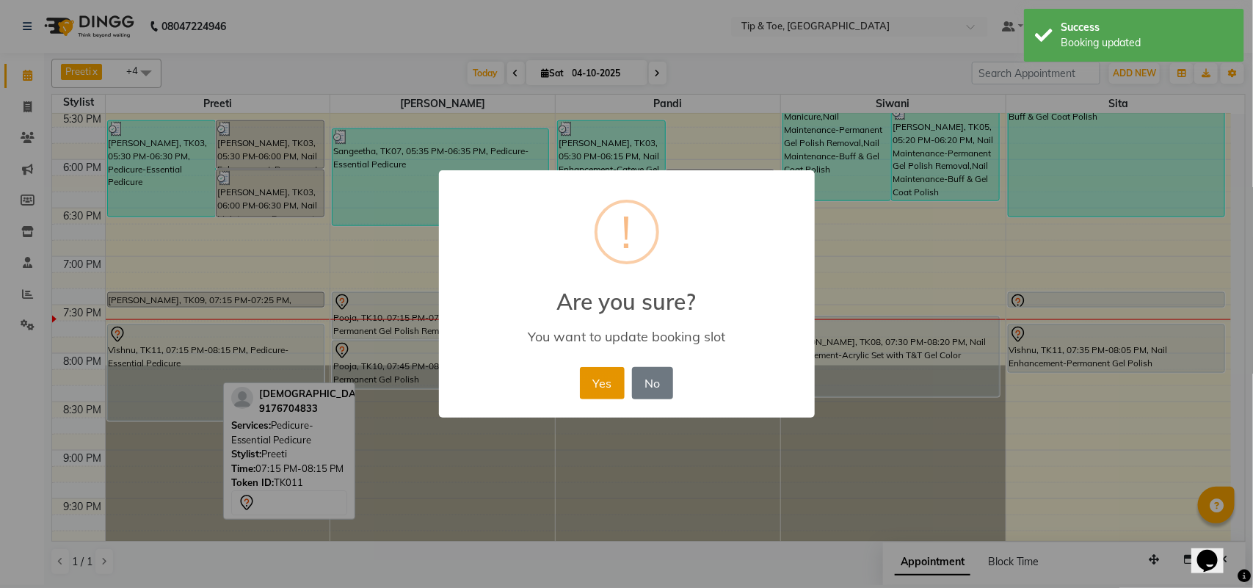
click at [598, 394] on button "Yes" at bounding box center [602, 383] width 45 height 32
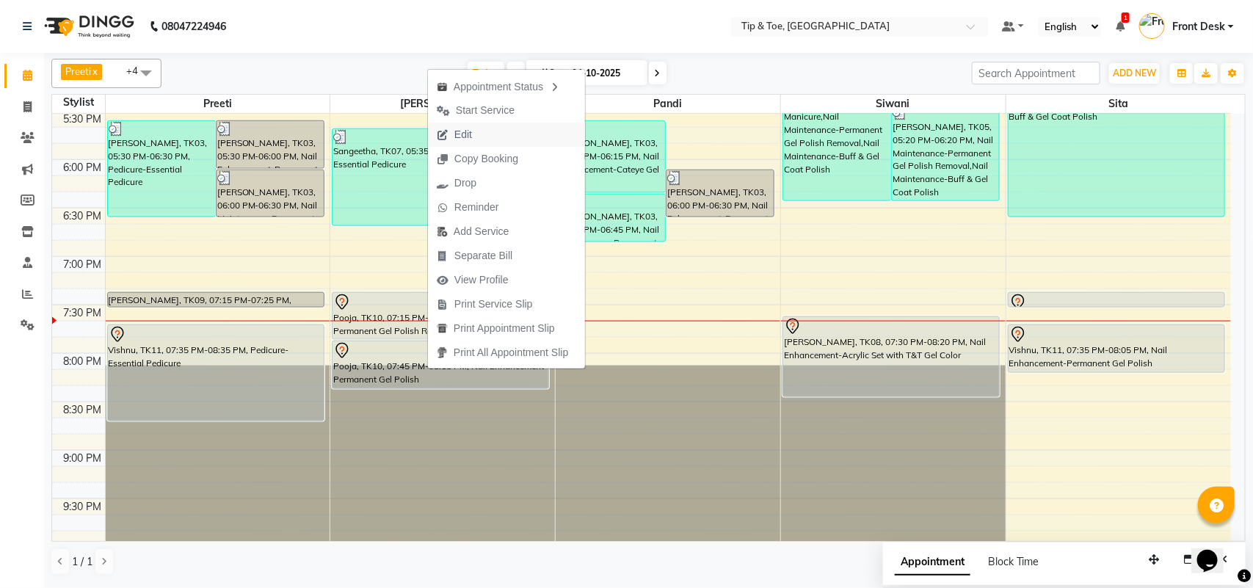
click at [523, 132] on button "Edit" at bounding box center [506, 135] width 157 height 24
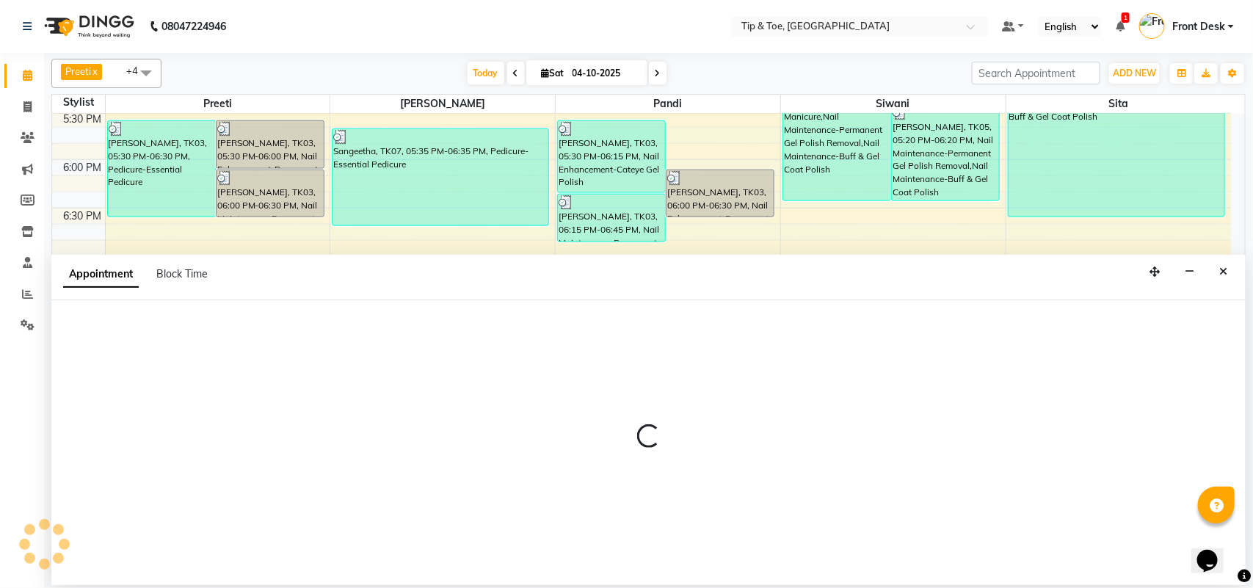
select select "tentative"
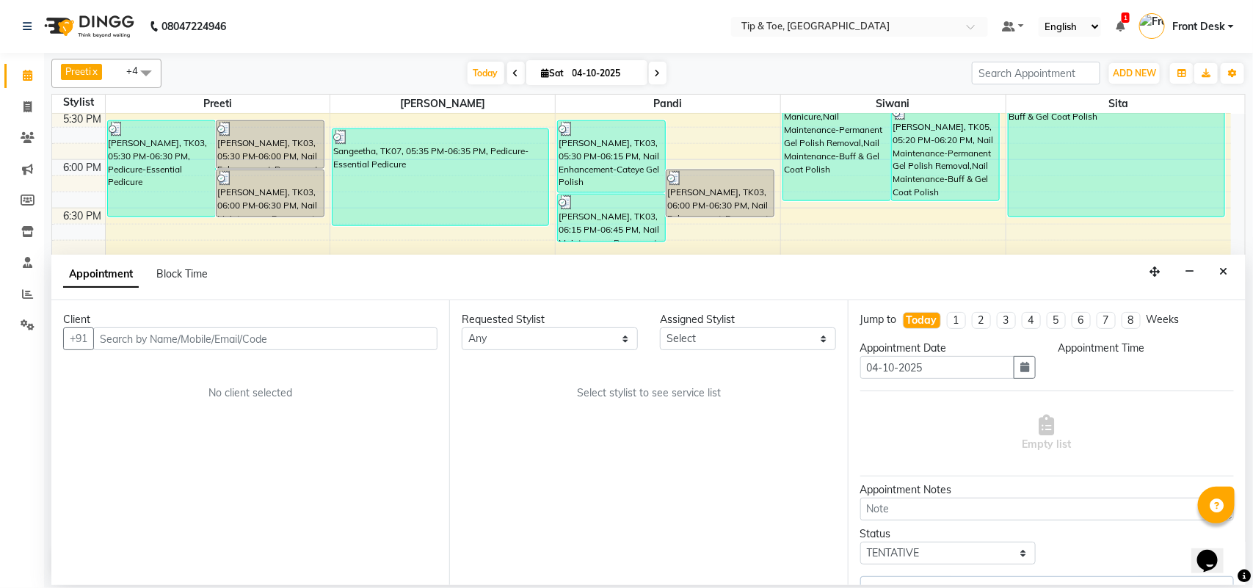
scroll to position [0, 0]
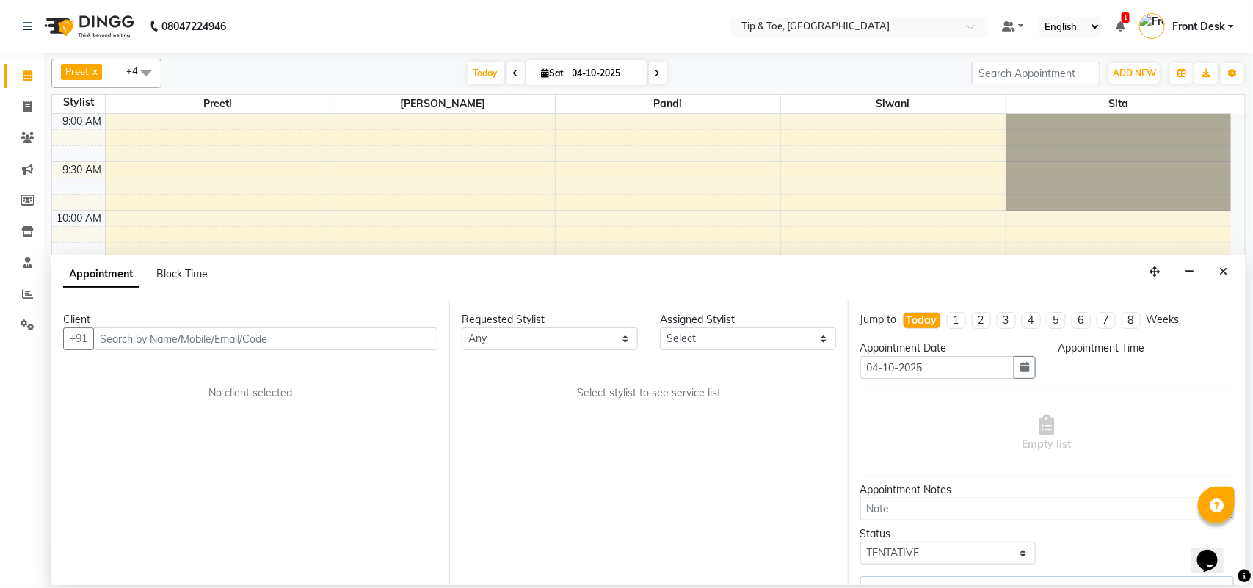
select select "1155"
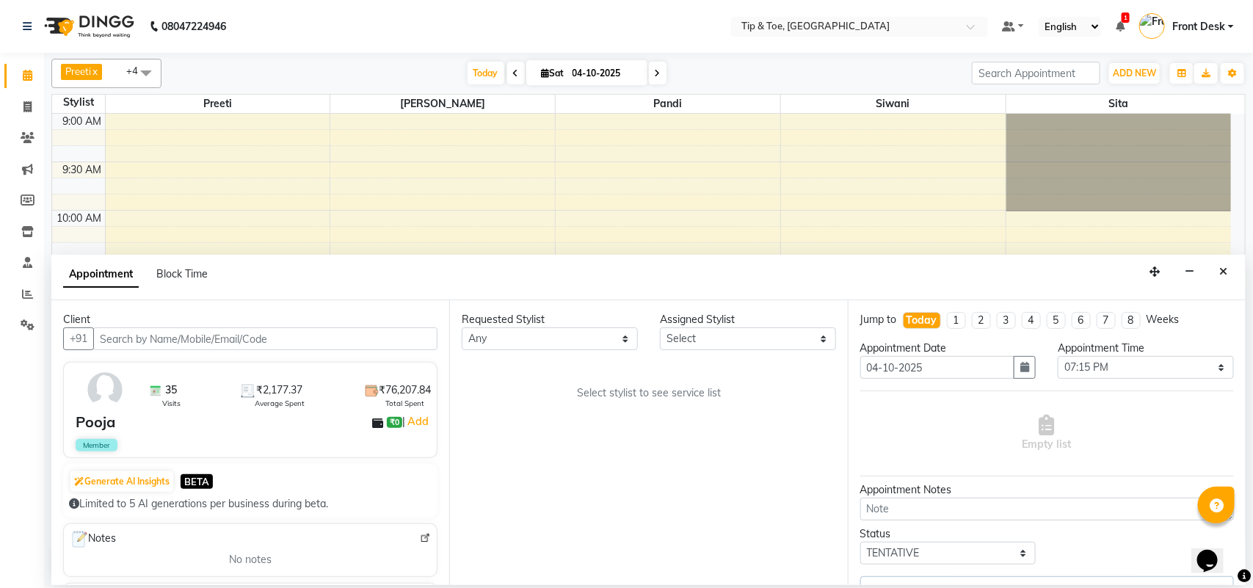
select select "39914"
select select "2752"
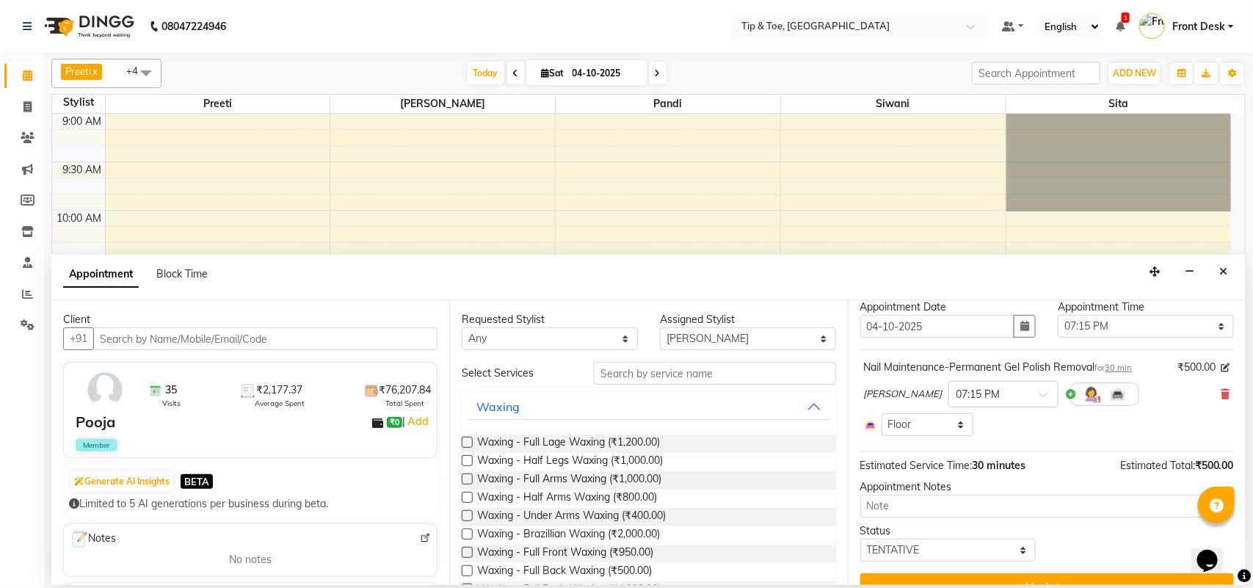
select select "2752"
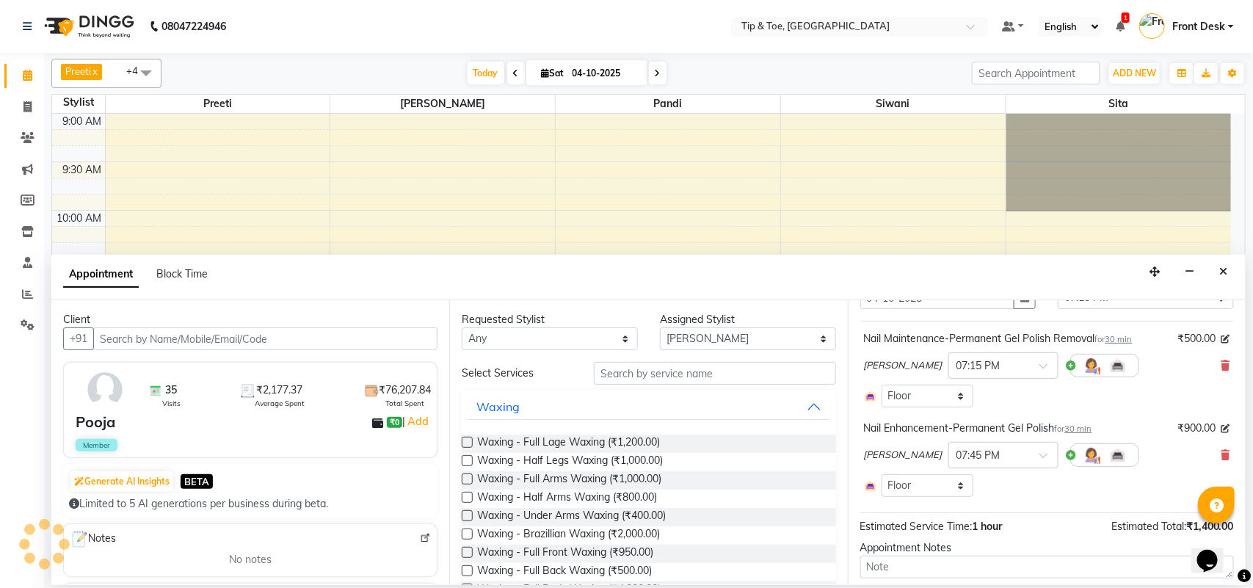
scroll to position [944, 0]
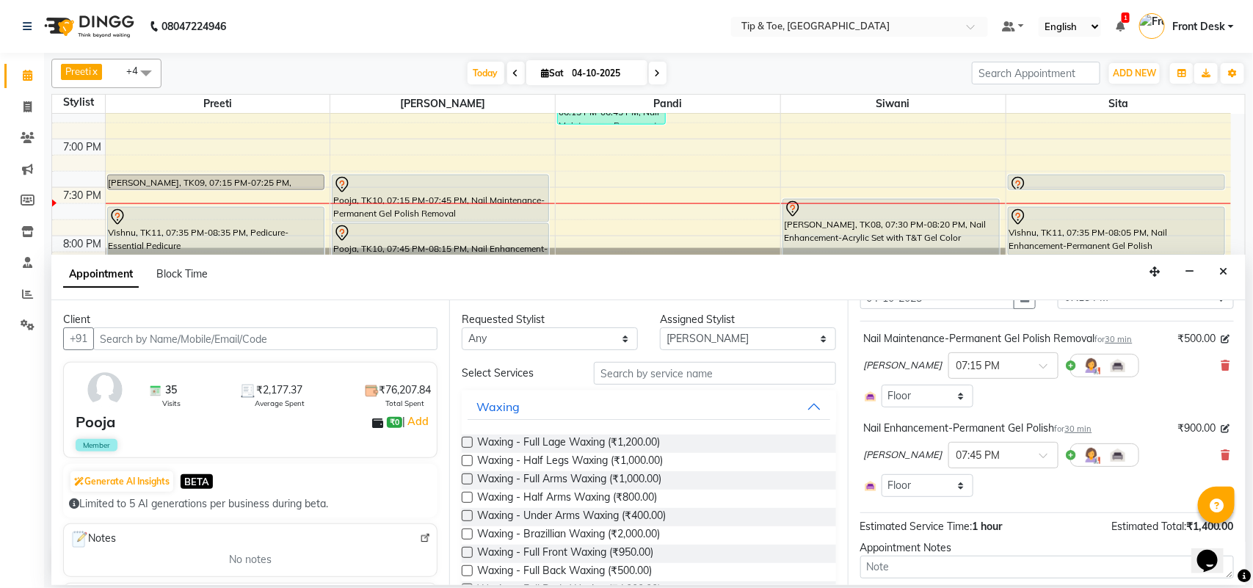
click at [1206, 457] on div "Raj × 07:45 PM" at bounding box center [1047, 455] width 366 height 38
click at [1222, 453] on icon at bounding box center [1226, 455] width 9 height 10
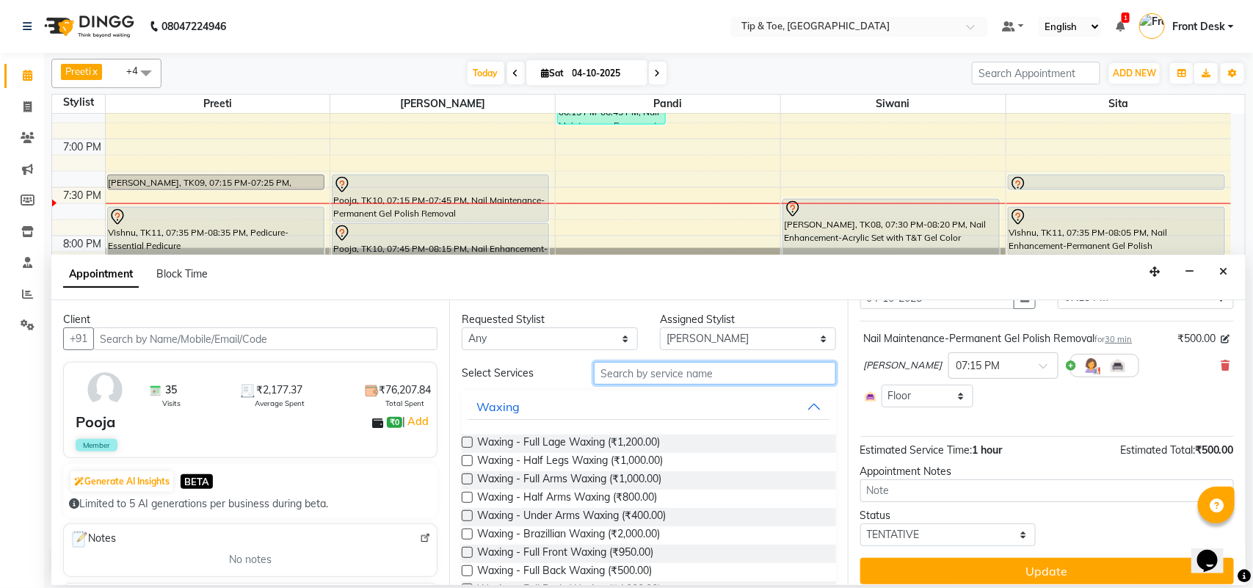
click at [672, 373] on input "text" at bounding box center [715, 373] width 242 height 23
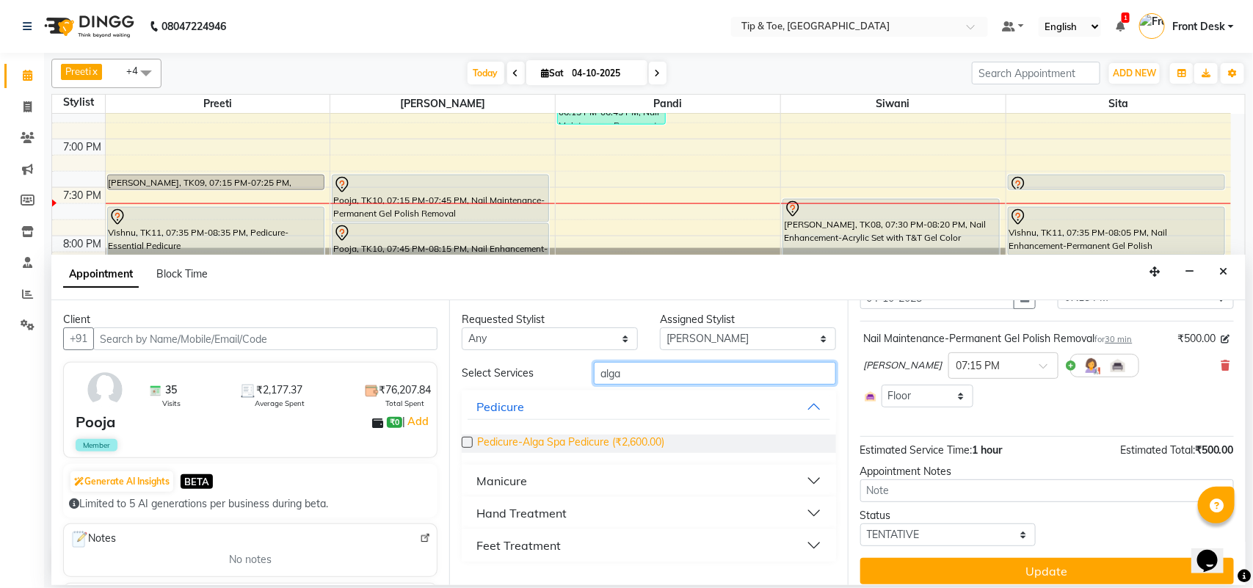
type input "alga"
click at [592, 441] on span "Pedicure-Alga Spa Pedicure (₹2,600.00)" at bounding box center [570, 444] width 187 height 18
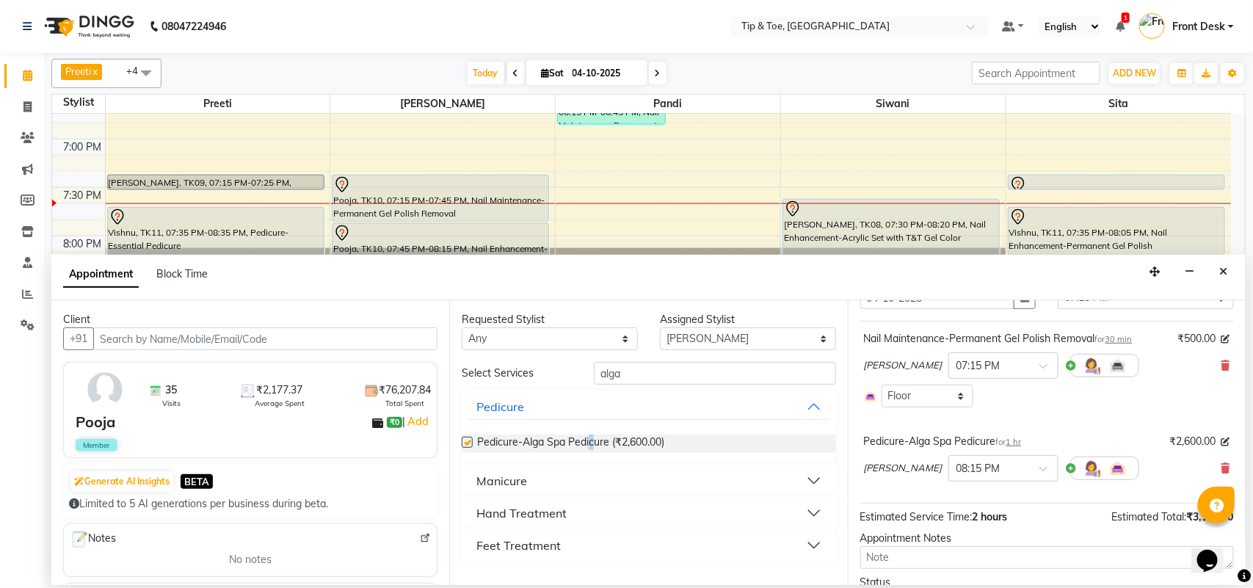
checkbox input "false"
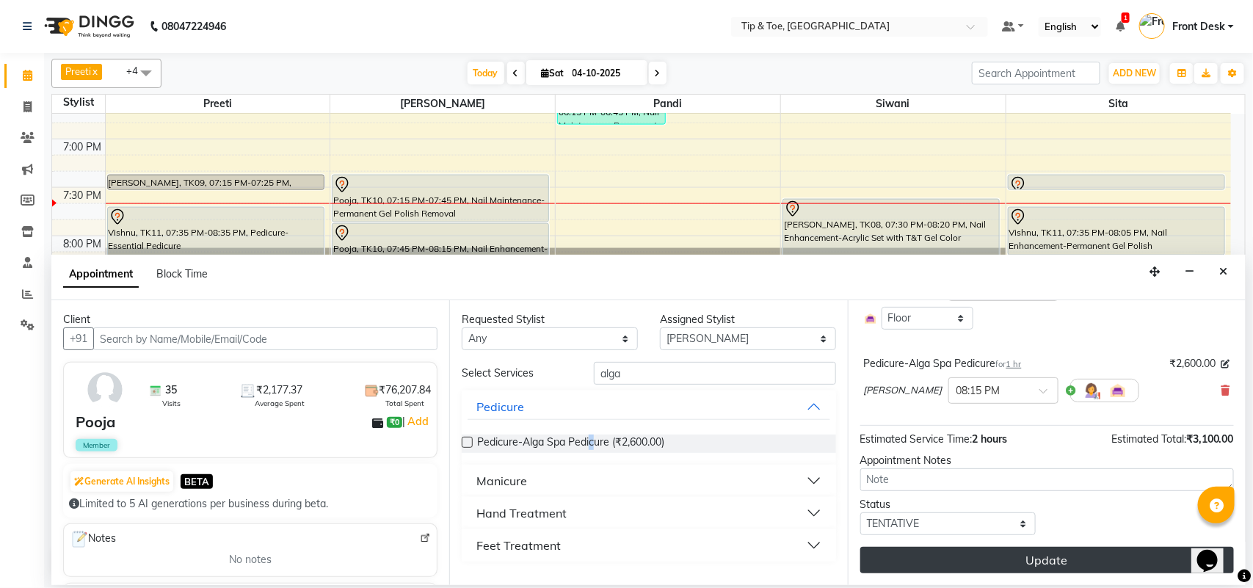
click at [1032, 563] on button "Update" at bounding box center [1048, 560] width 374 height 26
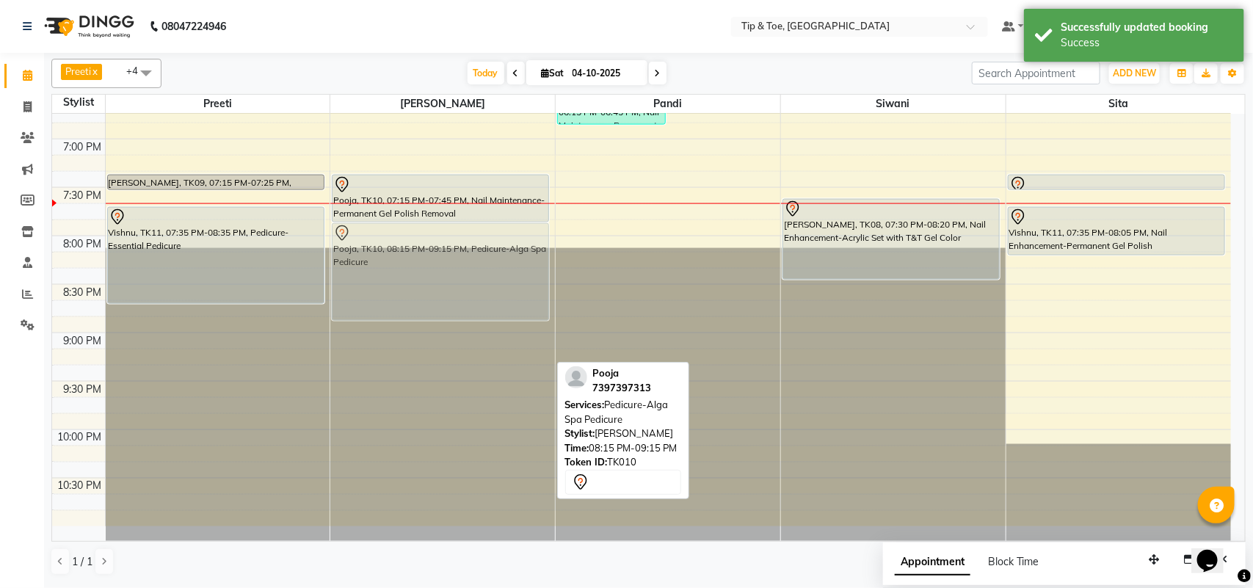
drag, startPoint x: 363, startPoint y: 308, endPoint x: 378, endPoint y: 259, distance: 51.3
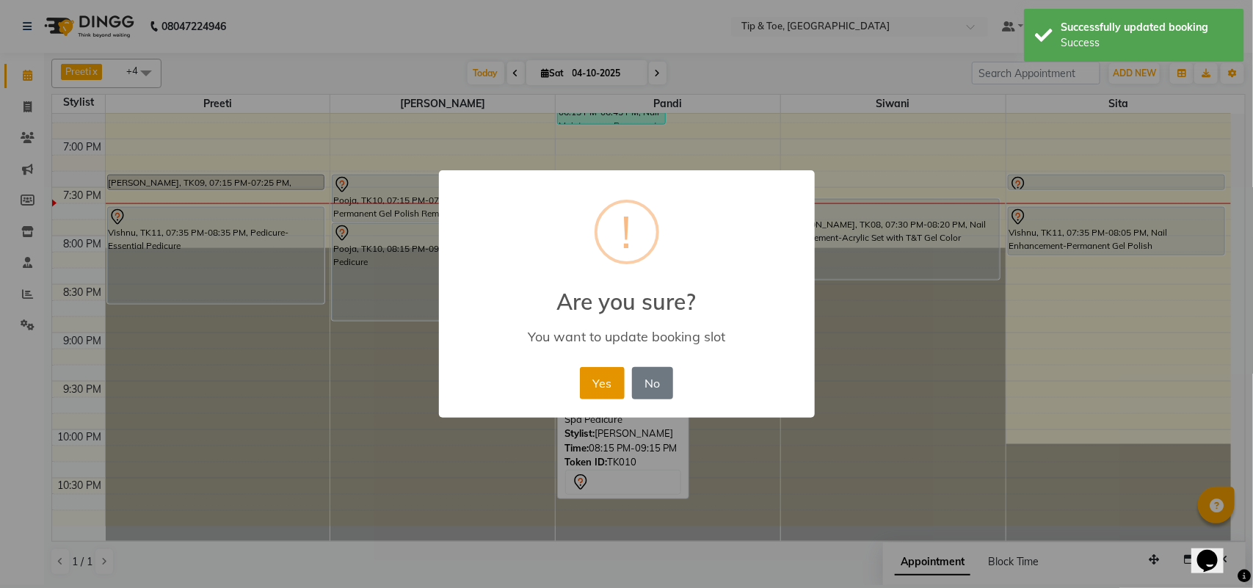
click at [596, 383] on button "Yes" at bounding box center [602, 383] width 45 height 32
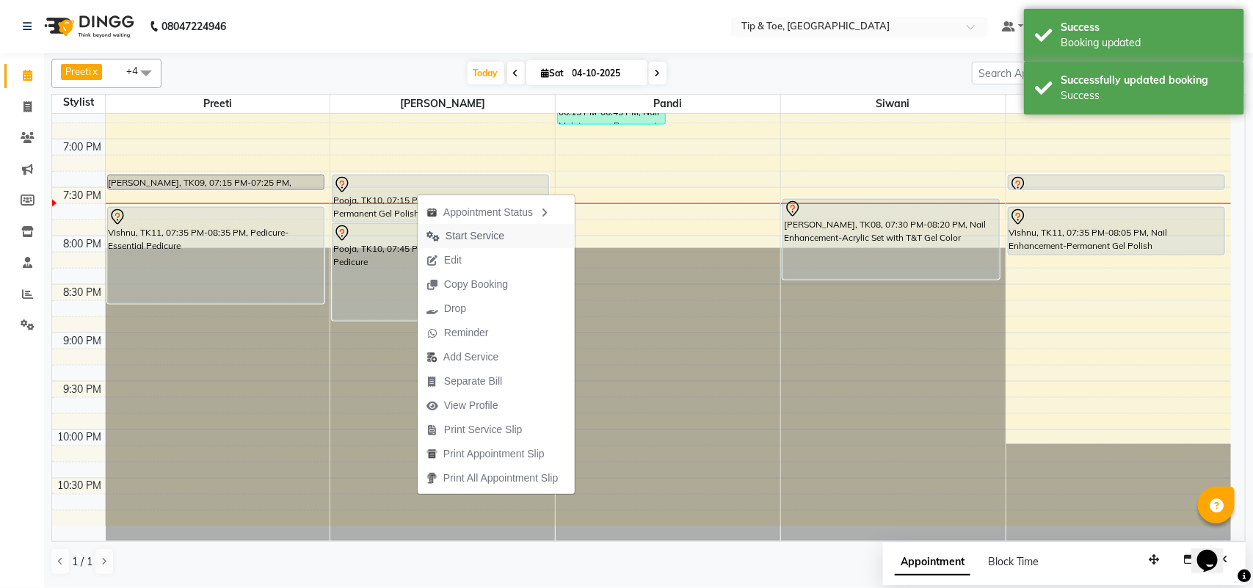
click at [449, 235] on span "Start Service" at bounding box center [475, 235] width 59 height 15
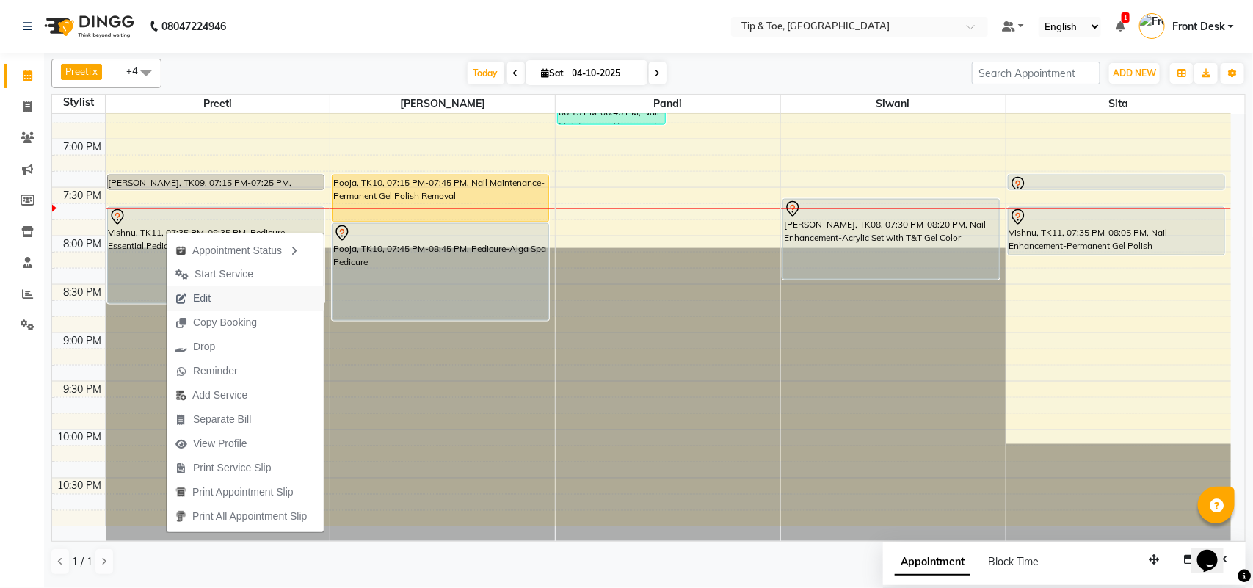
click at [224, 301] on button "Edit" at bounding box center [245, 298] width 157 height 24
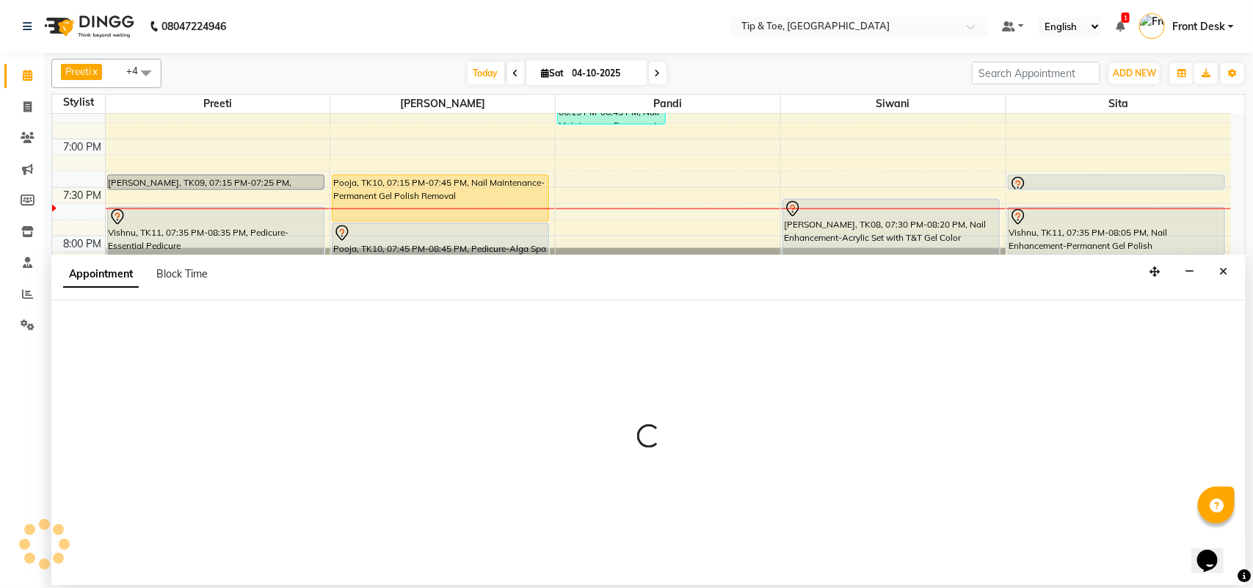
select select "tentative"
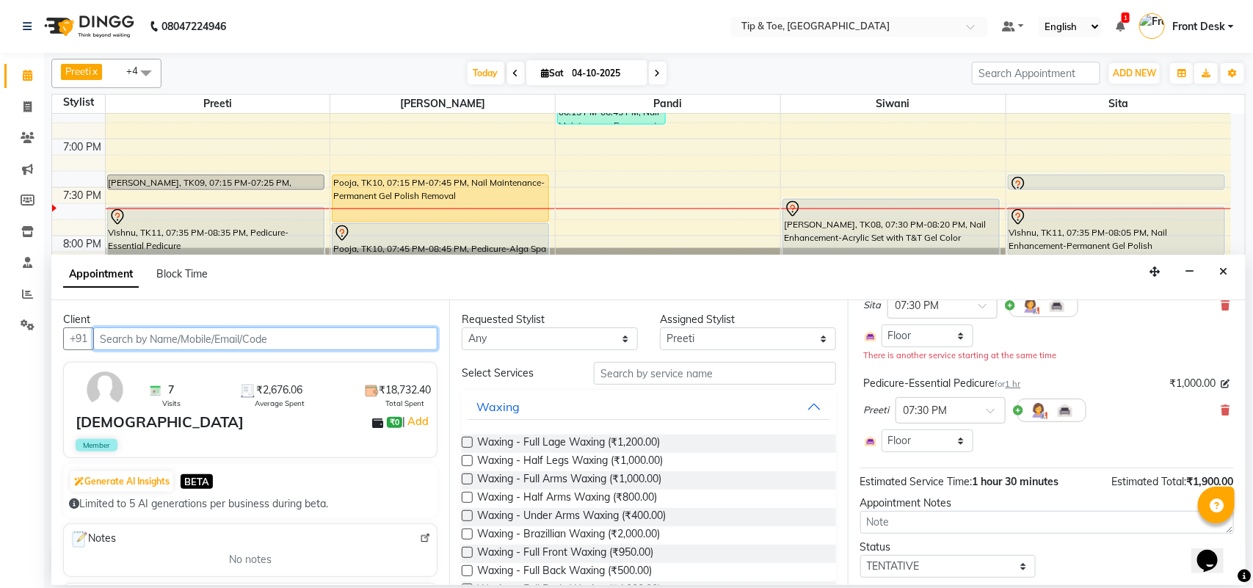
scroll to position [174, 0]
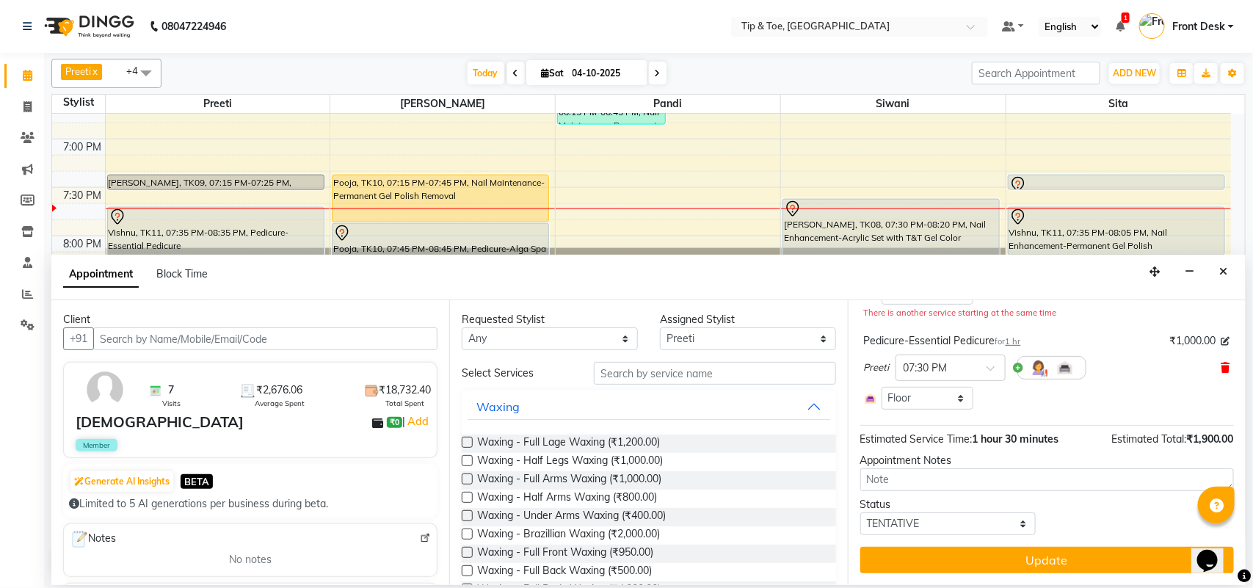
click at [1222, 369] on icon at bounding box center [1226, 368] width 9 height 10
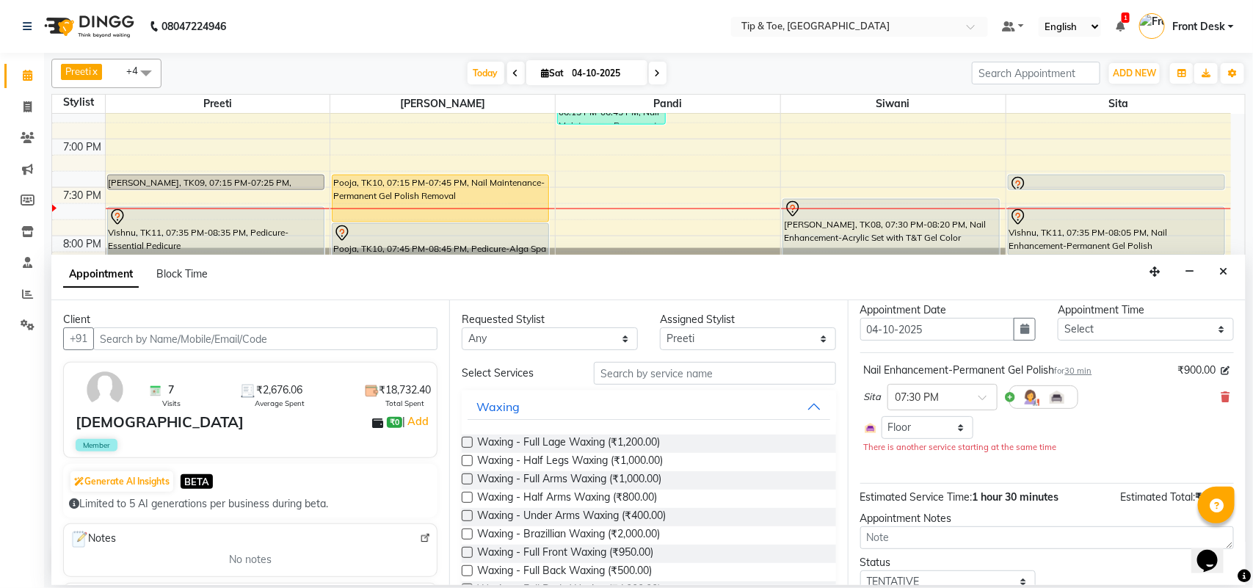
scroll to position [6, 0]
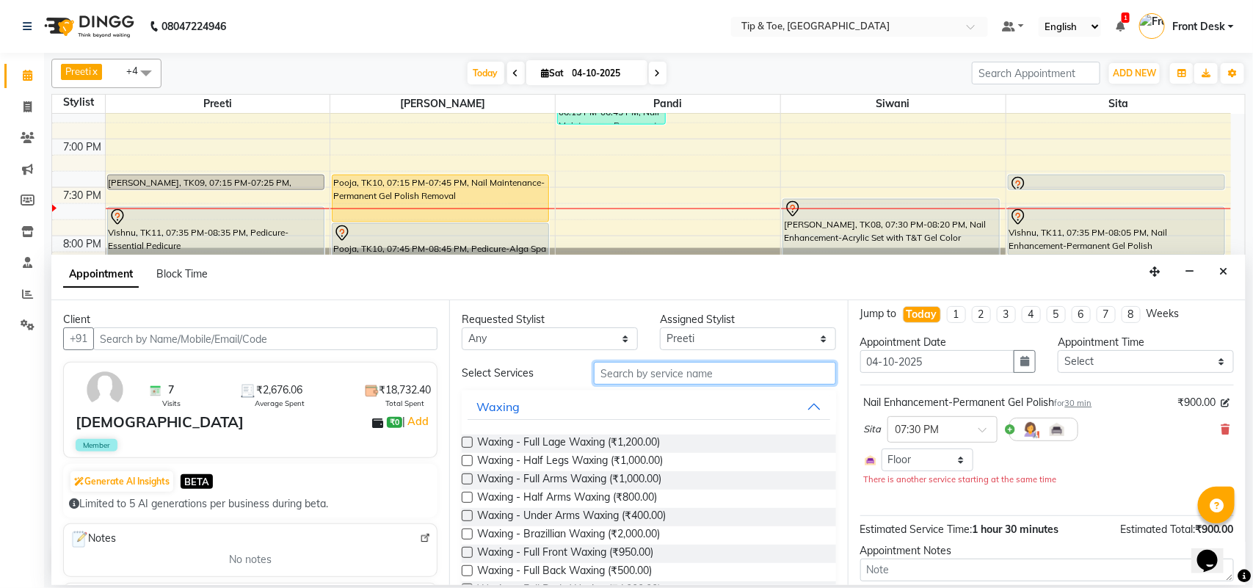
click at [665, 372] on input "text" at bounding box center [715, 373] width 242 height 23
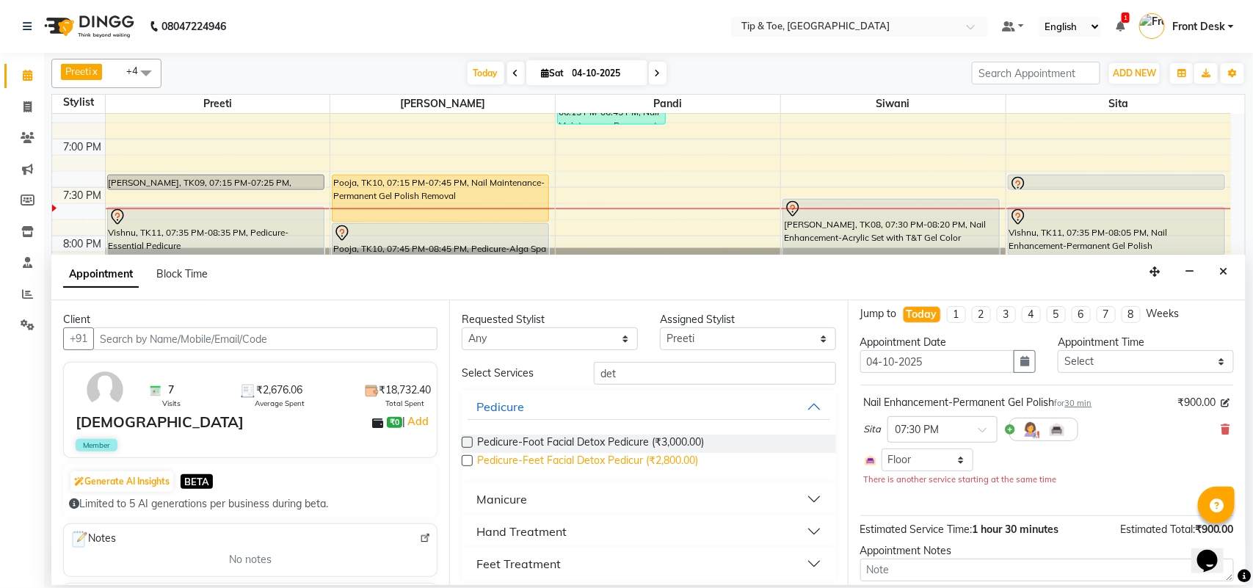
click at [640, 461] on span "Pedicure-Feet Facial Detox Pedicur (₹2,800.00)" at bounding box center [587, 462] width 221 height 18
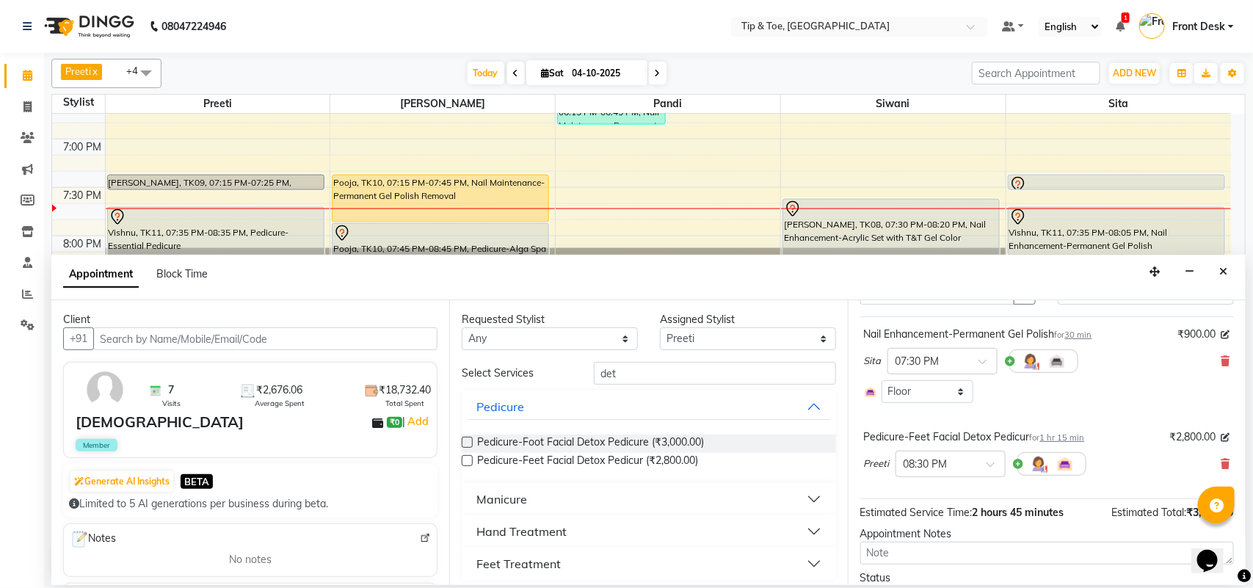
scroll to position [149, 0]
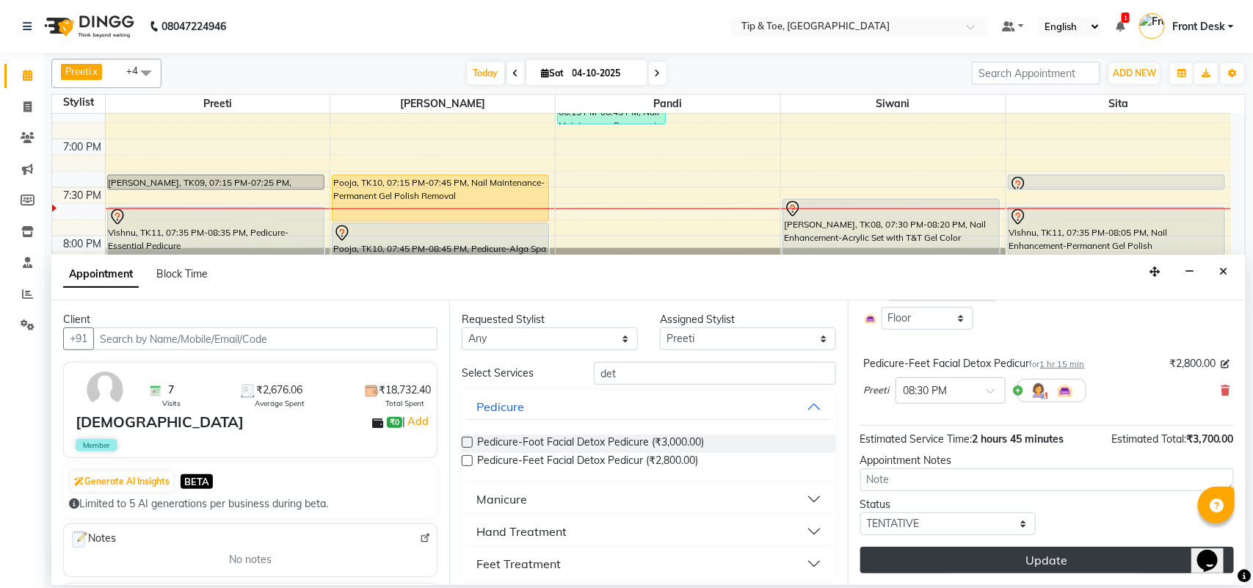
click at [979, 557] on button "Update" at bounding box center [1048, 560] width 374 height 26
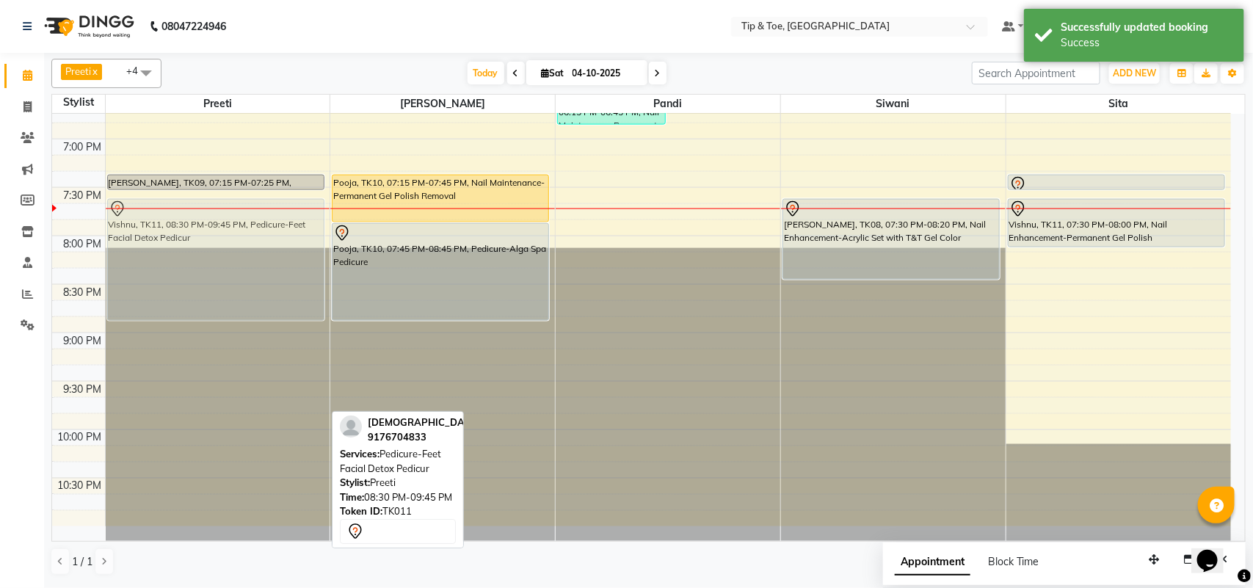
drag, startPoint x: 197, startPoint y: 371, endPoint x: 243, endPoint y: 268, distance: 112.7
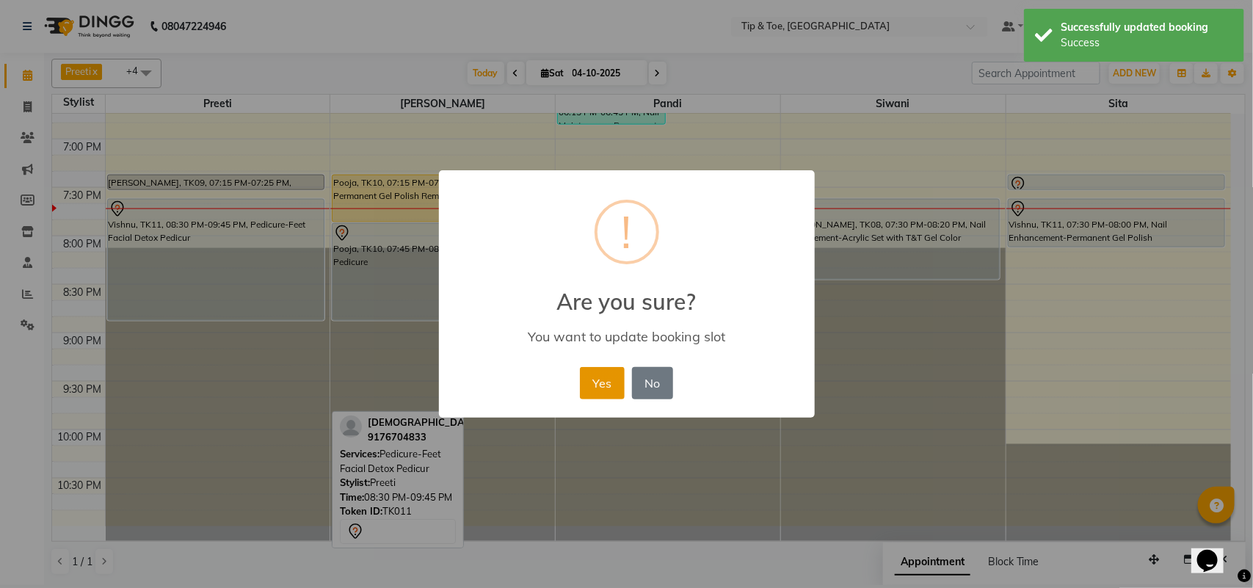
click at [595, 375] on button "Yes" at bounding box center [602, 383] width 45 height 32
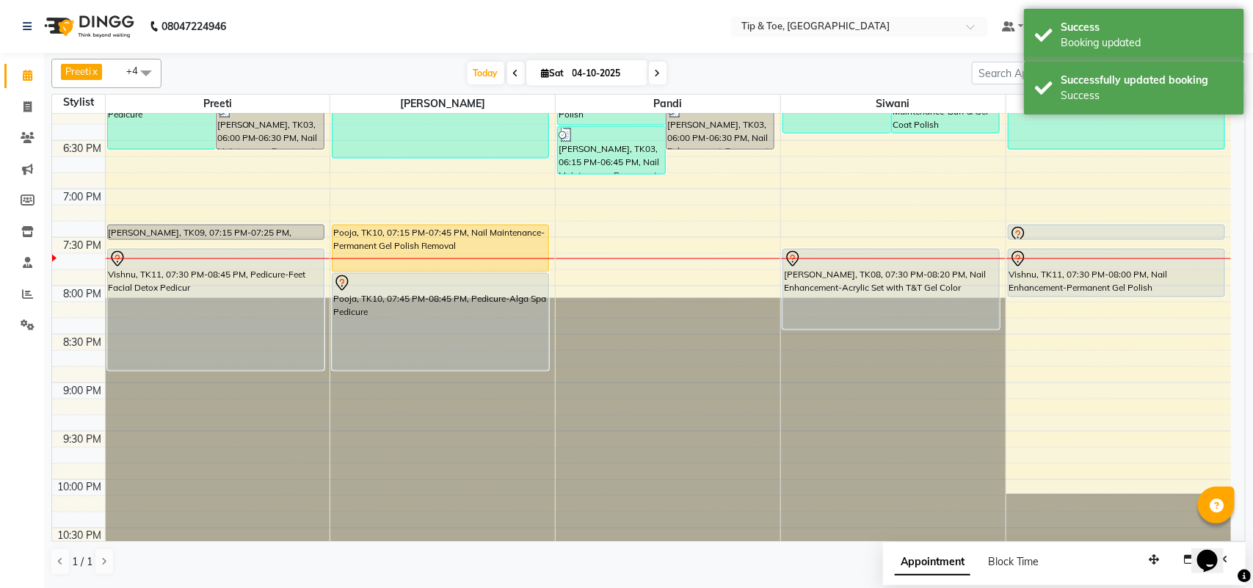
scroll to position [918, 0]
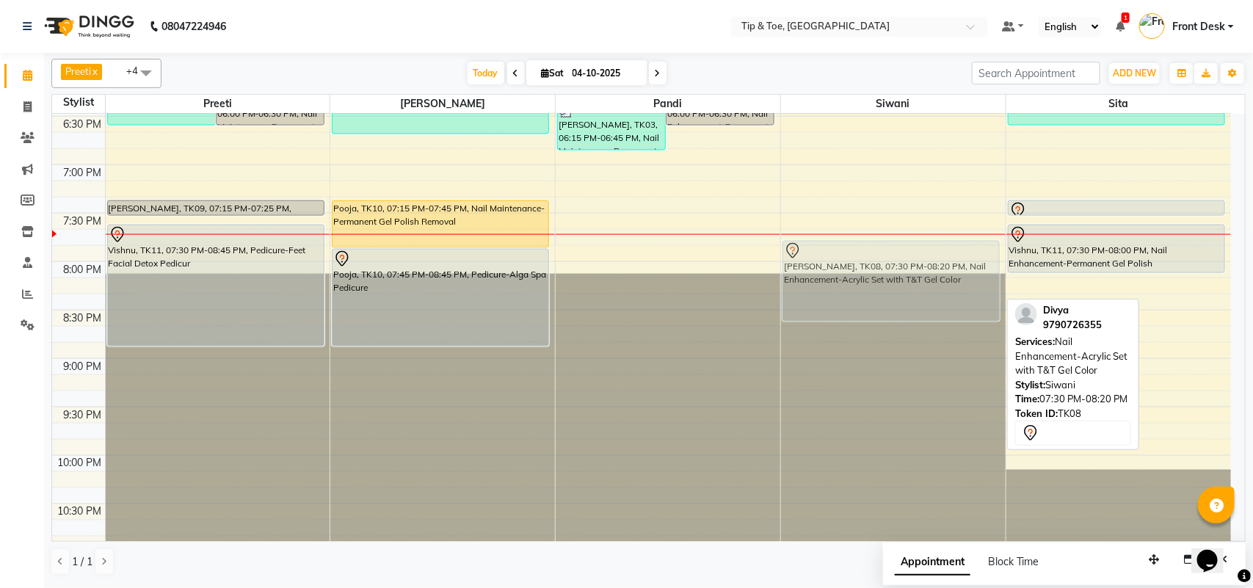
drag, startPoint x: 874, startPoint y: 269, endPoint x: 874, endPoint y: 281, distance: 11.7
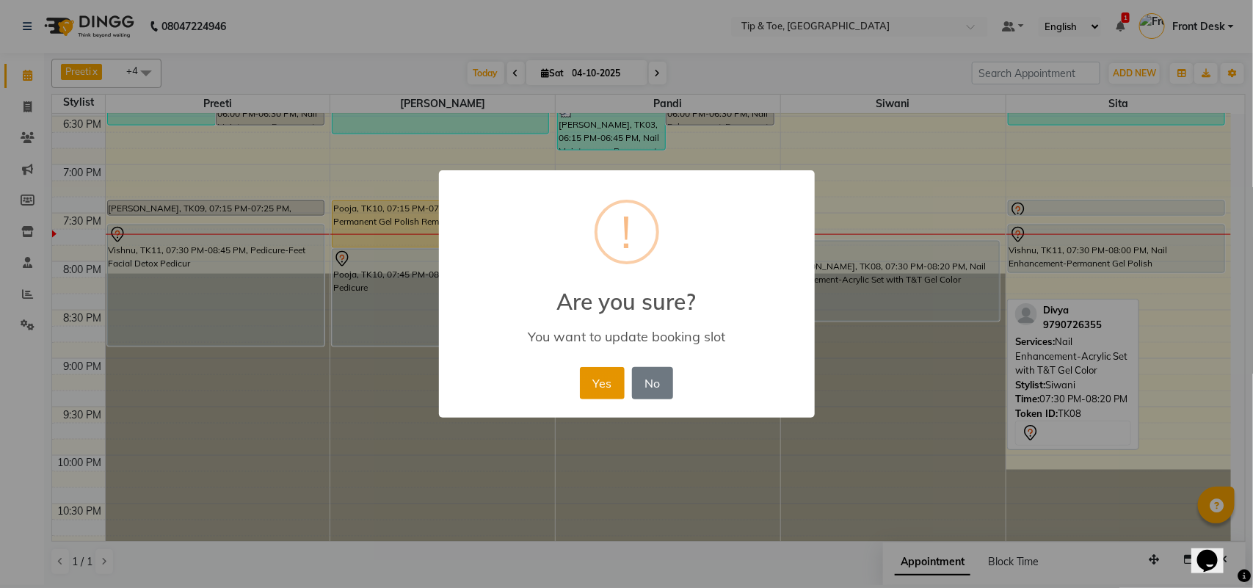
click at [602, 380] on button "Yes" at bounding box center [602, 383] width 45 height 32
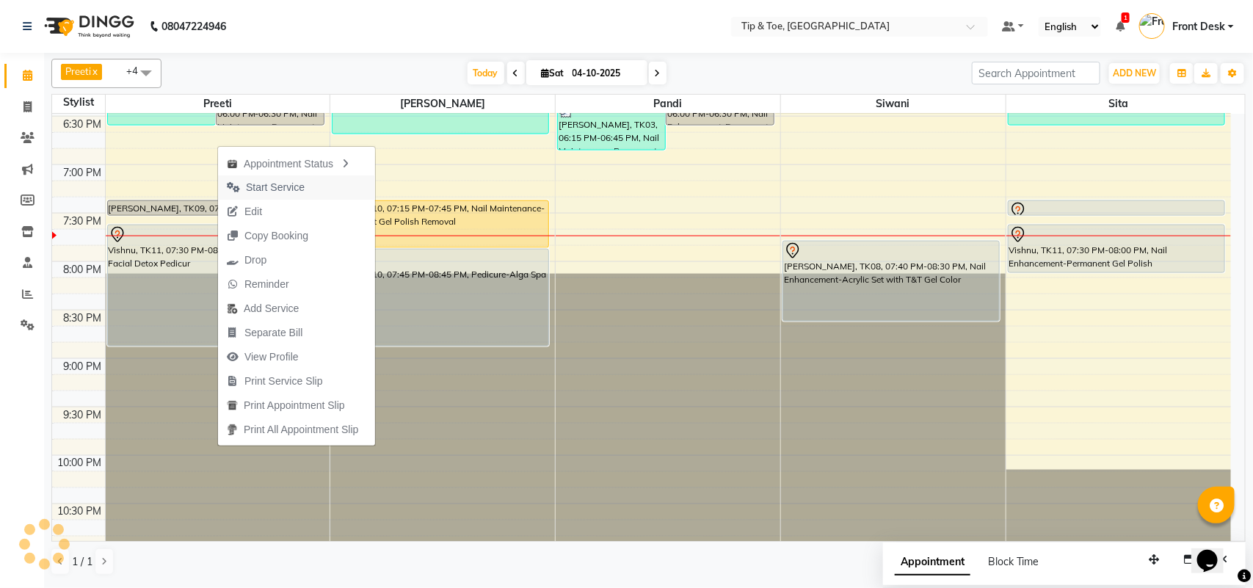
click at [283, 181] on span "Start Service" at bounding box center [275, 187] width 59 height 15
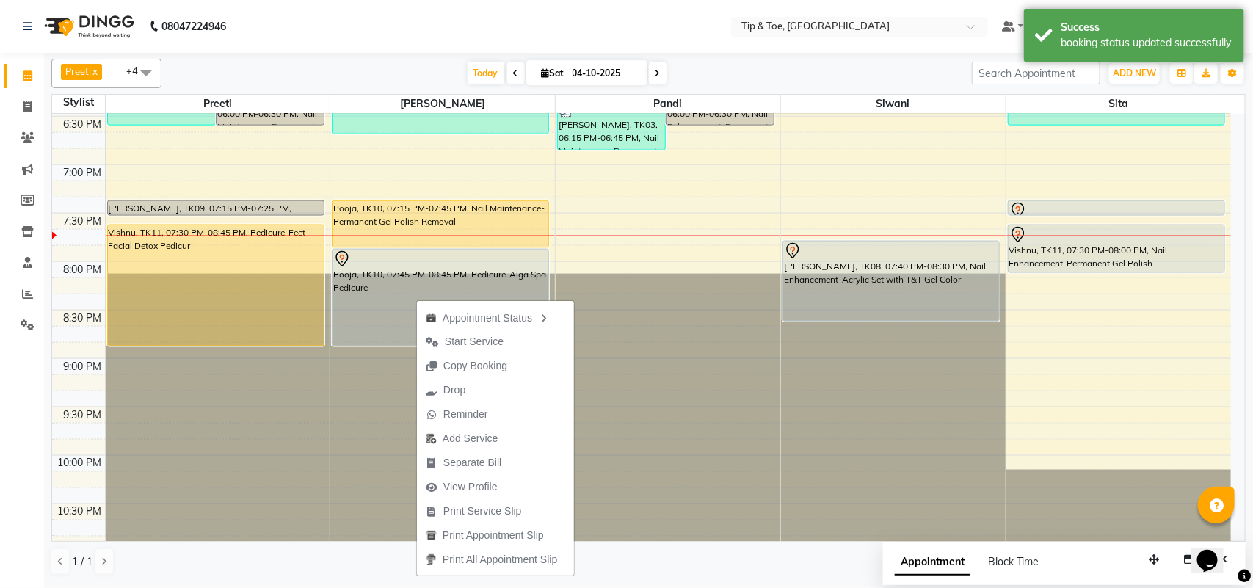
click at [397, 84] on div "Preeti x [PERSON_NAME] x Siwani x Sita x +4 Select All Preeti [PERSON_NAME] [PE…" at bounding box center [648, 73] width 1195 height 29
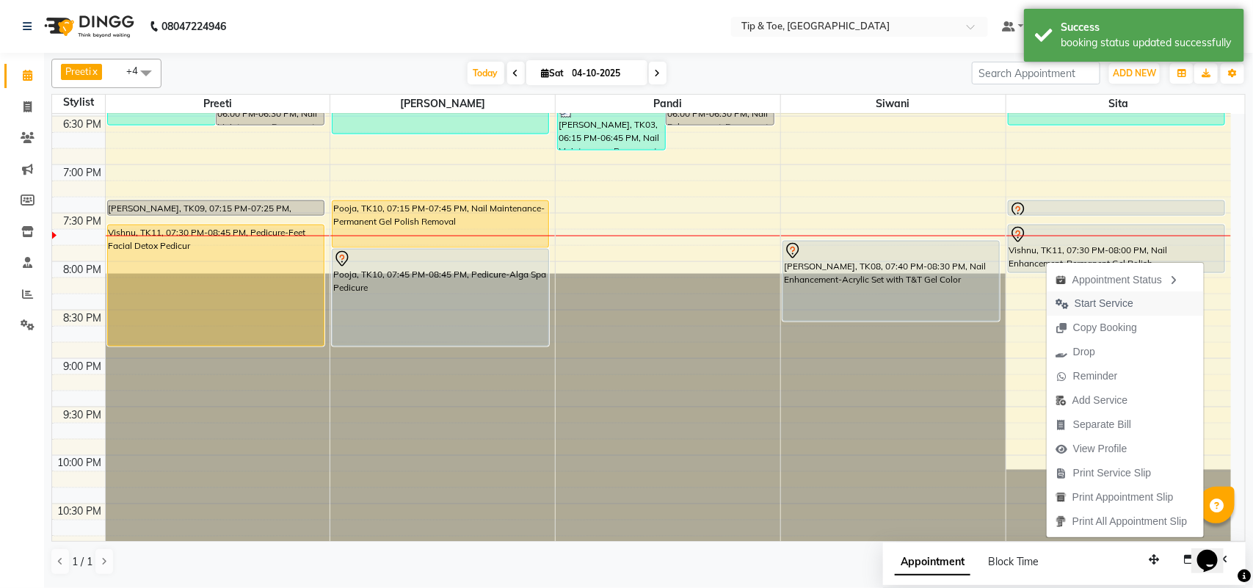
click at [1080, 303] on span "Start Service" at bounding box center [1104, 303] width 59 height 15
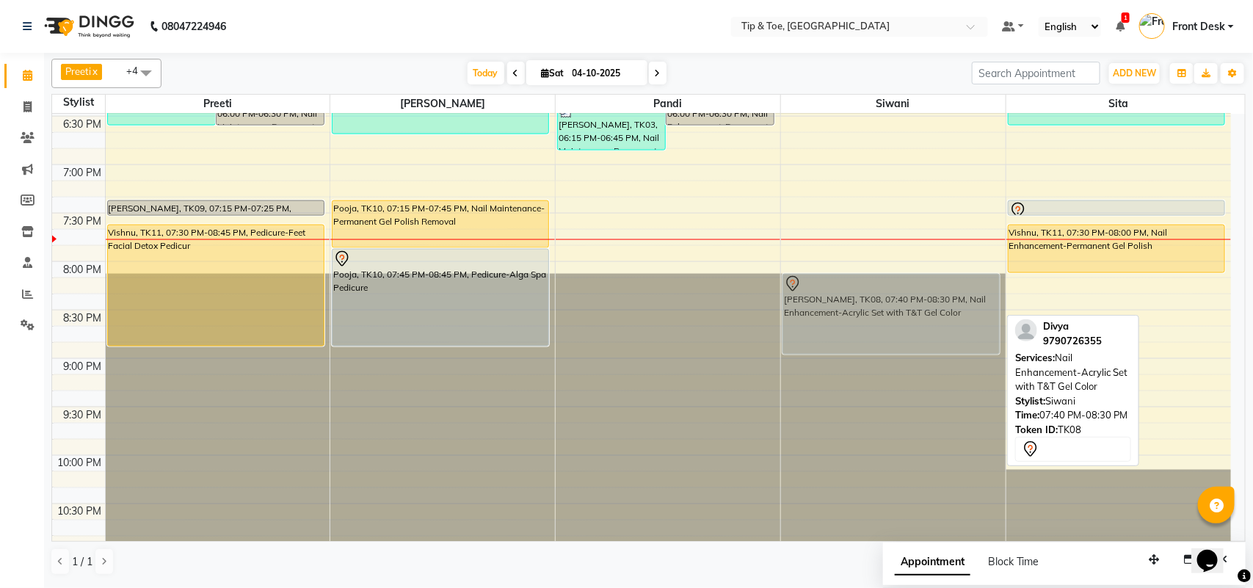
drag, startPoint x: 904, startPoint y: 300, endPoint x: 924, endPoint y: 330, distance: 36.7
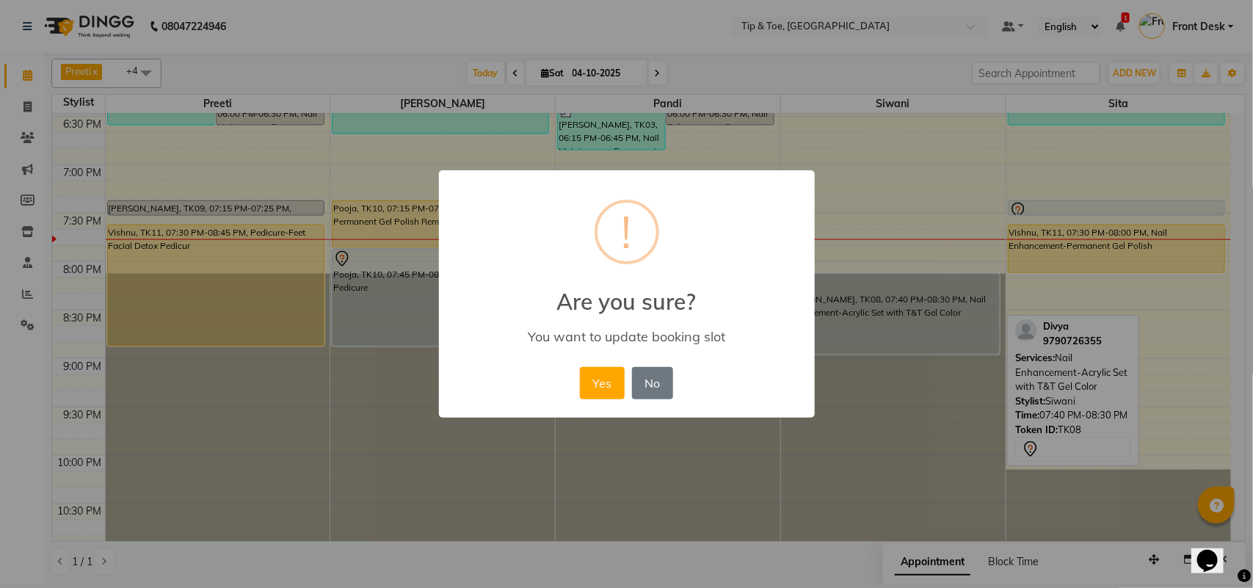
drag, startPoint x: 610, startPoint y: 388, endPoint x: 618, endPoint y: 383, distance: 9.0
click at [610, 386] on button "Yes" at bounding box center [602, 383] width 45 height 32
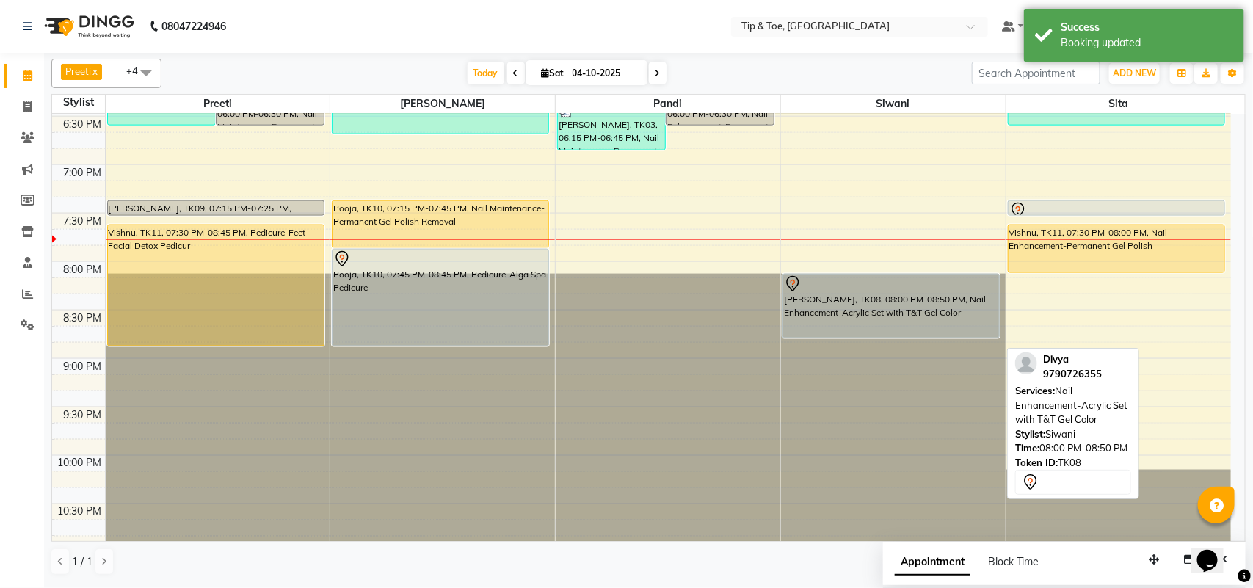
drag, startPoint x: 853, startPoint y: 351, endPoint x: 859, endPoint y: 336, distance: 16.5
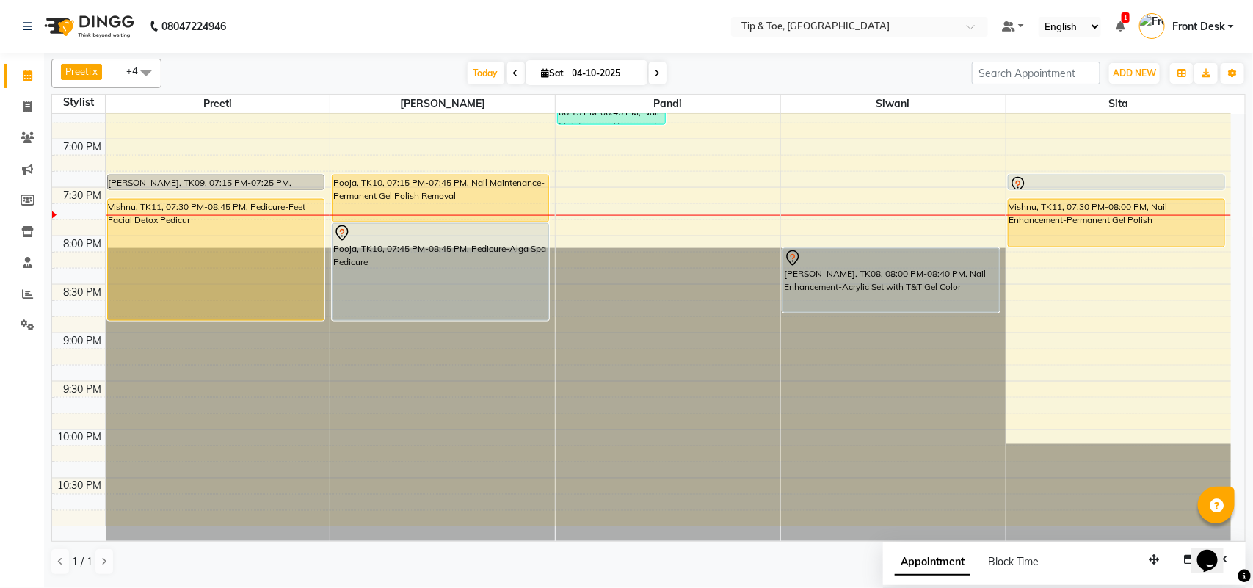
scroll to position [944, 0]
click at [894, 53] on div "Preeti x [PERSON_NAME] x Siwani x Sita x +4 Select All Preeti [PERSON_NAME] [PE…" at bounding box center [648, 317] width 1195 height 529
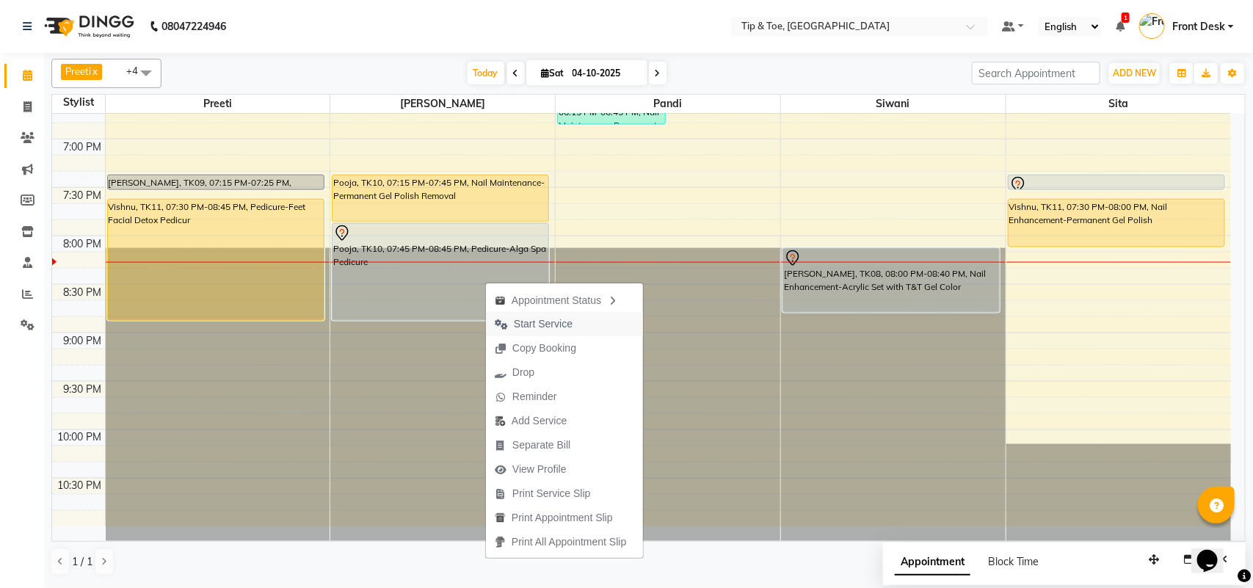
click at [553, 325] on span "Start Service" at bounding box center [543, 323] width 59 height 15
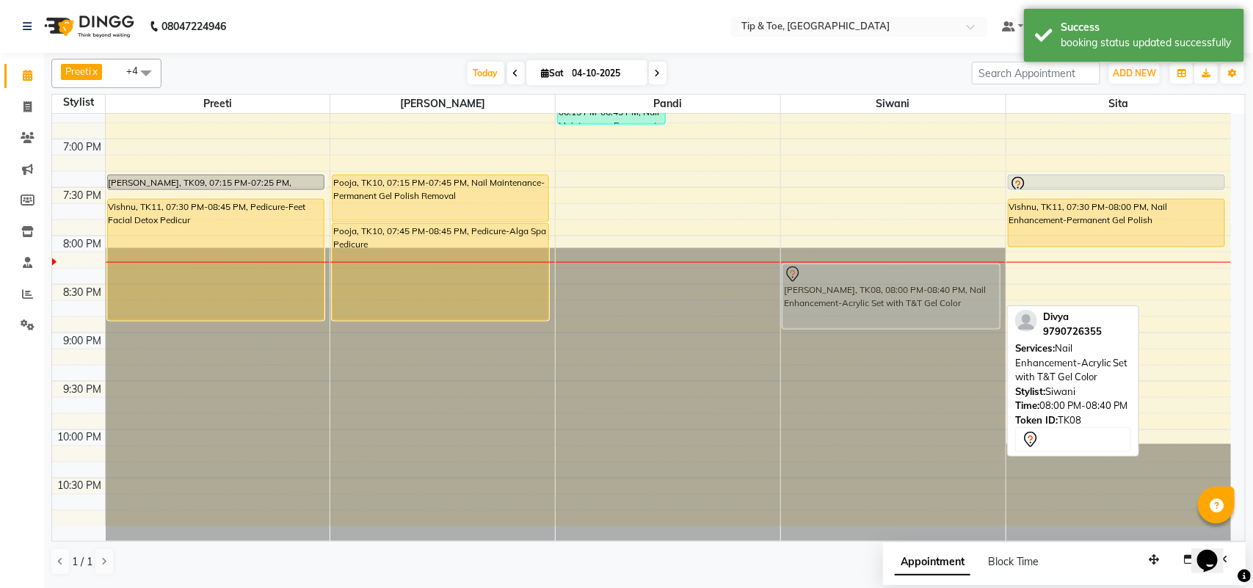
drag, startPoint x: 941, startPoint y: 277, endPoint x: 941, endPoint y: 294, distance: 17.6
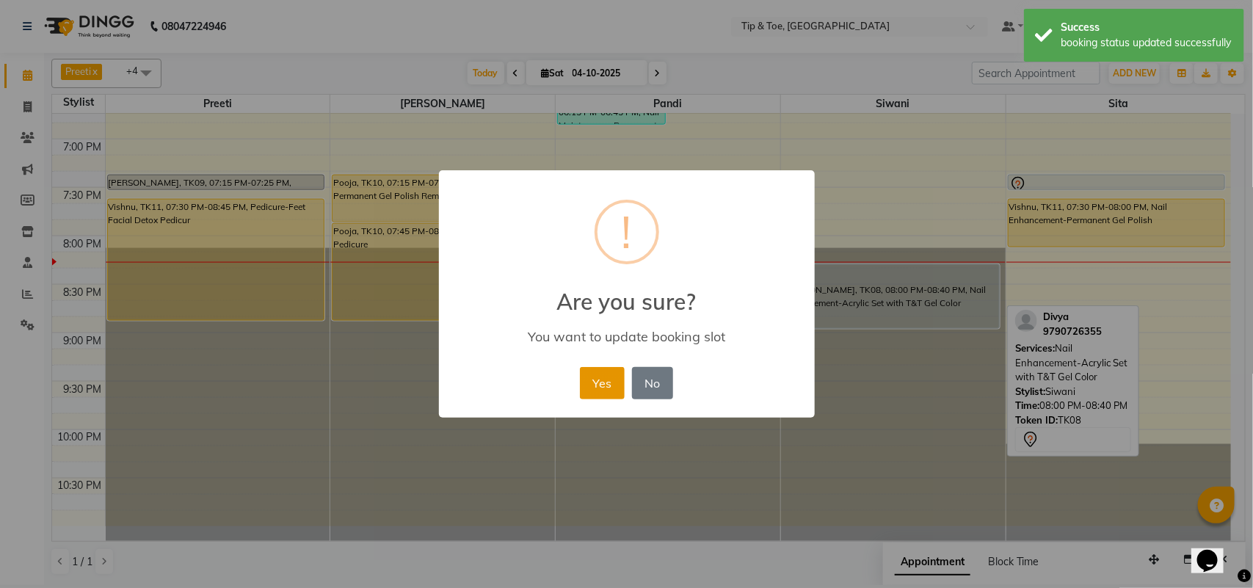
click at [606, 379] on button "Yes" at bounding box center [602, 383] width 45 height 32
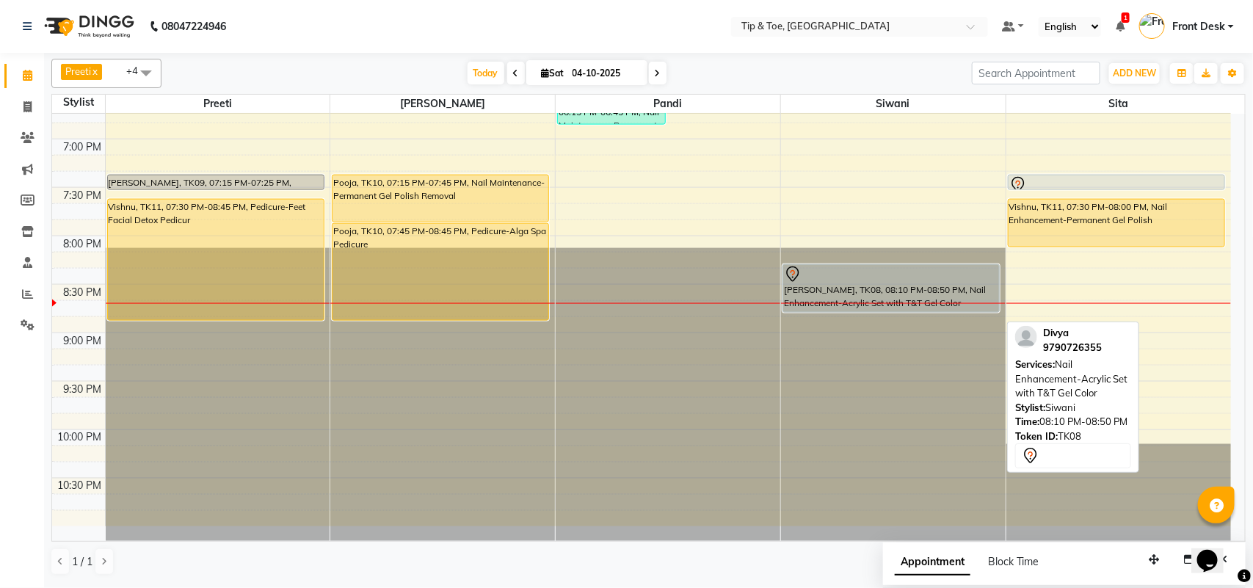
drag, startPoint x: 830, startPoint y: 327, endPoint x: 834, endPoint y: 313, distance: 14.6
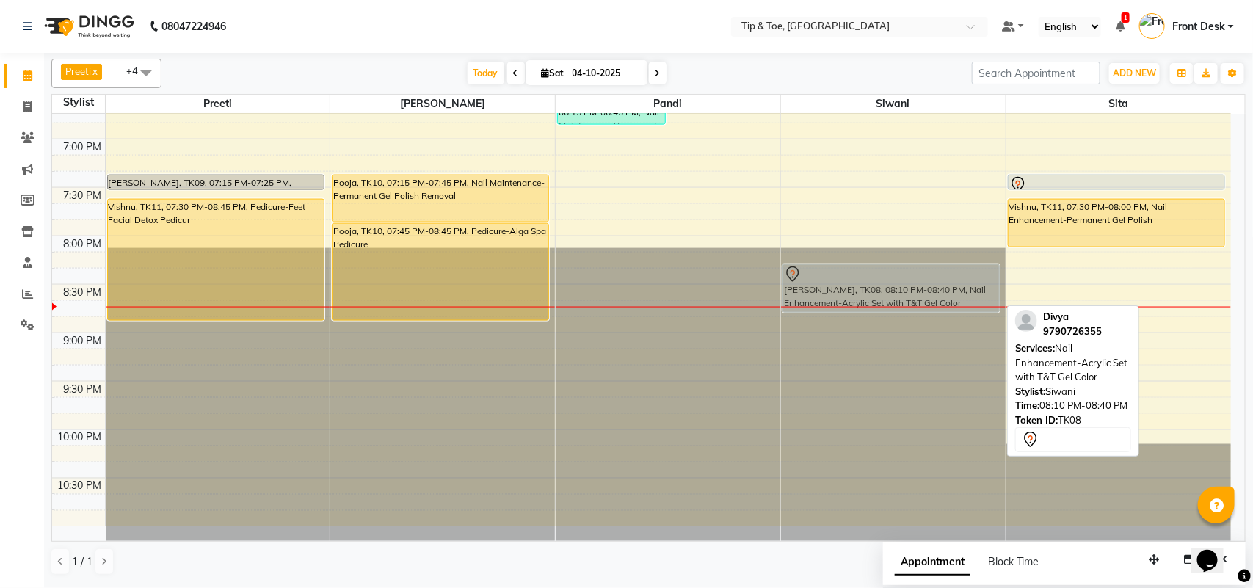
click at [810, 287] on div "[PERSON_NAME], TK08, 08:10 PM-08:40 PM, Nail Enhancement-Acrylic Set with T&T G…" at bounding box center [891, 288] width 216 height 47
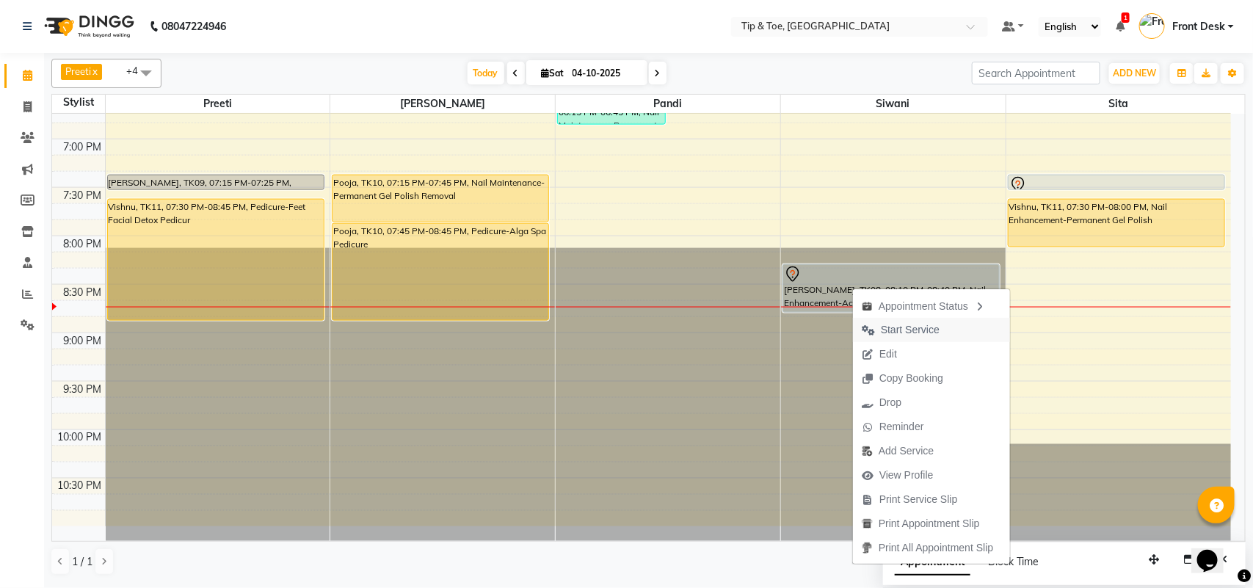
click at [892, 330] on span "Start Service" at bounding box center [910, 329] width 59 height 15
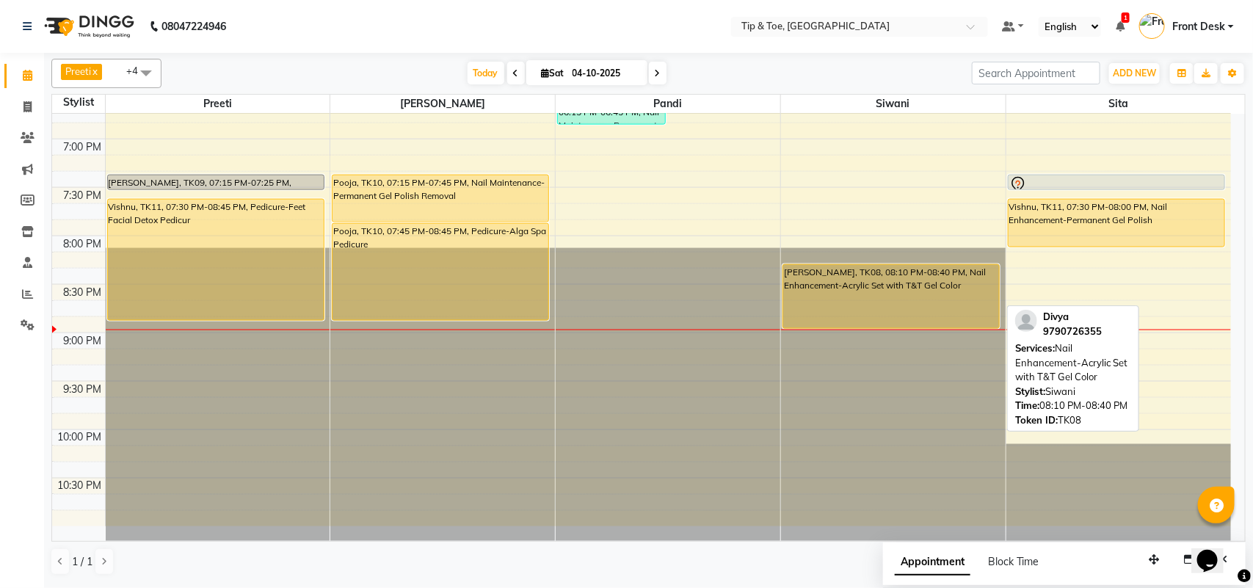
drag, startPoint x: 871, startPoint y: 310, endPoint x: 868, endPoint y: 323, distance: 13.5
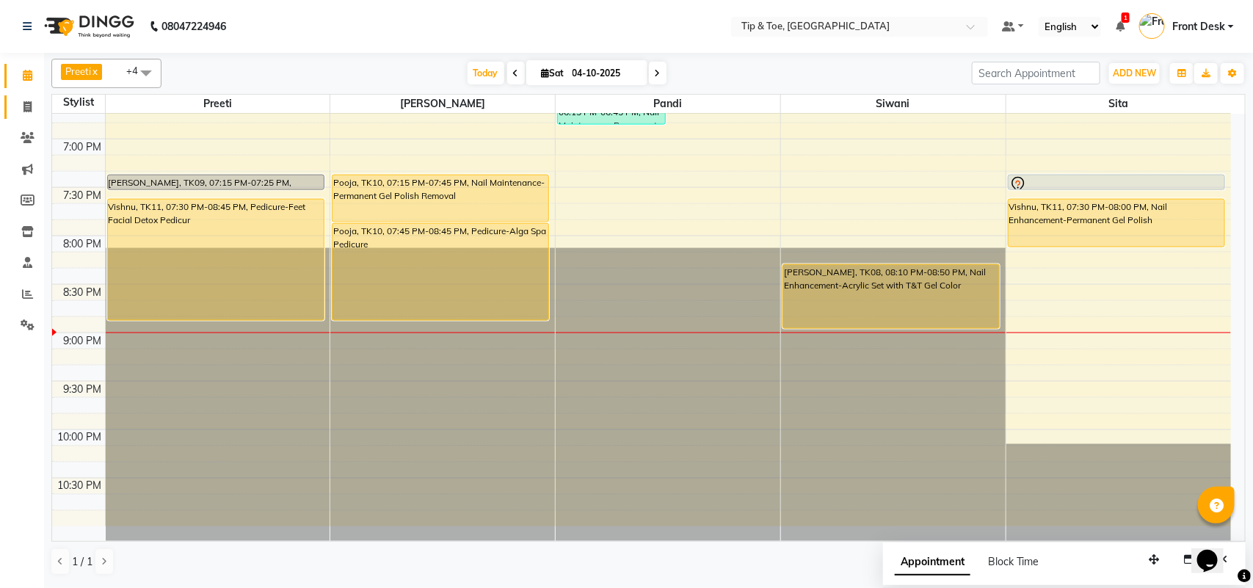
click at [8, 104] on link "Invoice" at bounding box center [21, 107] width 35 height 24
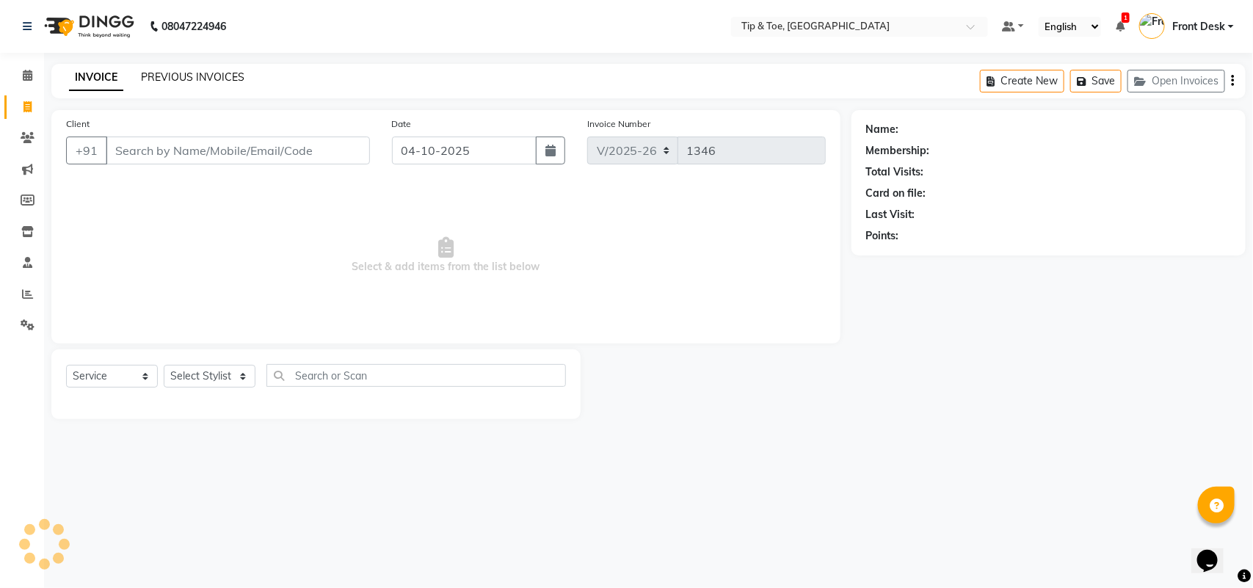
click at [141, 76] on link "PREVIOUS INVOICES" at bounding box center [193, 76] width 104 height 13
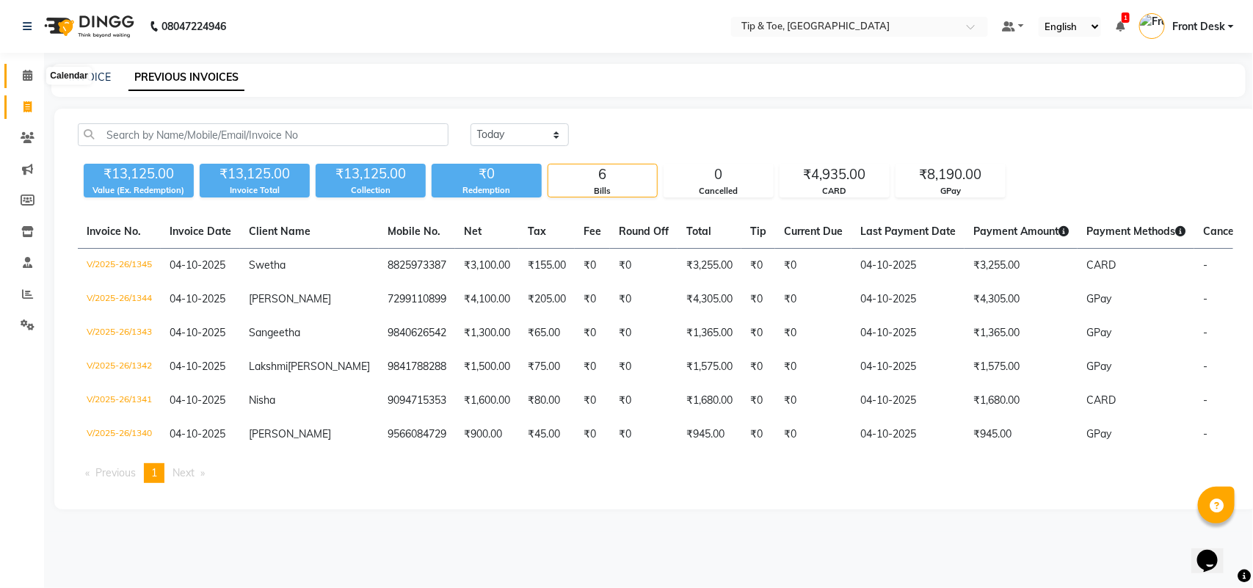
click at [26, 75] on icon at bounding box center [28, 75] width 10 height 11
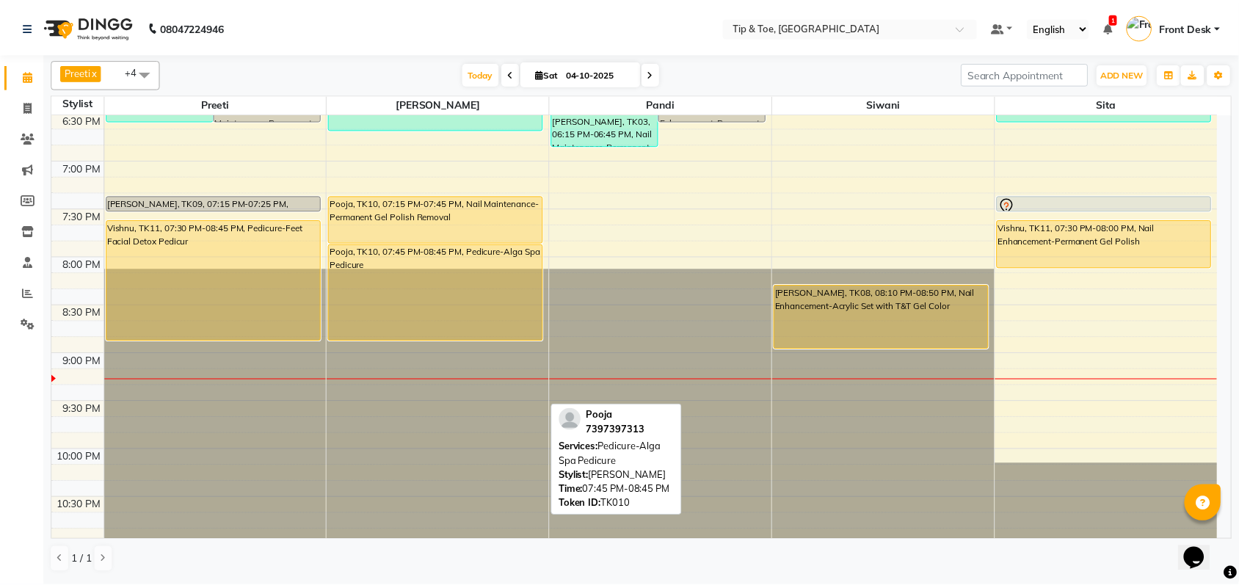
scroll to position [944, 0]
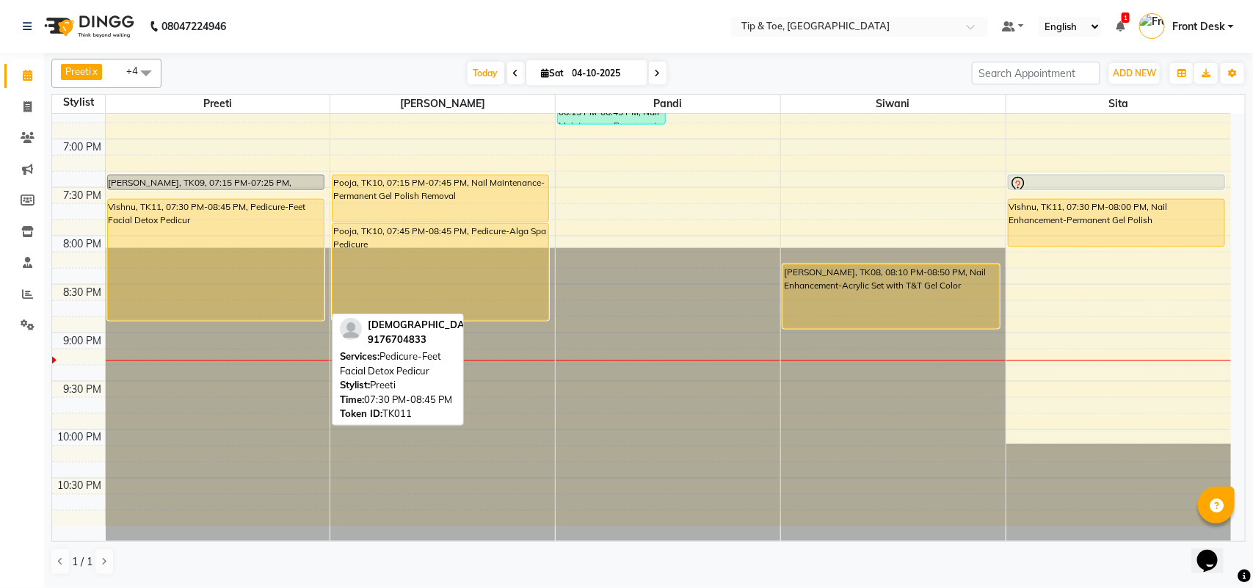
click at [256, 225] on div "Vishnu, TK11, 07:30 PM-08:45 PM, Pedicure-Feet Facial Detox Pedicur" at bounding box center [216, 260] width 216 height 120
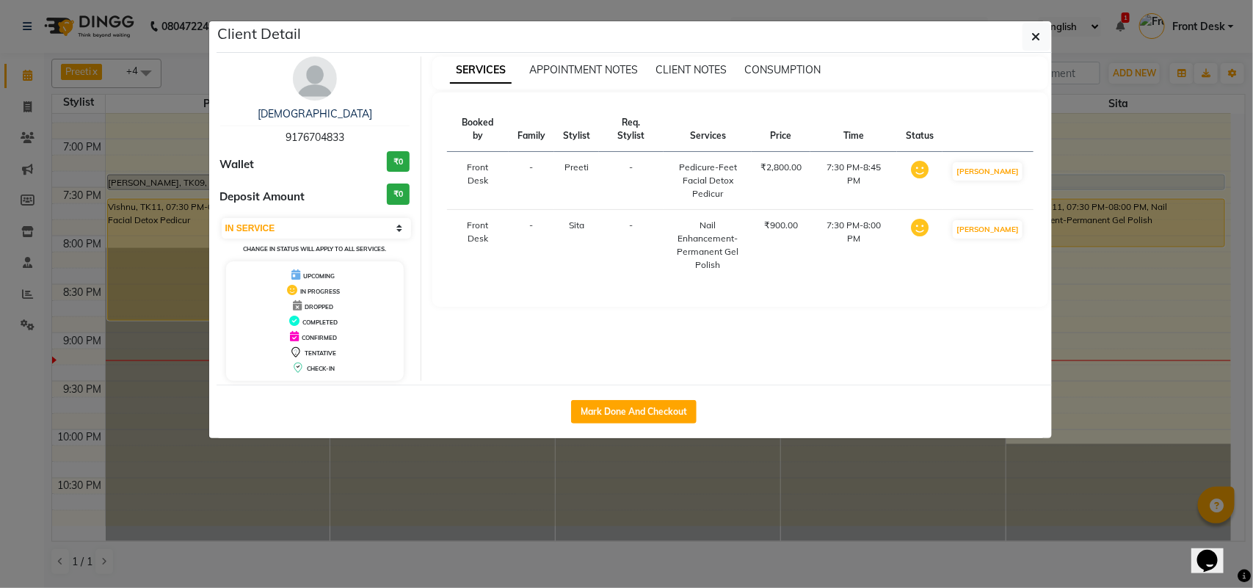
click at [1076, 68] on ngb-modal-window "Client Detail Vishnu 9176704833 Wallet ₹0 Deposit Amount ₹0 Select IN SERVICE C…" at bounding box center [626, 294] width 1253 height 588
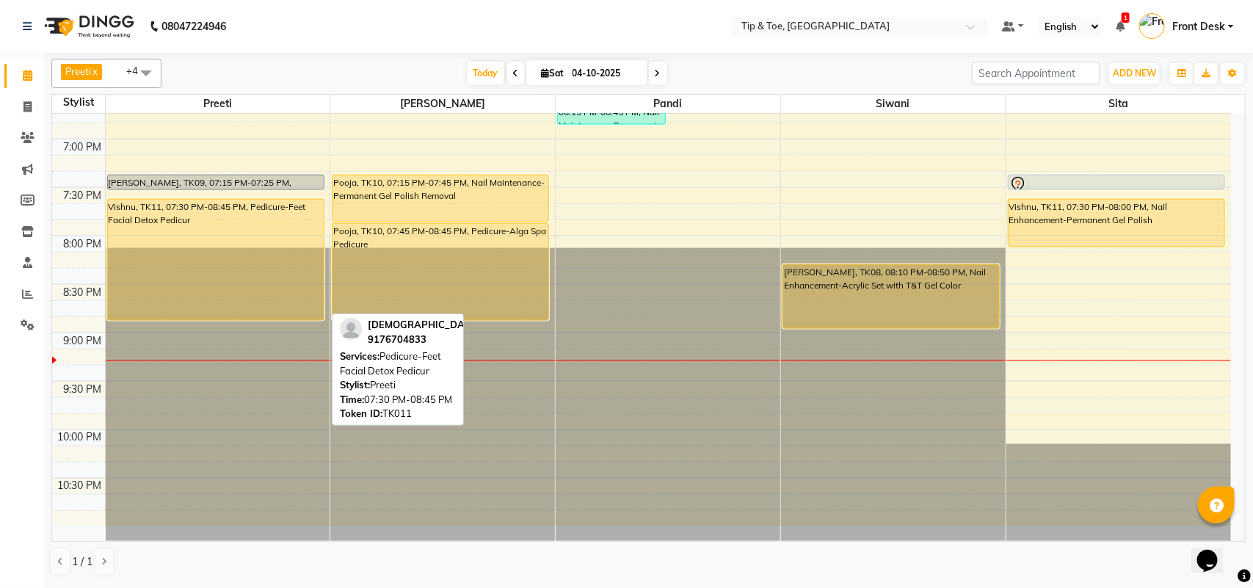
click at [137, 233] on div "Vishnu, TK11, 07:30 PM-08:45 PM, Pedicure-Feet Facial Detox Pedicur" at bounding box center [216, 260] width 216 height 120
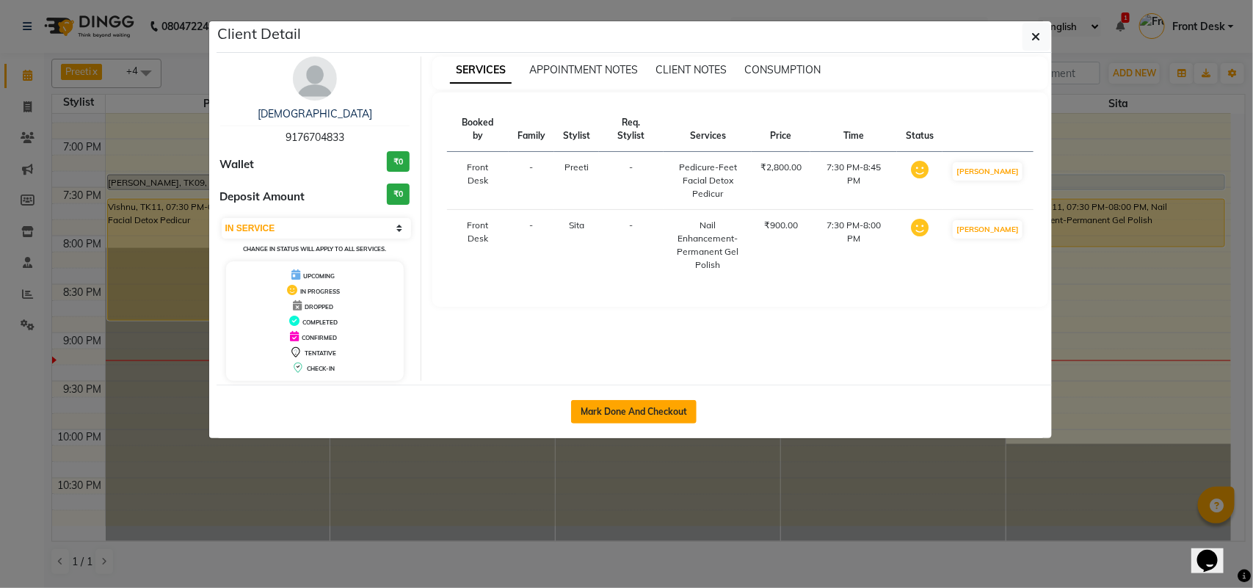
click at [637, 406] on button "Mark Done And Checkout" at bounding box center [634, 411] width 126 height 23
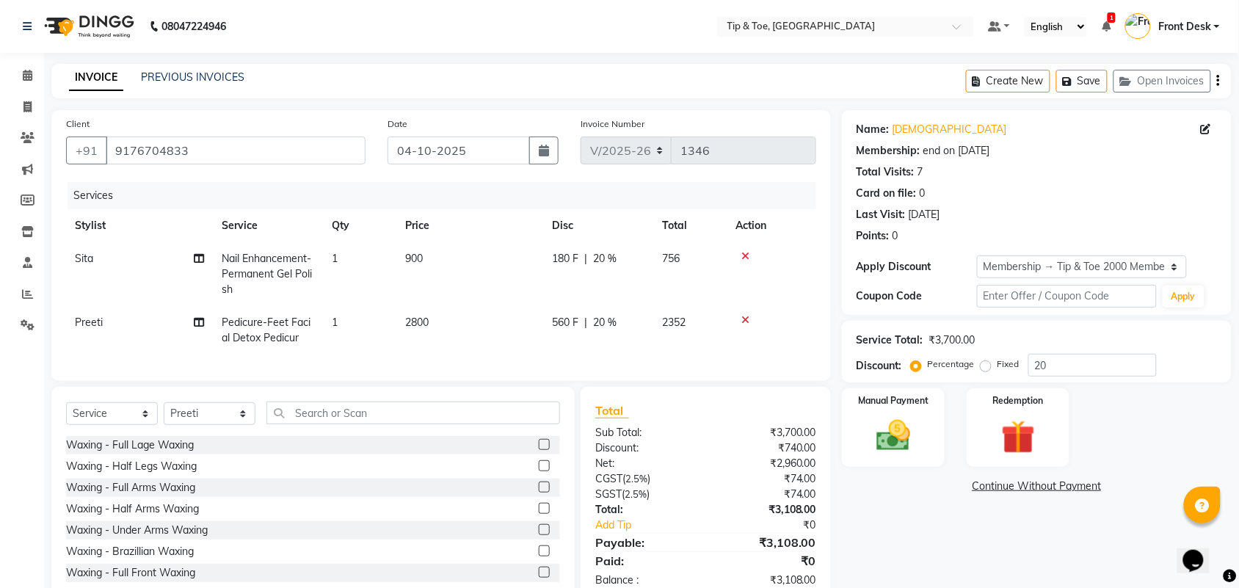
click at [252, 279] on span "Nail Enhancement-Permanent Gel Polish" at bounding box center [267, 274] width 90 height 44
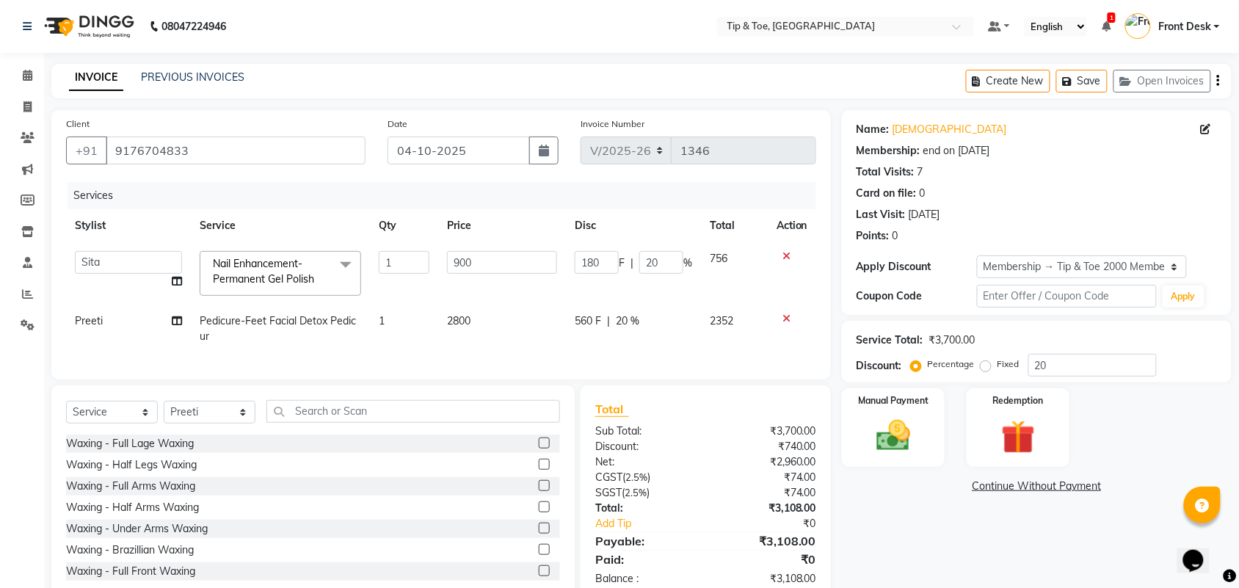
click at [253, 279] on span "Nail Enhancement-Permanent Gel Polish" at bounding box center [263, 271] width 101 height 29
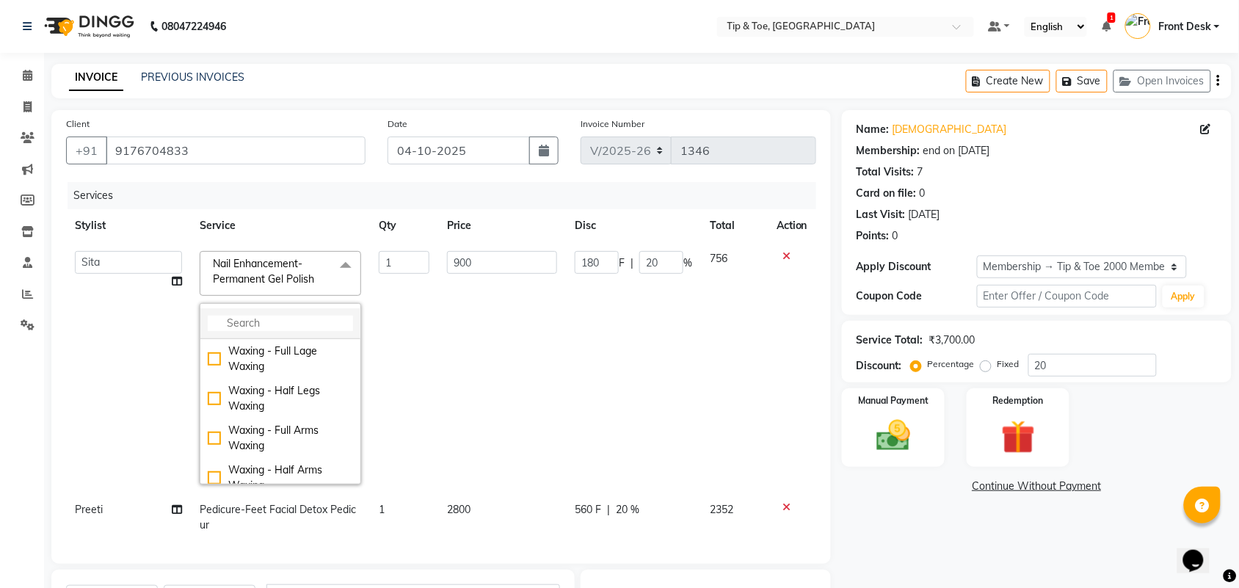
click at [250, 328] on input "multiselect-search" at bounding box center [280, 323] width 145 height 15
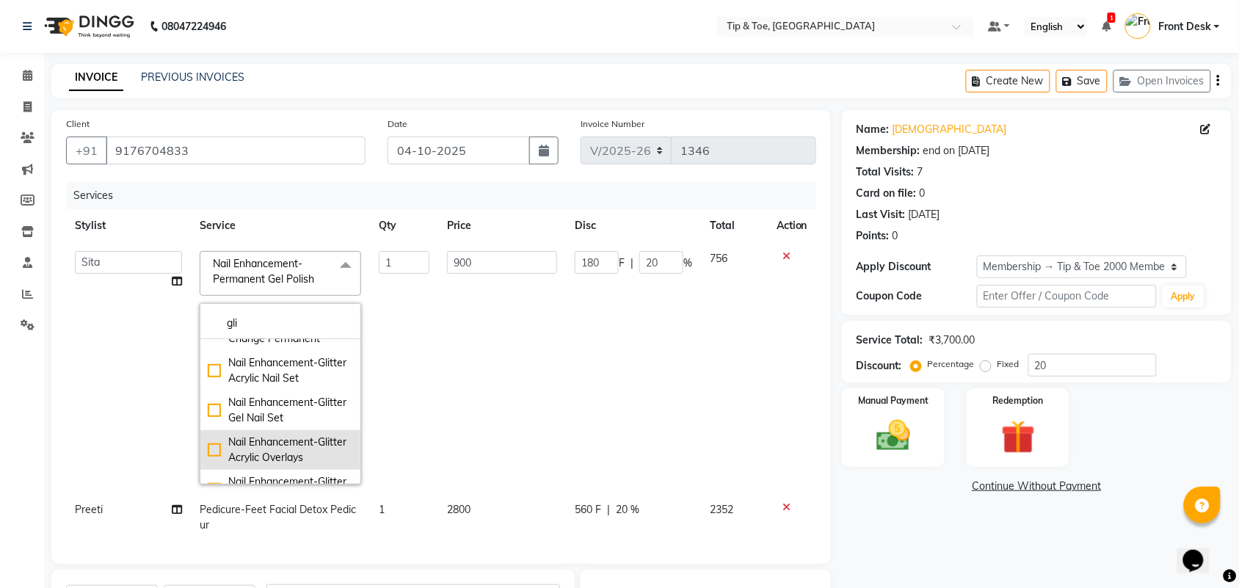
scroll to position [184, 0]
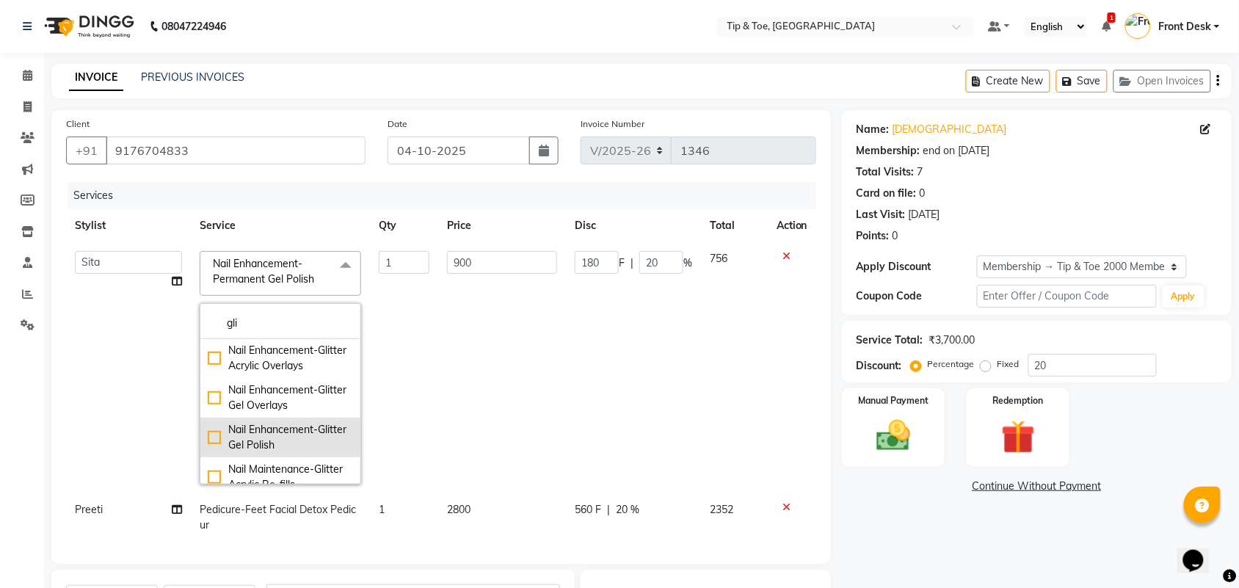
click at [291, 433] on div "Nail Enhancement-Glitter Gel Polish" at bounding box center [280, 437] width 145 height 31
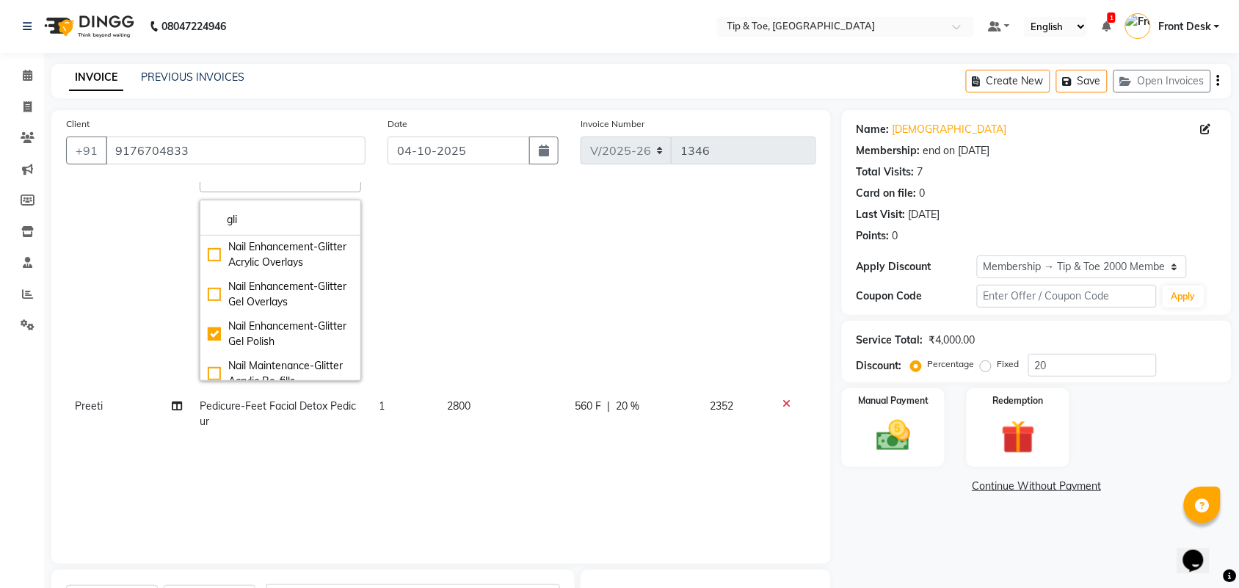
scroll to position [245, 0]
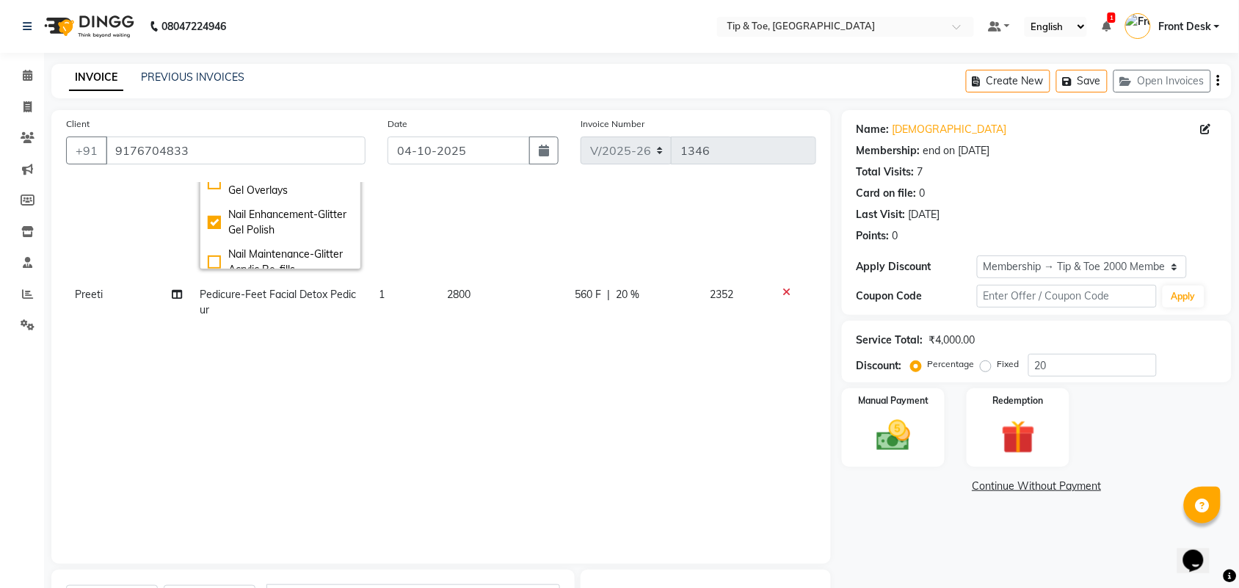
click at [991, 537] on div "Name: Vishnu Membership: end on [DATE] Total Visits: 7 Card on file: 0 Last Vis…" at bounding box center [1042, 448] width 401 height 676
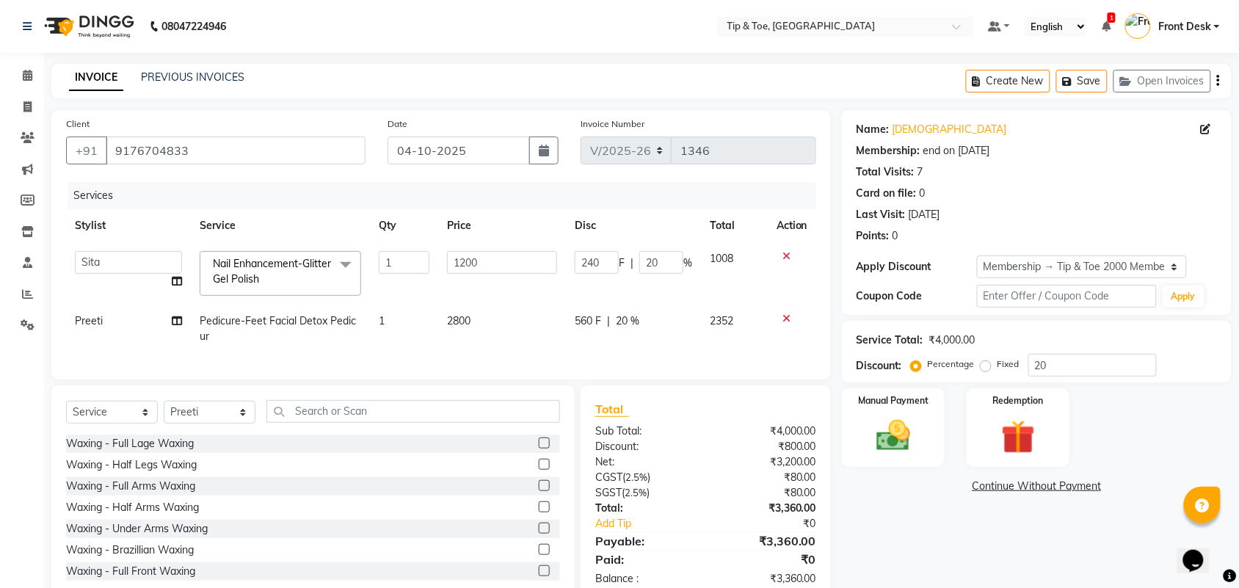
scroll to position [49, 0]
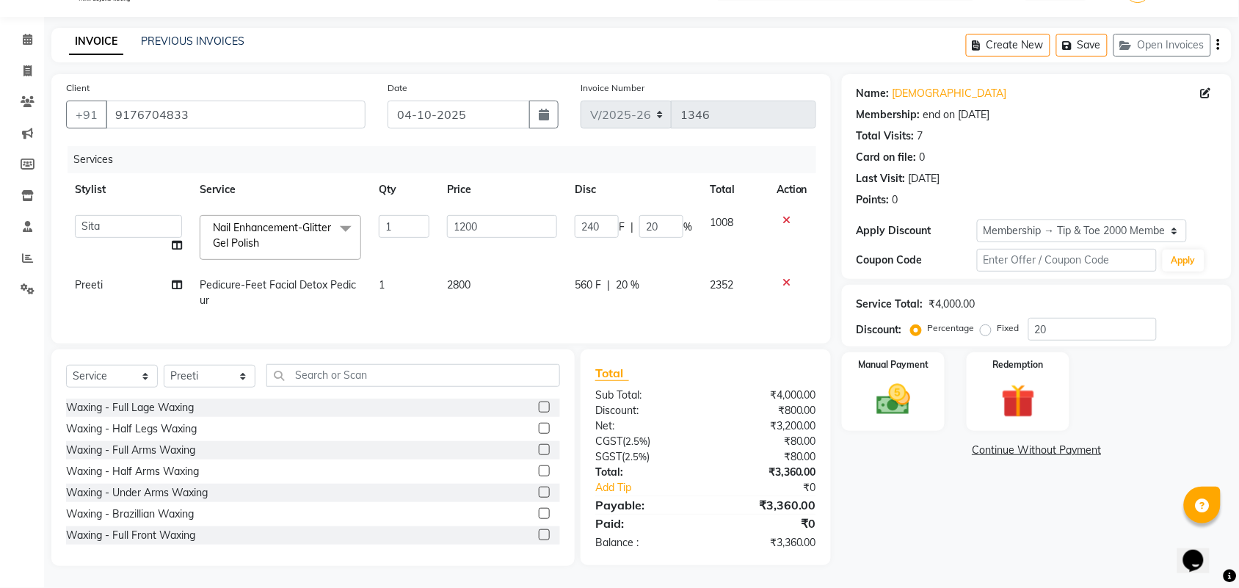
click at [457, 279] on td "2800" at bounding box center [502, 293] width 128 height 48
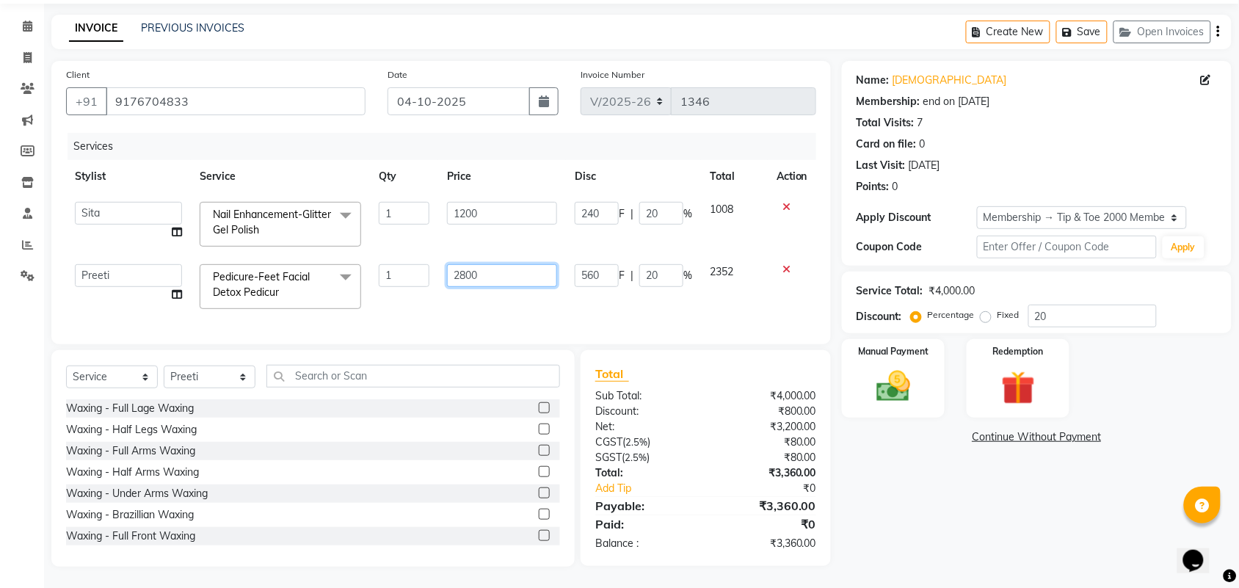
click at [463, 273] on input "2800" at bounding box center [502, 275] width 110 height 23
click at [938, 526] on div "Name: Vishnu Membership: end on [DATE] Total Visits: 7 Card on file: 0 Last Vis…" at bounding box center [1042, 314] width 401 height 506
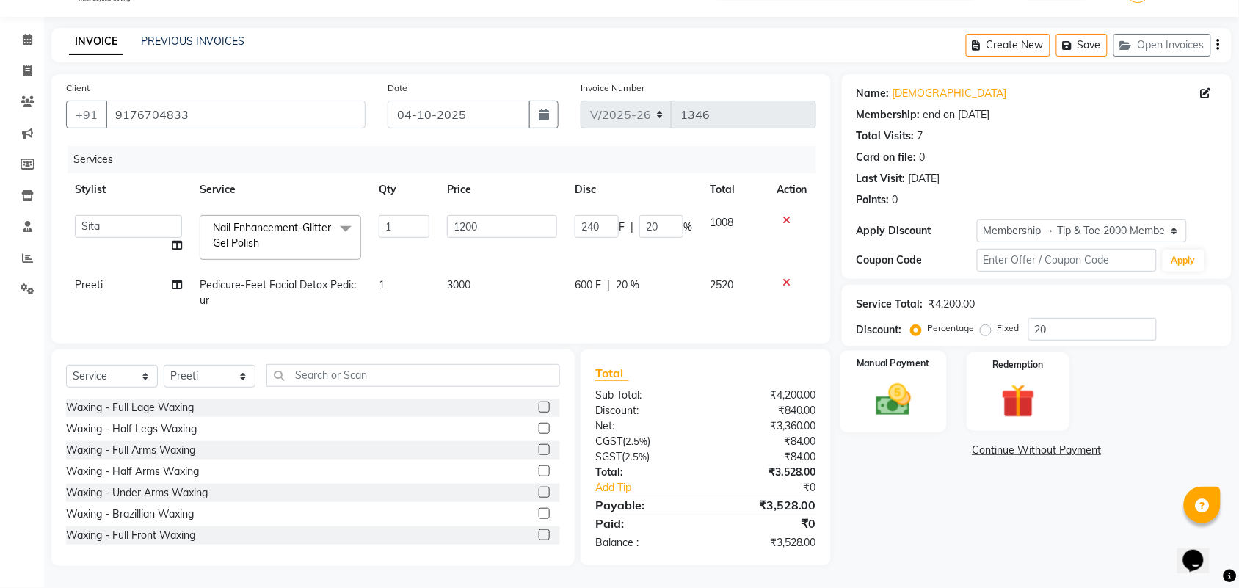
click at [892, 380] on img at bounding box center [893, 400] width 57 height 40
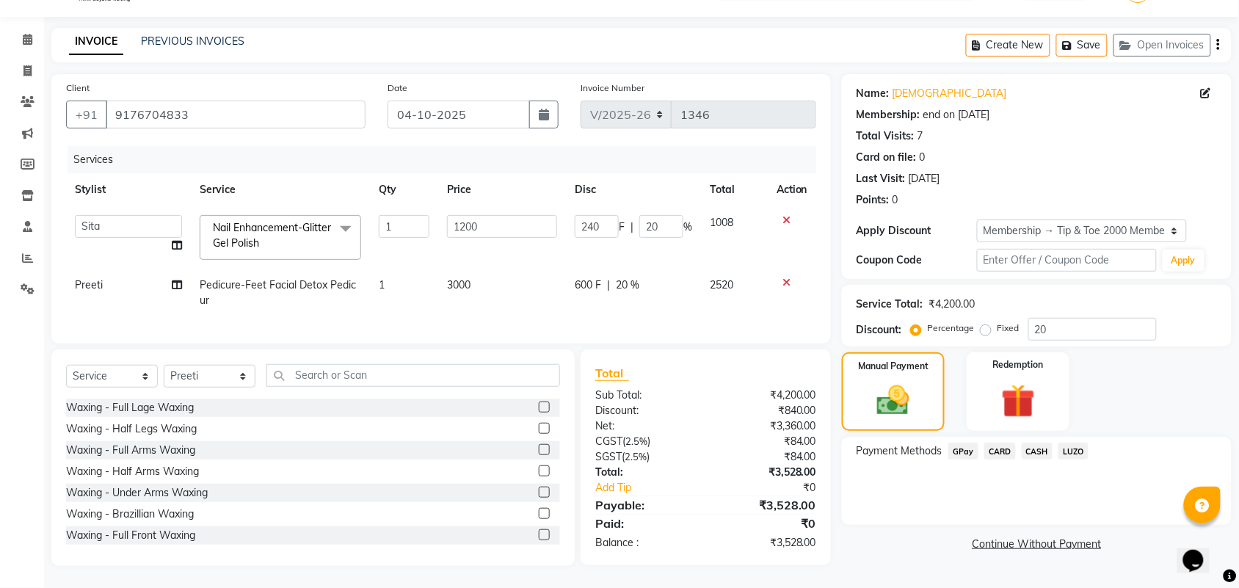
click at [967, 443] on span "GPay" at bounding box center [964, 451] width 30 height 17
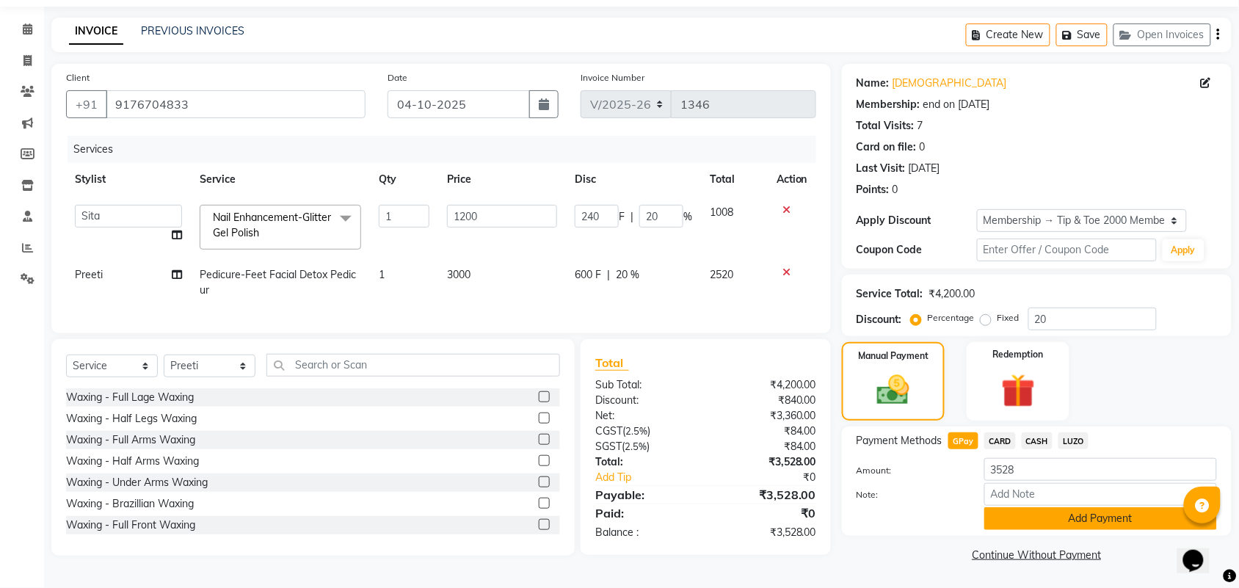
click at [1039, 510] on button "Add Payment" at bounding box center [1101, 518] width 233 height 23
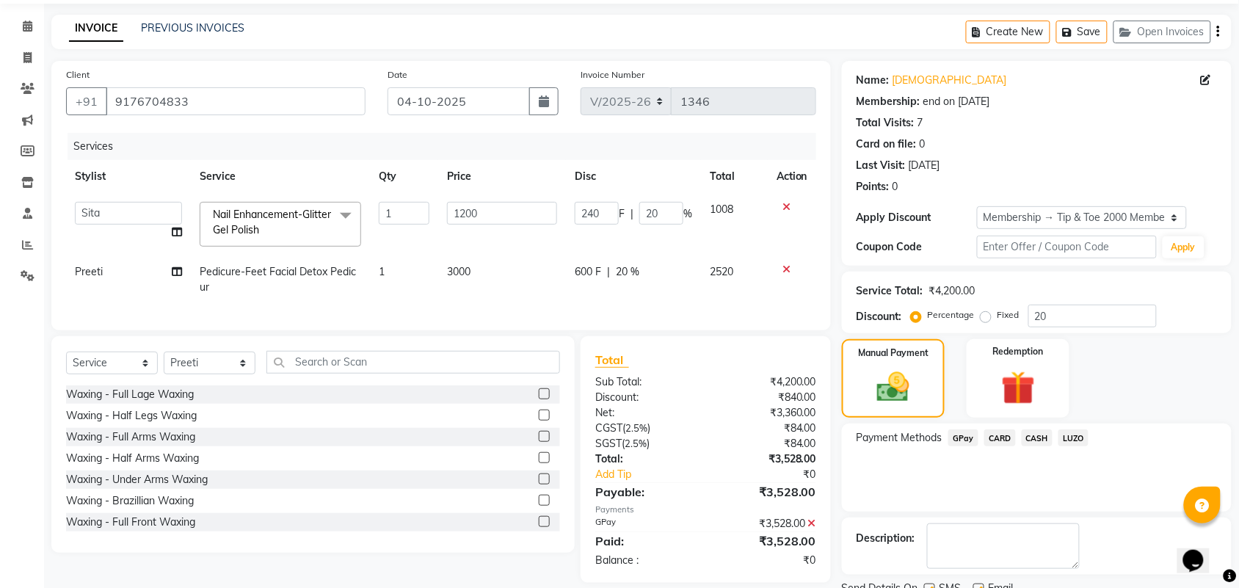
scroll to position [109, 0]
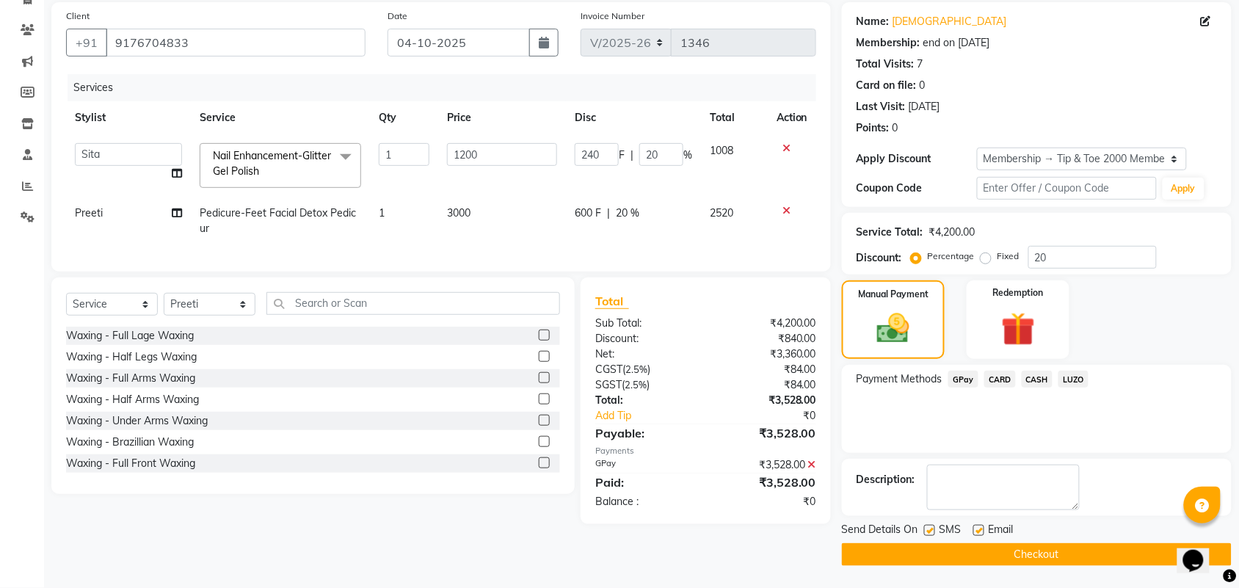
click at [974, 551] on button "Checkout" at bounding box center [1037, 554] width 390 height 23
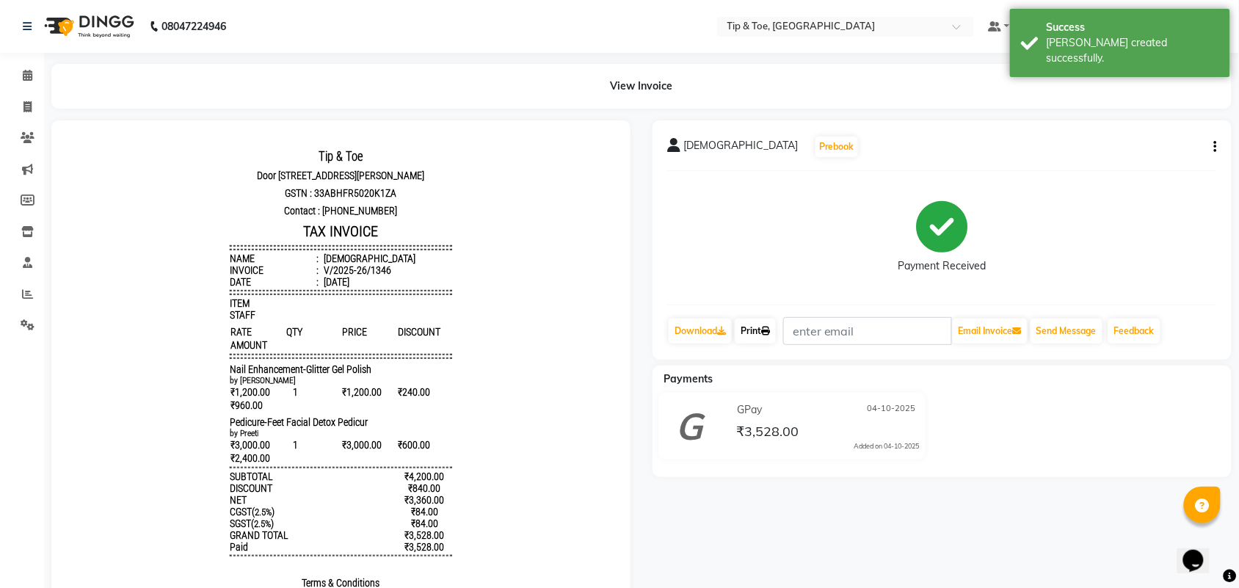
click at [747, 339] on link "Print" at bounding box center [755, 331] width 41 height 25
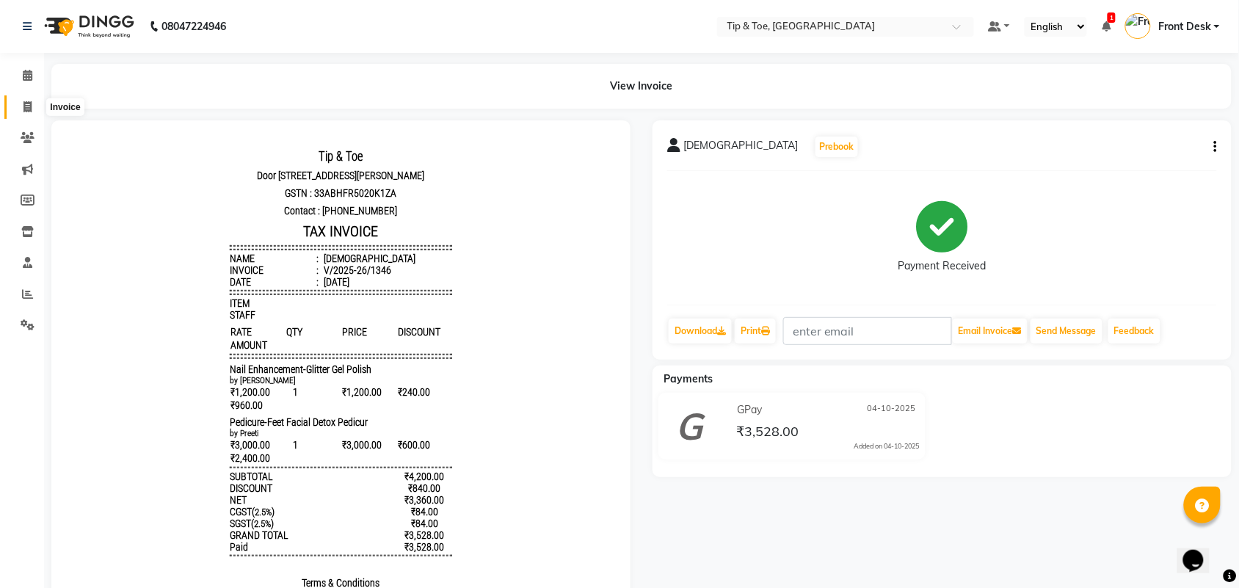
click at [27, 114] on span at bounding box center [28, 107] width 26 height 17
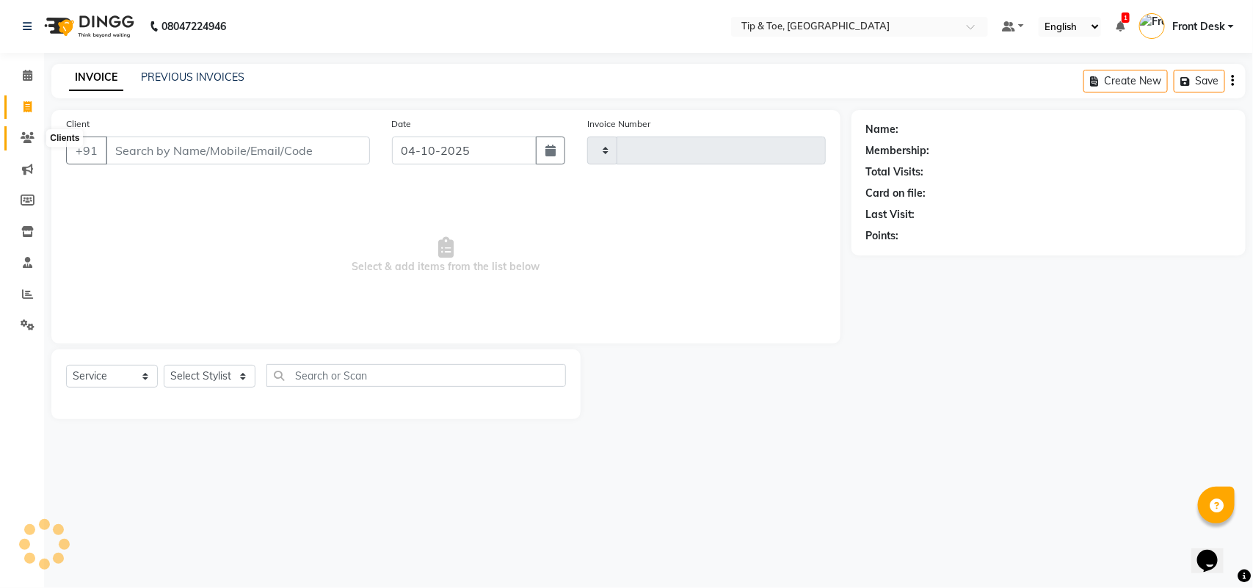
click at [24, 138] on icon at bounding box center [28, 137] width 14 height 11
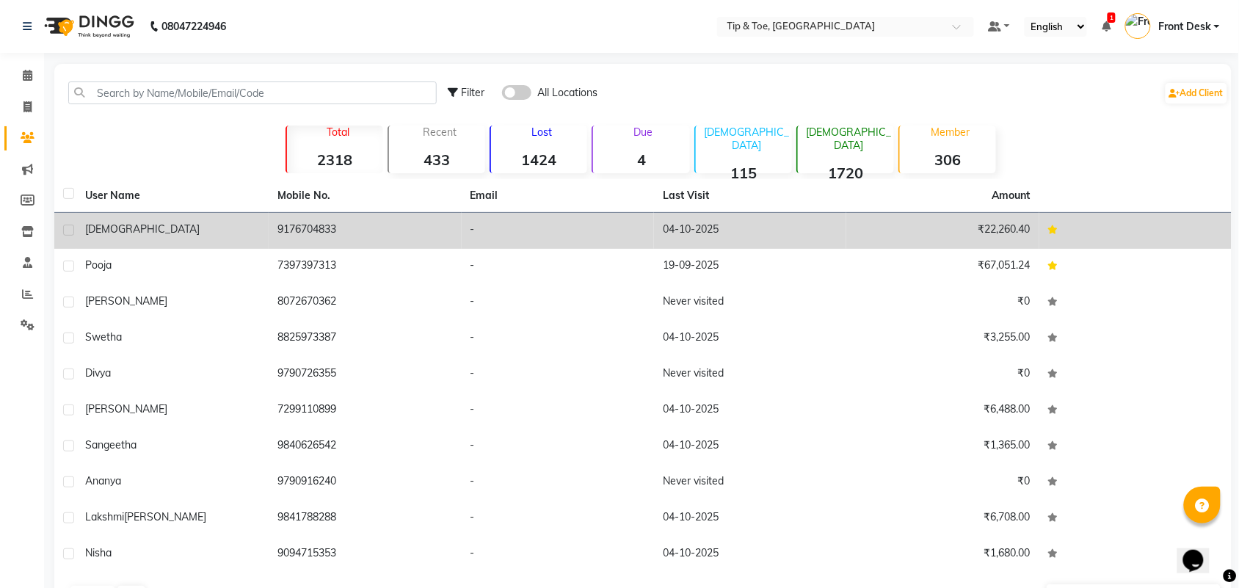
click at [269, 237] on td "9176704833" at bounding box center [365, 231] width 192 height 36
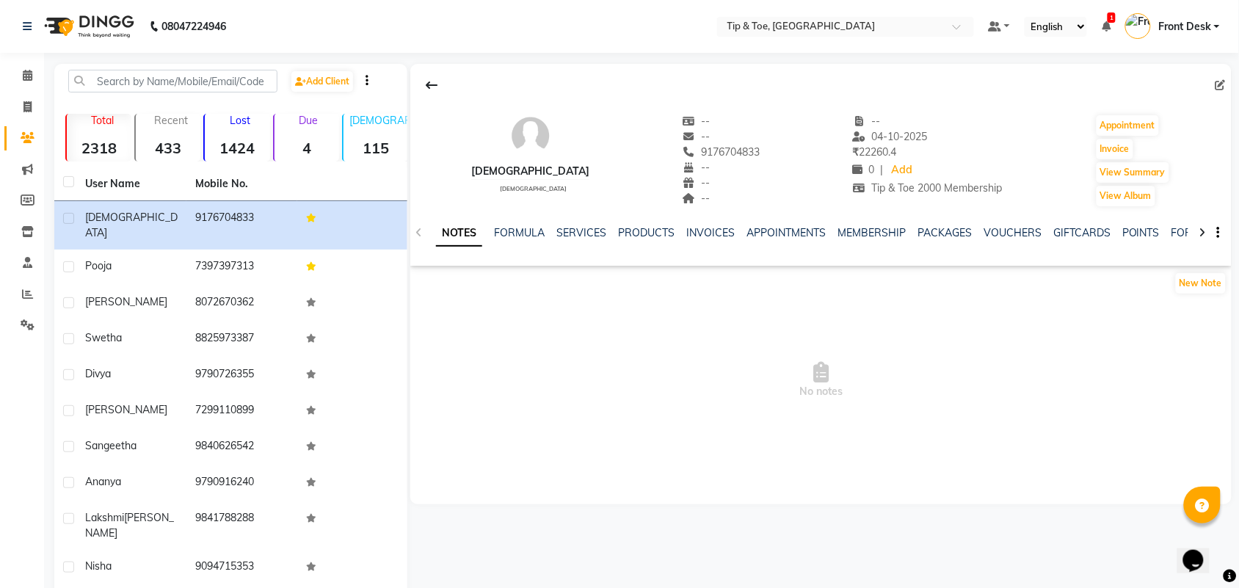
click at [868, 243] on div "NOTES FORMULA SERVICES PRODUCTS INVOICES APPOINTMENTS MEMBERSHIP PACKAGES VOUCH…" at bounding box center [803, 238] width 735 height 27
click at [874, 235] on link "MEMBERSHIP" at bounding box center [872, 232] width 68 height 13
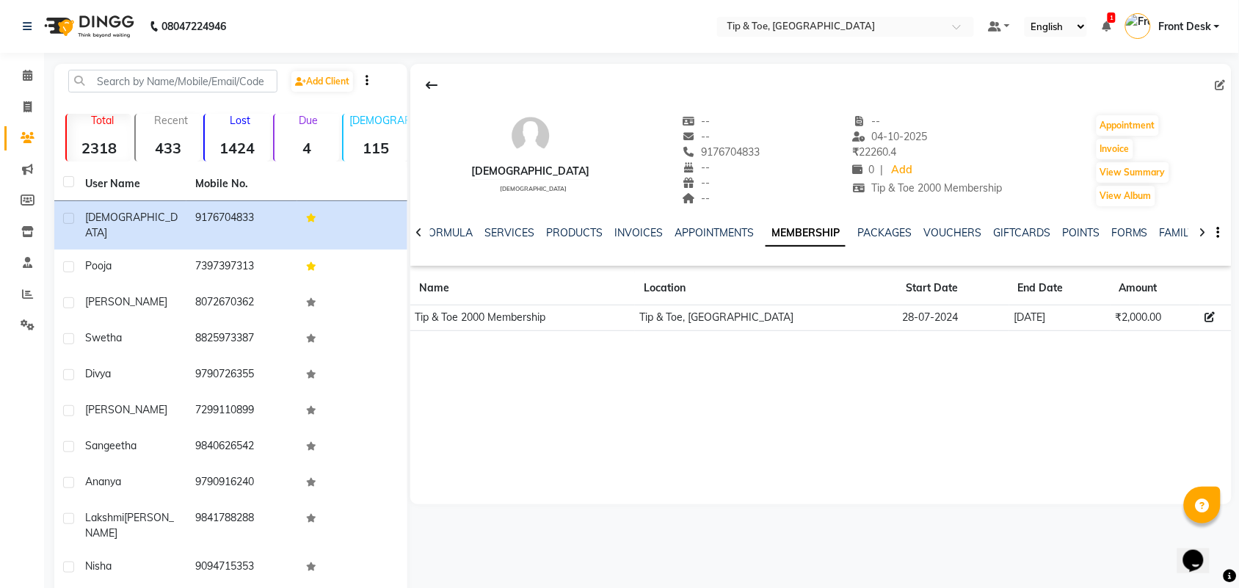
scroll to position [35, 0]
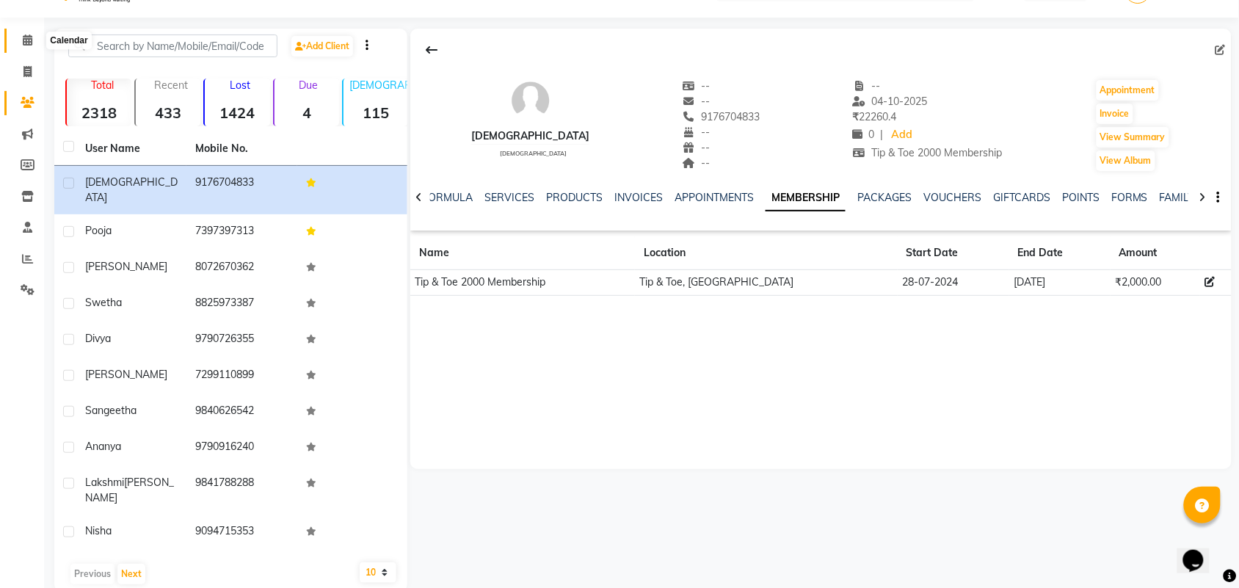
click at [21, 44] on span at bounding box center [28, 40] width 26 height 17
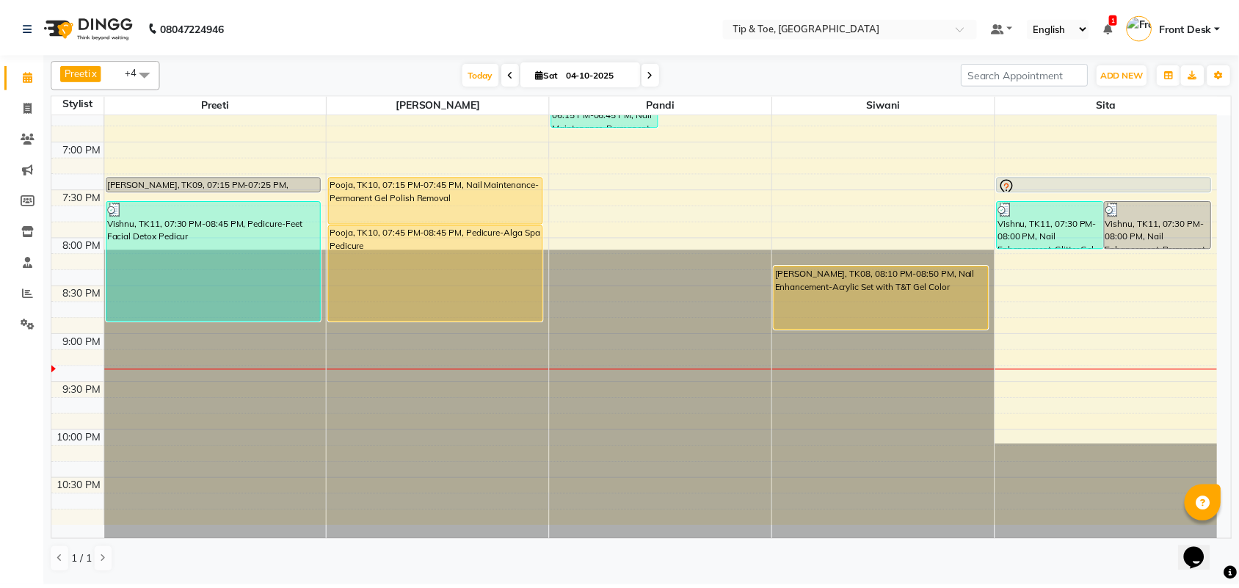
scroll to position [944, 0]
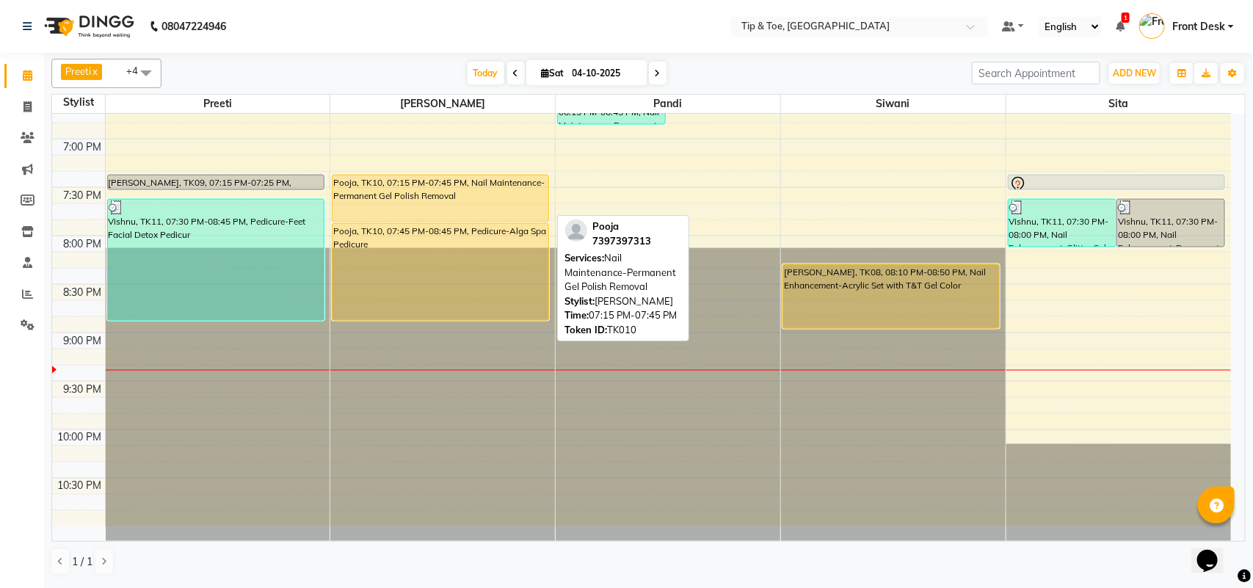
click at [511, 203] on div "Pooja, TK10, 07:15 PM-07:45 PM, Nail Maintenance-Permanent Gel Polish Removal" at bounding box center [441, 198] width 216 height 46
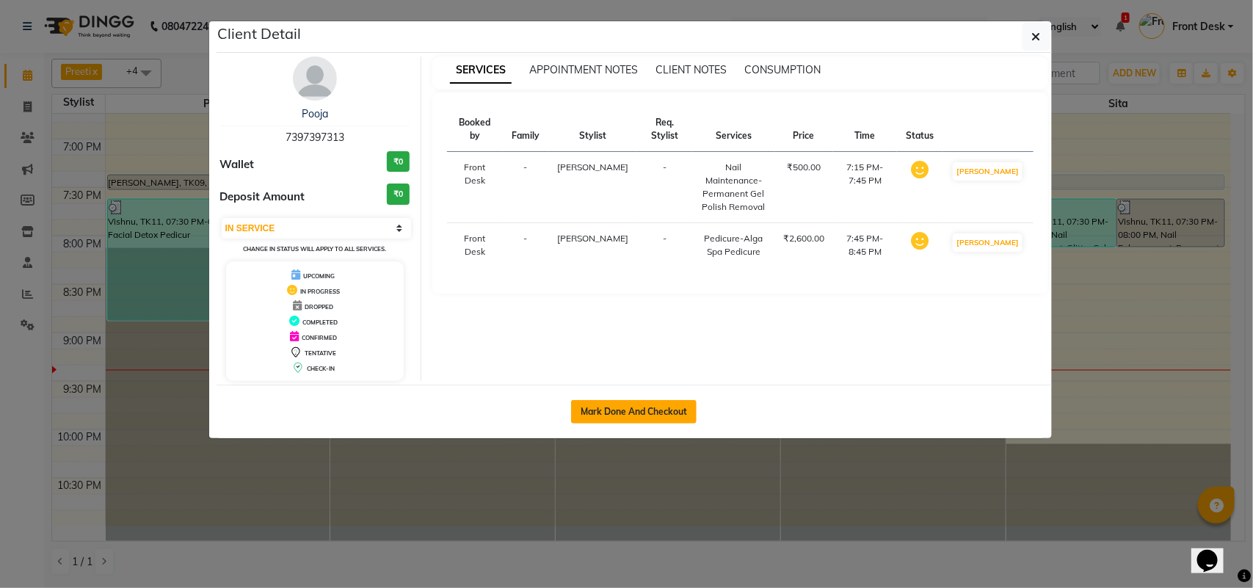
click at [670, 406] on button "Mark Done And Checkout" at bounding box center [634, 411] width 126 height 23
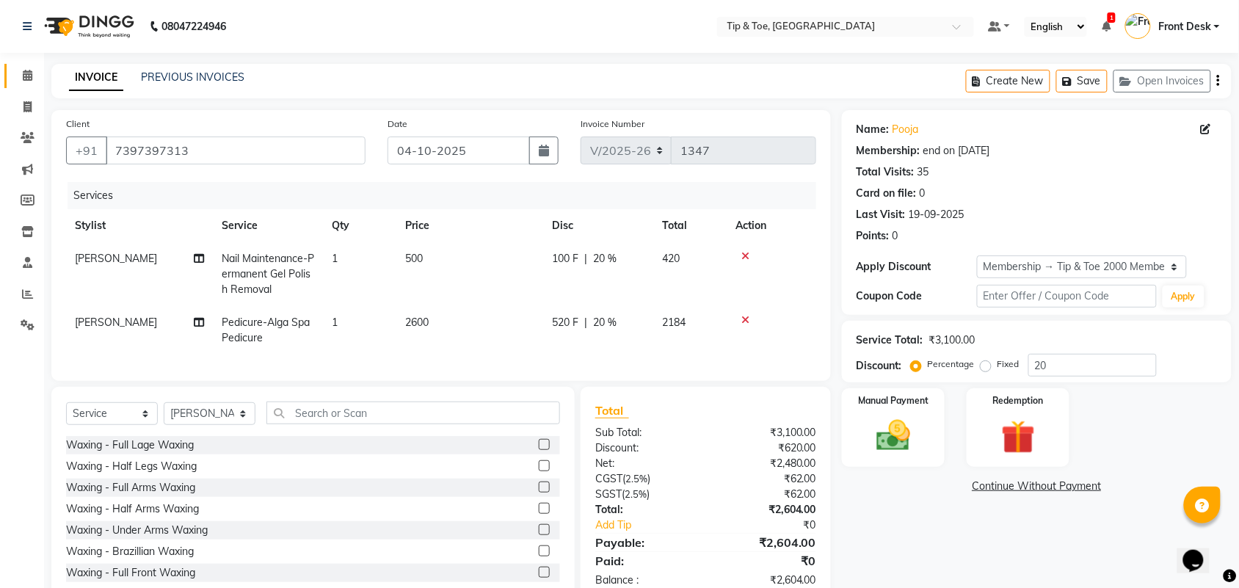
scroll to position [275, 0]
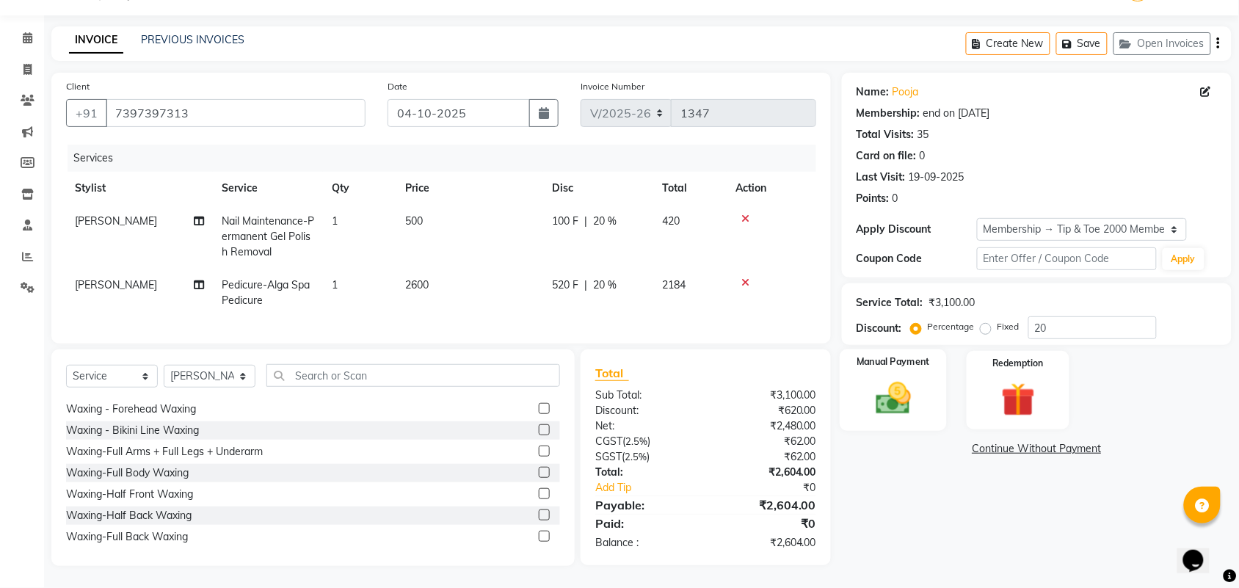
click at [919, 400] on img at bounding box center [893, 398] width 57 height 40
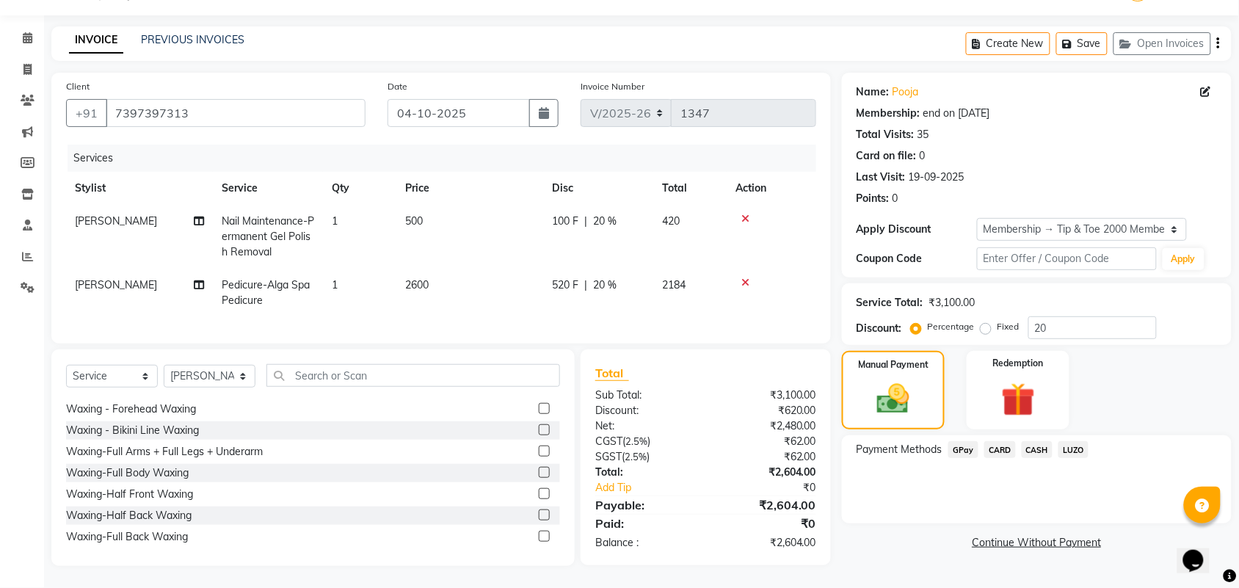
click at [1007, 441] on span "CARD" at bounding box center [1001, 449] width 32 height 17
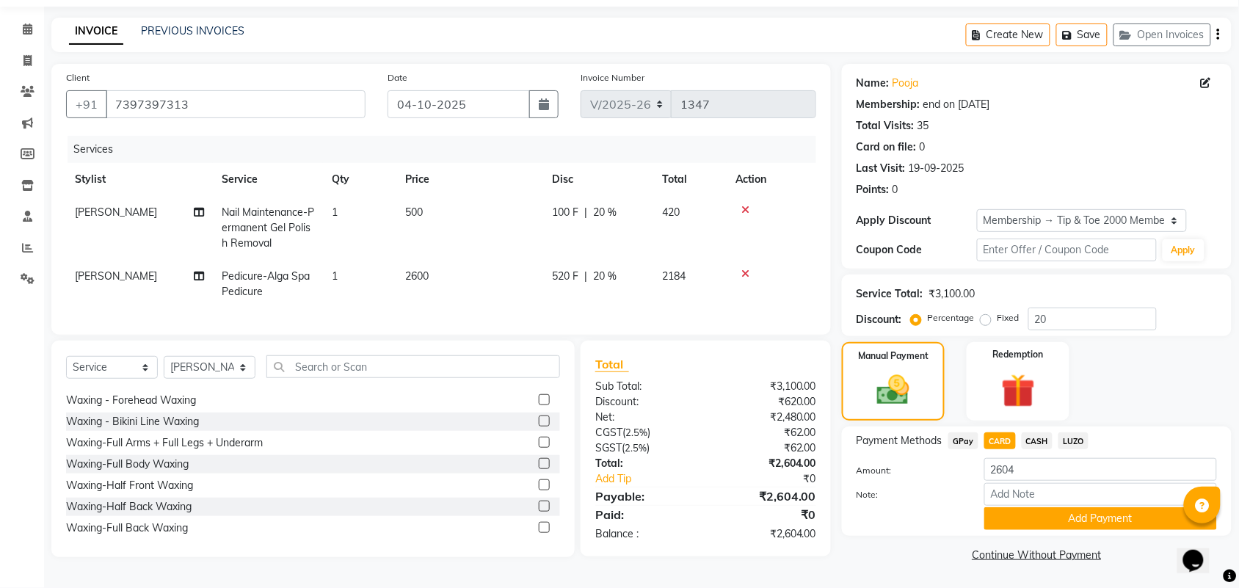
click at [1036, 515] on button "Add Payment" at bounding box center [1101, 518] width 233 height 23
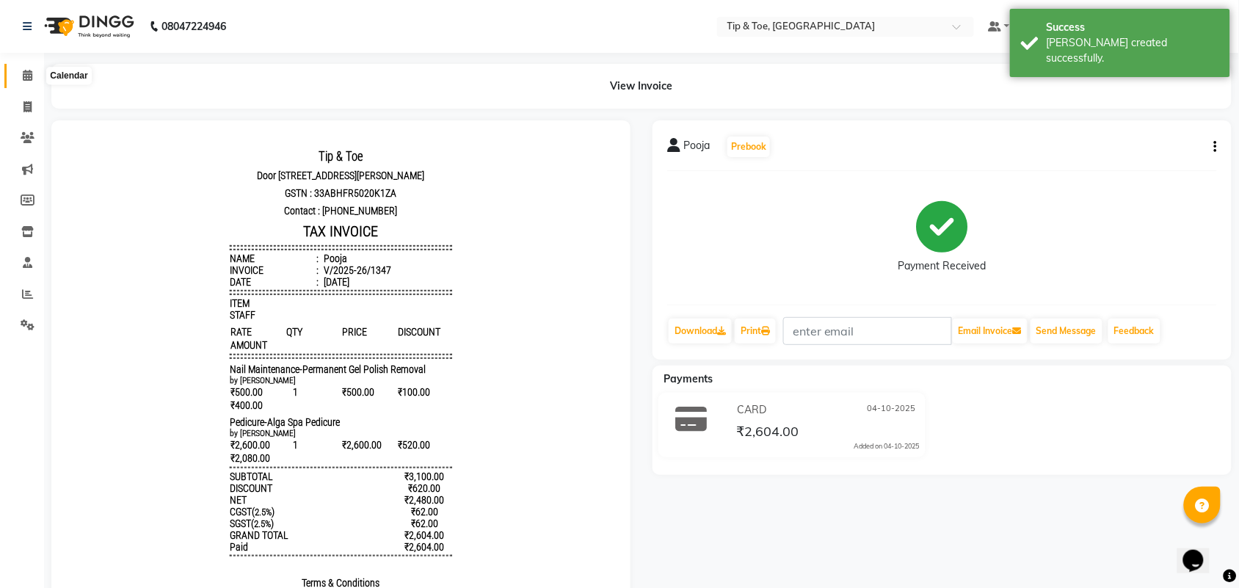
click at [23, 82] on span at bounding box center [28, 76] width 26 height 17
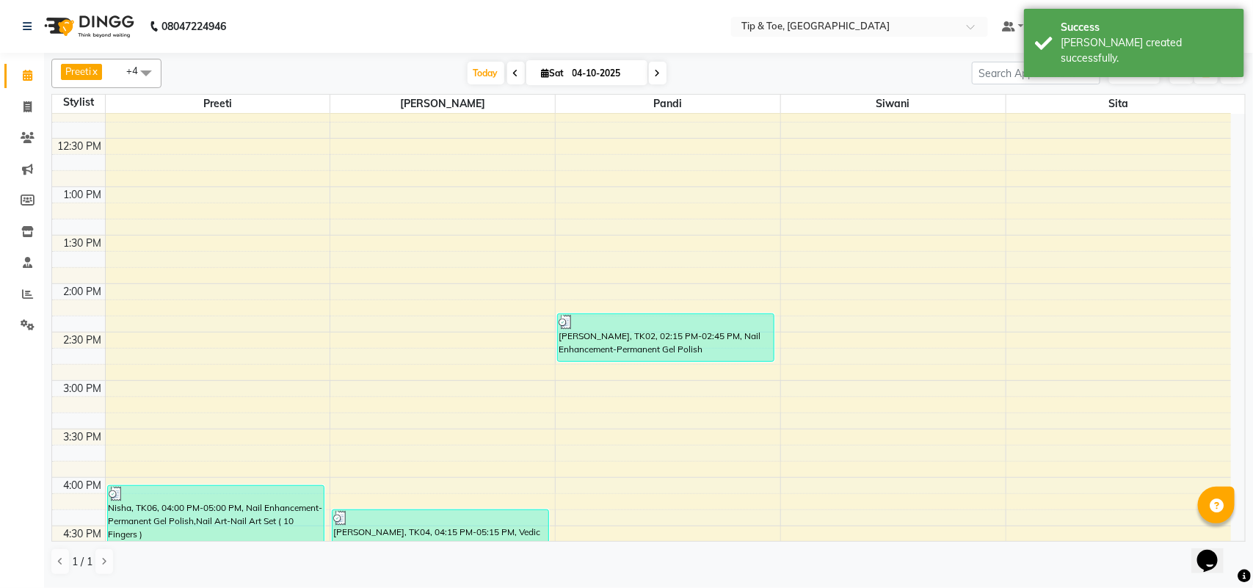
scroll to position [302, 0]
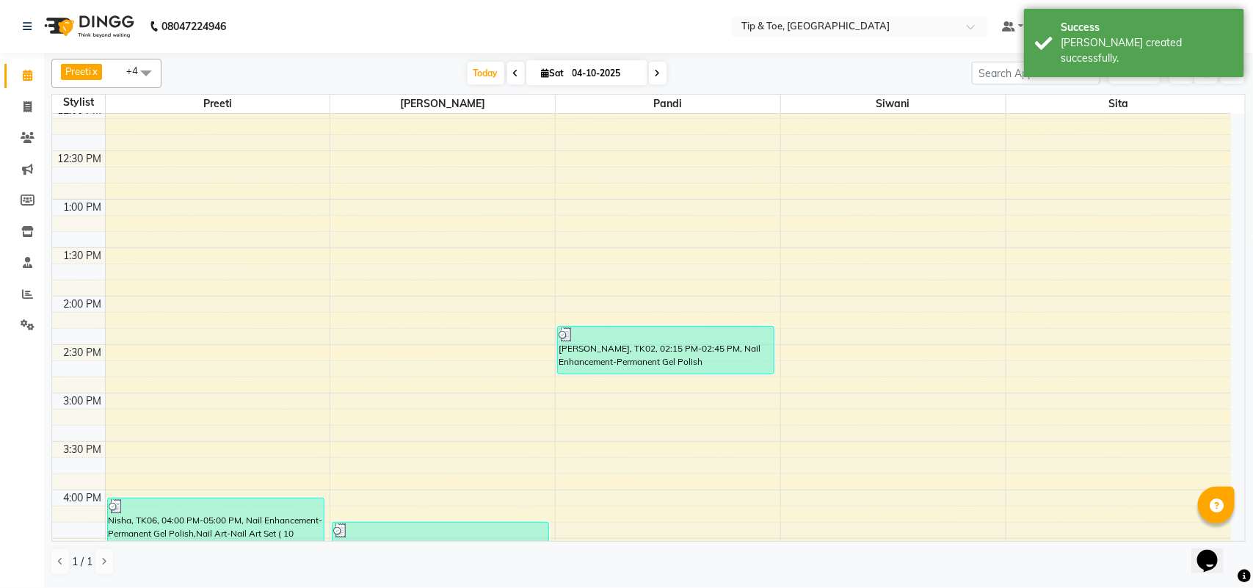
click at [142, 76] on span at bounding box center [145, 73] width 29 height 28
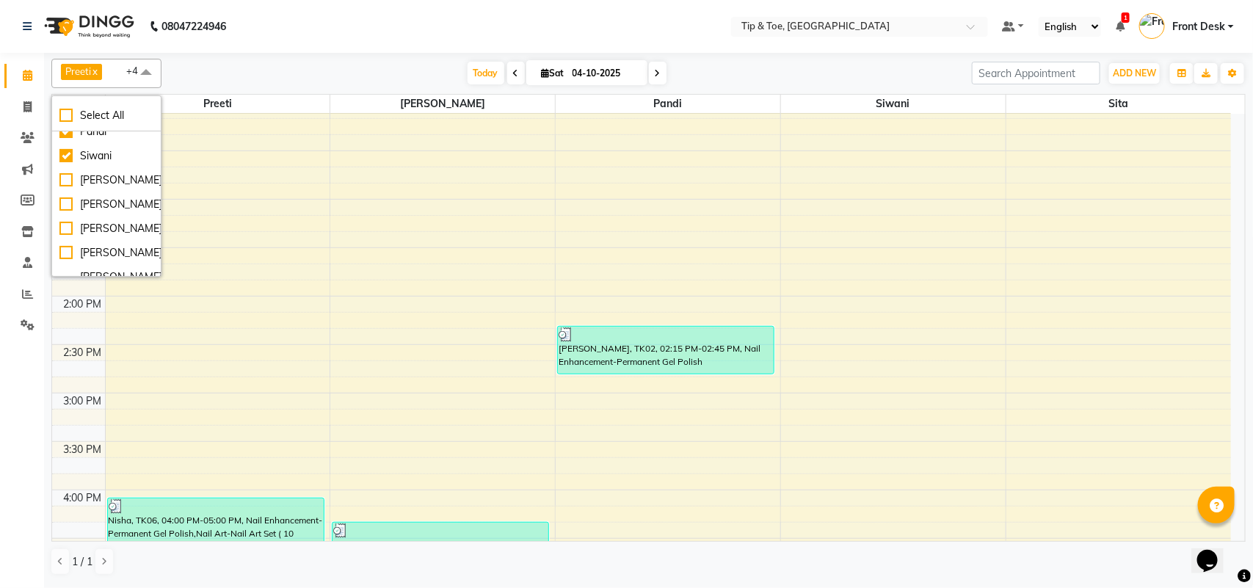
scroll to position [0, 0]
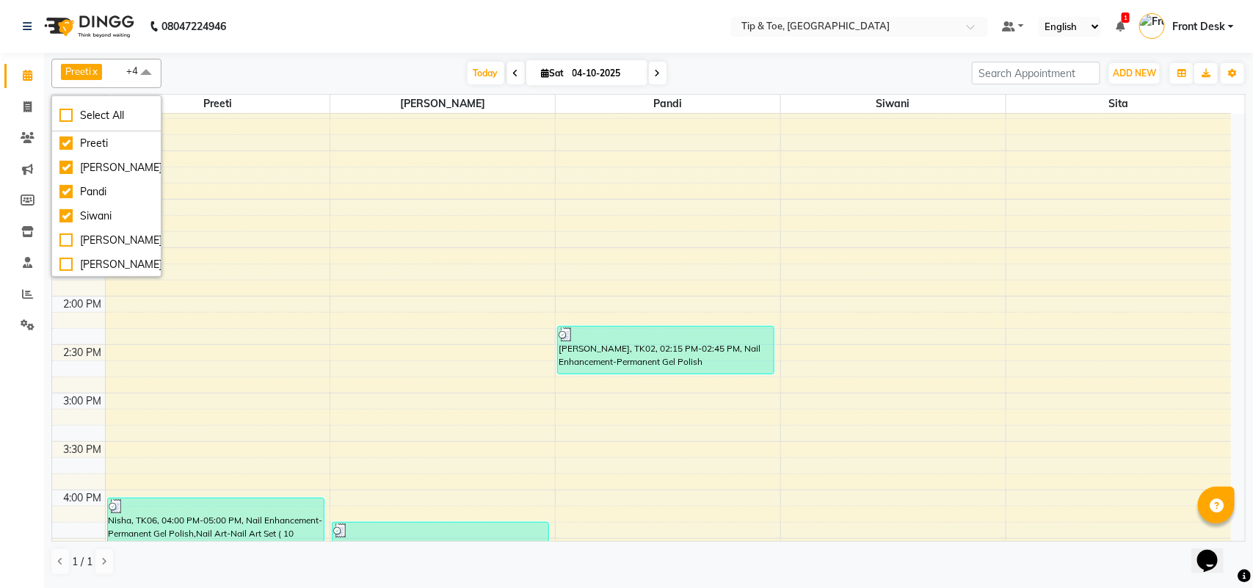
click at [314, 57] on div "Preeti x [PERSON_NAME] x Siwani x Sita x +4 Select All Preeti [PERSON_NAME] [PE…" at bounding box center [648, 317] width 1195 height 529
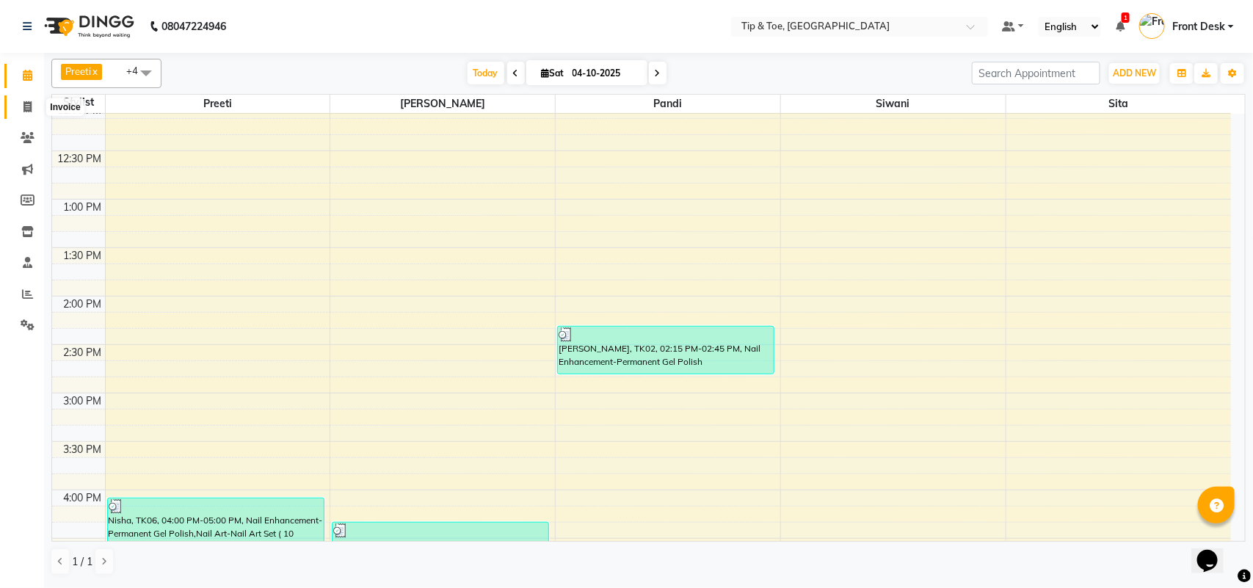
click at [31, 108] on icon at bounding box center [27, 106] width 8 height 11
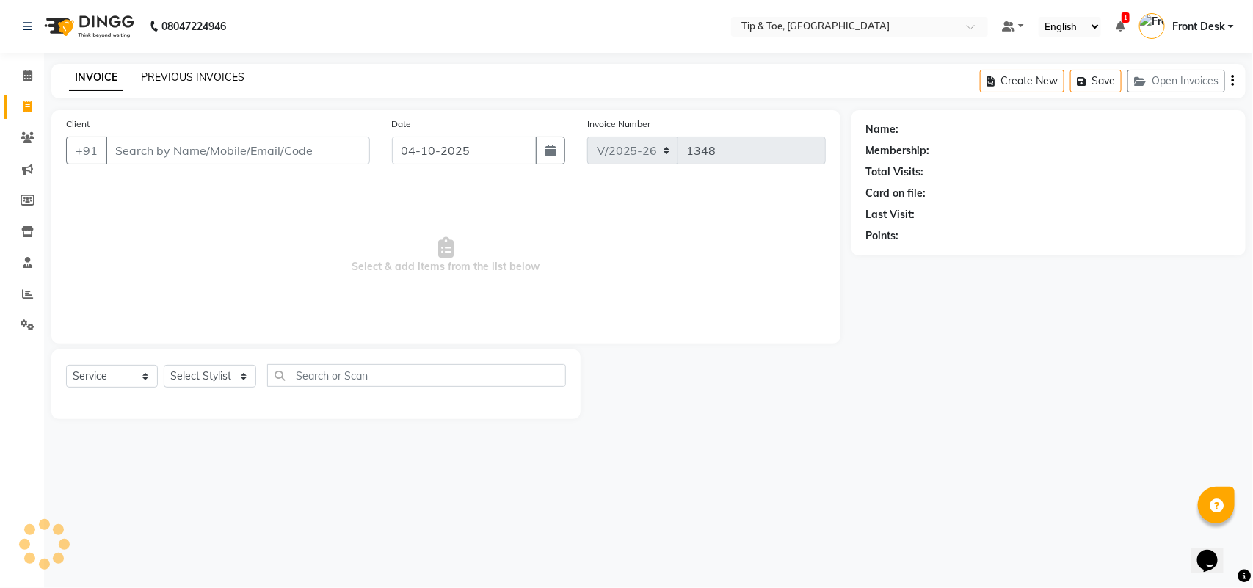
click at [164, 79] on link "PREVIOUS INVOICES" at bounding box center [193, 76] width 104 height 13
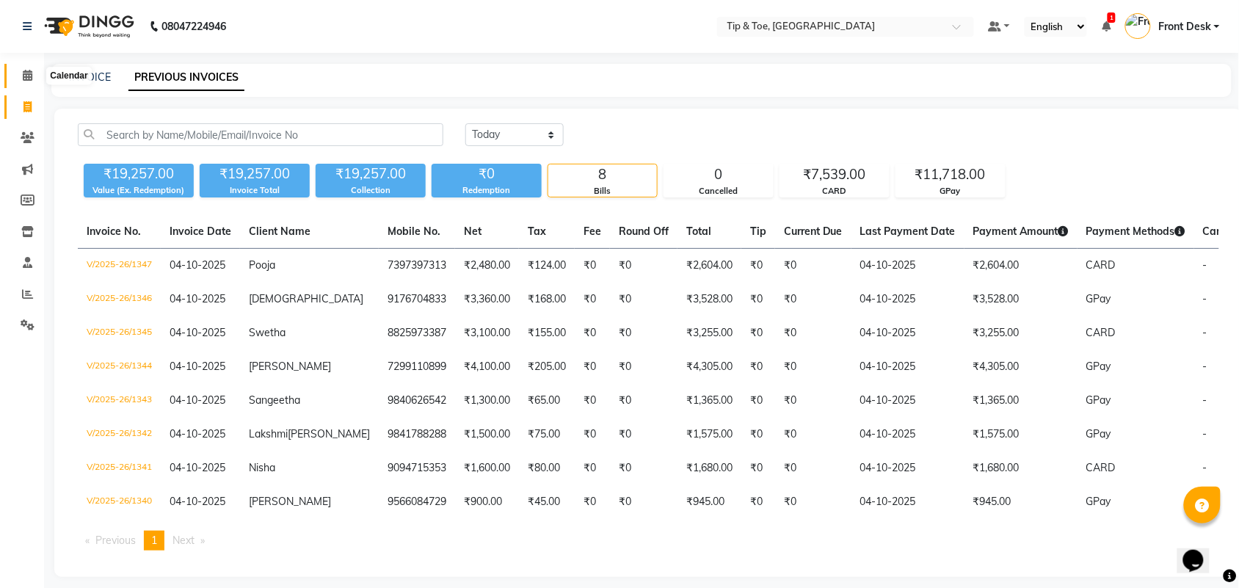
drag, startPoint x: 26, startPoint y: 75, endPoint x: 50, endPoint y: 74, distance: 23.5
click at [26, 74] on icon at bounding box center [28, 75] width 10 height 11
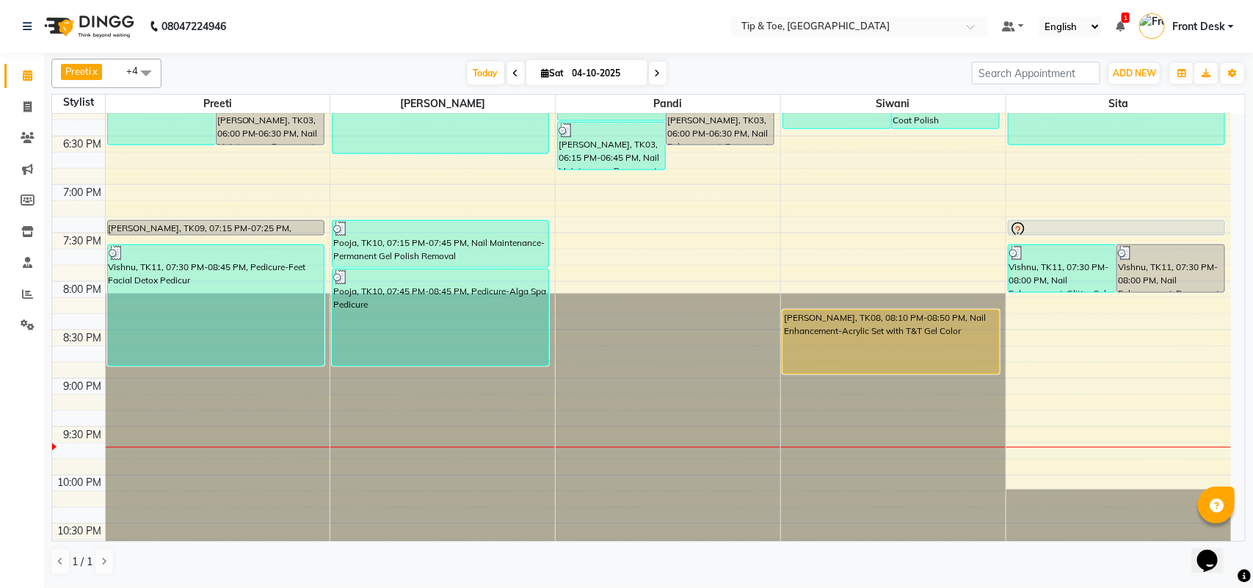
scroll to position [944, 0]
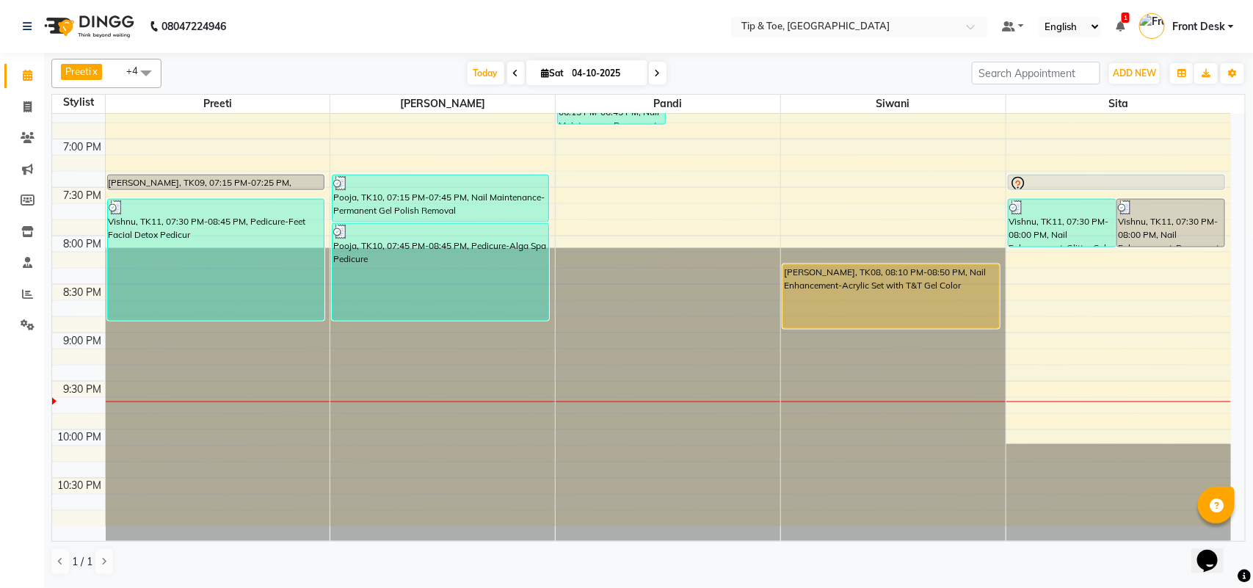
click at [661, 68] on span at bounding box center [658, 73] width 18 height 23
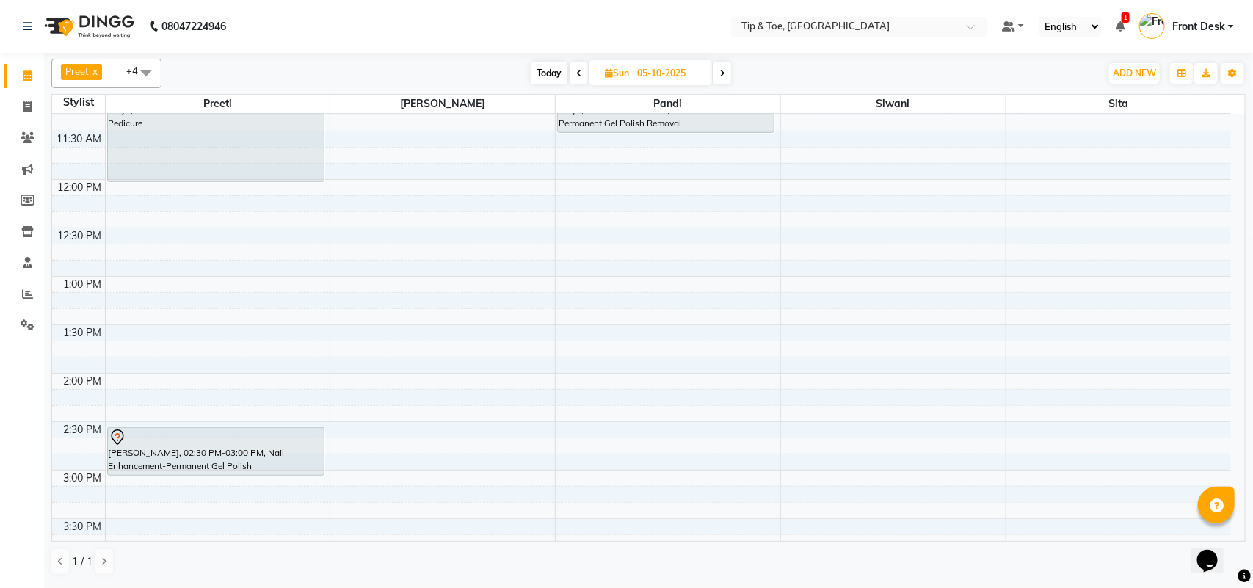
scroll to position [0, 0]
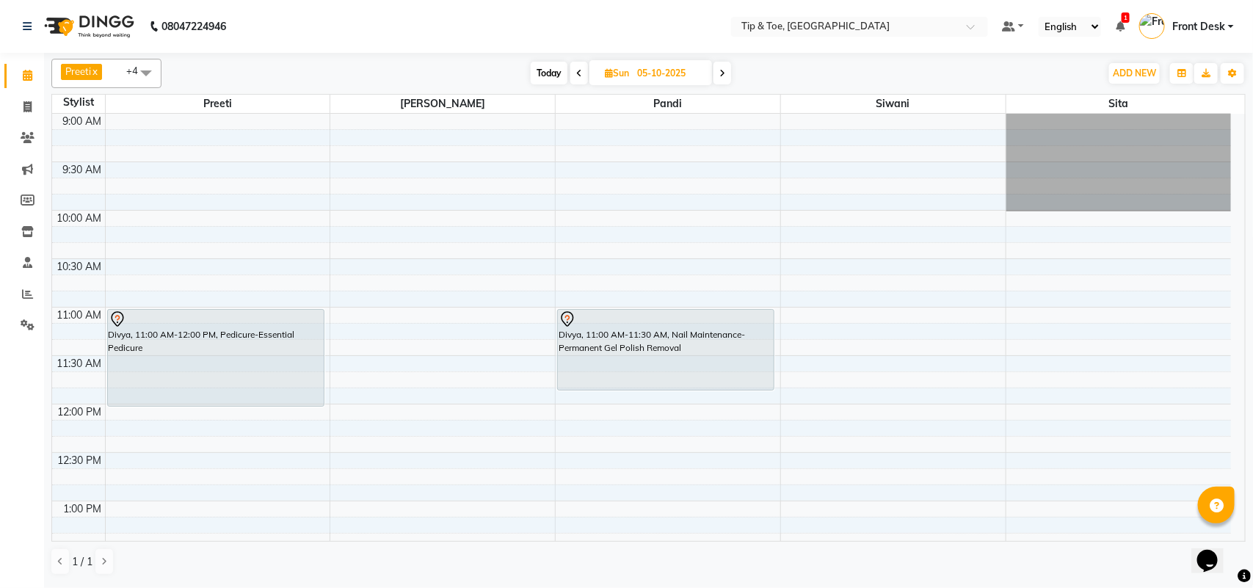
drag, startPoint x: 667, startPoint y: 358, endPoint x: 661, endPoint y: 380, distance: 22.8
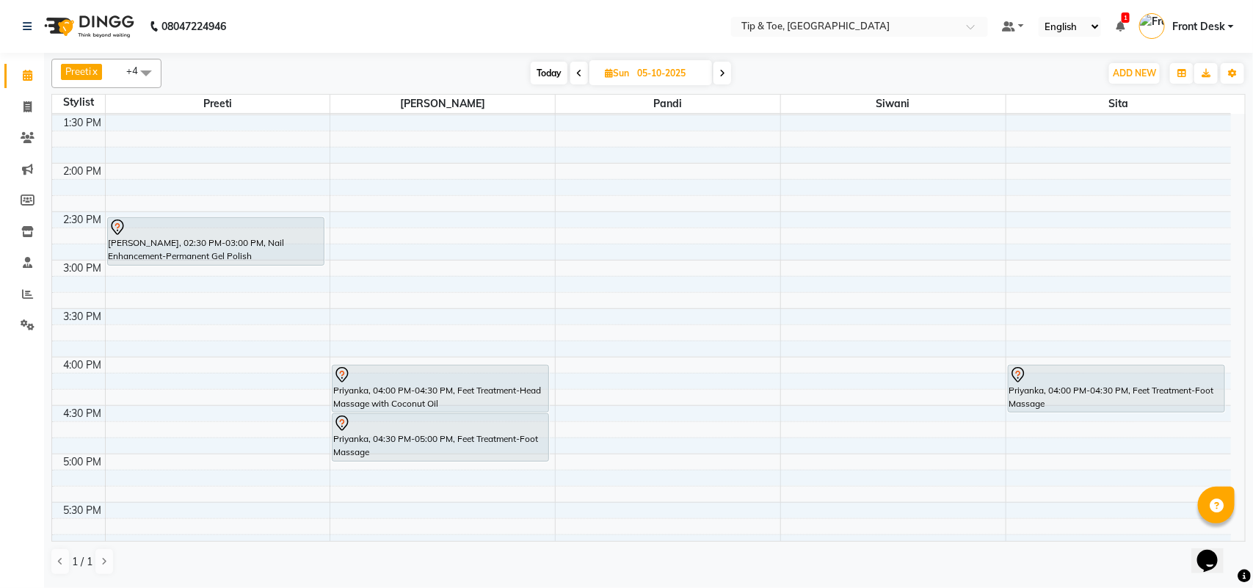
scroll to position [459, 0]
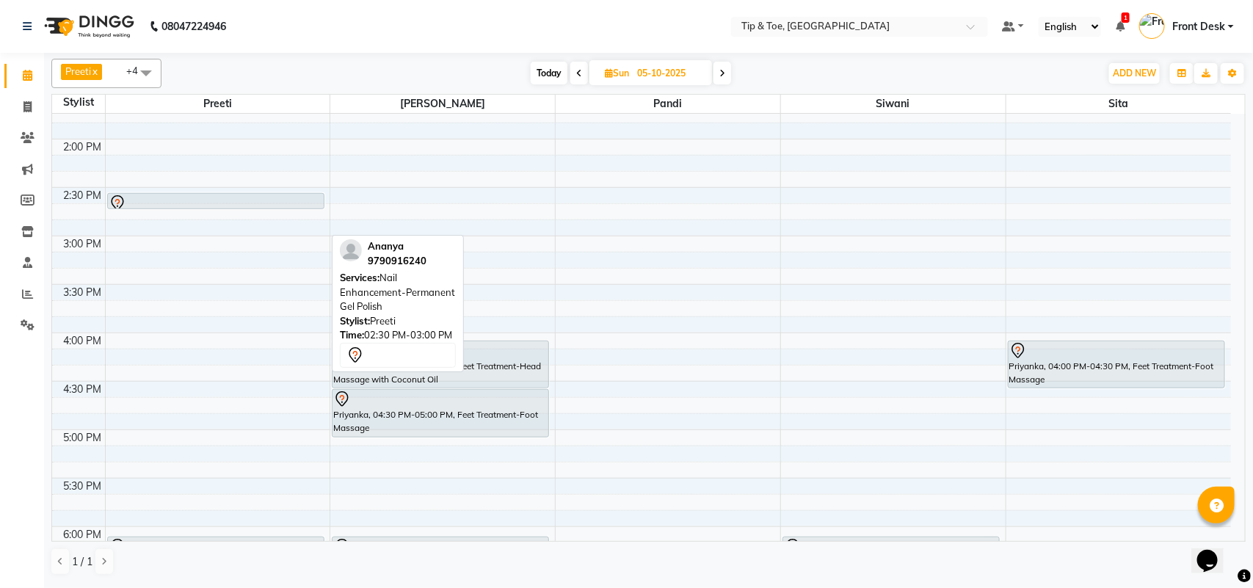
drag, startPoint x: 232, startPoint y: 239, endPoint x: 246, endPoint y: 206, distance: 36.5
click at [246, 206] on div "Divya, 11:00 AM-12:00 PM, Pedicure-Essential Pedicure [PERSON_NAME], 02:30 PM-0…" at bounding box center [218, 333] width 225 height 1356
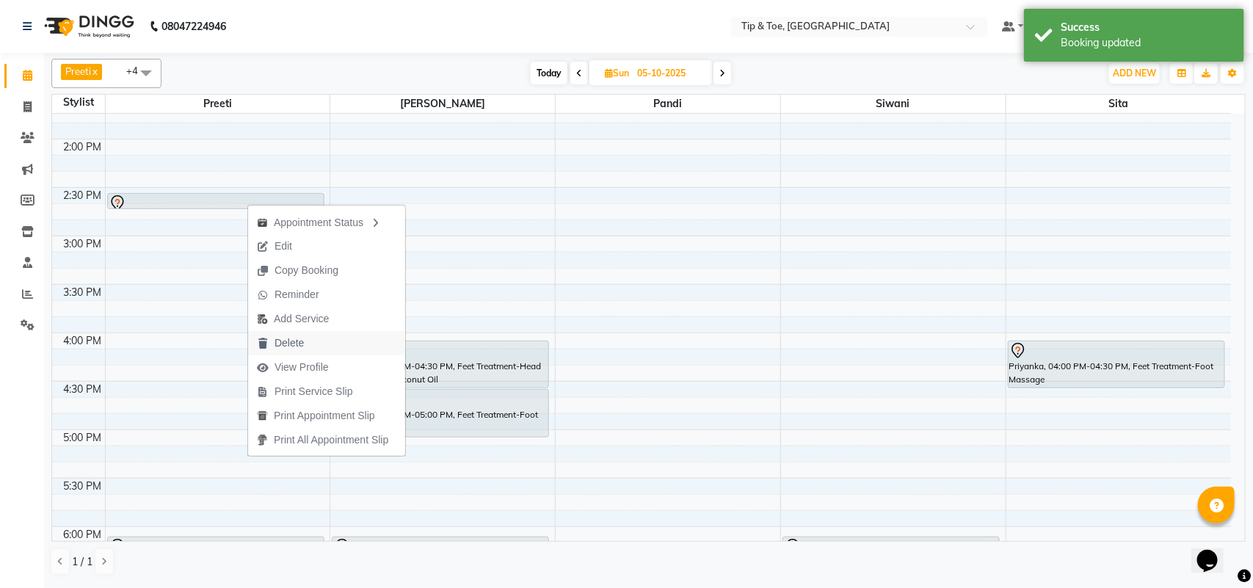
click at [302, 344] on span "Delete" at bounding box center [289, 343] width 29 height 15
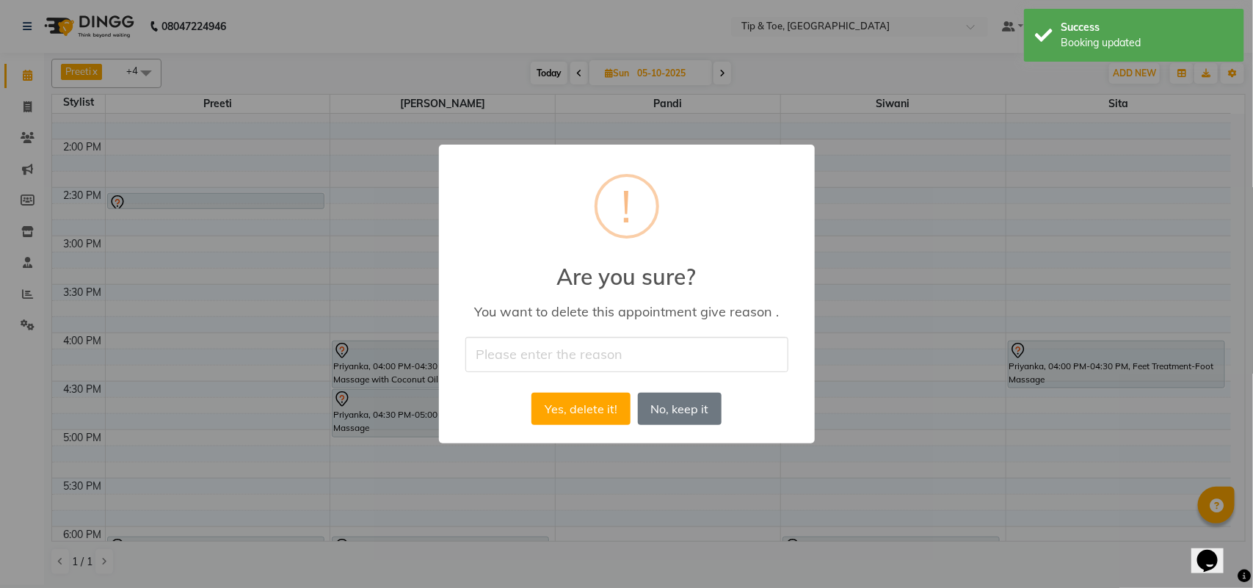
click at [579, 361] on input "text" at bounding box center [627, 354] width 323 height 35
click at [570, 415] on button "Yes, delete it!" at bounding box center [581, 409] width 98 height 32
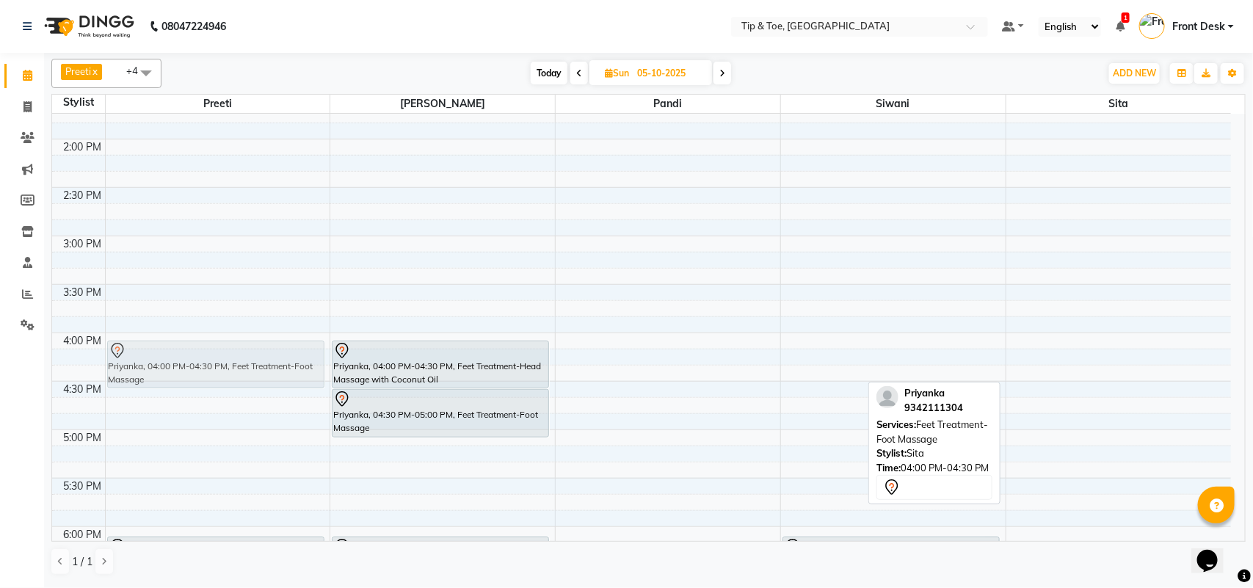
drag, startPoint x: 1068, startPoint y: 369, endPoint x: 162, endPoint y: 366, distance: 906.8
click at [162, 366] on tr "Divya, 11:00 AM-12:00 PM, Pedicure-Essential Pedicure [PERSON_NAME], 06:00 PM-0…" at bounding box center [641, 333] width 1179 height 1356
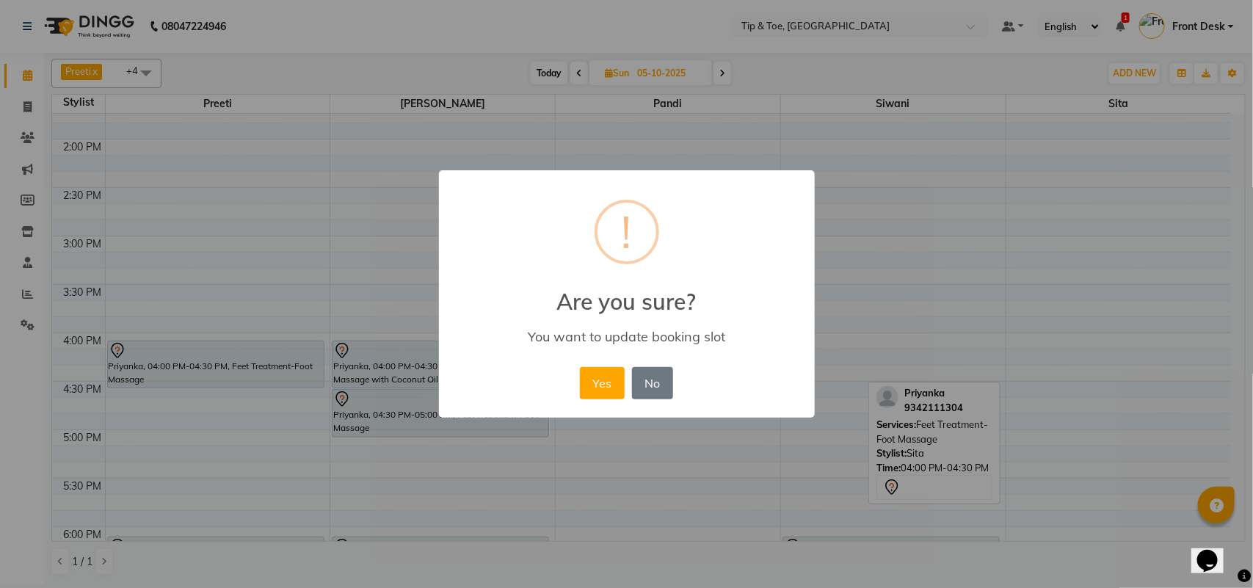
click at [603, 390] on button "Yes" at bounding box center [602, 383] width 45 height 32
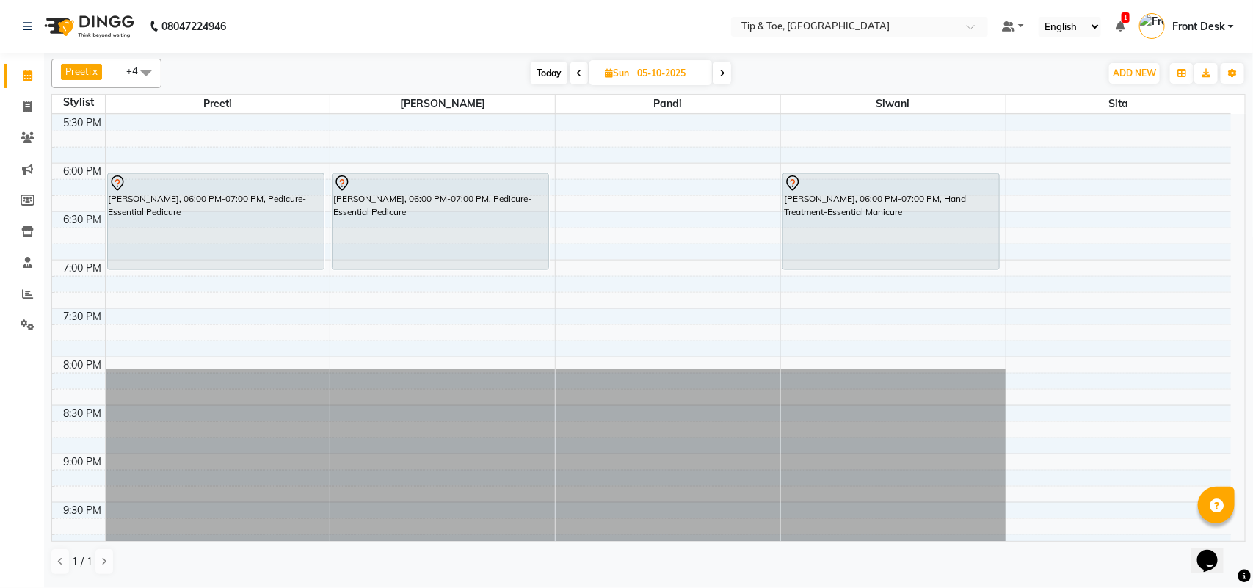
scroll to position [826, 0]
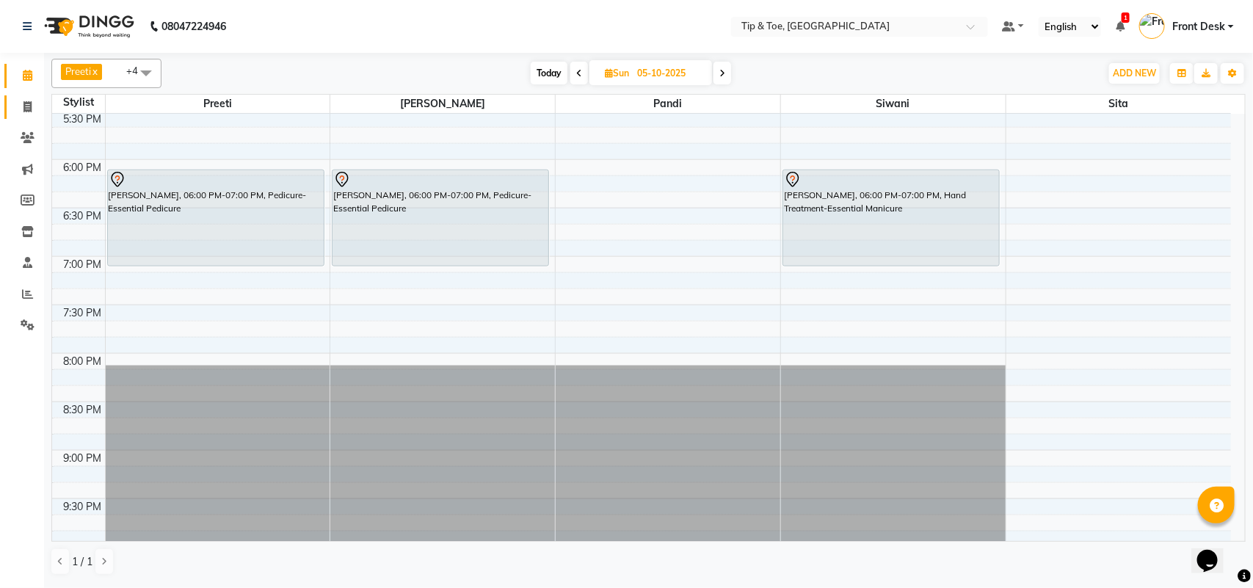
click at [15, 103] on span at bounding box center [28, 107] width 26 height 17
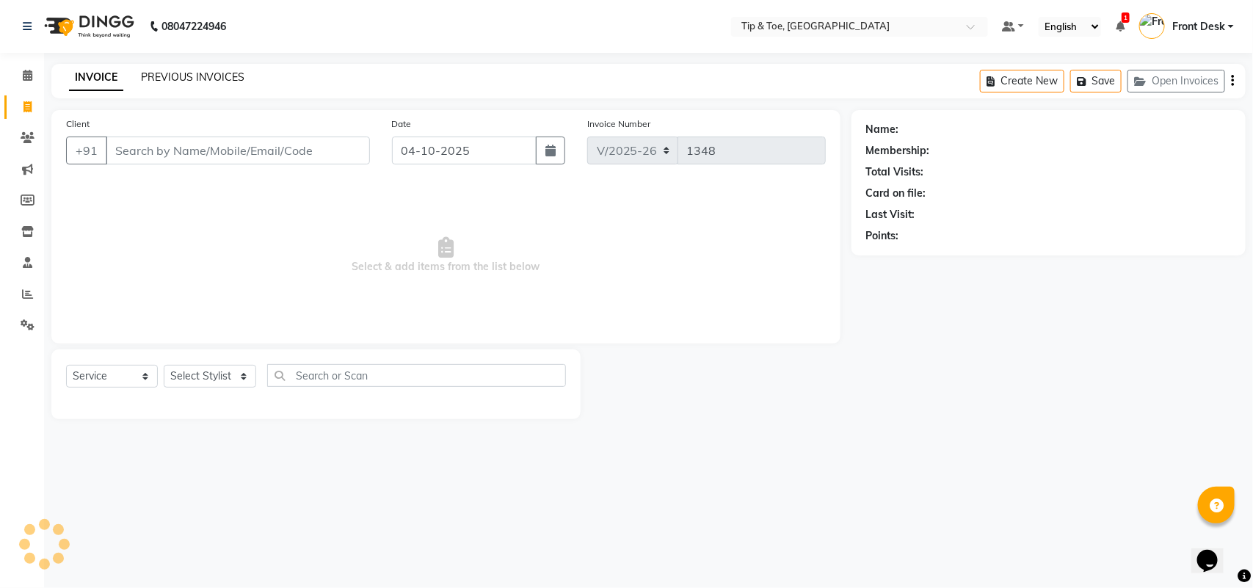
click at [186, 75] on link "PREVIOUS INVOICES" at bounding box center [193, 76] width 104 height 13
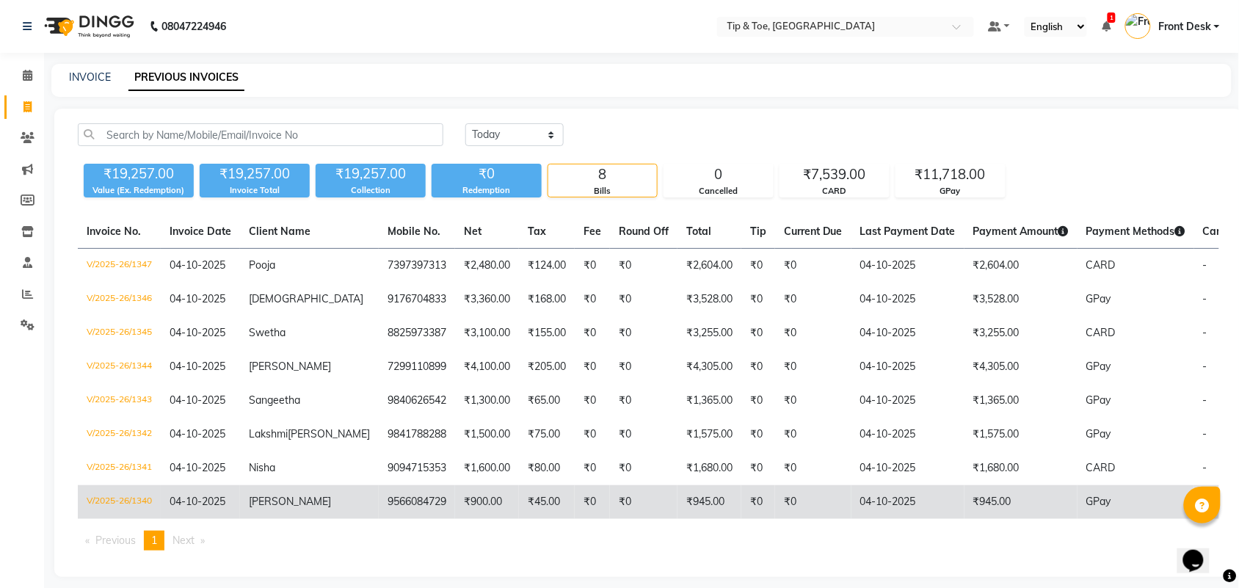
click at [455, 515] on td "₹900.00" at bounding box center [487, 502] width 64 height 34
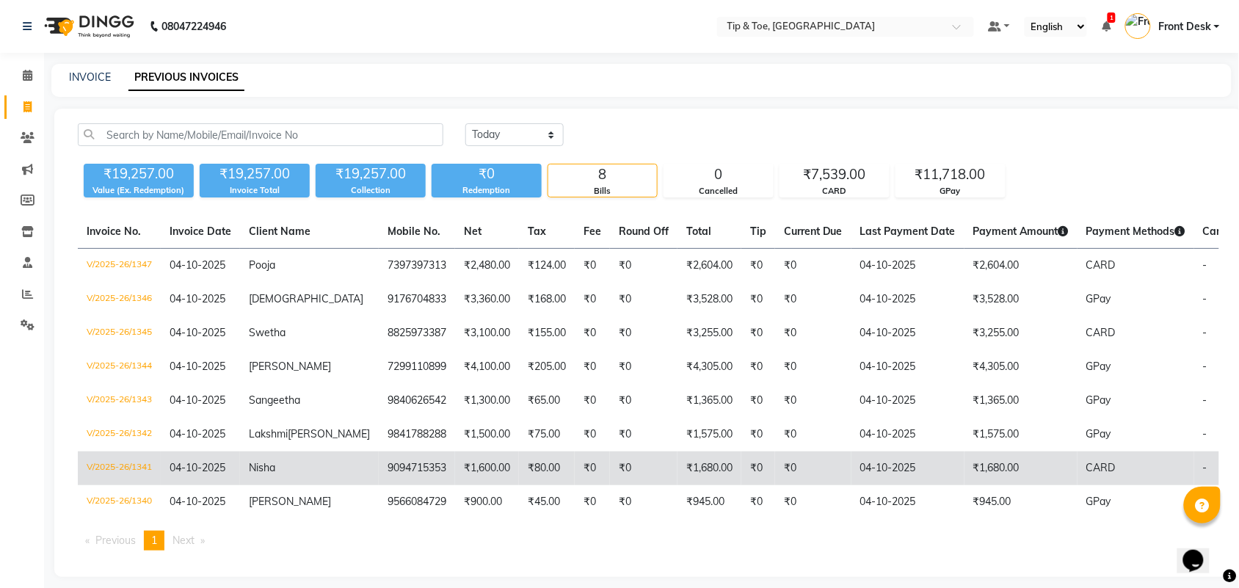
click at [379, 485] on td "9094715353" at bounding box center [417, 469] width 76 height 34
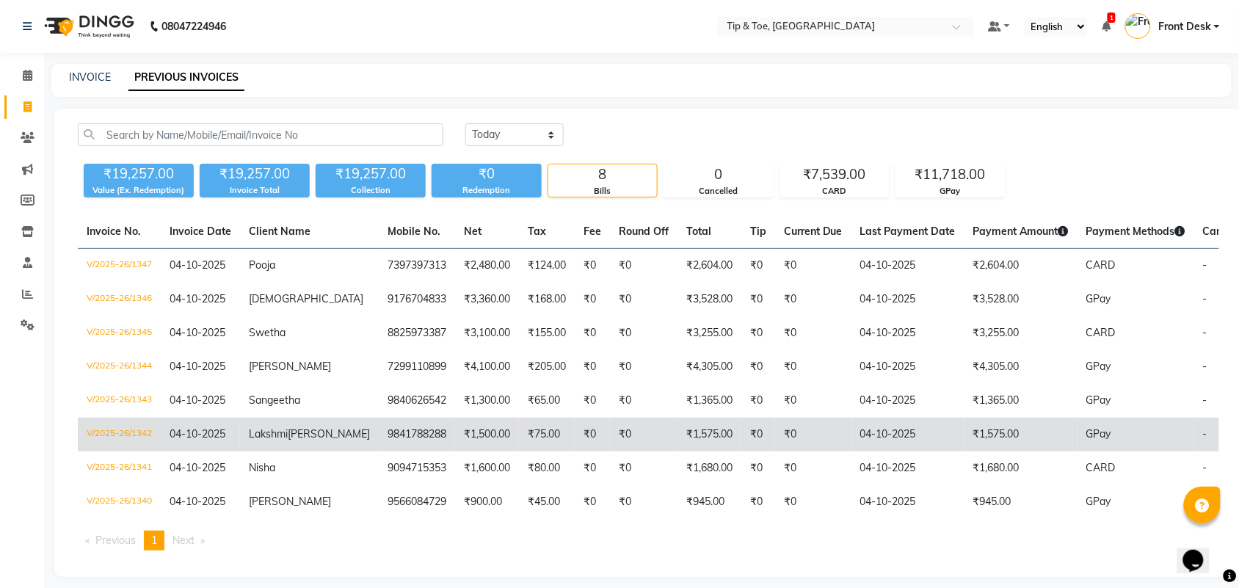
click at [455, 445] on td "₹1,500.00" at bounding box center [487, 435] width 64 height 34
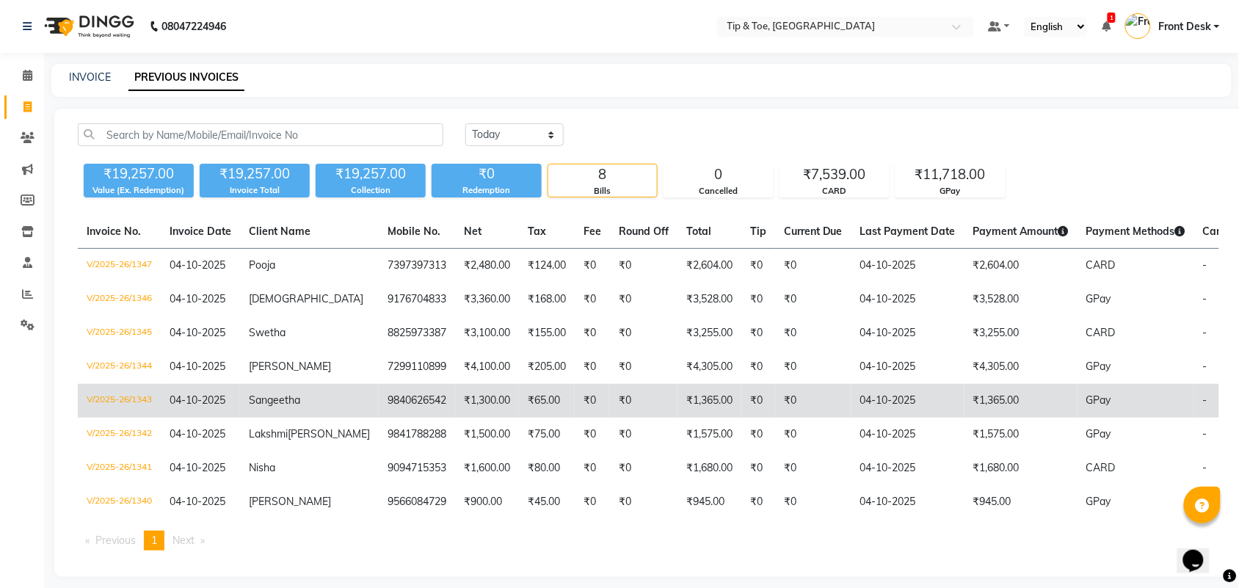
click at [455, 413] on td "₹1,300.00" at bounding box center [487, 401] width 64 height 34
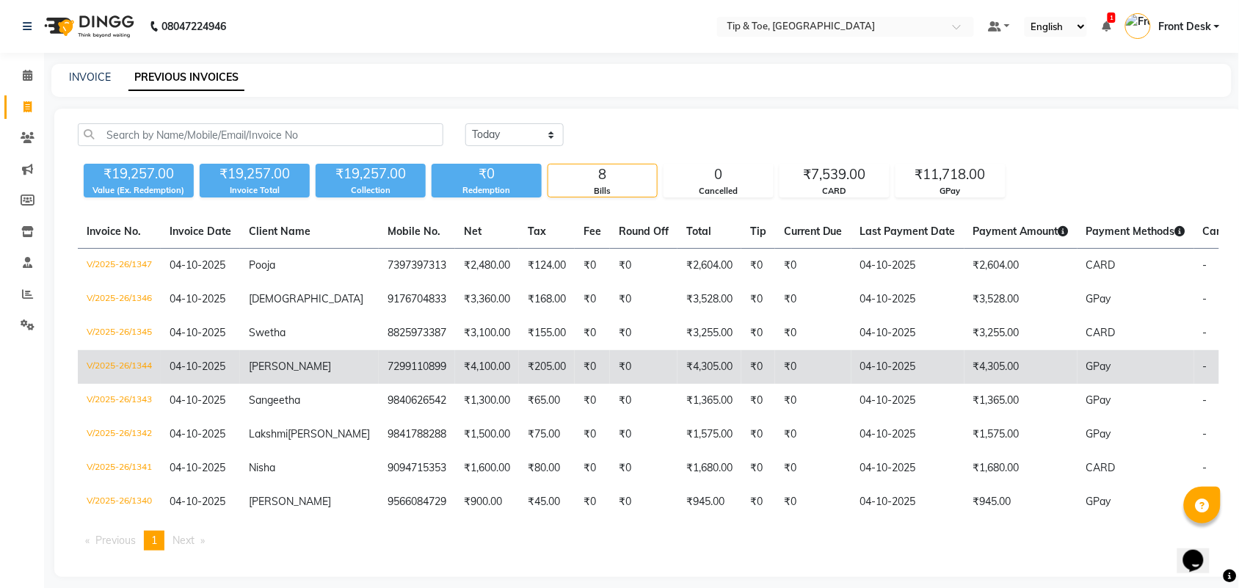
click at [455, 353] on td "₹4,100.00" at bounding box center [487, 367] width 64 height 34
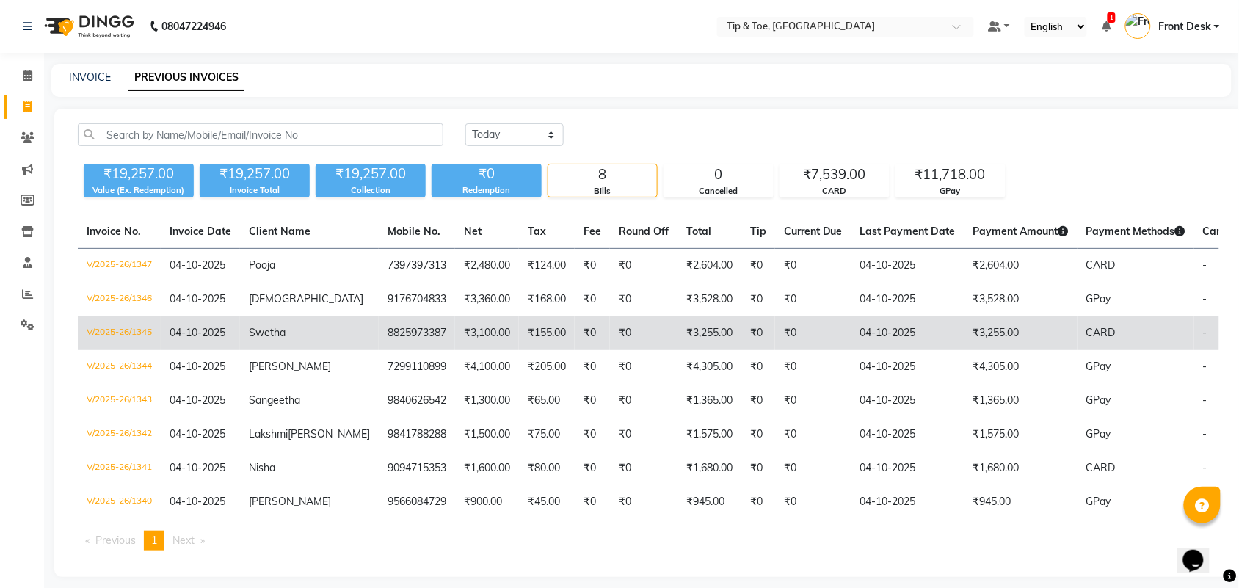
click at [384, 340] on td "8825973387" at bounding box center [417, 333] width 76 height 34
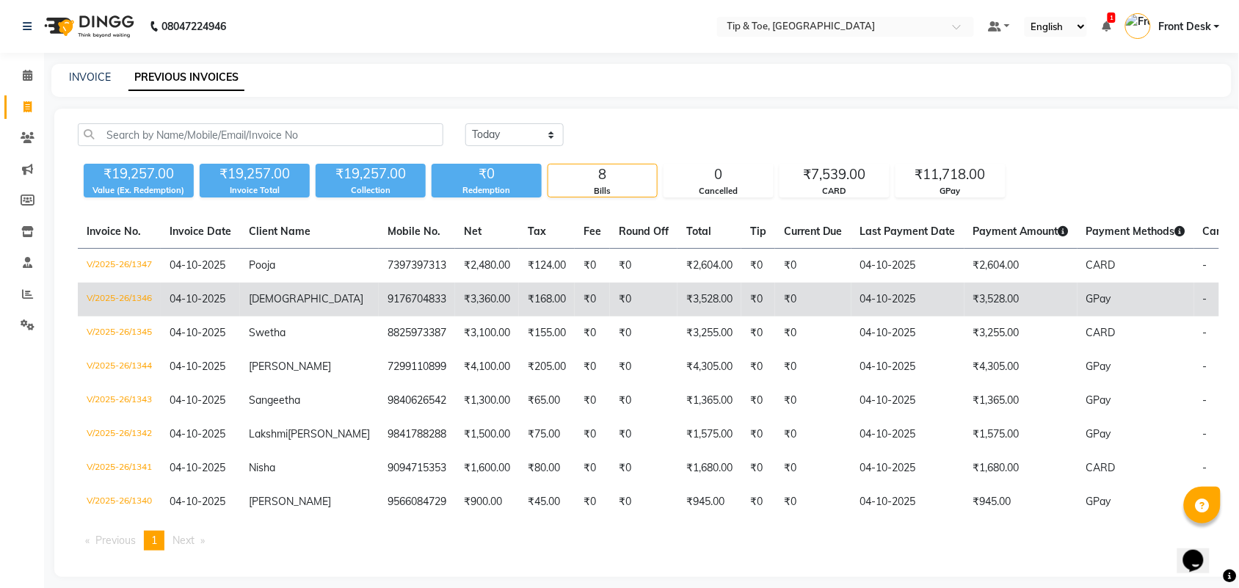
click at [455, 305] on td "₹3,360.00" at bounding box center [487, 300] width 64 height 34
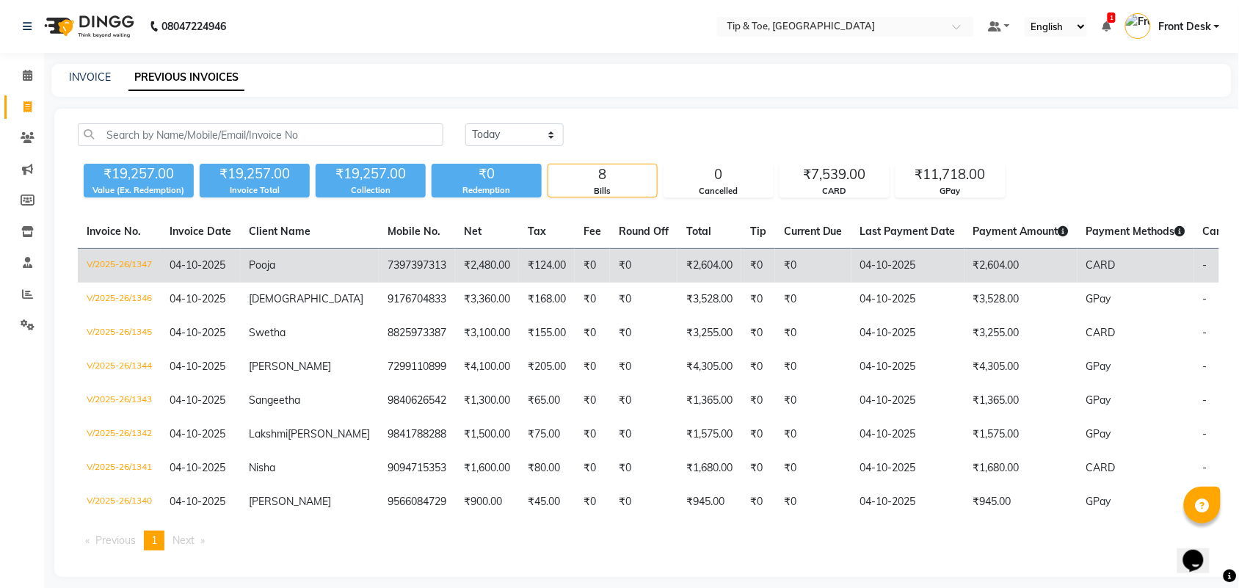
click at [455, 279] on td "₹2,480.00" at bounding box center [487, 266] width 64 height 35
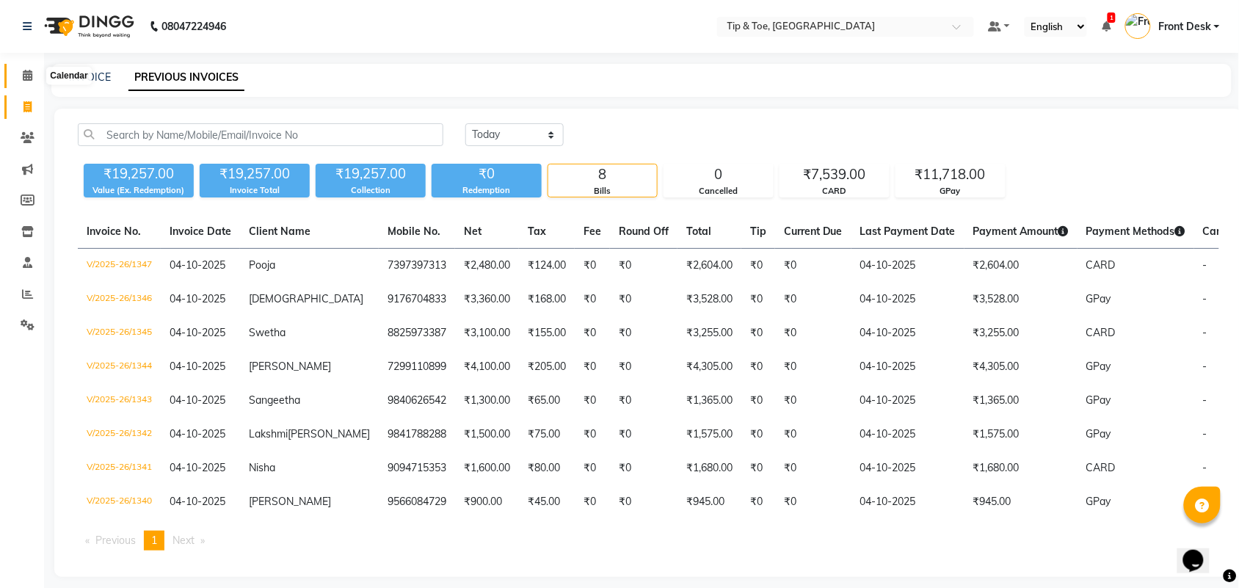
click at [23, 70] on icon at bounding box center [28, 75] width 10 height 11
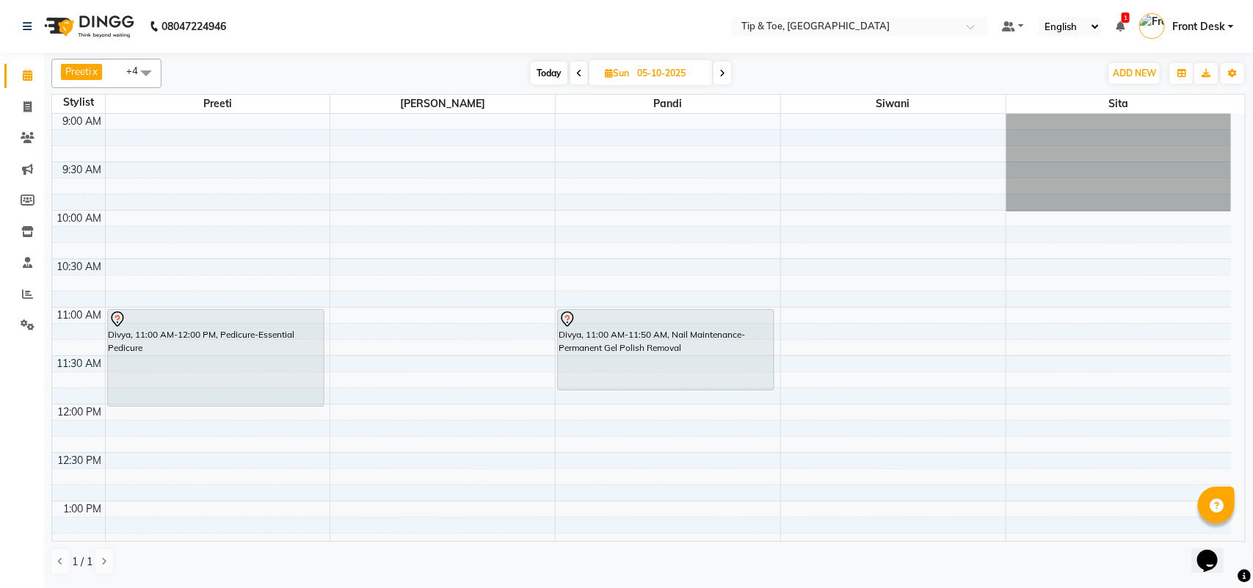
scroll to position [367, 0]
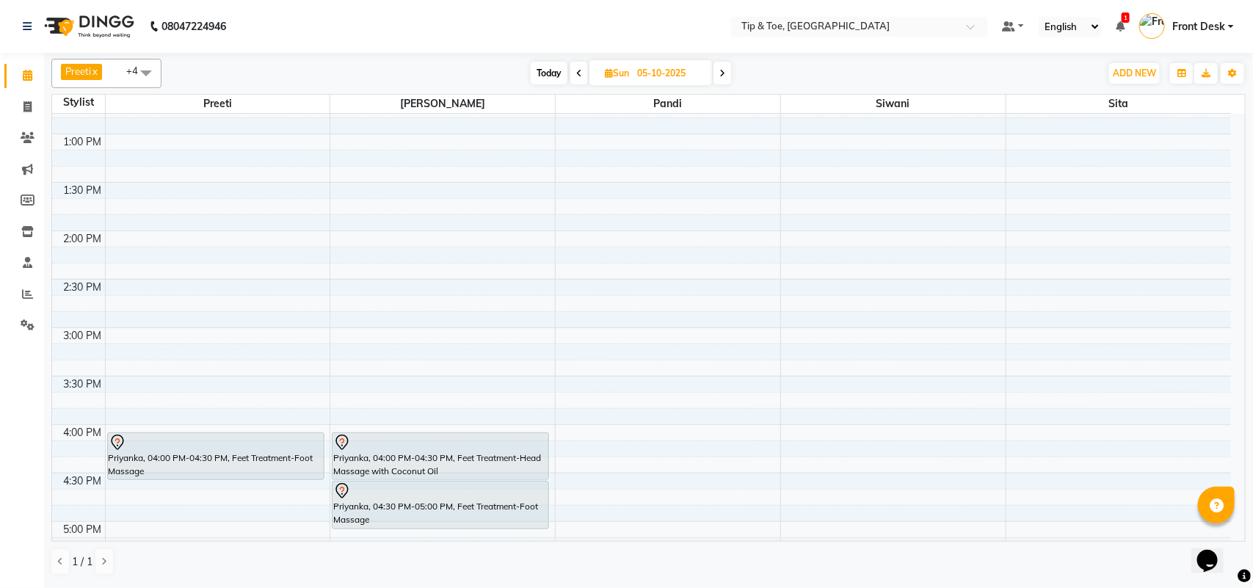
click at [543, 63] on span "Today" at bounding box center [549, 73] width 37 height 23
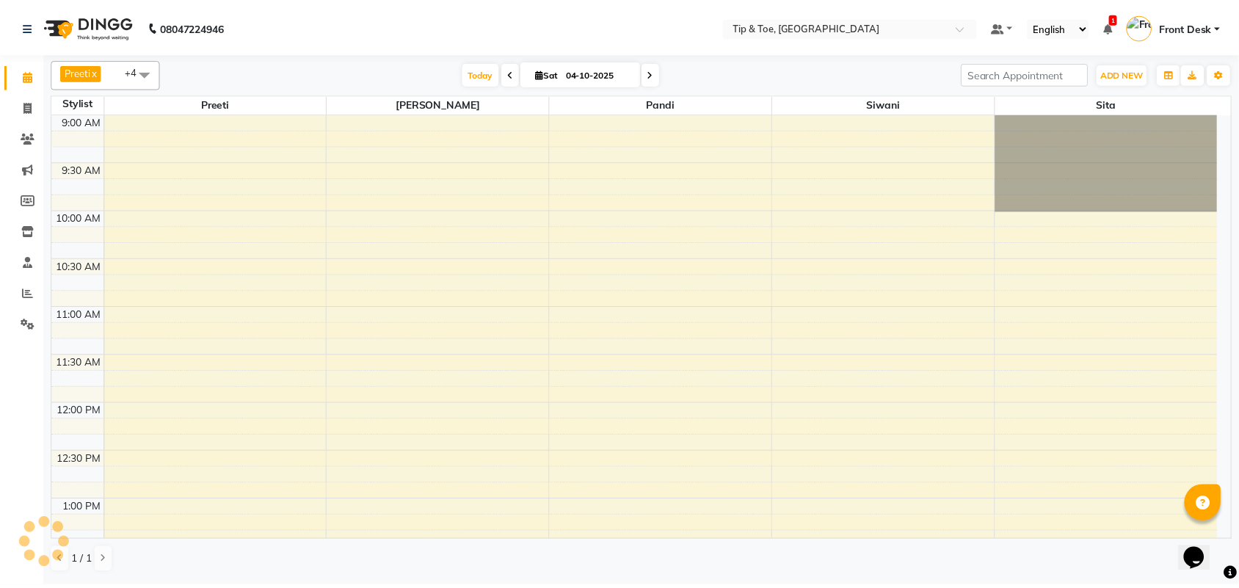
scroll to position [944, 0]
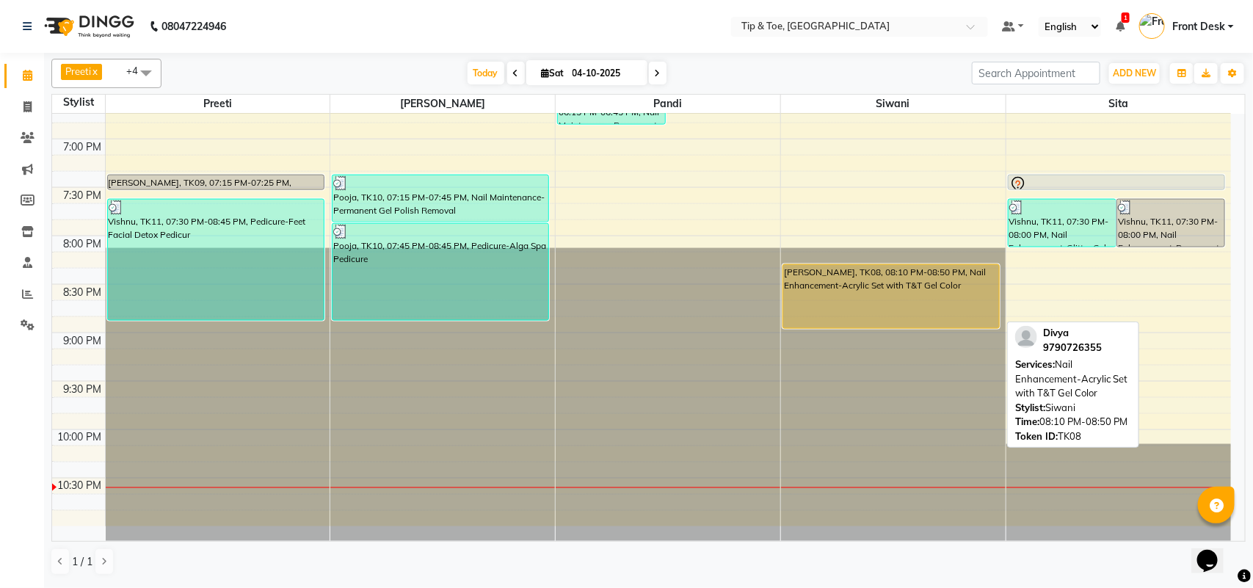
click at [830, 299] on div "[PERSON_NAME], TK08, 08:10 PM-08:50 PM, Nail Enhancement-Acrylic Set with T&T G…" at bounding box center [891, 296] width 216 height 63
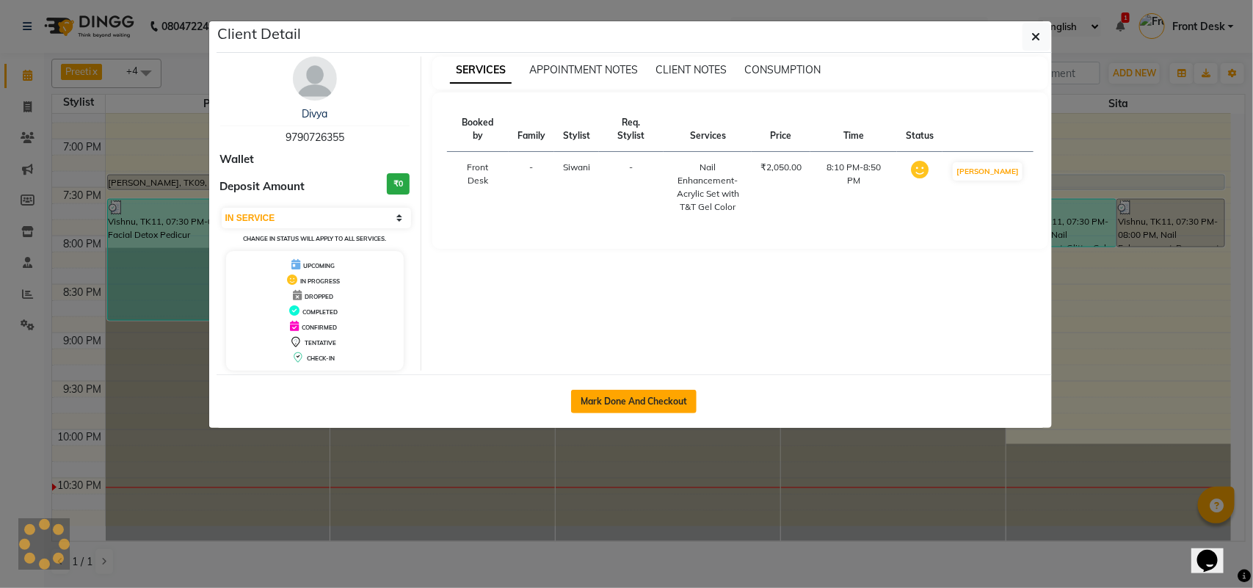
click at [637, 393] on button "Mark Done And Checkout" at bounding box center [634, 401] width 126 height 23
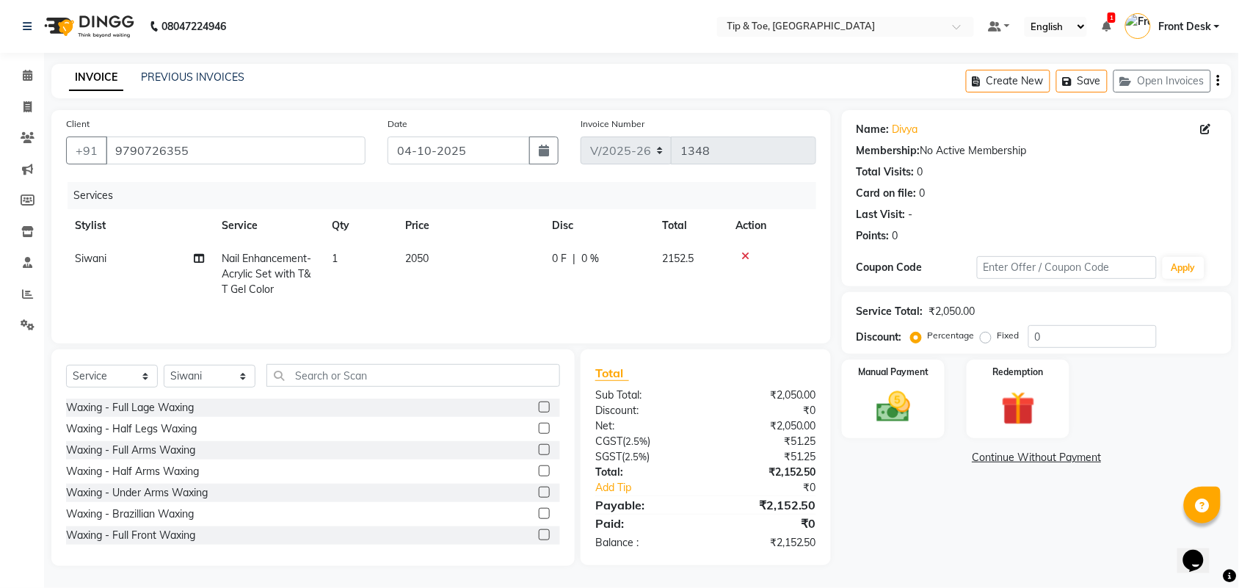
click at [461, 252] on td "2050" at bounding box center [469, 274] width 147 height 64
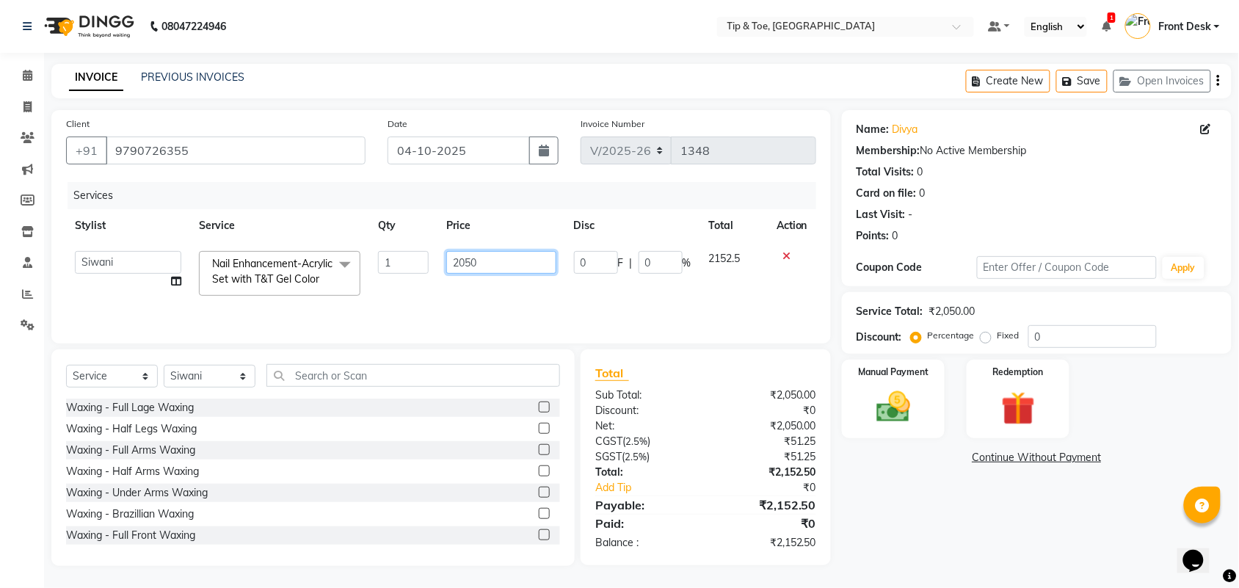
click at [482, 253] on input "2050" at bounding box center [500, 262] width 109 height 23
click at [977, 532] on div "Name: [PERSON_NAME] Membership: No Active Membership Total Visits: 0 Card on fi…" at bounding box center [1042, 338] width 401 height 456
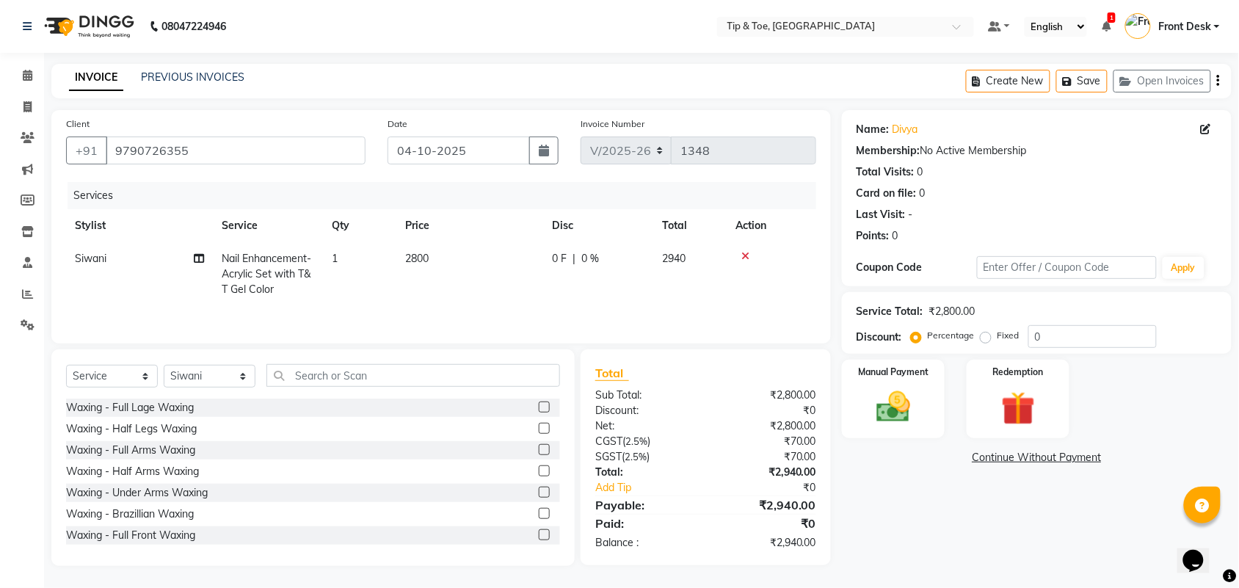
scroll to position [1, 0]
click at [905, 522] on div "Name: [PERSON_NAME] Membership: No Active Membership Total Visits: 0 Card on fi…" at bounding box center [1042, 338] width 401 height 456
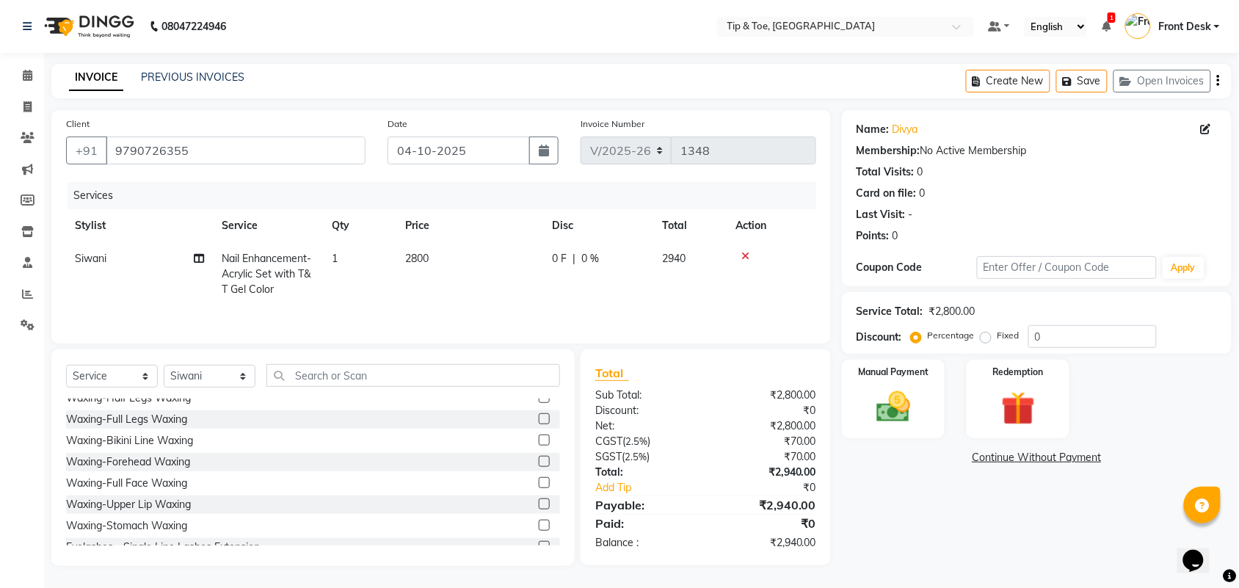
scroll to position [551, 0]
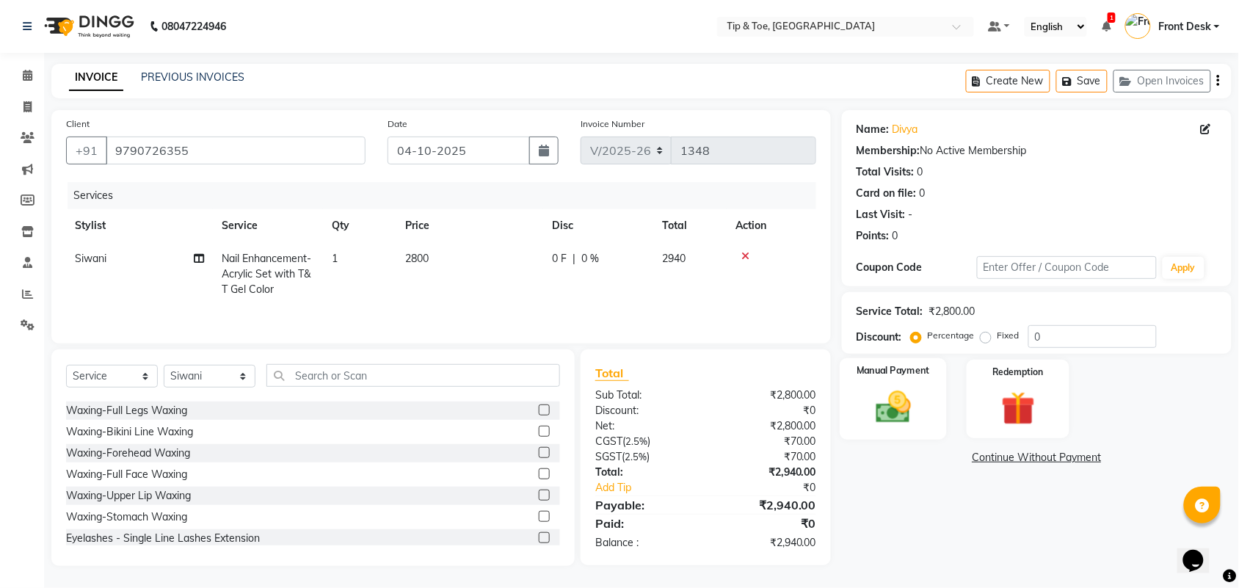
click at [876, 410] on img at bounding box center [893, 407] width 57 height 40
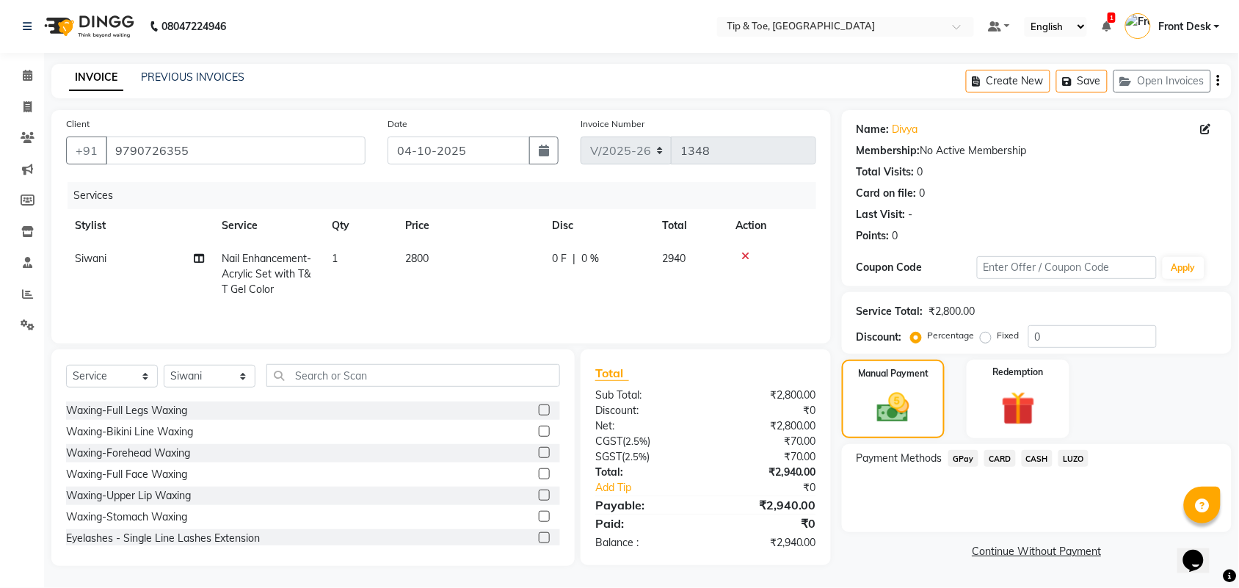
click at [996, 456] on span "CARD" at bounding box center [1001, 458] width 32 height 17
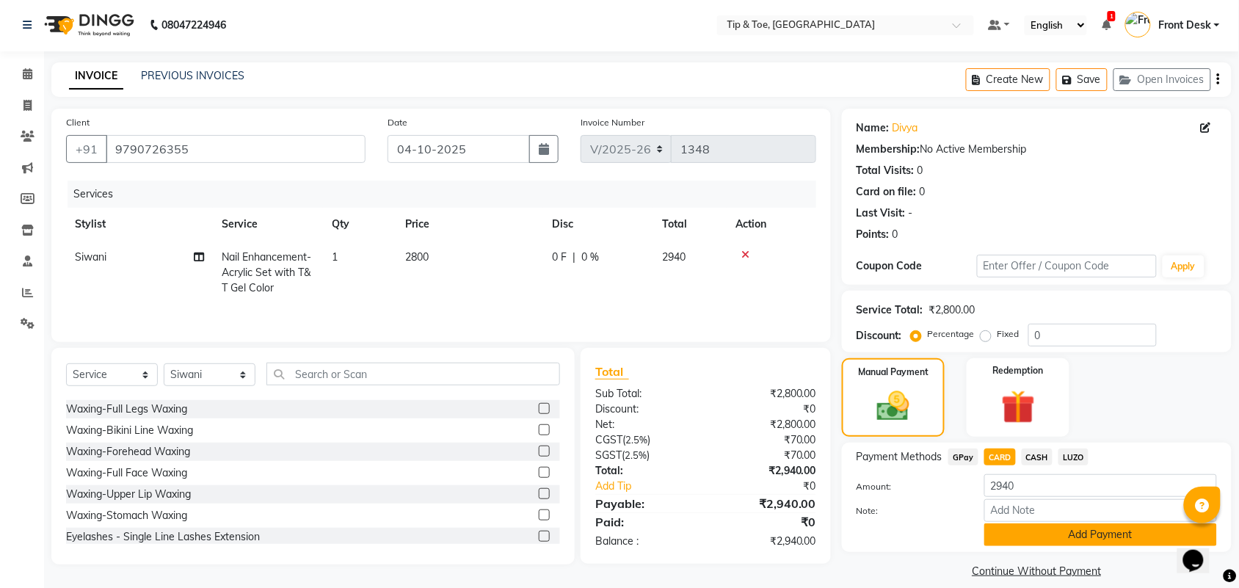
scroll to position [17, 0]
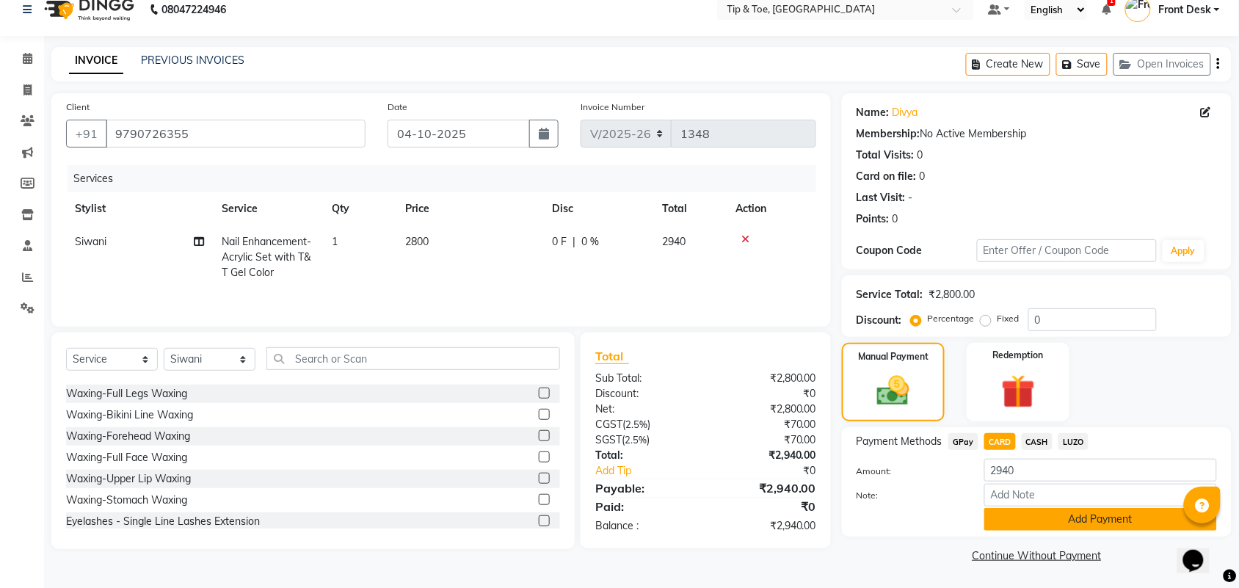
click at [1115, 523] on button "Add Payment" at bounding box center [1101, 519] width 233 height 23
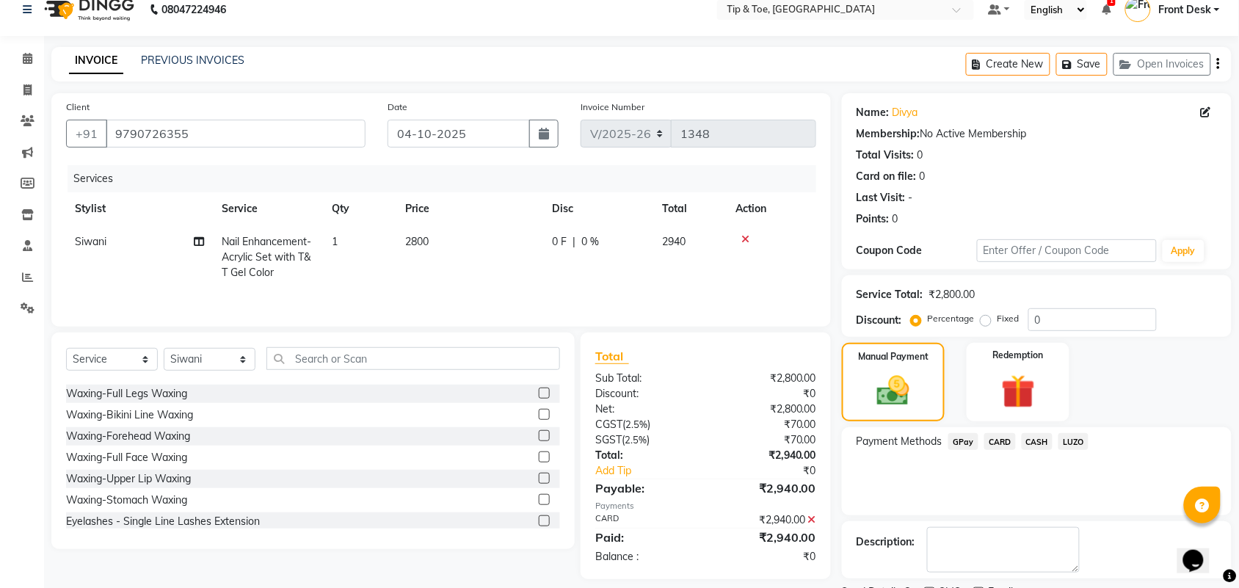
scroll to position [79, 0]
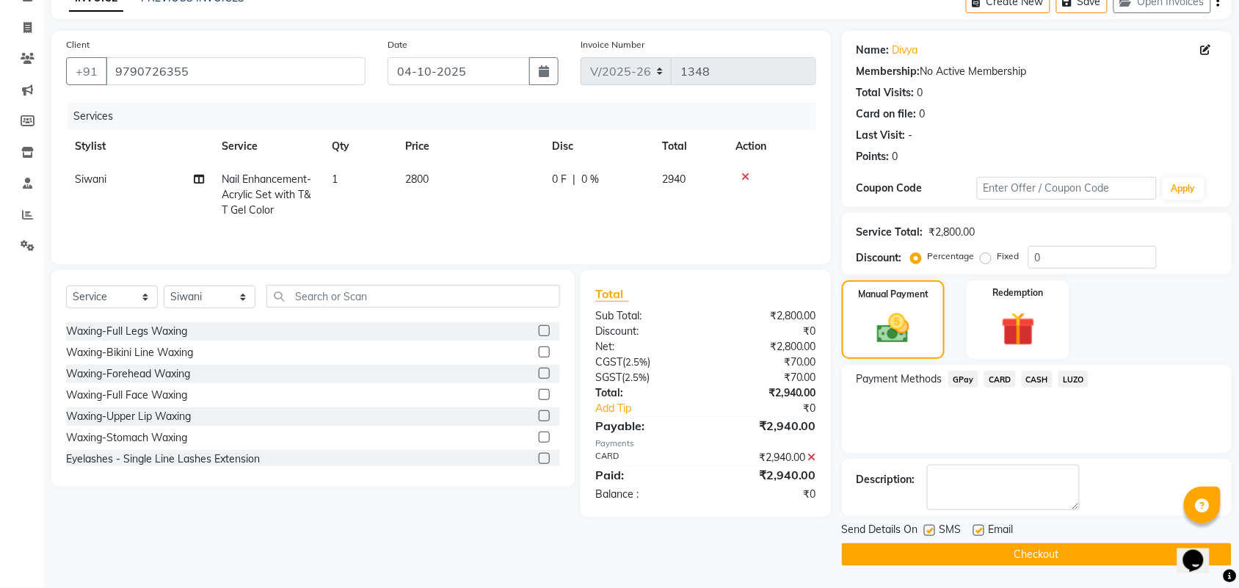
click at [963, 551] on button "Checkout" at bounding box center [1037, 554] width 390 height 23
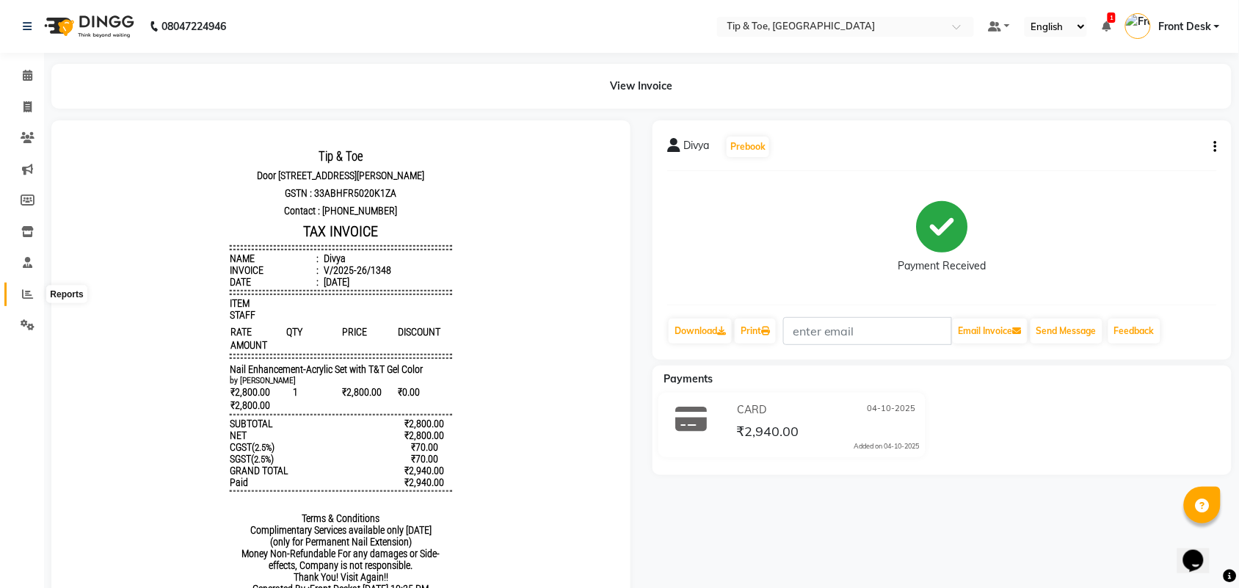
click at [15, 286] on span at bounding box center [28, 294] width 26 height 17
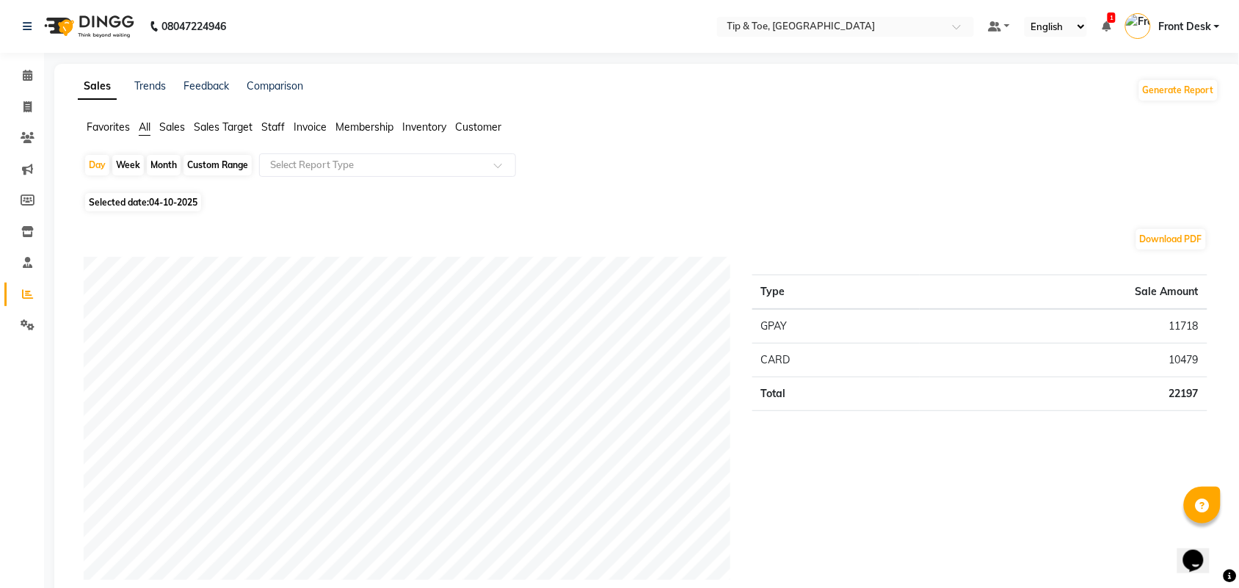
click at [272, 128] on span "Staff" at bounding box center [272, 126] width 23 height 13
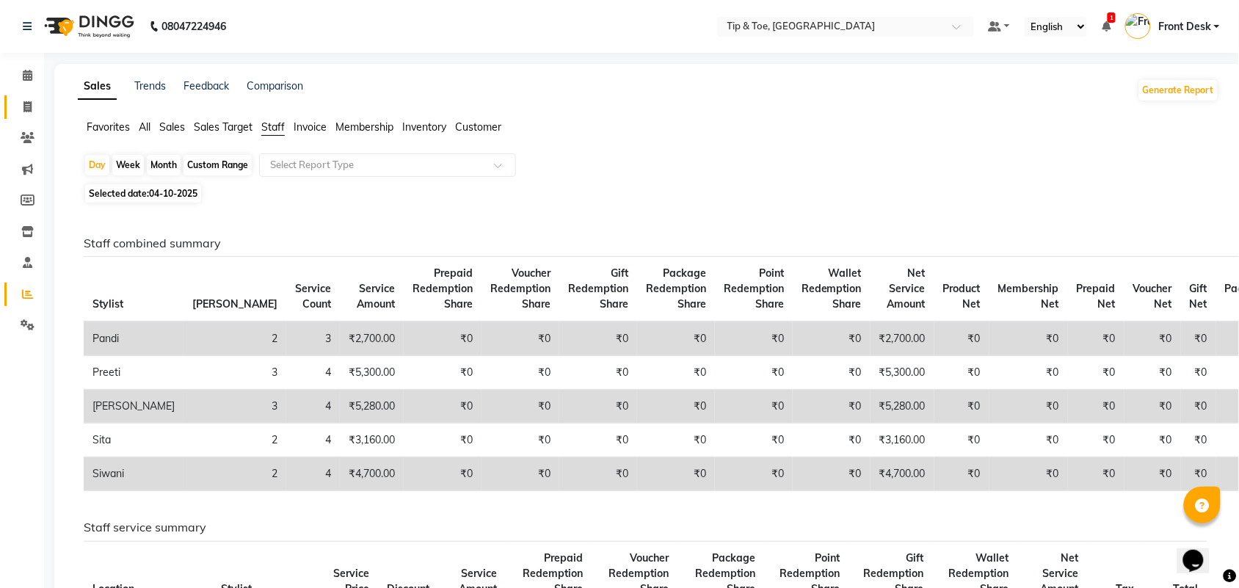
click at [28, 95] on link "Invoice" at bounding box center [21, 107] width 35 height 24
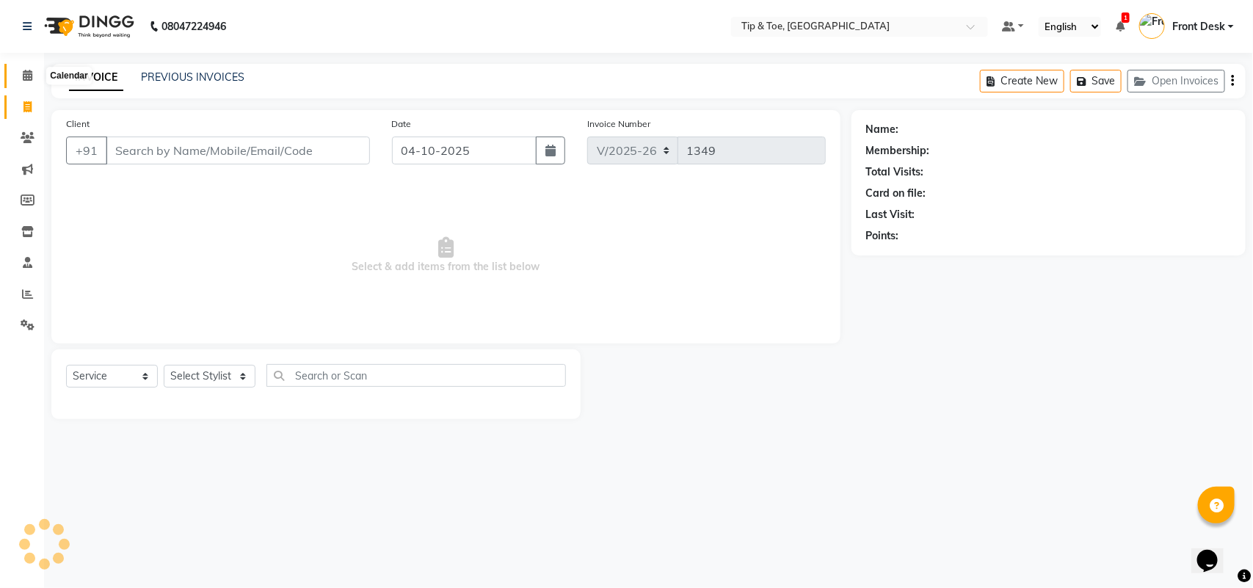
click at [28, 81] on icon at bounding box center [28, 75] width 10 height 11
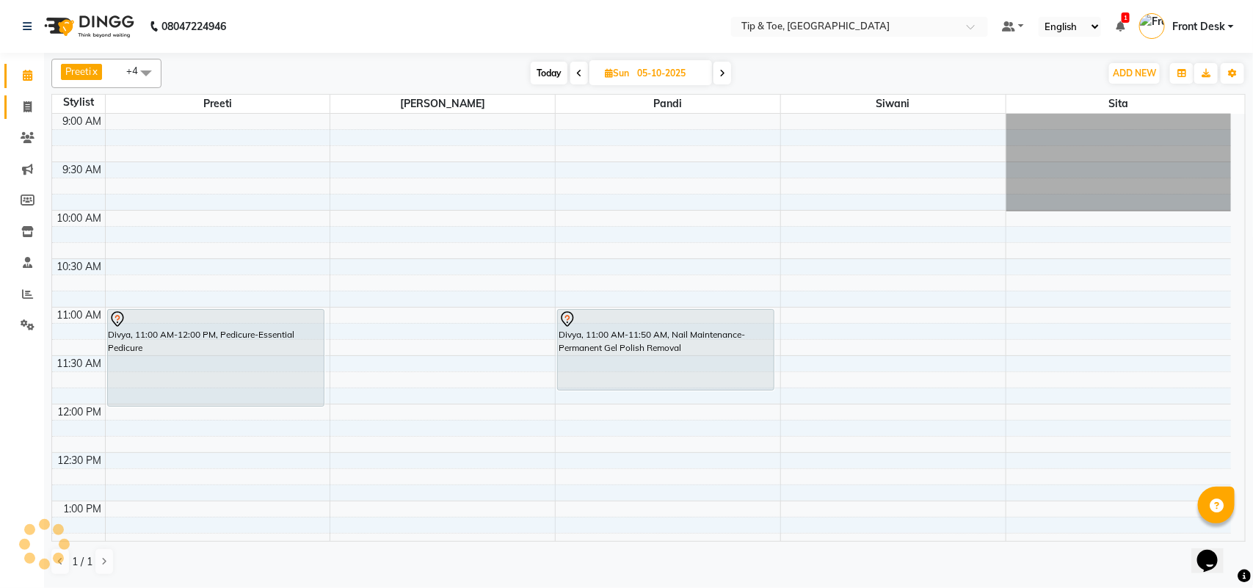
drag, startPoint x: 11, startPoint y: 96, endPoint x: 35, endPoint y: 99, distance: 23.7
click at [12, 96] on link "Invoice" at bounding box center [21, 107] width 35 height 24
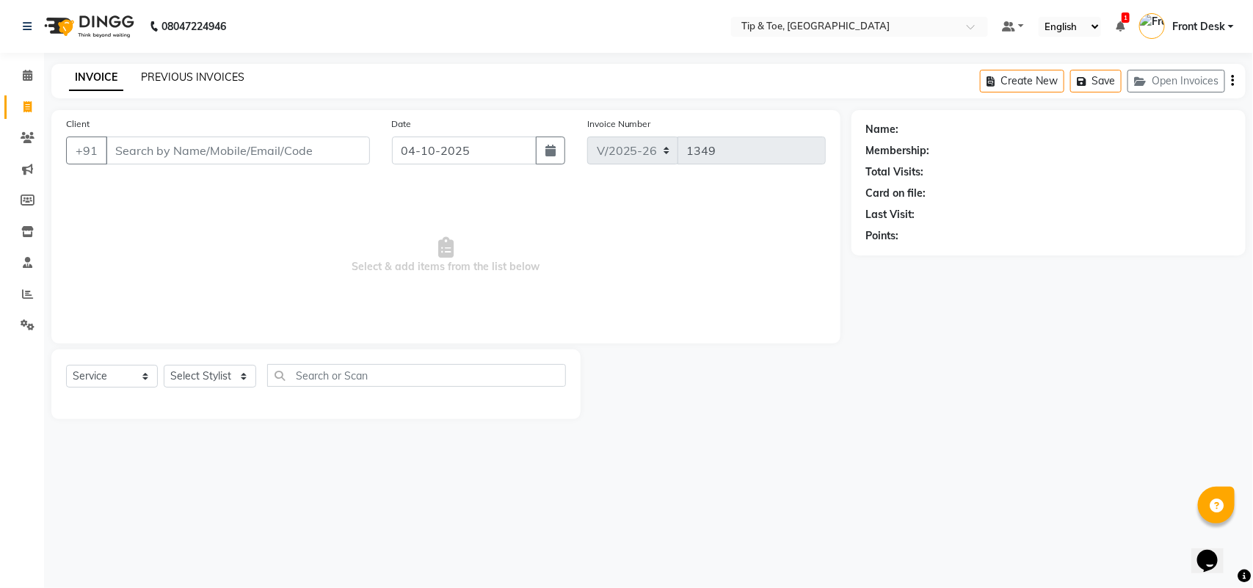
click at [180, 82] on link "PREVIOUS INVOICES" at bounding box center [193, 76] width 104 height 13
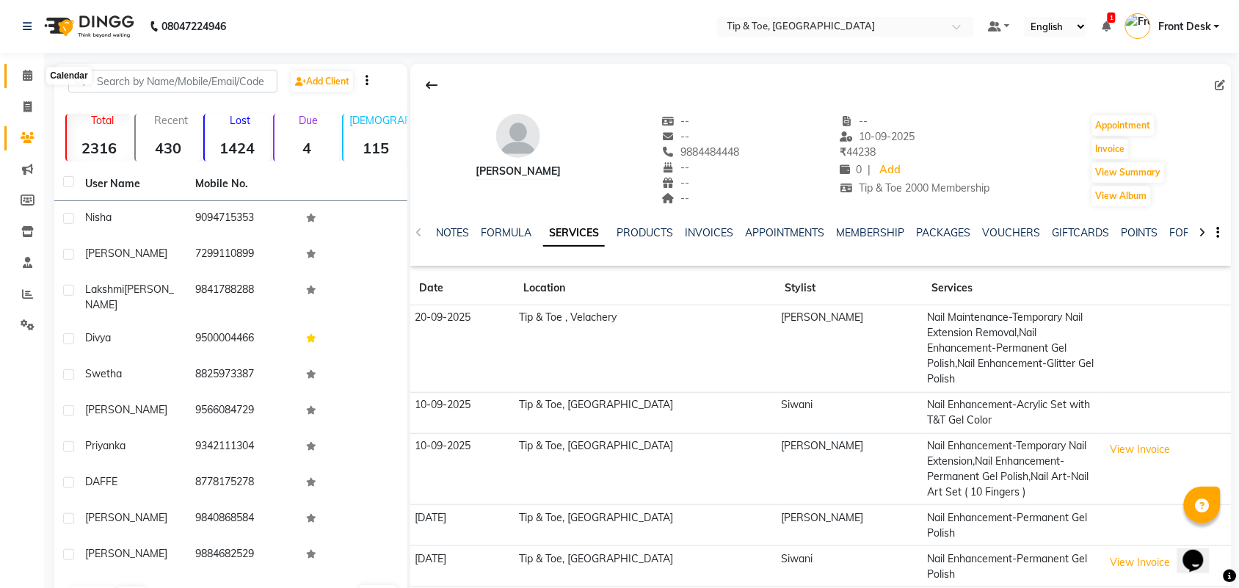
click at [30, 79] on icon at bounding box center [28, 75] width 10 height 11
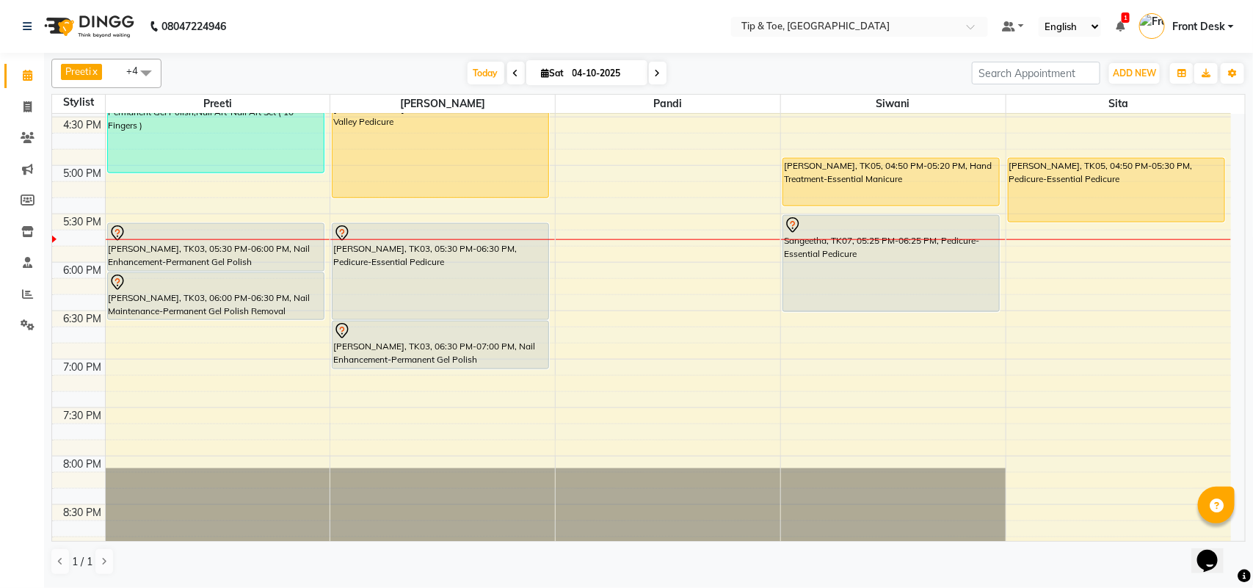
scroll to position [761, 0]
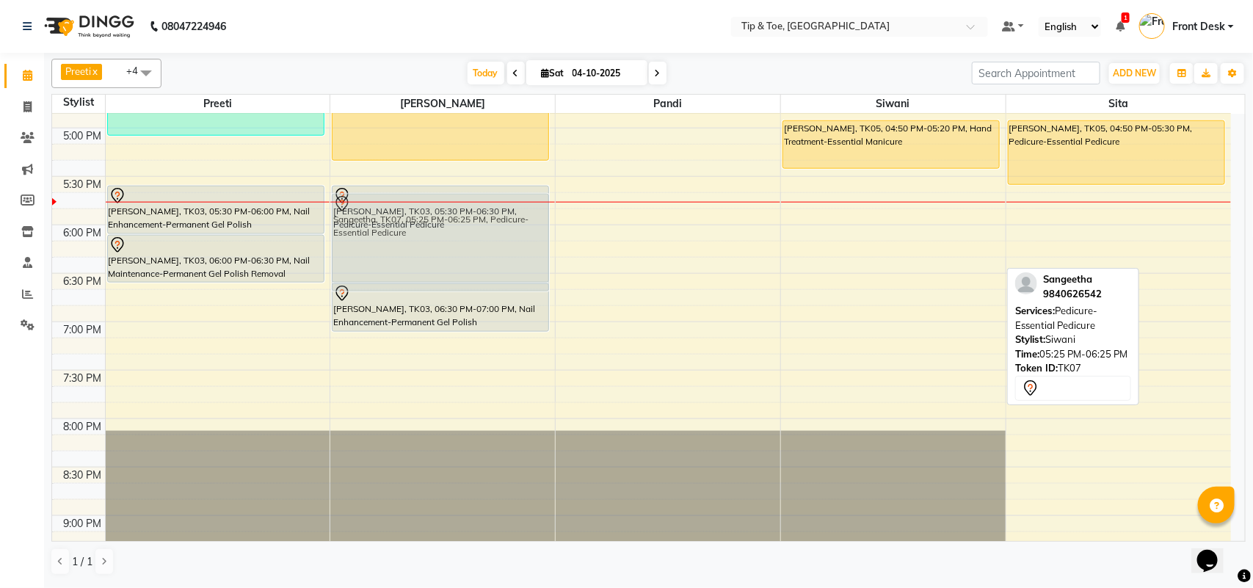
drag, startPoint x: 835, startPoint y: 240, endPoint x: 405, endPoint y: 264, distance: 430.2
click at [405, 264] on tr "Nikshitha, TK01, 10:30 AM-11:30 AM, Nail Maintenance-Acrylic Removal Nisha, TK0…" at bounding box center [641, 31] width 1179 height 1356
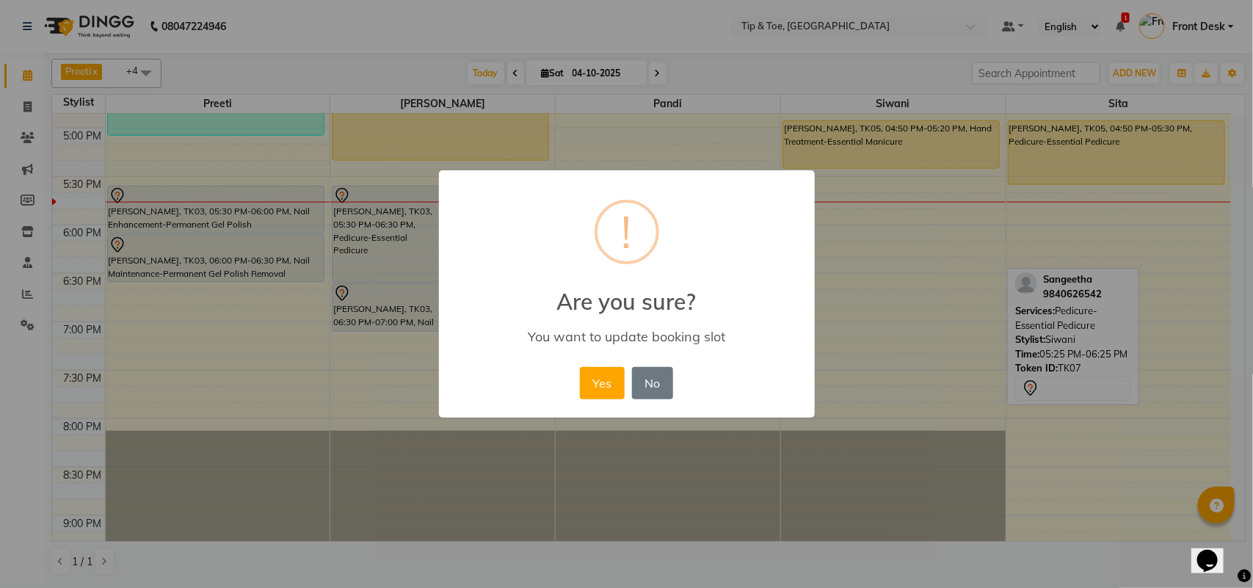
drag, startPoint x: 609, startPoint y: 372, endPoint x: 607, endPoint y: 365, distance: 7.7
click at [608, 372] on button "Yes" at bounding box center [602, 383] width 45 height 32
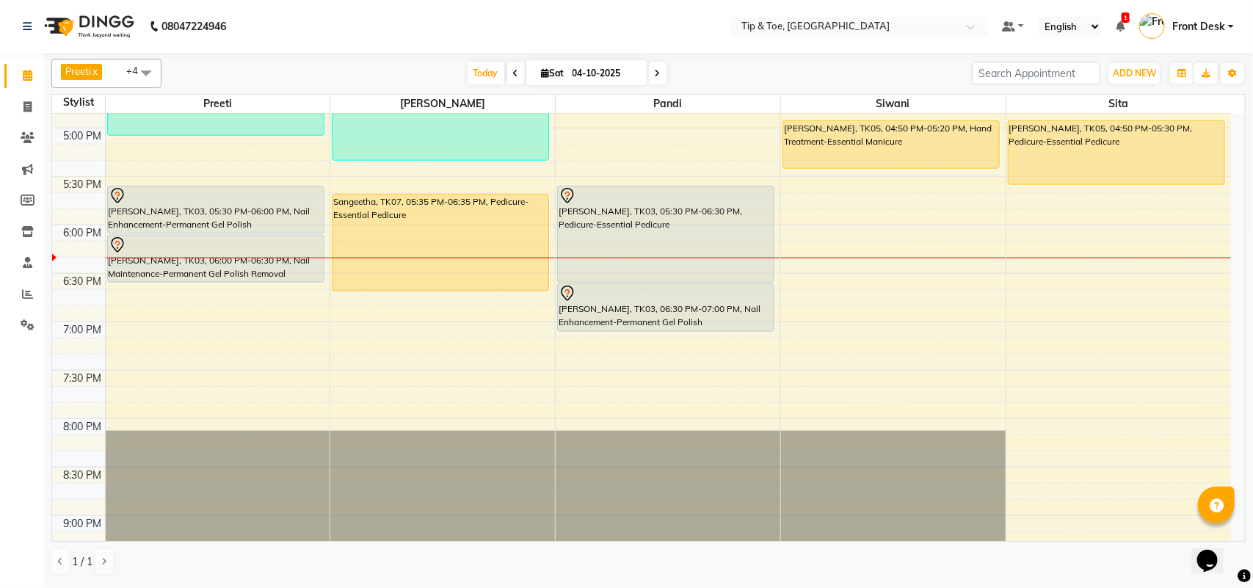
click at [649, 74] on span at bounding box center [658, 73] width 18 height 23
type input "05-10-2025"
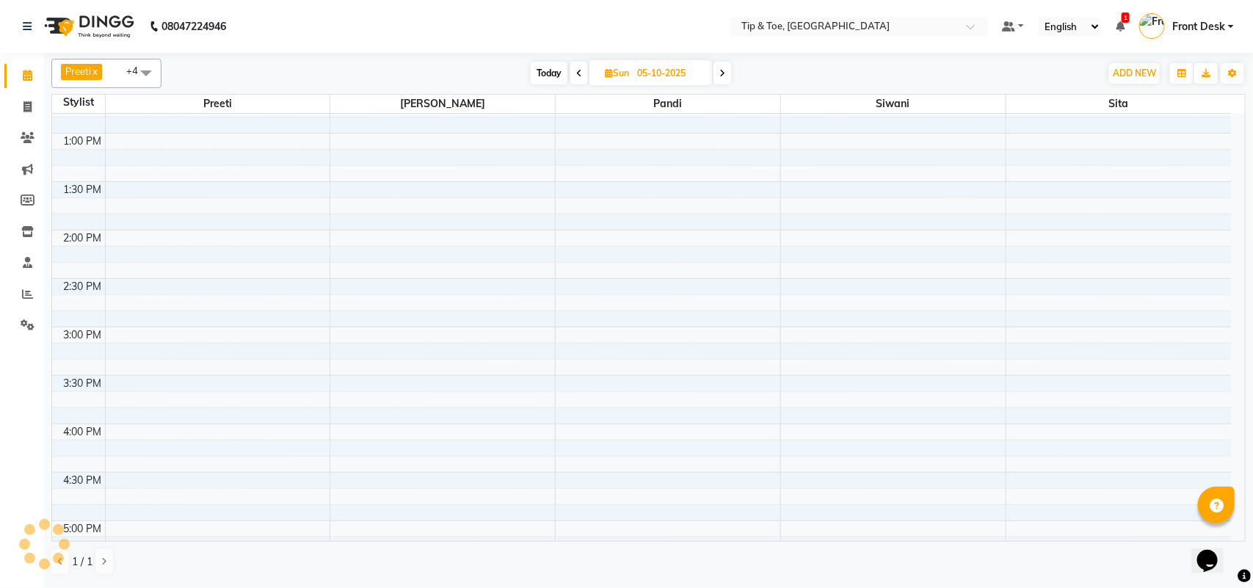
scroll to position [367, 0]
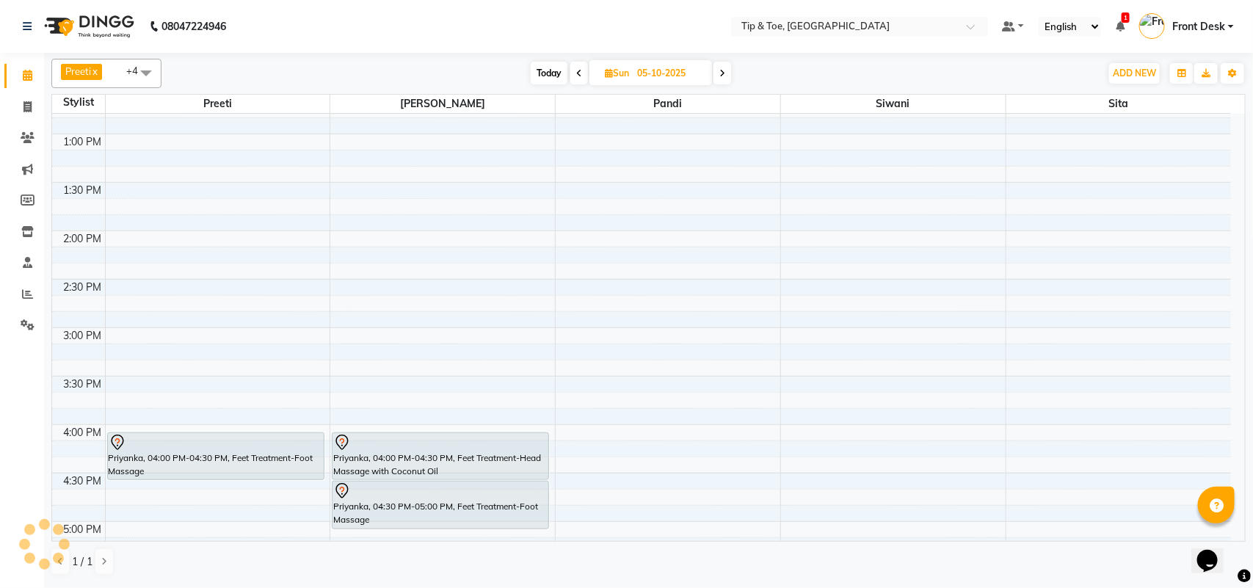
click at [189, 294] on div "9:00 AM 9:30 AM 10:00 AM 10:30 AM 11:00 AM 11:30 AM 12:00 PM 12:30 PM 1:00 PM 1…" at bounding box center [641, 425] width 1179 height 1356
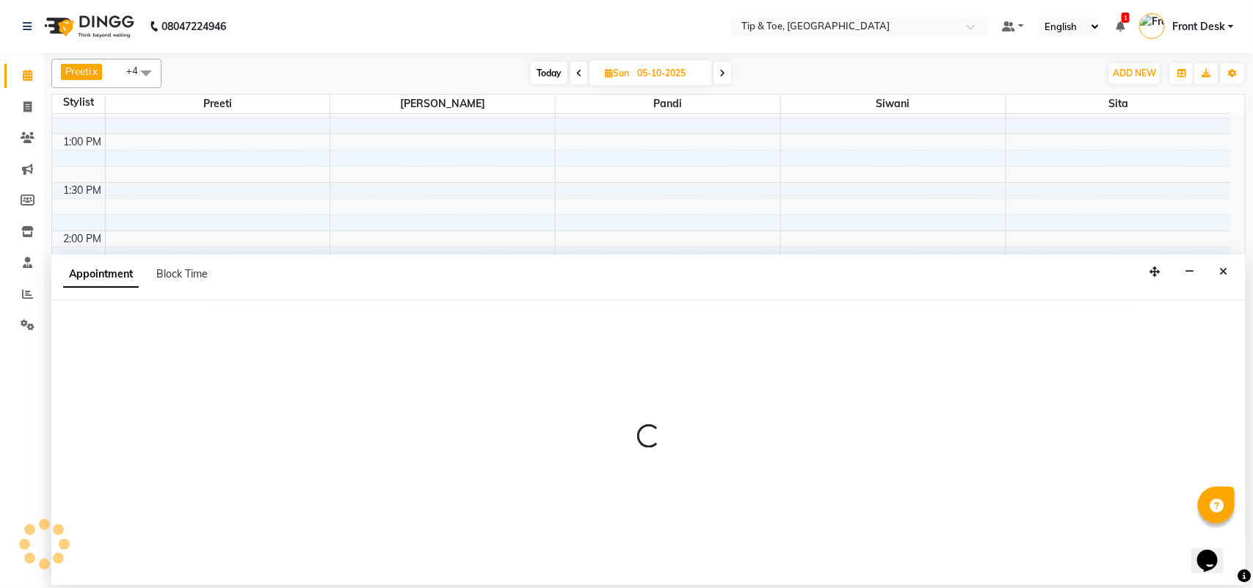
select select "39915"
select select "870"
select select "tentative"
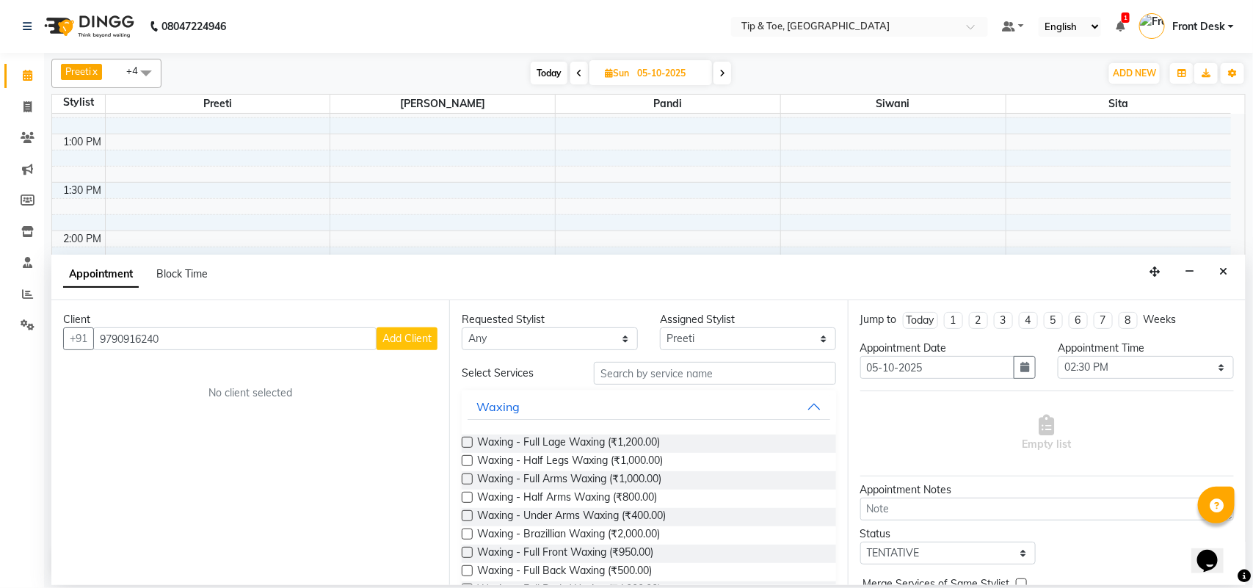
type input "9790916240"
click at [399, 340] on span "Add Client" at bounding box center [407, 338] width 49 height 13
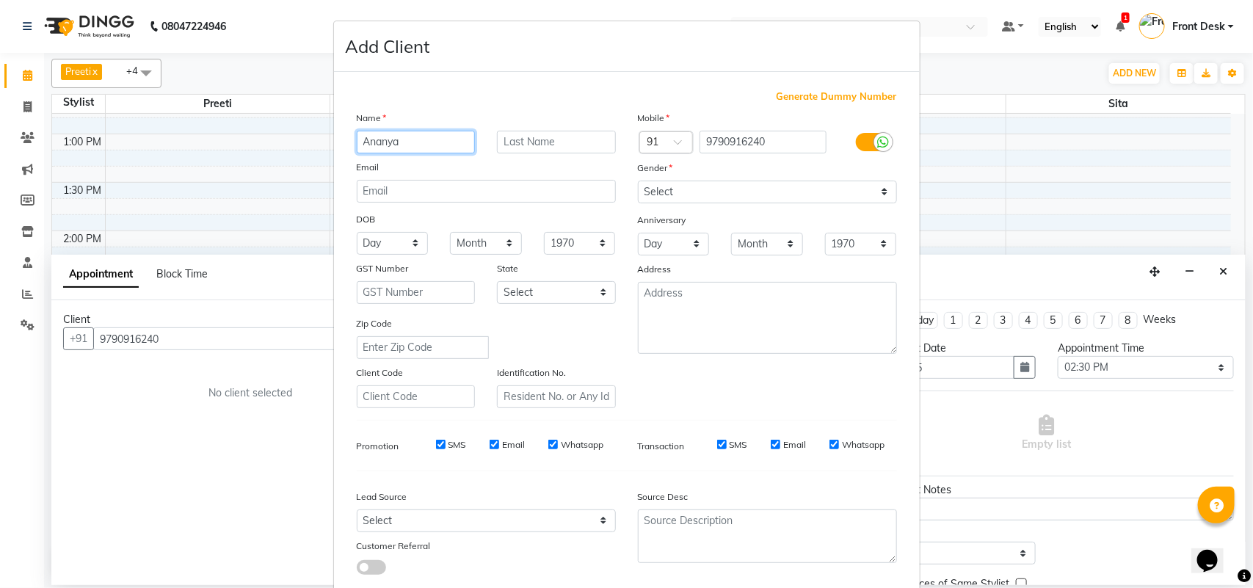
type input "Ananya"
click at [739, 184] on select "Select [DEMOGRAPHIC_DATA] [DEMOGRAPHIC_DATA] Other Prefer Not To Say" at bounding box center [767, 192] width 259 height 23
select select "[DEMOGRAPHIC_DATA]"
click at [638, 181] on select "Select [DEMOGRAPHIC_DATA] [DEMOGRAPHIC_DATA] Other Prefer Not To Say" at bounding box center [767, 192] width 259 height 23
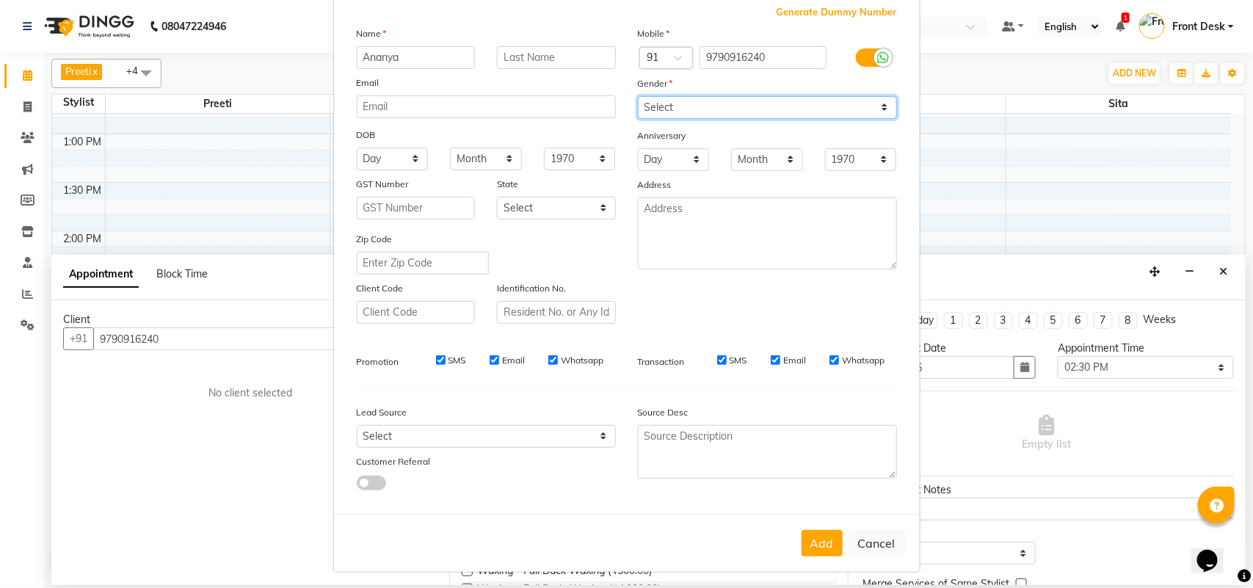
click at [712, 100] on select "Select [DEMOGRAPHIC_DATA] [DEMOGRAPHIC_DATA] Other Prefer Not To Say" at bounding box center [767, 107] width 259 height 23
click at [638, 96] on select "Select [DEMOGRAPHIC_DATA] [DEMOGRAPHIC_DATA] Other Prefer Not To Say" at bounding box center [767, 107] width 259 height 23
click at [805, 530] on button "Add" at bounding box center [822, 543] width 41 height 26
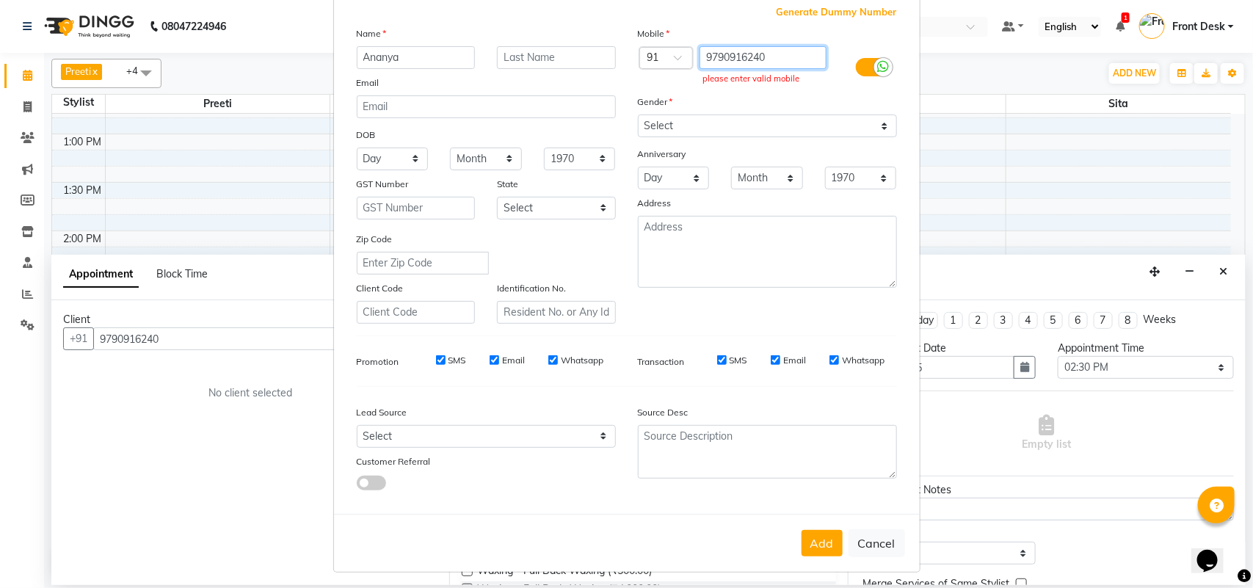
click at [703, 55] on input "9790916240" at bounding box center [763, 57] width 127 height 23
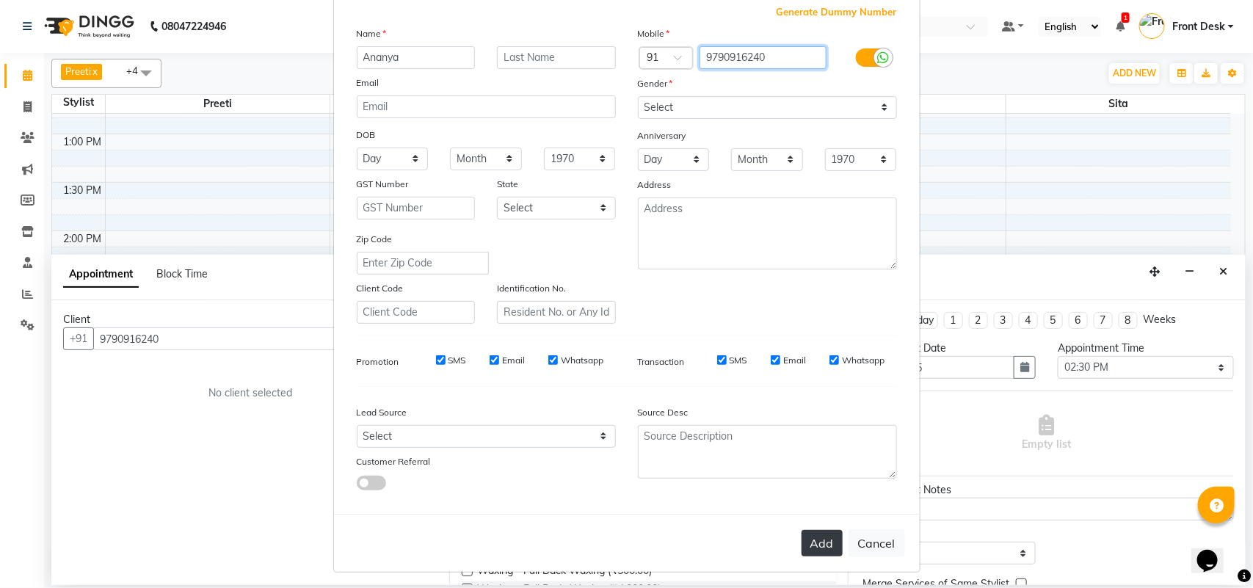
type input "9790916240"
click at [813, 532] on button "Add" at bounding box center [822, 543] width 41 height 26
type input "9790916240"
select select
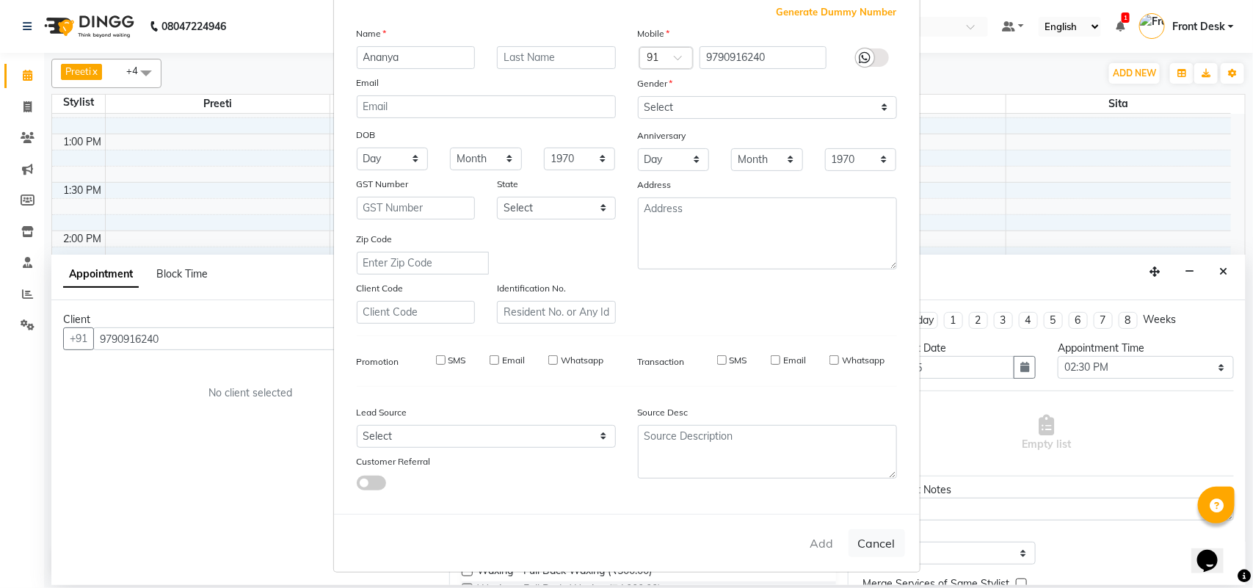
select select
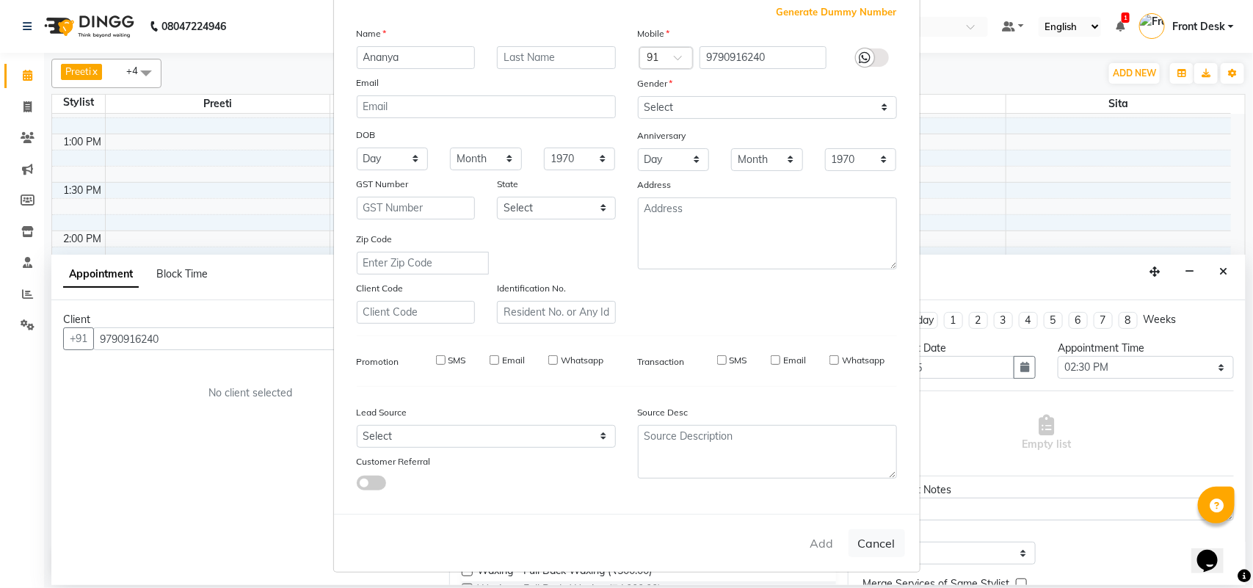
checkbox input "false"
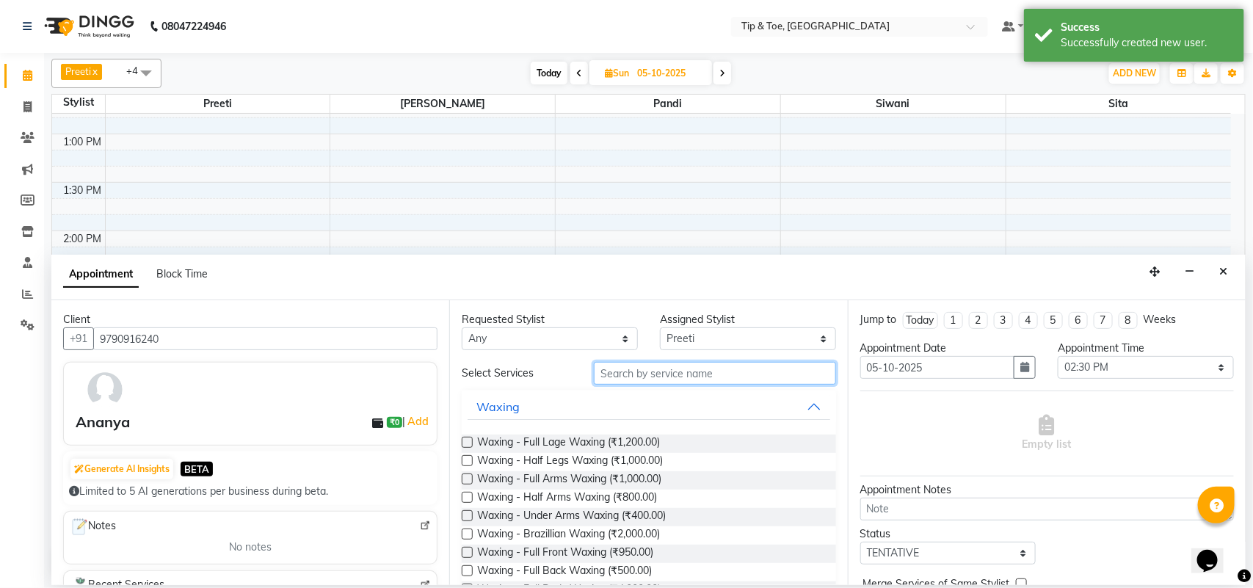
click at [709, 379] on input "text" at bounding box center [715, 373] width 242 height 23
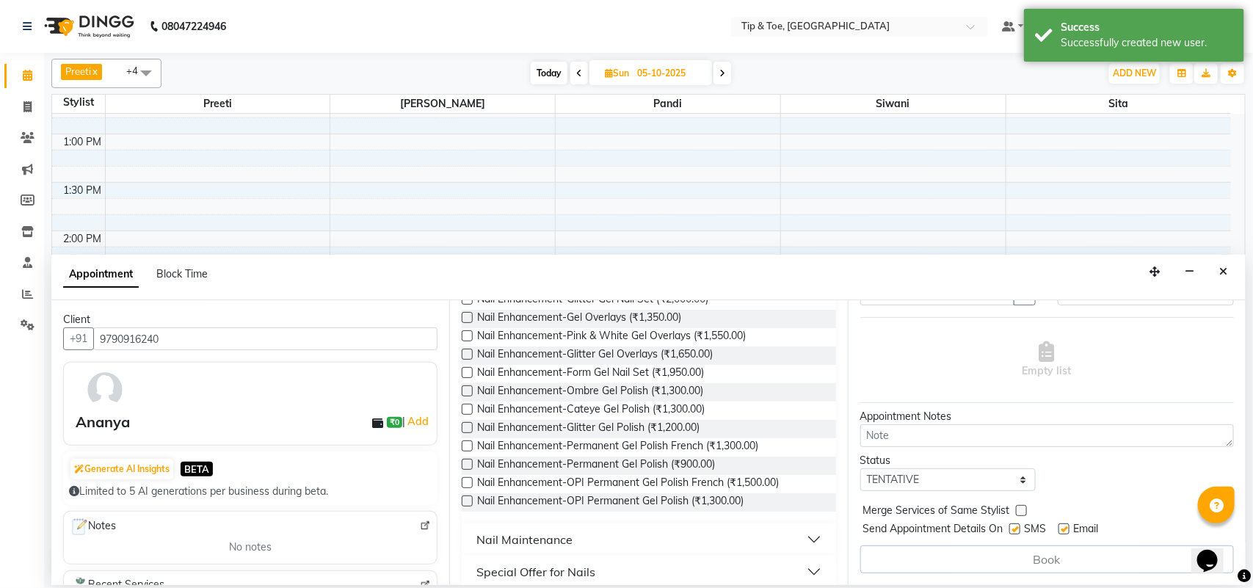
scroll to position [286, 0]
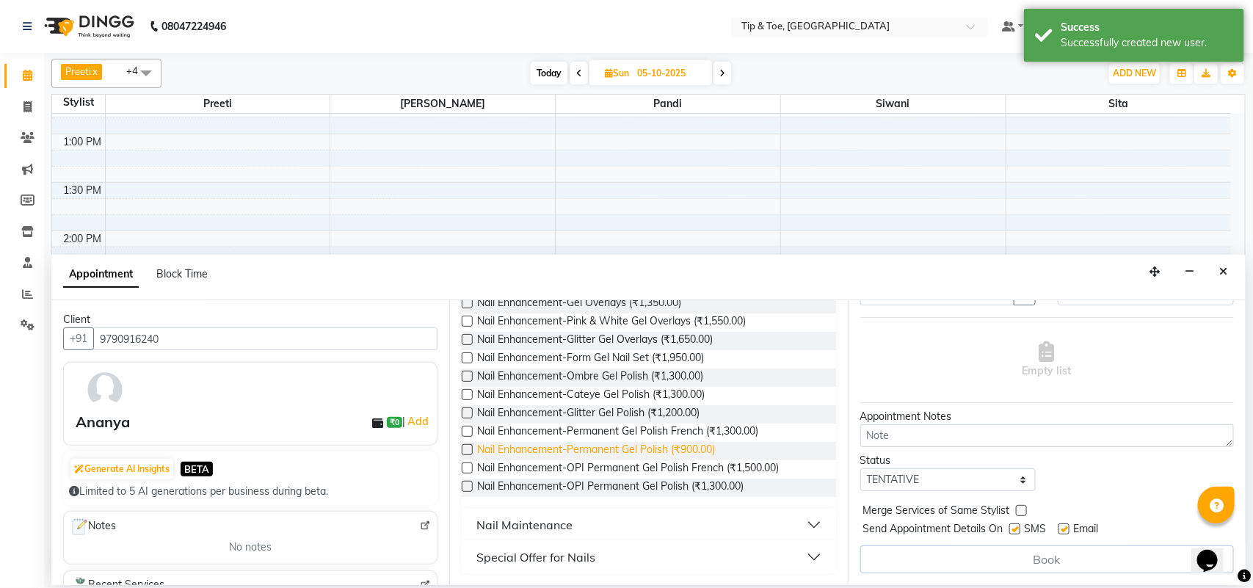
type input "gel"
click at [643, 449] on span "Nail Enhancement-Permanent Gel Polish (₹900.00)" at bounding box center [596, 451] width 238 height 18
checkbox input "false"
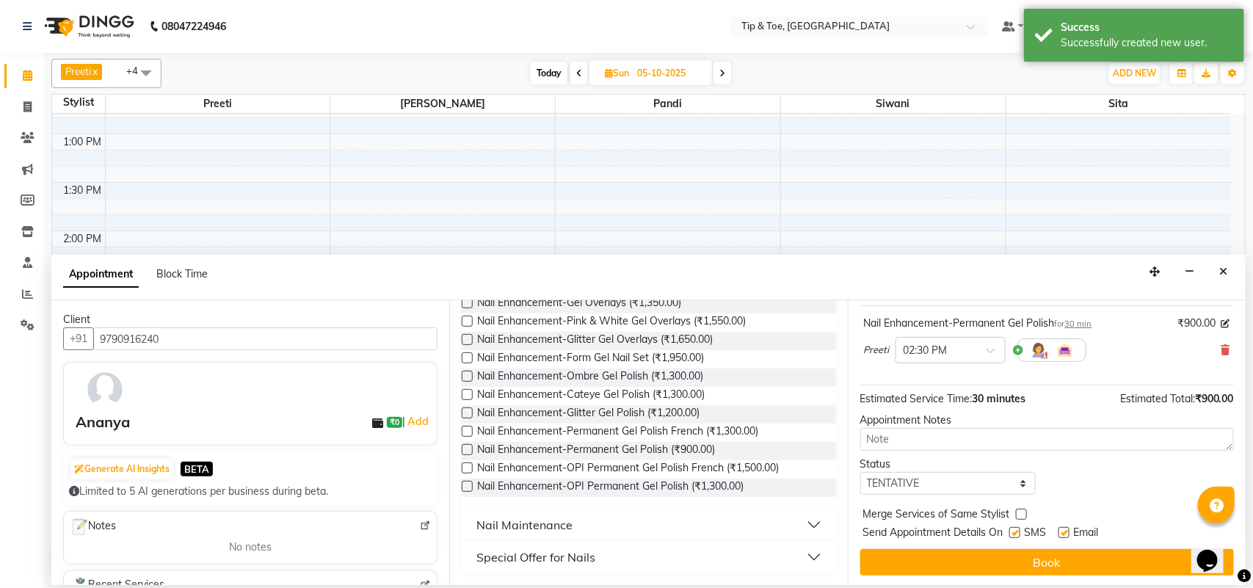
scroll to position [89, 0]
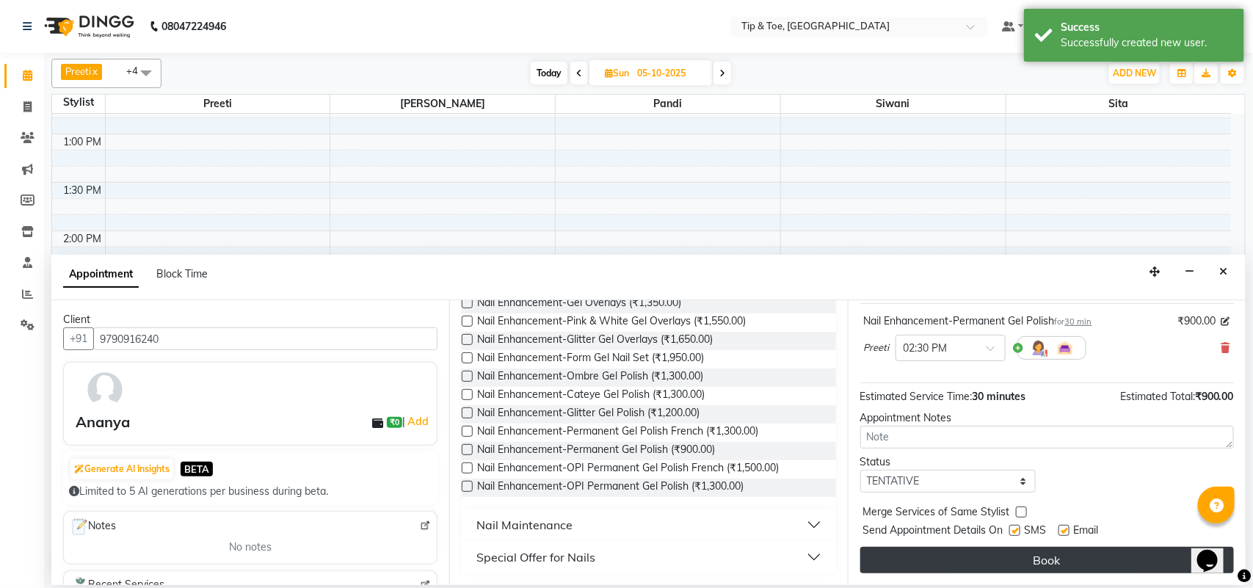
click at [1065, 562] on button "Book" at bounding box center [1048, 560] width 374 height 26
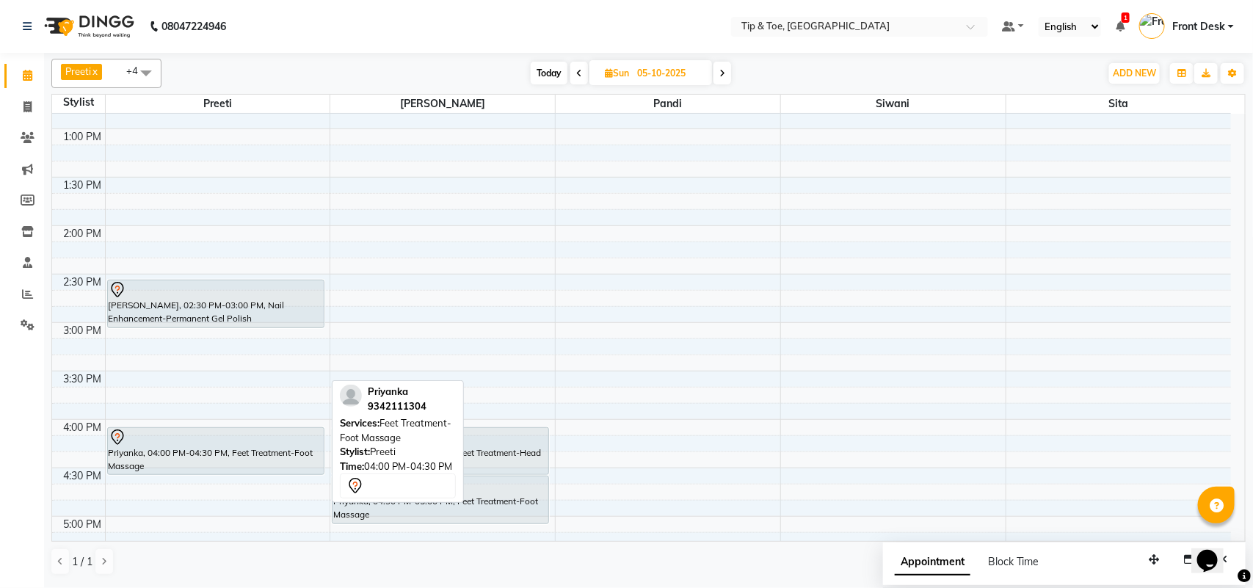
scroll to position [459, 0]
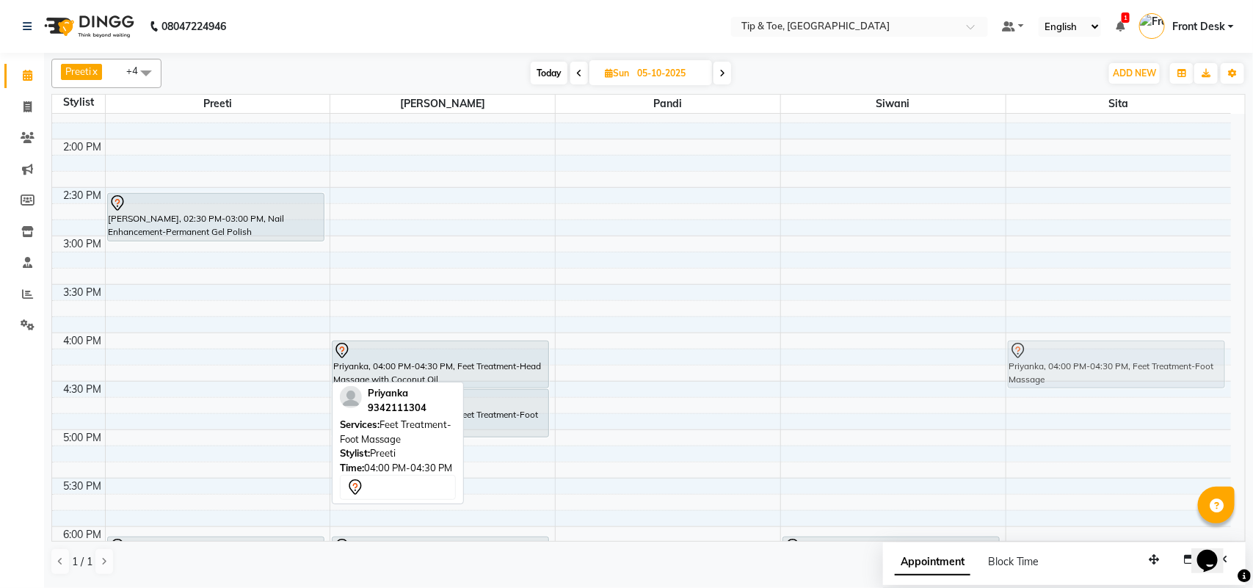
drag, startPoint x: 259, startPoint y: 369, endPoint x: 1050, endPoint y: 377, distance: 790.8
click at [1074, 372] on tr "Divya, 11:00 AM-12:00 PM, Pedicure-Essential Pedicure Ananya, 02:30 PM-03:00 PM…" at bounding box center [641, 333] width 1179 height 1356
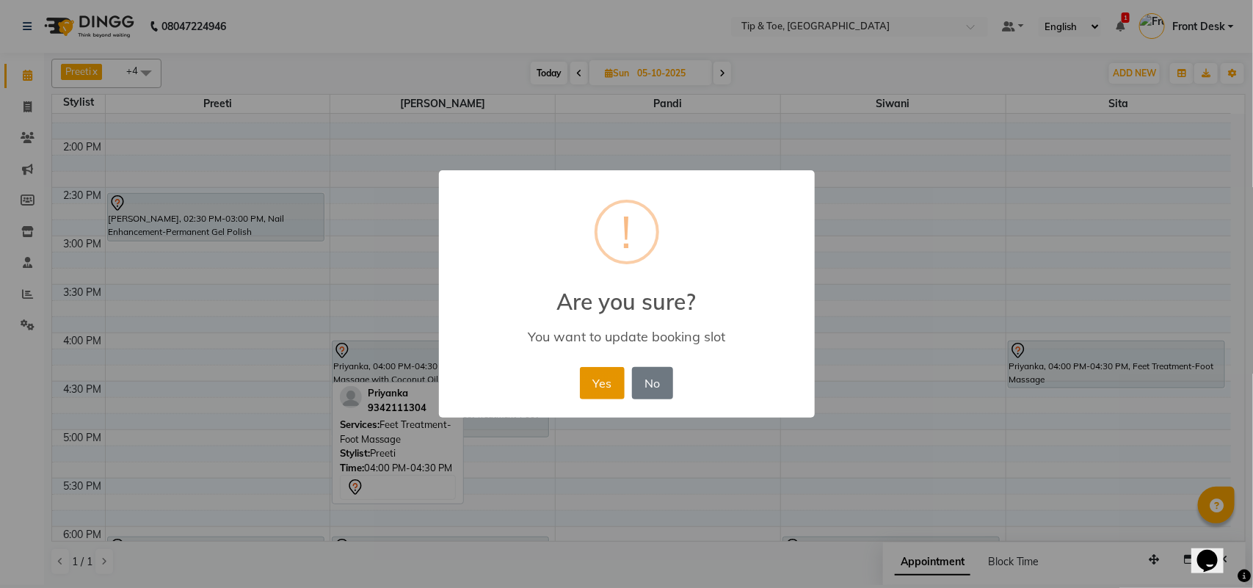
click at [587, 371] on button "Yes" at bounding box center [602, 383] width 45 height 32
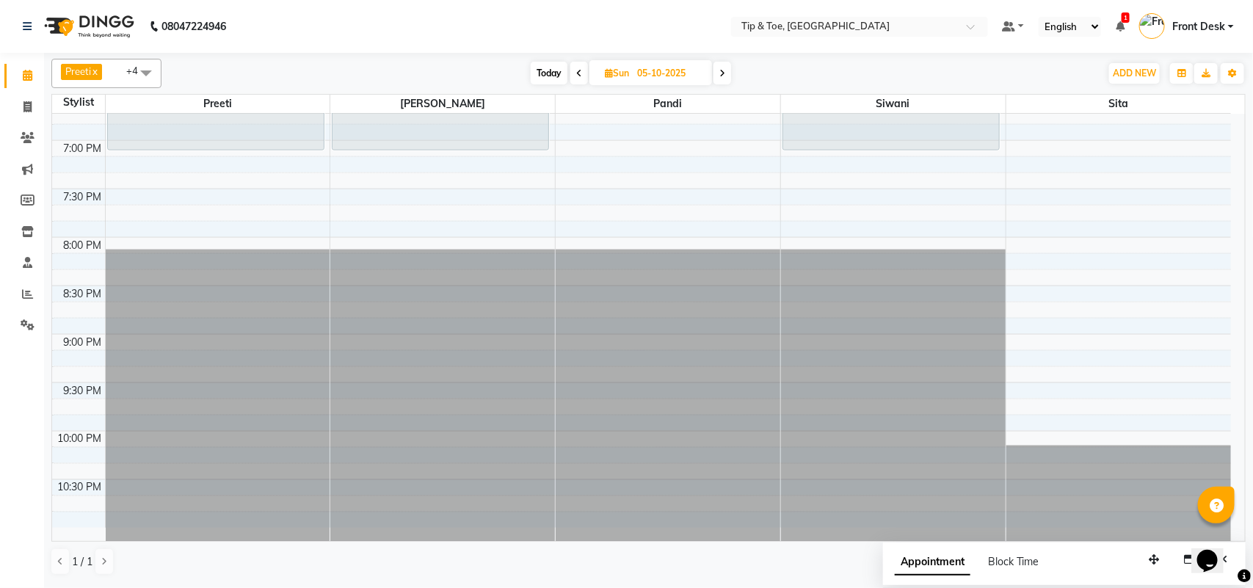
scroll to position [944, 0]
click at [552, 74] on span "Today" at bounding box center [549, 73] width 37 height 23
type input "04-10-2025"
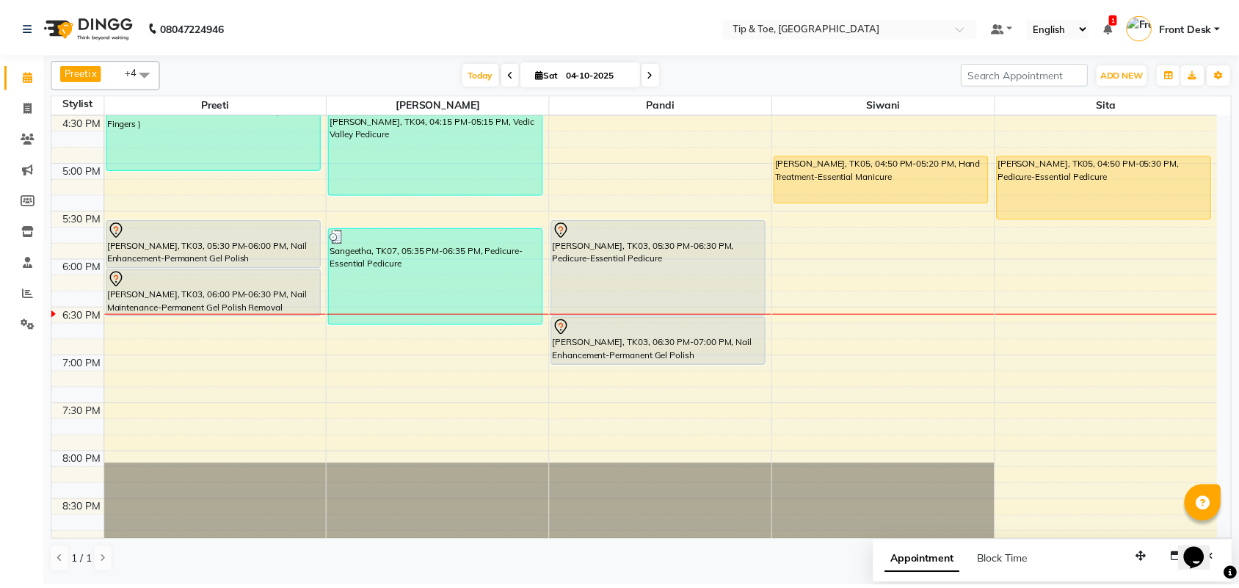
scroll to position [669, 0]
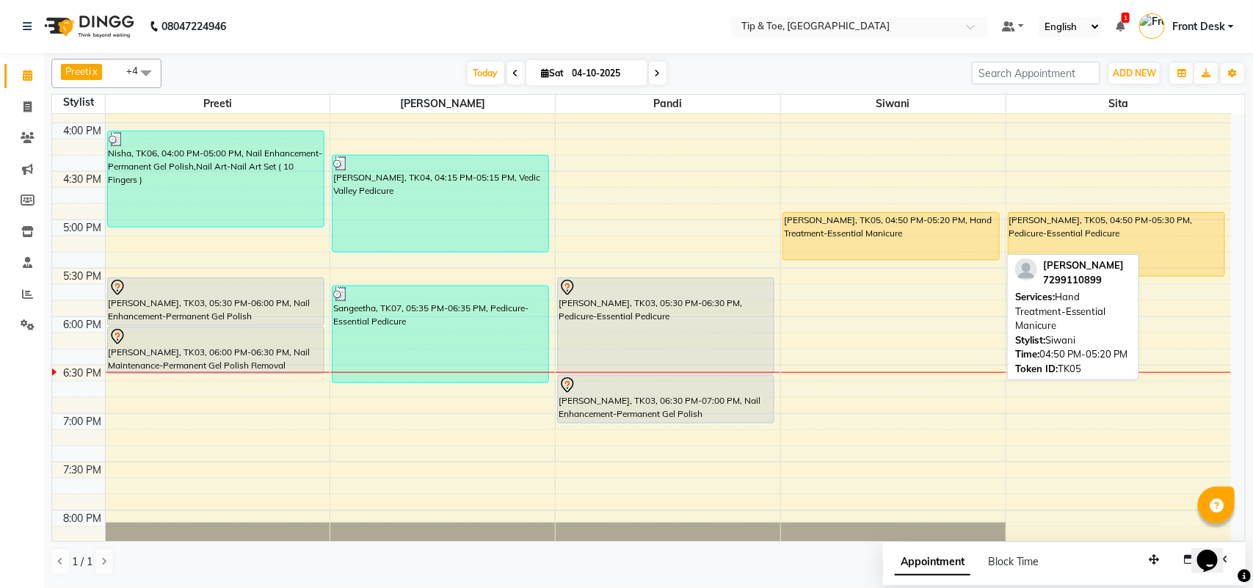
click at [869, 241] on div "[PERSON_NAME], TK05, 04:50 PM-05:20 PM, Hand Treatment-Essential Manicure" at bounding box center [891, 236] width 216 height 47
click at [879, 247] on div "[PERSON_NAME], TK05, 04:50 PM-05:20 PM, Hand Treatment-Essential Manicure" at bounding box center [891, 236] width 216 height 47
select select "1"
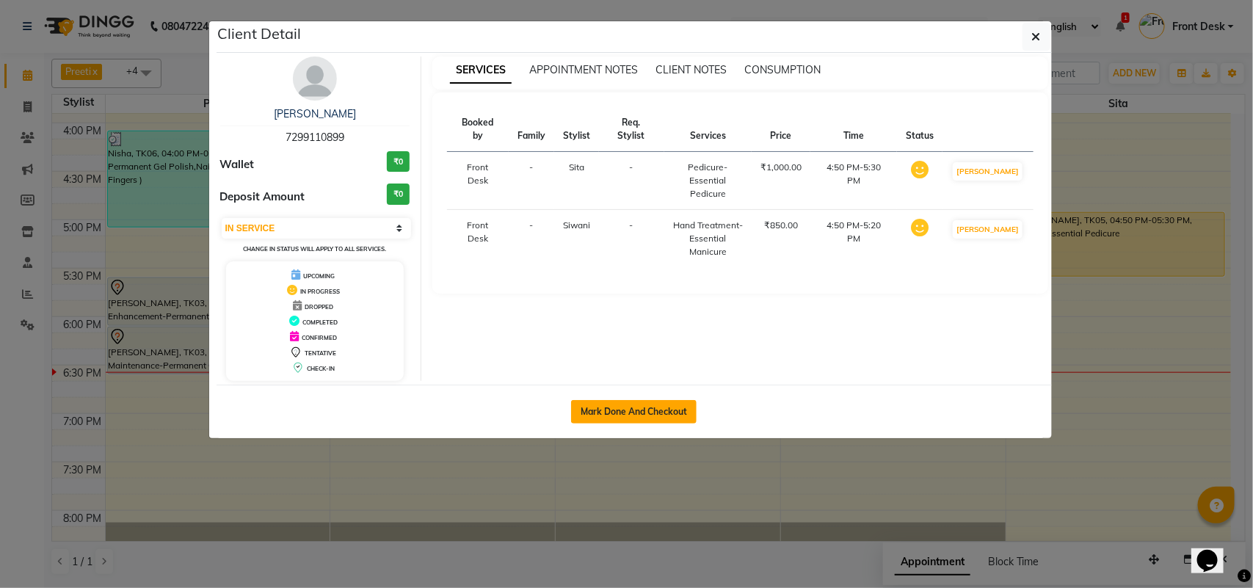
click at [662, 410] on button "Mark Done And Checkout" at bounding box center [634, 411] width 126 height 23
select select "service"
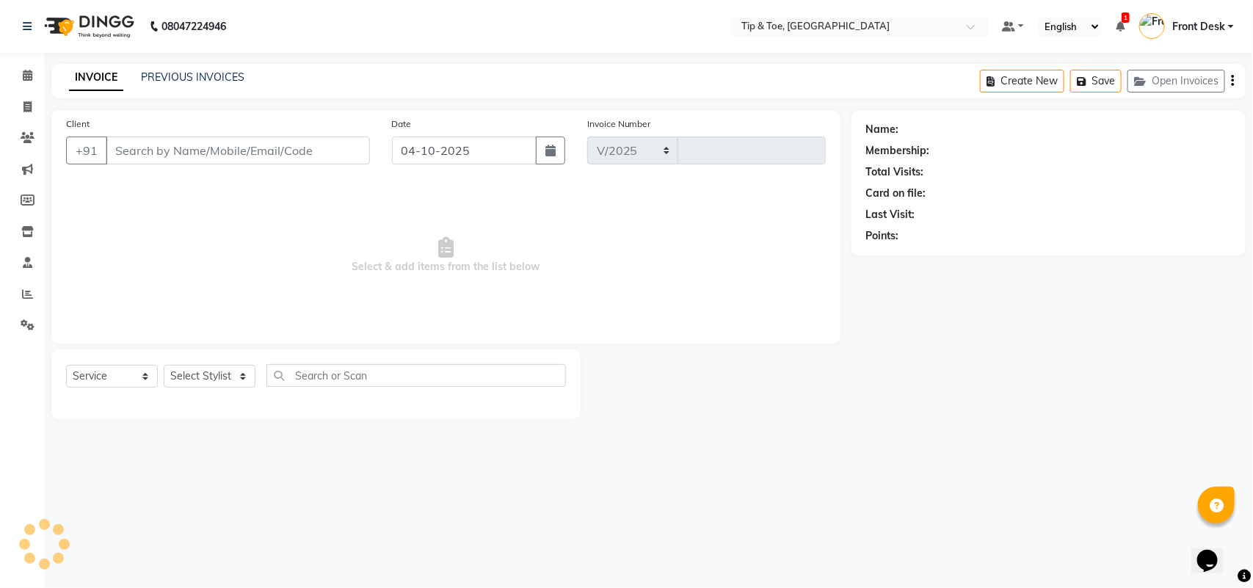
select select "5770"
type input "1344"
type input "7299110899"
select select "93490"
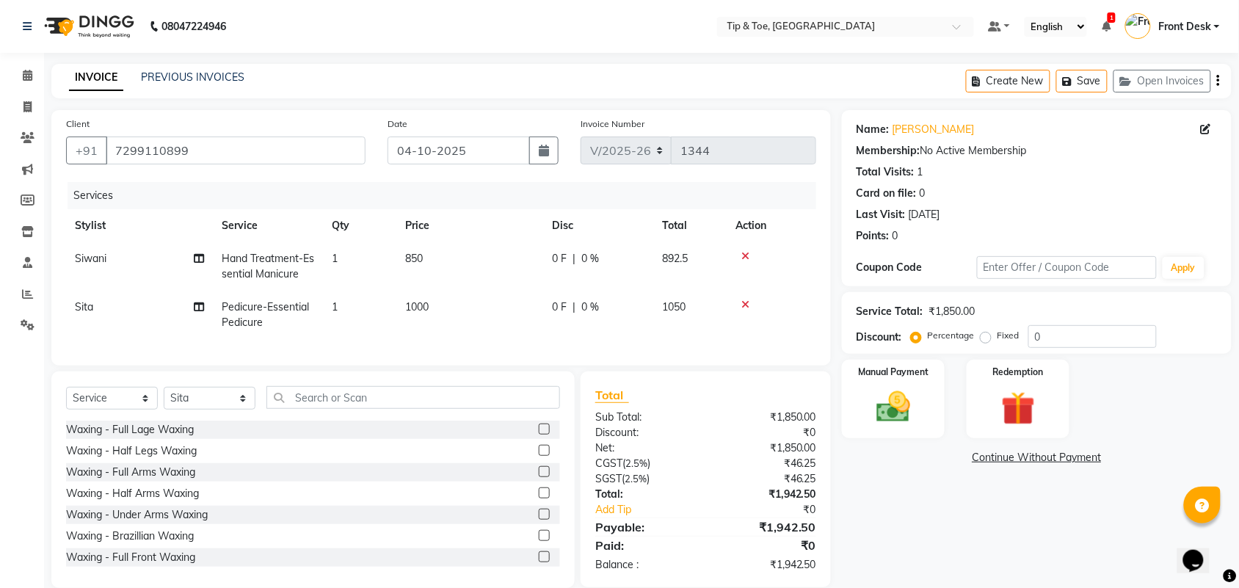
drag, startPoint x: 422, startPoint y: 244, endPoint x: 438, endPoint y: 262, distance: 24.5
click at [422, 245] on td "850" at bounding box center [469, 266] width 147 height 48
select select "49685"
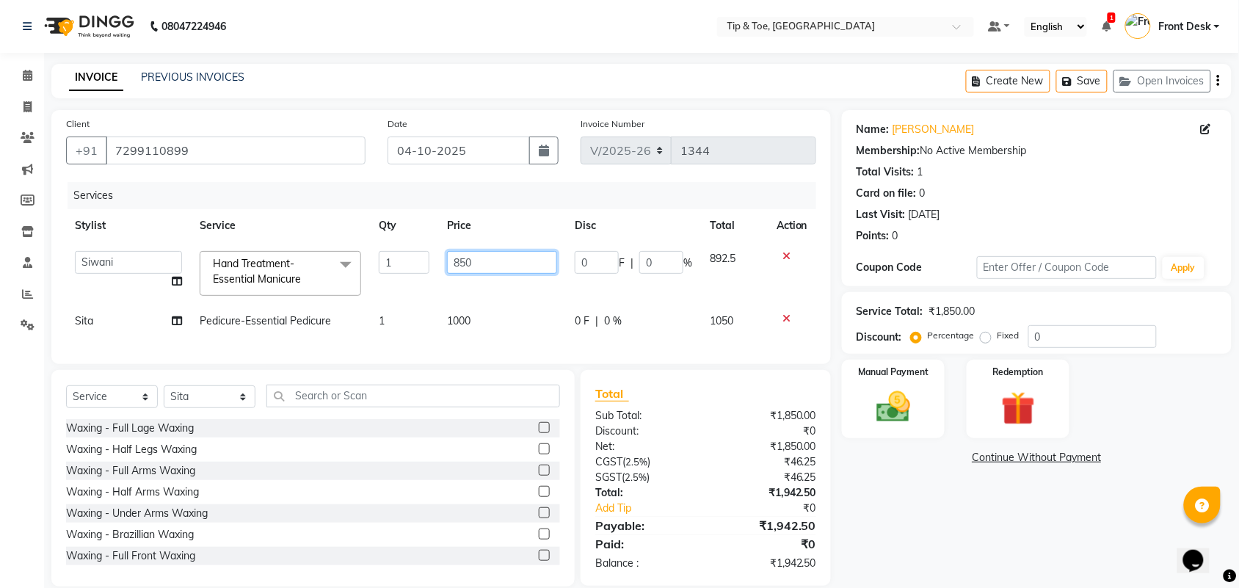
click at [498, 254] on input "850" at bounding box center [502, 262] width 110 height 23
type input "8"
type input "1000"
click at [499, 324] on td "1000" at bounding box center [502, 321] width 128 height 33
select select "93490"
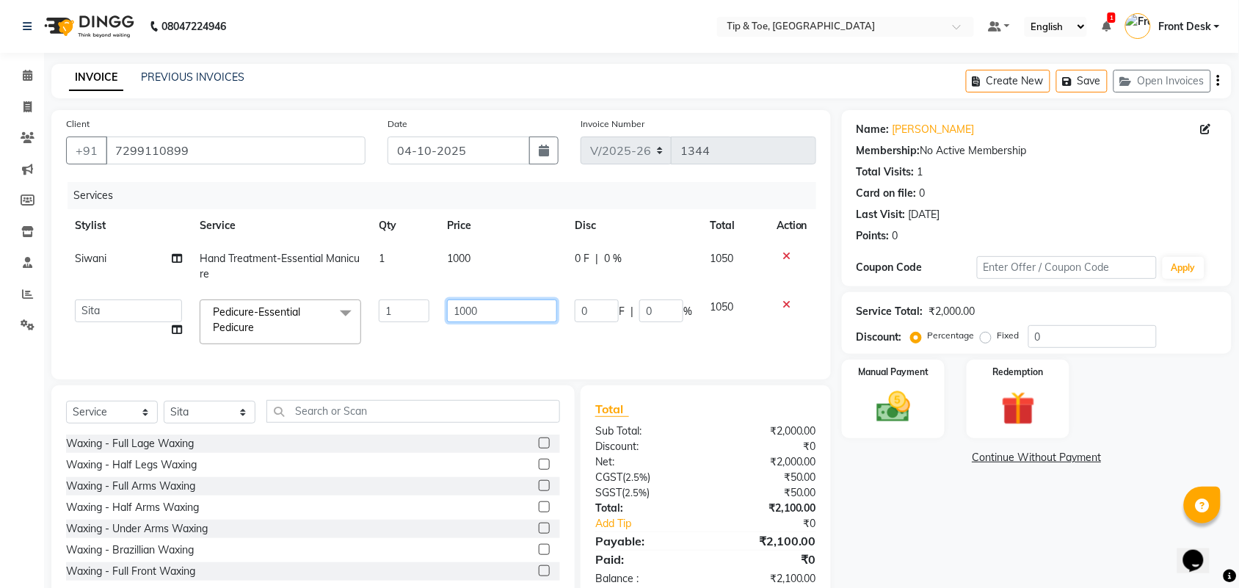
click at [464, 313] on input "1000" at bounding box center [502, 311] width 110 height 23
type input "1300"
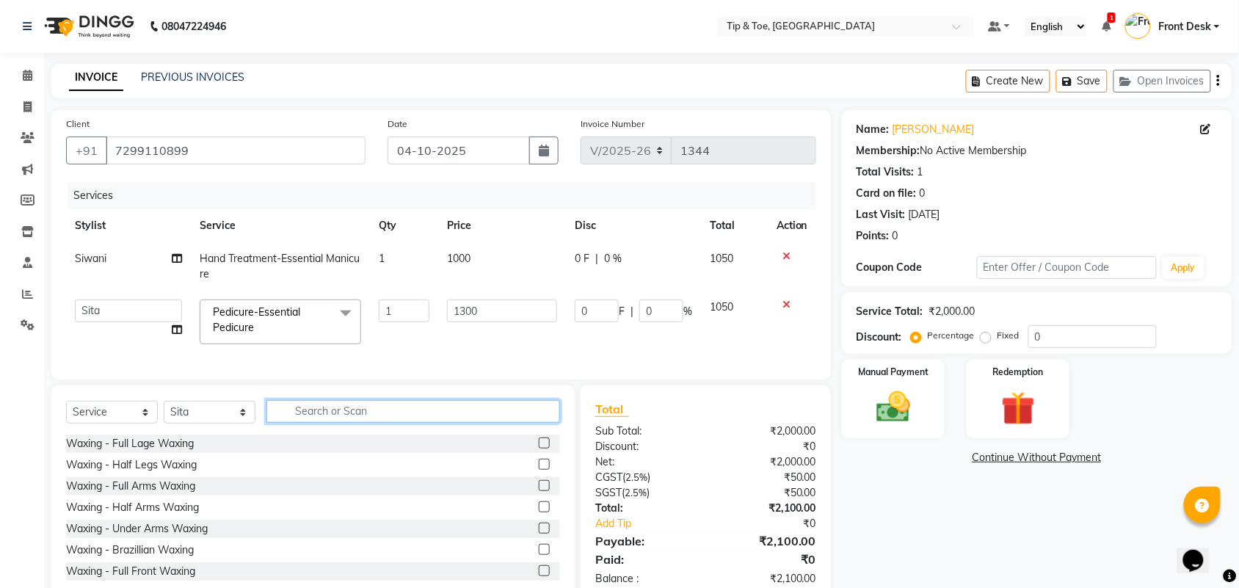
click at [325, 426] on div "Select Service Product Membership Package Voucher Prepaid Gift Card Select Styl…" at bounding box center [313, 417] width 494 height 35
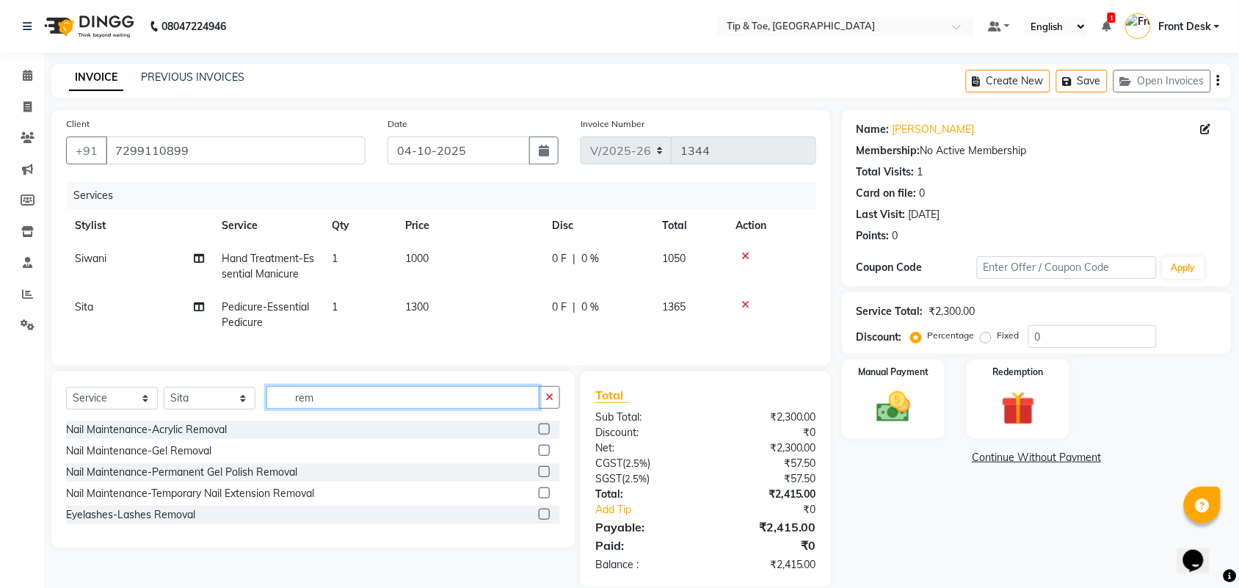
type input "rem"
click at [544, 477] on label at bounding box center [544, 471] width 11 height 11
click at [544, 477] on input "checkbox" at bounding box center [544, 473] width 10 height 10
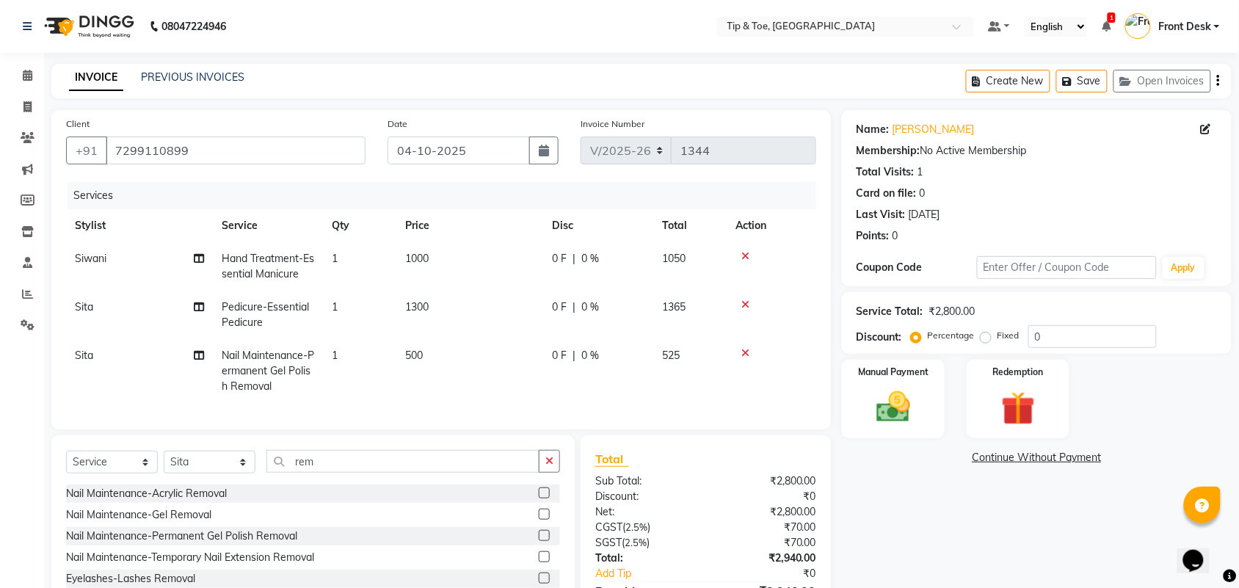
scroll to position [98, 0]
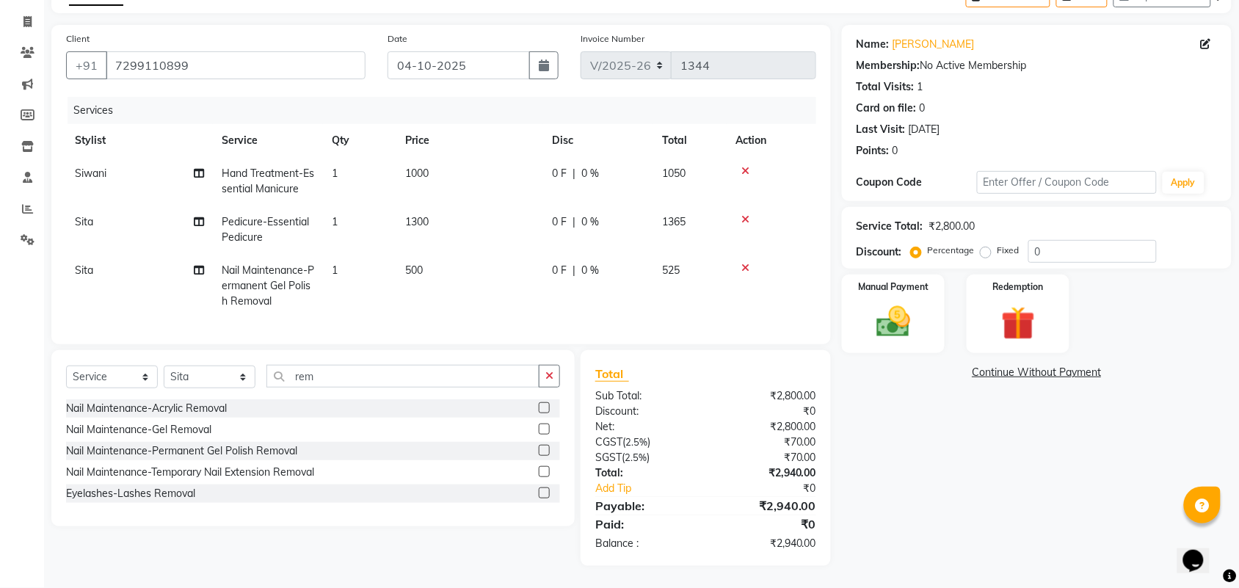
click at [545, 449] on label at bounding box center [544, 450] width 11 height 11
click at [545, 449] on input "checkbox" at bounding box center [544, 451] width 10 height 10
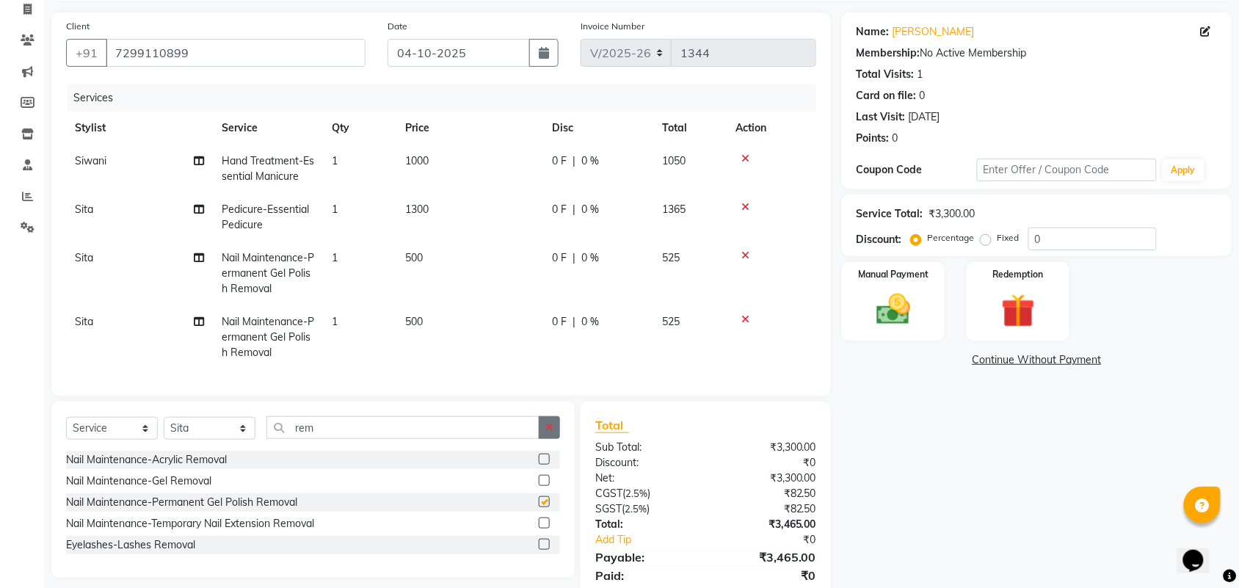
checkbox input "false"
click at [400, 439] on input "rem" at bounding box center [403, 427] width 273 height 23
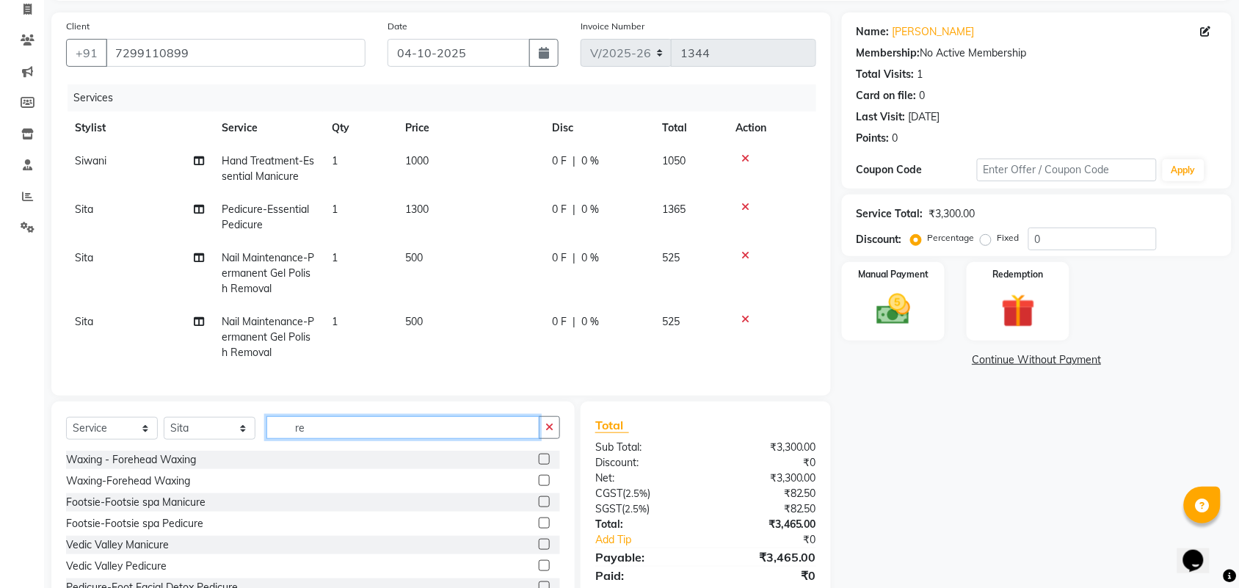
type input "r"
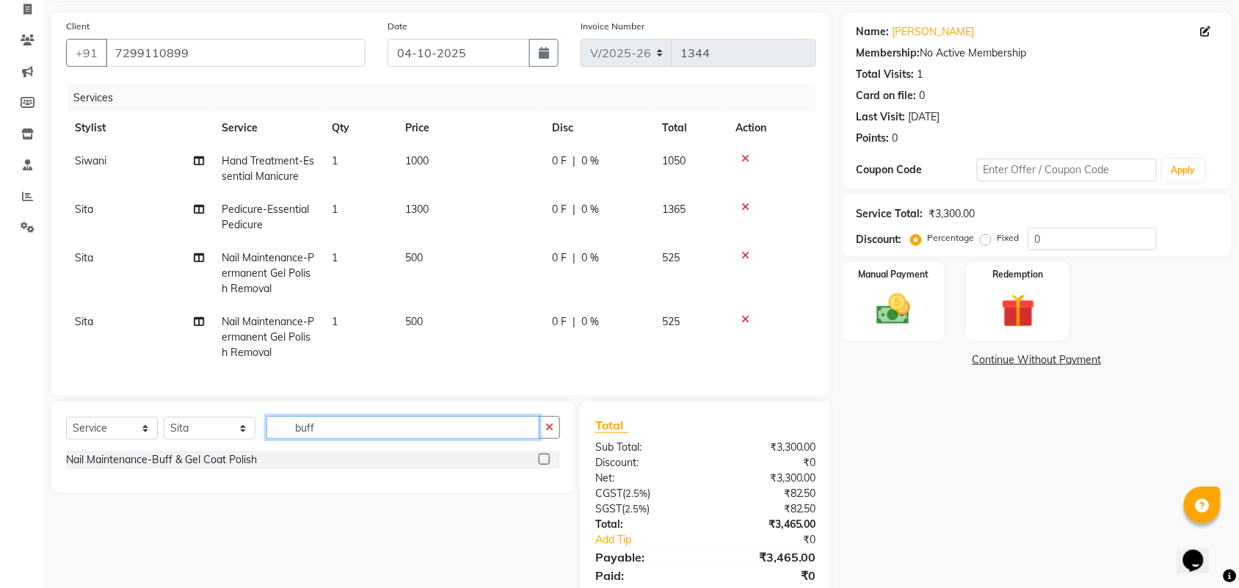
type input "buff"
click at [543, 465] on label at bounding box center [544, 459] width 11 height 11
click at [543, 465] on input "checkbox" at bounding box center [544, 460] width 10 height 10
click at [543, 471] on div "Select Service Product Membership Package Voucher Prepaid Gift Card Select Styl…" at bounding box center [313, 447] width 524 height 91
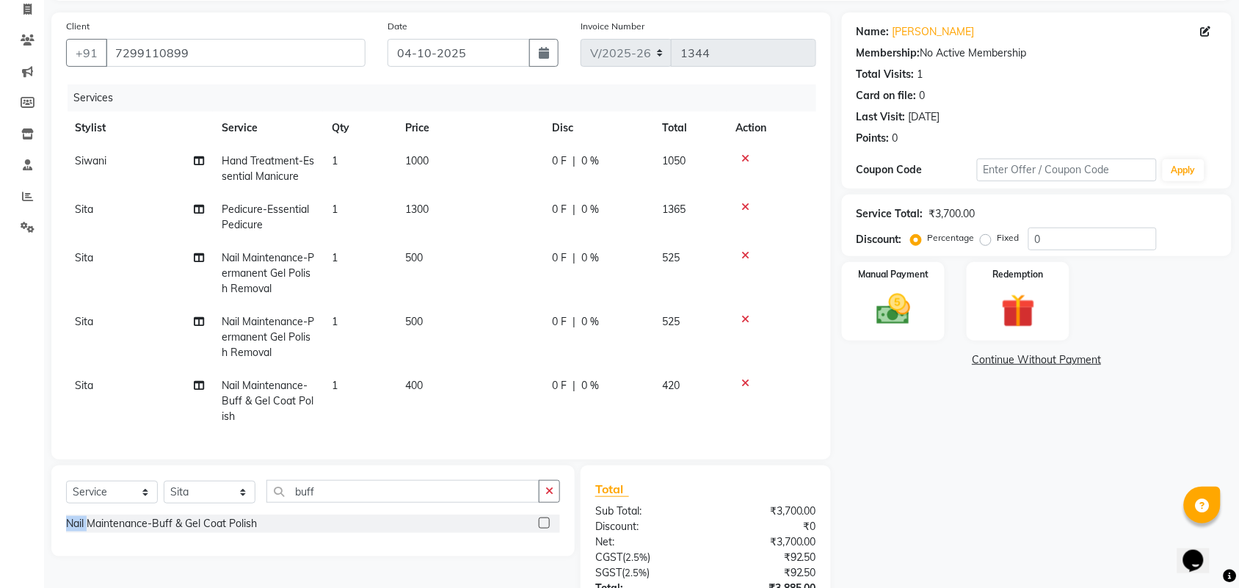
scroll to position [7, 0]
click at [543, 525] on label at bounding box center [544, 523] width 11 height 11
click at [543, 525] on input "checkbox" at bounding box center [544, 524] width 10 height 10
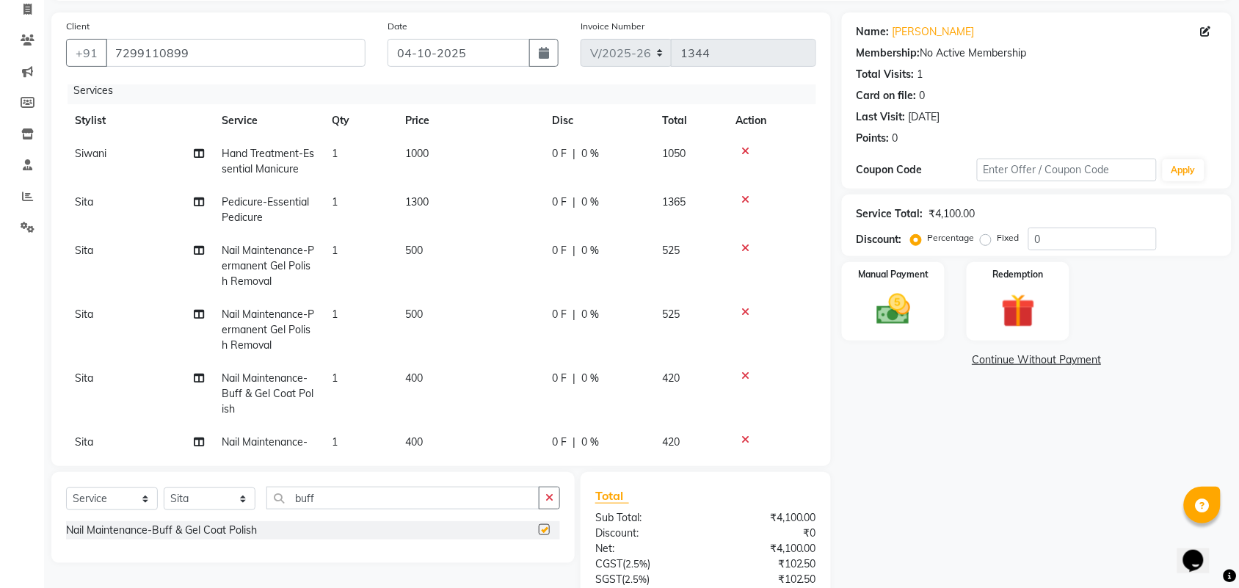
checkbox input "false"
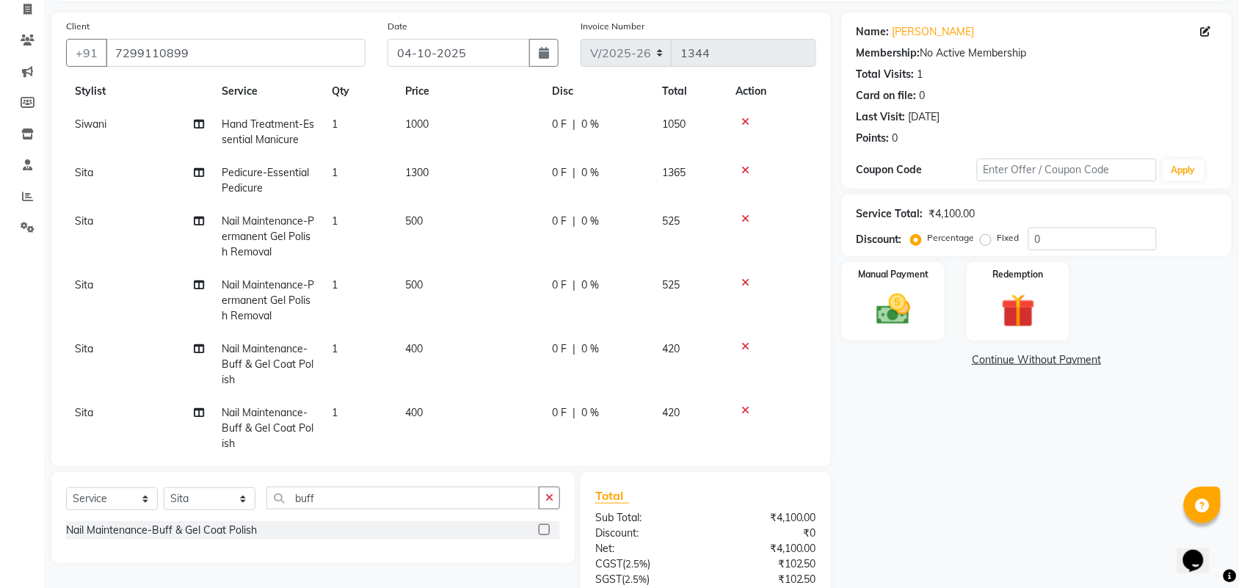
scroll to position [70, 0]
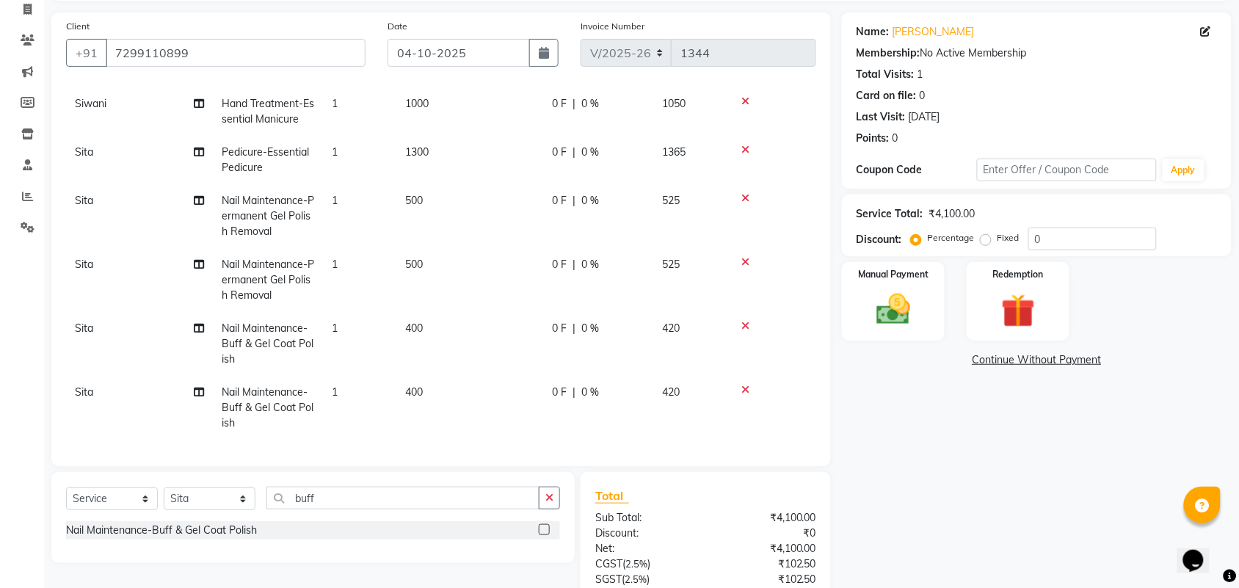
click at [83, 258] on span "Sita" at bounding box center [84, 264] width 18 height 13
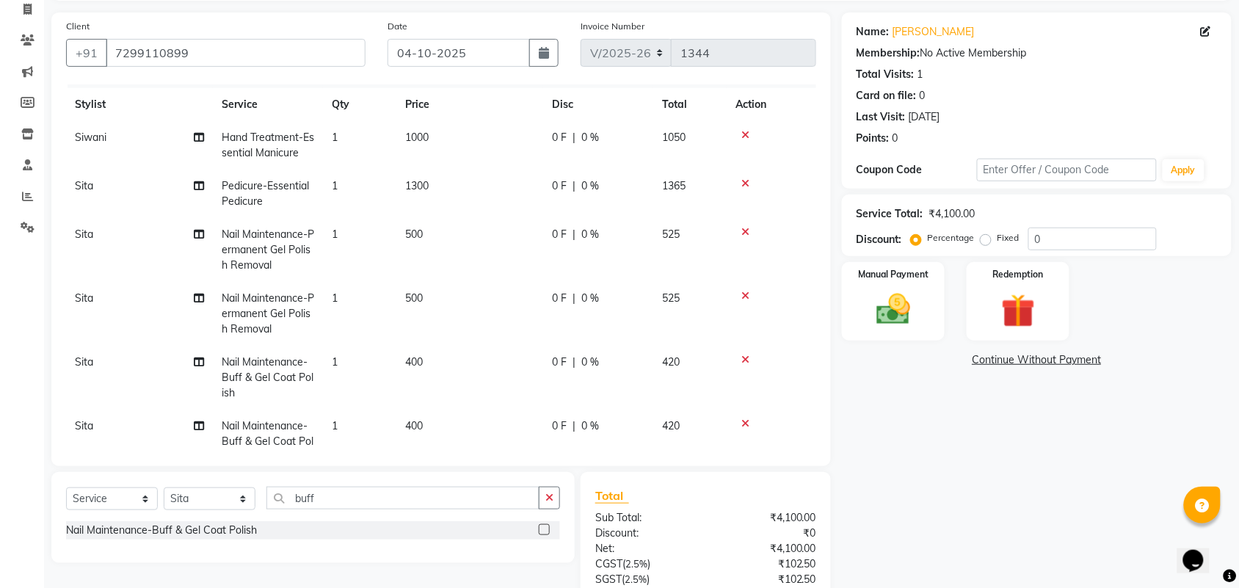
select select "93490"
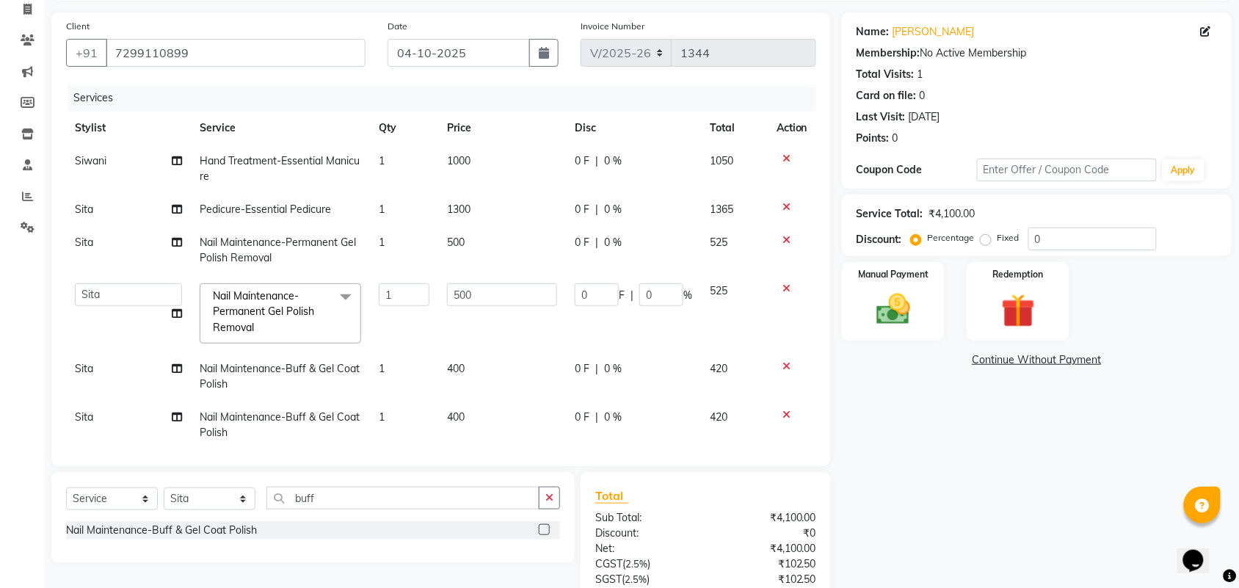
scroll to position [0, 0]
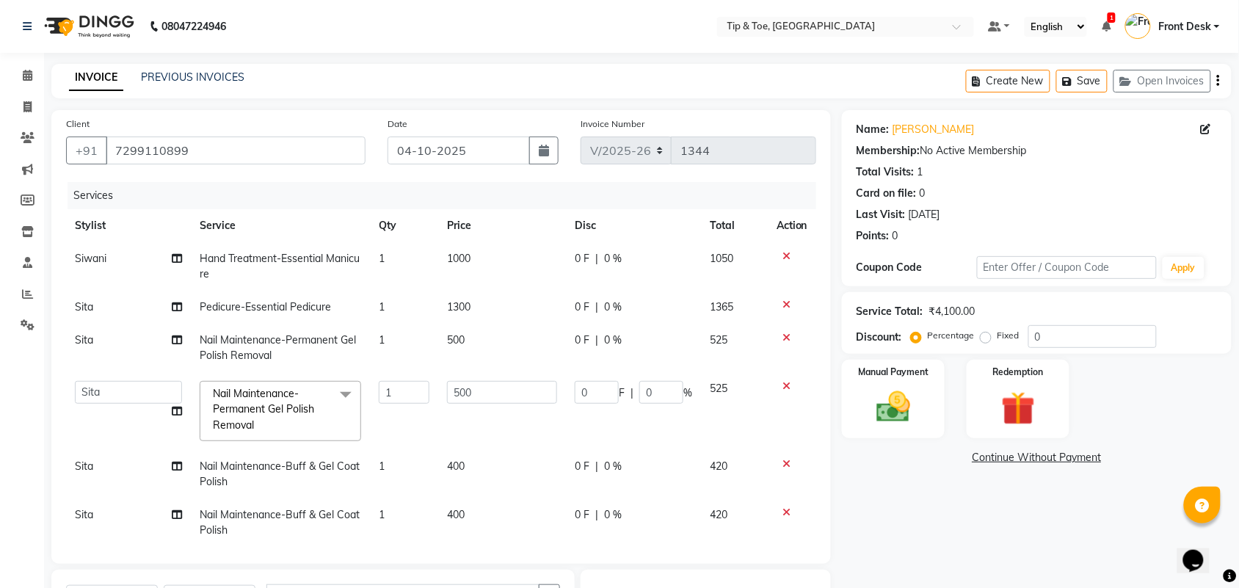
click at [104, 343] on td "Sita" at bounding box center [128, 348] width 125 height 48
select select "93490"
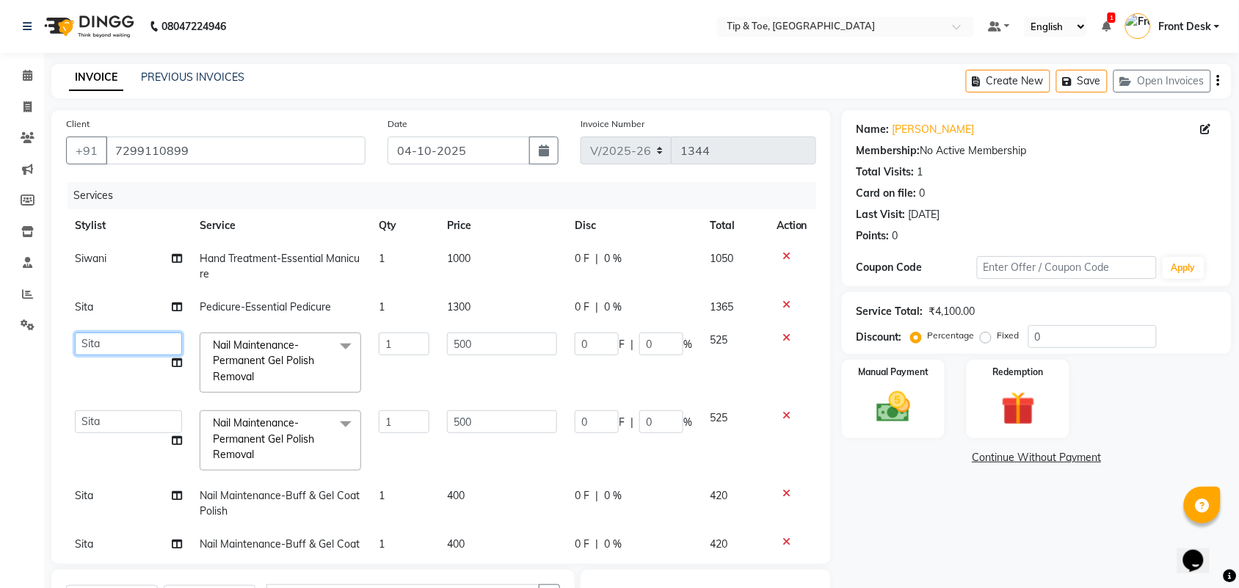
click at [106, 343] on select "[PERSON_NAME] [PERSON_NAME] Front Desk Joys [PERSON_NAME].D [PERSON_NAME] [PERS…" at bounding box center [128, 344] width 107 height 23
select select "49685"
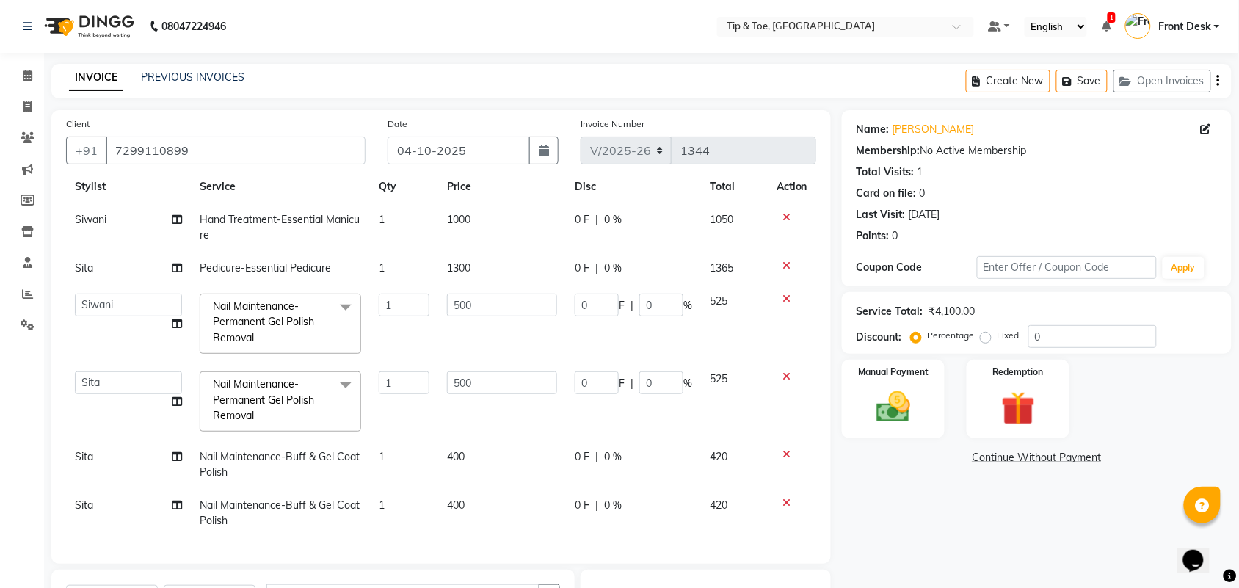
scroll to position [92, 0]
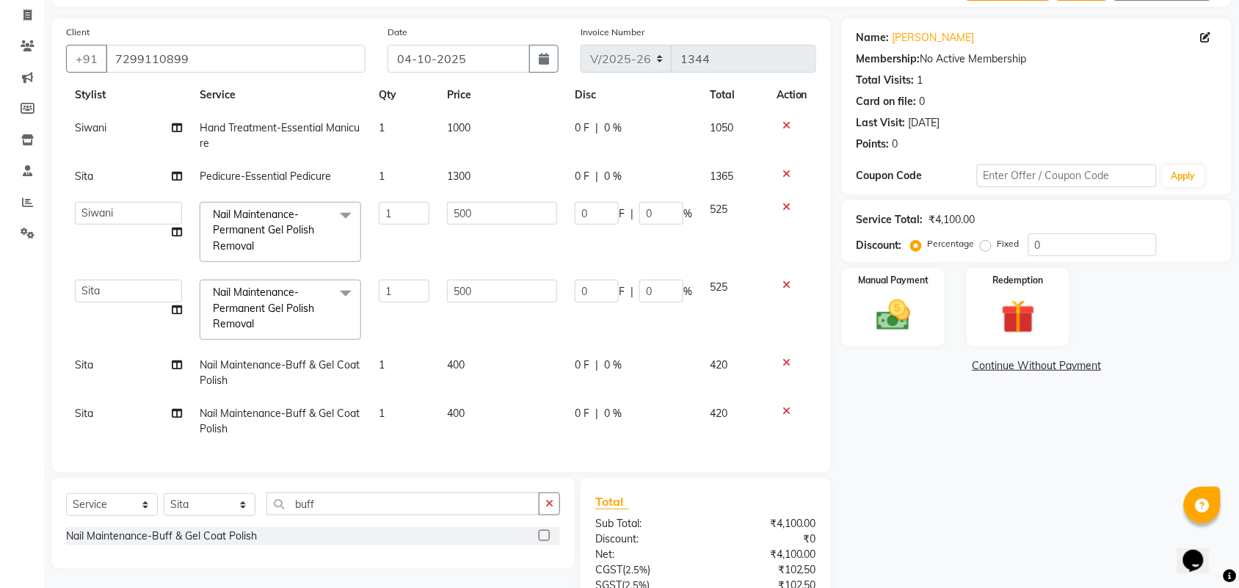
click at [103, 354] on td "Sita" at bounding box center [128, 373] width 125 height 48
select select "93490"
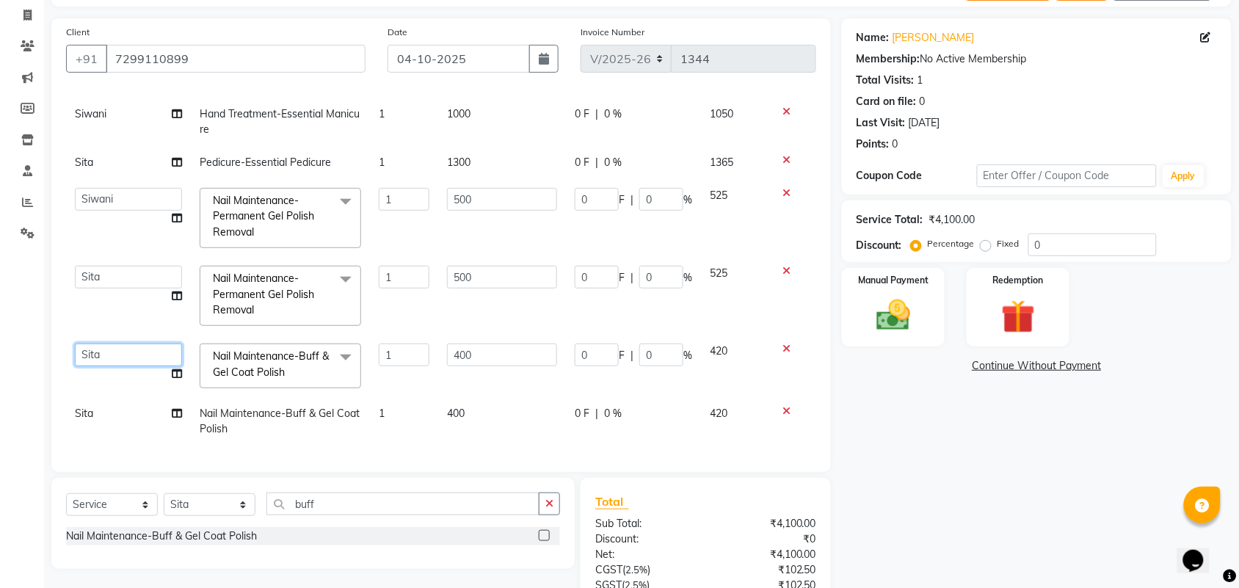
click at [104, 357] on select "[PERSON_NAME] [PERSON_NAME] Front Desk Joys [PERSON_NAME].D [PERSON_NAME] [PERS…" at bounding box center [128, 355] width 107 height 23
select select "49685"
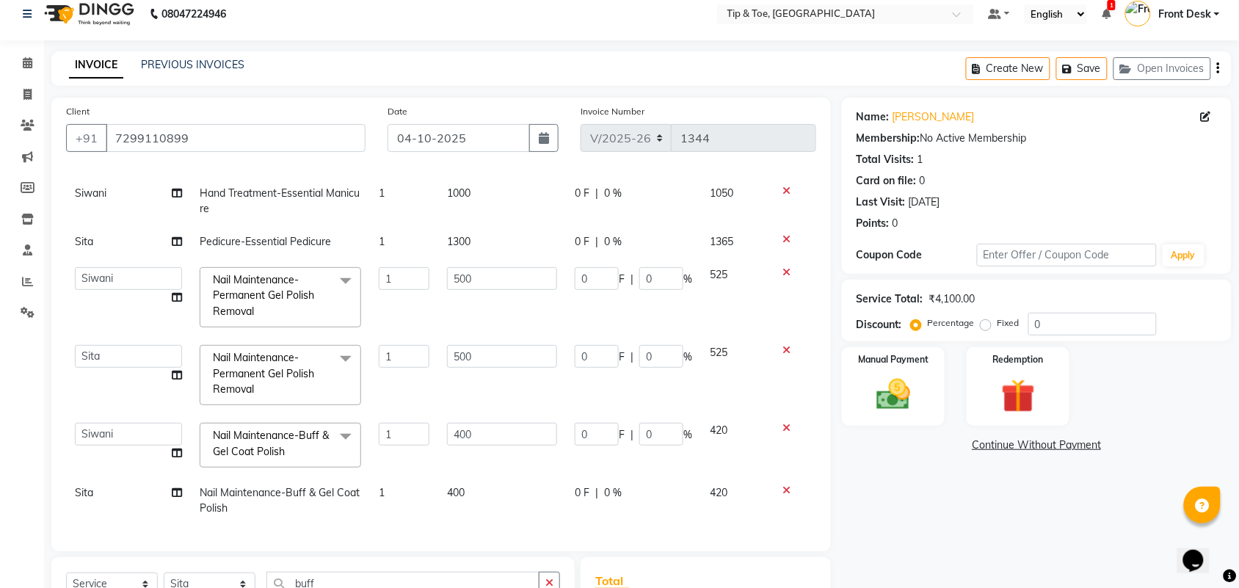
scroll to position [0, 0]
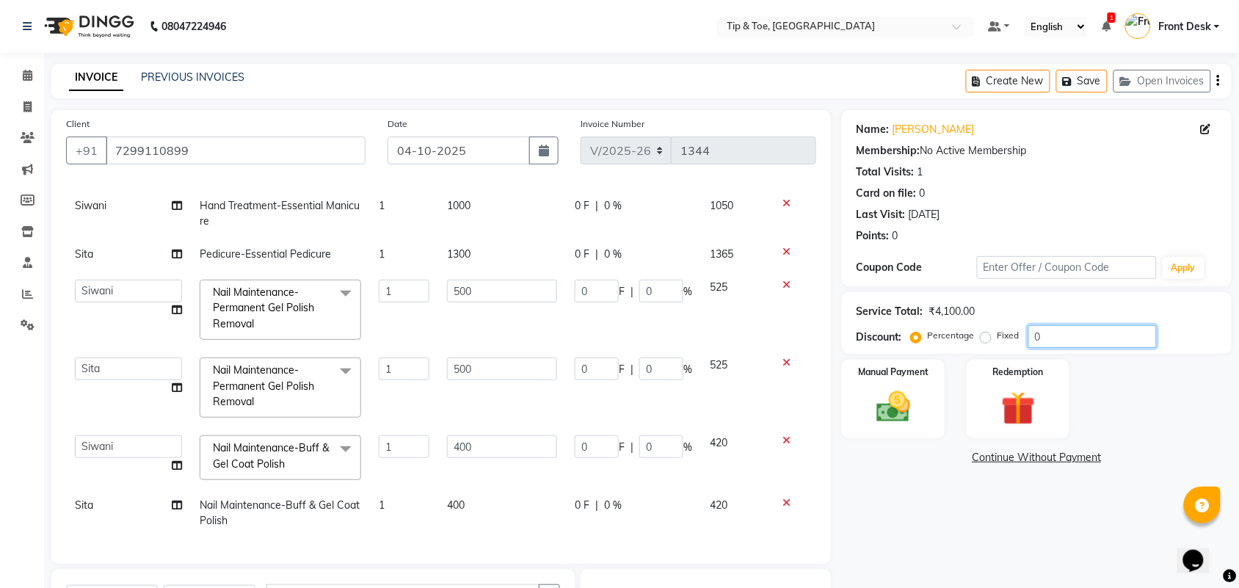
click at [1055, 328] on input "0" at bounding box center [1093, 336] width 128 height 23
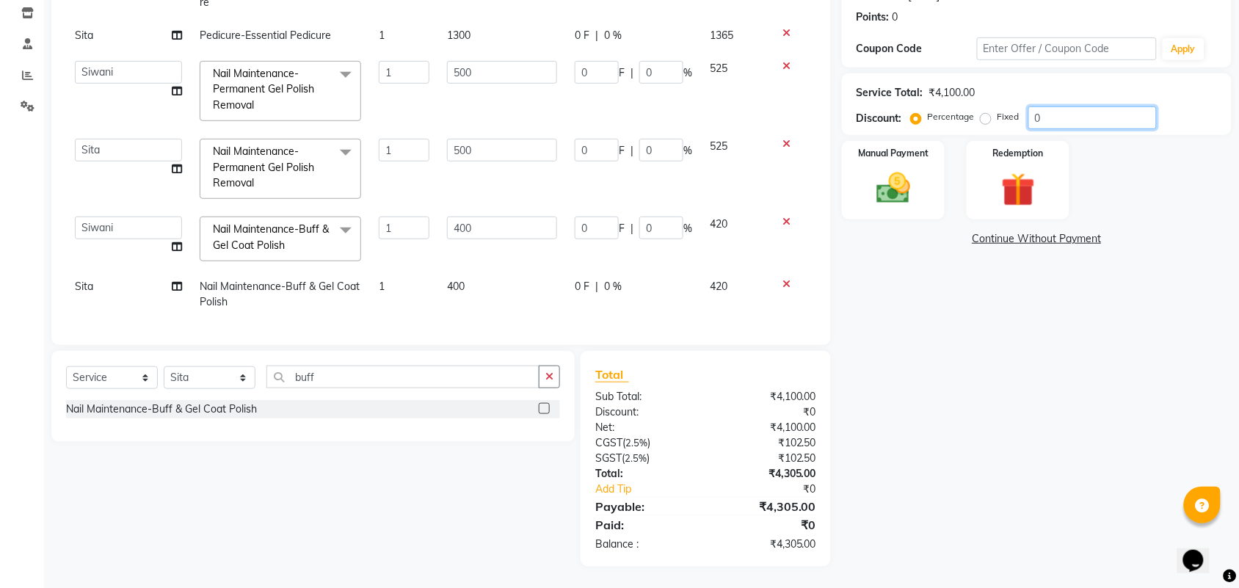
scroll to position [35, 0]
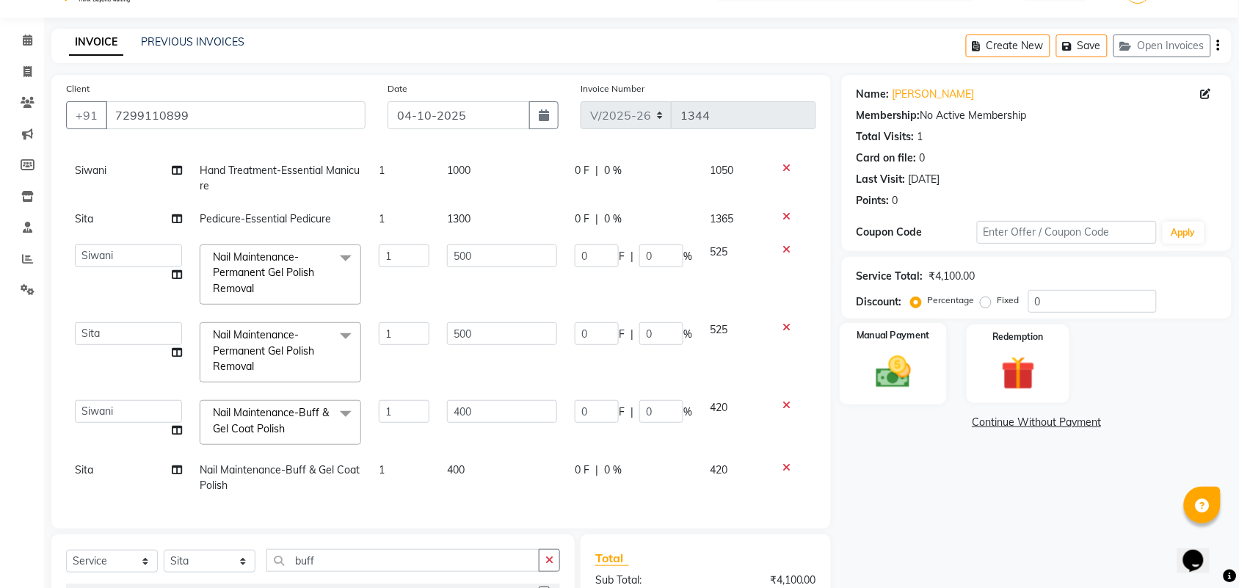
click at [898, 365] on img at bounding box center [893, 372] width 57 height 40
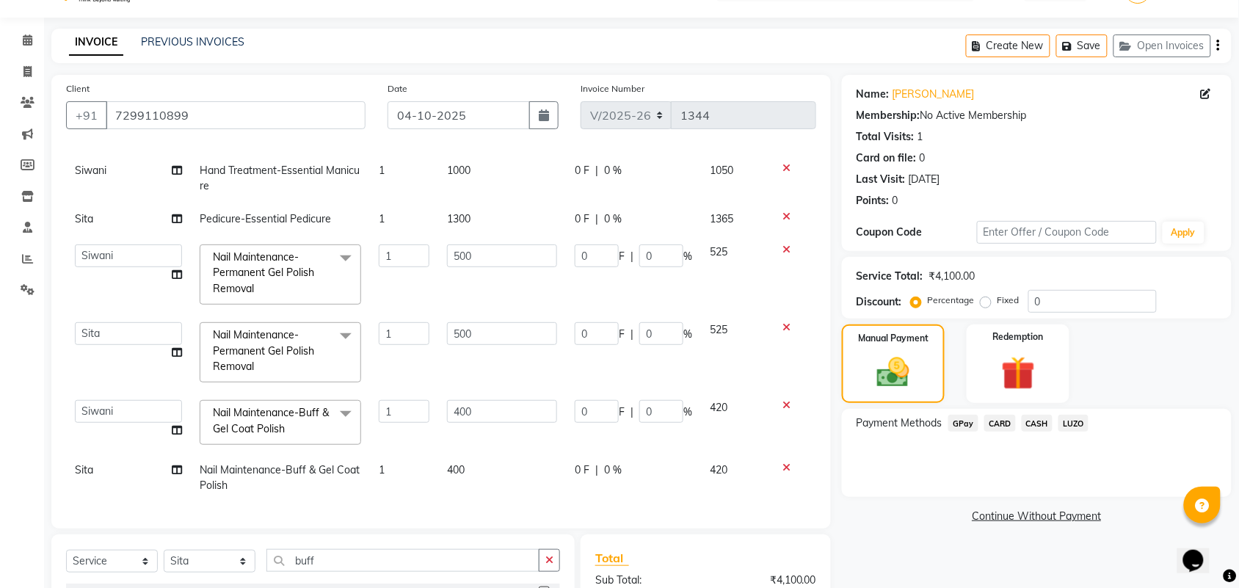
click at [958, 422] on span "GPay" at bounding box center [964, 423] width 30 height 17
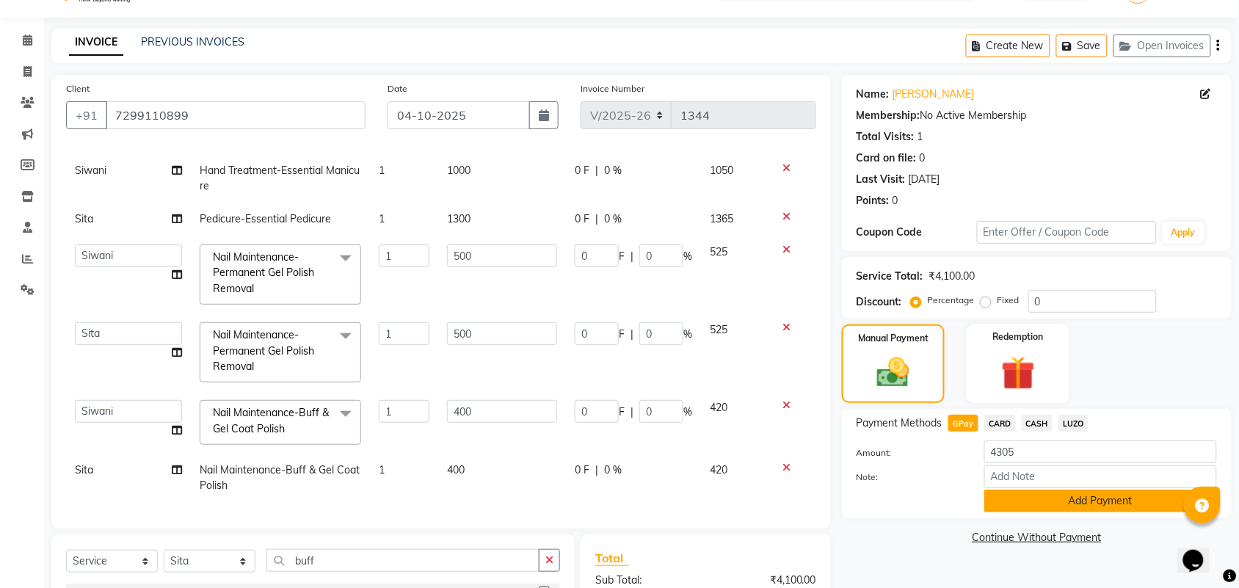
click at [1048, 503] on button "Add Payment" at bounding box center [1101, 501] width 233 height 23
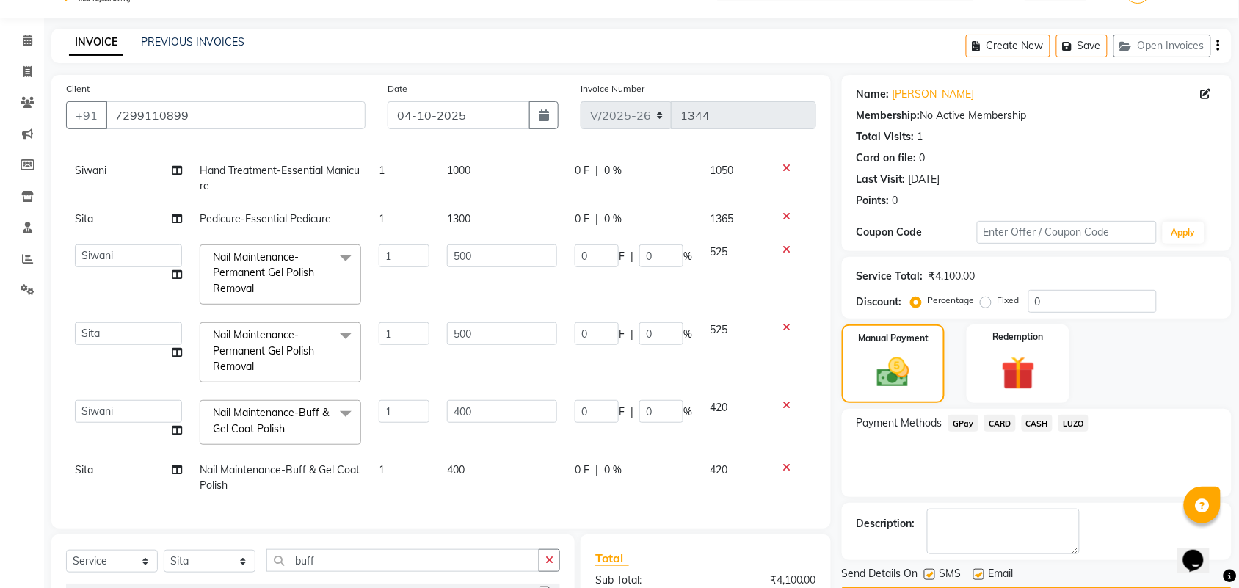
scroll to position [250, 0]
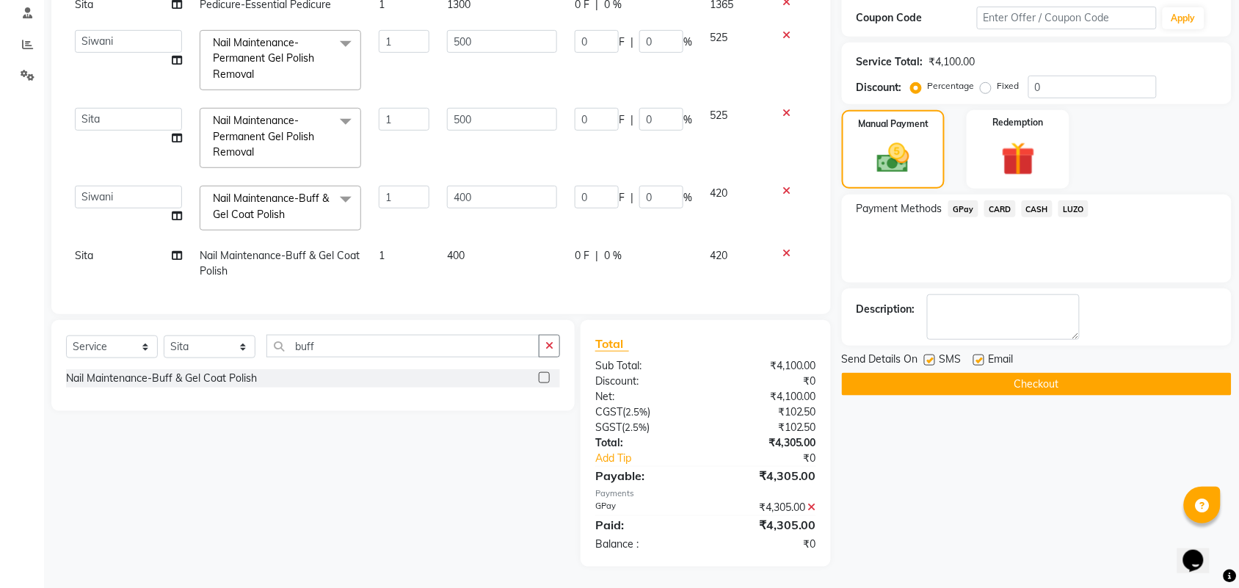
click at [1018, 387] on button "Checkout" at bounding box center [1037, 384] width 390 height 23
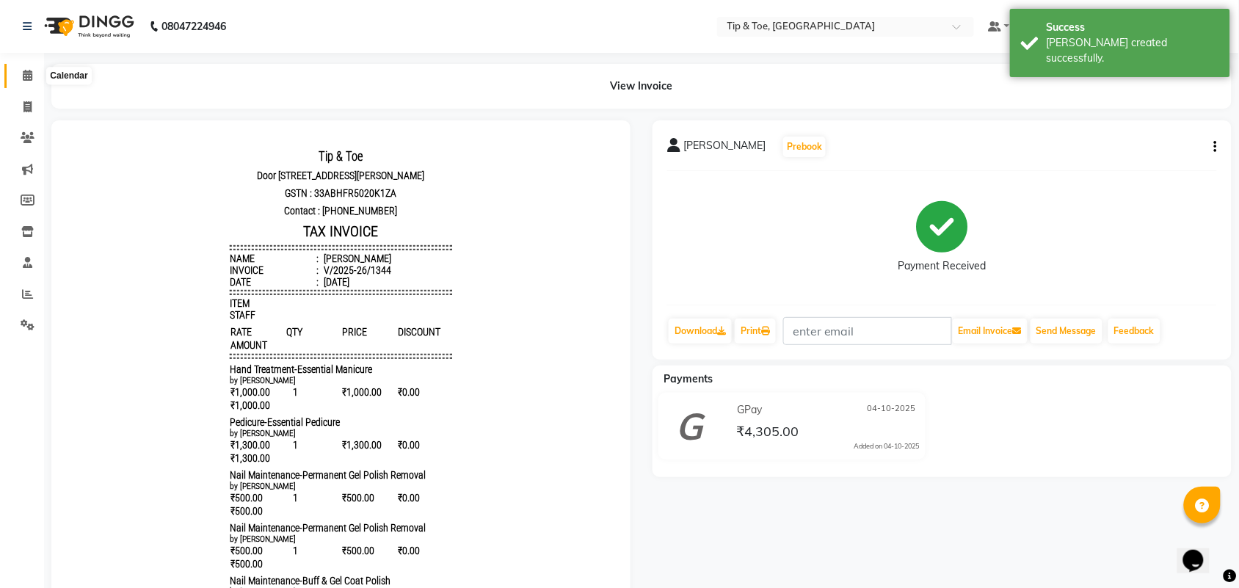
click at [23, 77] on icon at bounding box center [28, 75] width 10 height 11
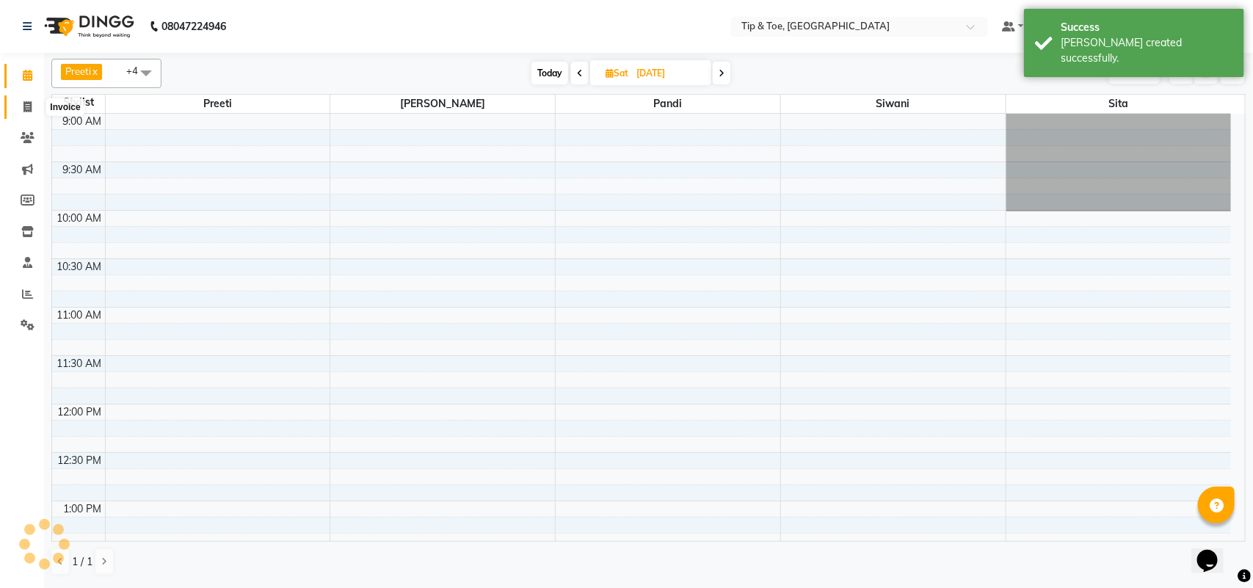
click at [23, 109] on icon at bounding box center [27, 106] width 8 height 11
select select "5770"
select select "service"
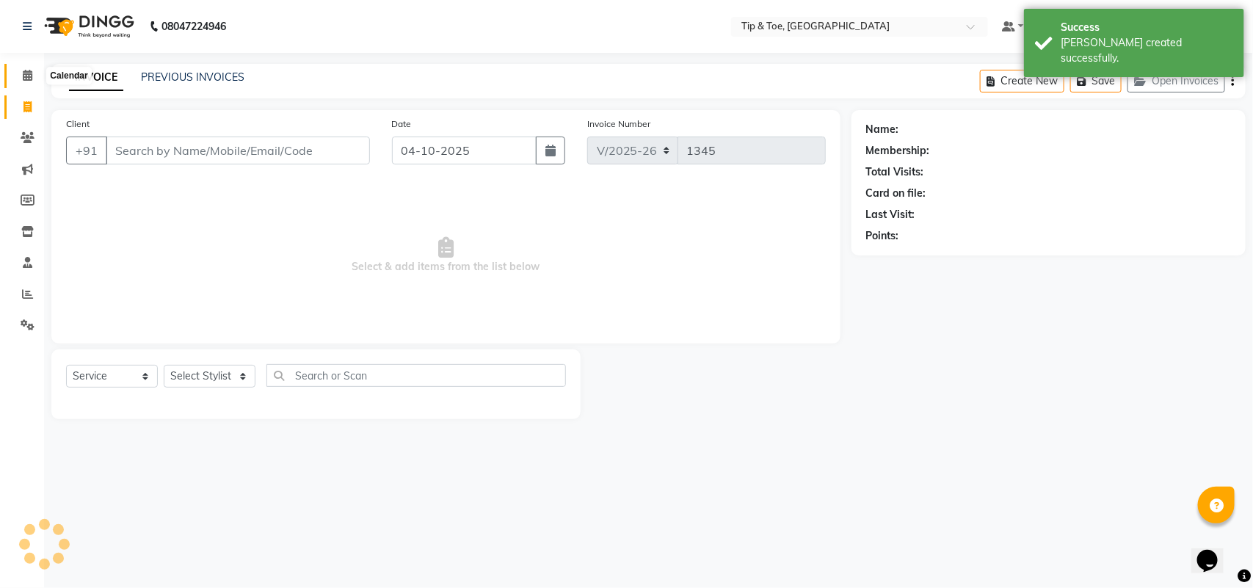
click at [28, 82] on span at bounding box center [28, 76] width 26 height 17
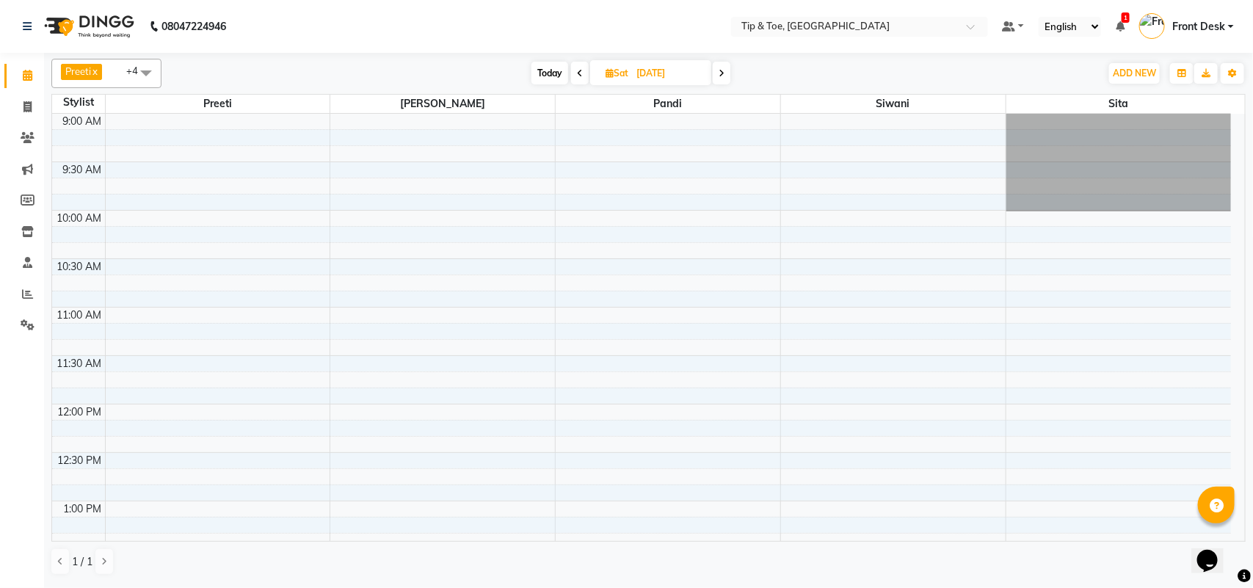
click at [551, 71] on span "Today" at bounding box center [550, 73] width 37 height 23
type input "04-10-2025"
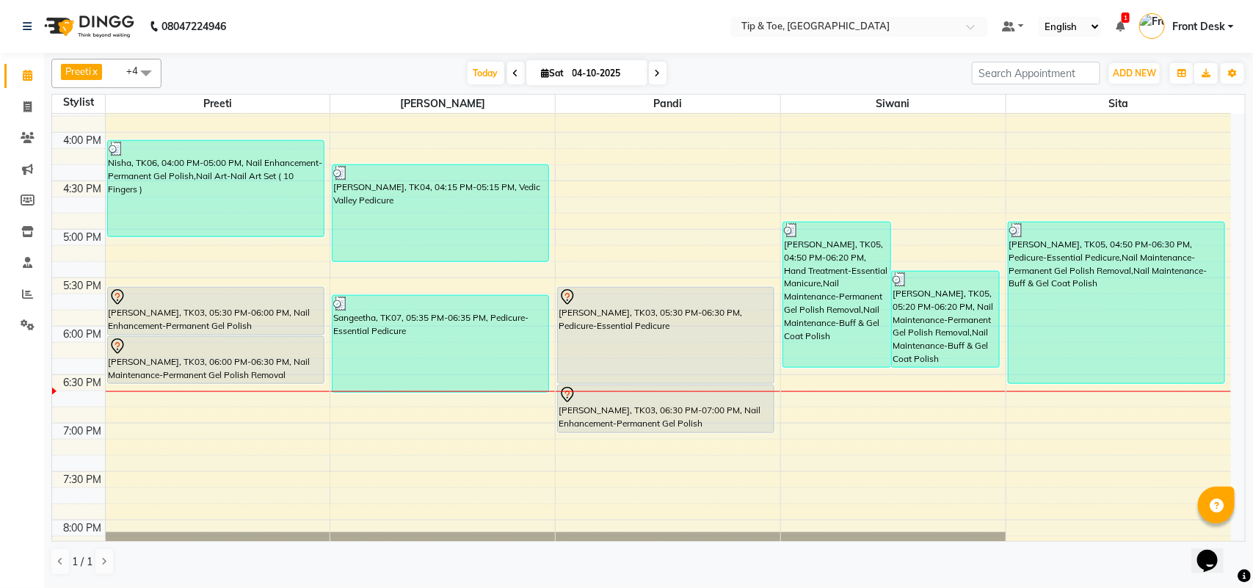
scroll to position [607, 0]
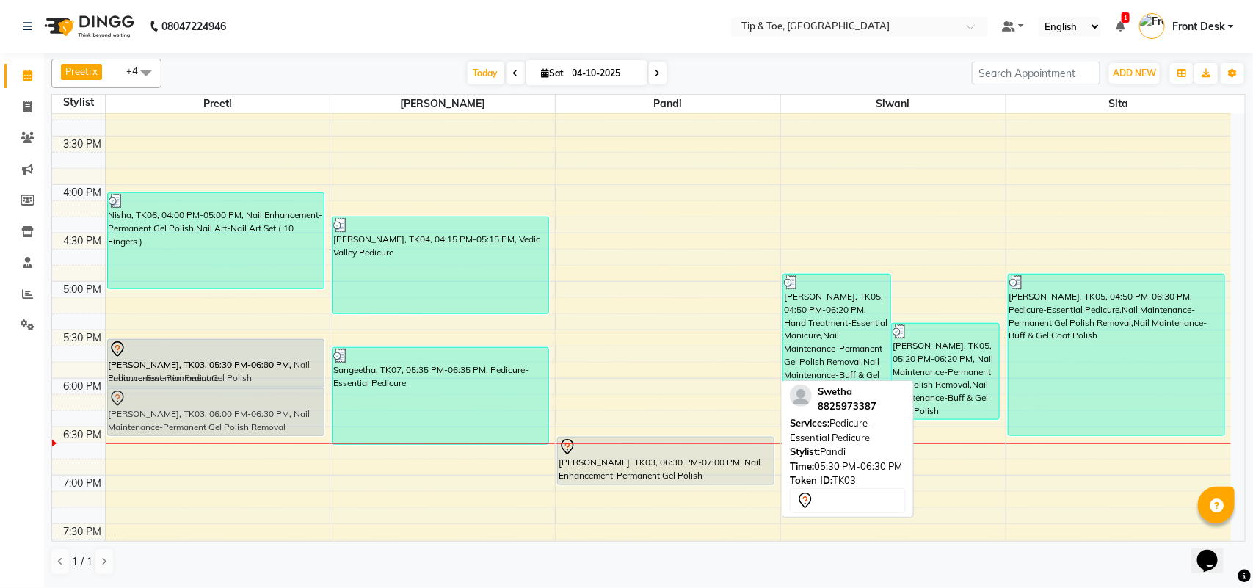
drag, startPoint x: 629, startPoint y: 396, endPoint x: 136, endPoint y: 402, distance: 492.7
click at [136, 402] on tr "Nikshitha, TK01, 10:30 AM-11:30 AM, Nail Maintenance-Acrylic Removal Nisha, TK0…" at bounding box center [641, 185] width 1179 height 1356
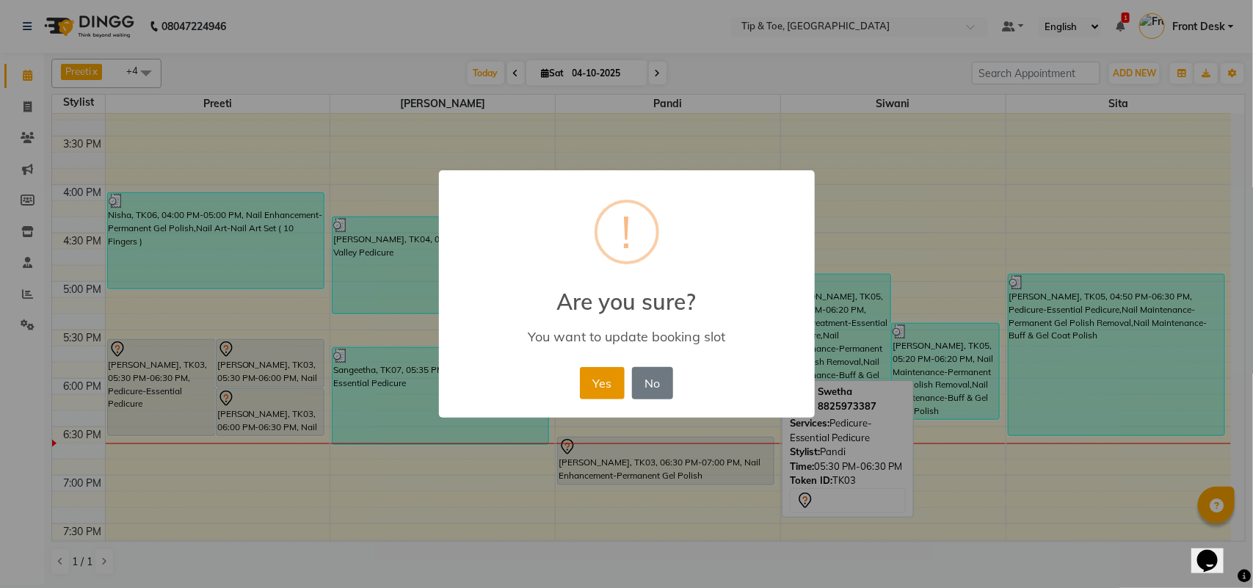
click at [598, 383] on button "Yes" at bounding box center [602, 383] width 45 height 32
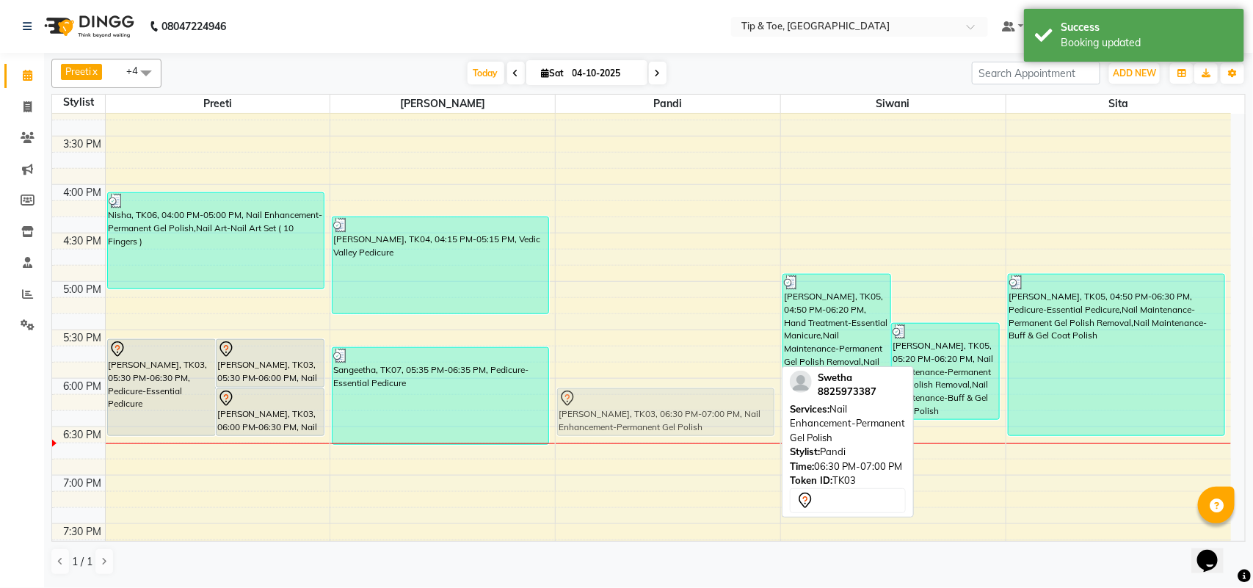
drag, startPoint x: 676, startPoint y: 467, endPoint x: 676, endPoint y: 423, distance: 44.1
click at [676, 423] on div "Shruthi, TK02, 02:15 PM-02:45 PM, Nail Enhancement-Permanent Gel Polish Swetha,…" at bounding box center [668, 185] width 225 height 1356
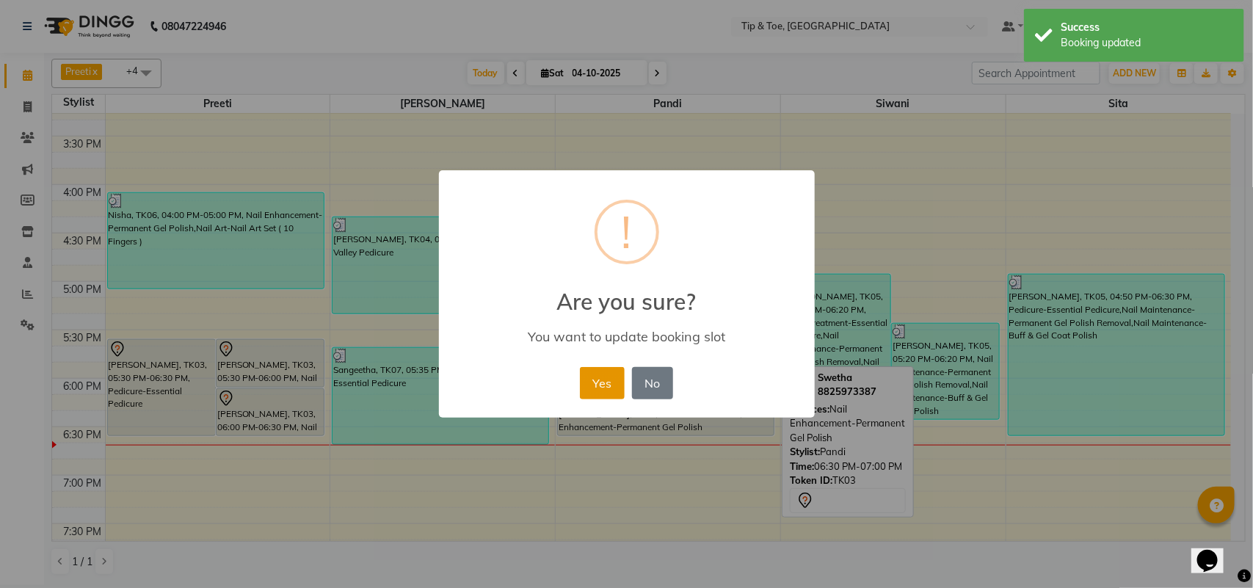
click at [597, 383] on button "Yes" at bounding box center [602, 383] width 45 height 32
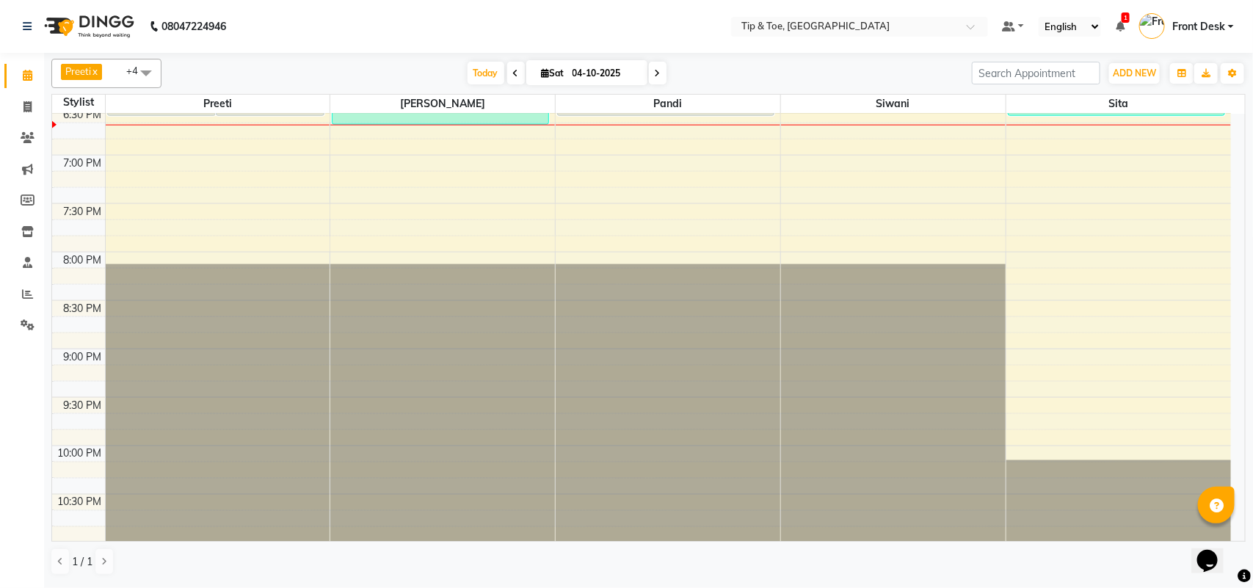
scroll to position [944, 0]
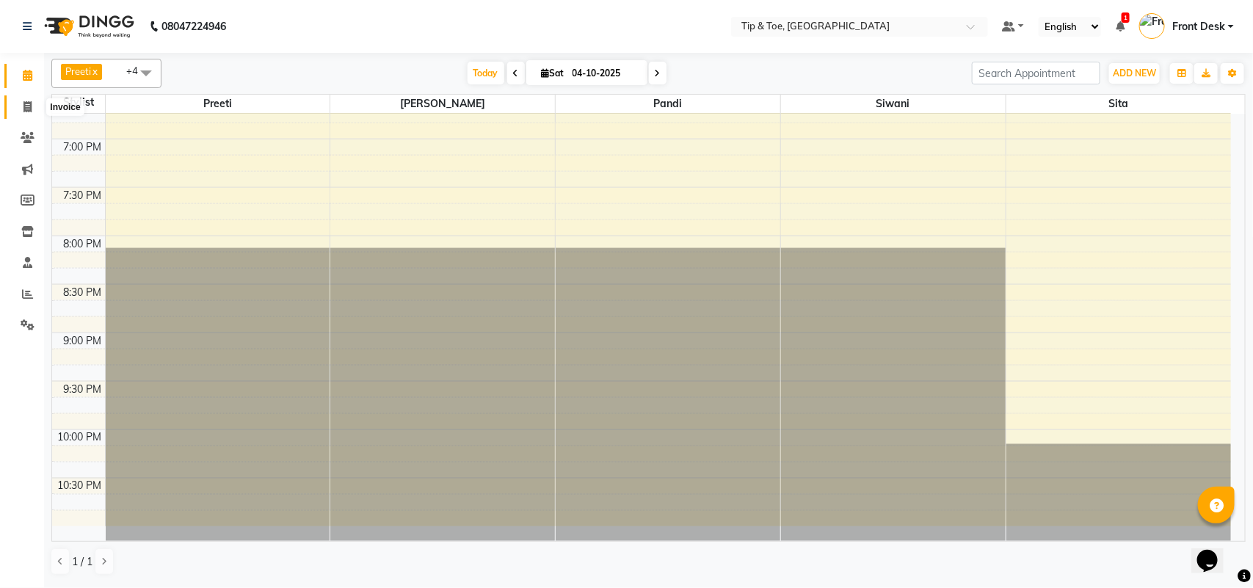
click at [32, 104] on span at bounding box center [28, 107] width 26 height 17
select select "service"
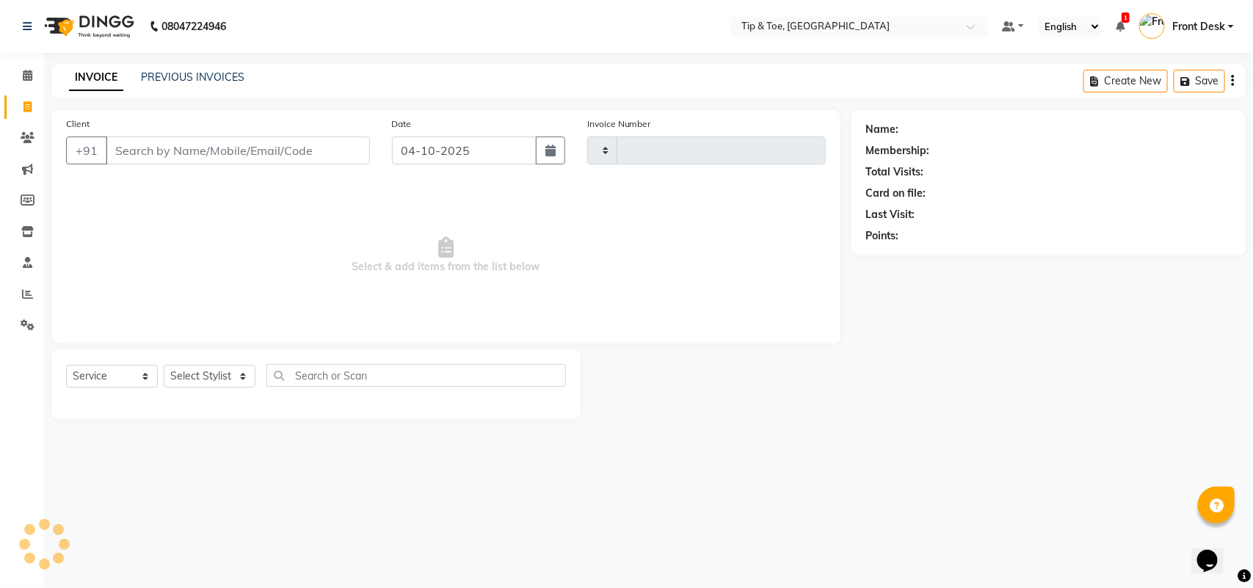
type input "1345"
select select "5770"
click at [17, 78] on span at bounding box center [28, 76] width 26 height 17
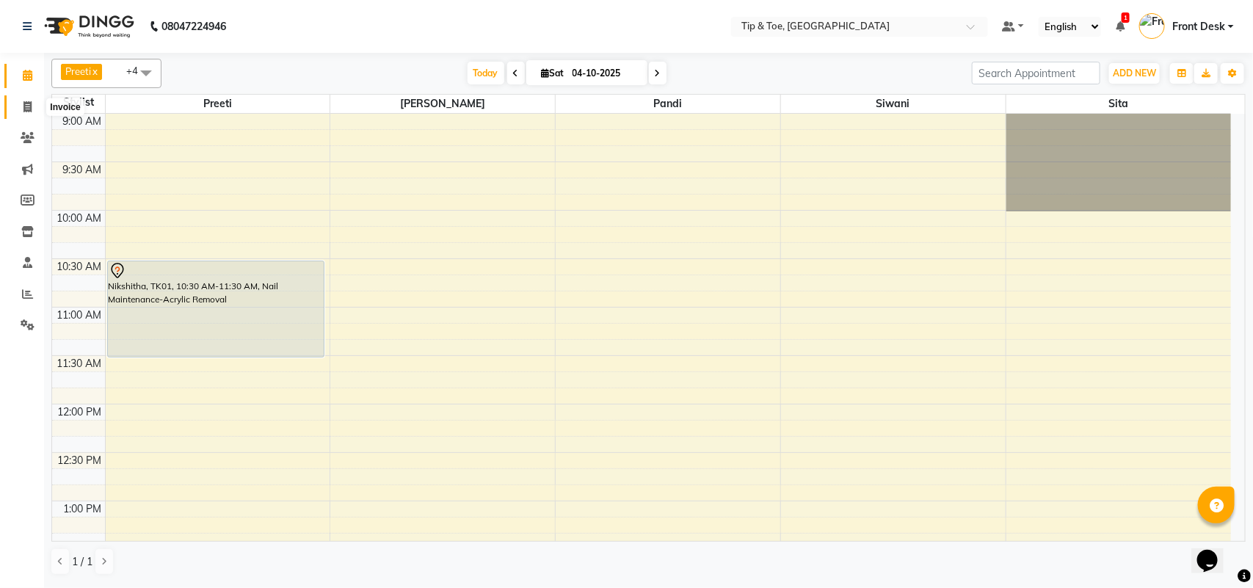
click at [34, 104] on span at bounding box center [28, 107] width 26 height 17
select select "5770"
select select "service"
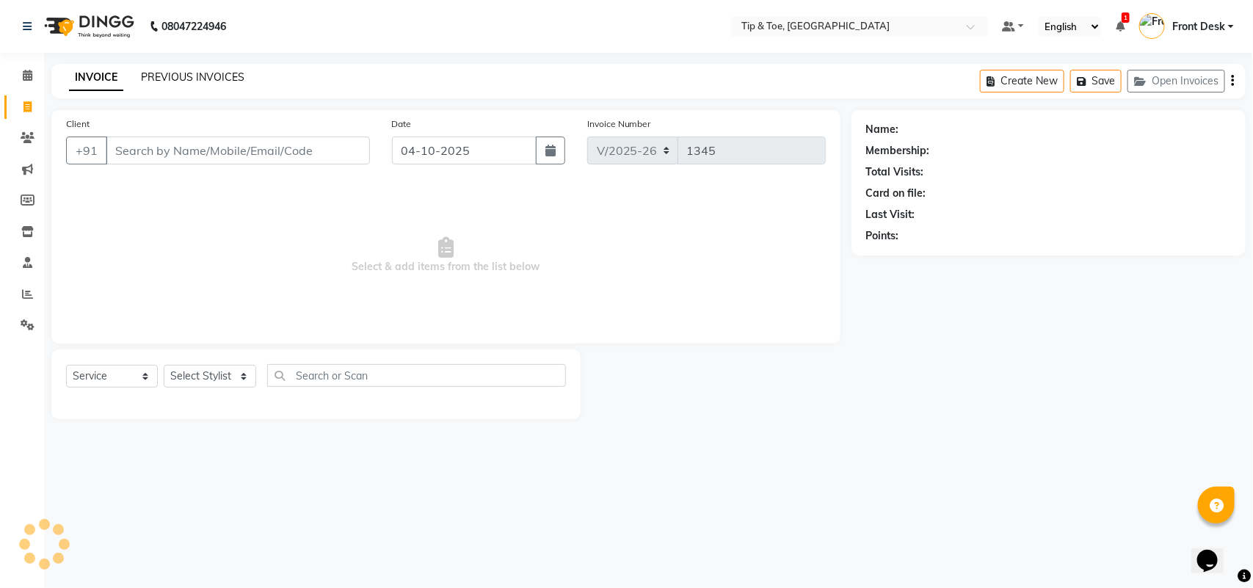
click at [204, 79] on link "PREVIOUS INVOICES" at bounding box center [193, 76] width 104 height 13
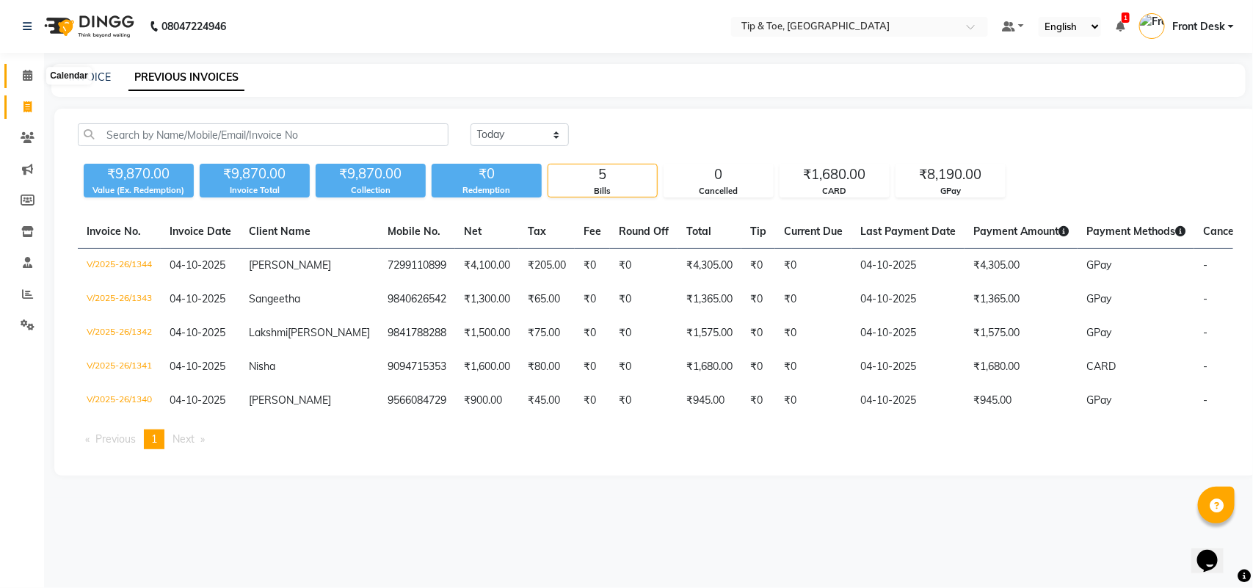
drag, startPoint x: 26, startPoint y: 79, endPoint x: 72, endPoint y: 87, distance: 47.0
click at [26, 78] on icon at bounding box center [28, 75] width 10 height 11
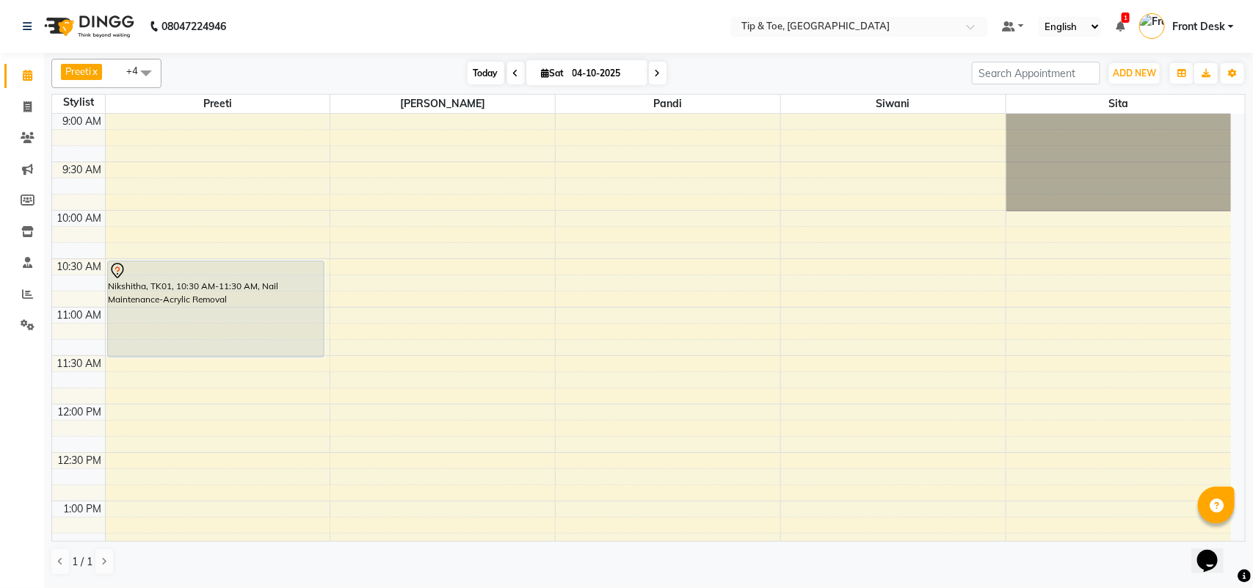
click at [496, 77] on span "Today" at bounding box center [486, 73] width 37 height 23
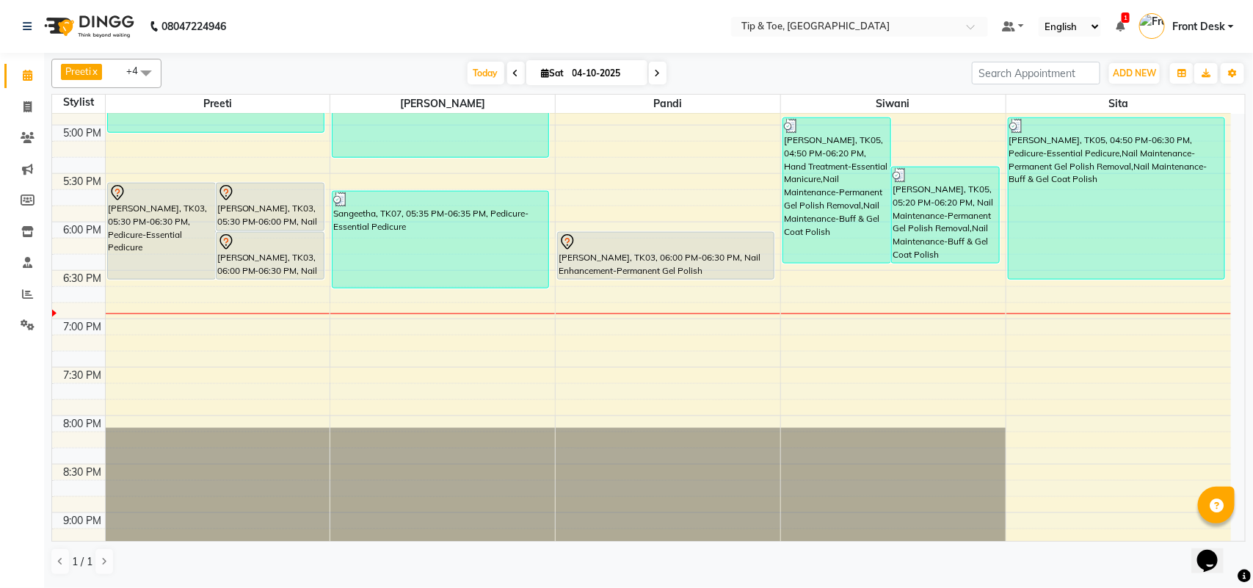
scroll to position [761, 0]
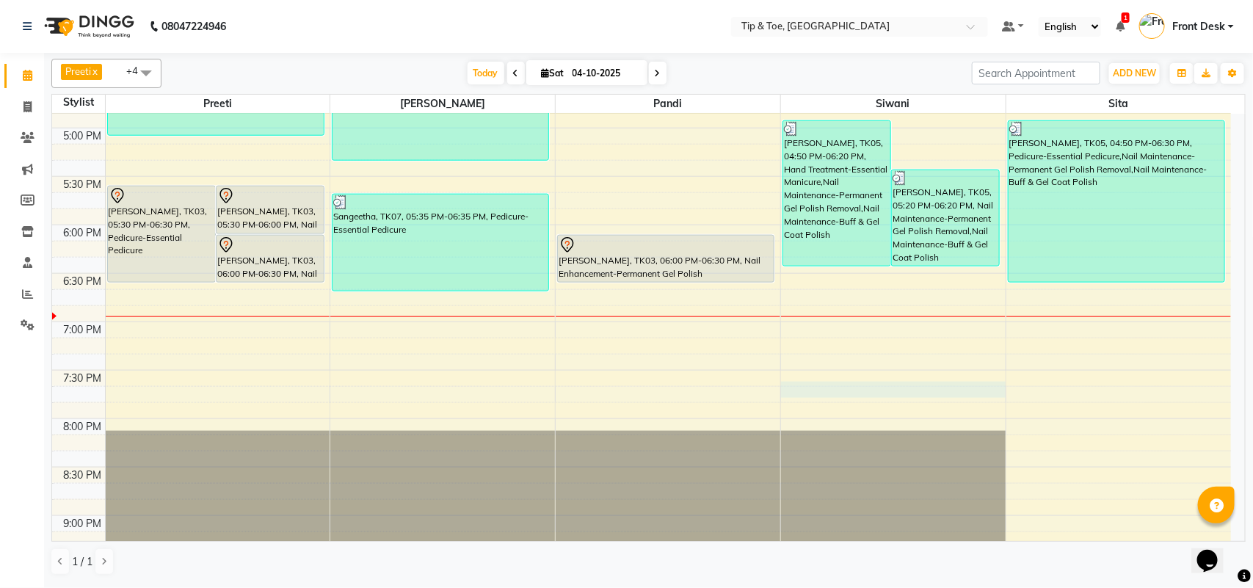
click at [819, 389] on div "9:00 AM 9:30 AM 10:00 AM 10:30 AM 11:00 AM 11:30 AM 12:00 PM 12:30 PM 1:00 PM 1…" at bounding box center [641, 31] width 1179 height 1356
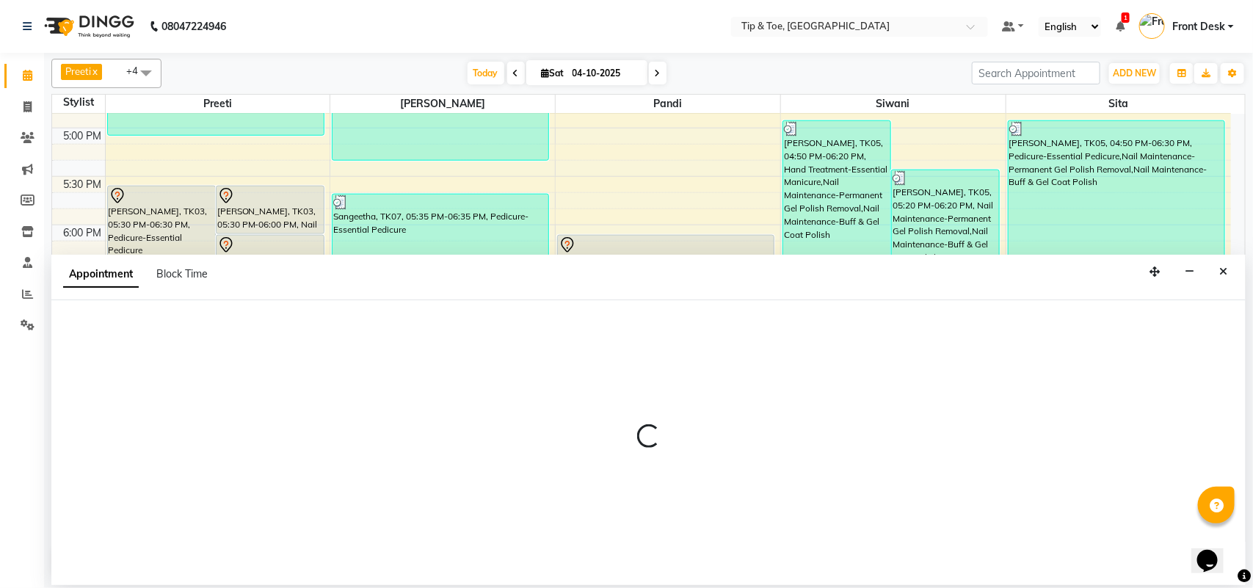
select select "49685"
select select "1170"
select select "tentative"
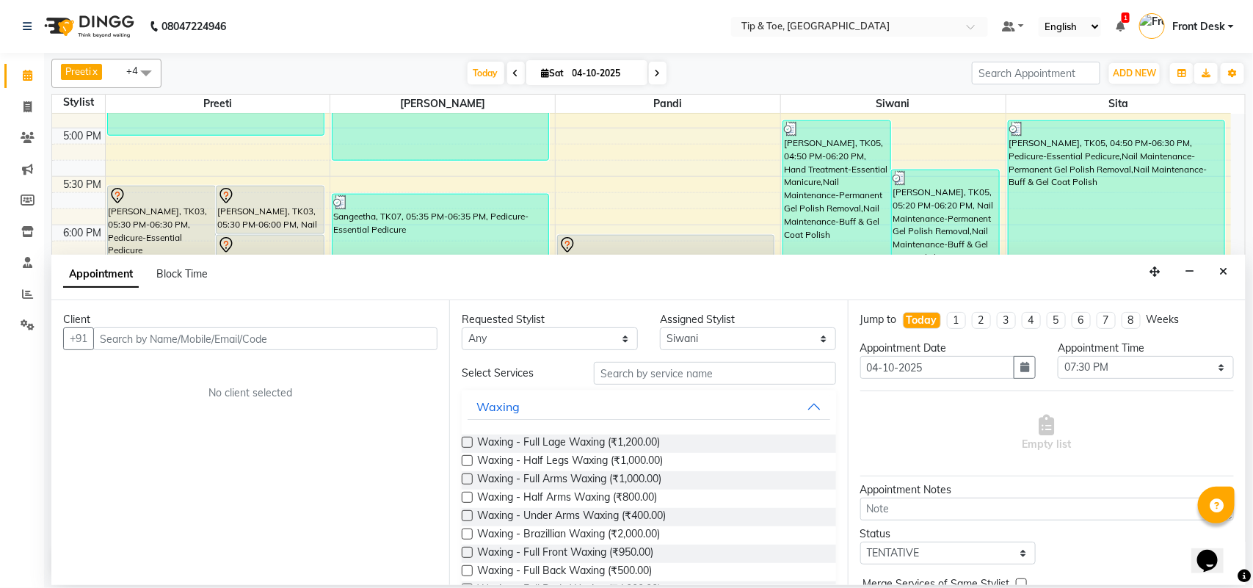
click at [406, 340] on input "text" at bounding box center [265, 338] width 344 height 23
click at [345, 341] on input "text" at bounding box center [265, 338] width 344 height 23
type input "9790726355"
click at [415, 335] on span "Add Client" at bounding box center [407, 338] width 49 height 13
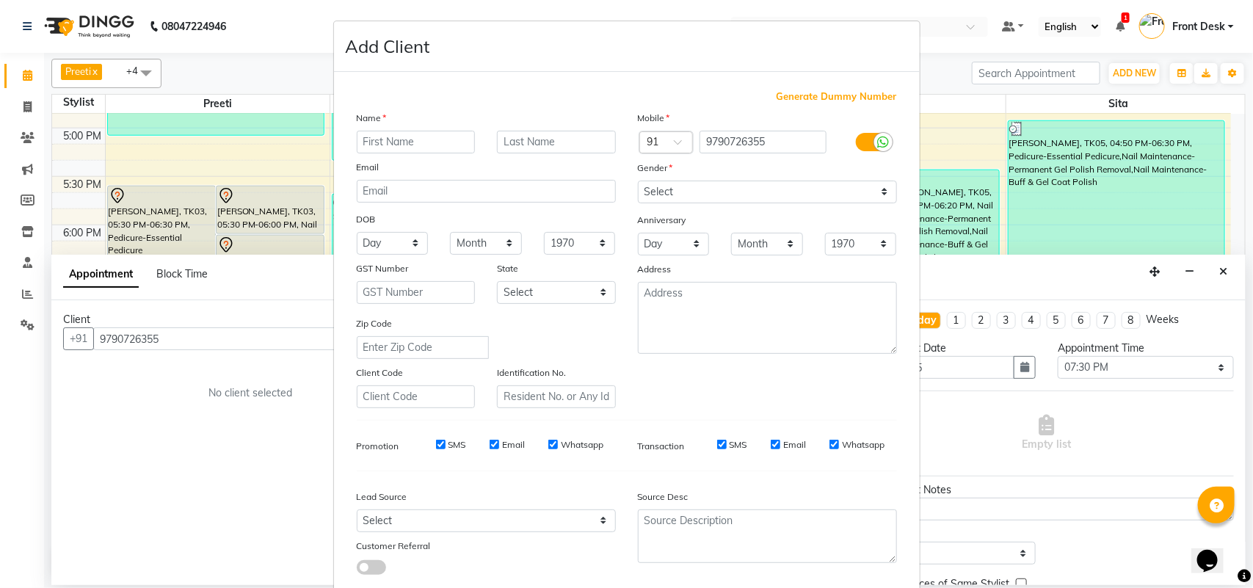
click at [424, 148] on input "text" at bounding box center [416, 142] width 119 height 23
type input "Divya"
click at [734, 184] on select "Select [DEMOGRAPHIC_DATA] [DEMOGRAPHIC_DATA] Other Prefer Not To Say" at bounding box center [767, 192] width 259 height 23
select select "[DEMOGRAPHIC_DATA]"
click at [638, 181] on select "Select [DEMOGRAPHIC_DATA] [DEMOGRAPHIC_DATA] Other Prefer Not To Say" at bounding box center [767, 192] width 259 height 23
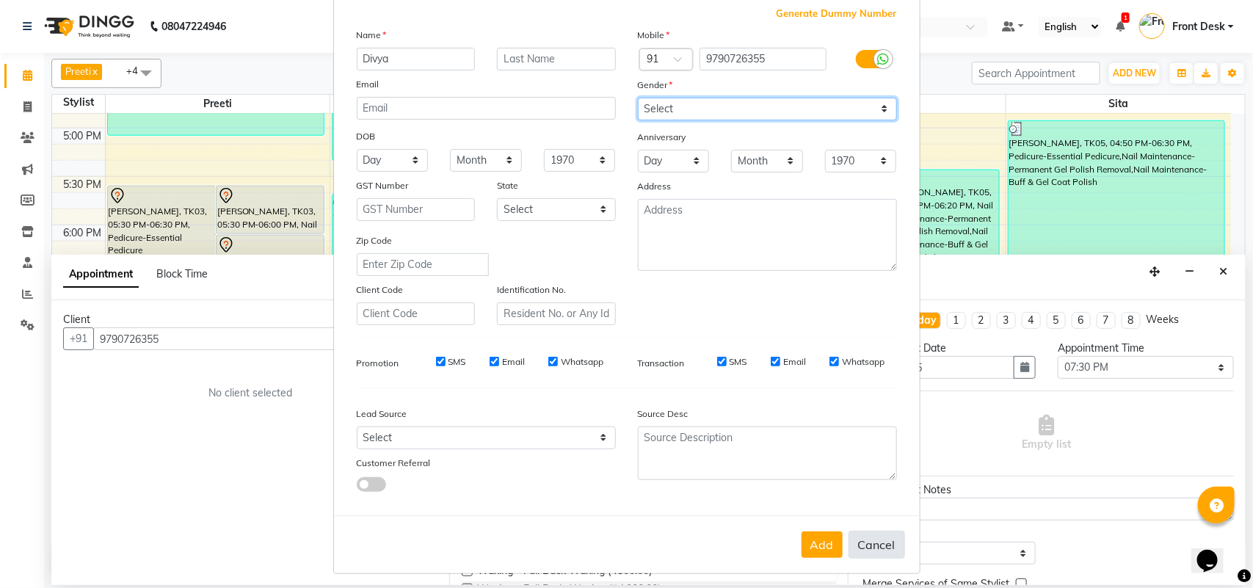
scroll to position [84, 0]
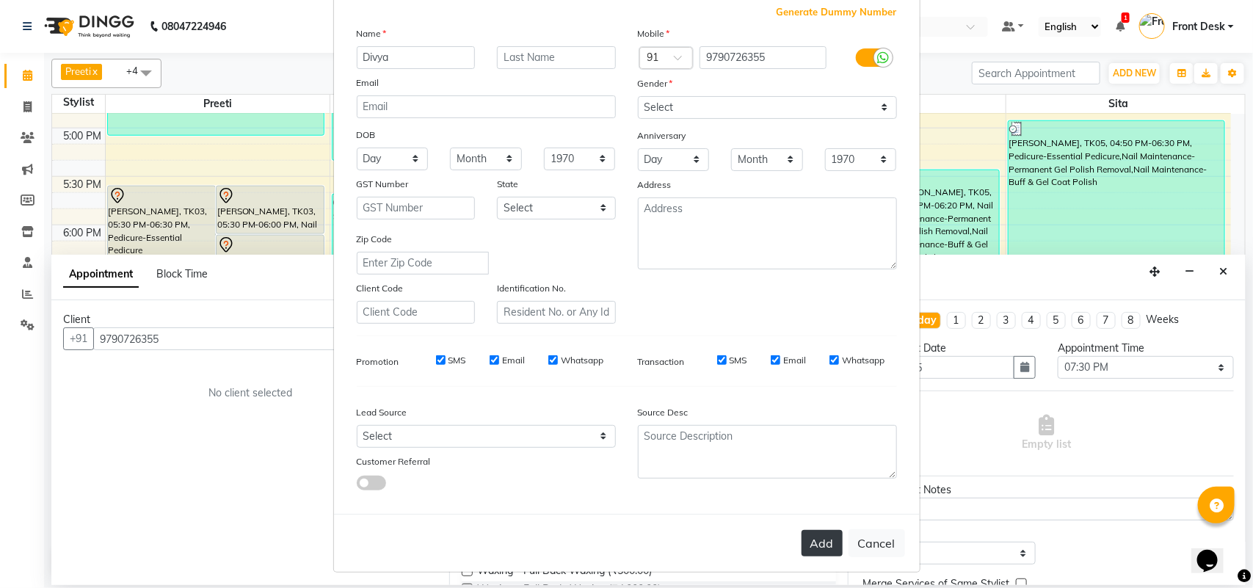
click at [827, 548] on button "Add" at bounding box center [822, 543] width 41 height 26
select select
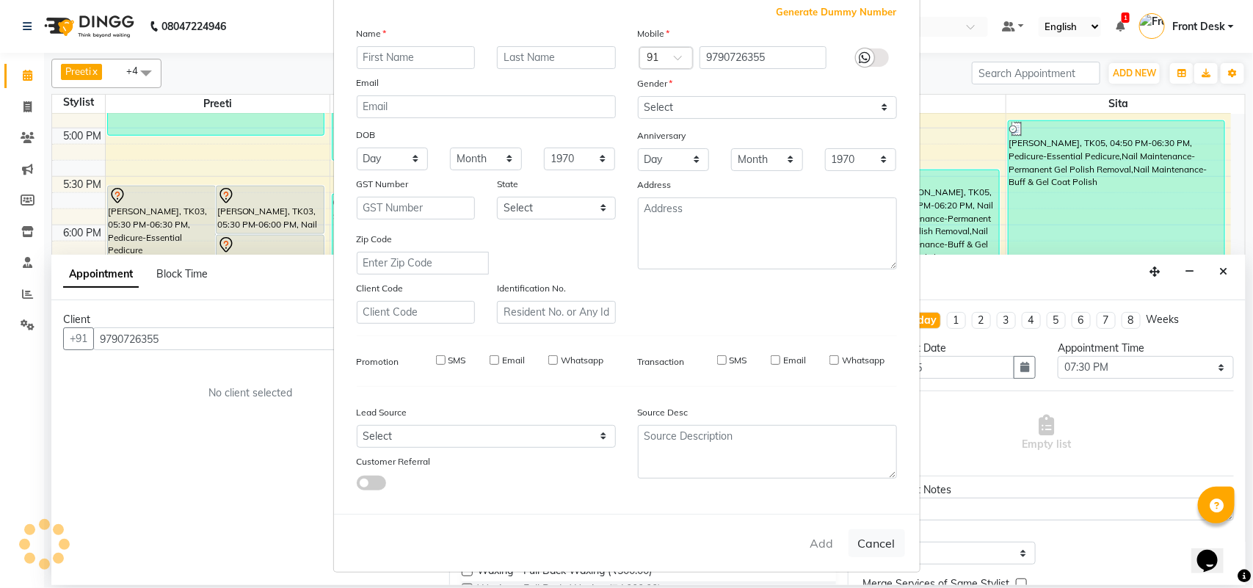
select select
checkbox input "false"
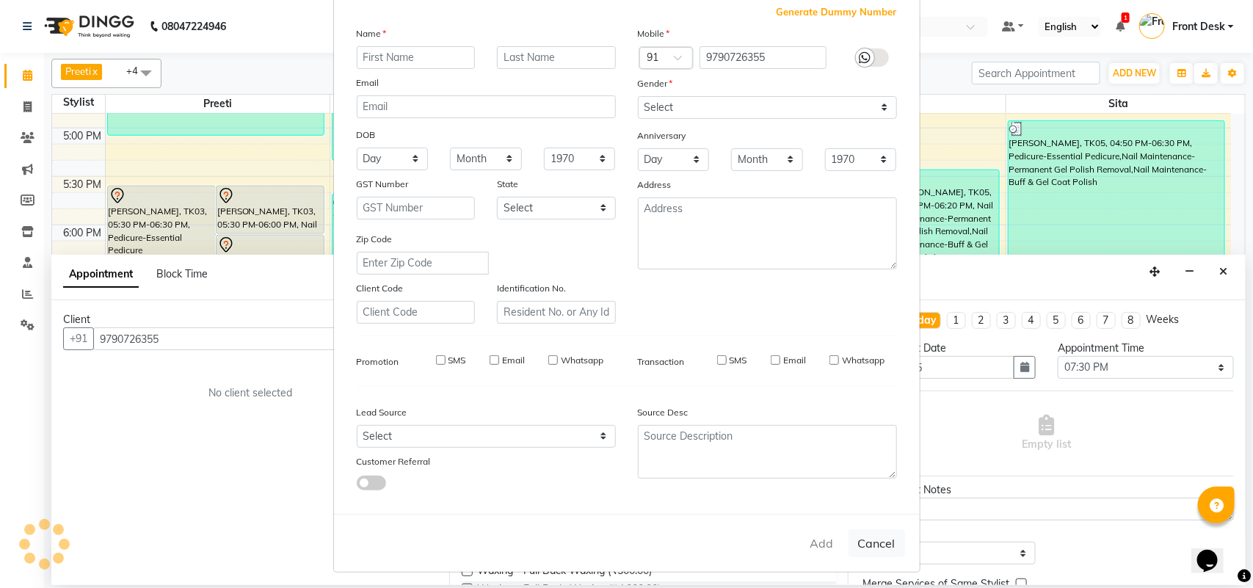
checkbox input "false"
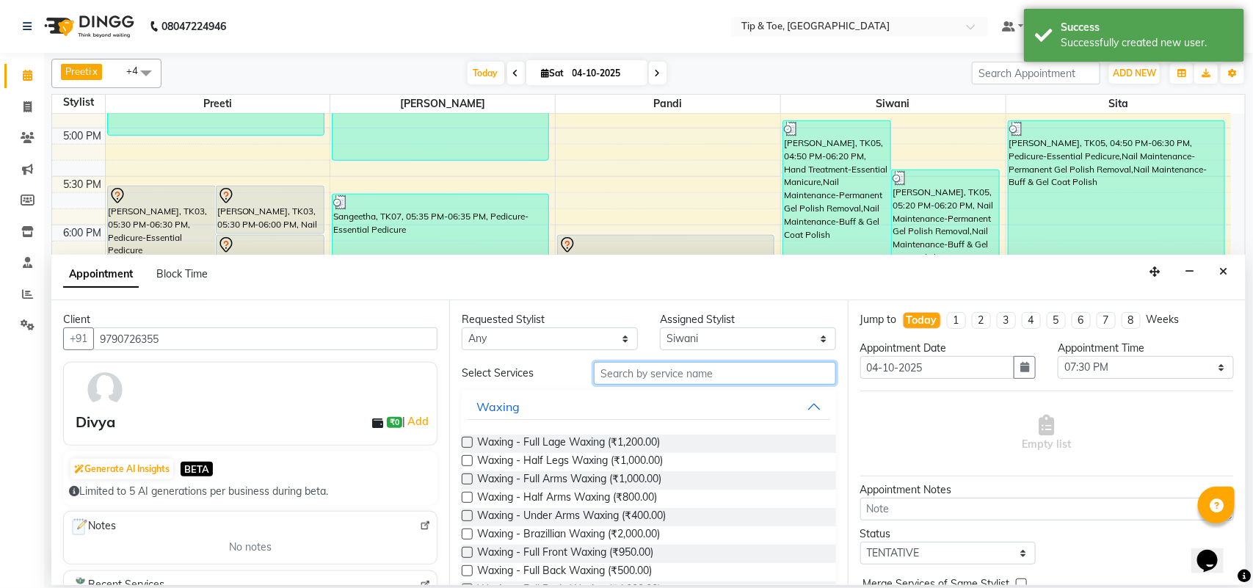
click at [676, 378] on input "text" at bounding box center [715, 373] width 242 height 23
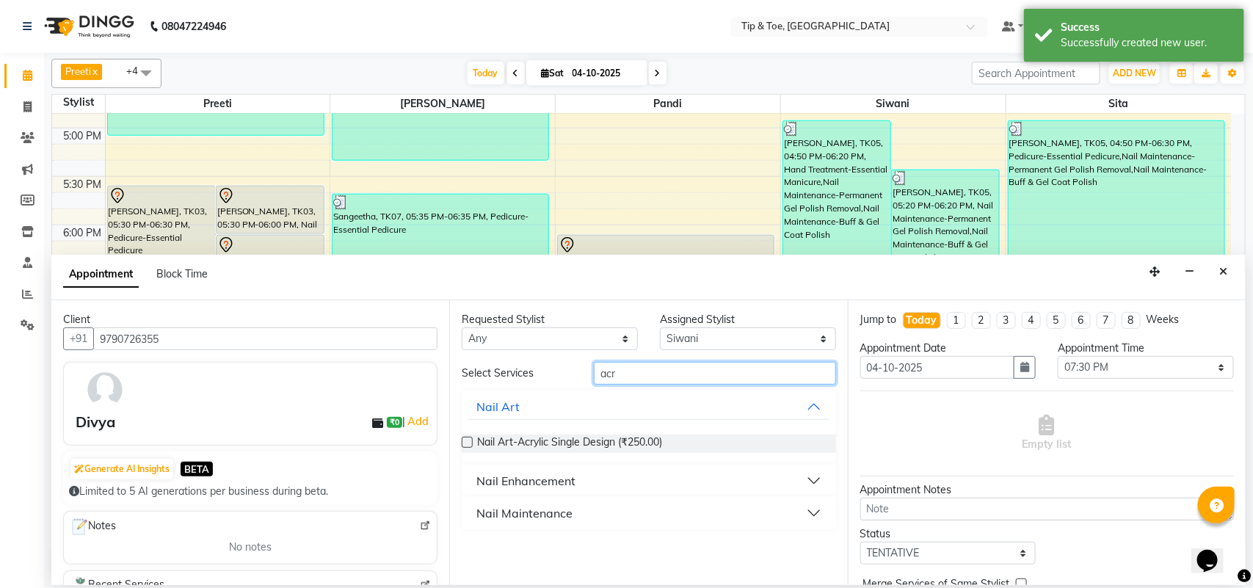
type input "acr"
click at [601, 478] on button "Nail Enhancement" at bounding box center [649, 481] width 362 height 26
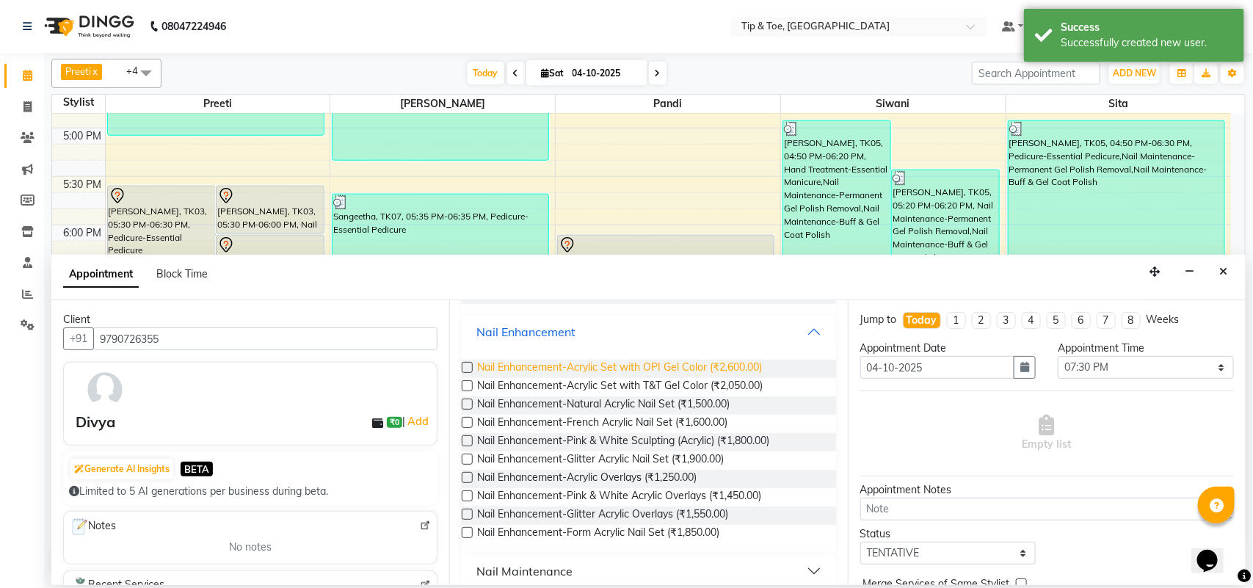
scroll to position [163, 0]
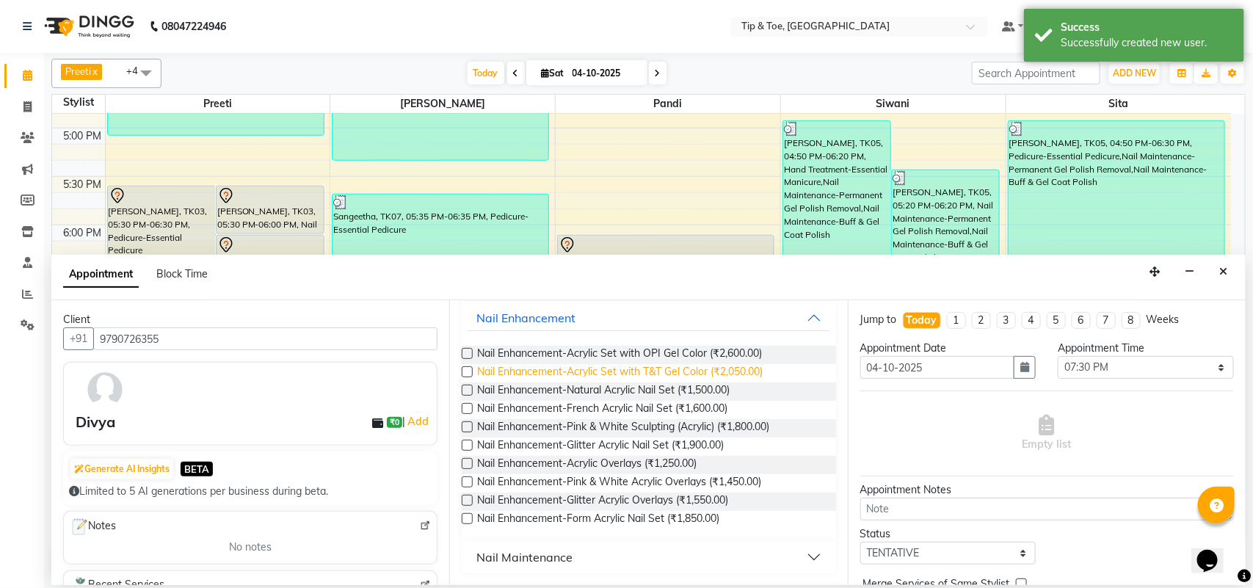
click at [662, 376] on span "Nail Enhancement-Acrylic Set with T&T Gel Color (₹2,050.00)" at bounding box center [620, 373] width 286 height 18
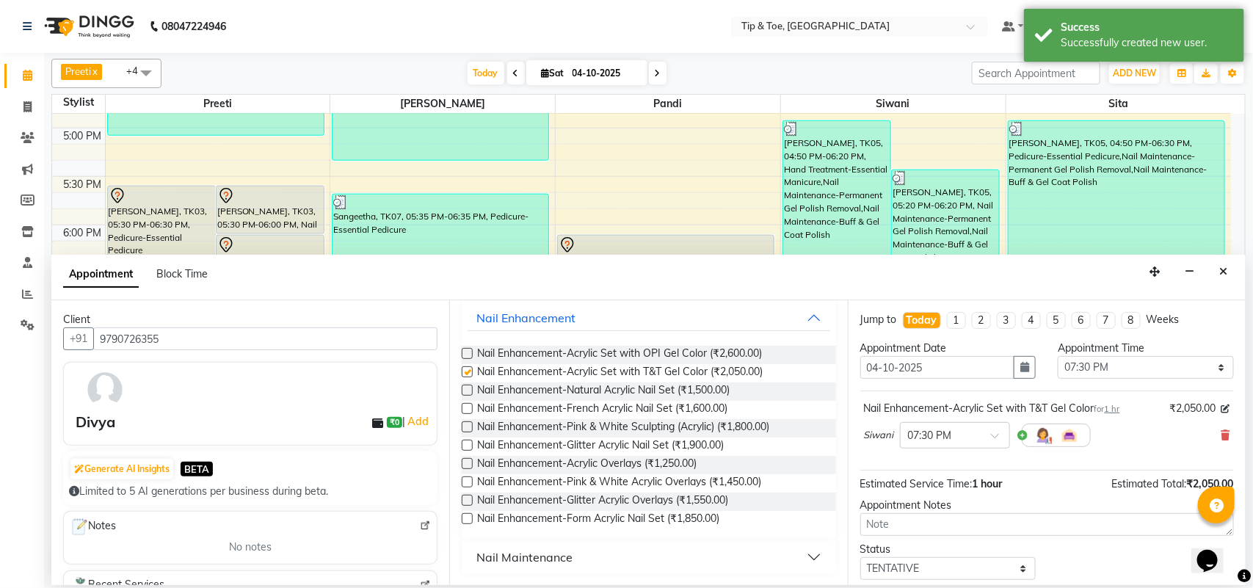
checkbox input "false"
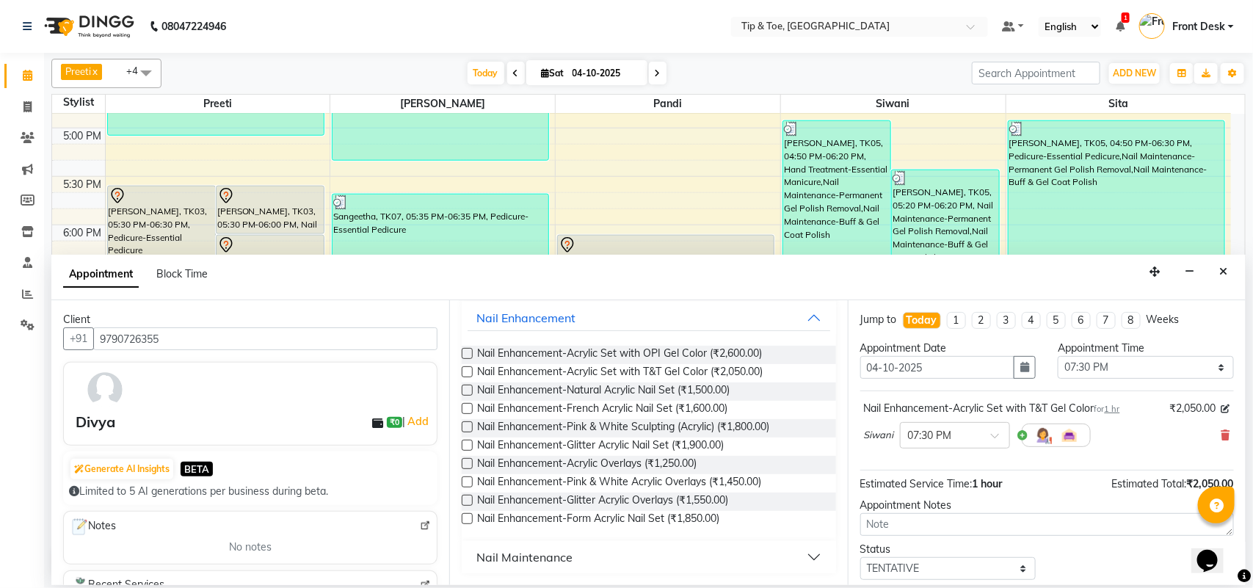
scroll to position [89, 0]
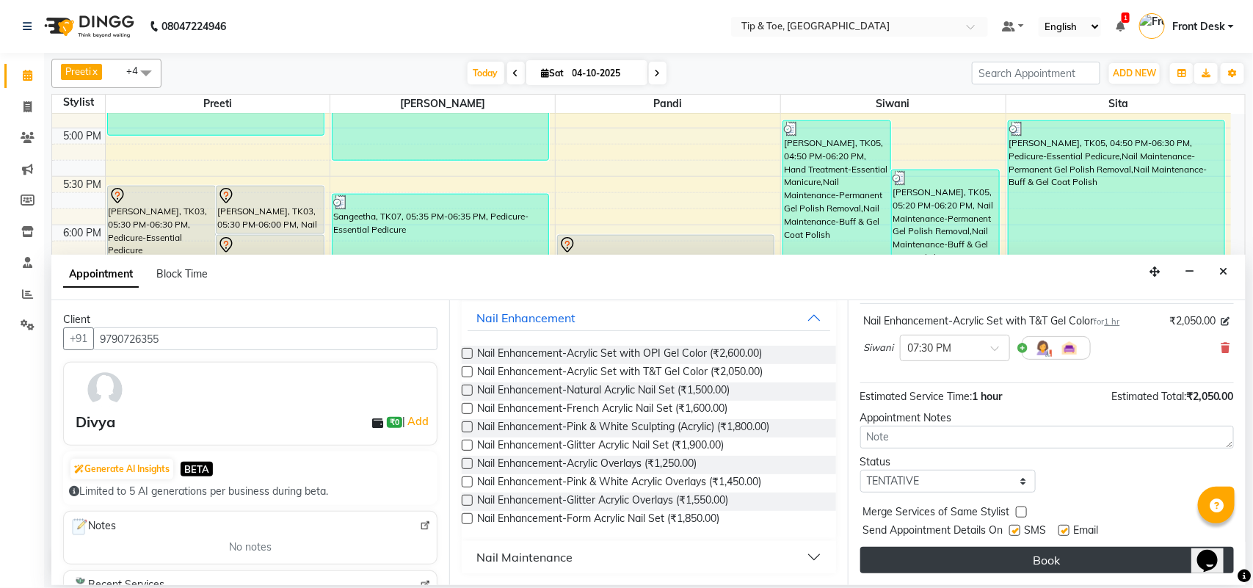
click at [1037, 554] on button "Book" at bounding box center [1048, 560] width 374 height 26
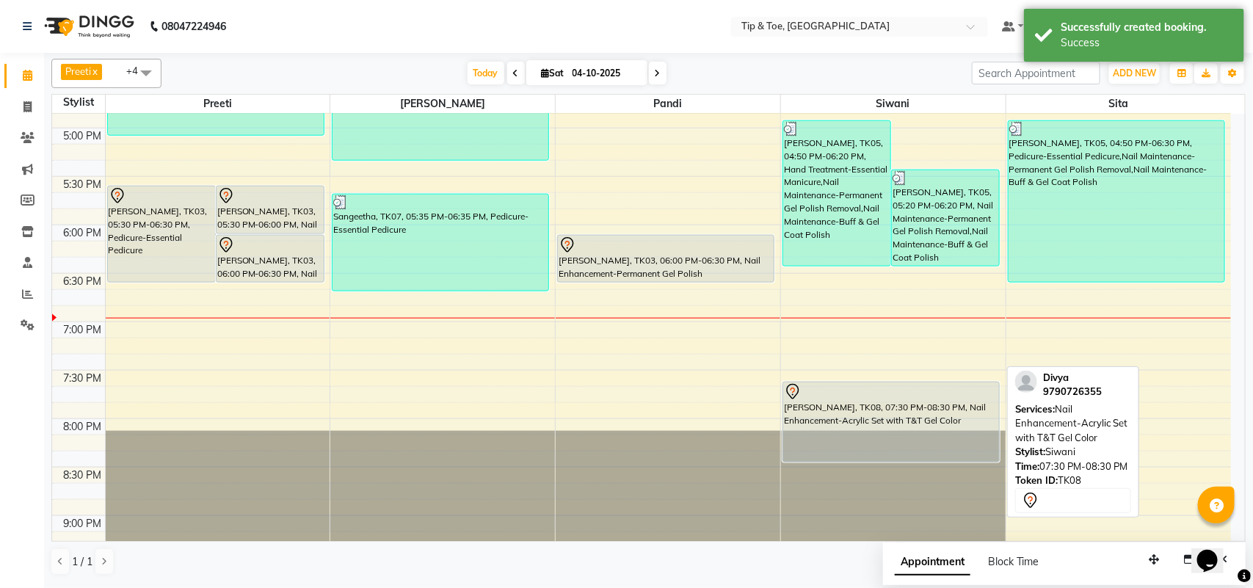
drag, startPoint x: 955, startPoint y: 478, endPoint x: 966, endPoint y: 448, distance: 32.1
click at [966, 448] on div "Lokesh, TK05, 04:50 PM-06:20 PM, Hand Treatment-Essential Manicure,Nail Mainten…" at bounding box center [893, 31] width 225 height 1356
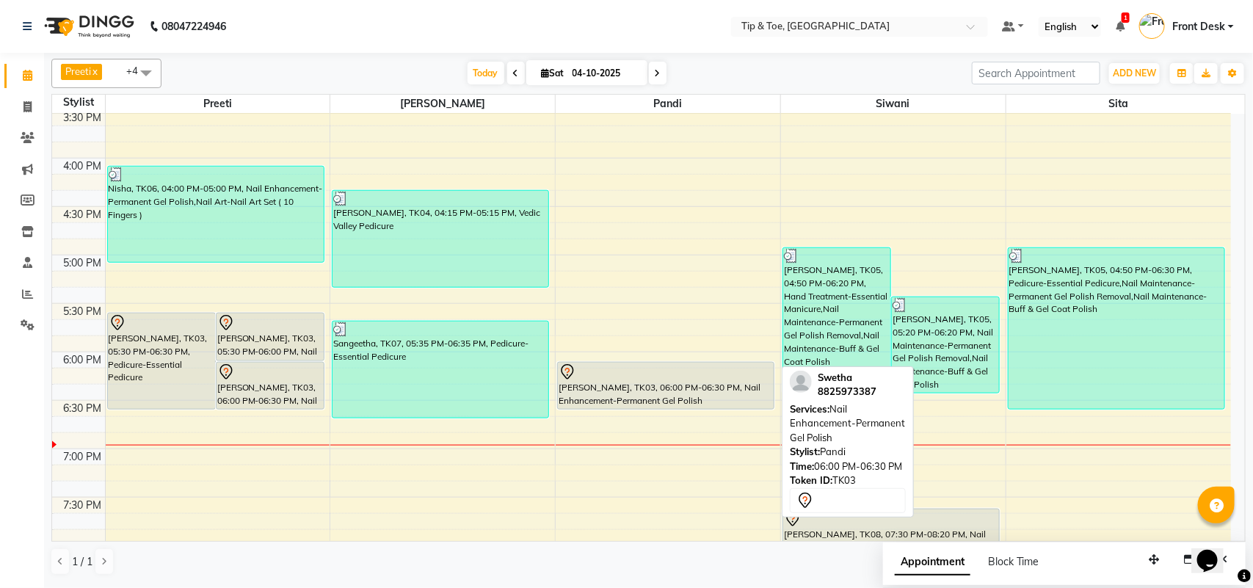
scroll to position [669, 0]
